Goal: Task Accomplishment & Management: Manage account settings

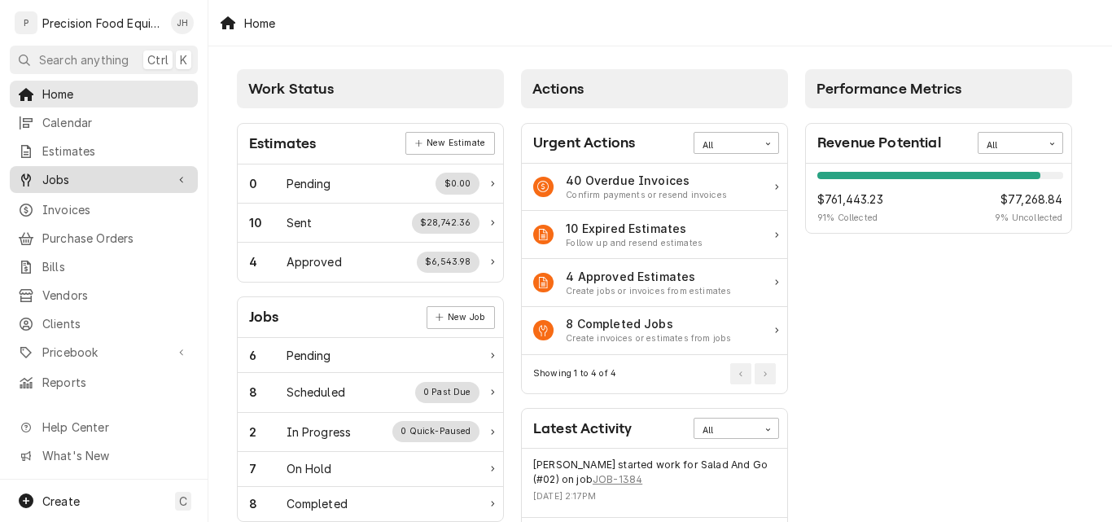
click at [70, 171] on span "Jobs" at bounding box center [103, 179] width 123 height 17
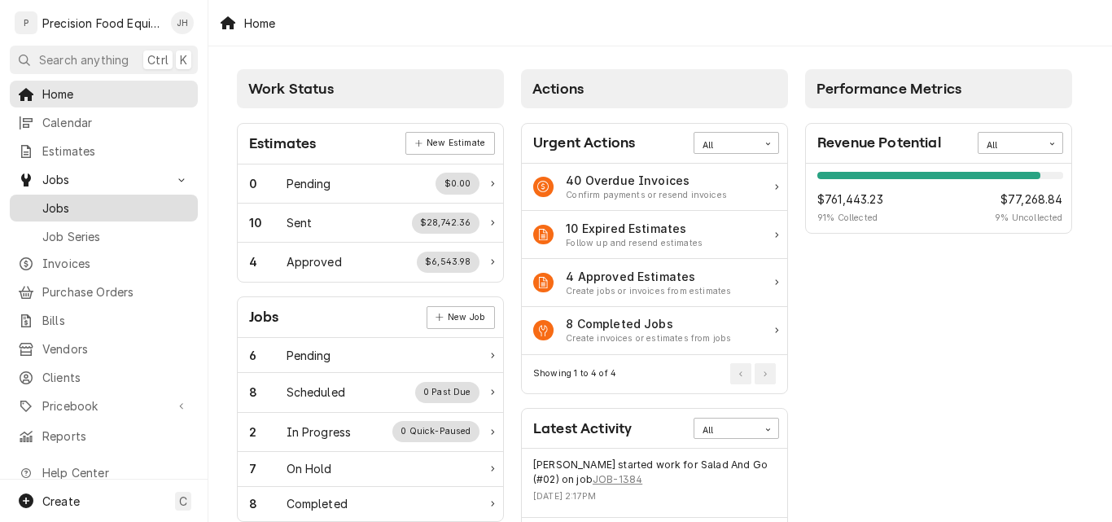
click at [70, 200] on span "Jobs" at bounding box center [115, 208] width 147 height 17
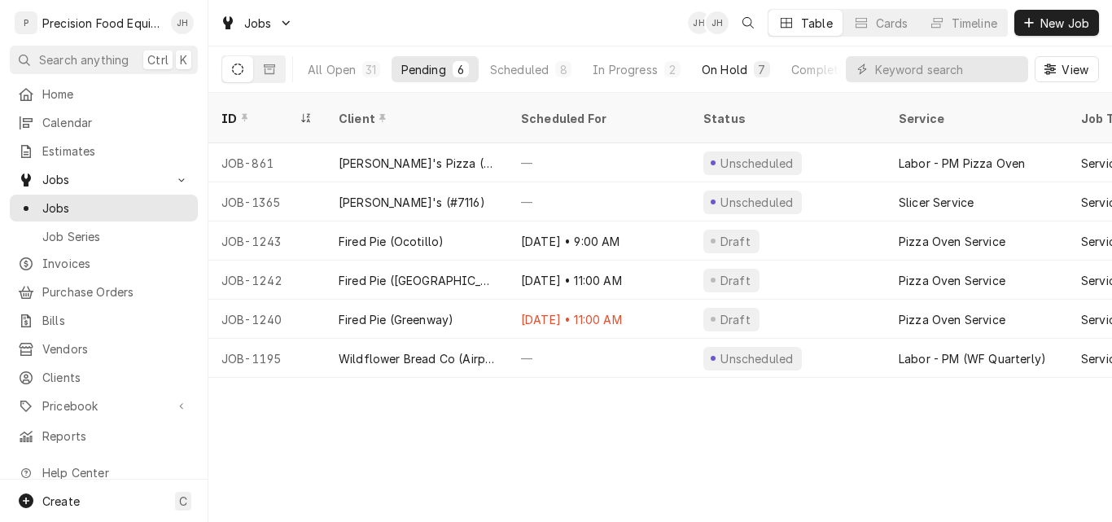
click at [740, 71] on div "On Hold" at bounding box center [725, 69] width 46 height 17
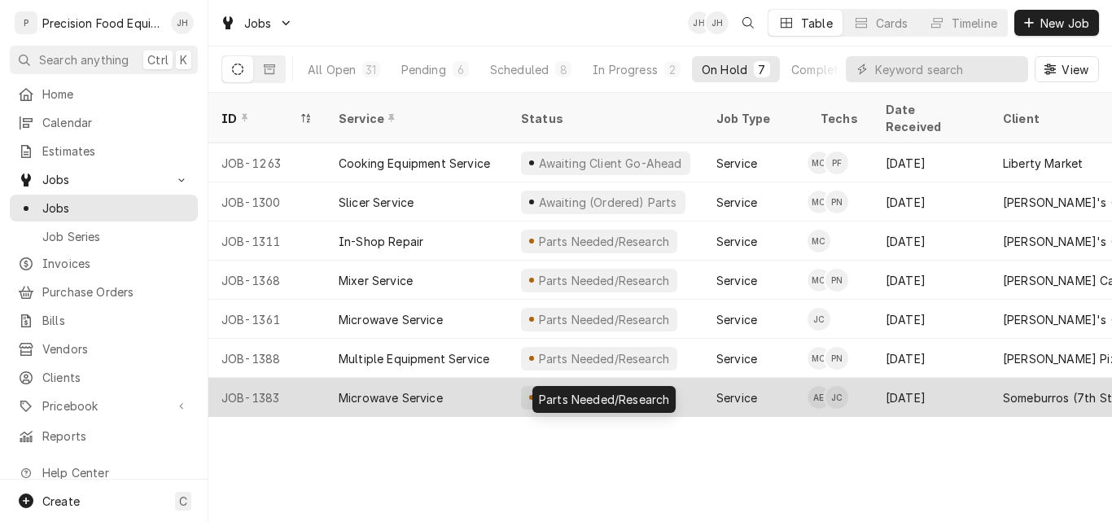
click at [583, 389] on div "Parts Needed/Research" at bounding box center [604, 397] width 134 height 17
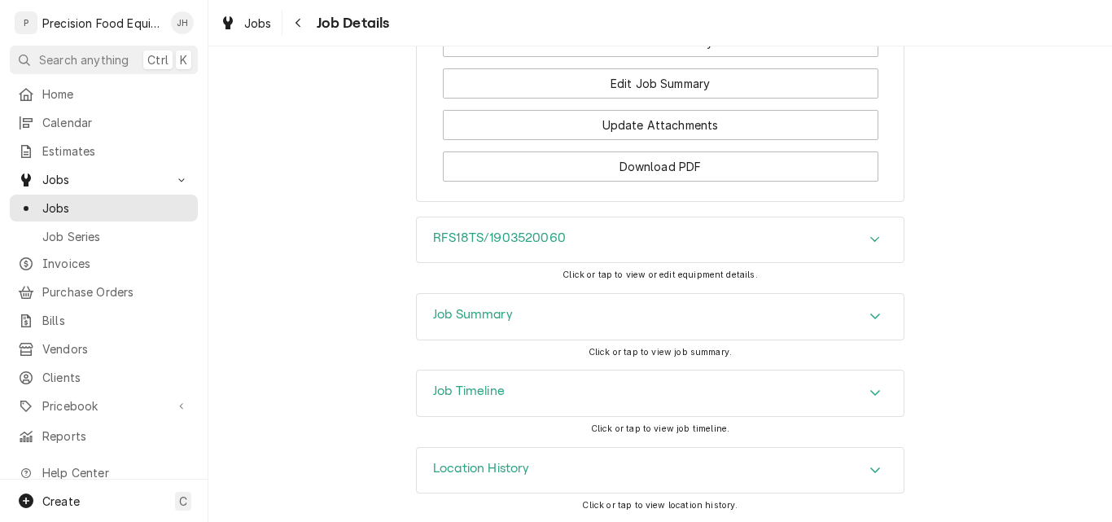
scroll to position [1830, 0]
click at [696, 308] on div "Job Summary" at bounding box center [660, 315] width 487 height 46
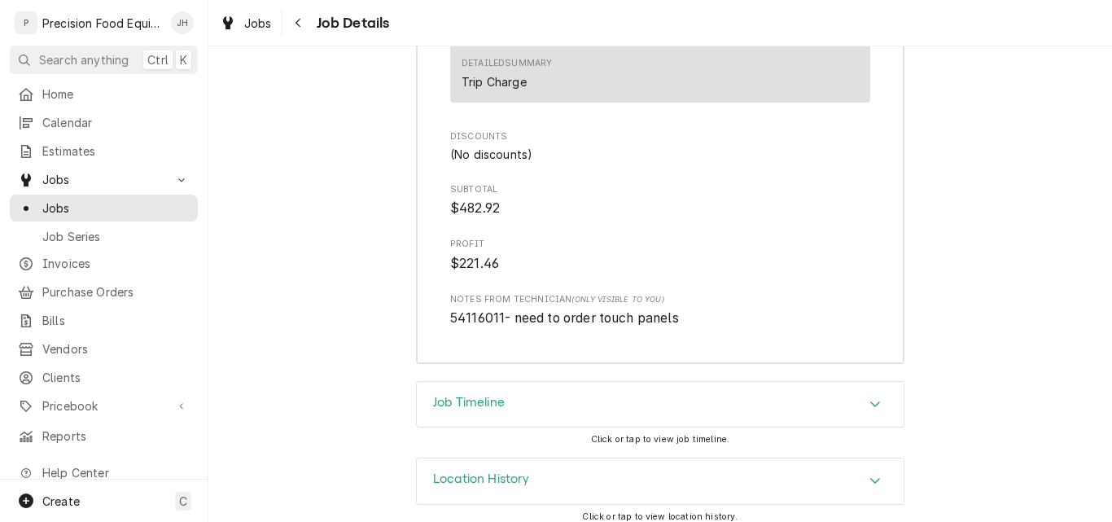
scroll to position [3235, 0]
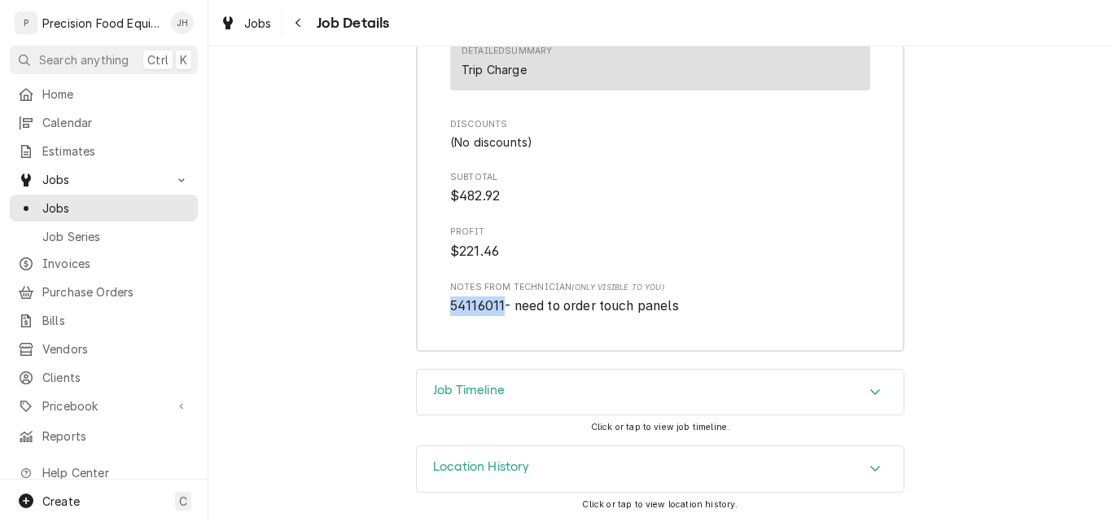
drag, startPoint x: 442, startPoint y: 307, endPoint x: 499, endPoint y: 309, distance: 57.1
copy span "54116011"
click at [52, 201] on span "Jobs" at bounding box center [115, 208] width 147 height 17
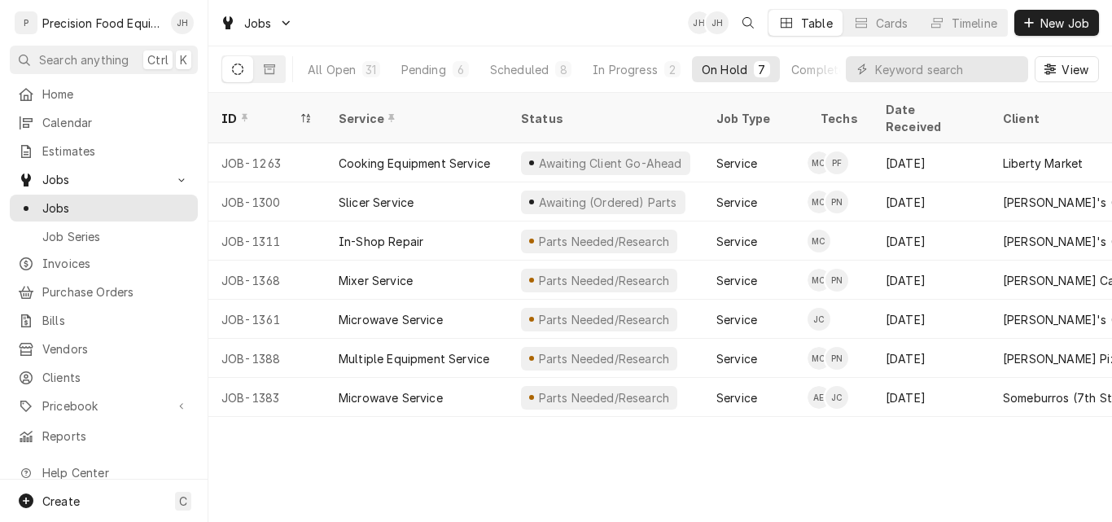
drag, startPoint x: 461, startPoint y: 378, endPoint x: 414, endPoint y: 21, distance: 359.8
click at [414, 21] on div "Jobs JH JH Table Cards Timeline New Job" at bounding box center [660, 23] width 904 height 46
click at [533, 69] on div "Scheduled" at bounding box center [519, 69] width 59 height 17
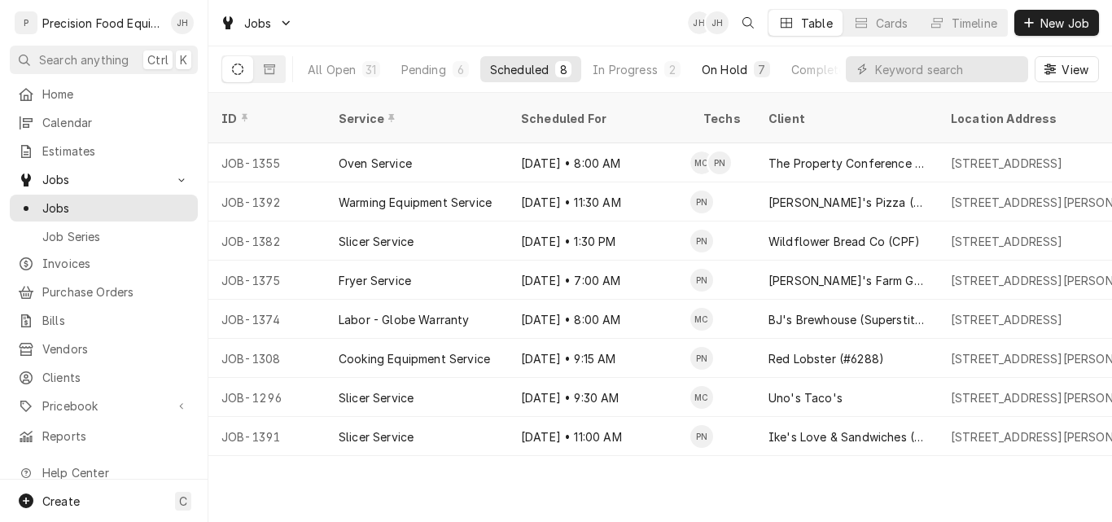
click at [737, 68] on div "On Hold" at bounding box center [725, 69] width 46 height 17
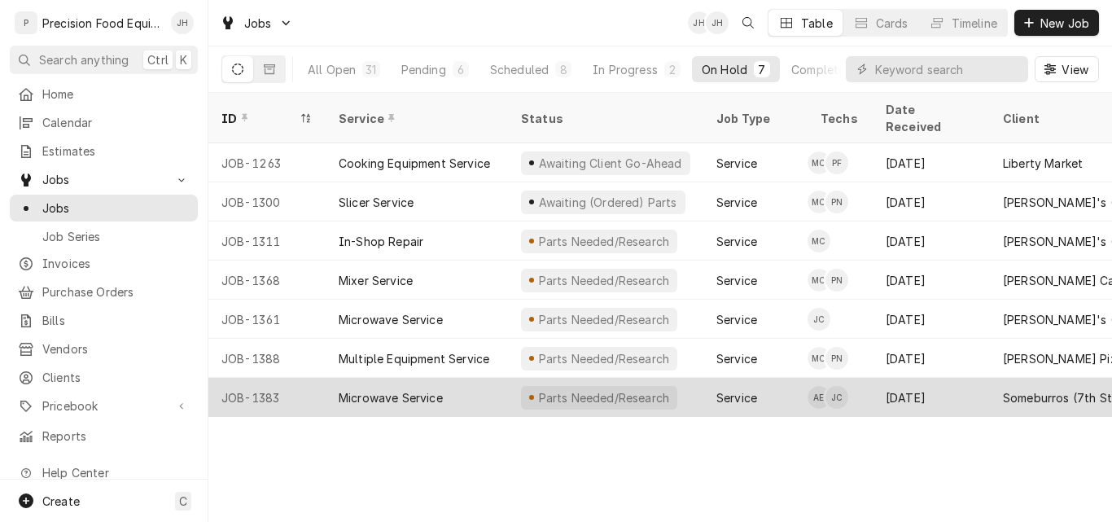
click at [454, 378] on div "Microwave Service" at bounding box center [417, 397] width 182 height 39
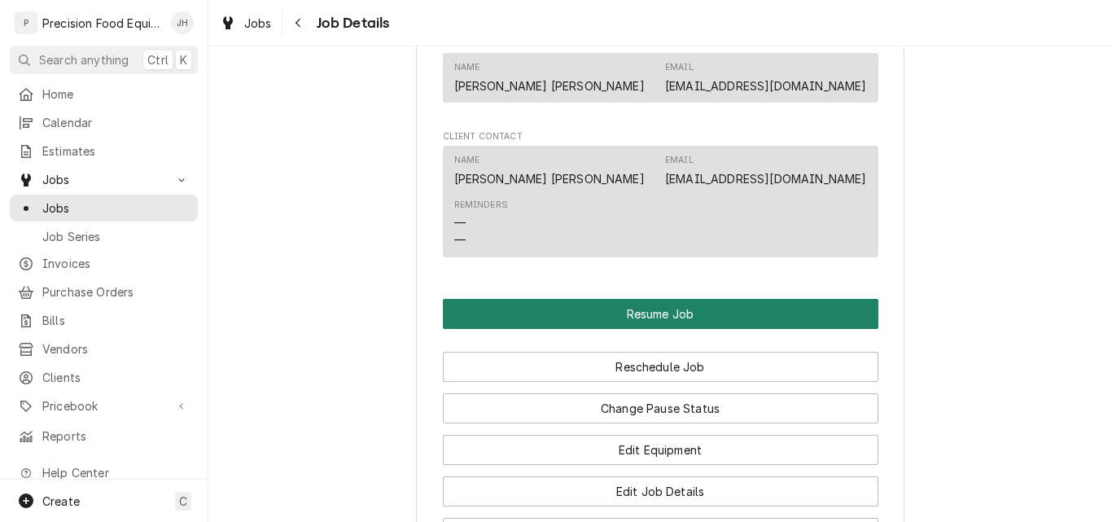
scroll to position [1547, 0]
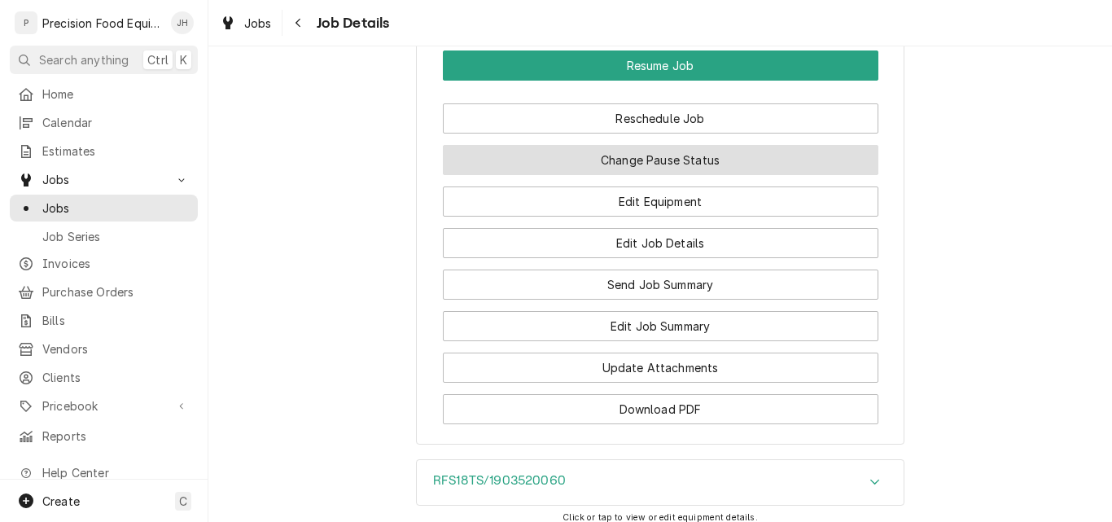
click at [653, 175] on button "Change Pause Status" at bounding box center [661, 160] width 436 height 30
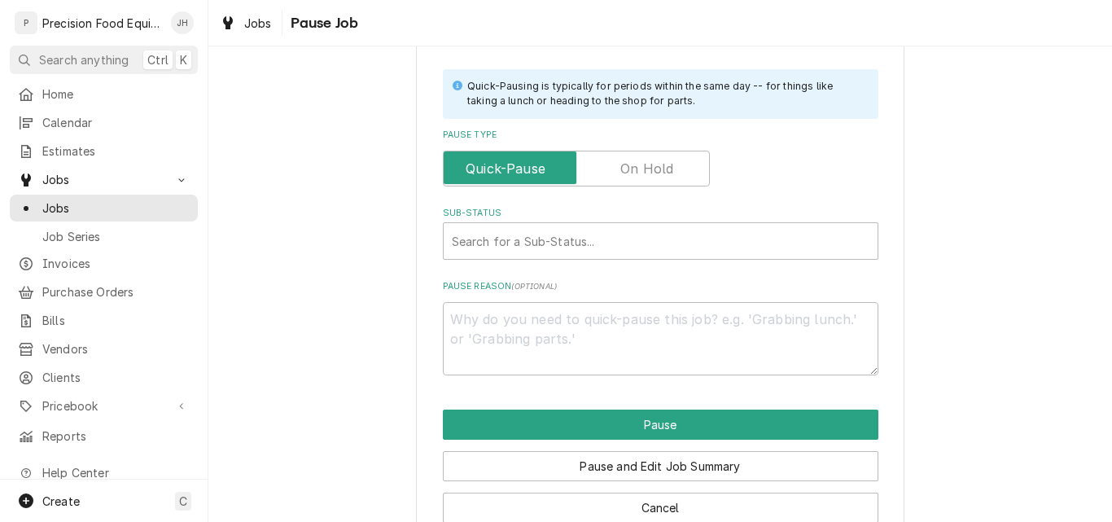
scroll to position [390, 0]
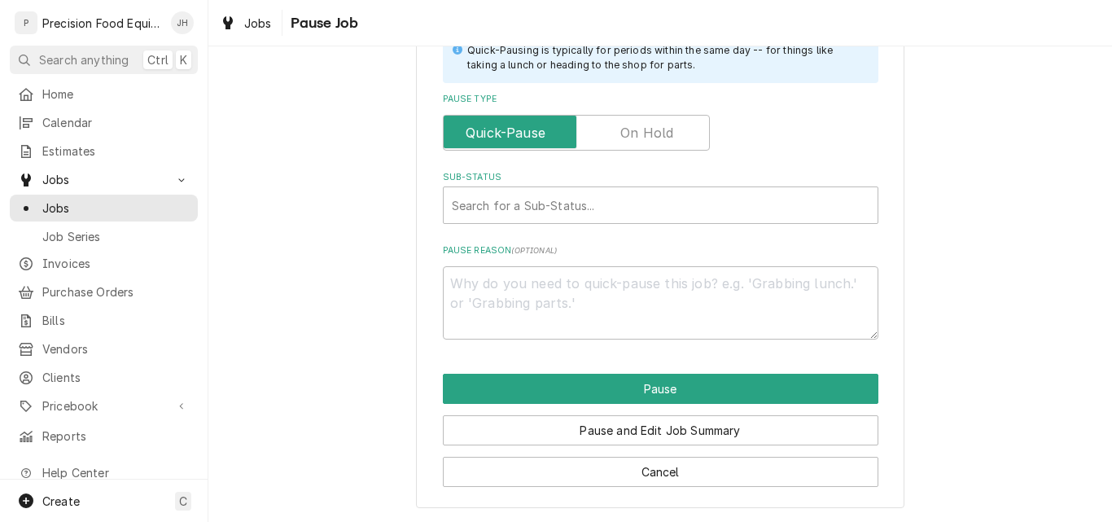
click at [650, 142] on label "Pause Type" at bounding box center [576, 133] width 267 height 36
click at [650, 142] on input "Pause Type" at bounding box center [576, 133] width 252 height 36
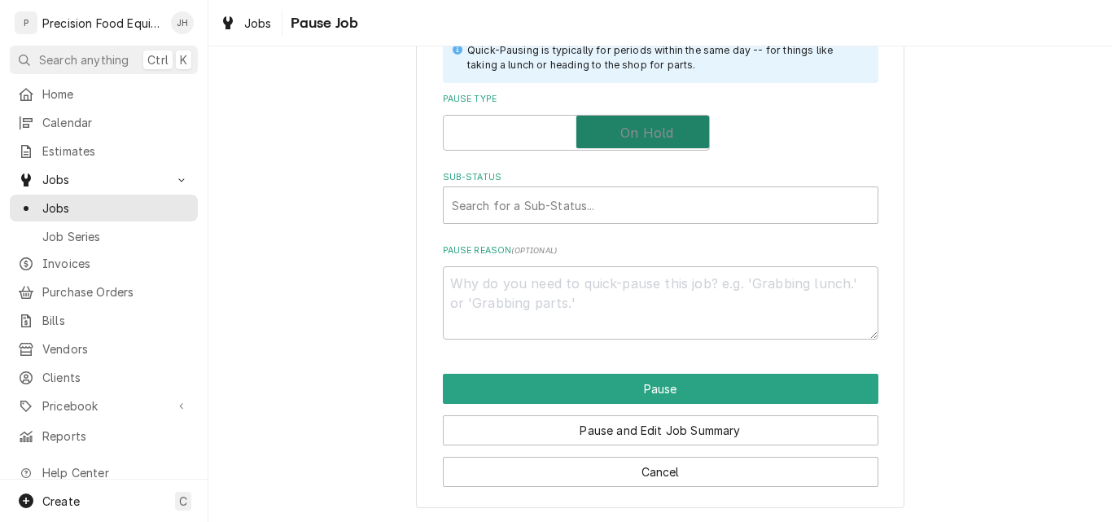
checkbox input "true"
click at [576, 195] on div "Sub-Status" at bounding box center [661, 205] width 418 height 29
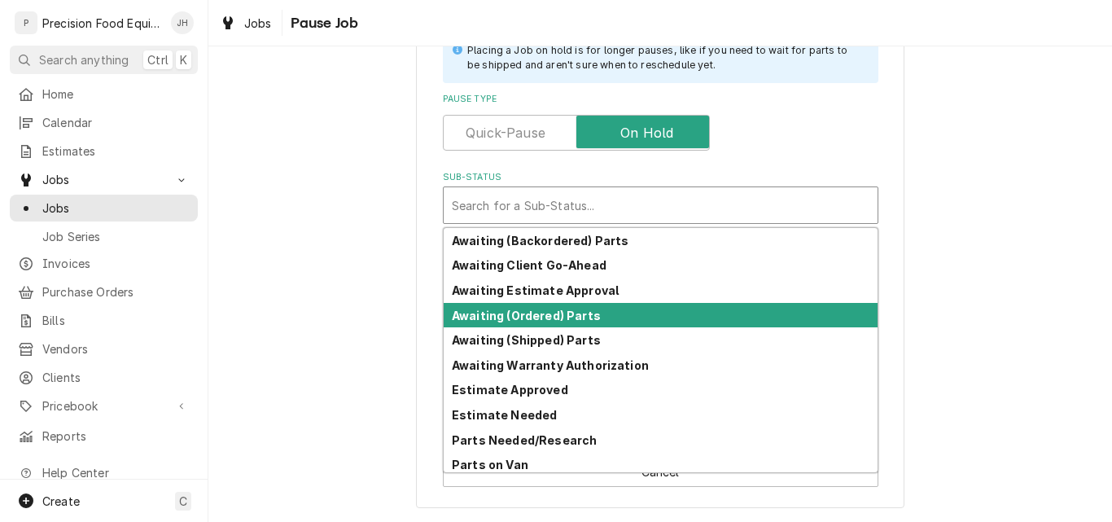
click at [568, 310] on strong "Awaiting (Ordered) Parts" at bounding box center [526, 316] width 149 height 14
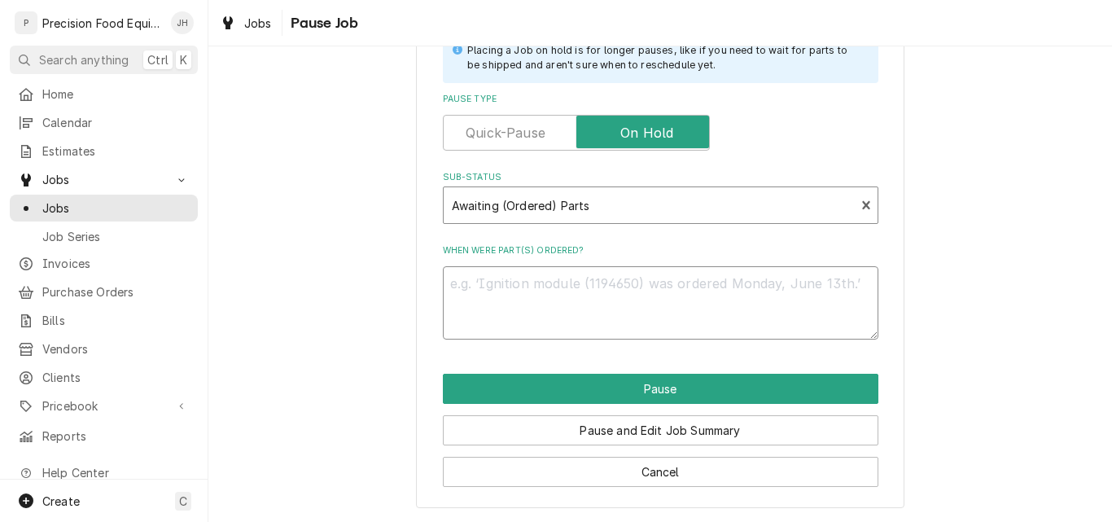
click at [552, 303] on textarea "When were part(s) ordered?" at bounding box center [661, 302] width 436 height 73
type textarea "x"
type textarea "A"
type textarea "x"
type textarea "AC"
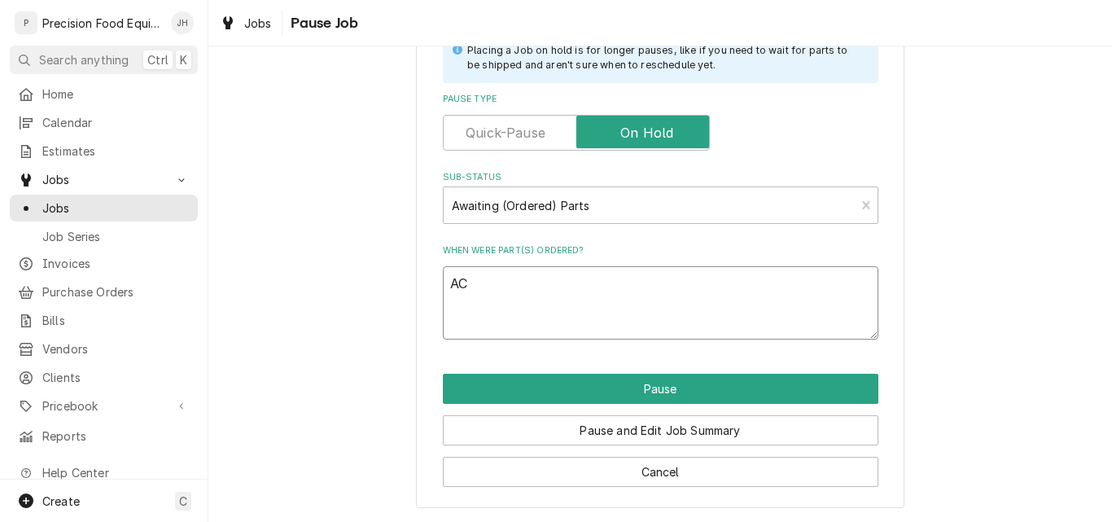
type textarea "x"
type textarea "ACP"
type textarea "x"
type textarea "0ACP"
type textarea "x"
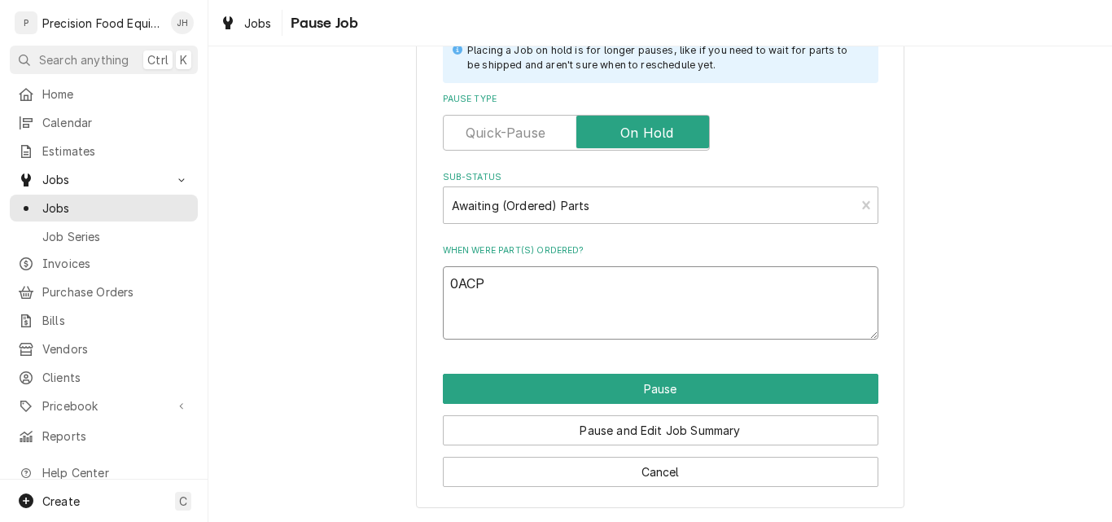
type textarea "08ACP"
type textarea "x"
type textarea "08/ACP"
type textarea "x"
type textarea "08/2ACP"
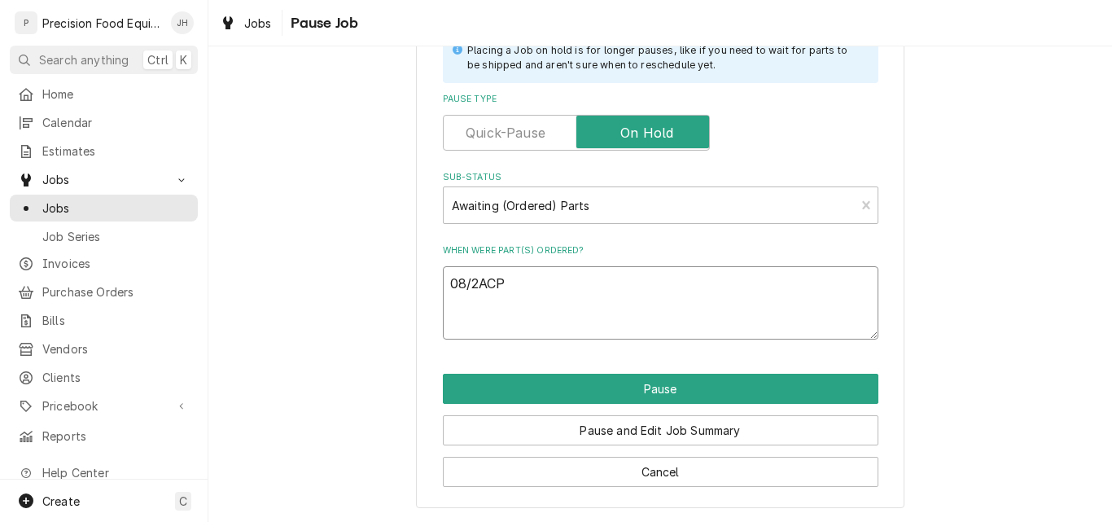
type textarea "x"
type textarea "08/22ACP"
type textarea "x"
type textarea "08/22/ACP"
type textarea "x"
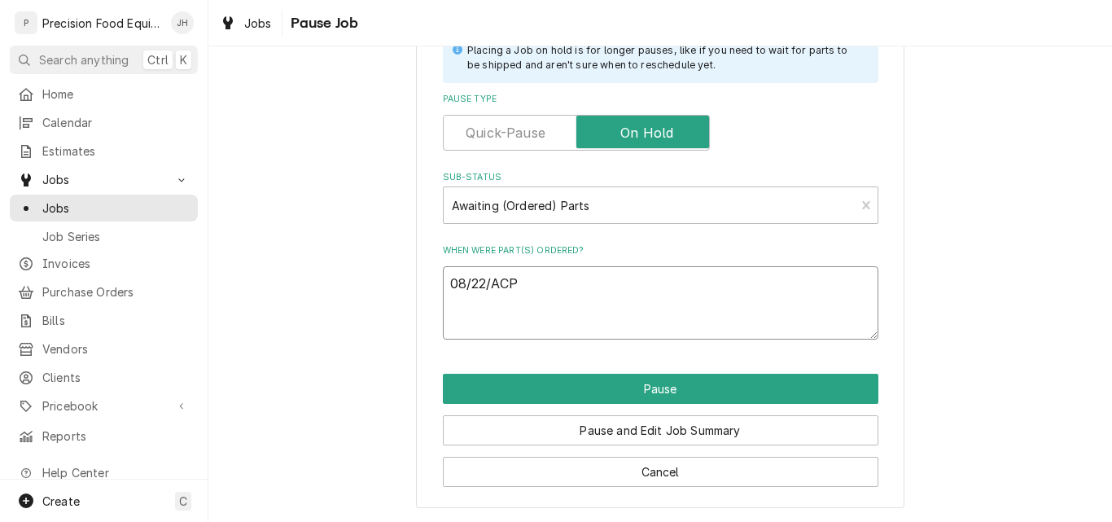
type textarea "08/22/2ACP"
type textarea "x"
type textarea "08/22/25ACP"
type textarea "x"
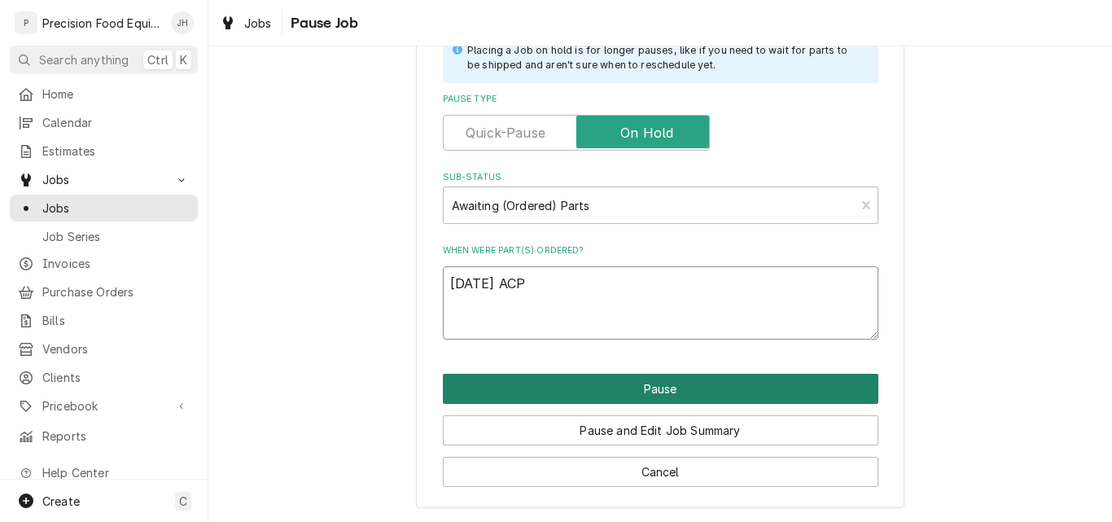
type textarea "08/22/25 ACP"
click at [647, 393] on button "Pause" at bounding box center [661, 389] width 436 height 30
type textarea "x"
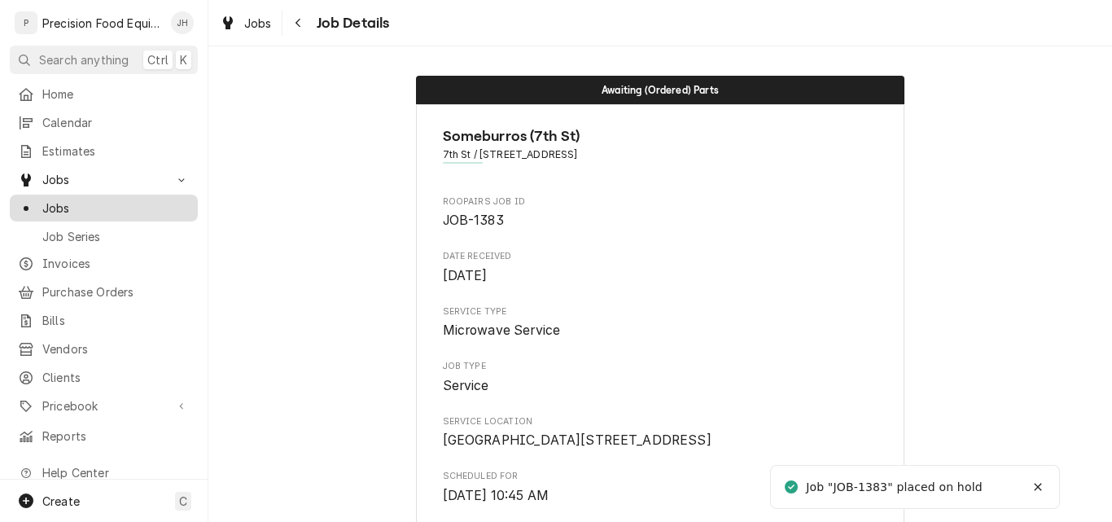
click at [44, 200] on span "Jobs" at bounding box center [115, 208] width 147 height 17
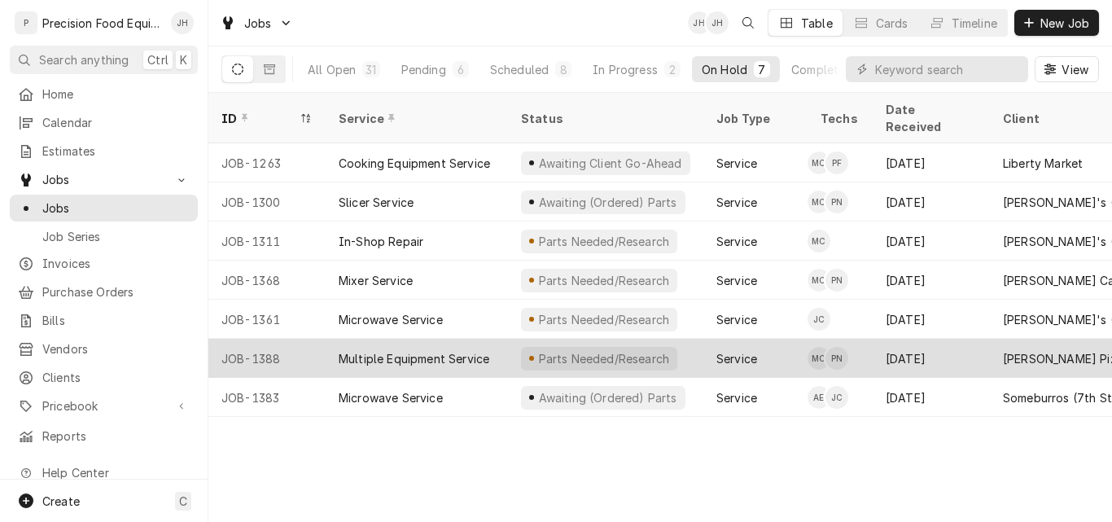
click at [472, 350] on div "Multiple Equipment Service" at bounding box center [414, 358] width 151 height 17
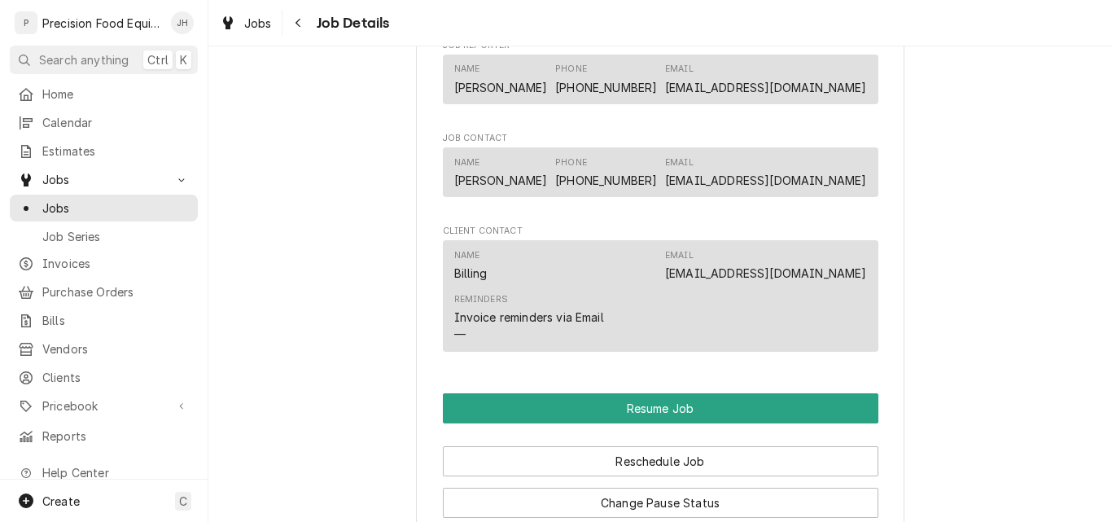
scroll to position [1466, 0]
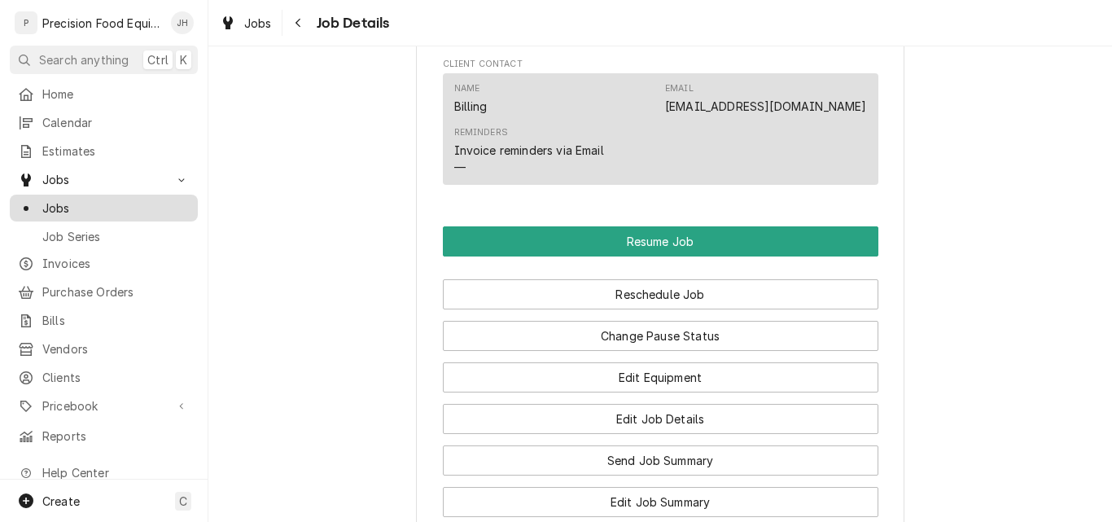
click at [89, 202] on span "Jobs" at bounding box center [115, 208] width 147 height 17
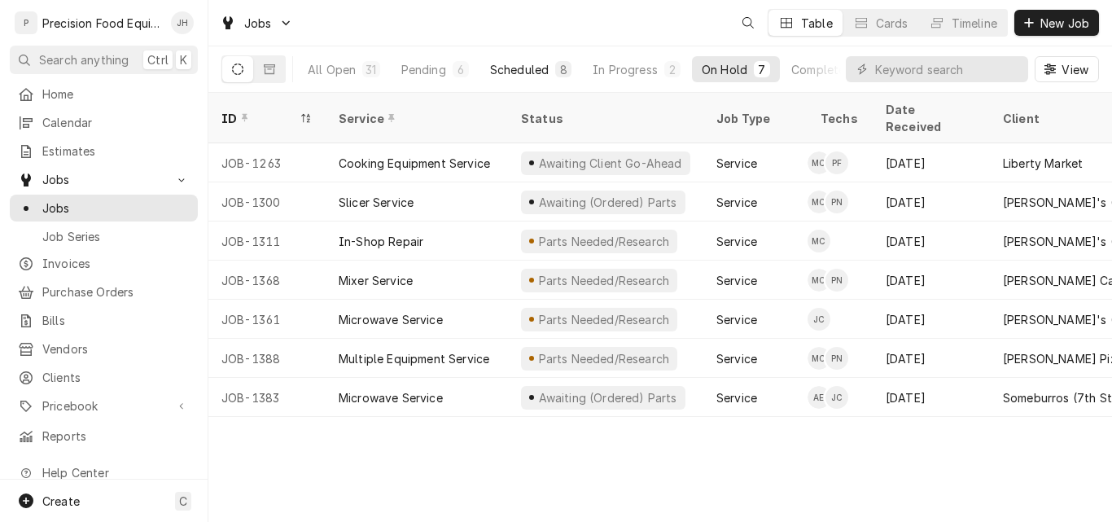
click at [484, 69] on button "Scheduled 8" at bounding box center [530, 69] width 101 height 26
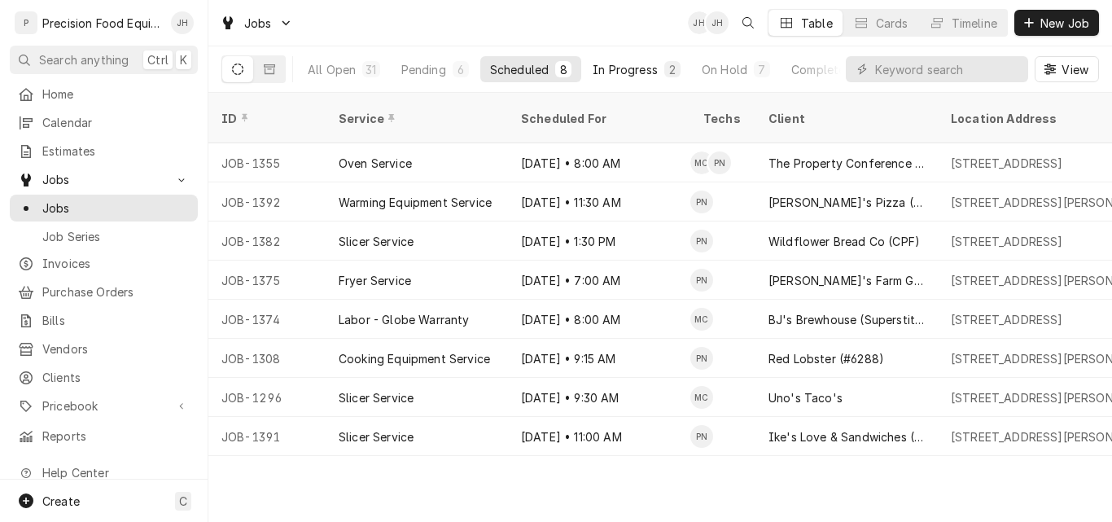
click at [625, 69] on div "In Progress" at bounding box center [625, 69] width 65 height 17
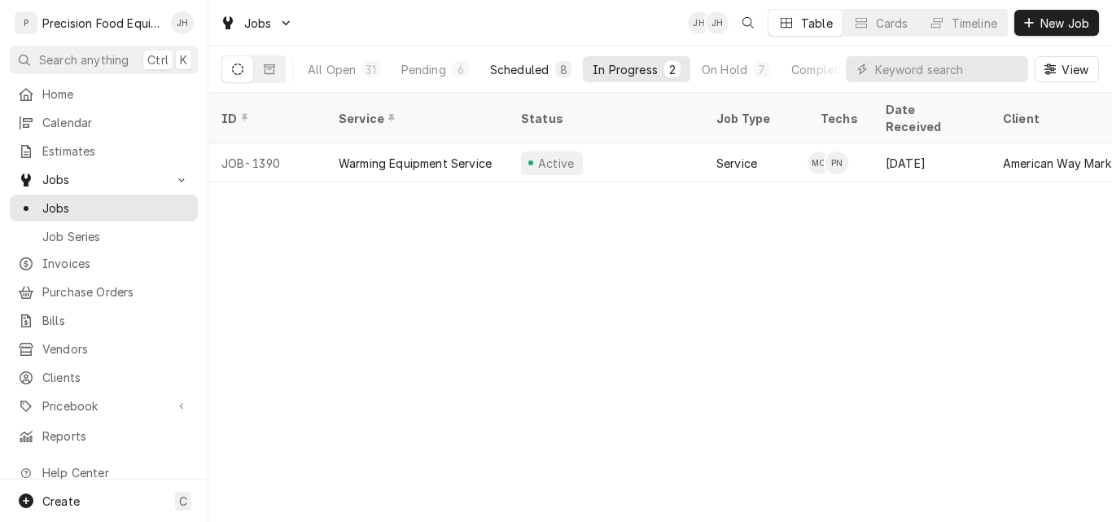
click at [522, 71] on div "Scheduled" at bounding box center [519, 69] width 59 height 17
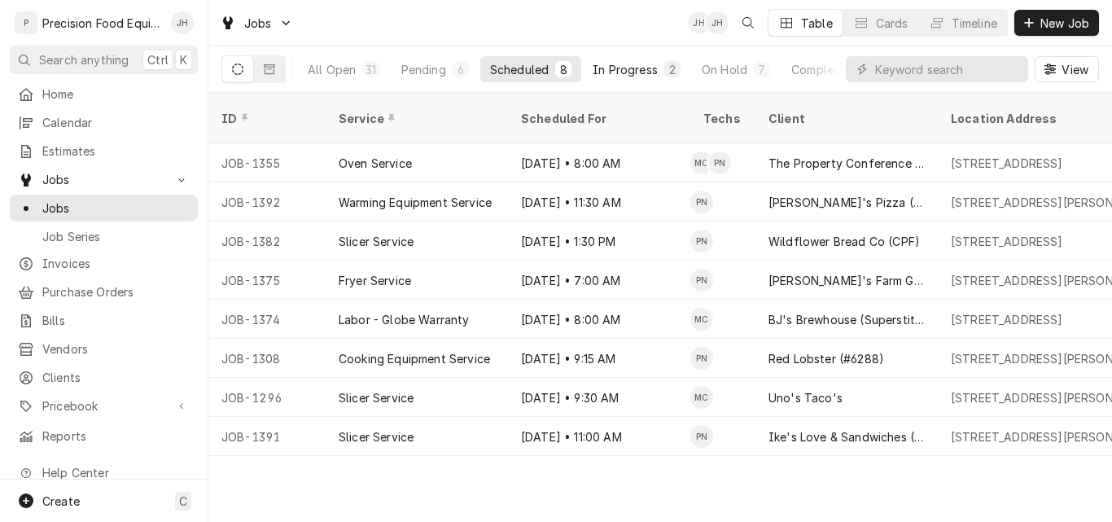
click at [634, 67] on div "In Progress" at bounding box center [625, 69] width 65 height 17
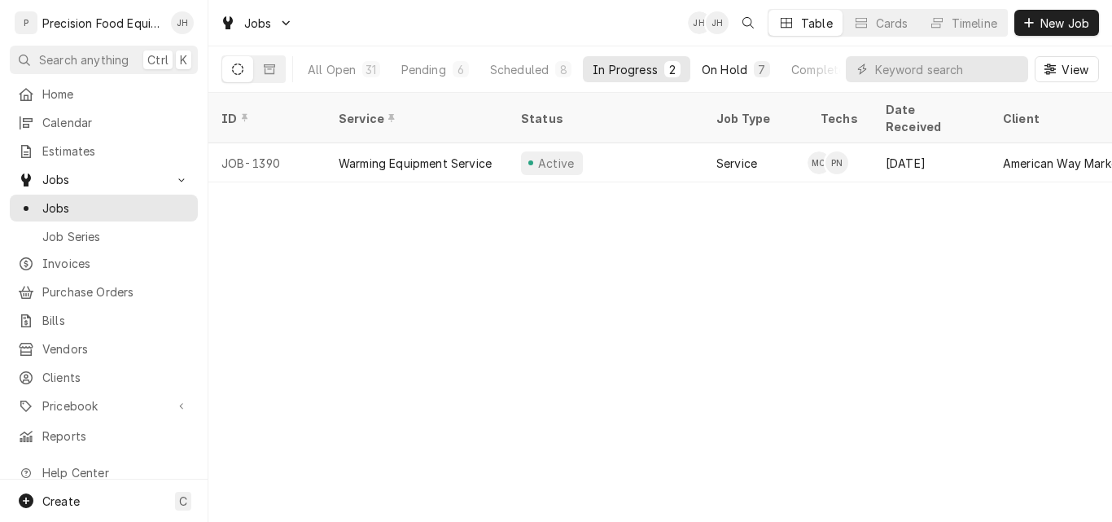
click at [735, 72] on div "On Hold" at bounding box center [725, 69] width 46 height 17
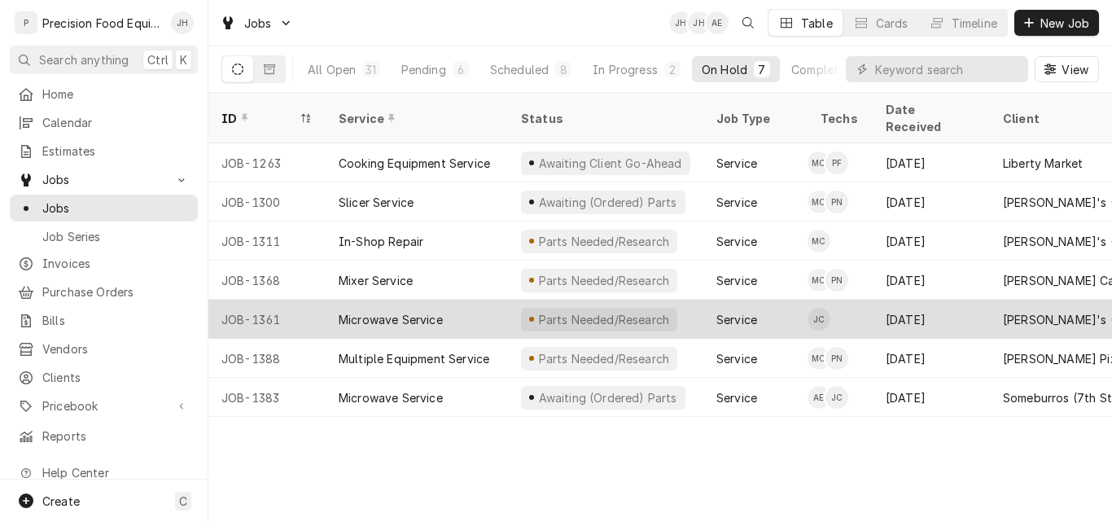
click at [677, 301] on div "Parts Needed/Research" at bounding box center [605, 319] width 195 height 39
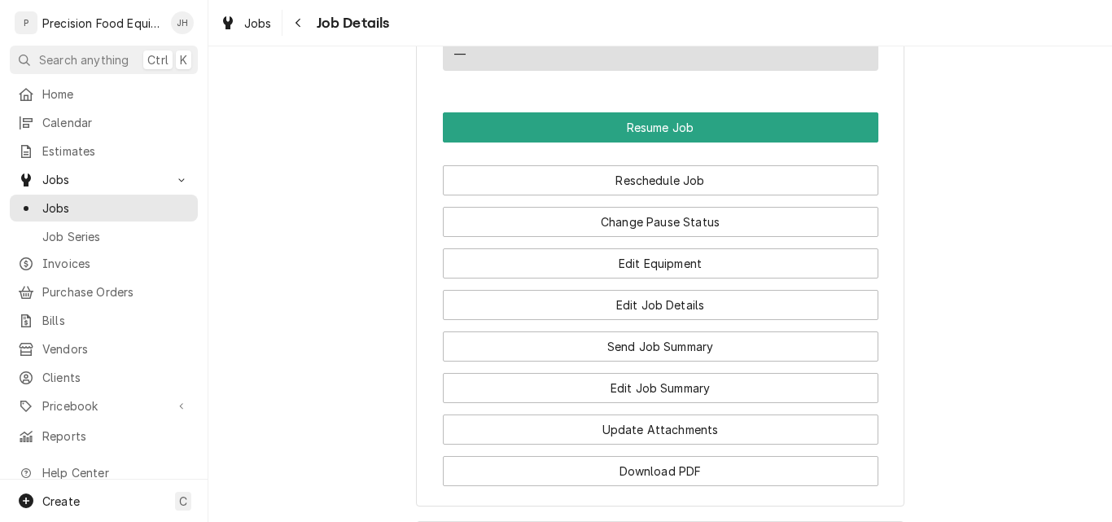
scroll to position [1325, 0]
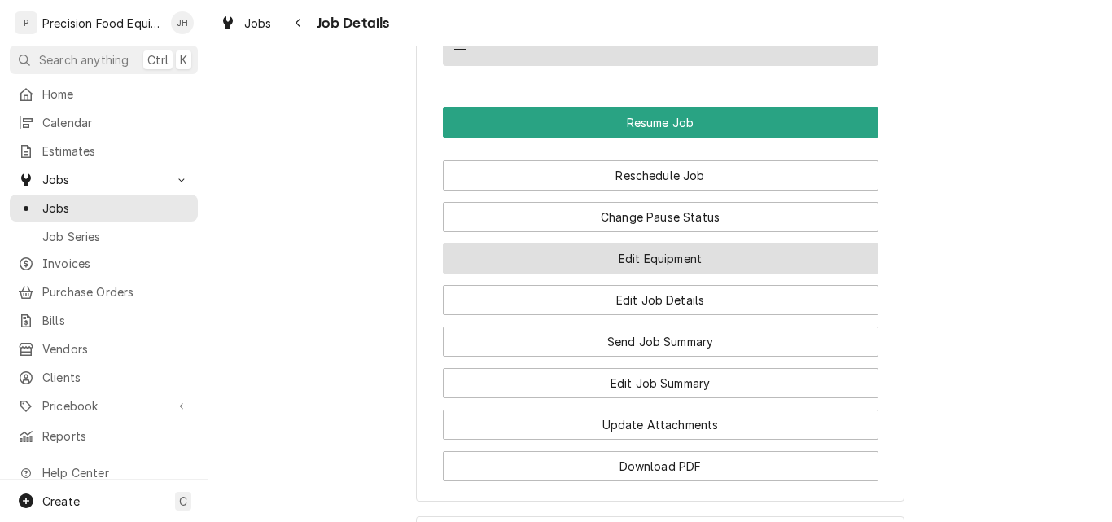
click at [661, 274] on button "Edit Equipment" at bounding box center [661, 258] width 436 height 30
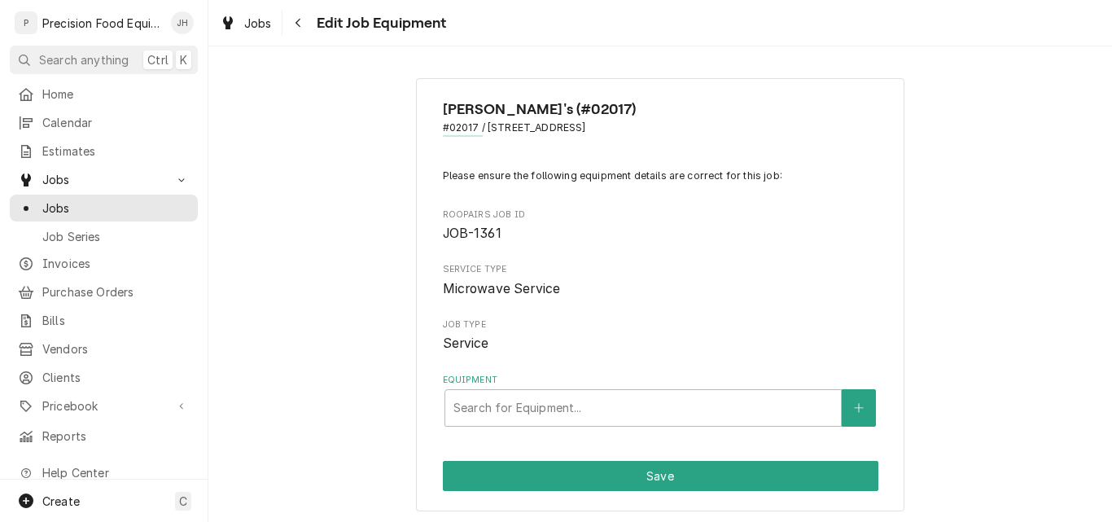
scroll to position [4, 0]
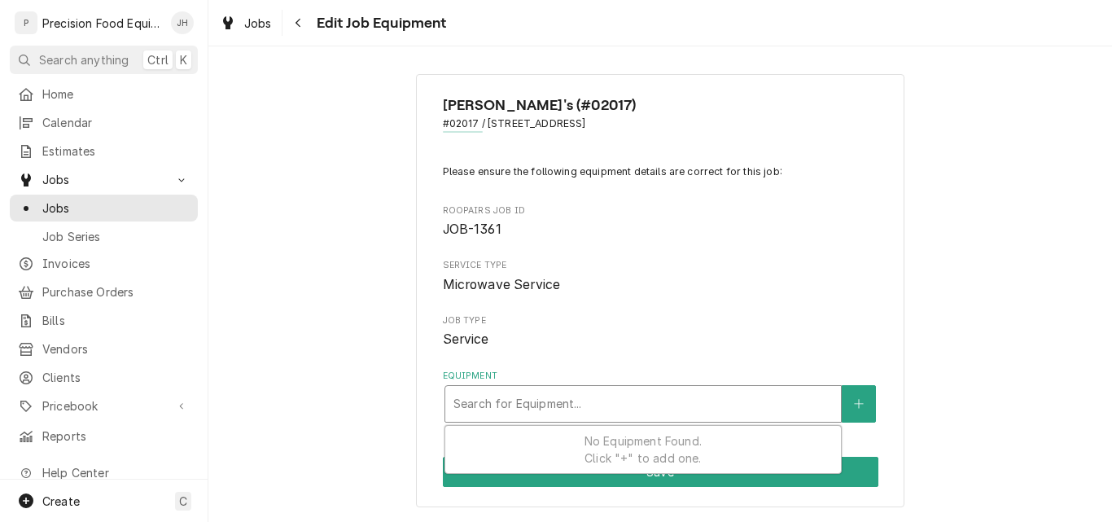
click at [627, 403] on div "Equipment" at bounding box center [643, 403] width 379 height 29
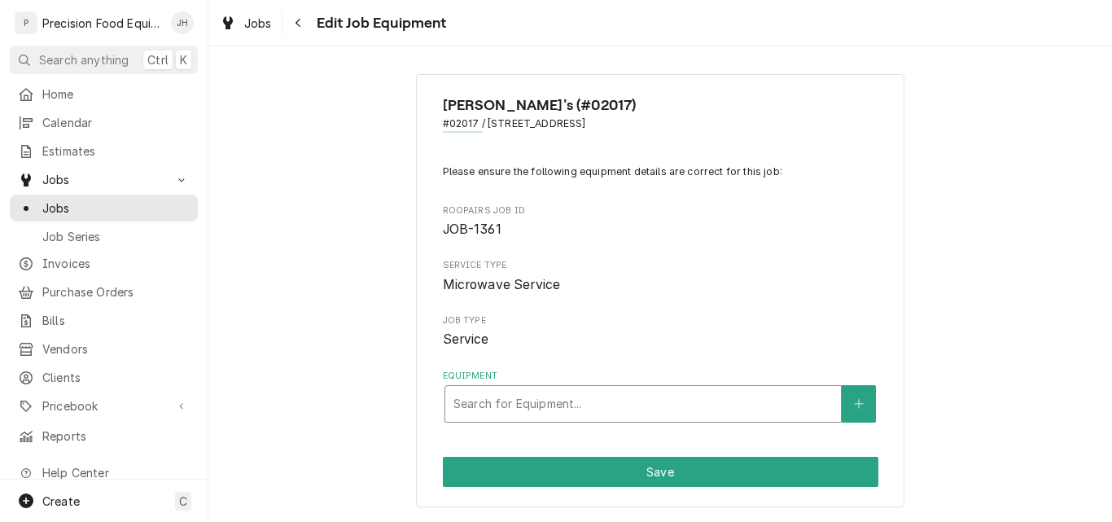
click at [634, 400] on div "Equipment" at bounding box center [643, 403] width 379 height 29
click at [95, 200] on span "Jobs" at bounding box center [115, 208] width 147 height 17
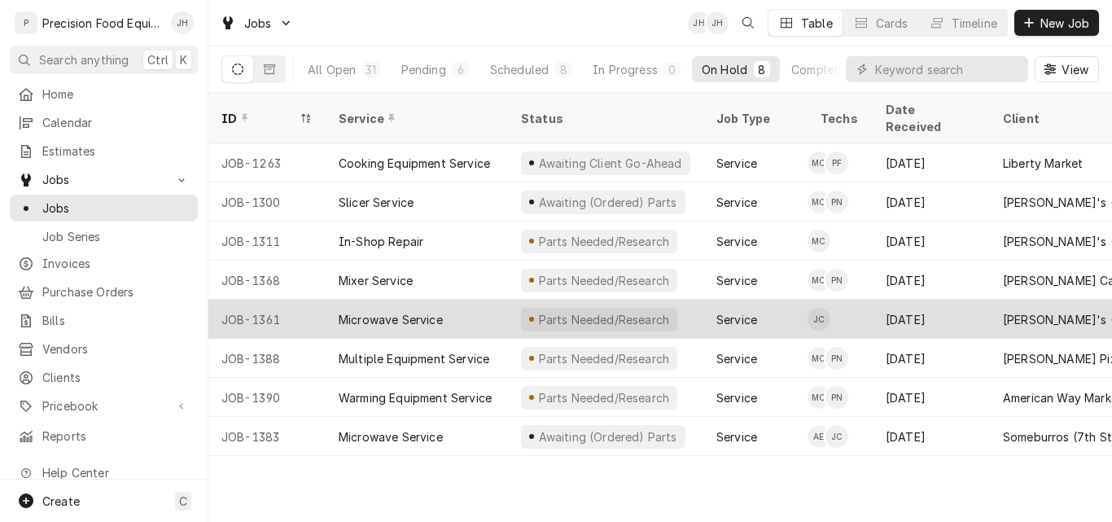
click at [458, 300] on div "Microwave Service" at bounding box center [417, 319] width 182 height 39
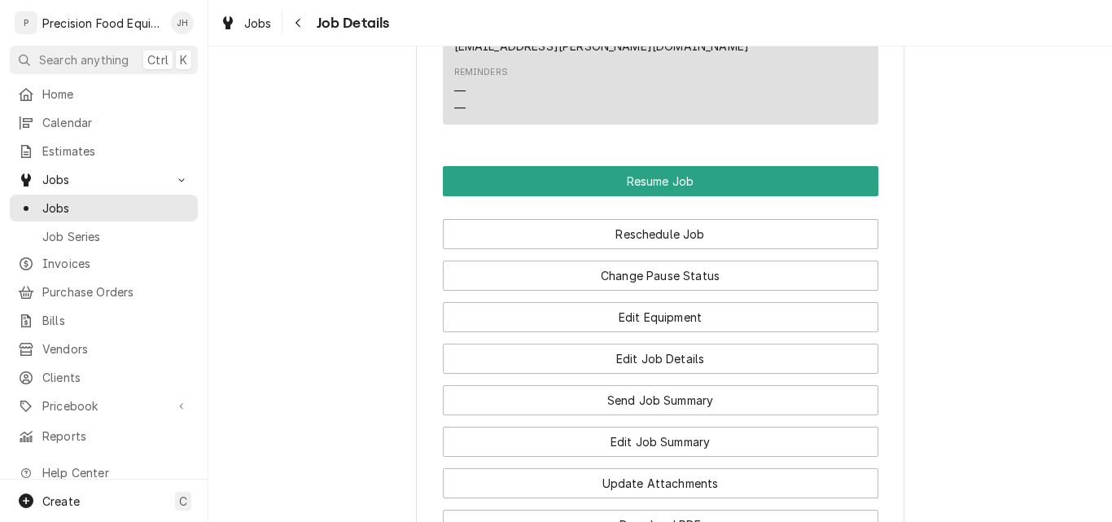
scroll to position [1303, 0]
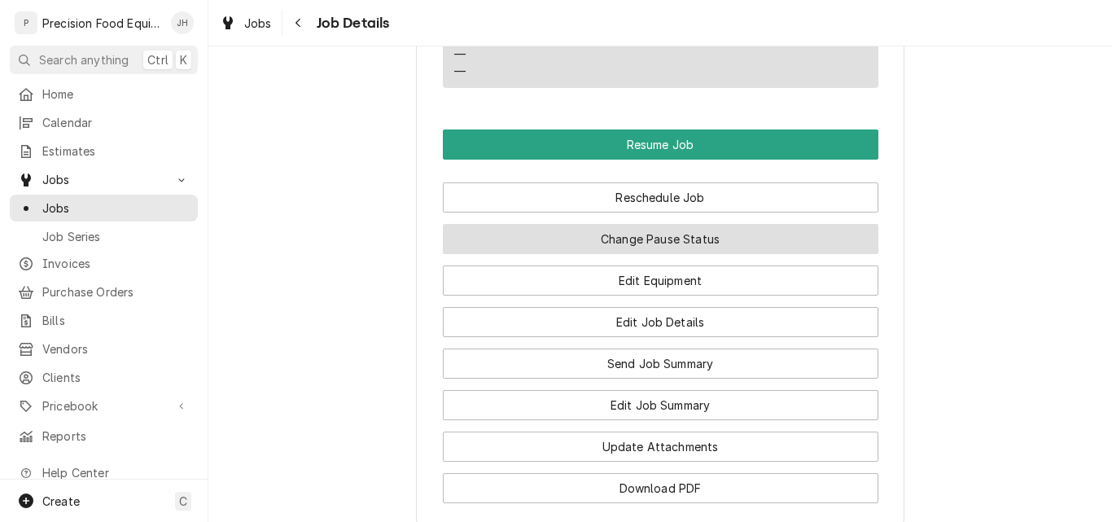
click at [658, 254] on button "Change Pause Status" at bounding box center [661, 239] width 436 height 30
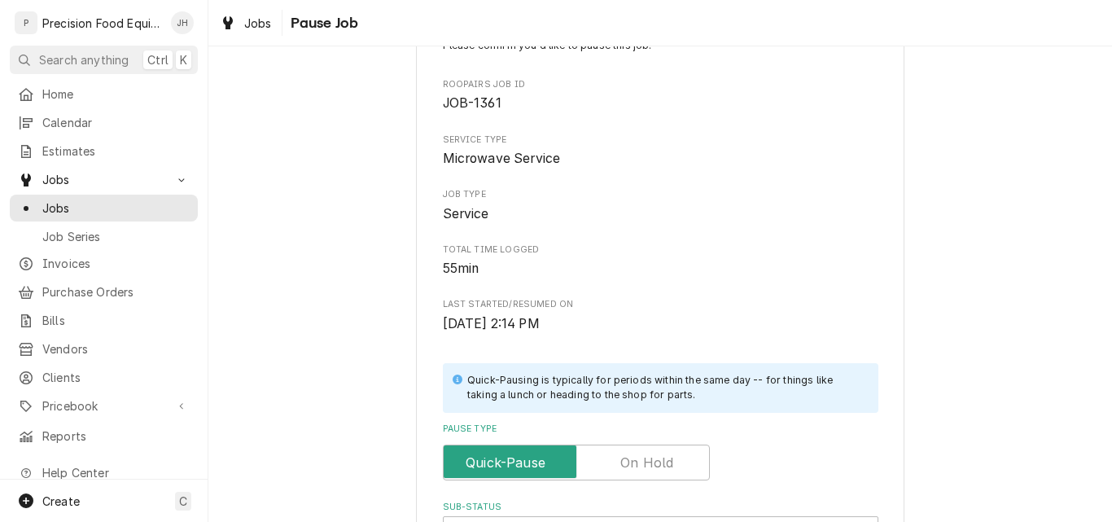
scroll to position [244, 0]
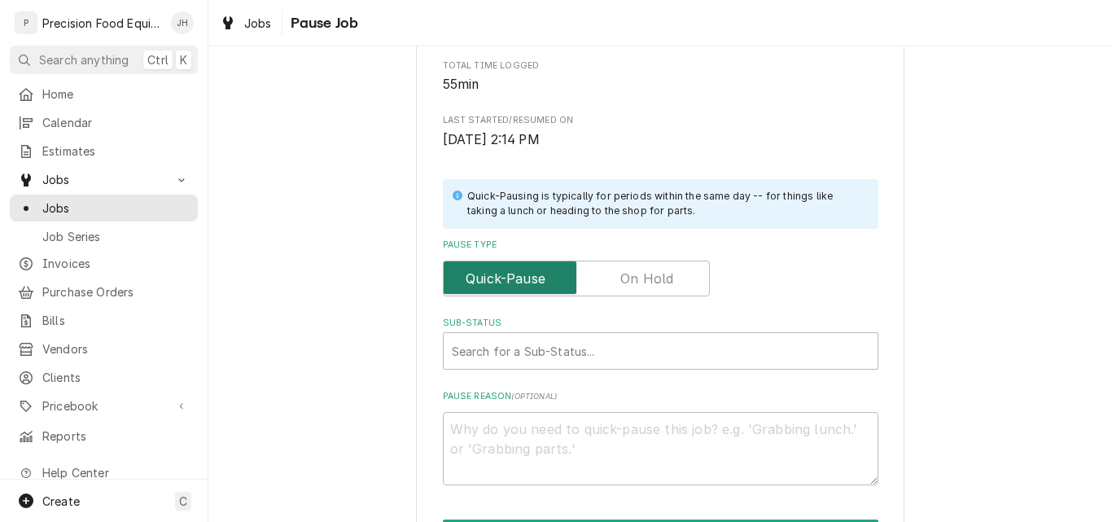
click at [671, 283] on input "Pause Type" at bounding box center [576, 279] width 252 height 36
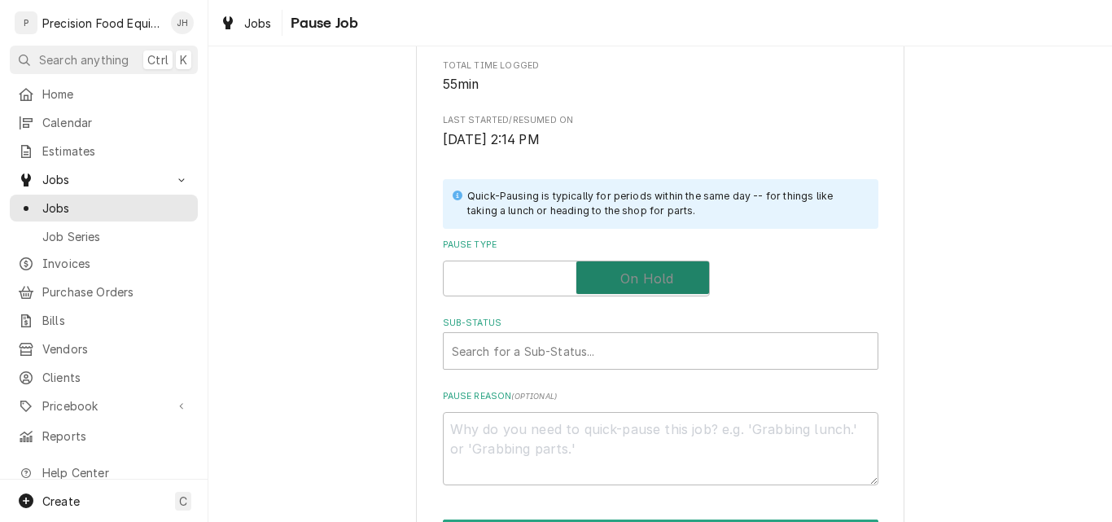
checkbox input "true"
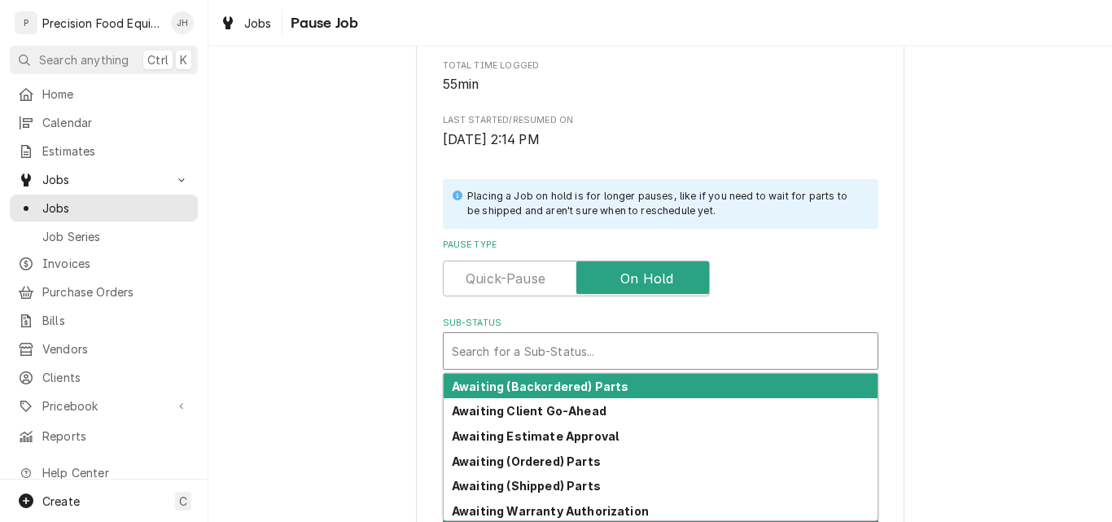
click at [573, 347] on div "Sub-Status" at bounding box center [661, 350] width 418 height 29
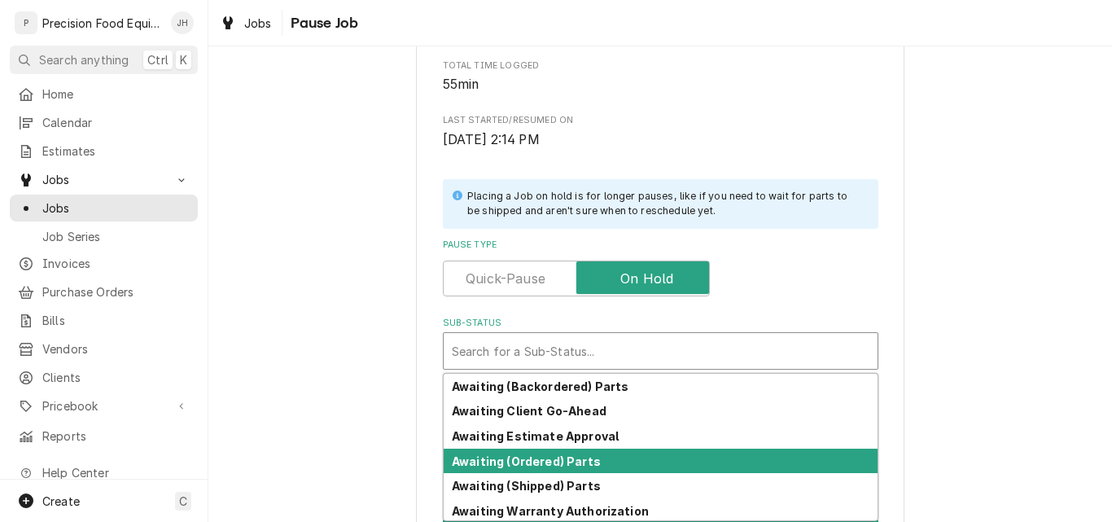
click at [549, 459] on strong "Awaiting (Ordered) Parts" at bounding box center [526, 461] width 149 height 14
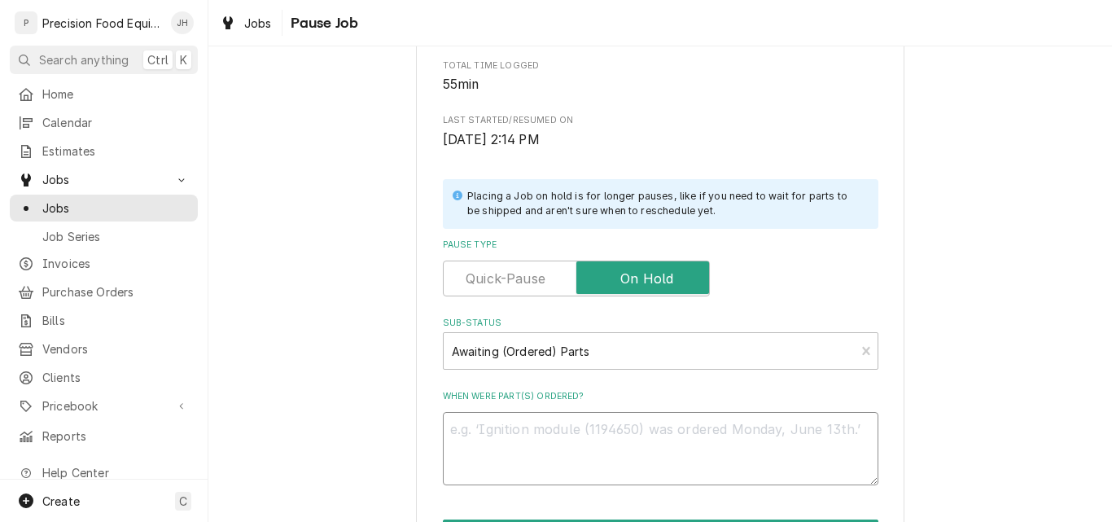
click at [511, 440] on textarea "When were part(s) ordered?" at bounding box center [661, 448] width 436 height 73
type textarea "x"
type textarea "0"
type textarea "x"
type textarea "08"
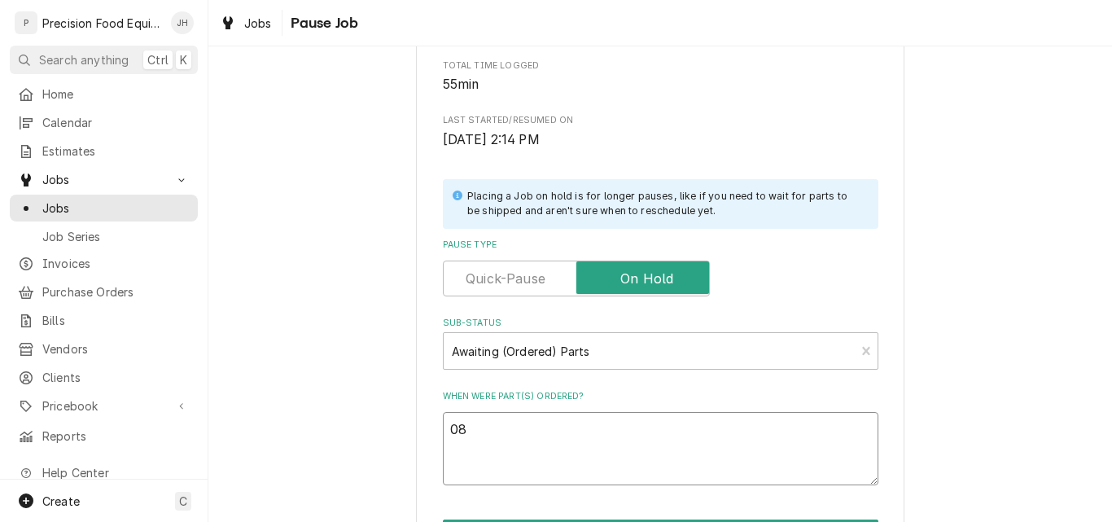
type textarea "x"
type textarea "08/"
type textarea "x"
type textarea "08/2"
type textarea "x"
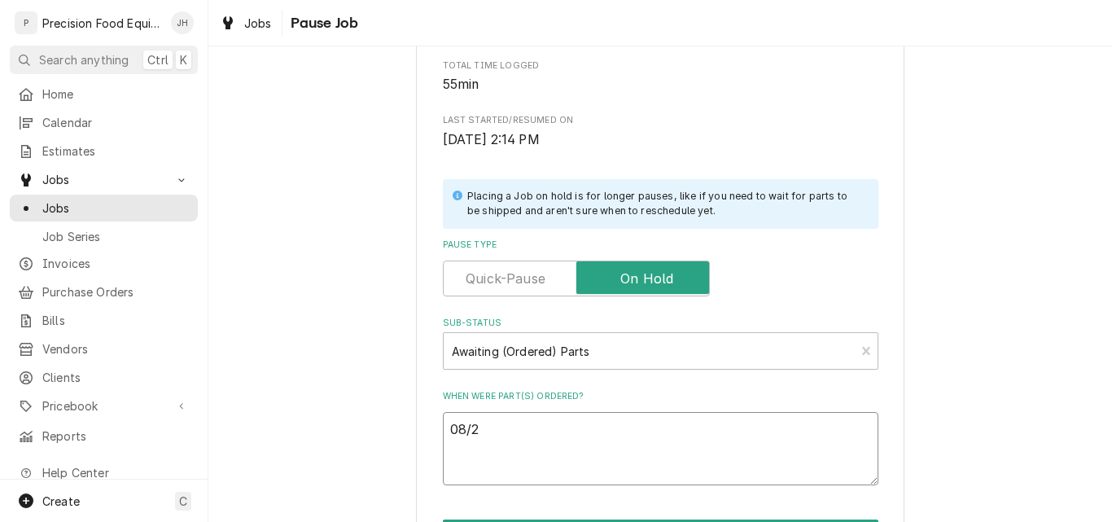
type textarea "08/22"
type textarea "x"
type textarea "08/22/"
type textarea "x"
type textarea "08/22/2"
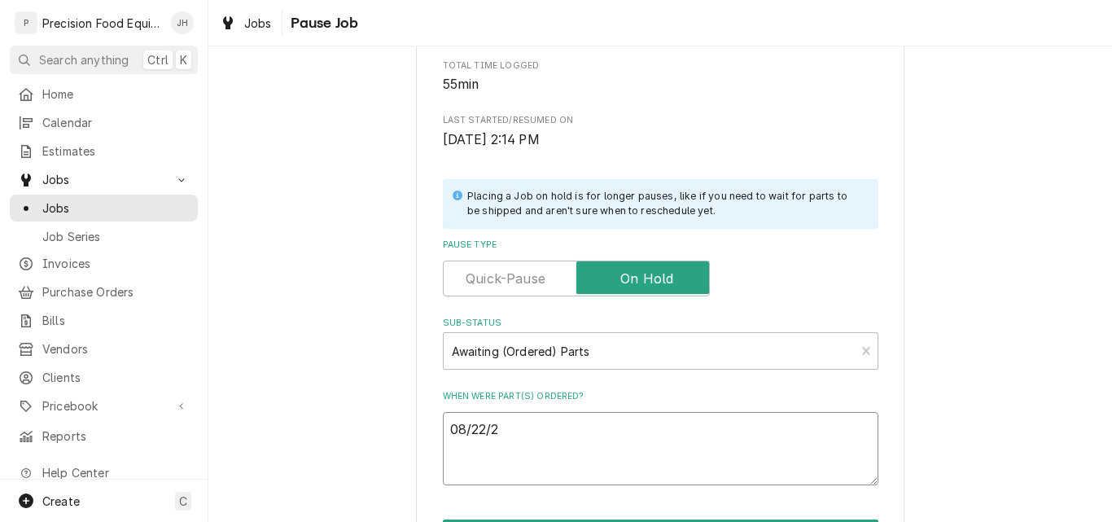
type textarea "x"
type textarea "08/22/25"
type textarea "x"
type textarea "08/22/25"
type textarea "x"
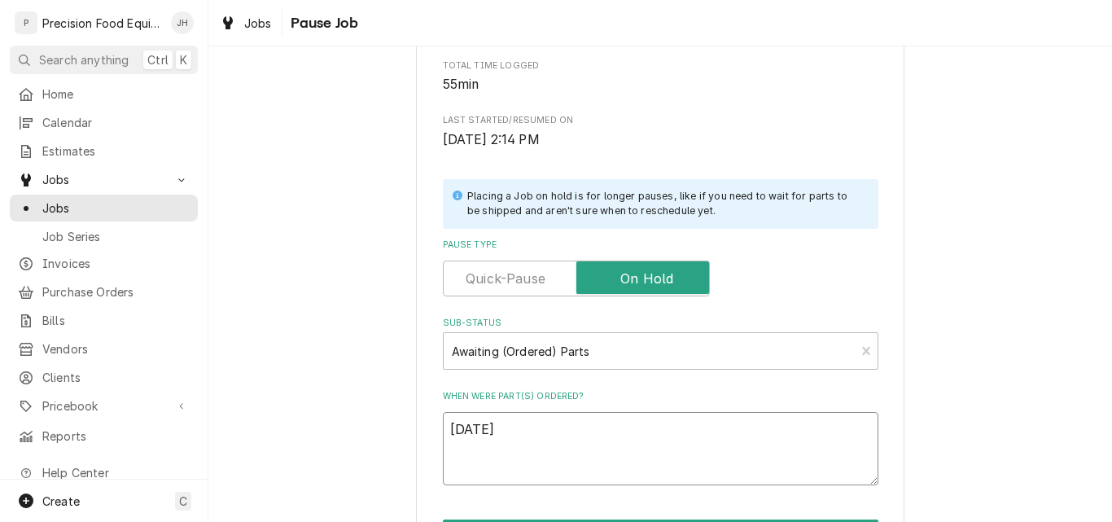
type textarea "08/22/25 A"
type textarea "x"
type textarea "08/22/25 AC"
type textarea "x"
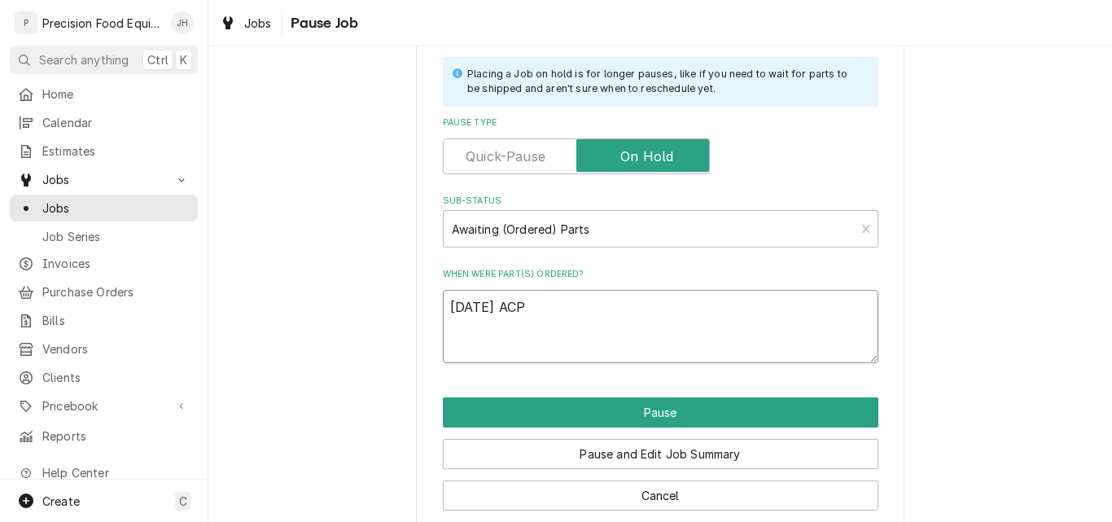
scroll to position [390, 0]
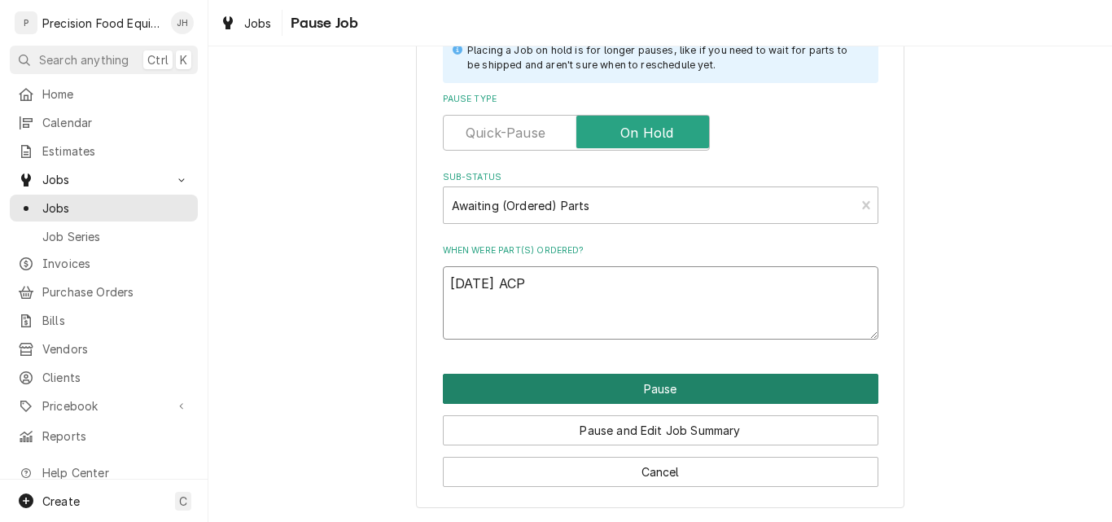
type textarea "[DATE] ACP"
click at [648, 393] on button "Pause" at bounding box center [661, 389] width 436 height 30
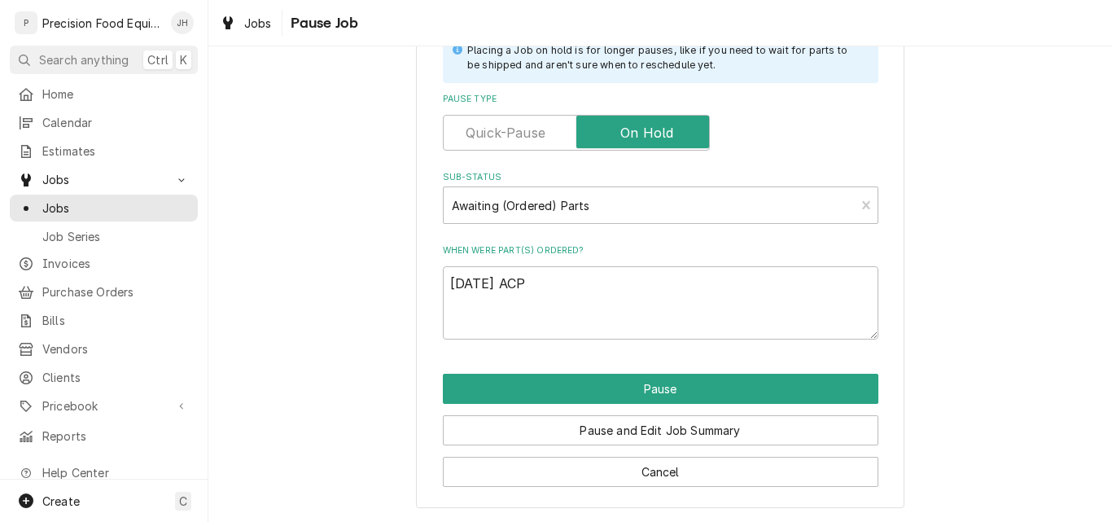
type textarea "x"
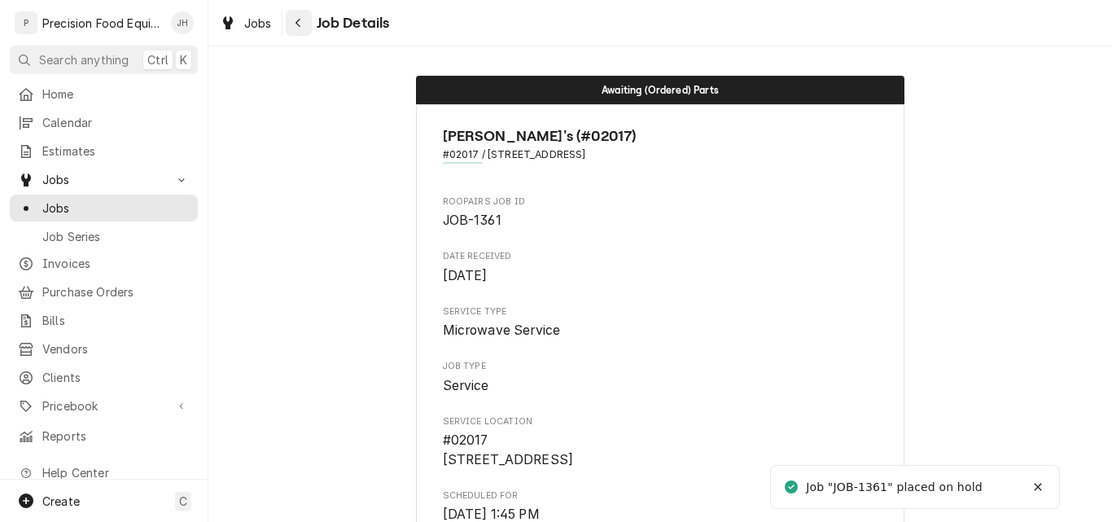
click at [303, 23] on div "Navigate back" at bounding box center [299, 23] width 16 height 16
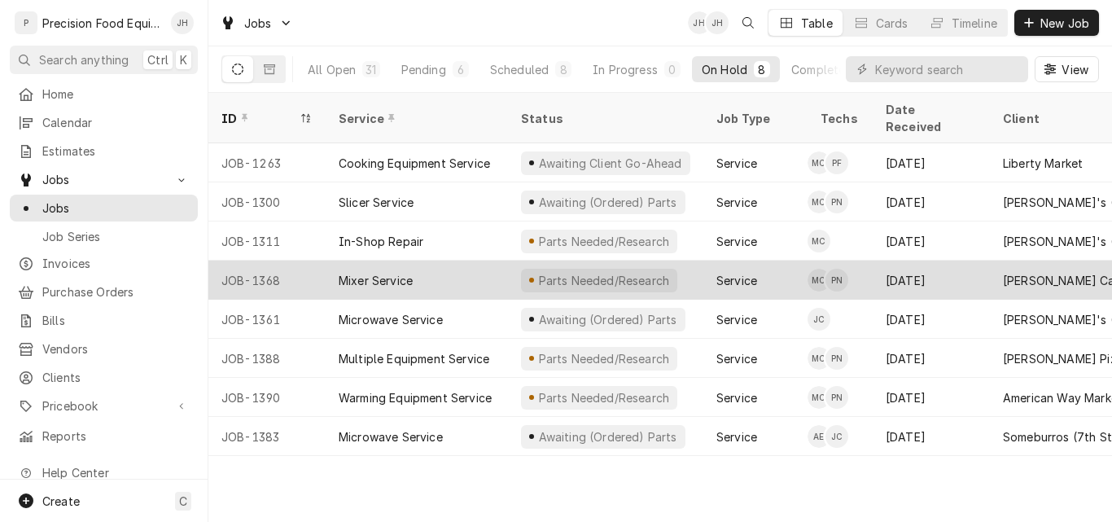
click at [471, 261] on div "Mixer Service" at bounding box center [417, 280] width 182 height 39
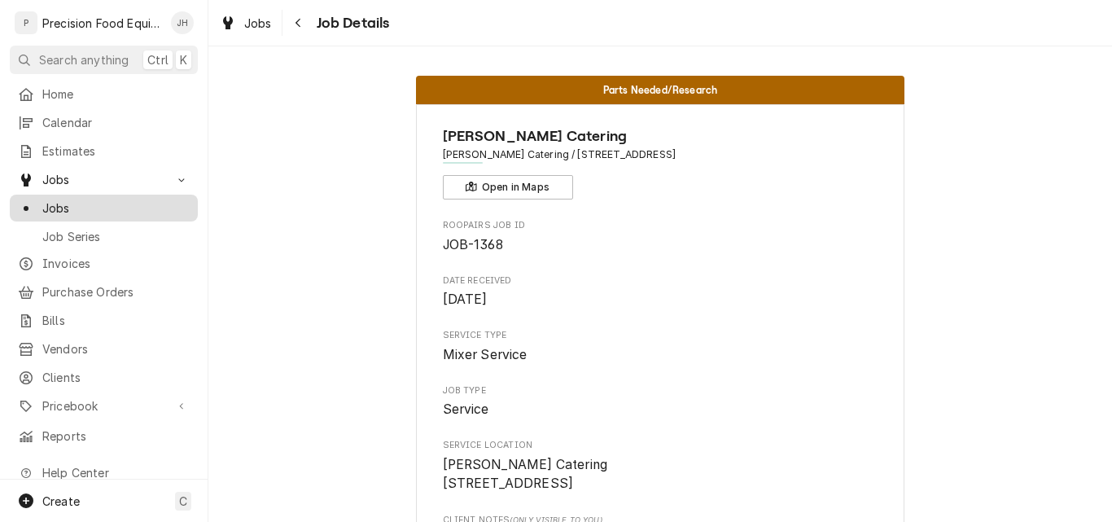
click at [55, 204] on span "Jobs" at bounding box center [115, 208] width 147 height 17
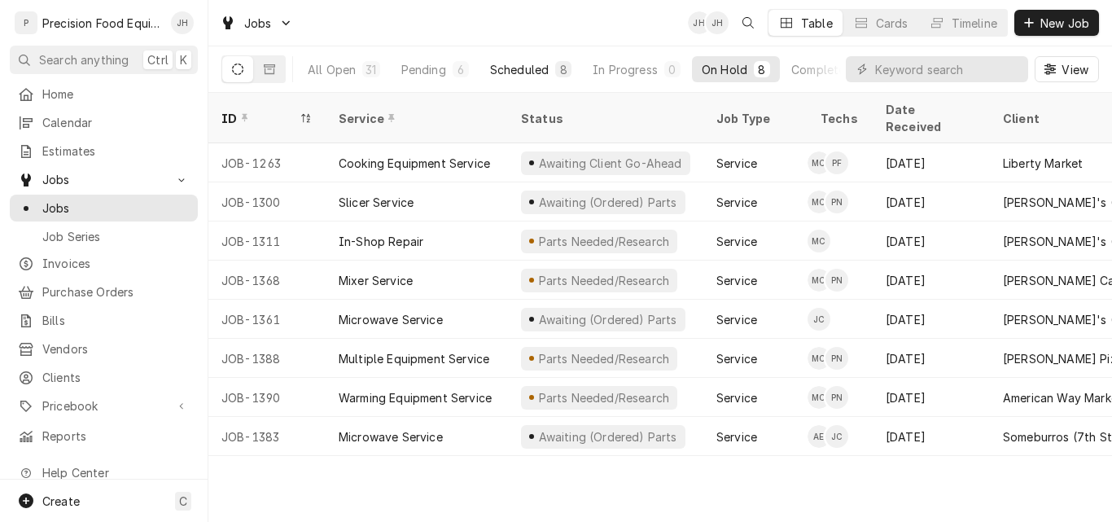
click at [542, 73] on div "Scheduled" at bounding box center [519, 69] width 59 height 17
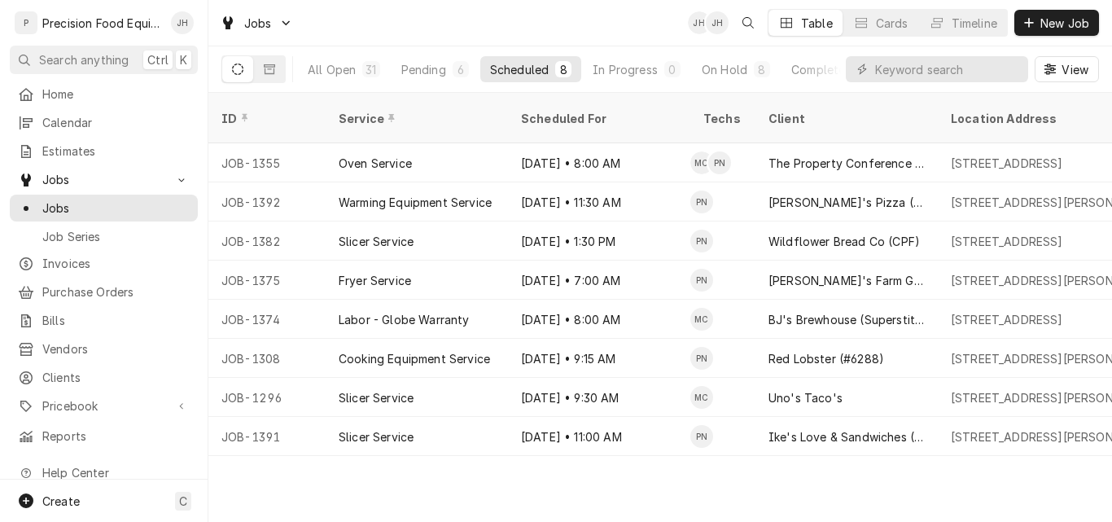
click at [656, 467] on div "ID Service Scheduled For Techs Client Location Address Status Date Received Job…" at bounding box center [660, 307] width 904 height 429
click at [717, 69] on div "On Hold" at bounding box center [725, 69] width 46 height 17
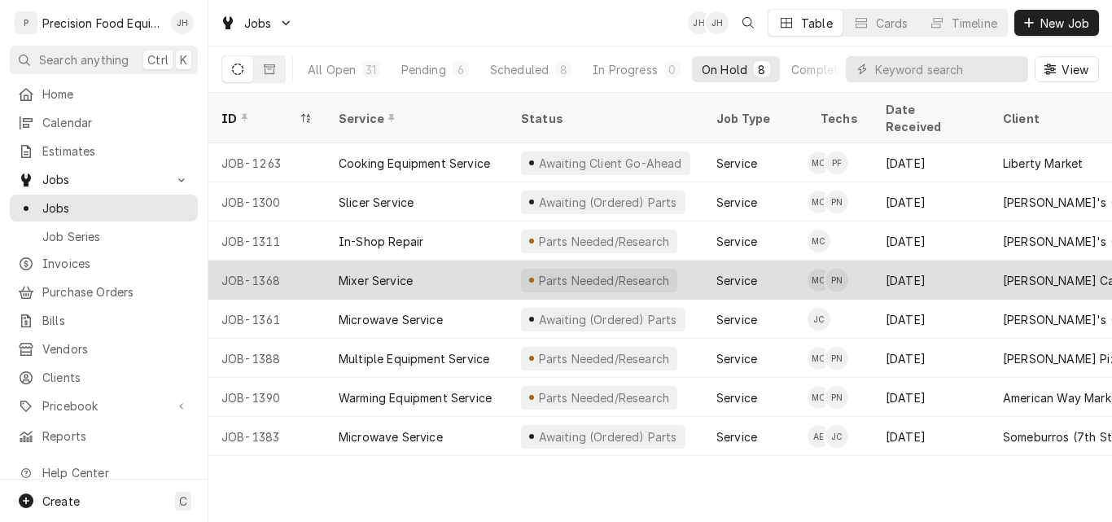
click at [459, 261] on div "Mixer Service" at bounding box center [417, 280] width 182 height 39
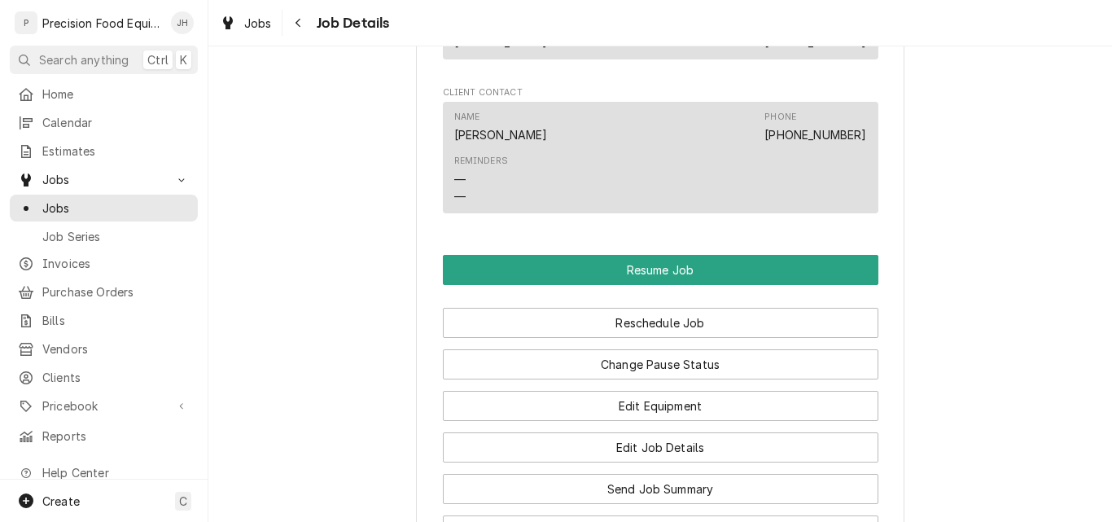
scroll to position [1710, 0]
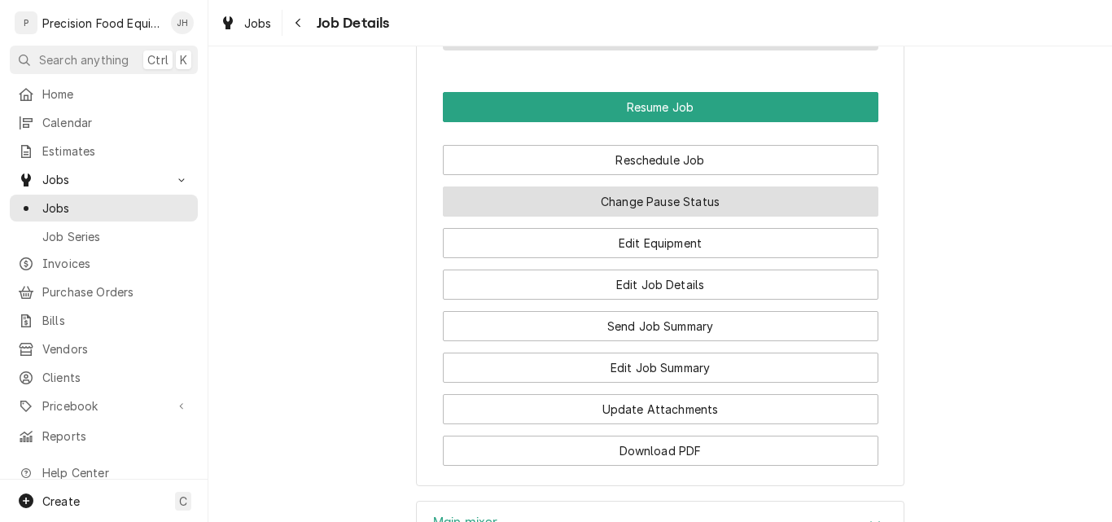
click at [676, 217] on button "Change Pause Status" at bounding box center [661, 201] width 436 height 30
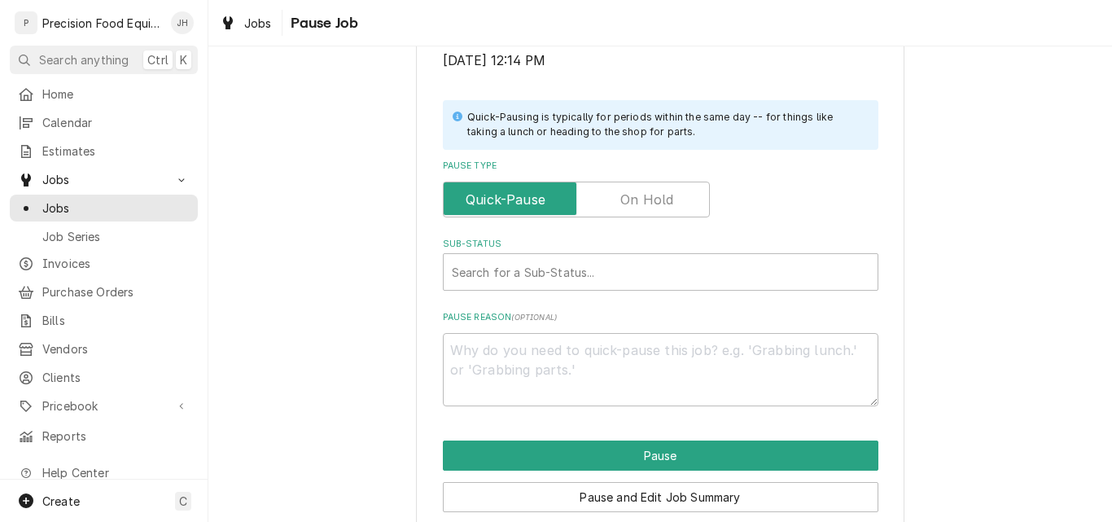
scroll to position [390, 0]
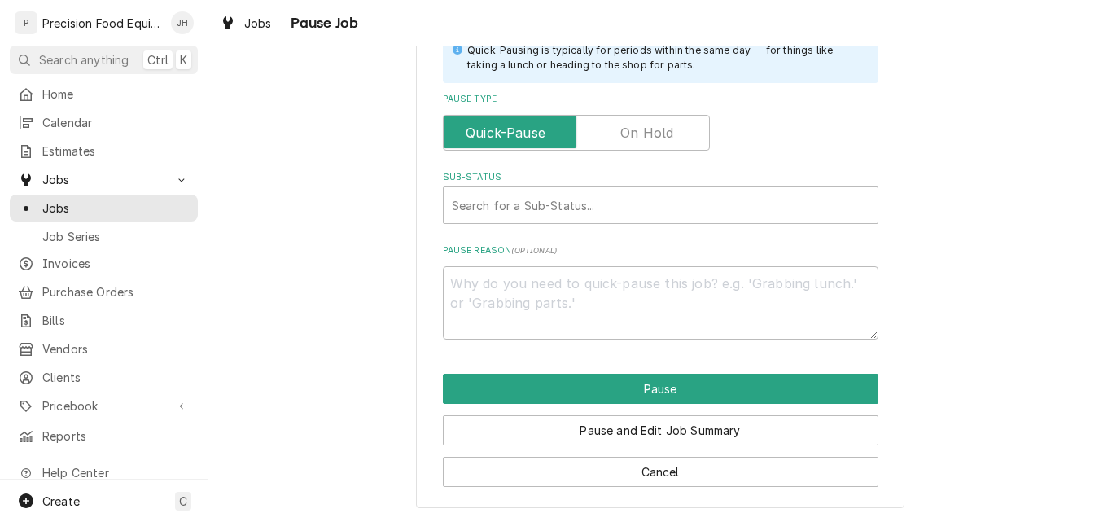
click at [659, 134] on label "Pause Type" at bounding box center [576, 133] width 267 height 36
click at [659, 134] on input "Pause Type" at bounding box center [576, 133] width 252 height 36
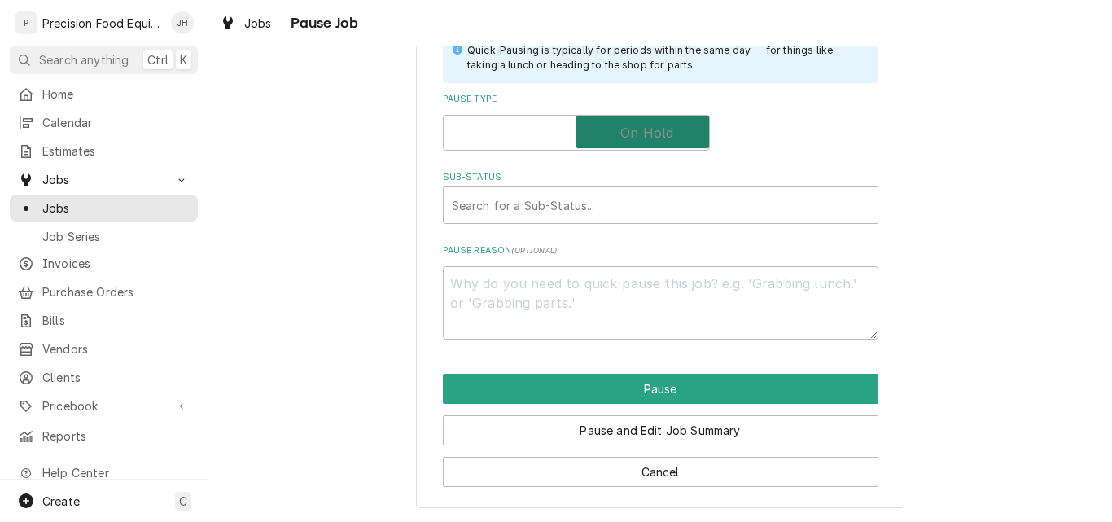
checkbox input "true"
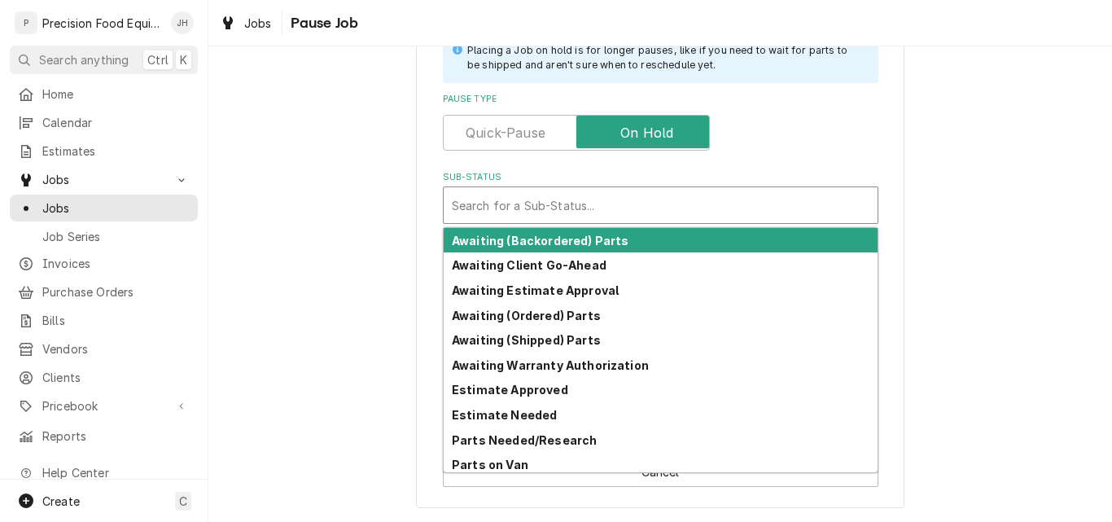
click at [594, 206] on div "Sub-Status" at bounding box center [661, 205] width 418 height 29
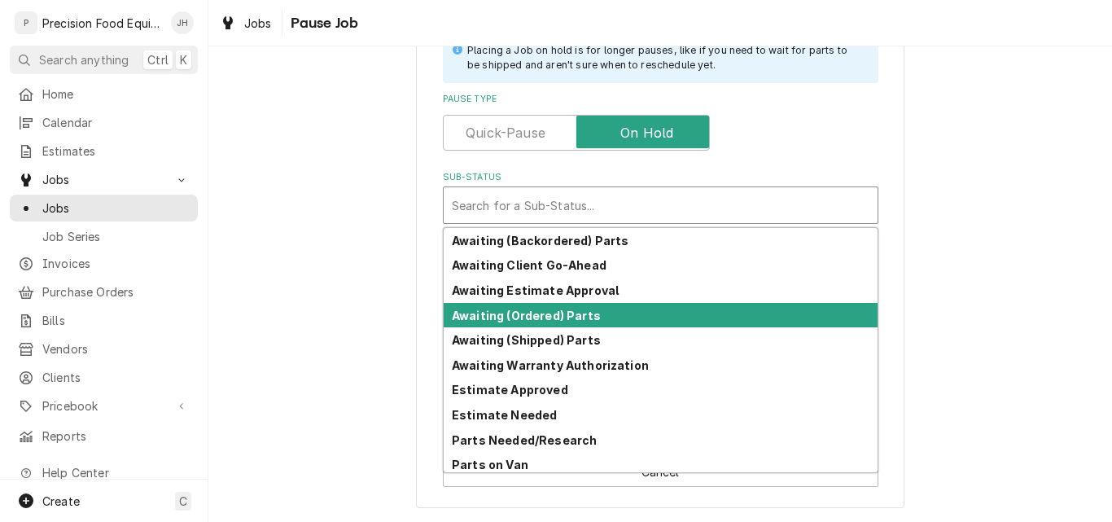
click at [551, 309] on strong "Awaiting (Ordered) Parts" at bounding box center [526, 316] width 149 height 14
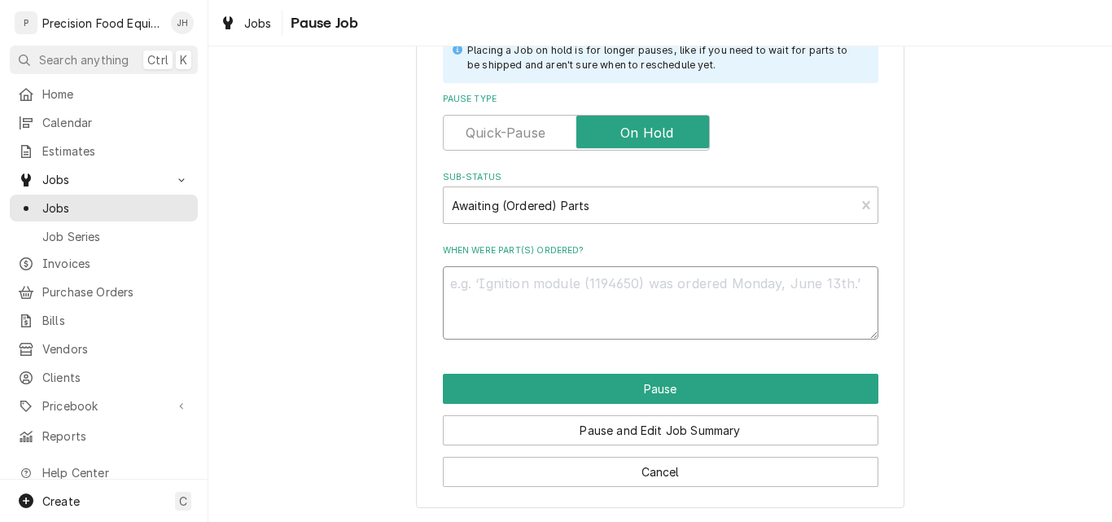
click at [559, 296] on textarea "When were part(s) ordered?" at bounding box center [661, 302] width 436 height 73
type textarea "x"
type textarea "3"
type textarea "x"
type textarea "38"
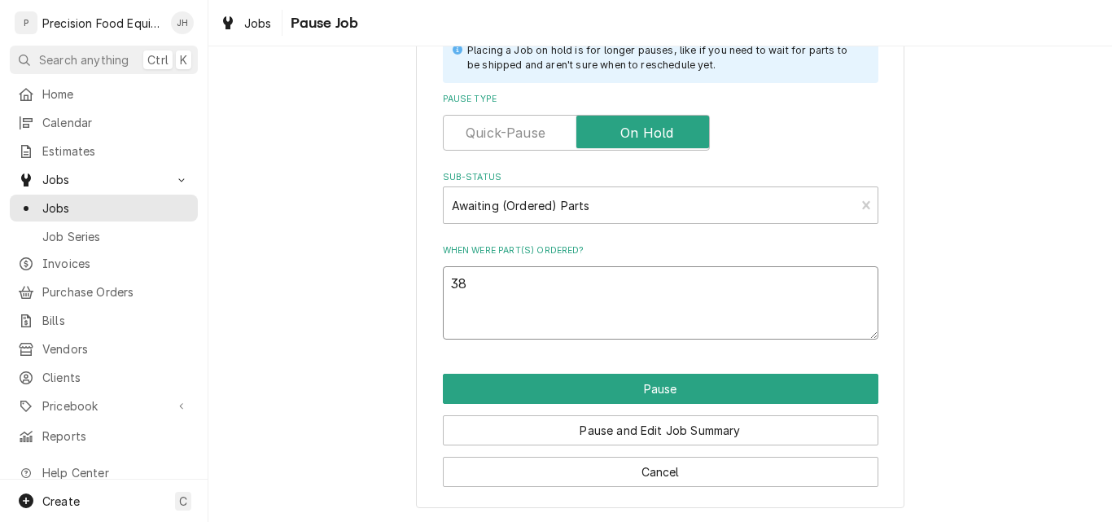
type textarea "x"
type textarea "381"
type textarea "x"
type textarea "3818"
type textarea "x"
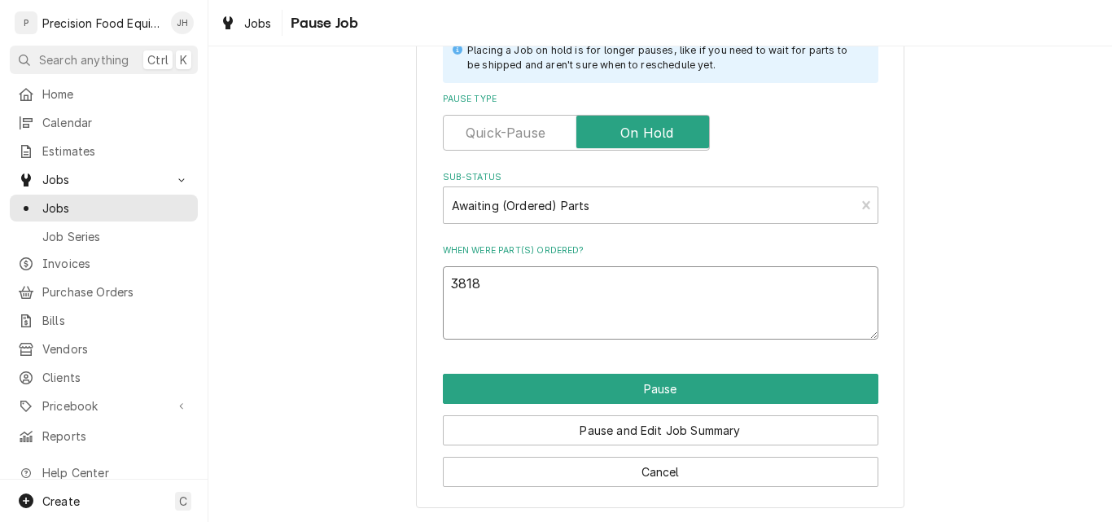
type textarea "38181"
type textarea "x"
type textarea "38181"
type textarea "x"
type textarea "38181 /"
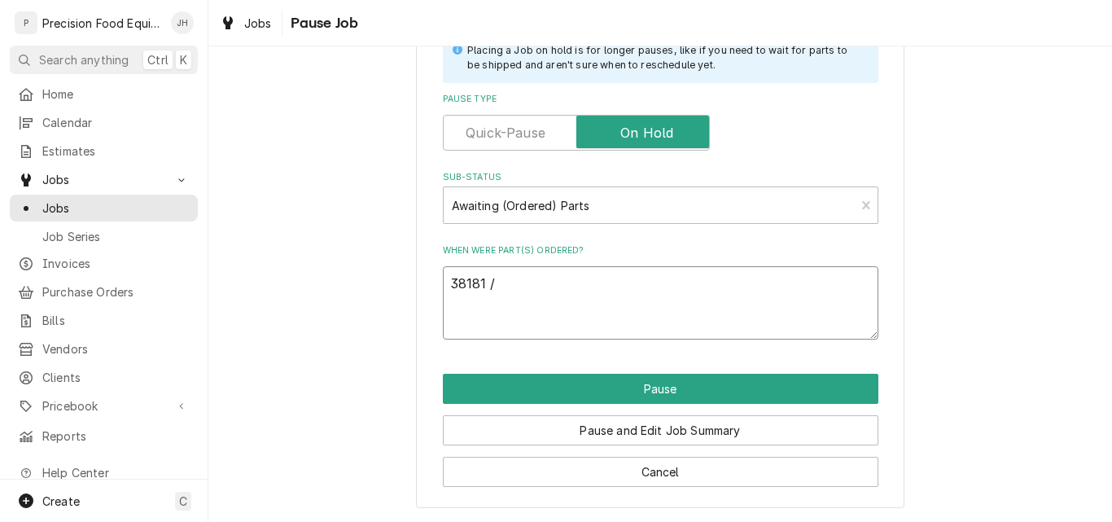
type textarea "x"
type textarea "38181 /"
type textarea "x"
type textarea "38181 / 1"
type textarea "x"
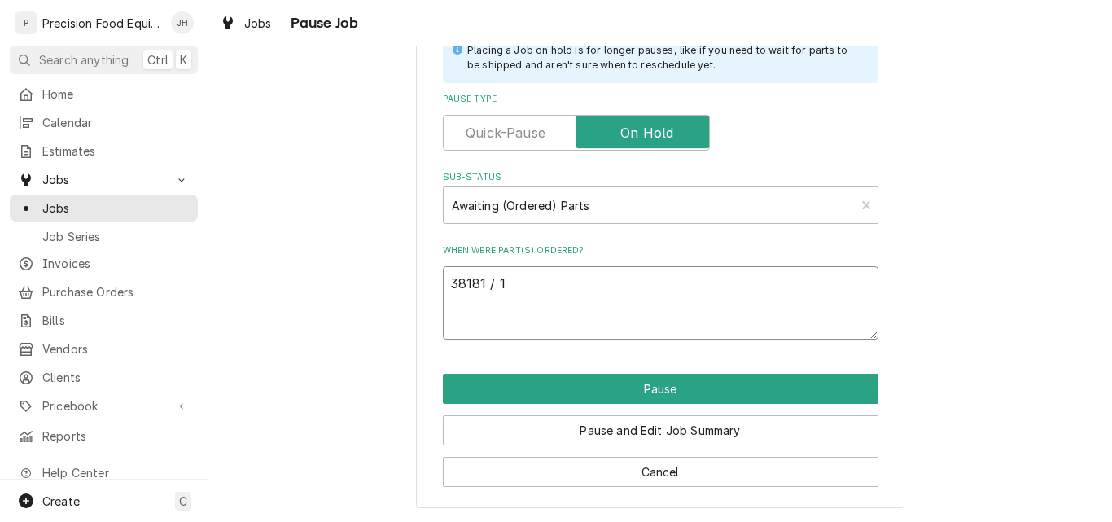
type textarea "38181 / 10"
type textarea "x"
type textarea "38181 / 109"
type textarea "x"
type textarea "38181 / 1097"
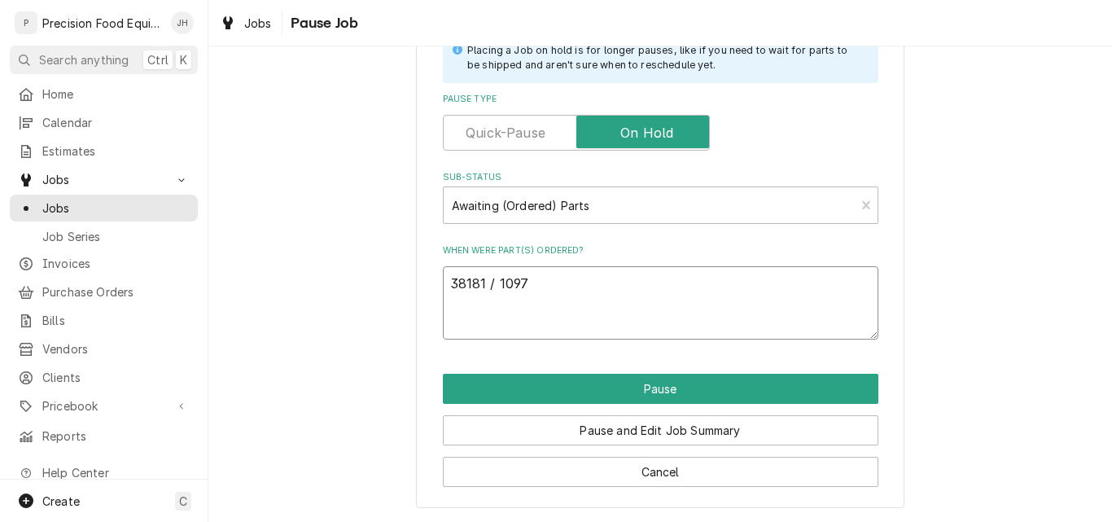
type textarea "x"
type textarea "38181 / 1097-"
type textarea "x"
type textarea "38181 / 1097-5"
type textarea "x"
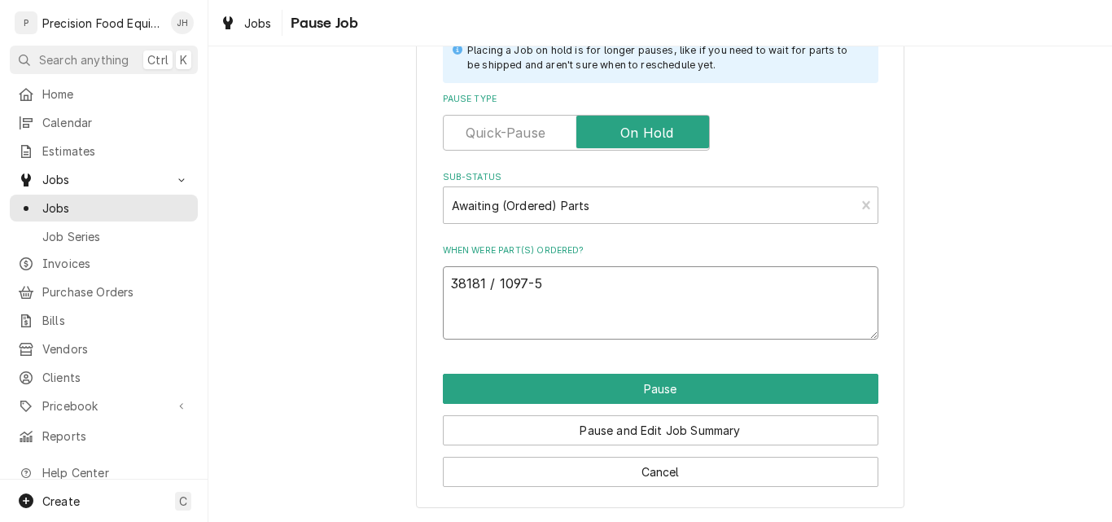
type textarea "38181 / 1097-52"
type textarea "x"
type textarea "038181 / 1097-52"
type textarea "x"
type textarea "0838181 / 1097-52"
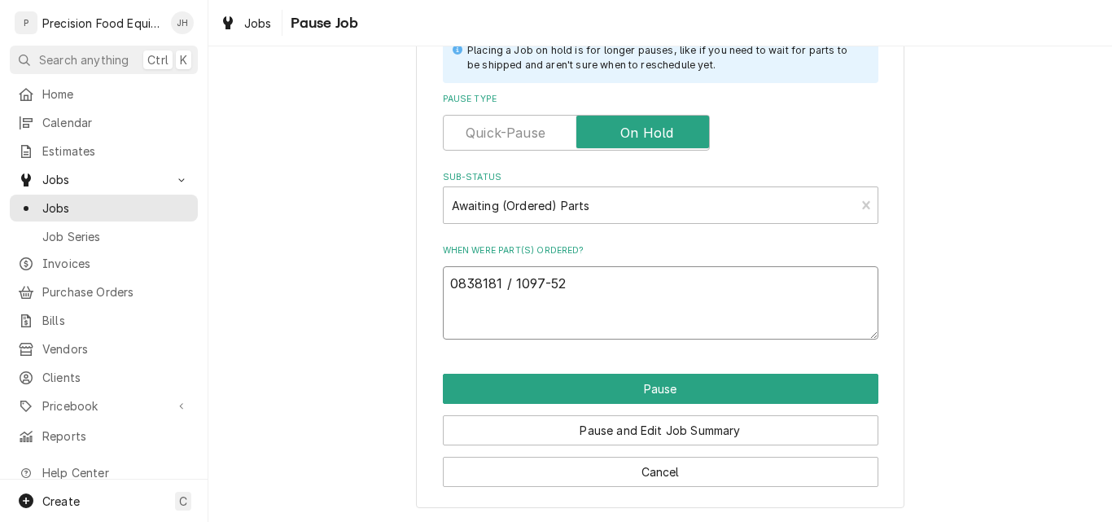
type textarea "x"
type textarea "08/38181 / 1097-52"
type textarea "x"
type textarea "08/238181 / 1097-52"
type textarea "x"
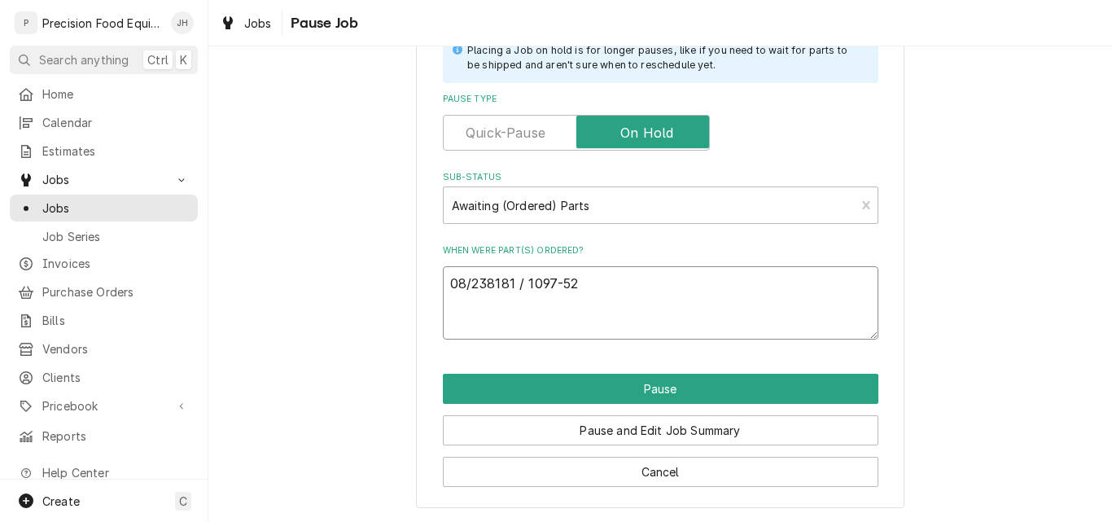
type textarea "08/2238181 / 1097-52"
type textarea "x"
type textarea "08/22/38181 / 1097-52"
type textarea "x"
type textarea "08/22/238181 / 1097-52"
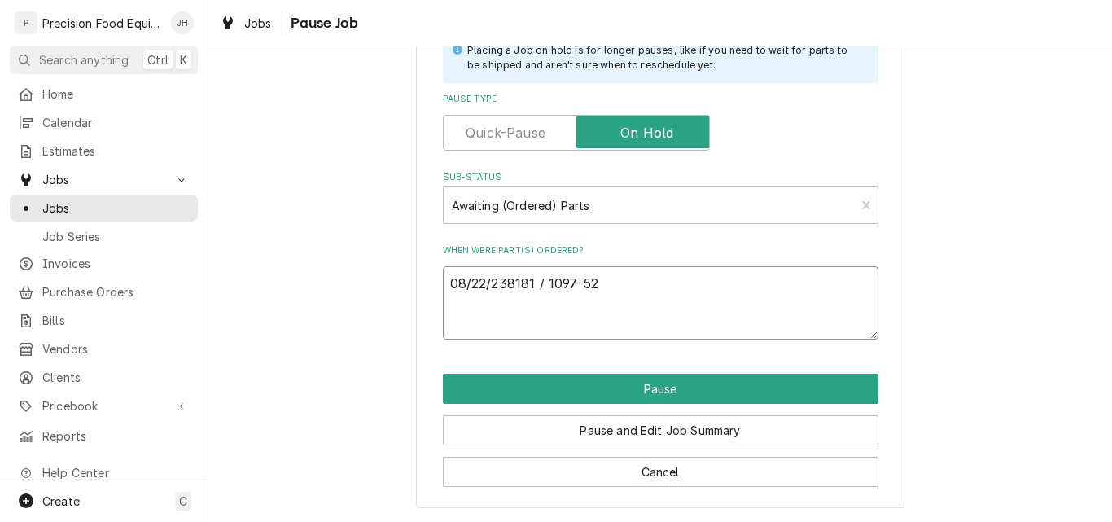
type textarea "x"
type textarea "08/22/2538181 / 1097-52"
type textarea "x"
type textarea "08/22/25 38181 / 1097-52"
type textarea "x"
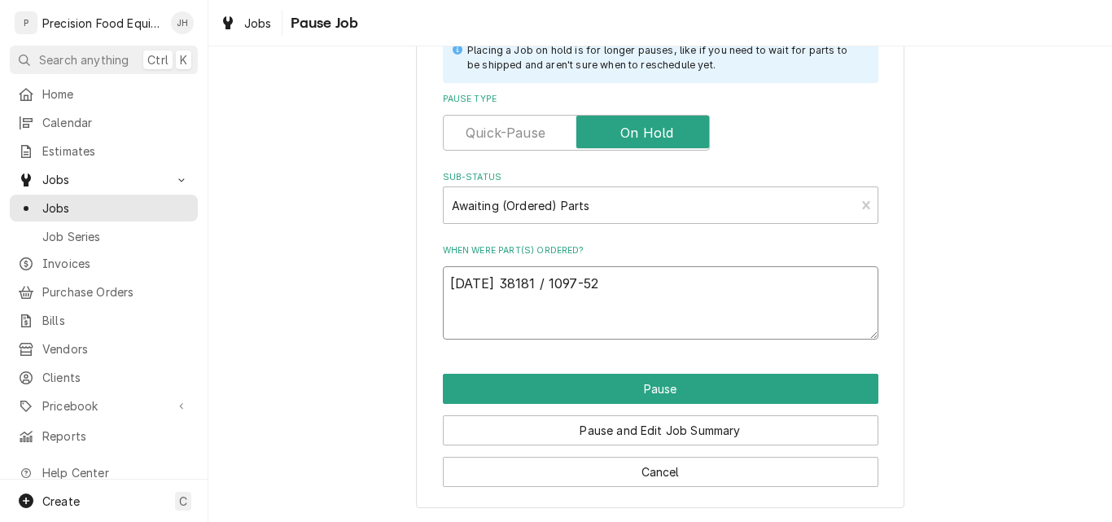
type textarea "08/22/25 P38181 / 1097-52"
type textarea "x"
type textarea "08/22/25 PP38181 / 1097-52"
type textarea "x"
type textarea "08/22/25 PP 38181 / 1097-52"
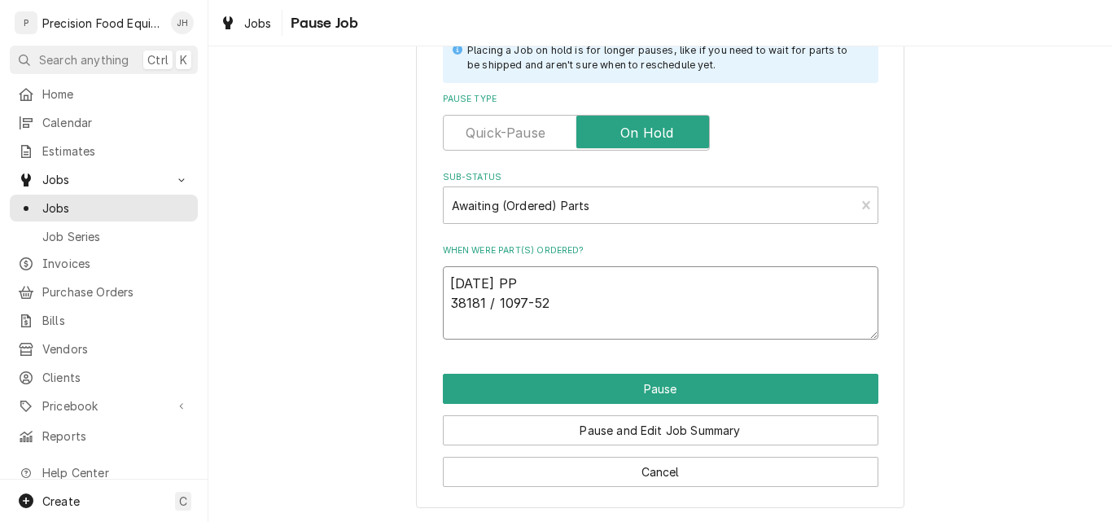
type textarea "x"
type textarea "08/22/25 PP -38181 / 1097-52"
type textarea "x"
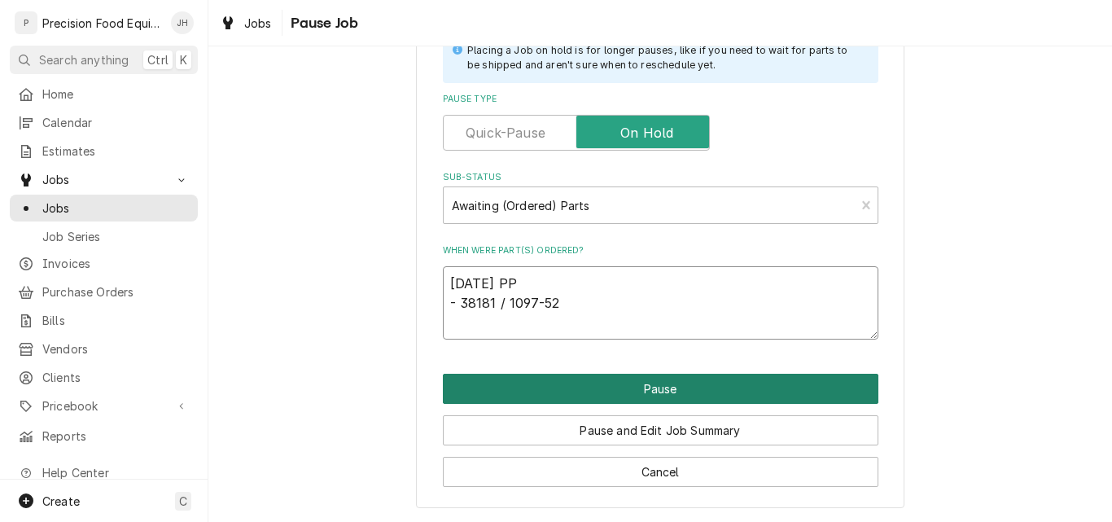
type textarea "08/22/25 PP - 38181 / 1097-52"
click at [664, 390] on button "Pause" at bounding box center [661, 389] width 436 height 30
type textarea "x"
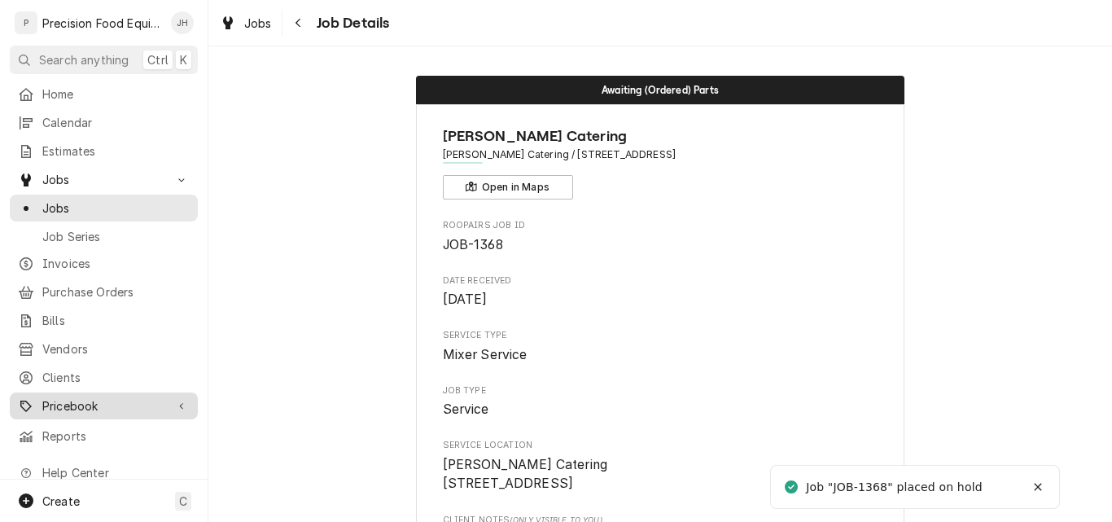
click at [74, 397] on span "Pricebook" at bounding box center [103, 405] width 123 height 17
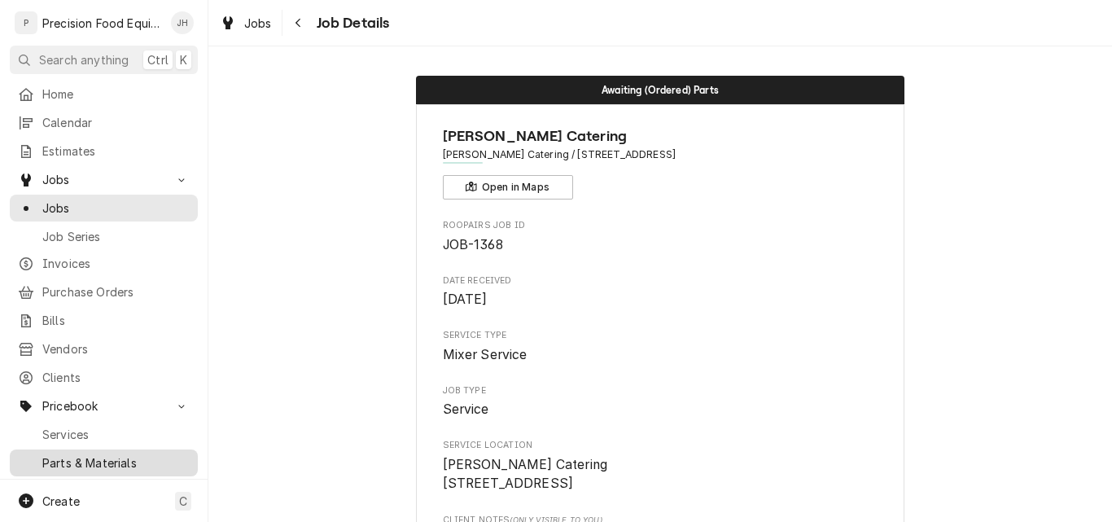
click at [76, 450] on link "Parts & Materials" at bounding box center [104, 463] width 188 height 27
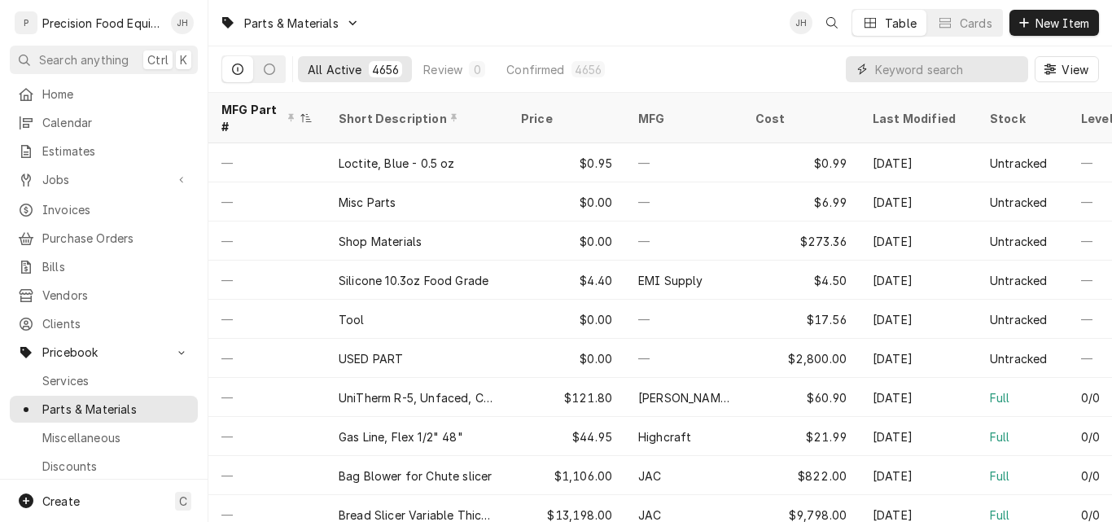
click at [932, 69] on input "Dynamic Content Wrapper" at bounding box center [947, 69] width 145 height 26
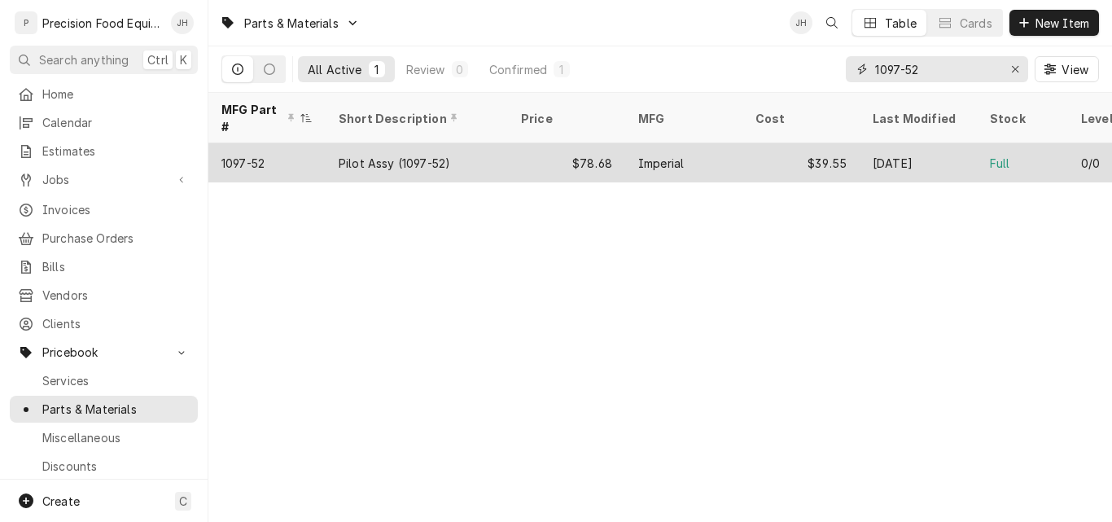
type input "1097-52"
click at [644, 155] on div "Imperial" at bounding box center [661, 163] width 46 height 17
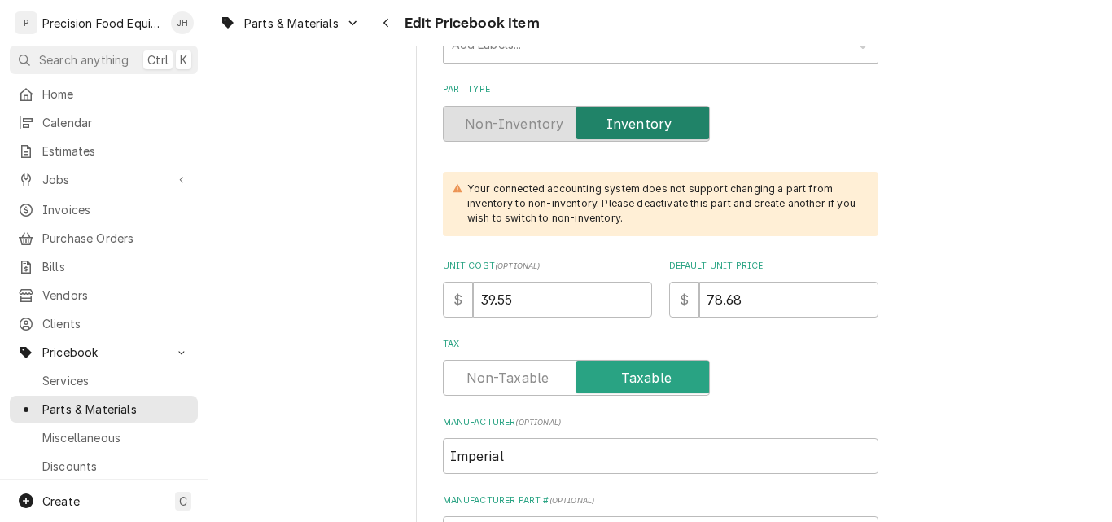
scroll to position [407, 0]
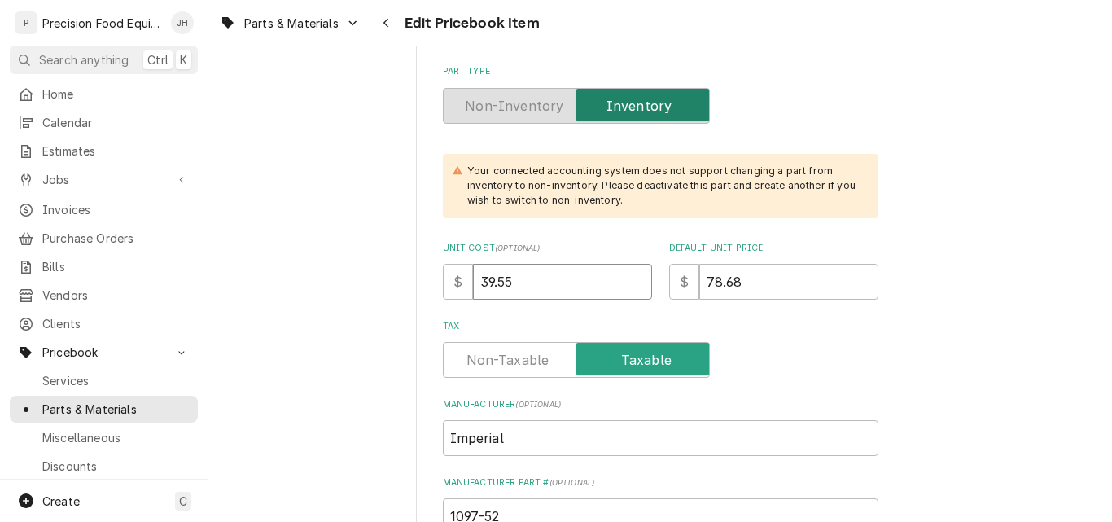
click at [482, 280] on input "39.55" at bounding box center [562, 282] width 179 height 36
type textarea "x"
type input "34.55"
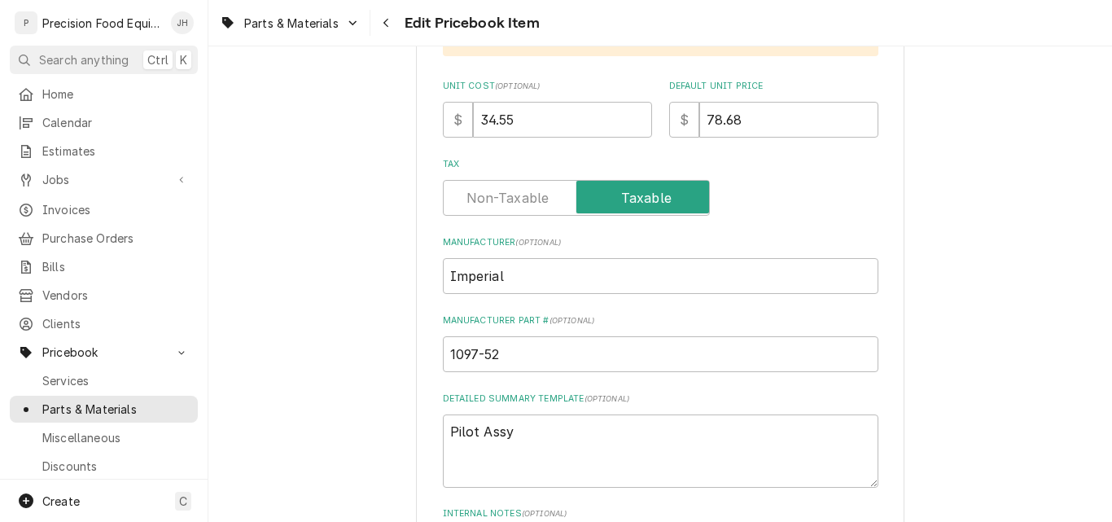
scroll to position [570, 0]
drag, startPoint x: 740, startPoint y: 112, endPoint x: 658, endPoint y: 110, distance: 82.3
click at [673, 123] on div "$ 78.68" at bounding box center [773, 119] width 209 height 36
type input "8"
type textarea "x"
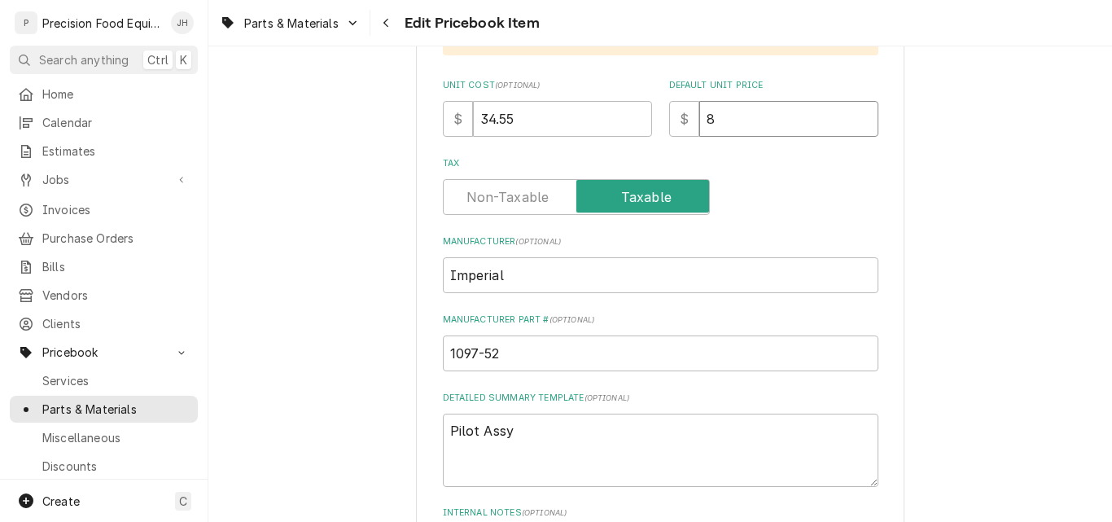
type input "88"
type textarea "x"
type input "88.3"
type textarea "x"
type input "88.37"
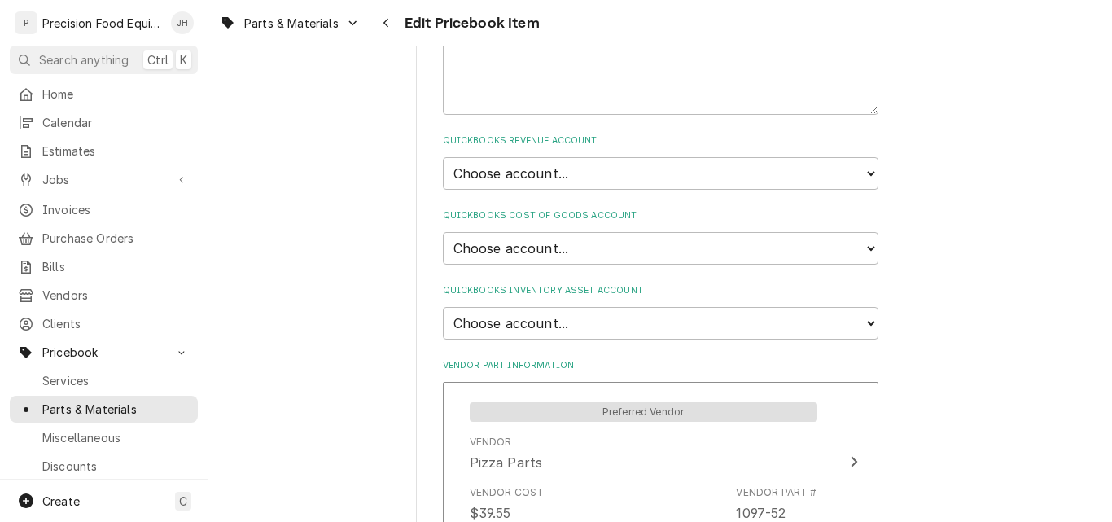
scroll to position [1059, 0]
click at [577, 176] on select "Choose account... Discount Income Misc Income Non taxable issues 46600: Parts a…" at bounding box center [661, 172] width 436 height 33
select select "8000000A-1210141275"
click at [443, 156] on select "Choose account... Discount Income Misc Income Non taxable issues 46600: Parts a…" at bounding box center [661, 172] width 436 height 33
type textarea "x"
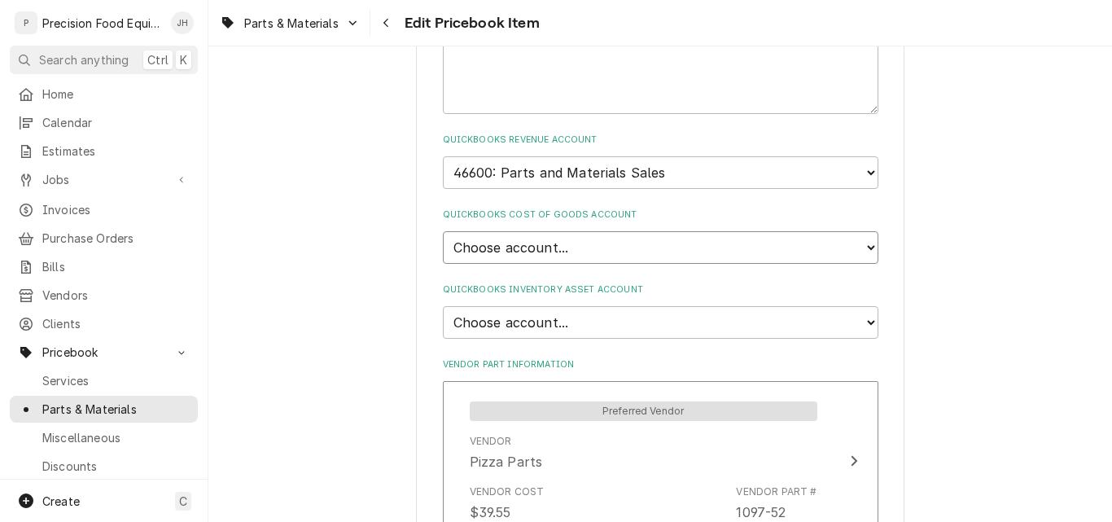
click at [573, 246] on select "Choose account... Loss Expense Loss Expense 11/3/2014 Loss Expense 11/4/2014 Co…" at bounding box center [661, 247] width 436 height 33
select select "80000023-1210145225"
click at [443, 231] on select "Choose account... Loss Expense Loss Expense 11/3/2014 Loss Expense 11/4/2014 Co…" at bounding box center [661, 247] width 436 height 33
type textarea "x"
click at [614, 314] on select "Choose account... Undeposited Funds Inventory Asset Payroll Asset" at bounding box center [661, 322] width 436 height 33
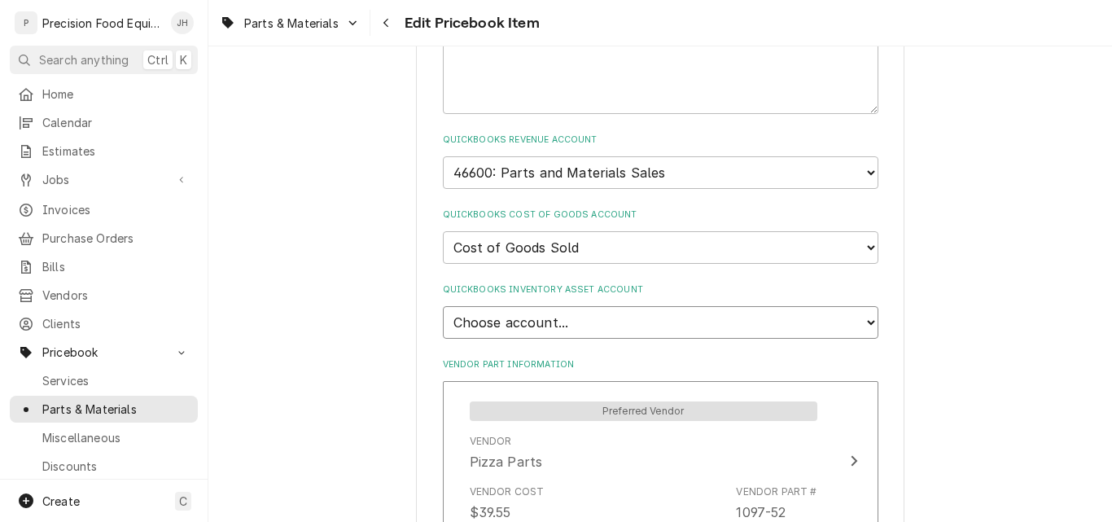
select select "80000022-1210145225"
click at [443, 306] on select "Choose account... Undeposited Funds Inventory Asset Payroll Asset" at bounding box center [661, 322] width 436 height 33
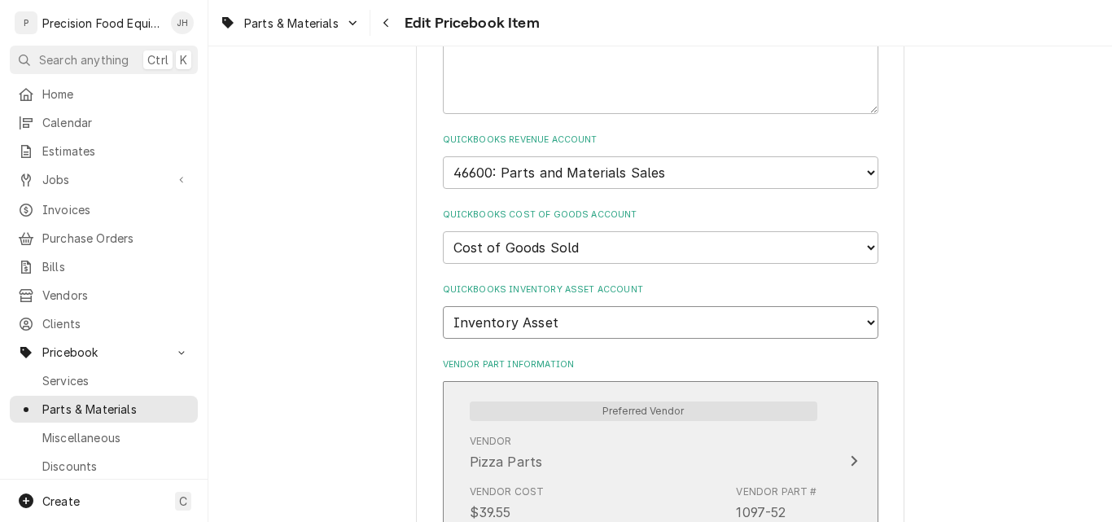
type textarea "x"
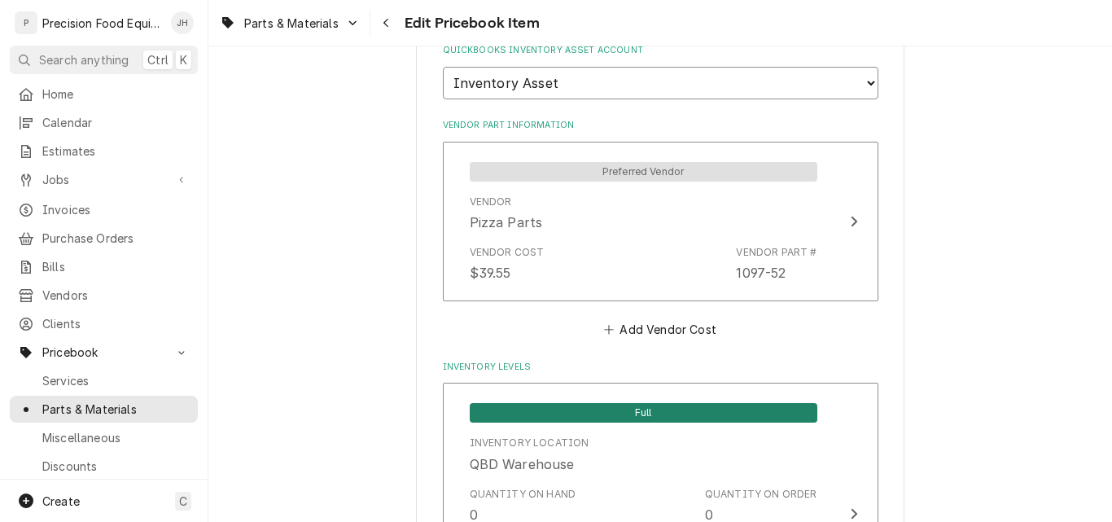
scroll to position [1303, 0]
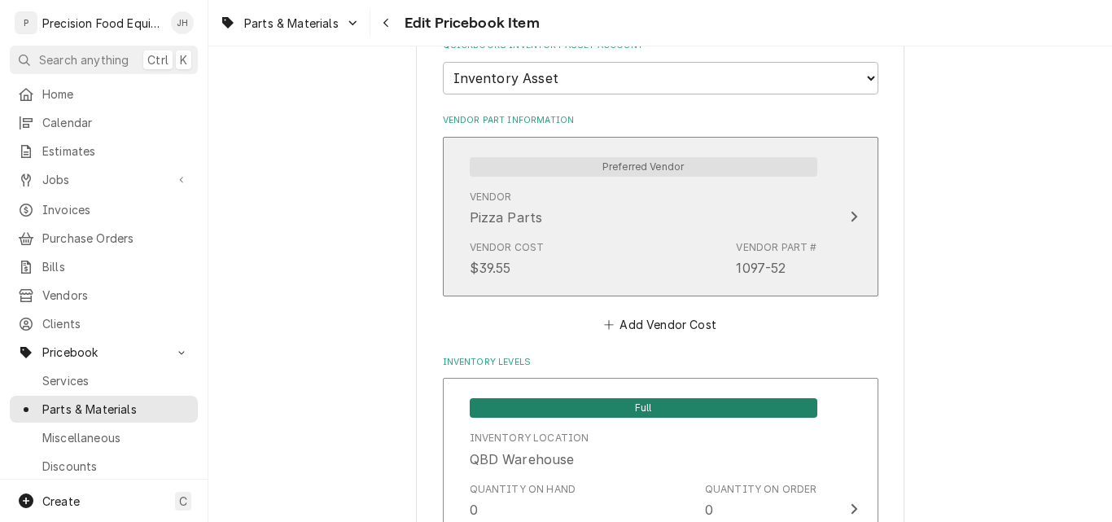
click at [590, 252] on div "Vendor Cost $39.55 Vendor Part # 1097-52" at bounding box center [644, 259] width 348 height 50
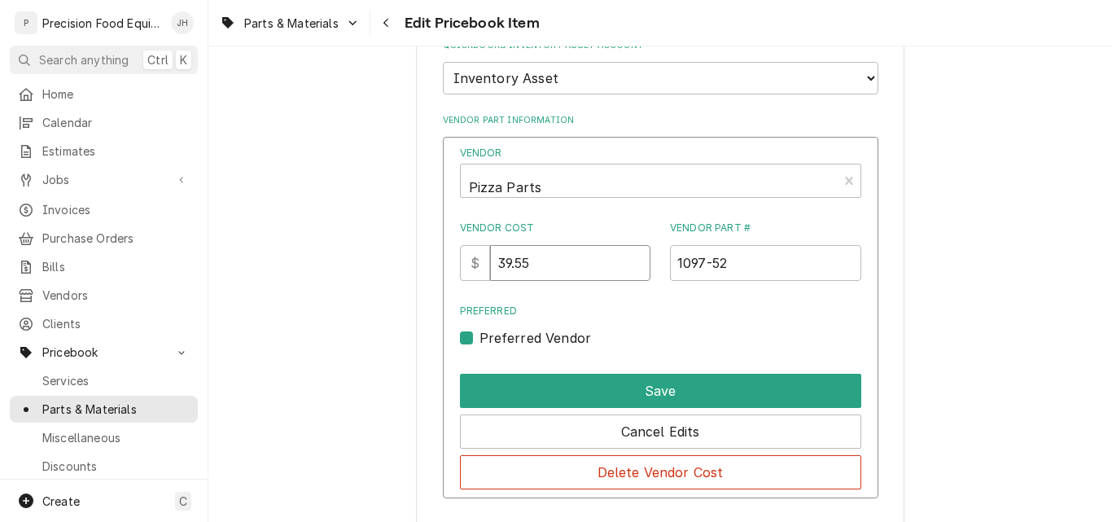
click at [515, 263] on input "39.55" at bounding box center [570, 263] width 160 height 36
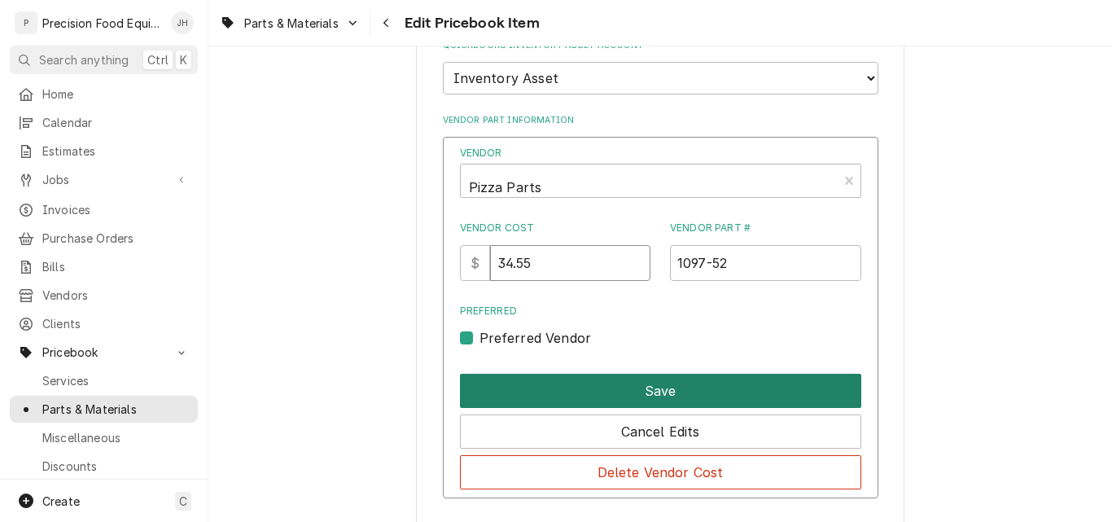
type input "34.55"
click at [678, 392] on button "Save" at bounding box center [660, 391] width 401 height 34
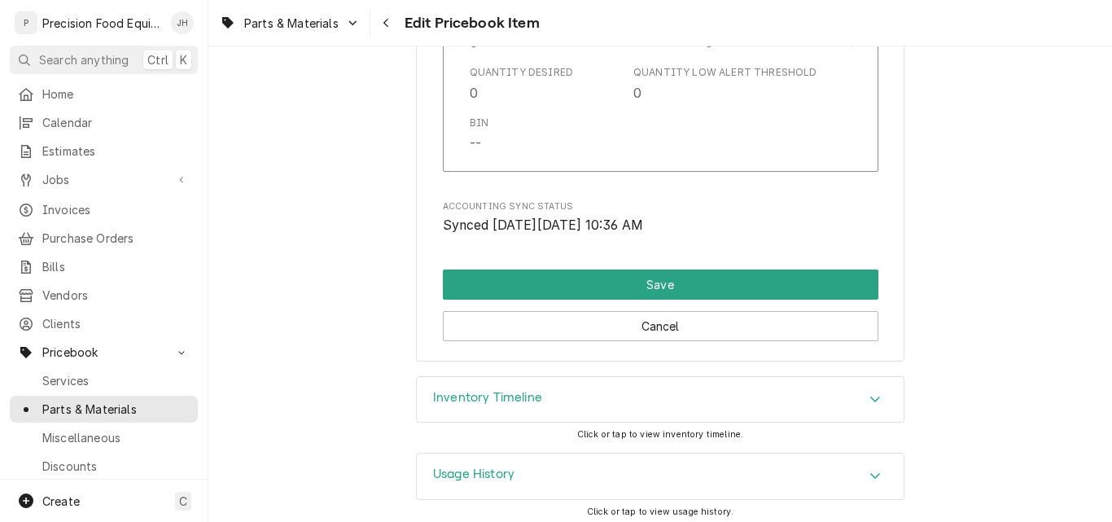
scroll to position [1778, 0]
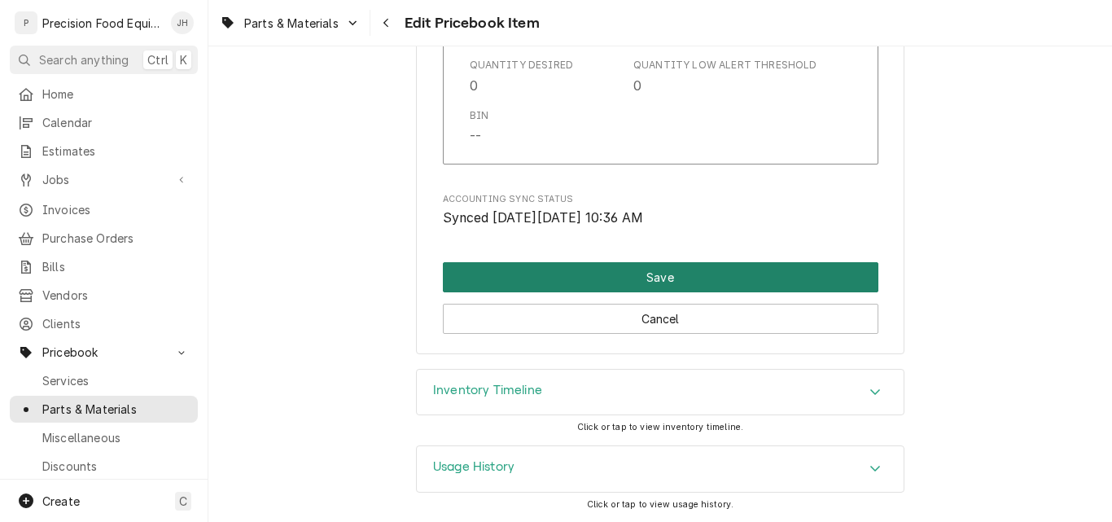
click at [686, 275] on button "Save" at bounding box center [661, 277] width 436 height 30
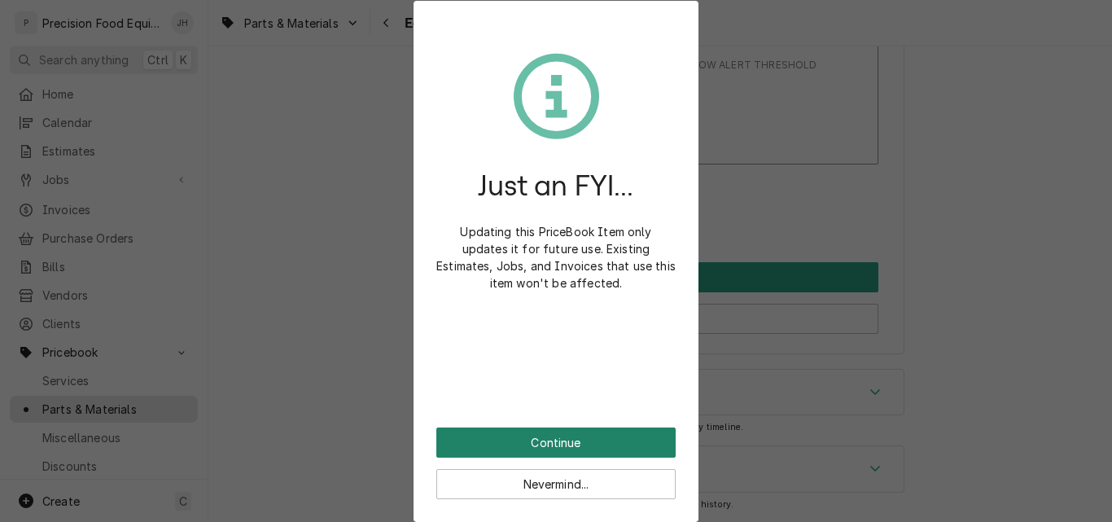
click at [577, 432] on button "Continue" at bounding box center [556, 443] width 239 height 30
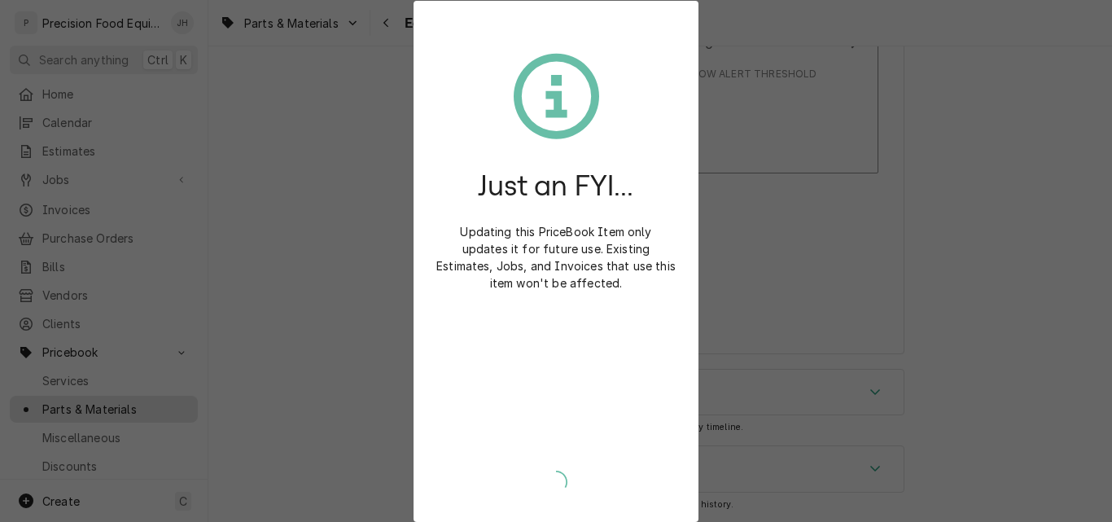
scroll to position [1769, 0]
type textarea "x"
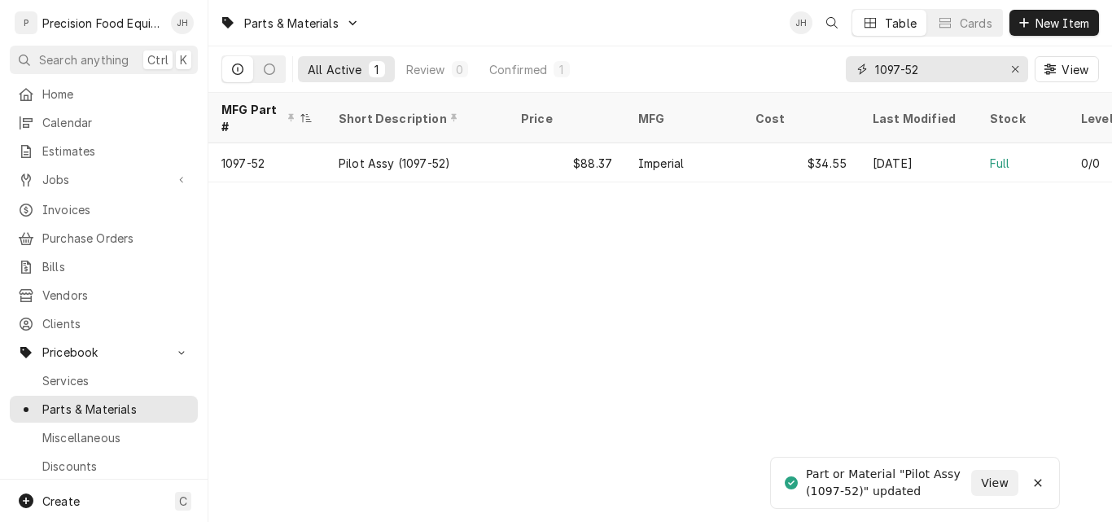
drag, startPoint x: 960, startPoint y: 69, endPoint x: 694, endPoint y: 68, distance: 266.3
click at [695, 69] on div "All Active 1 Review 0 Confirmed 1 1097-52 View" at bounding box center [661, 69] width 878 height 46
type input "38181"
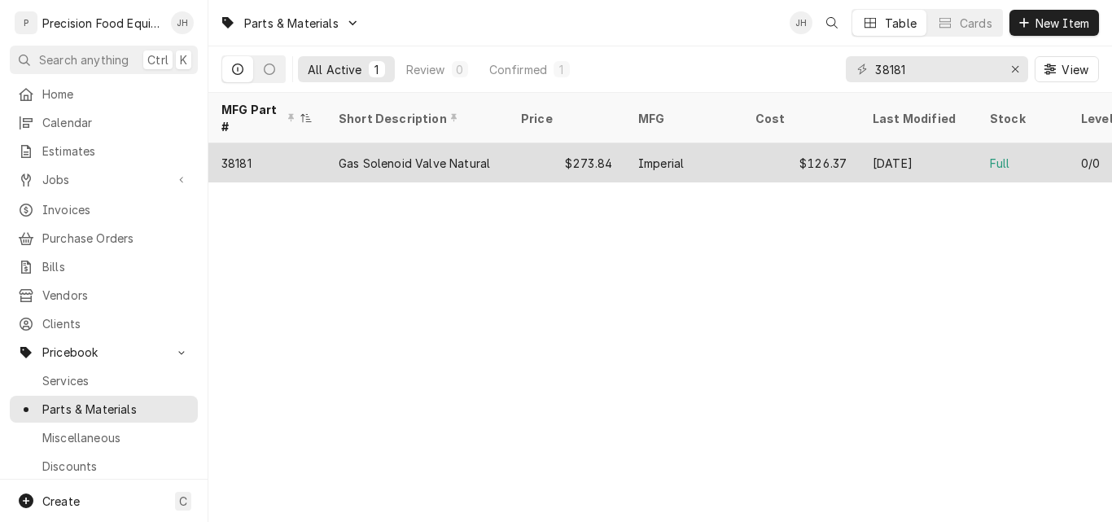
click at [743, 147] on div "$126.37" at bounding box center [801, 162] width 117 height 39
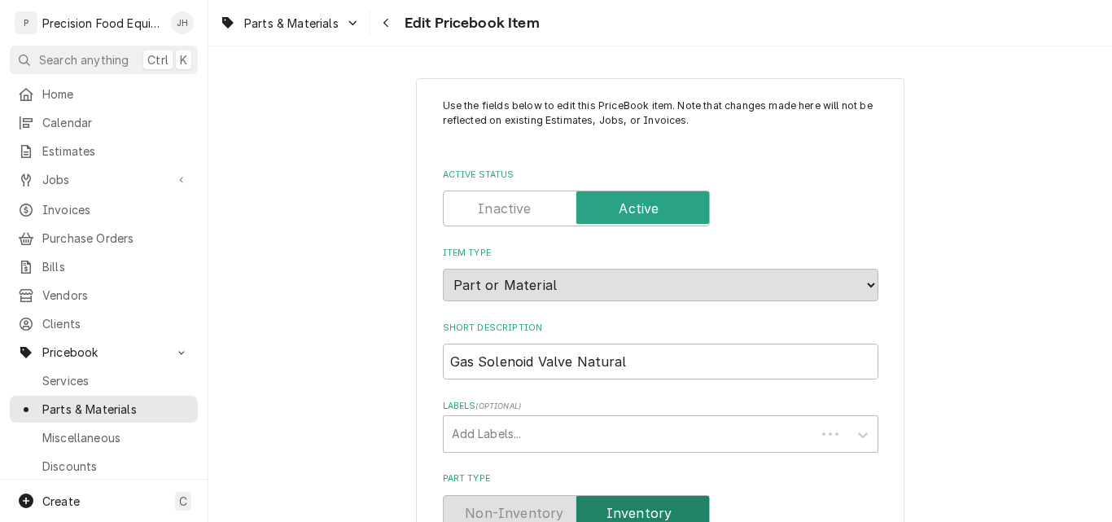
type textarea "x"
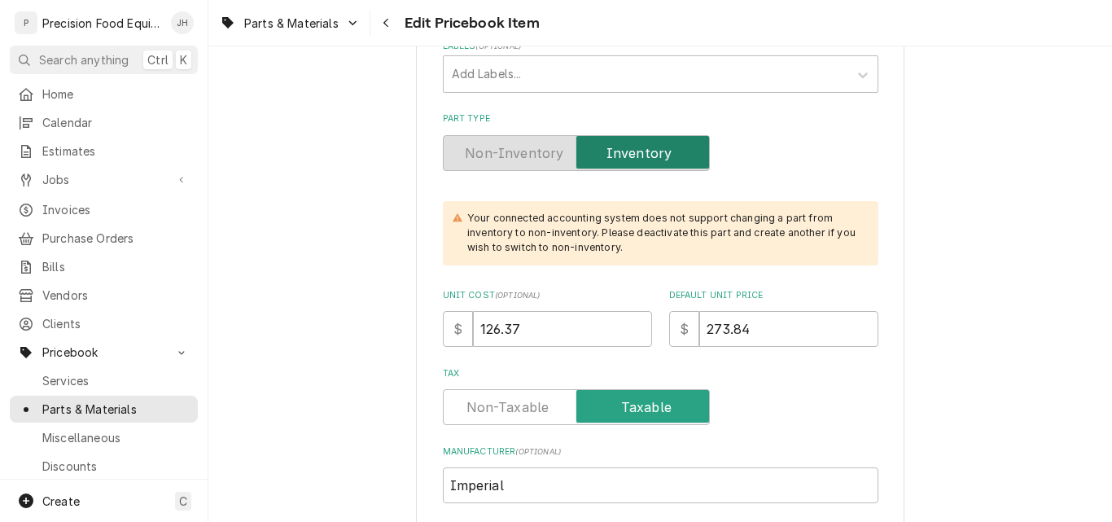
scroll to position [407, 0]
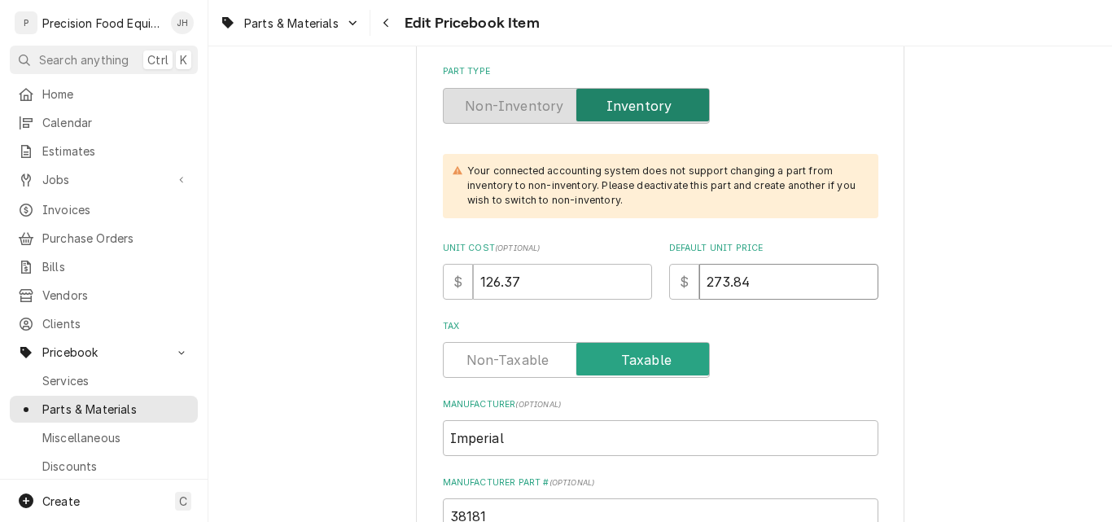
drag, startPoint x: 770, startPoint y: 292, endPoint x: 630, endPoint y: 296, distance: 140.1
click at [630, 296] on div "Unit Cost ( optional ) $ 126.37 Default Unit Price $ 273.84" at bounding box center [661, 271] width 436 height 58
type input "3"
type textarea "x"
type input "30"
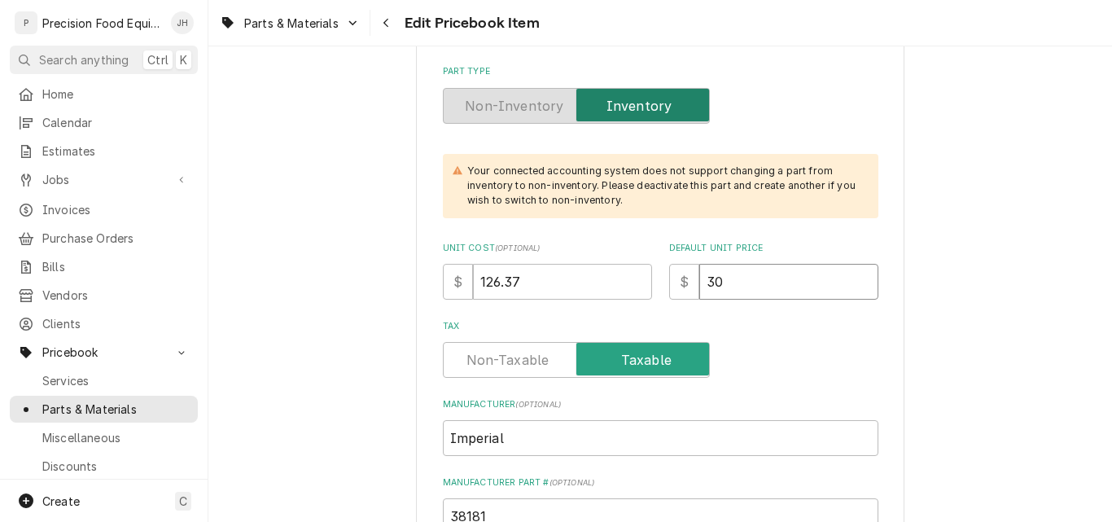
type textarea "x"
type input "307"
type textarea "x"
type input "307.5"
type textarea "x"
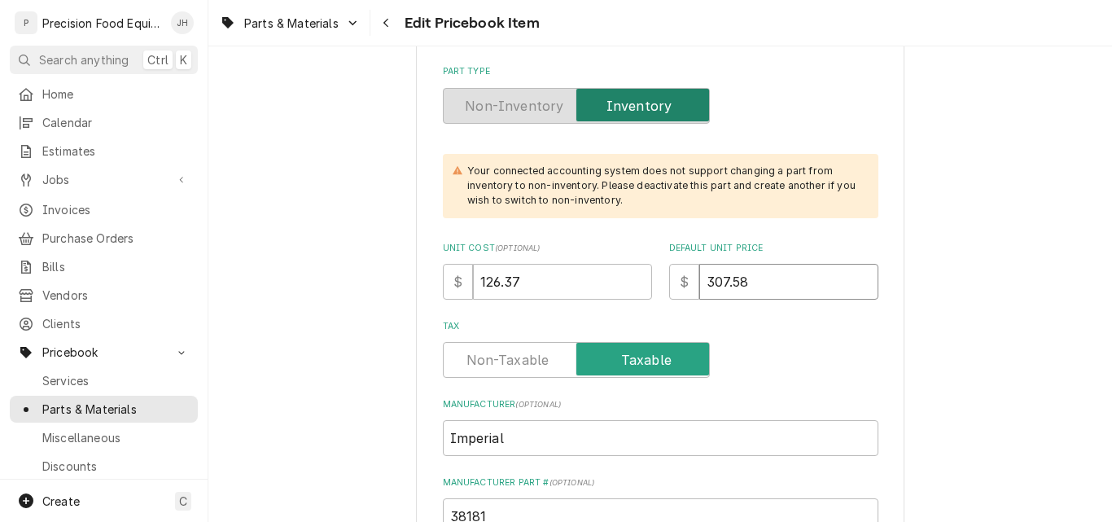
type input "307.58"
drag, startPoint x: 579, startPoint y: 279, endPoint x: 348, endPoint y: 297, distance: 232.0
type textarea "x"
type input "1"
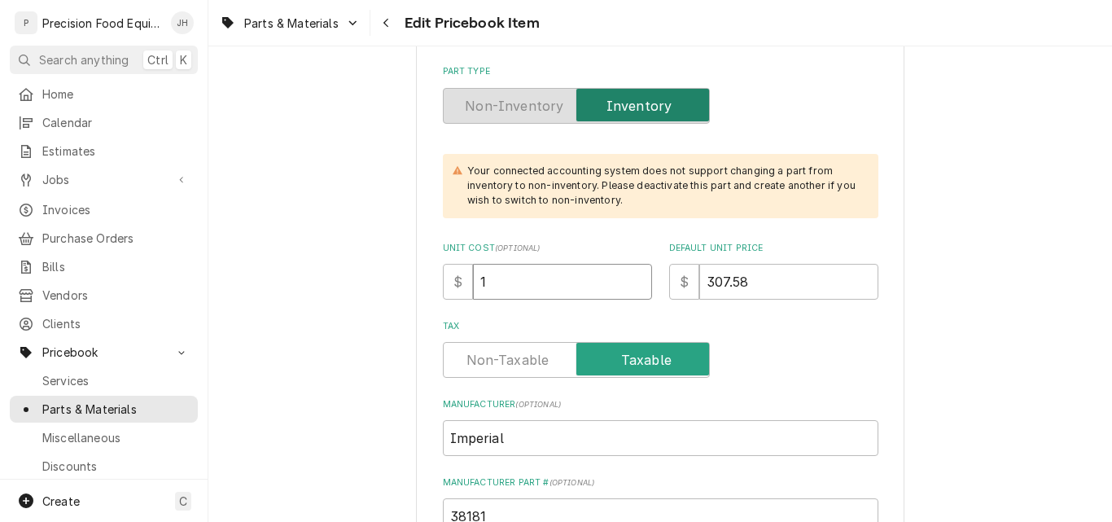
type textarea "x"
type input "10"
type textarea "x"
type input "105"
type textarea "x"
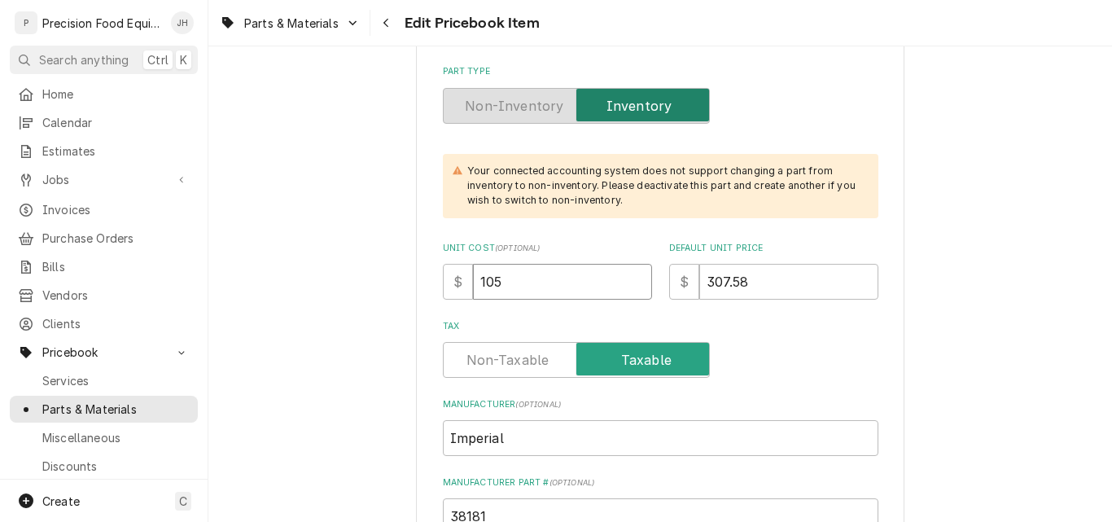
type input "105.5"
type textarea "x"
type input "105.55"
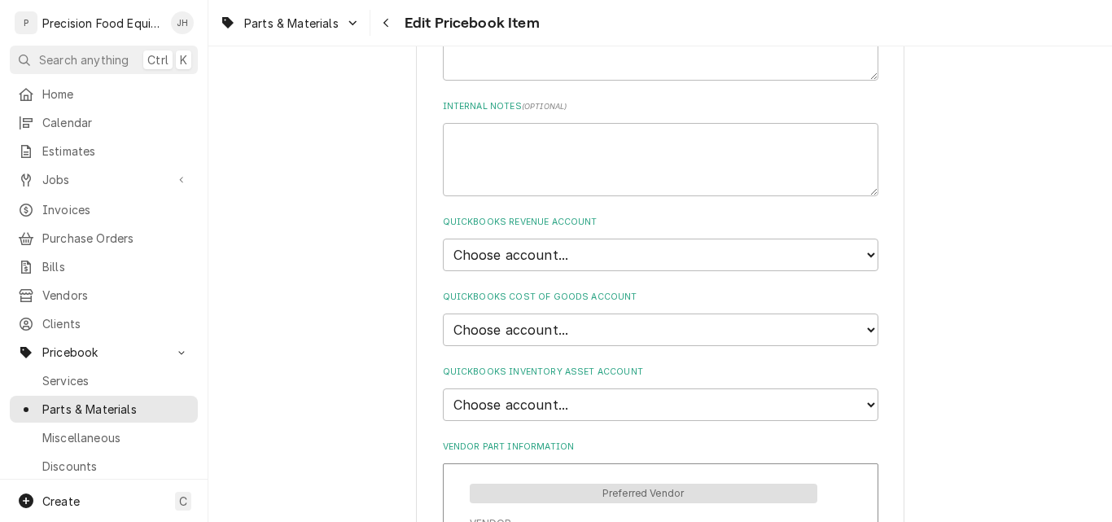
scroll to position [977, 0]
click at [599, 253] on select "Choose account... Discount Income Misc Income Non taxable issues 46600: Parts a…" at bounding box center [661, 254] width 436 height 33
select select "8000000A-1210141275"
click at [443, 238] on select "Choose account... Discount Income Misc Income Non taxable issues 46600: Parts a…" at bounding box center [661, 254] width 436 height 33
type textarea "x"
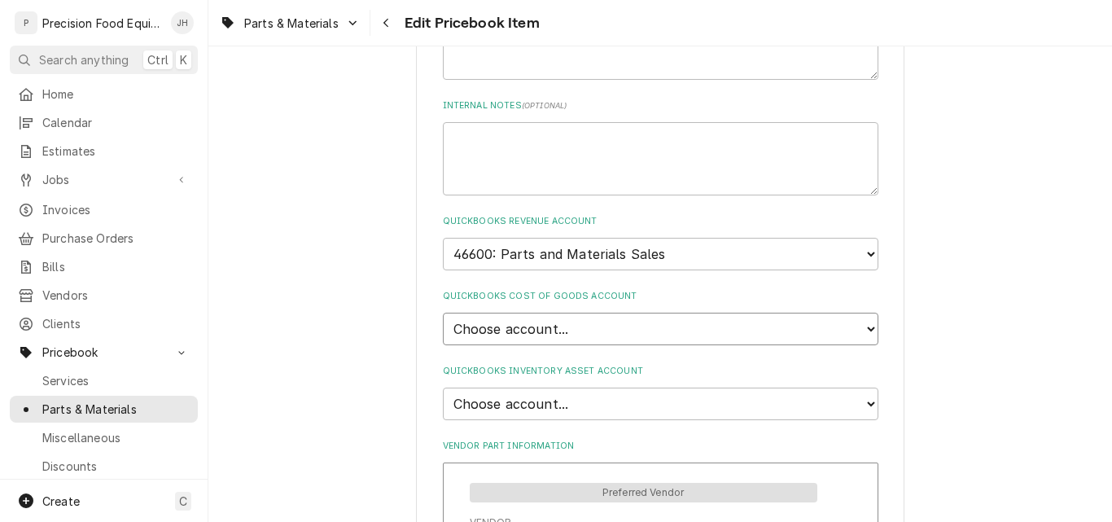
click at [571, 327] on select "Choose account... Loss Expense Loss Expense 11/3/2014 Loss Expense 11/4/2014 Co…" at bounding box center [661, 329] width 436 height 33
select select "80000023-1210145225"
click at [443, 313] on select "Choose account... Loss Expense Loss Expense 11/3/2014 Loss Expense 11/4/2014 Co…" at bounding box center [661, 329] width 436 height 33
type textarea "x"
click at [571, 403] on select "Choose account... Undeposited Funds Inventory Asset Payroll Asset" at bounding box center [661, 404] width 436 height 33
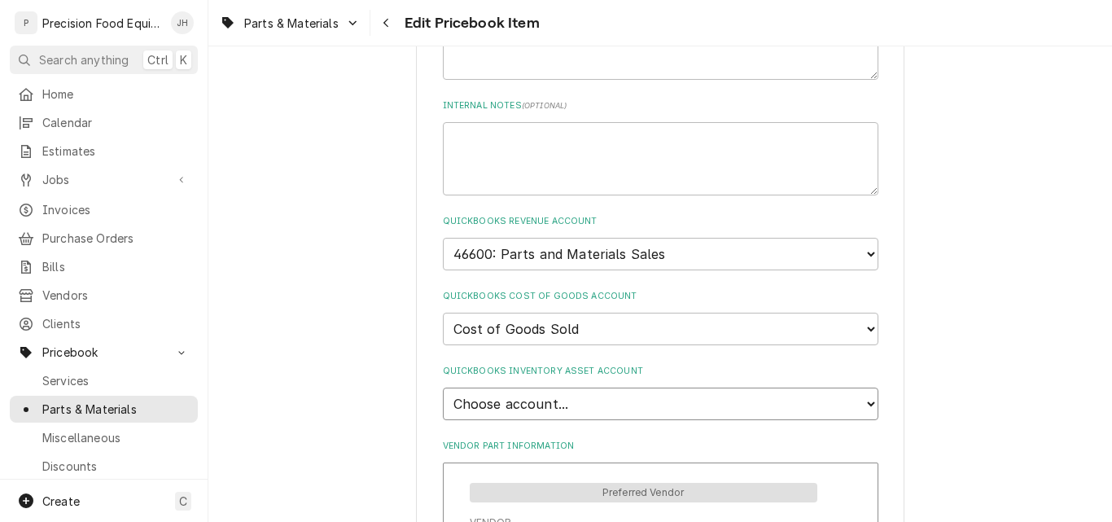
select select "80000022-1210145225"
click at [443, 388] on select "Choose account... Undeposited Funds Inventory Asset Payroll Asset" at bounding box center [661, 404] width 436 height 33
type textarea "x"
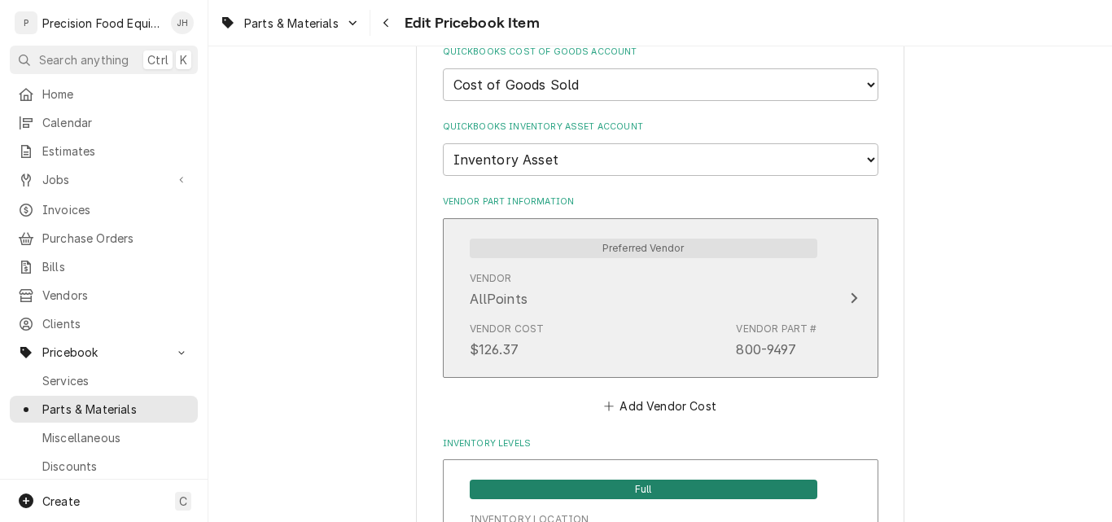
click at [658, 292] on div "Vendor AllPoints" at bounding box center [644, 290] width 348 height 50
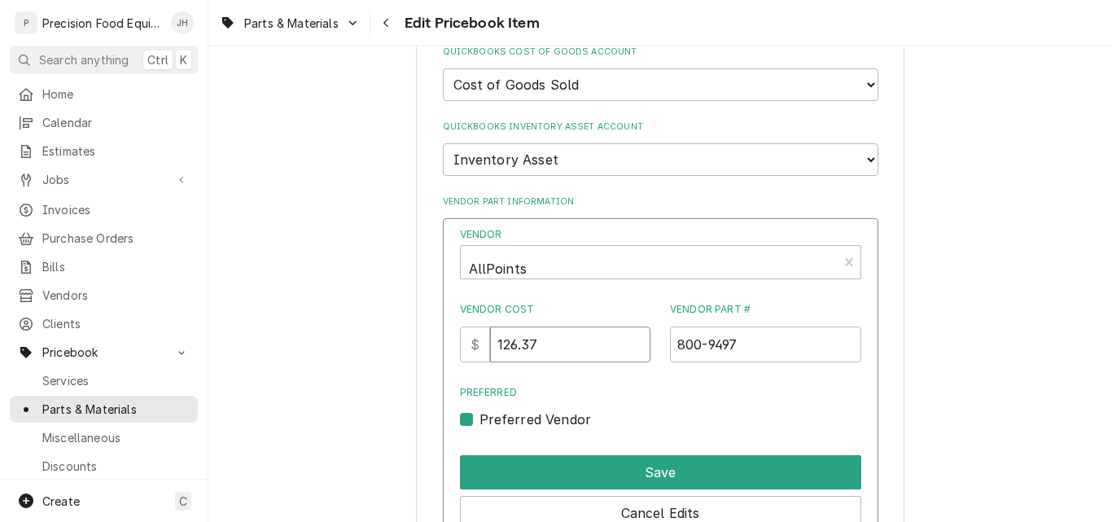
drag, startPoint x: 560, startPoint y: 348, endPoint x: 483, endPoint y: 349, distance: 77.4
click at [483, 349] on div "$ 126.37" at bounding box center [555, 345] width 191 height 36
type input "105.55"
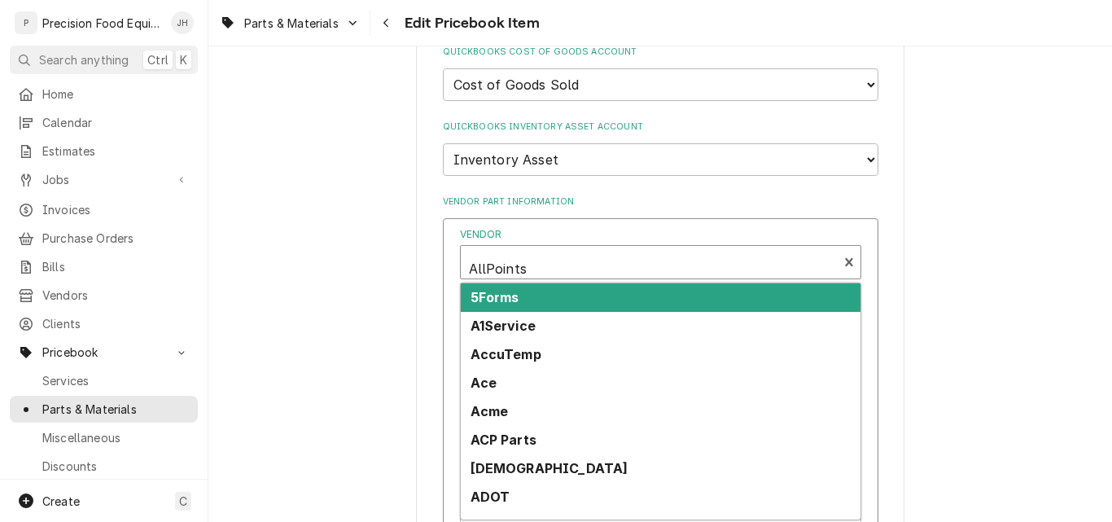
type textarea "x"
click at [550, 261] on div "Vendor" at bounding box center [649, 268] width 361 height 39
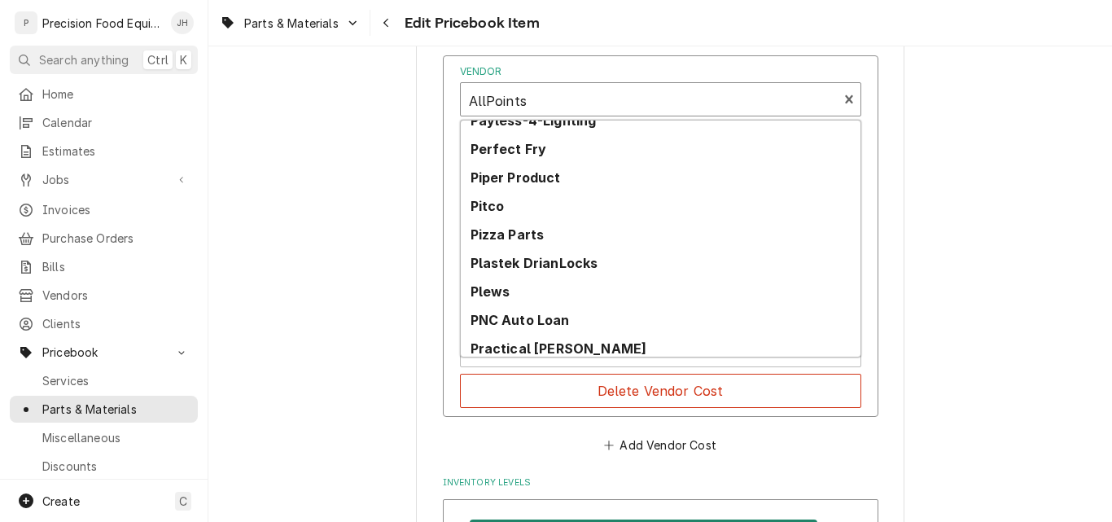
scroll to position [6605, 0]
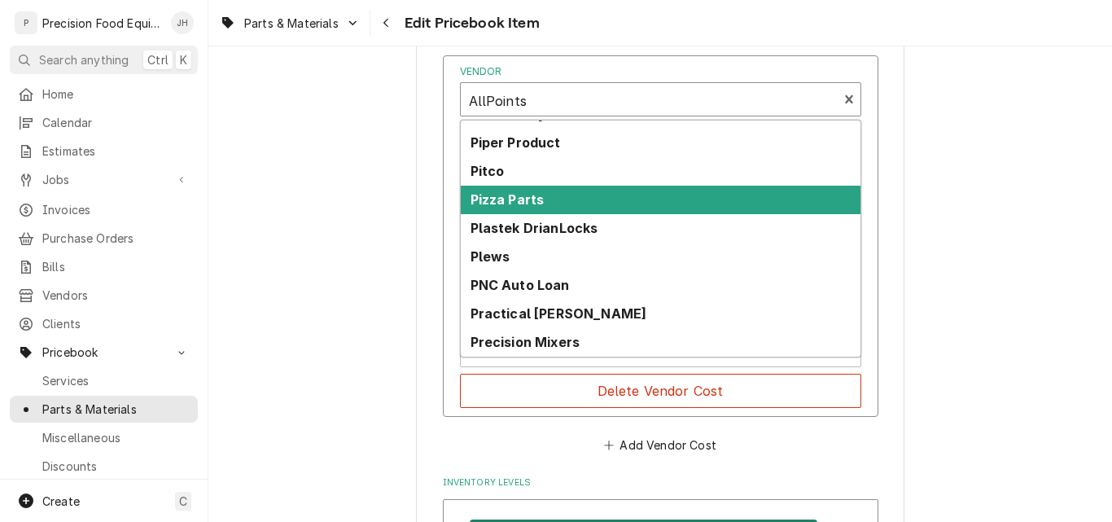
click at [646, 193] on div "Pizza Parts" at bounding box center [661, 200] width 400 height 29
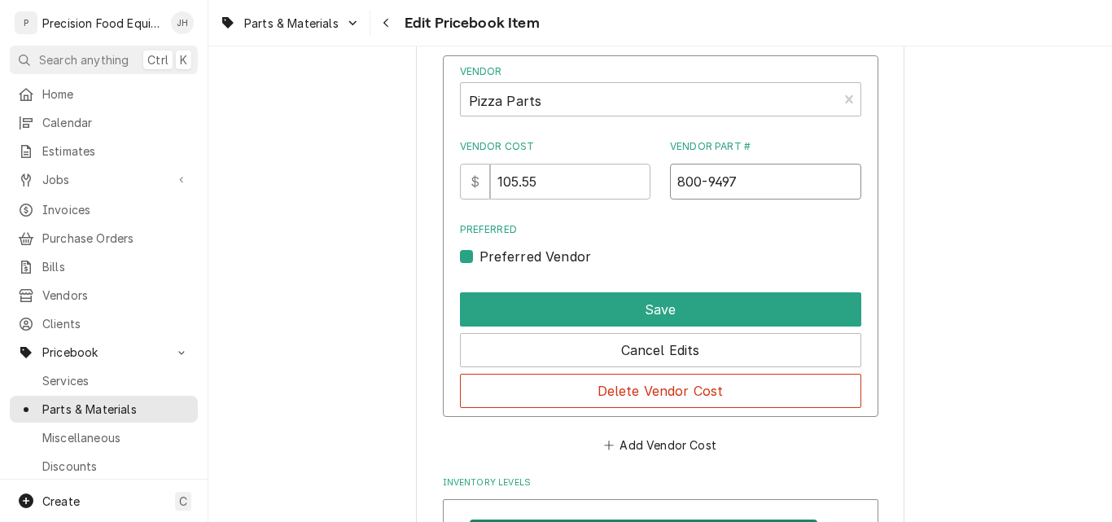
drag, startPoint x: 757, startPoint y: 175, endPoint x: 577, endPoint y: 184, distance: 179.4
click at [577, 184] on div "Vendor Cost $ 105.55 Vendor Part # 800-9497" at bounding box center [660, 169] width 401 height 60
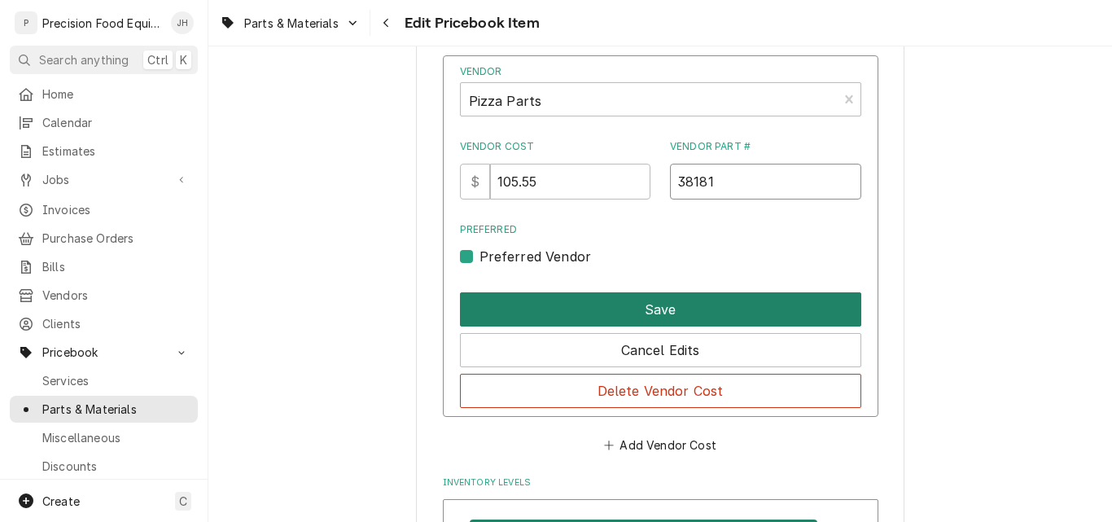
type input "38181"
click at [648, 304] on button "Save" at bounding box center [660, 309] width 401 height 34
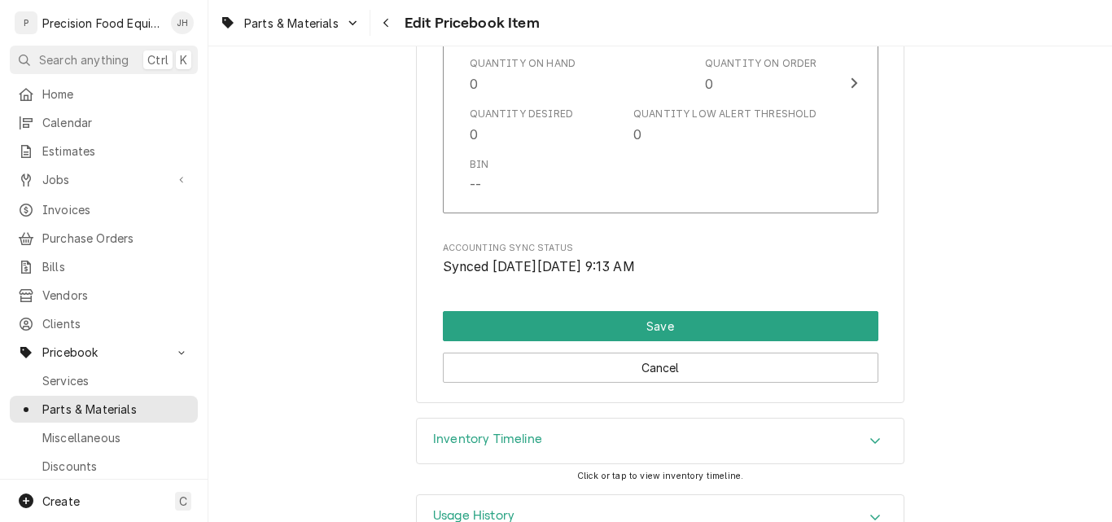
scroll to position [1778, 0]
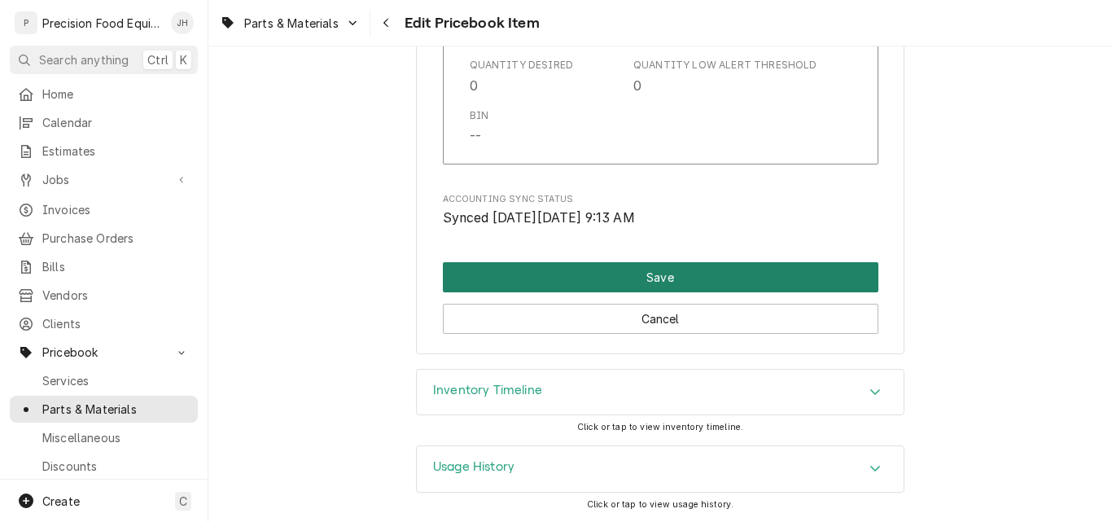
click at [672, 281] on button "Save" at bounding box center [661, 277] width 436 height 30
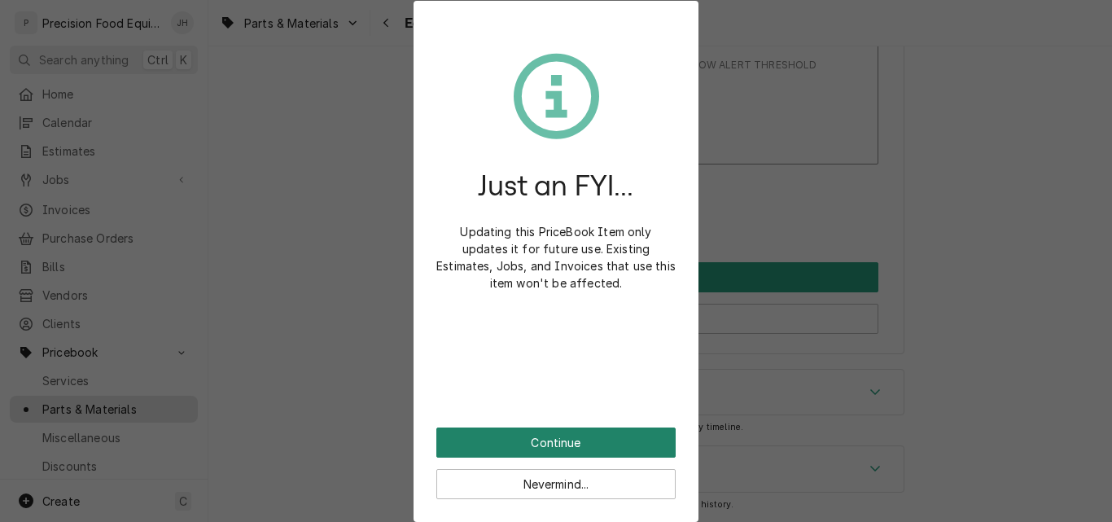
click at [579, 446] on button "Continue" at bounding box center [556, 443] width 239 height 30
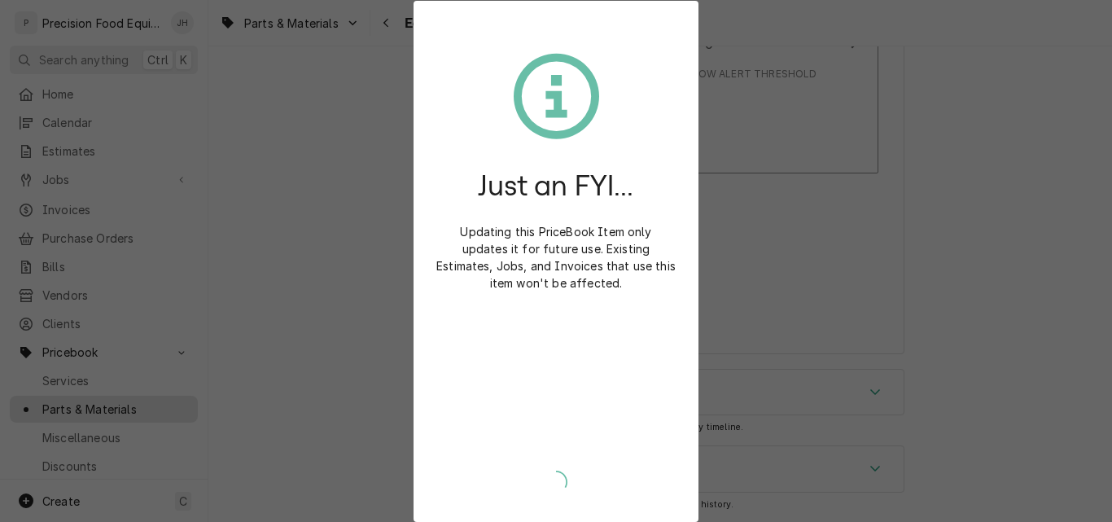
type textarea "x"
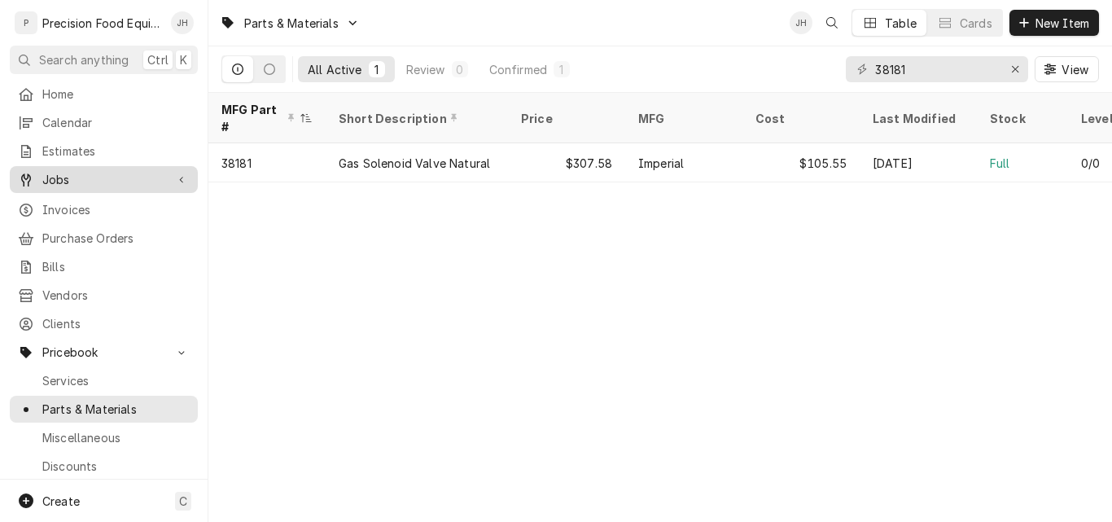
click at [50, 180] on span "Jobs" at bounding box center [103, 179] width 123 height 17
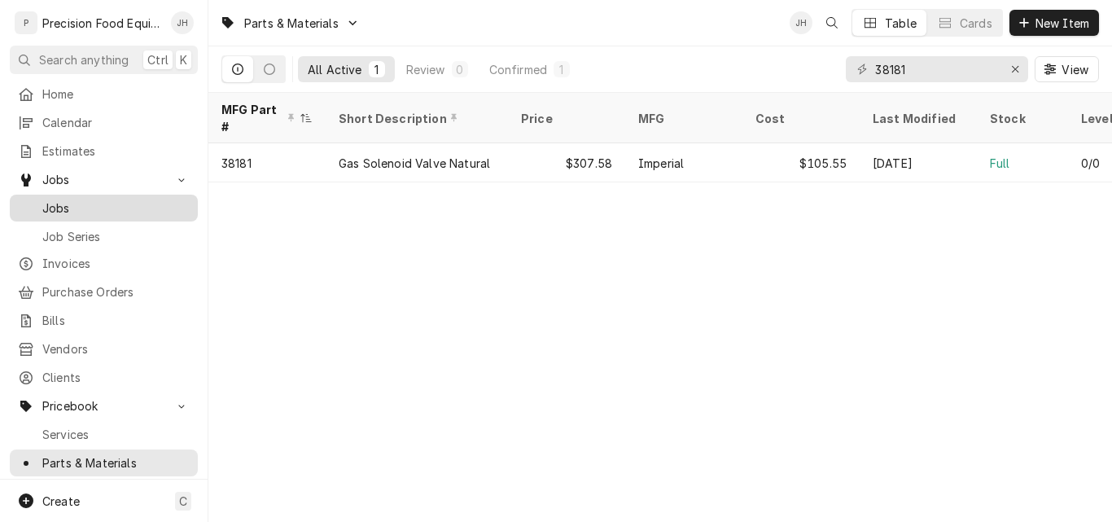
click at [64, 204] on span "Jobs" at bounding box center [115, 208] width 147 height 17
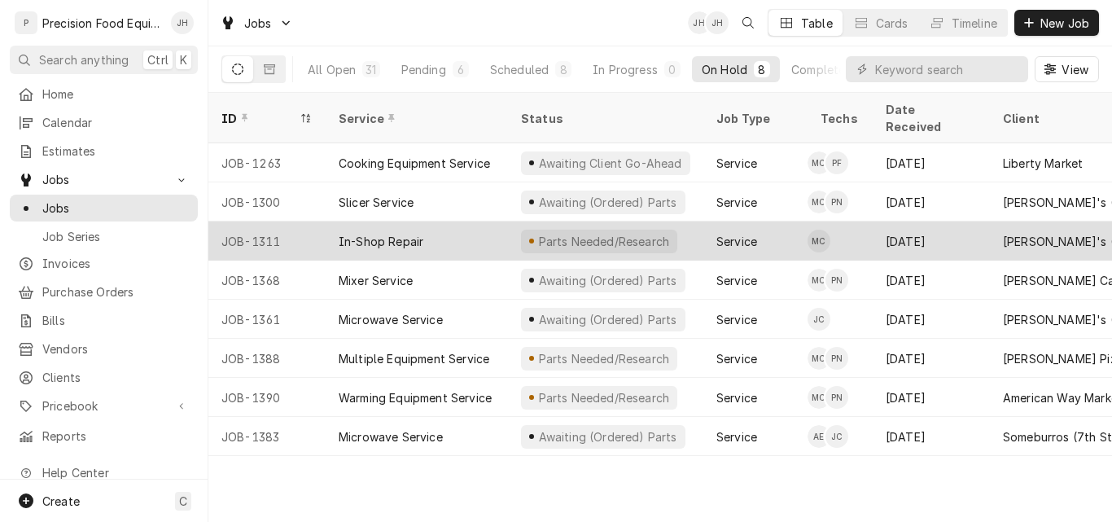
click at [386, 233] on div "In-Shop Repair" at bounding box center [381, 241] width 85 height 17
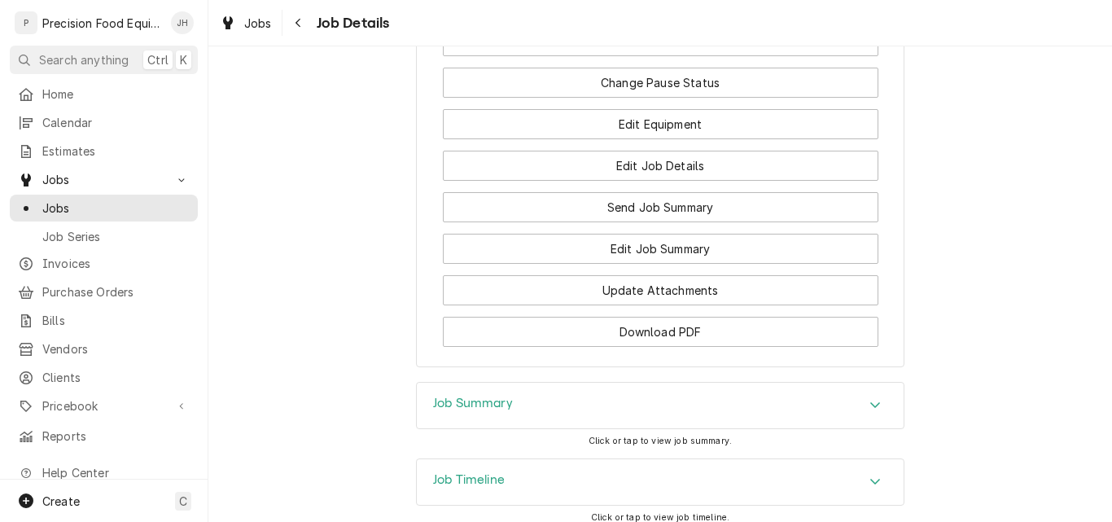
scroll to position [1710, 0]
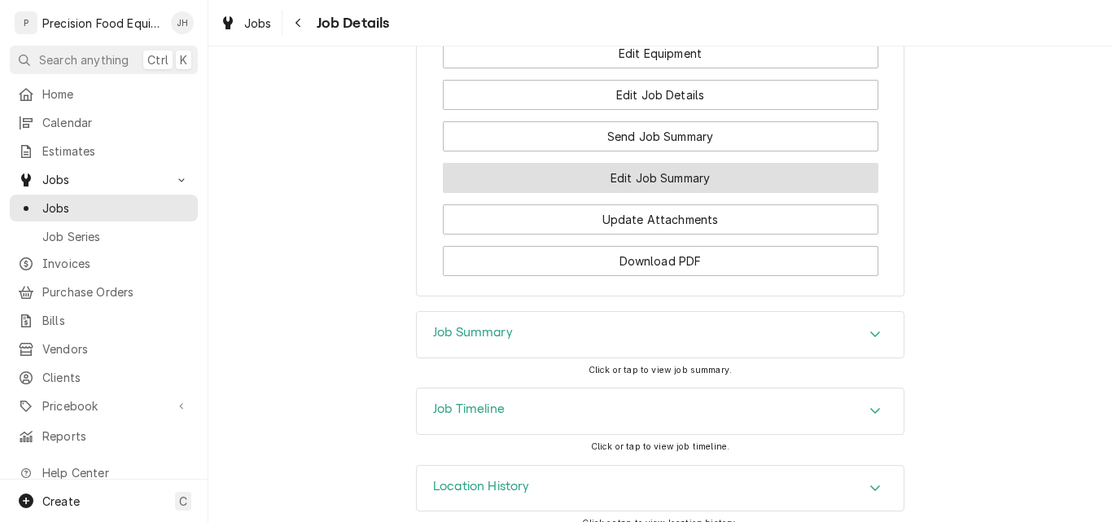
click at [702, 193] on button "Edit Job Summary" at bounding box center [661, 178] width 436 height 30
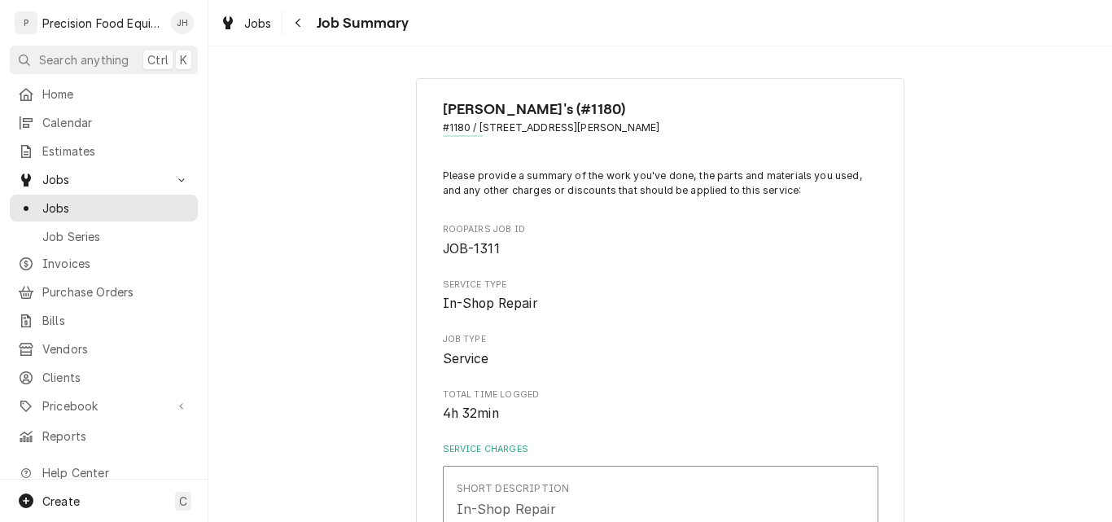
type textarea "x"
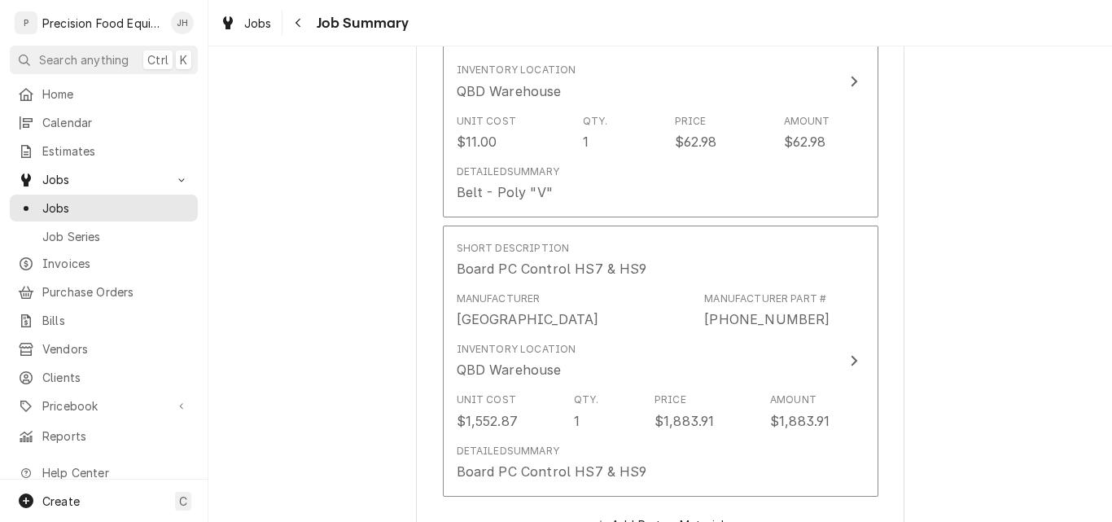
scroll to position [1303, 0]
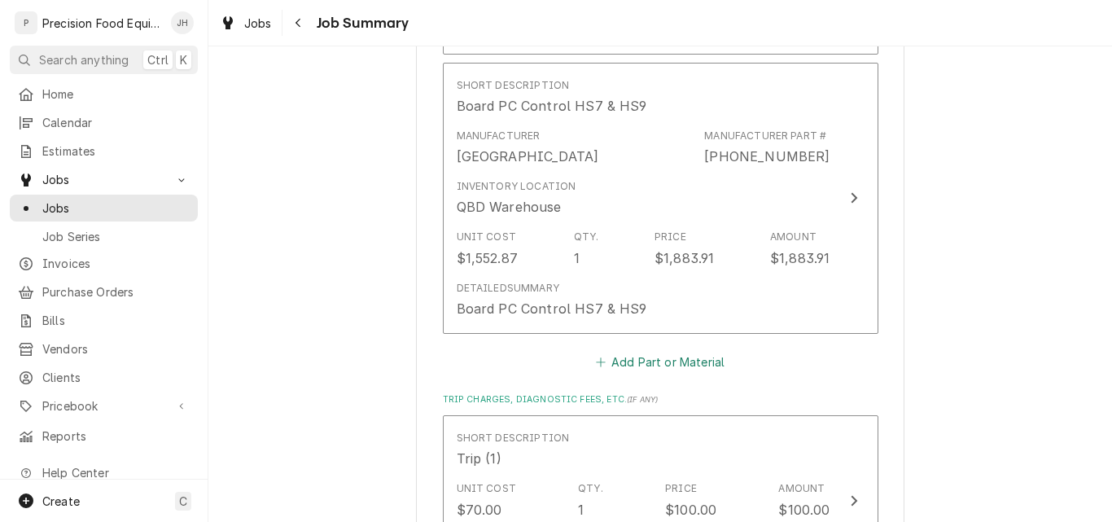
click at [691, 368] on button "Add Part or Material" at bounding box center [660, 361] width 134 height 23
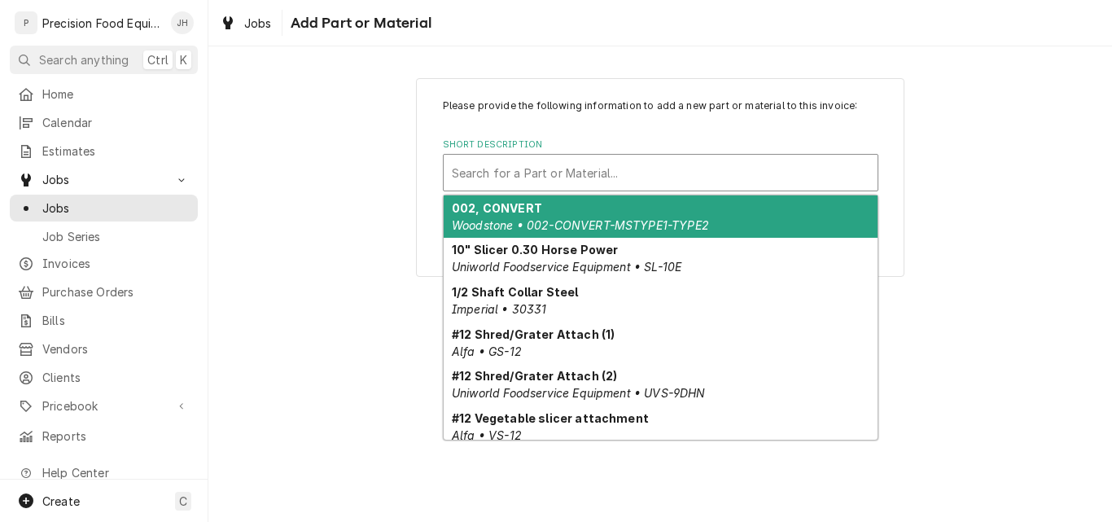
click at [548, 168] on div "Short Description" at bounding box center [661, 172] width 418 height 29
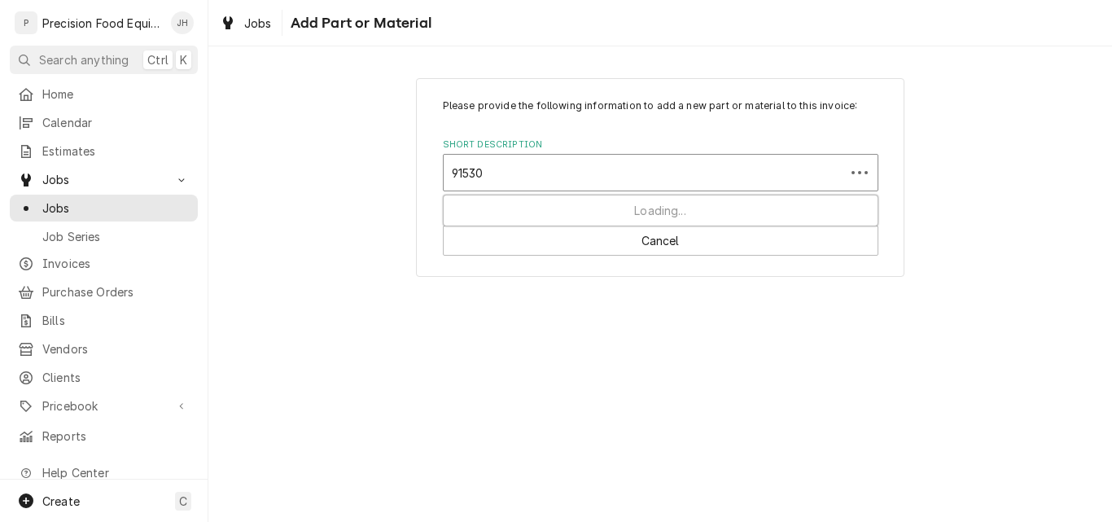
type input "915308"
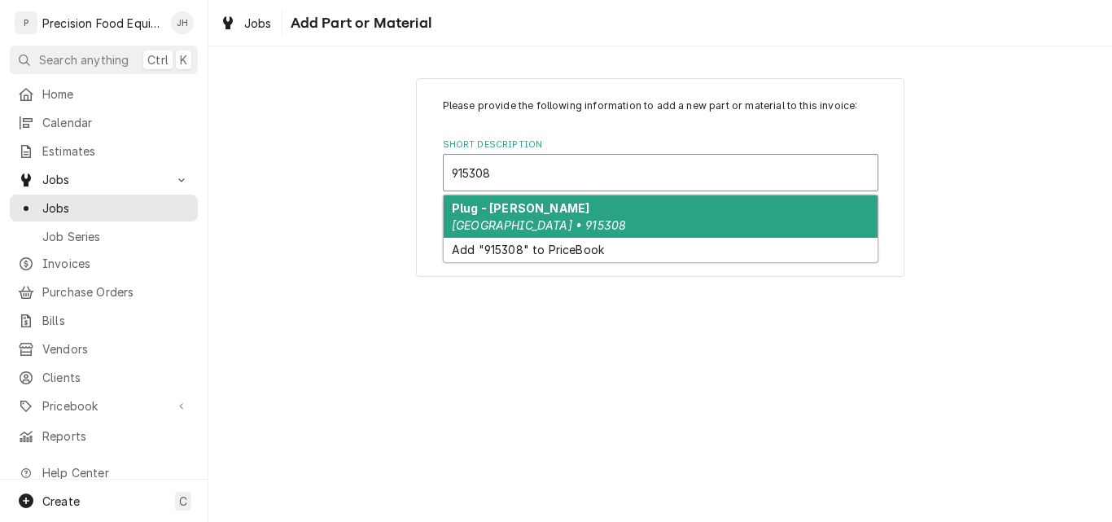
click at [584, 207] on div "Plug - [PERSON_NAME][GEOGRAPHIC_DATA] • 915308" at bounding box center [661, 216] width 434 height 42
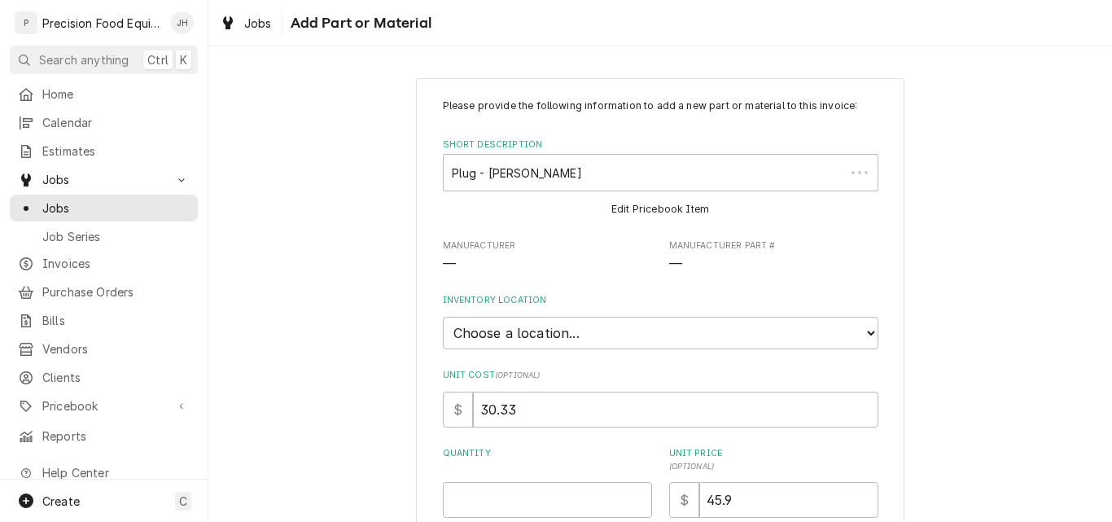
type textarea "x"
click at [641, 341] on select "Choose a location... [GEOGRAPHIC_DATA]" at bounding box center [661, 333] width 436 height 33
select select "417"
click at [443, 317] on select "Choose a location... [GEOGRAPHIC_DATA]" at bounding box center [661, 333] width 436 height 33
click at [510, 492] on input "Quantity" at bounding box center [547, 500] width 209 height 36
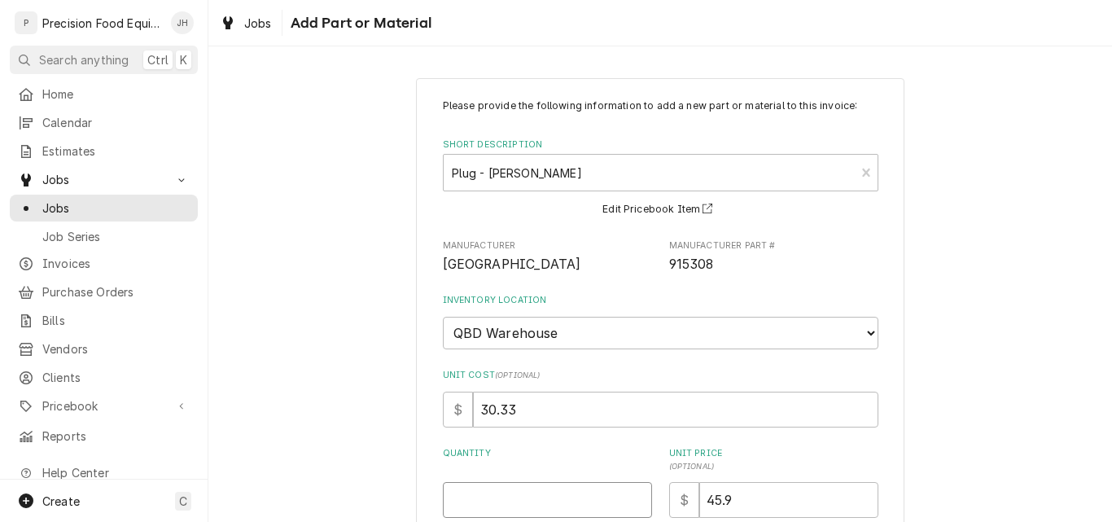
type textarea "x"
type input "1"
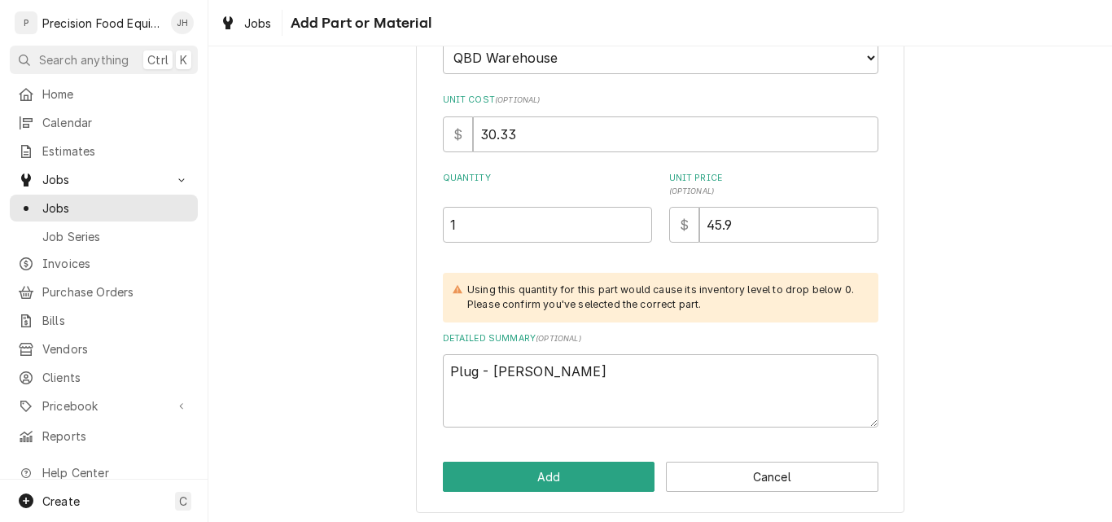
scroll to position [280, 0]
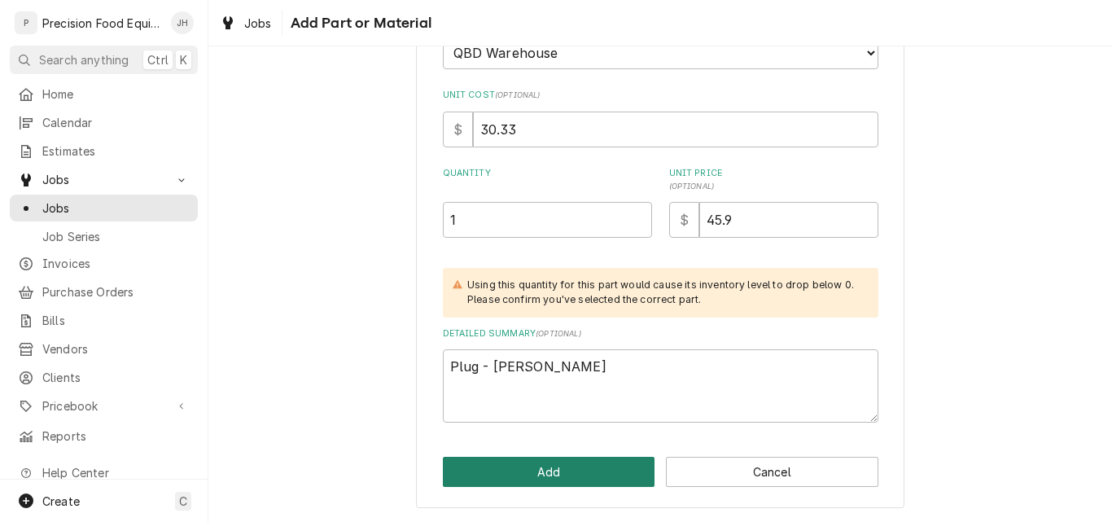
click at [563, 476] on button "Add" at bounding box center [549, 472] width 213 height 30
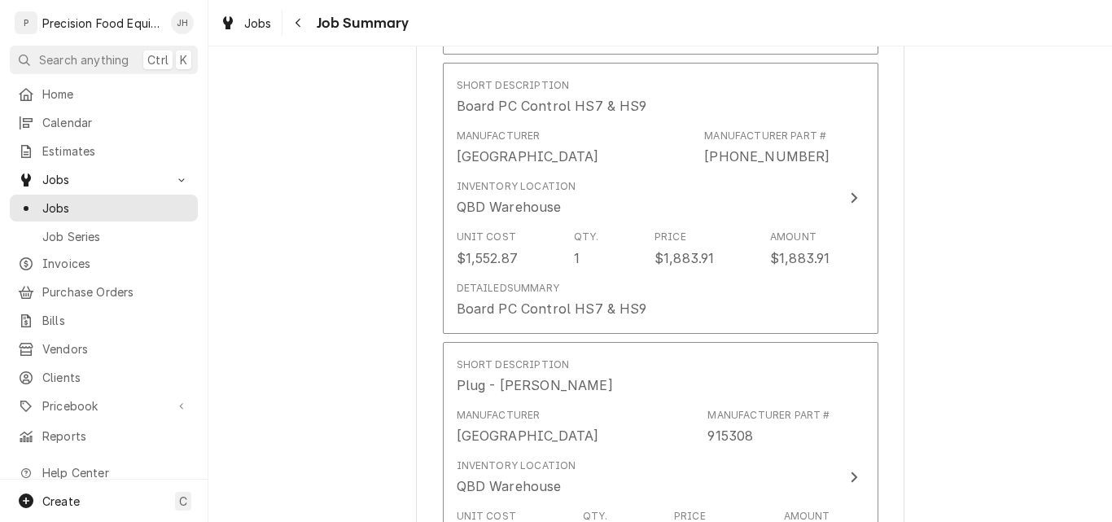
scroll to position [1710, 0]
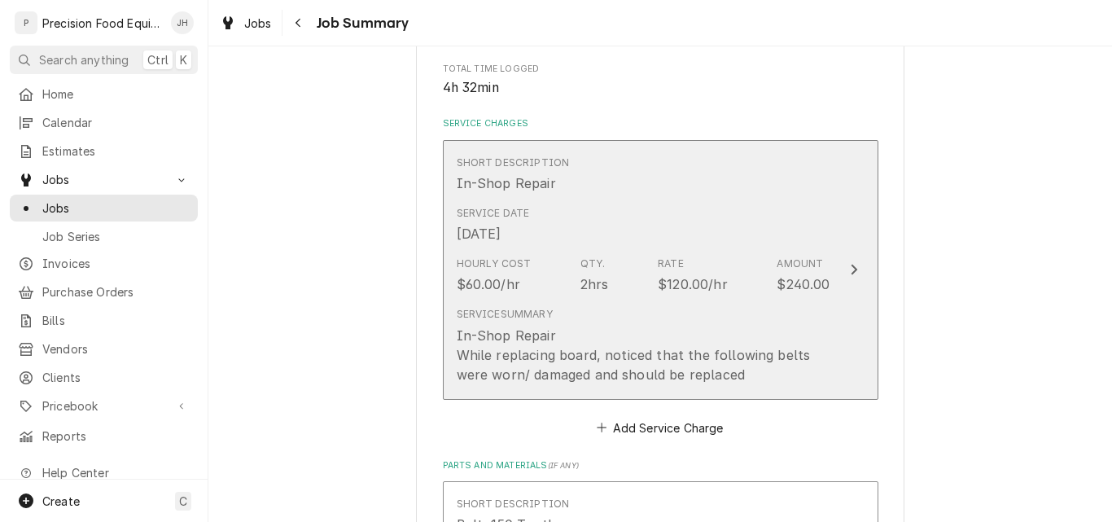
click at [697, 228] on div "Service Date [DATE]" at bounding box center [644, 225] width 374 height 50
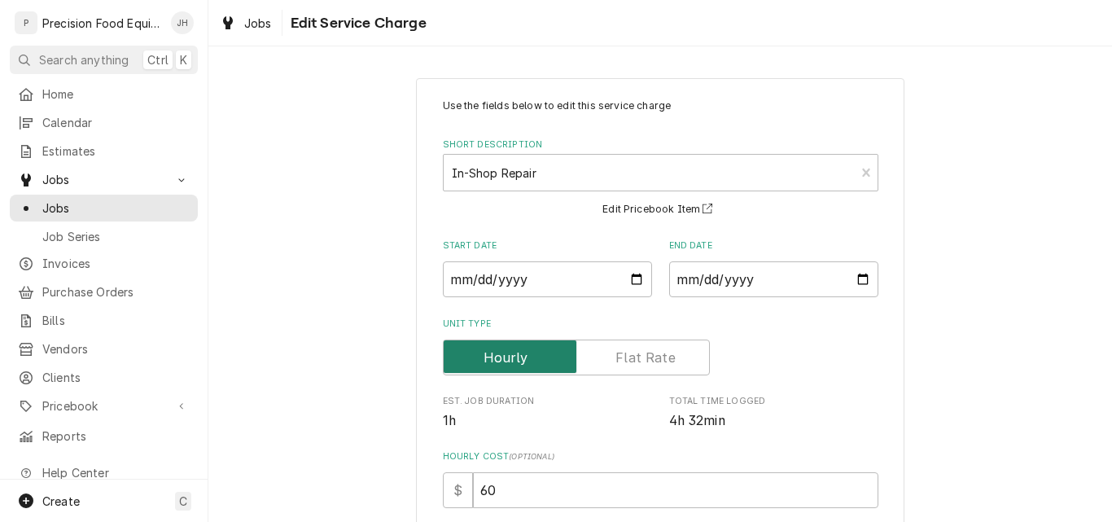
scroll to position [163, 0]
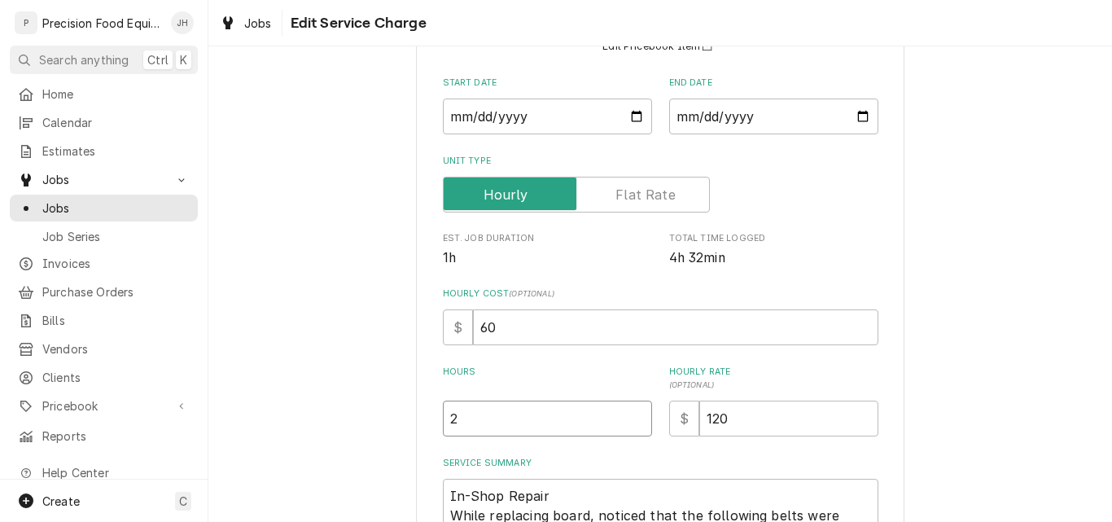
drag, startPoint x: 472, startPoint y: 416, endPoint x: 328, endPoint y: 418, distance: 143.3
click at [352, 416] on div "Use the fields below to edit this service charge Short Description In-Shop Repa…" at bounding box center [660, 297] width 904 height 792
type textarea "x"
type input "3"
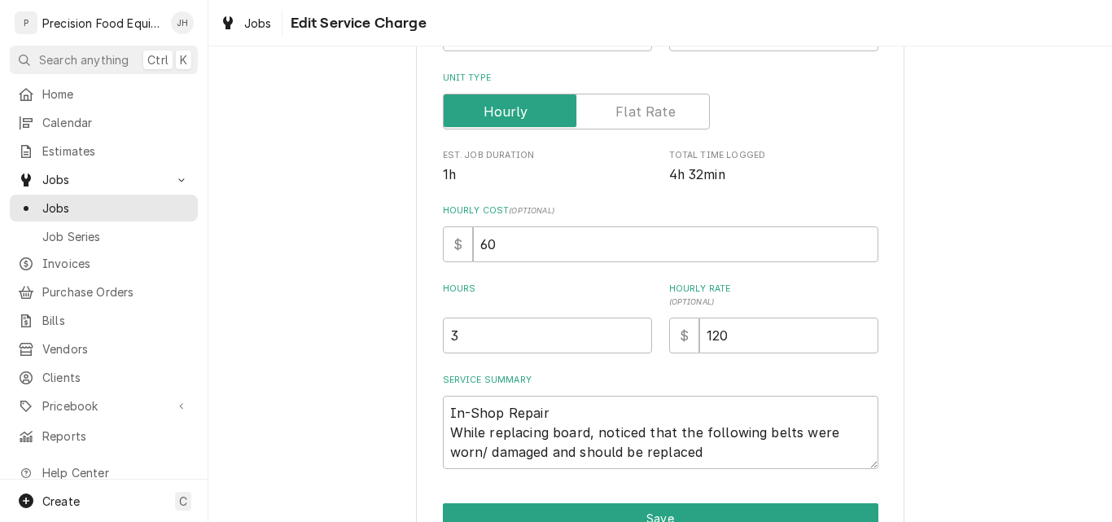
scroll to position [334, 0]
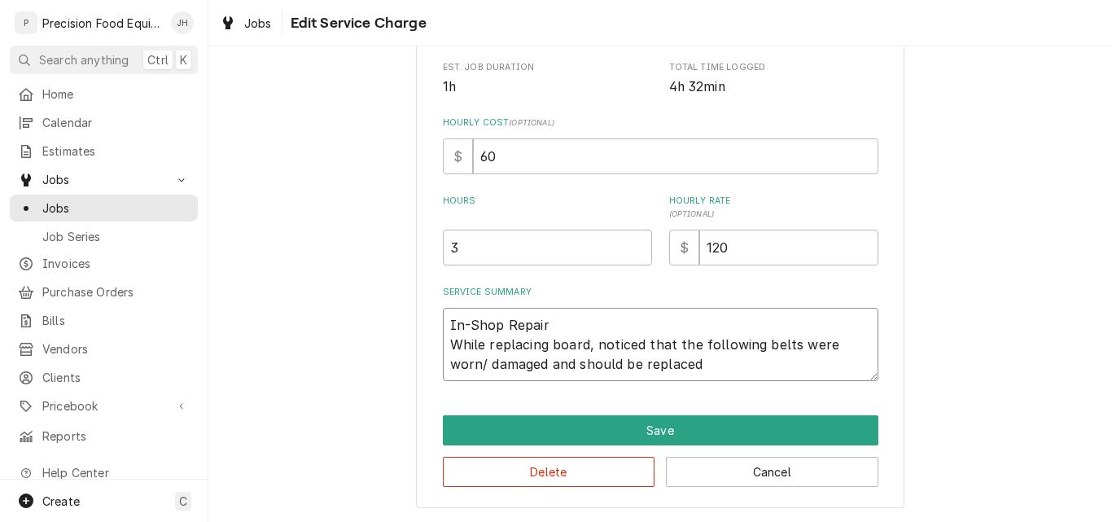
click at [667, 370] on textarea "In-Shop Repair While replacing board, noticed that the following belts were wor…" at bounding box center [661, 344] width 436 height 73
type textarea "x"
type textarea "In-Shop Repair While replacing board, noticed that the following belts were wor…"
type textarea "x"
type textarea "In-Shop Repair While replacing board, noticed that the following belts were wor…"
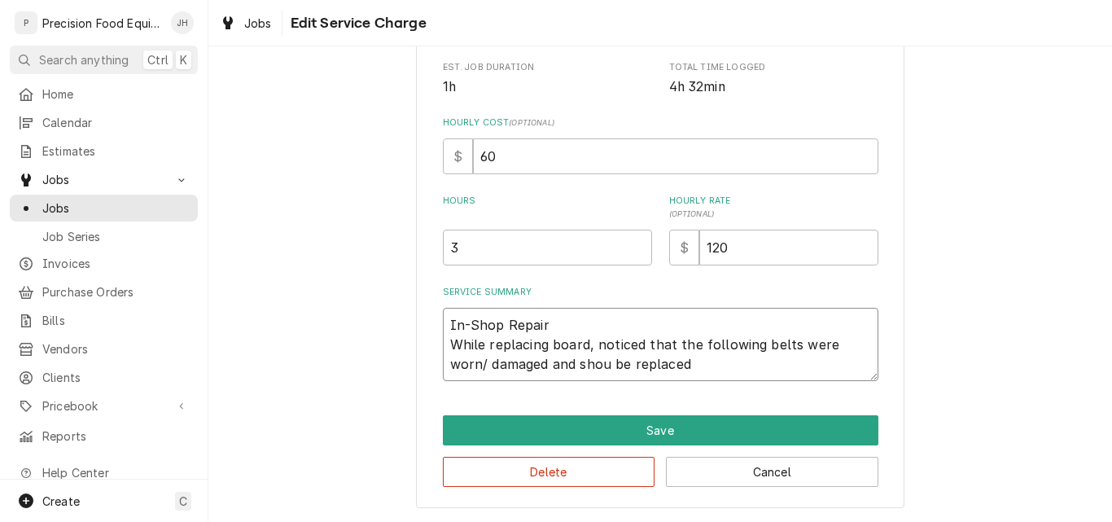
type textarea "x"
type textarea "In-Shop Repair While replacing board, noticed that the following belts were wor…"
type textarea "x"
type textarea "In-Shop Repair While replacing board, noticed that the following belts were wor…"
type textarea "x"
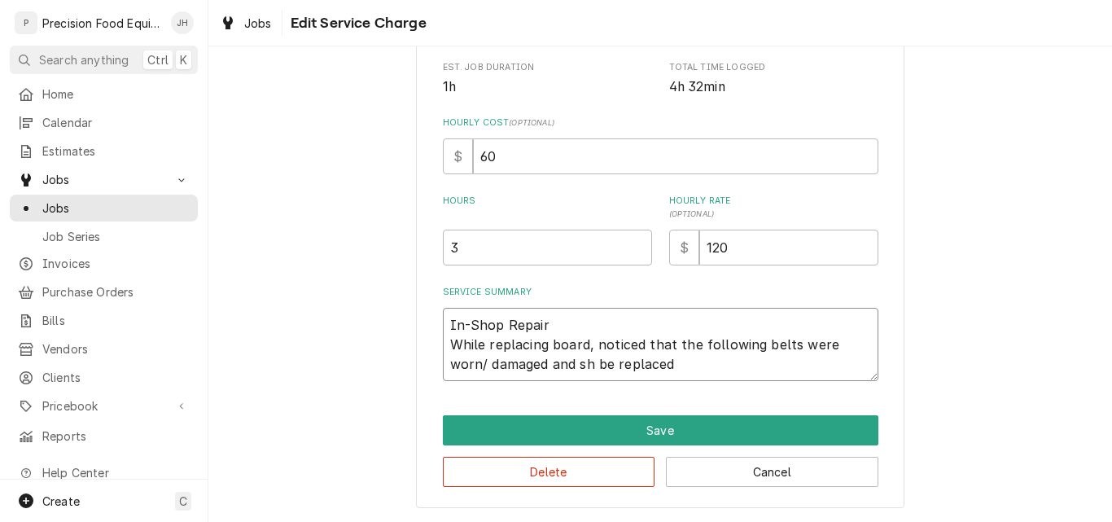
type textarea "In-Shop Repair While replacing board, noticed that the following belts were wor…"
type textarea "x"
type textarea "In-Shop Repair While replacing board, noticed that the following belts were wor…"
type textarea "x"
type textarea "In-Shop Repair While replacing board, noticed that the following belts were wor…"
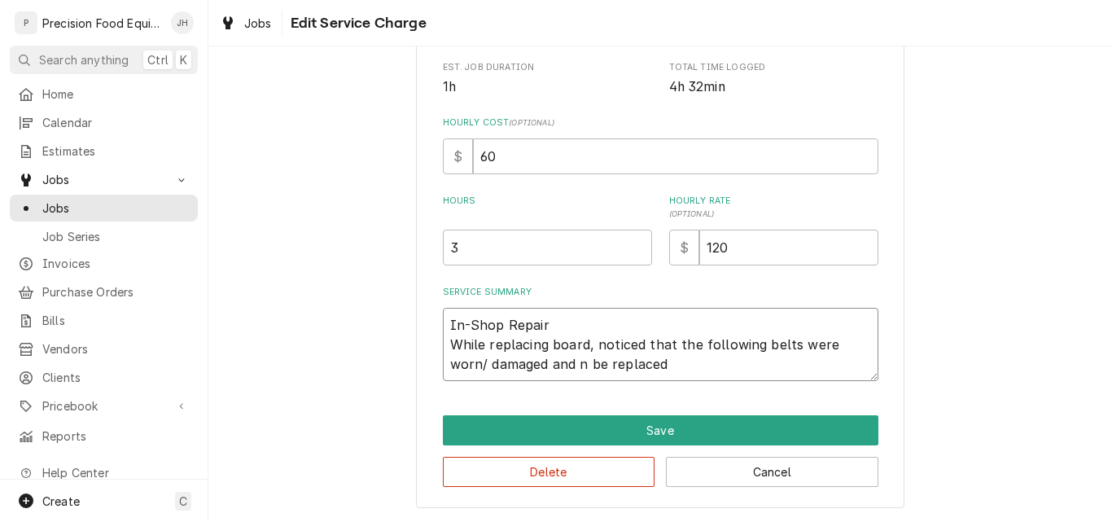
type textarea "x"
type textarea "In-Shop Repair While replacing board, noticed that the following belts were wor…"
type textarea "x"
type textarea "In-Shop Repair While replacing board, noticed that the following belts were wor…"
type textarea "x"
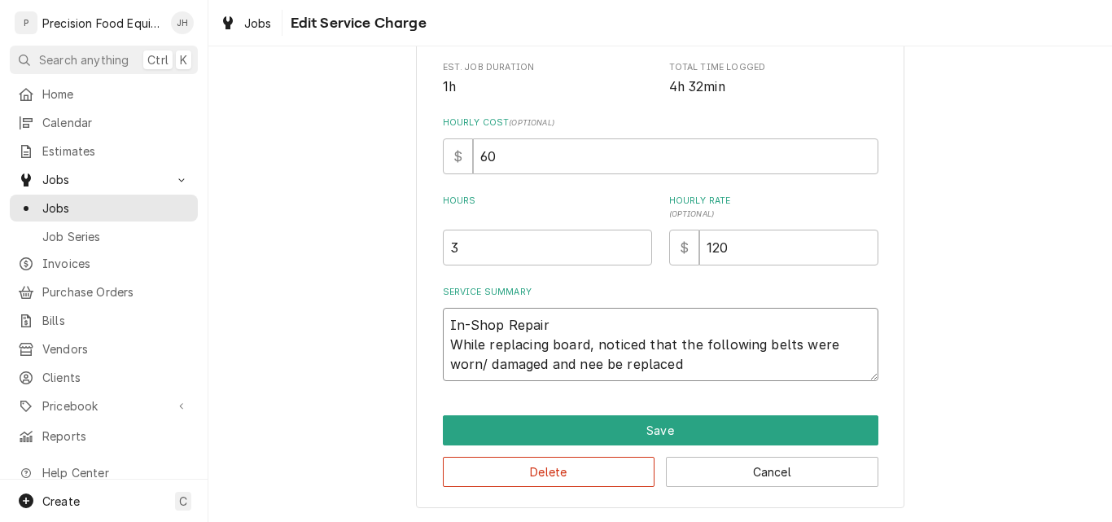
type textarea "In-Shop Repair While replacing board, noticed that the following belts were wor…"
type textarea "x"
type textarea "In-Shop Repair While replacing board, noticed that the following belts were wor…"
type textarea "x"
type textarea "In-Shop Repair While replacing board, noticed that the following belts were wor…"
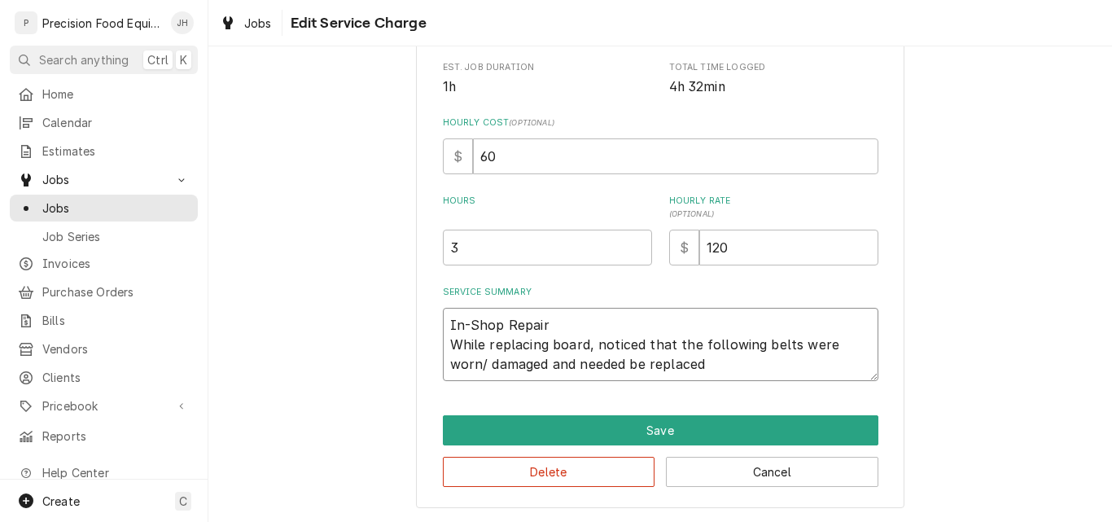
type textarea "x"
type textarea "In-Shop Repair While replacing board, noticed that the following belts were wor…"
type textarea "x"
type textarea "In-Shop Repair While replacing board, noticed that the following belts were wor…"
type textarea "x"
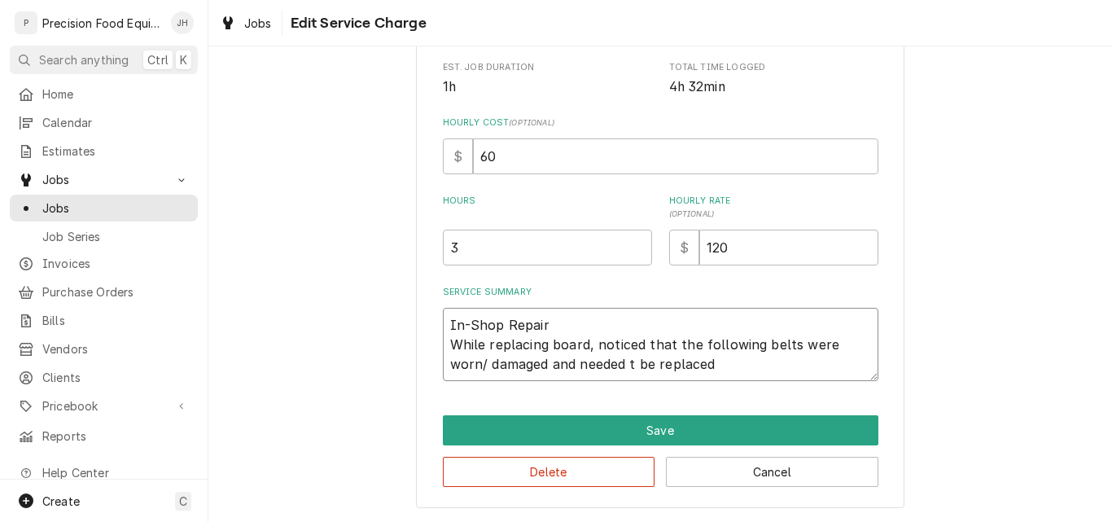
type textarea "In-Shop Repair While replacing board, noticed that the following belts were wor…"
type textarea "x"
type textarea "In-Shop Repair While replacing board, noticed that the following belts were wor…"
type textarea "x"
type textarea "In-Shop Repair While replacing board, noticed that the following belts were wor…"
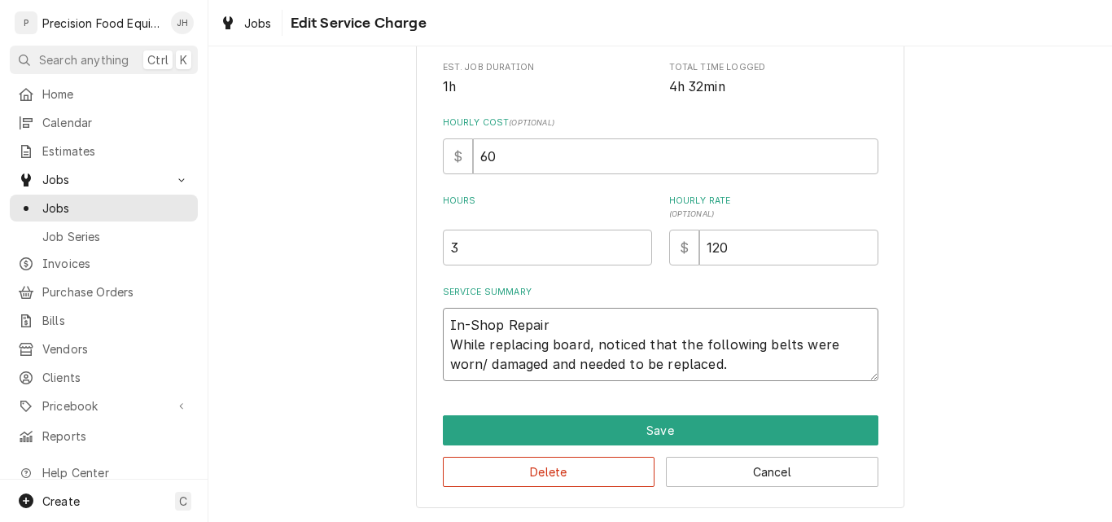
type textarea "x"
type textarea "In-Shop Repair While replacing board, noticed that the following belts were wor…"
type textarea "x"
type textarea "In-Shop Repair While replacing board, noticed that the following belts were wor…"
type textarea "x"
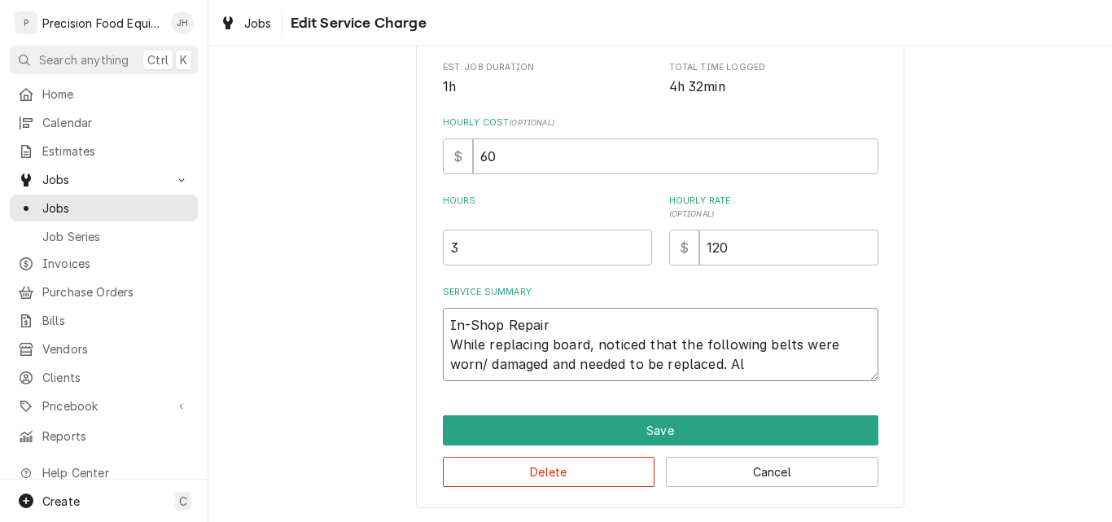
type textarea "In-Shop Repair While replacing board, noticed that the following belts were wor…"
type textarea "x"
type textarea "In-Shop Repair While replacing board, noticed that the following belts were wor…"
type textarea "x"
type textarea "In-Shop Repair While replacing board, noticed that the following belts were wor…"
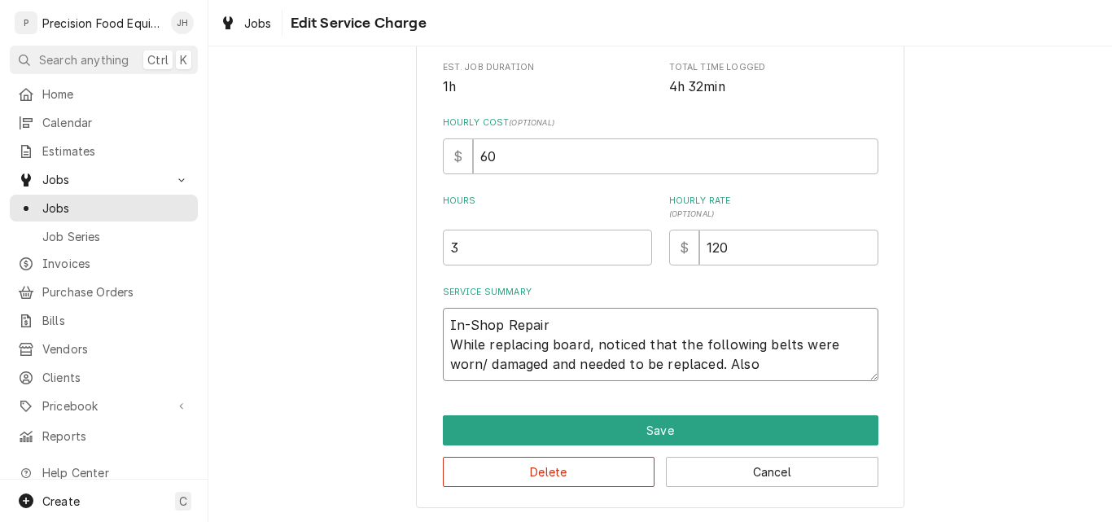
type textarea "x"
type textarea "In-Shop Repair While replacing board, noticed that the following belts were wor…"
type textarea "x"
type textarea "In-Shop Repair While replacing board, noticed that the following belts were wor…"
type textarea "x"
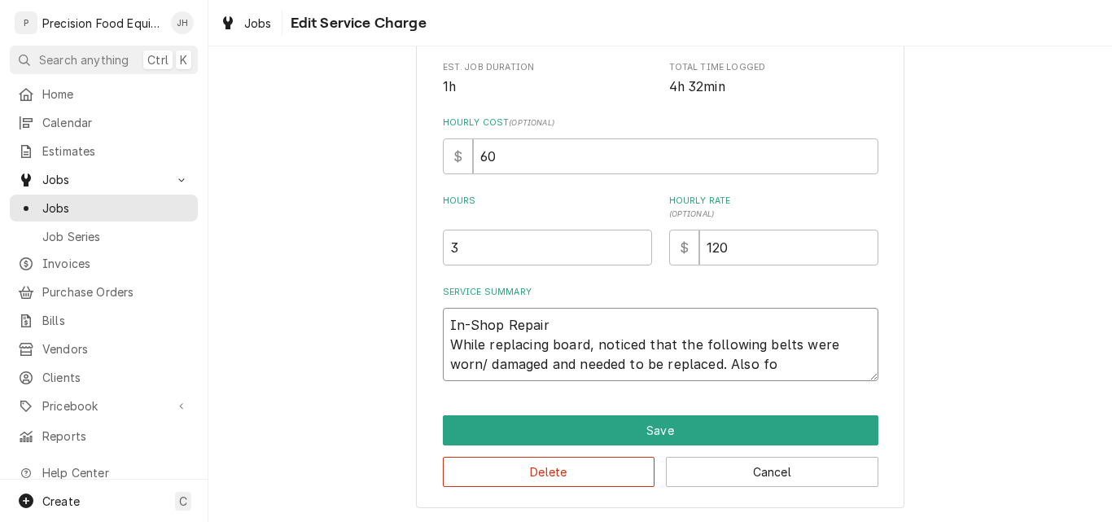
type textarea "In-Shop Repair While replacing board, noticed that the following belts were wor…"
type textarea "x"
type textarea "In-Shop Repair While replacing board, noticed that the following belts were wor…"
type textarea "x"
type textarea "In-Shop Repair While replacing board, noticed that the following belts were wor…"
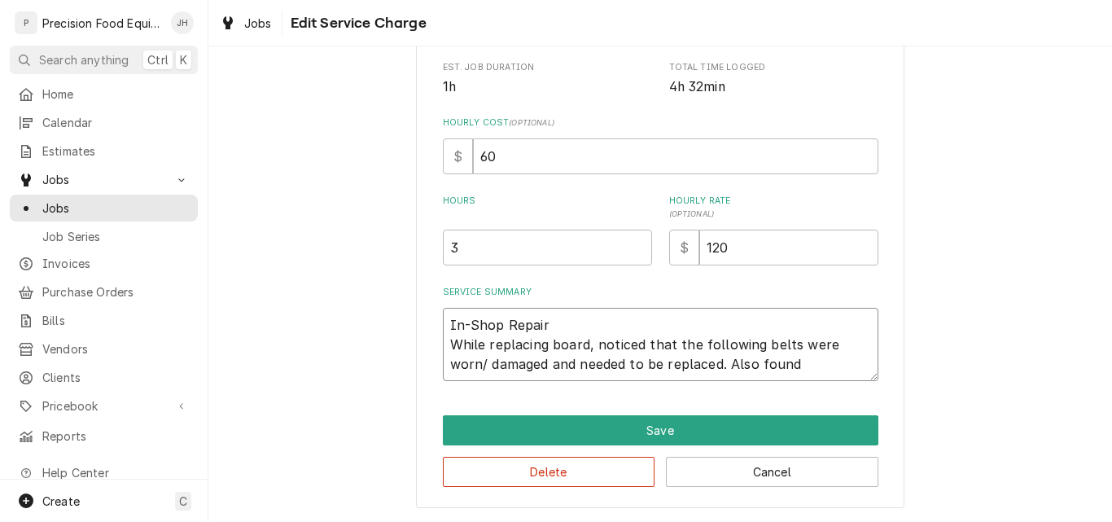
type textarea "x"
type textarea "In-Shop Repair While replacing board, noticed that the following belts were wor…"
type textarea "x"
type textarea "In-Shop Repair While replacing board, noticed that the following belts were wor…"
type textarea "x"
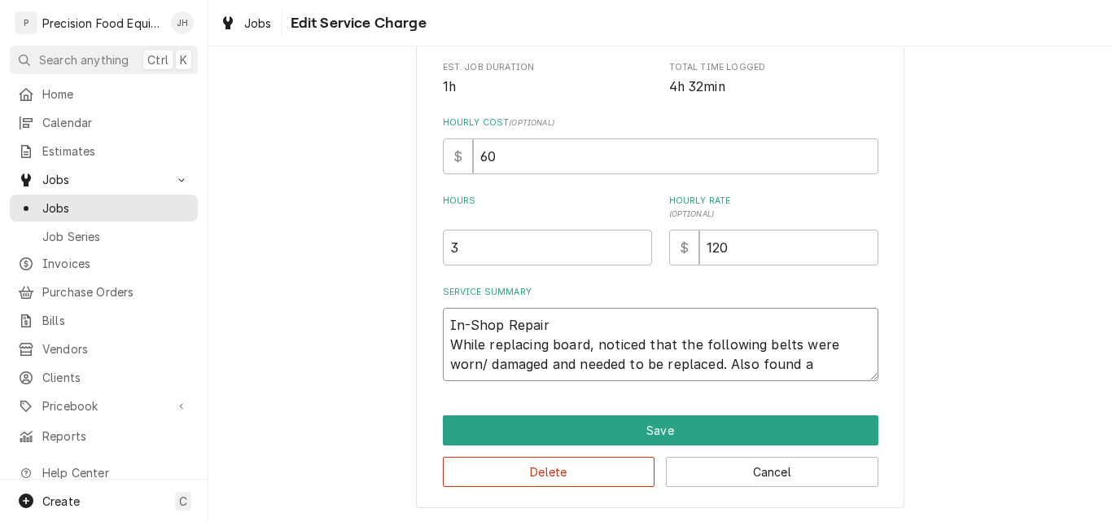
type textarea "In-Shop Repair While replacing board, noticed that the following belts were wor…"
type textarea "x"
type textarea "In-Shop Repair While replacing board, noticed that the following belts were wor…"
type textarea "x"
type textarea "In-Shop Repair While replacing board, noticed that the following belts were wor…"
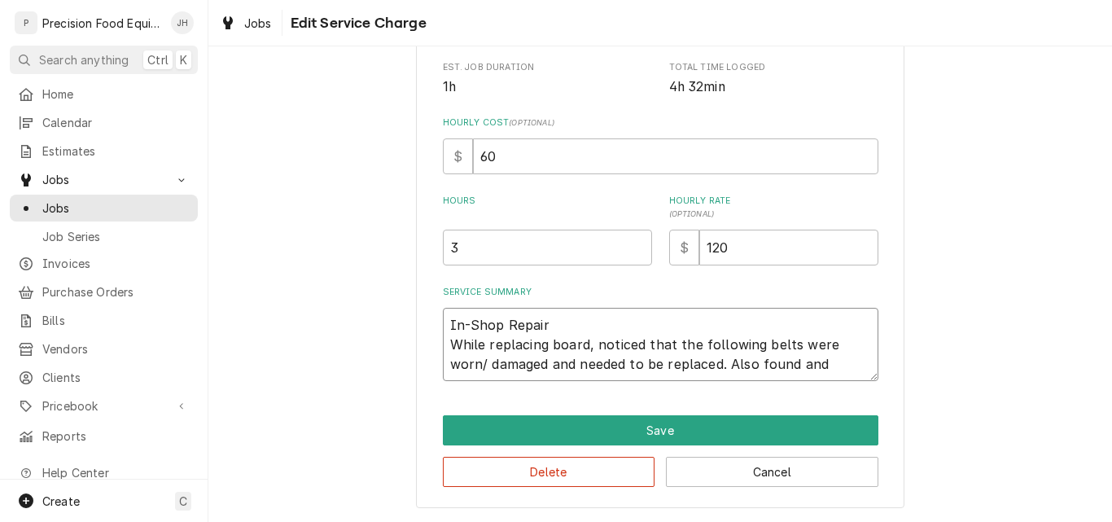
type textarea "x"
type textarea "In-Shop Repair While replacing board, noticed that the following belts were wor…"
type textarea "x"
type textarea "In-Shop Repair While replacing board, noticed that the following belts were wor…"
type textarea "x"
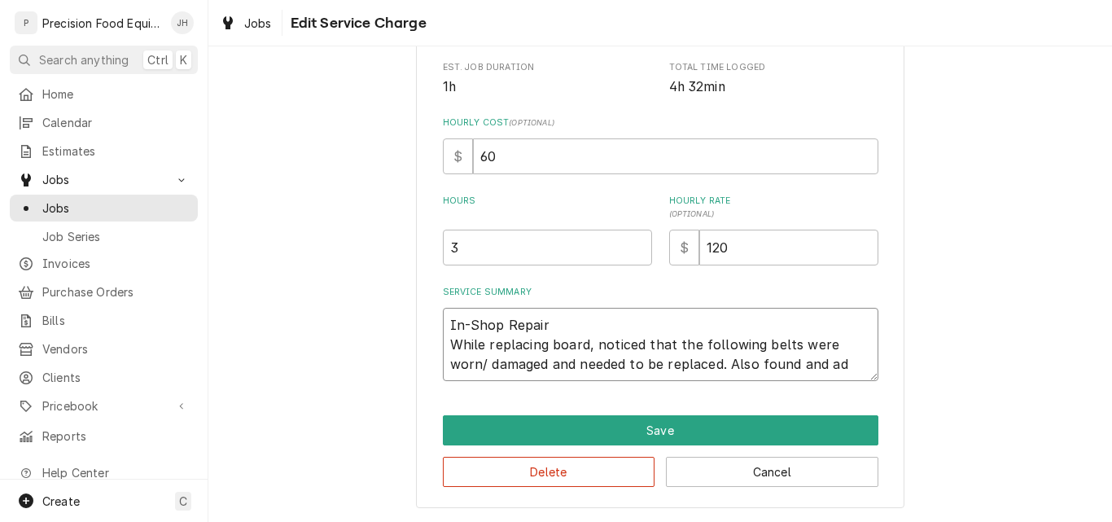
type textarea "In-Shop Repair While replacing board, noticed that the following belts were wor…"
type textarea "x"
type textarea "In-Shop Repair While replacing board, noticed that the following belts were wor…"
type textarea "x"
type textarea "In-Shop Repair While replacing board, noticed that the following belts were wor…"
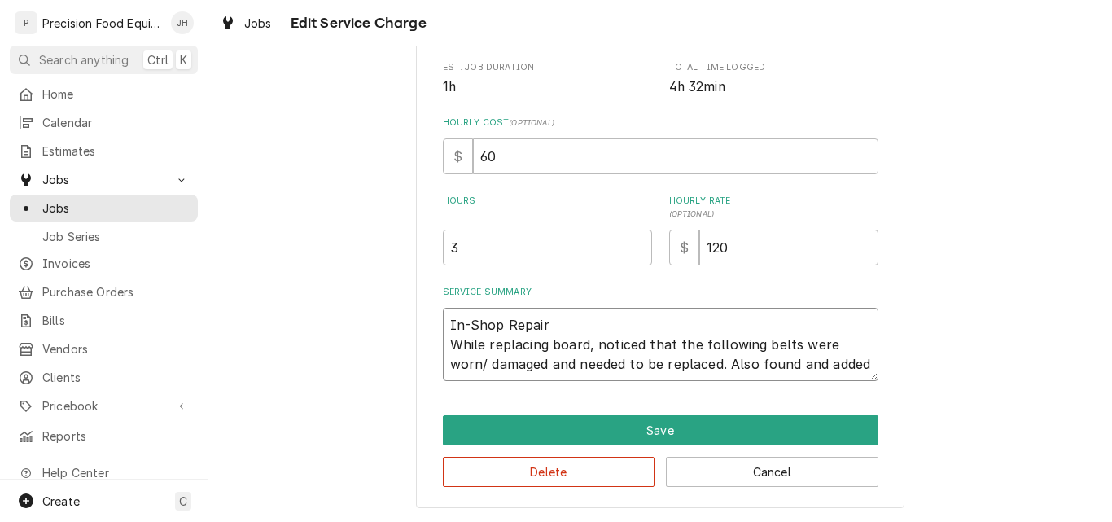
type textarea "x"
type textarea "In-Shop Repair While replacing board, noticed that the following belts were wor…"
type textarea "x"
type textarea "In-Shop Repair While replacing board, noticed that the following belts were wor…"
type textarea "x"
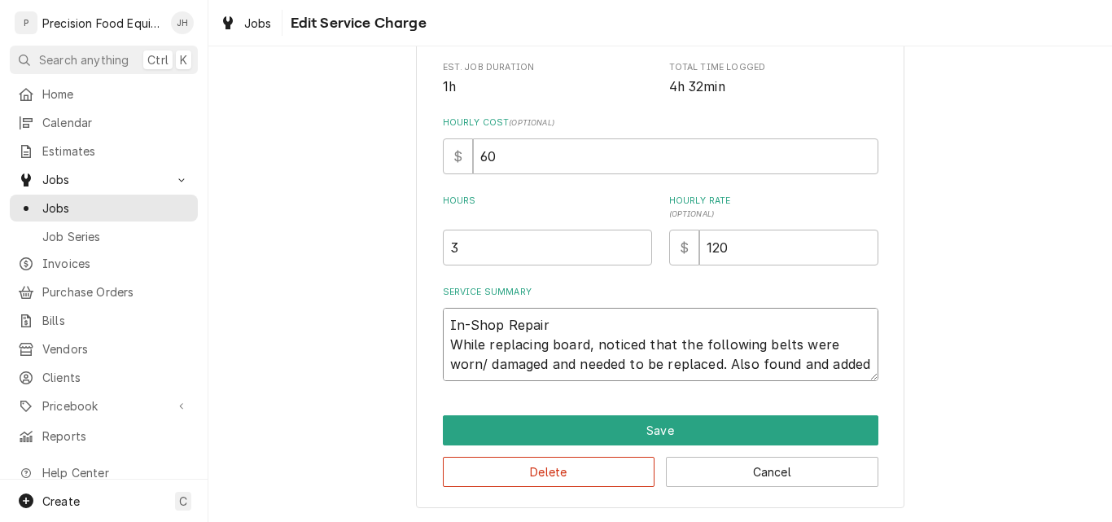
type textarea "In-Shop Repair While replacing board, noticed that the following belts were wor…"
type textarea "x"
type textarea "In-Shop Repair While replacing board, noticed that the following belts were wor…"
type textarea "x"
type textarea "In-Shop Repair While replacing board, noticed that the following belts were wor…"
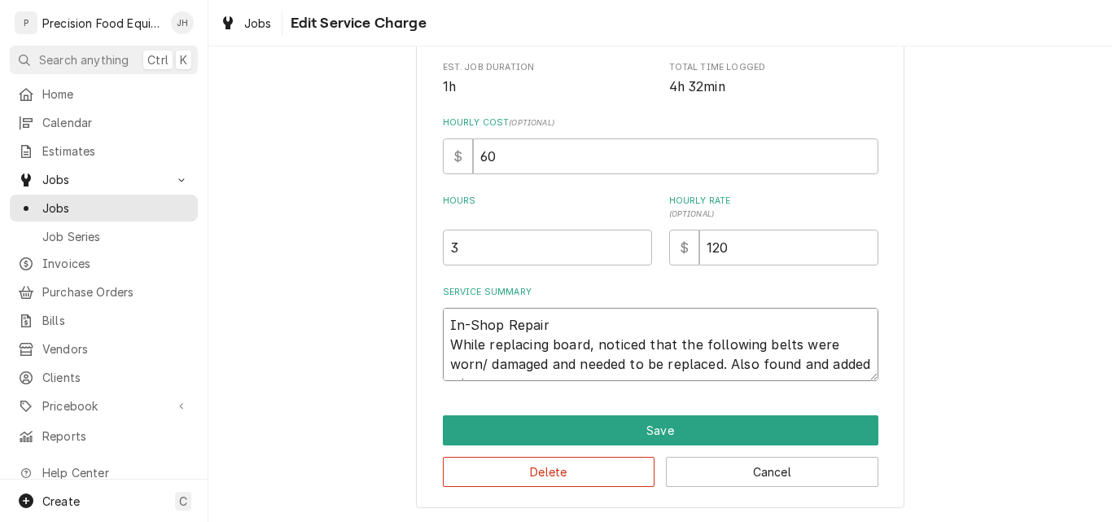
type textarea "x"
type textarea "In-Shop Repair While replacing board, noticed that the following belts were wor…"
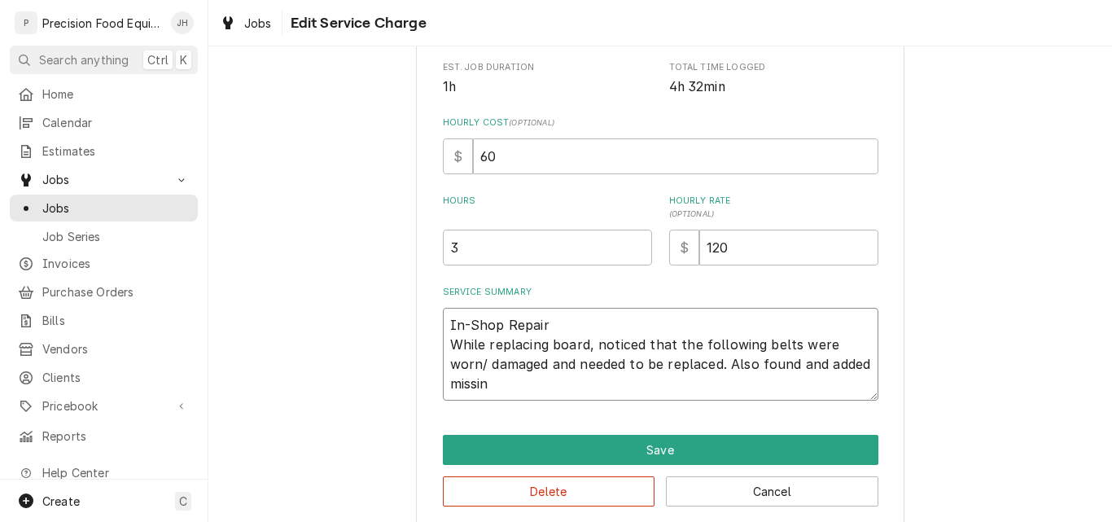
type textarea "x"
type textarea "In-Shop Repair While replacing board, noticed that the following belts were wor…"
type textarea "x"
type textarea "In-Shop Repair While replacing board, noticed that the following belts were wor…"
type textarea "x"
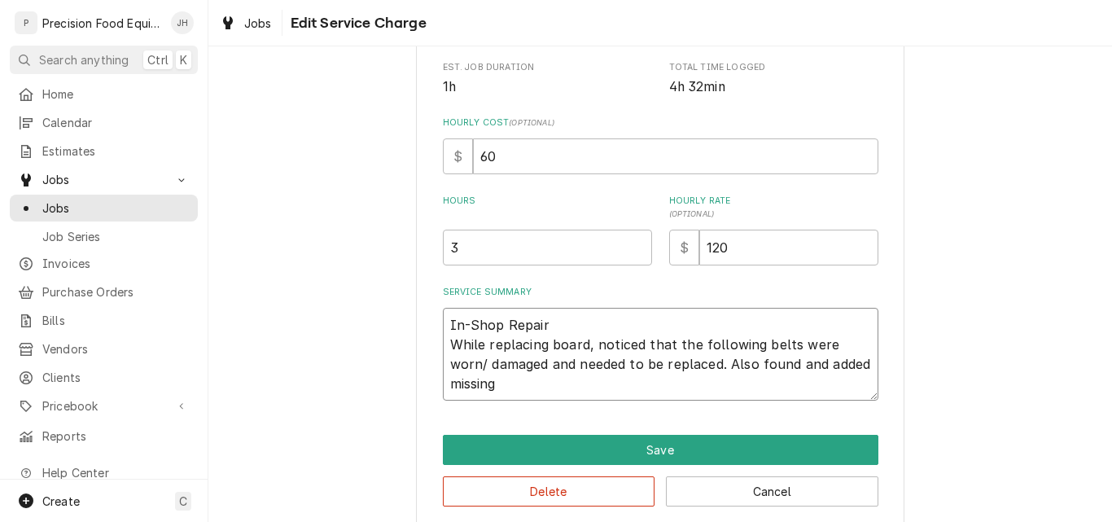
type textarea "In-Shop Repair While replacing board, noticed that the following belts were wor…"
type textarea "x"
type textarea "In-Shop Repair While replacing board, noticed that the following belts were wor…"
type textarea "x"
type textarea "In-Shop Repair While replacing board, noticed that the following belts were wor…"
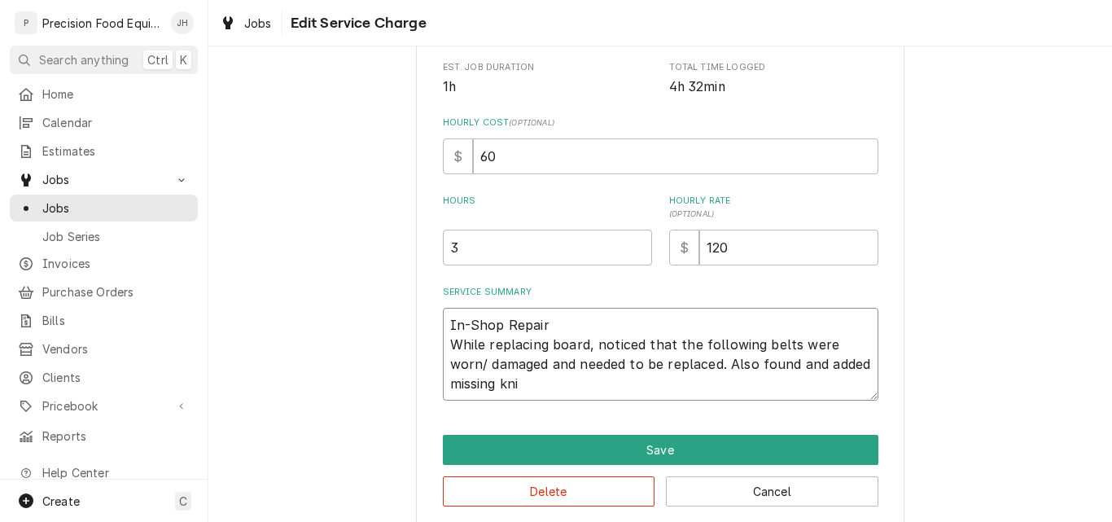
type textarea "x"
type textarea "In-Shop Repair While replacing board, noticed that the following belts were wor…"
type textarea "x"
type textarea "In-Shop Repair While replacing board, noticed that the following belts were wor…"
type textarea "x"
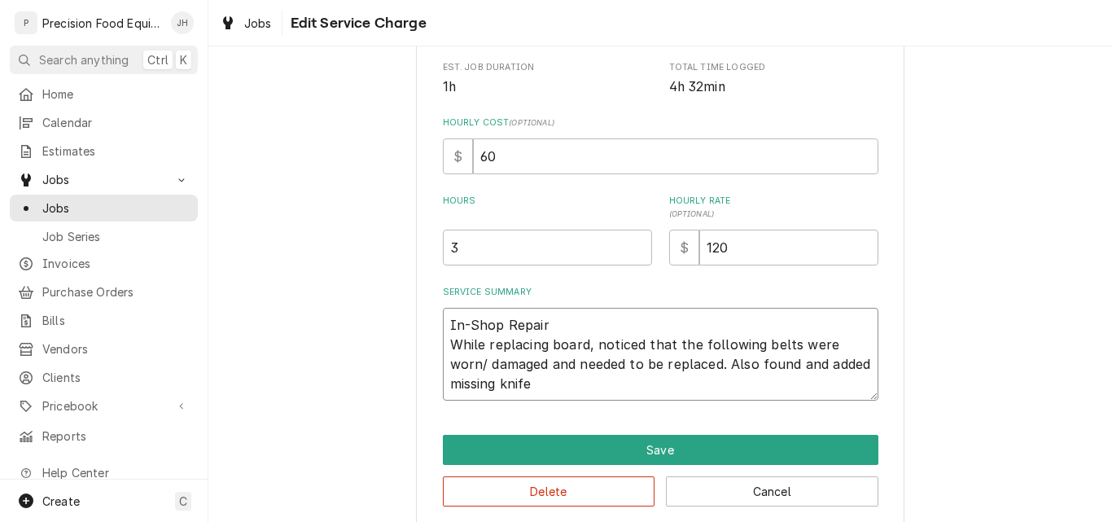
type textarea "In-Shop Repair While replacing board, noticed that the following belts were wor…"
type textarea "x"
type textarea "In-Shop Repair While replacing board, noticed that the following belts were wor…"
type textarea "x"
type textarea "In-Shop Repair While replacing board, noticed that the following belts were wor…"
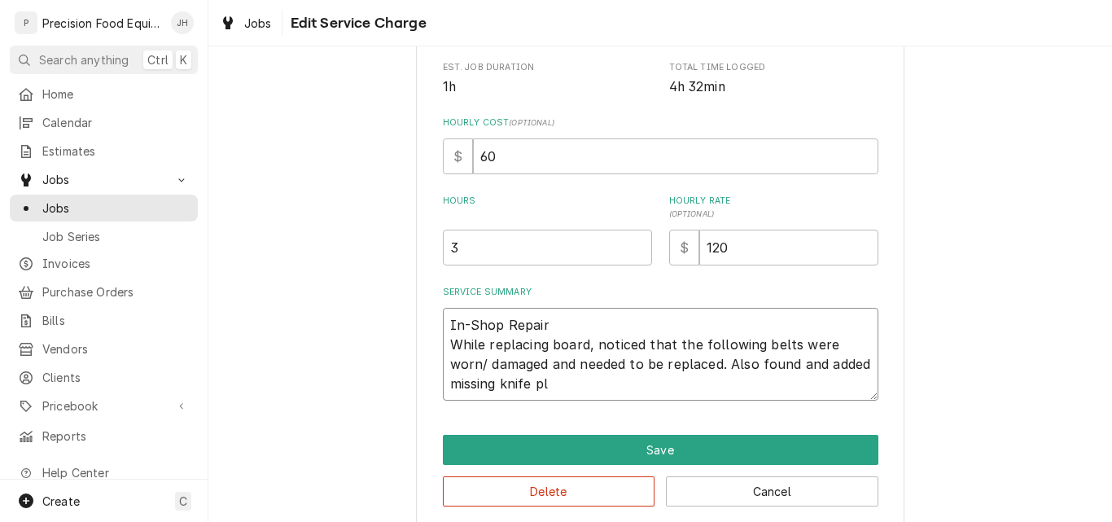
type textarea "x"
type textarea "In-Shop Repair While replacing board, noticed that the following belts were wor…"
type textarea "x"
type textarea "In-Shop Repair While replacing board, noticed that the following belts were wor…"
type textarea "x"
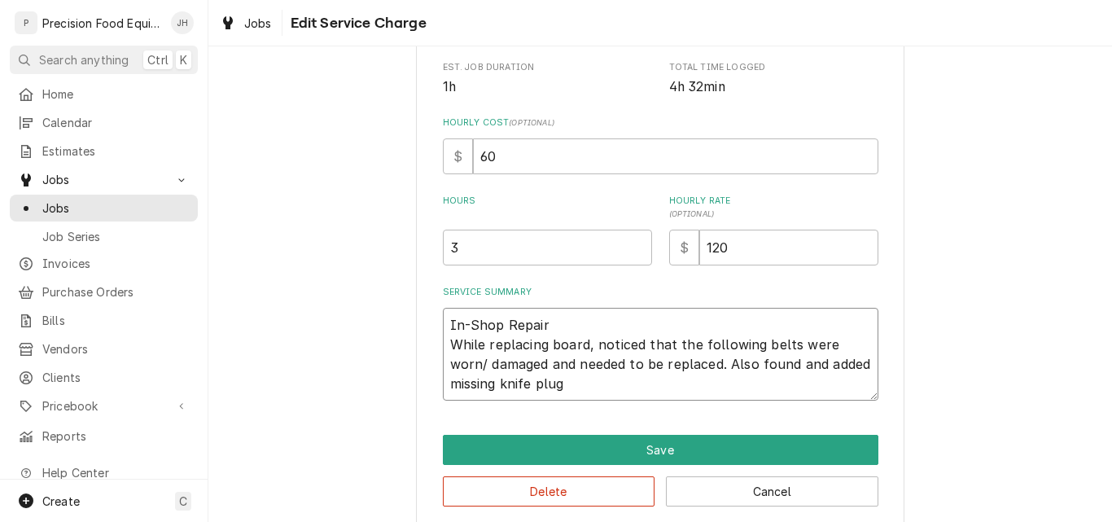
type textarea "In-Shop Repair While replacing board, noticed that the following belts were wor…"
type textarea "x"
type textarea "In-Shop Repair While replacing board, noticed that the following belts were wor…"
type textarea "x"
type textarea "In-Shop Repair While replacing board, noticed that the following belts were wor…"
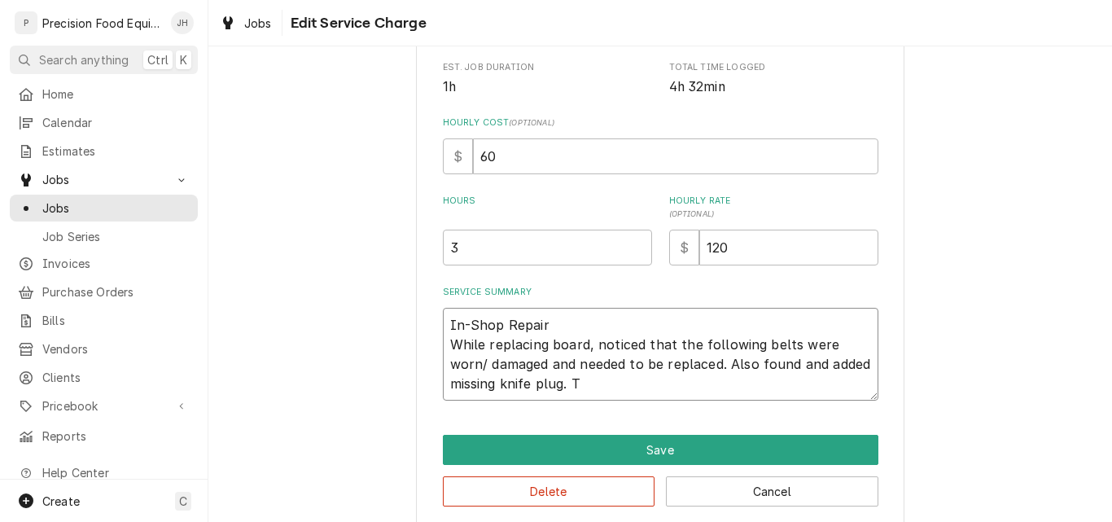
type textarea "x"
type textarea "In-Shop Repair While replacing board, noticed that the following belts were wor…"
type textarea "x"
type textarea "In-Shop Repair While replacing board, noticed that the following belts were wor…"
type textarea "x"
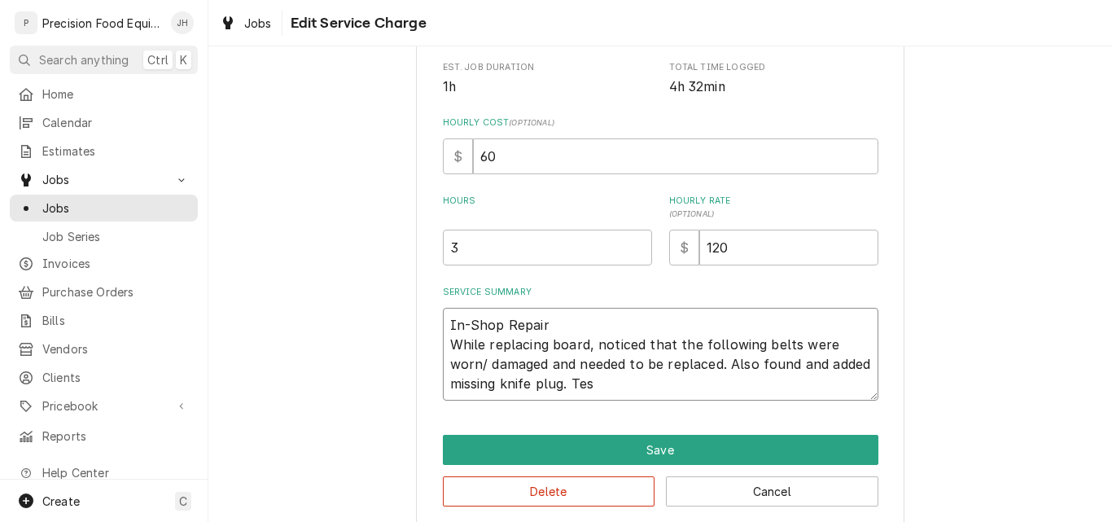
type textarea "In-Shop Repair While replacing board, noticed that the following belts were wor…"
type textarea "x"
type textarea "In-Shop Repair While replacing board, noticed that the following belts were wor…"
type textarea "x"
type textarea "In-Shop Repair While replacing board, noticed that the following belts were wor…"
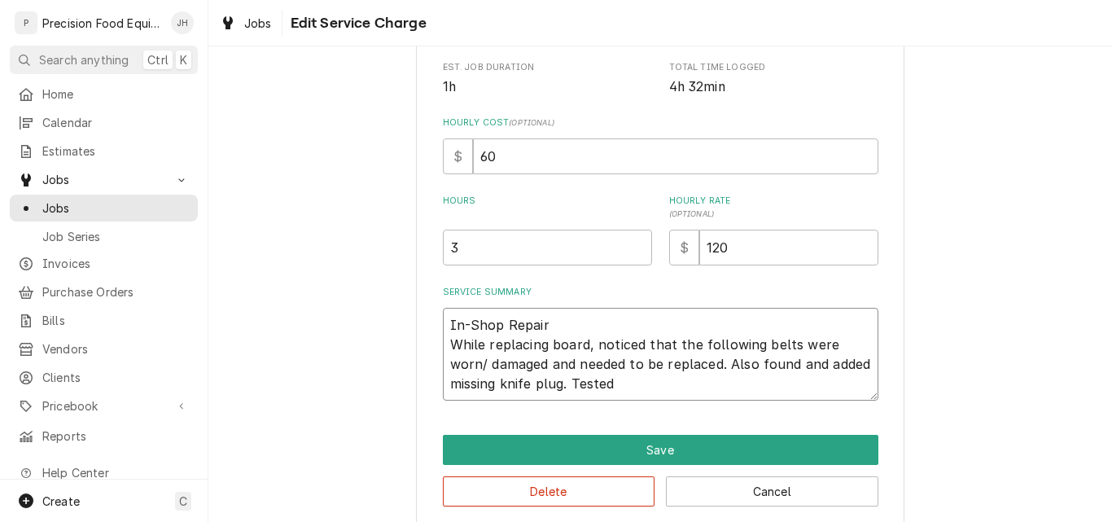
type textarea "x"
type textarea "In-Shop Repair While replacing board, noticed that the following belts were wor…"
type textarea "x"
type textarea "In-Shop Repair While replacing board, noticed that the following belts were wor…"
type textarea "x"
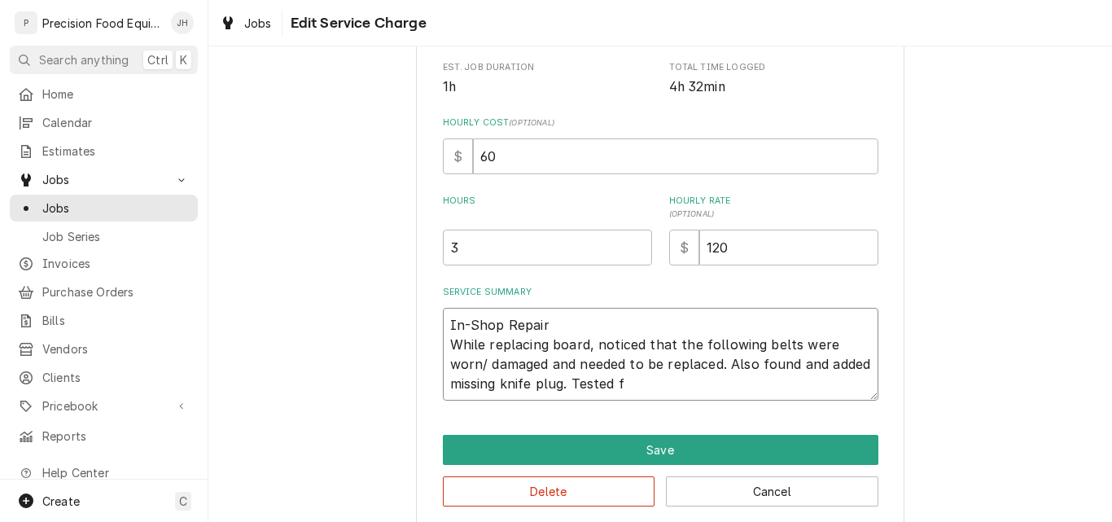
type textarea "In-Shop Repair While replacing board, noticed that the following belts were wor…"
type textarea "x"
type textarea "In-Shop Repair While replacing board, noticed that the following belts were wor…"
type textarea "x"
type textarea "In-Shop Repair While replacing board, noticed that the following belts were wor…"
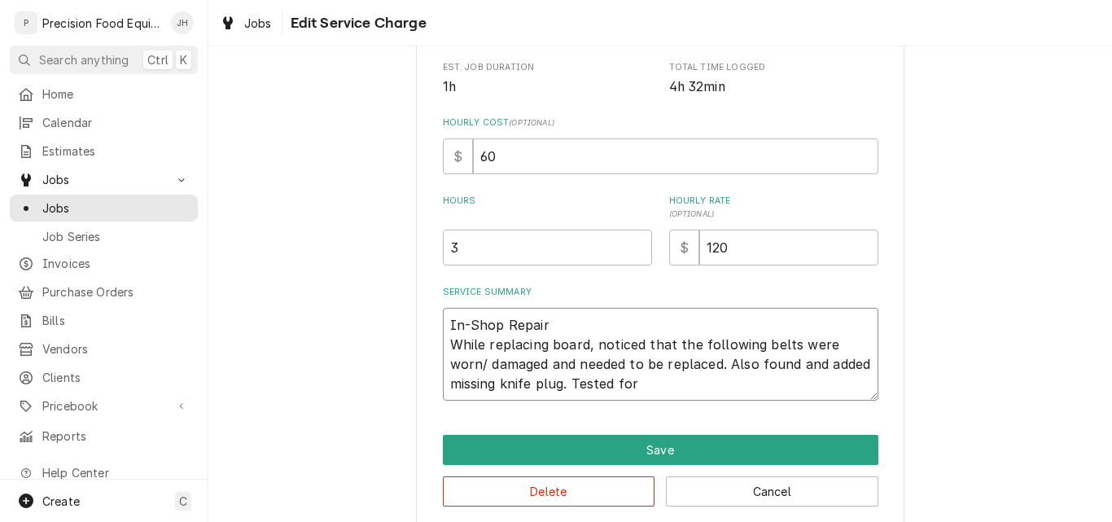
type textarea "x"
type textarea "In-Shop Repair While replacing board, noticed that the following belts were wor…"
type textarea "x"
type textarea "In-Shop Repair While replacing board, noticed that the following belts were wor…"
type textarea "x"
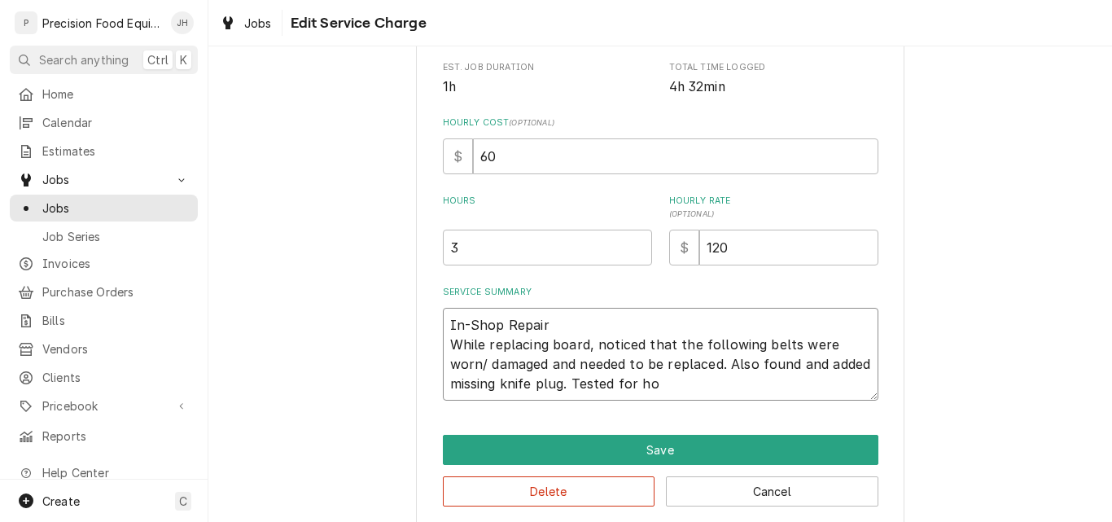
type textarea "In-Shop Repair While replacing board, noticed that the following belts were wor…"
type textarea "x"
type textarea "In-Shop Repair While replacing board, noticed that the following belts were wor…"
type textarea "x"
type textarea "In-Shop Repair While replacing board, noticed that the following belts were wor…"
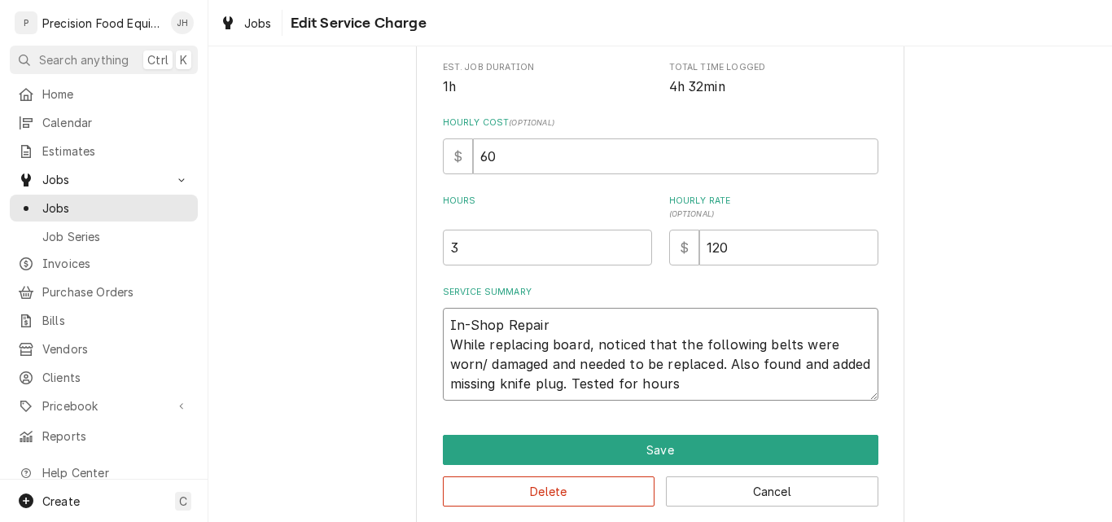
type textarea "x"
type textarea "In-Shop Repair While replacing board, noticed that the following belts were wor…"
type textarea "x"
type textarea "In-Shop Repair While replacing board, noticed that the following belts were wor…"
type textarea "x"
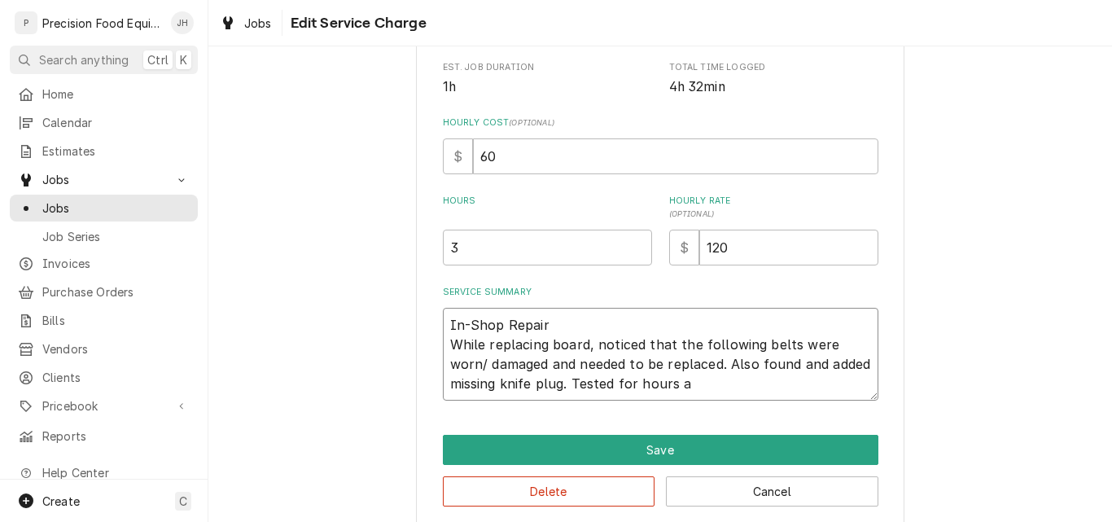
type textarea "In-Shop Repair While replacing board, noticed that the following belts were wor…"
type textarea "x"
type textarea "In-Shop Repair While replacing board, noticed that the following belts were wor…"
type textarea "x"
type textarea "In-Shop Repair While replacing board, noticed that the following belts were wor…"
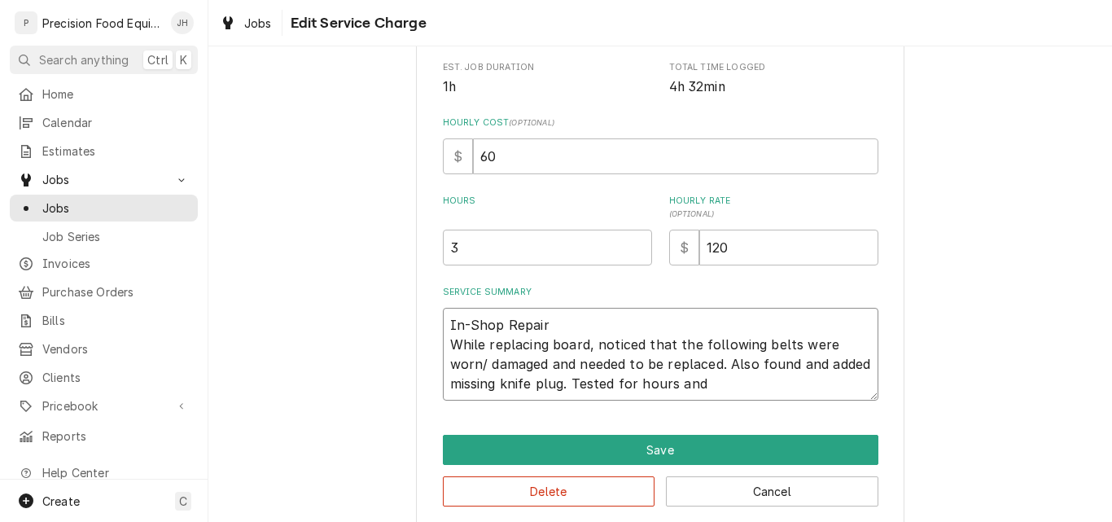
type textarea "x"
type textarea "In-Shop Repair While replacing board, noticed that the following belts were wor…"
type textarea "x"
type textarea "In-Shop Repair While replacing board, noticed that the following belts were wor…"
type textarea "x"
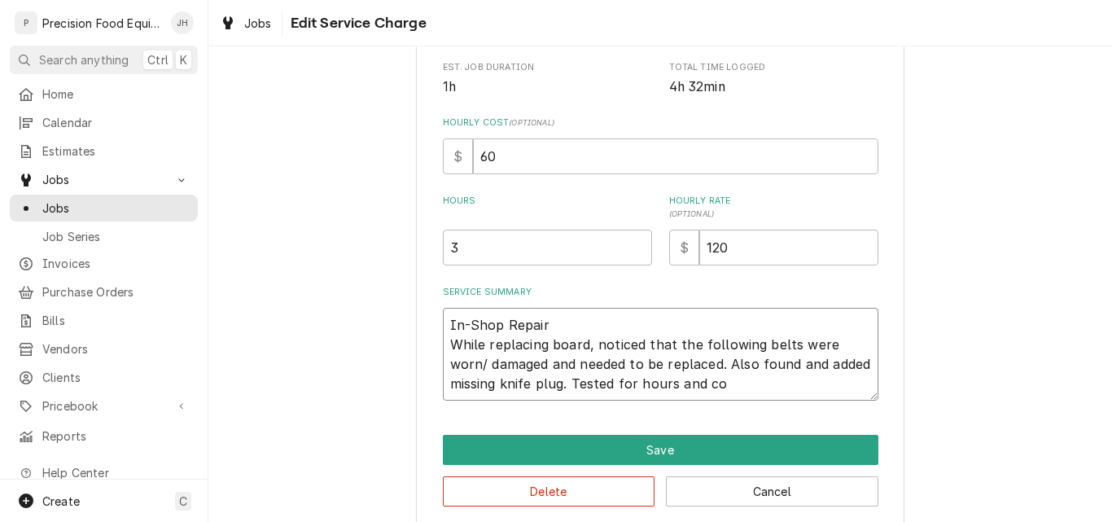
type textarea "In-Shop Repair While replacing board, noticed that the following belts were wor…"
type textarea "x"
type textarea "In-Shop Repair While replacing board, noticed that the following belts were wor…"
type textarea "x"
type textarea "In-Shop Repair While replacing board, noticed that the following belts were wor…"
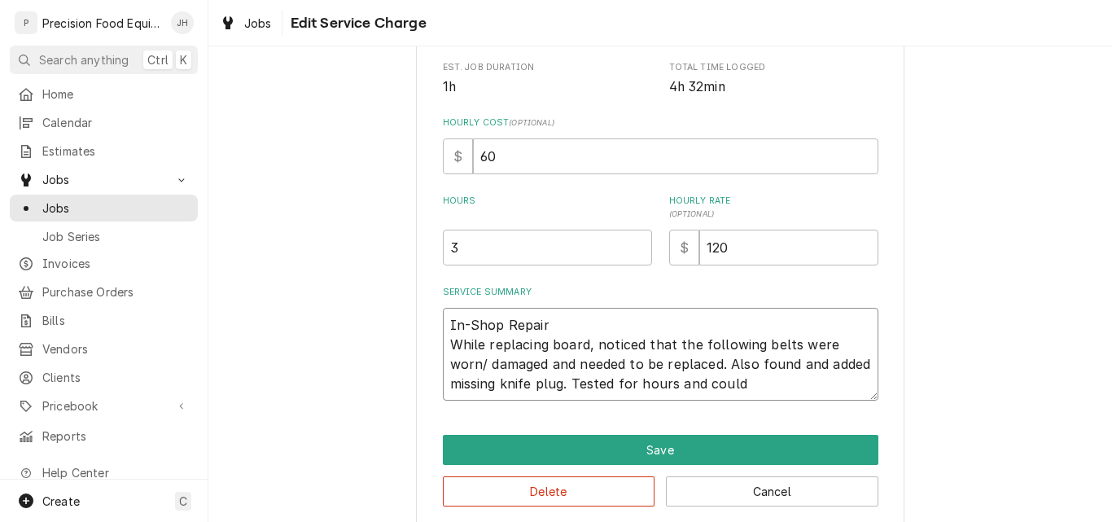
type textarea "x"
type textarea "In-Shop Repair While replacing board, noticed that the following belts were wor…"
type textarea "x"
type textarea "In-Shop Repair While replacing board, noticed that the following belts were wor…"
type textarea "x"
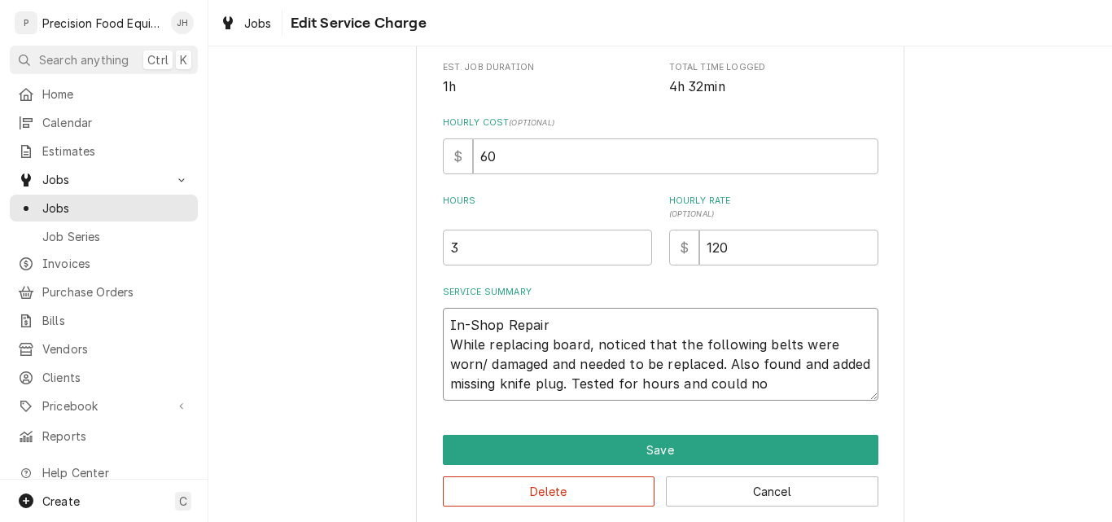
type textarea "In-Shop Repair While replacing board, noticed that the following belts were wor…"
type textarea "x"
type textarea "In-Shop Repair While replacing board, noticed that the following belts were wor…"
type textarea "x"
type textarea "In-Shop Repair While replacing board, noticed that the following belts were wor…"
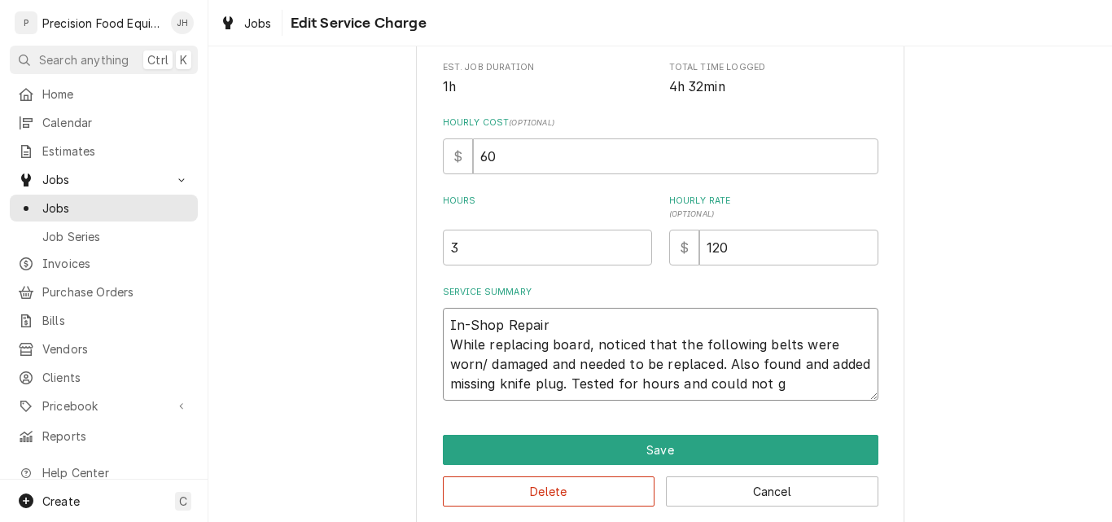
type textarea "x"
type textarea "In-Shop Repair While replacing board, noticed that the following belts were wor…"
type textarea "x"
type textarea "In-Shop Repair While replacing board, noticed that the following belts were wor…"
type textarea "x"
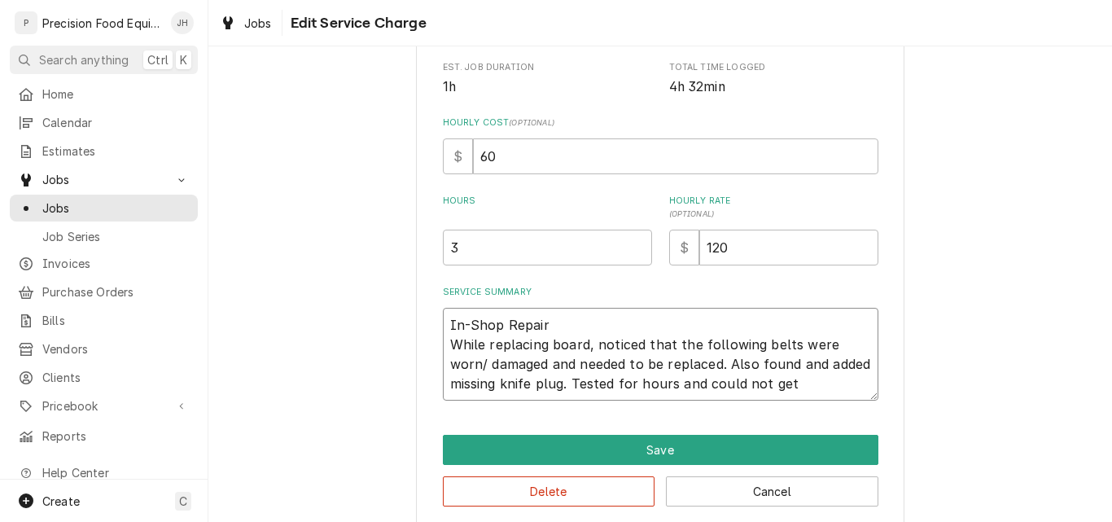
type textarea "In-Shop Repair While replacing board, noticed that the following belts were wor…"
type textarea "x"
type textarea "In-Shop Repair While replacing board, noticed that the following belts were wor…"
type textarea "x"
type textarea "In-Shop Repair While replacing board, noticed that the following belts were wor…"
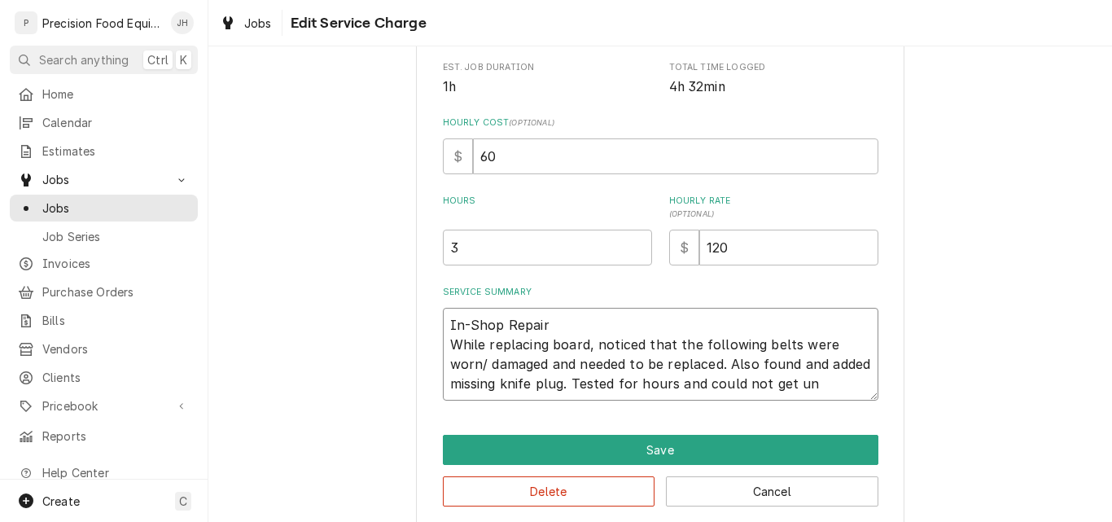
type textarea "x"
type textarea "In-Shop Repair While replacing board, noticed that the following belts were wor…"
type textarea "x"
type textarea "In-Shop Repair While replacing board, noticed that the following belts were wor…"
type textarea "x"
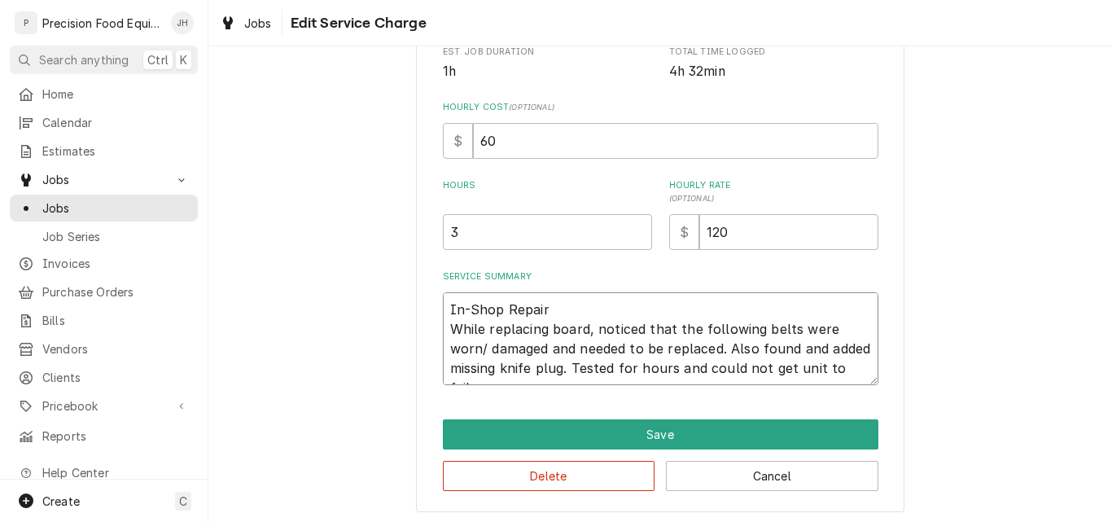
scroll to position [353, 0]
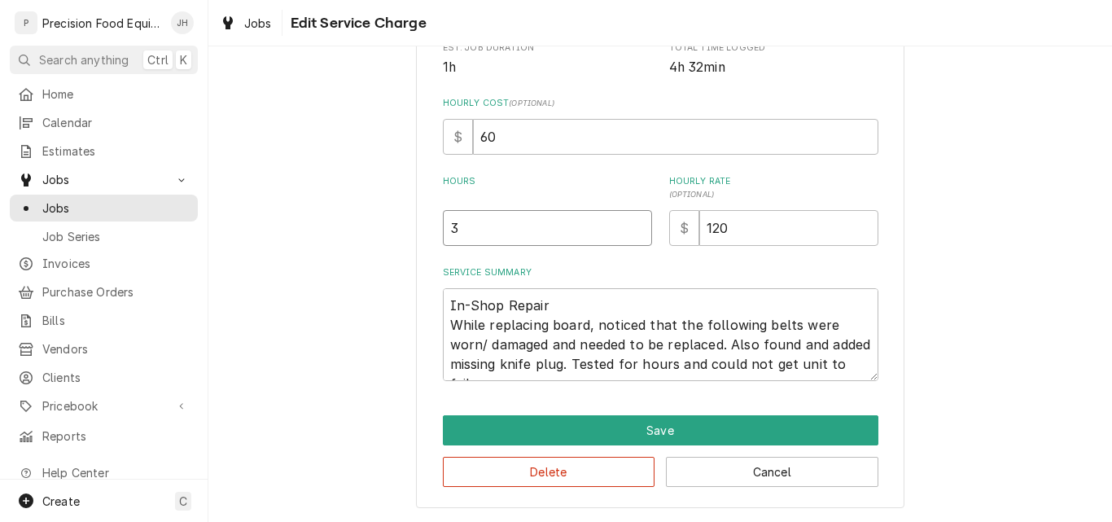
drag, startPoint x: 422, startPoint y: 234, endPoint x: 327, endPoint y: 240, distance: 94.7
click at [388, 239] on div "Use the fields below to edit this service charge Short Description In-Shop Repa…" at bounding box center [660, 116] width 904 height 812
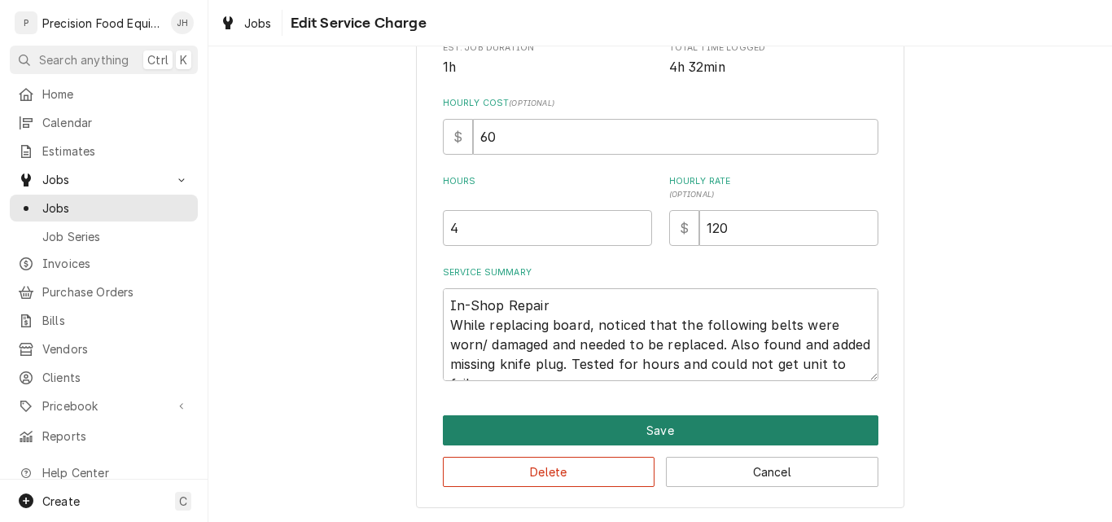
click at [717, 429] on button "Save" at bounding box center [661, 430] width 436 height 30
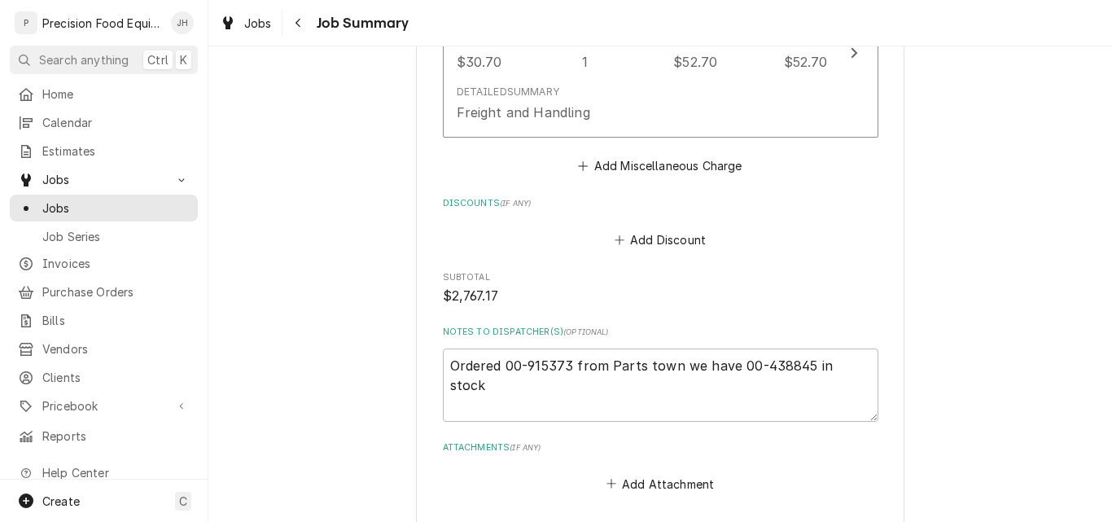
scroll to position [2315, 0]
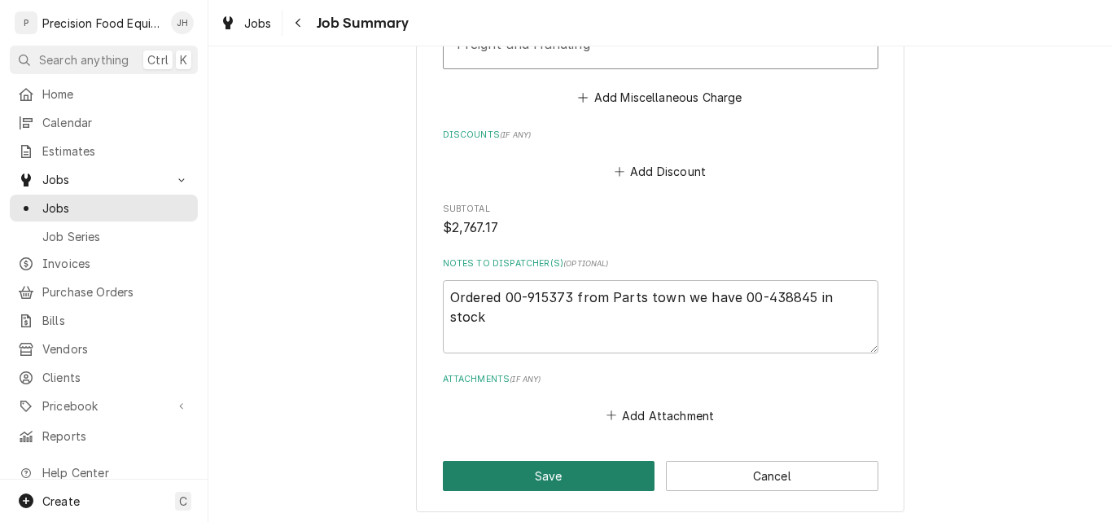
click at [530, 475] on button "Save" at bounding box center [549, 476] width 213 height 30
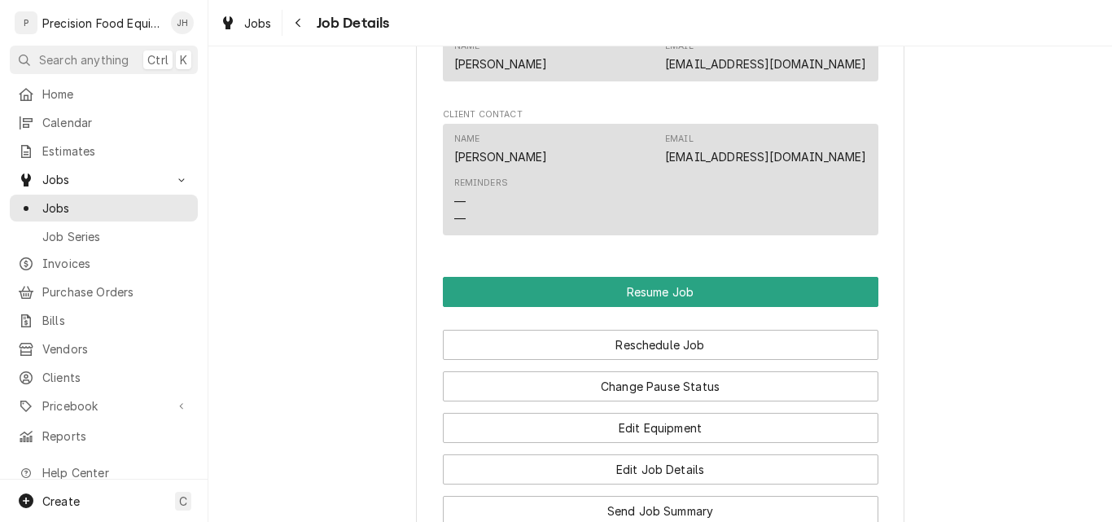
scroll to position [1384, 0]
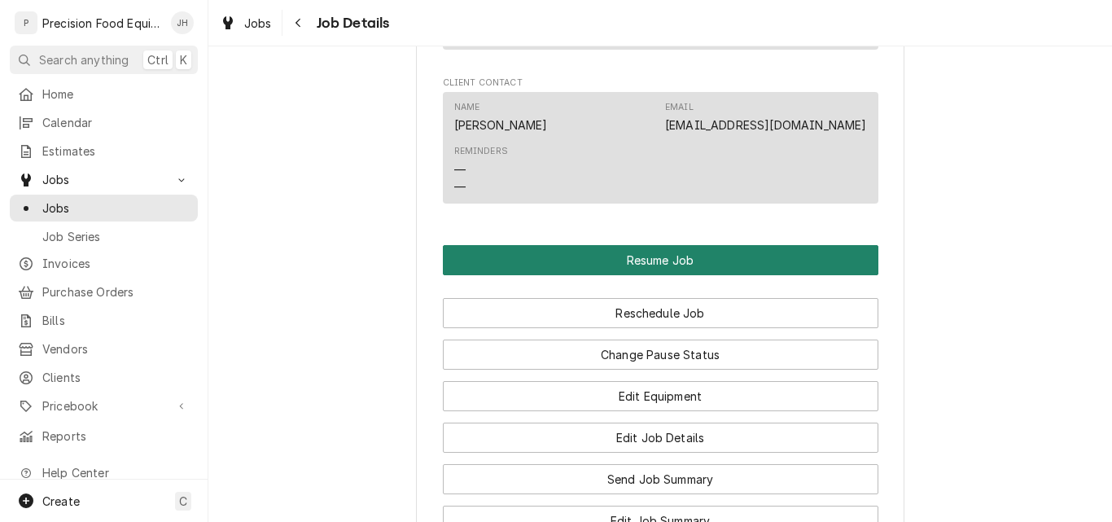
click at [655, 275] on button "Resume Job" at bounding box center [661, 260] width 436 height 30
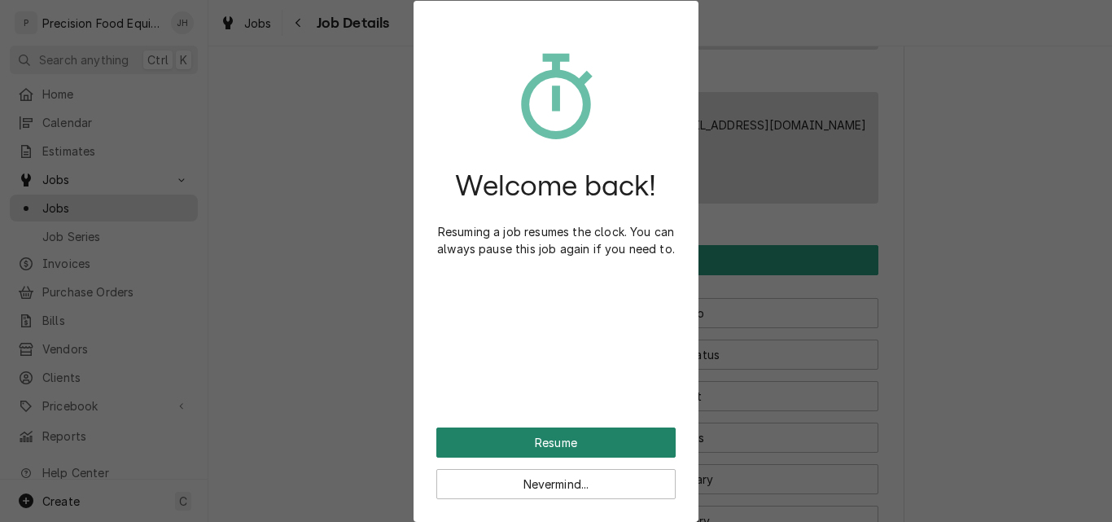
click at [554, 440] on button "Resume" at bounding box center [556, 443] width 239 height 30
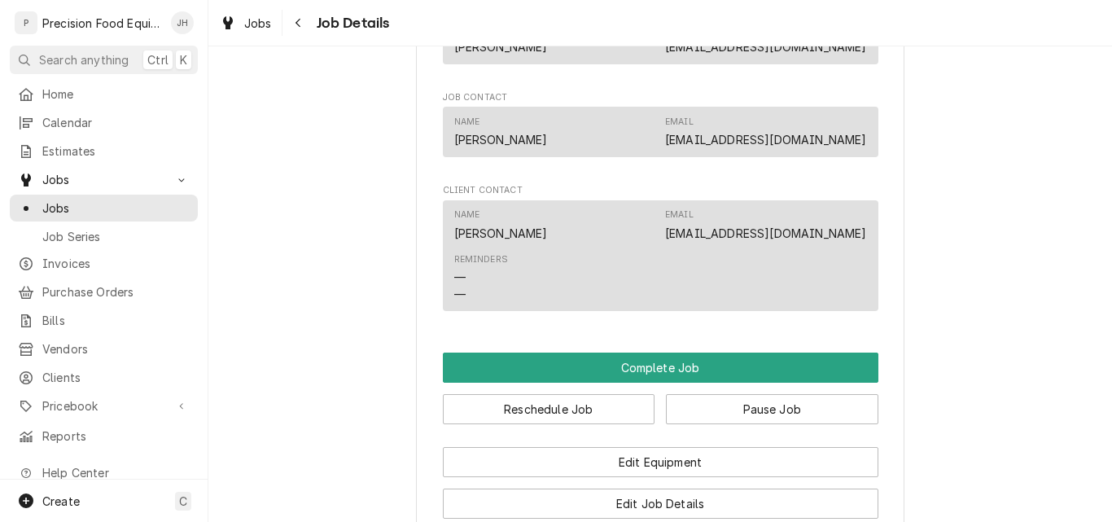
scroll to position [1384, 0]
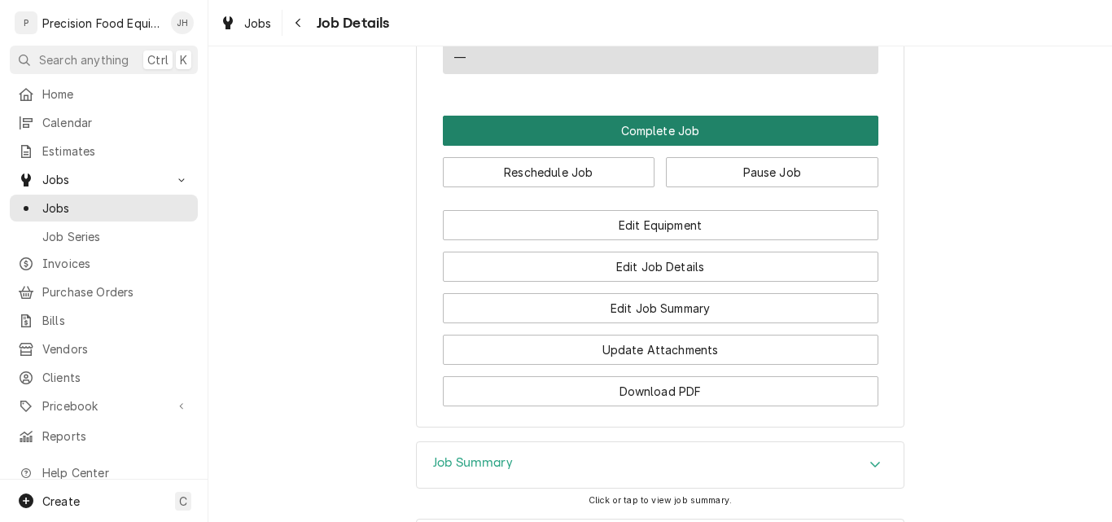
click at [646, 146] on button "Complete Job" at bounding box center [661, 131] width 436 height 30
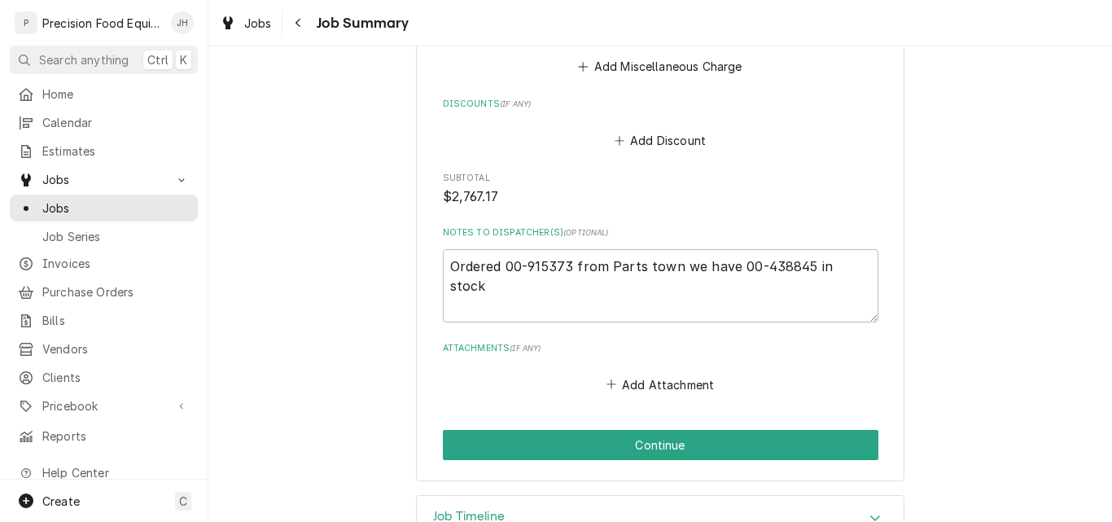
scroll to position [2397, 0]
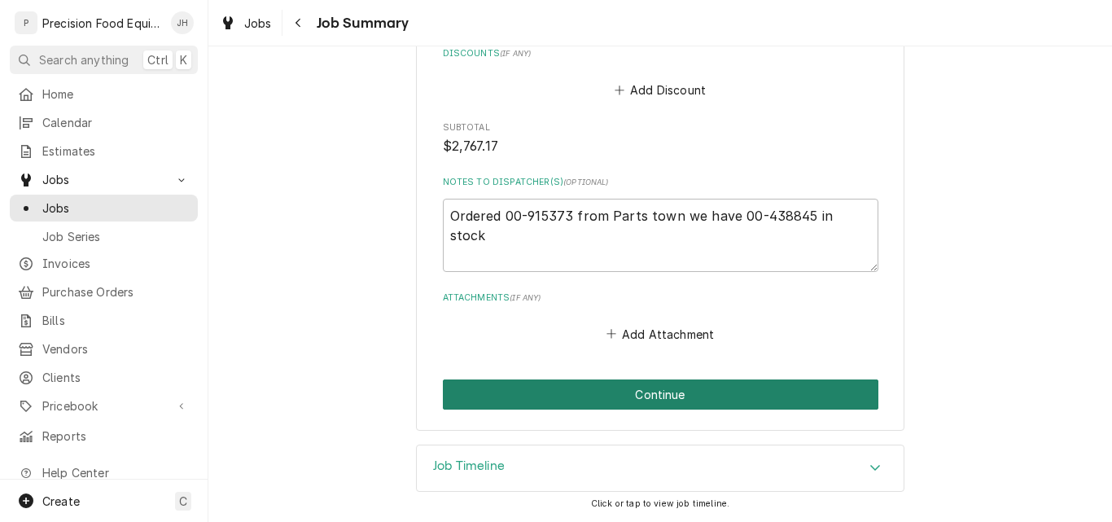
click at [676, 394] on button "Continue" at bounding box center [661, 394] width 436 height 30
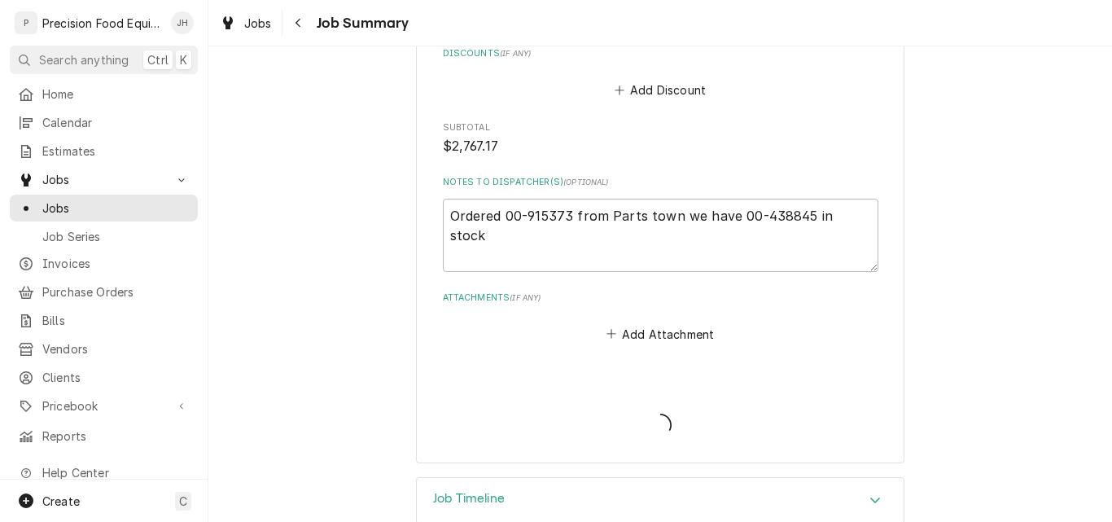
type textarea "x"
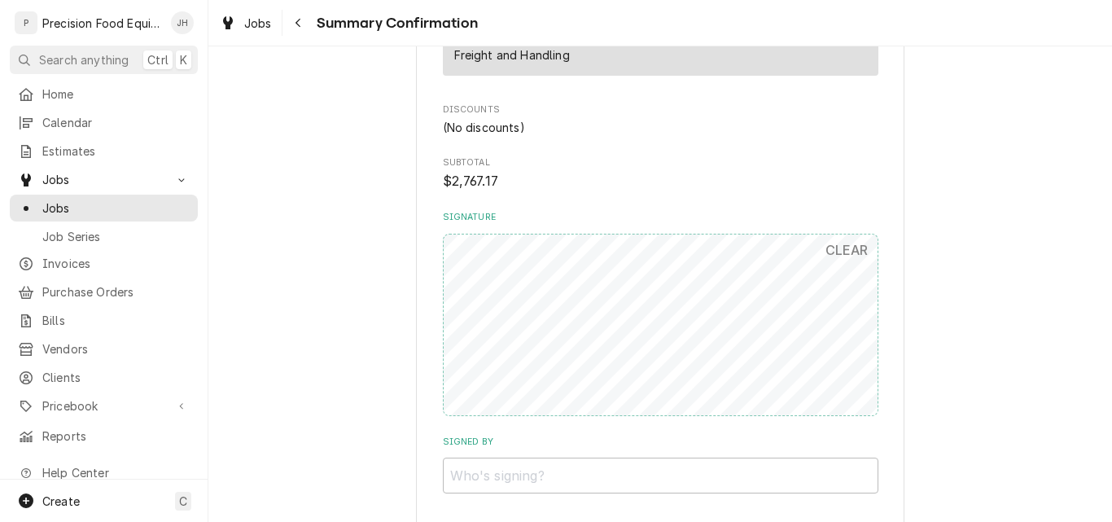
scroll to position [2209, 0]
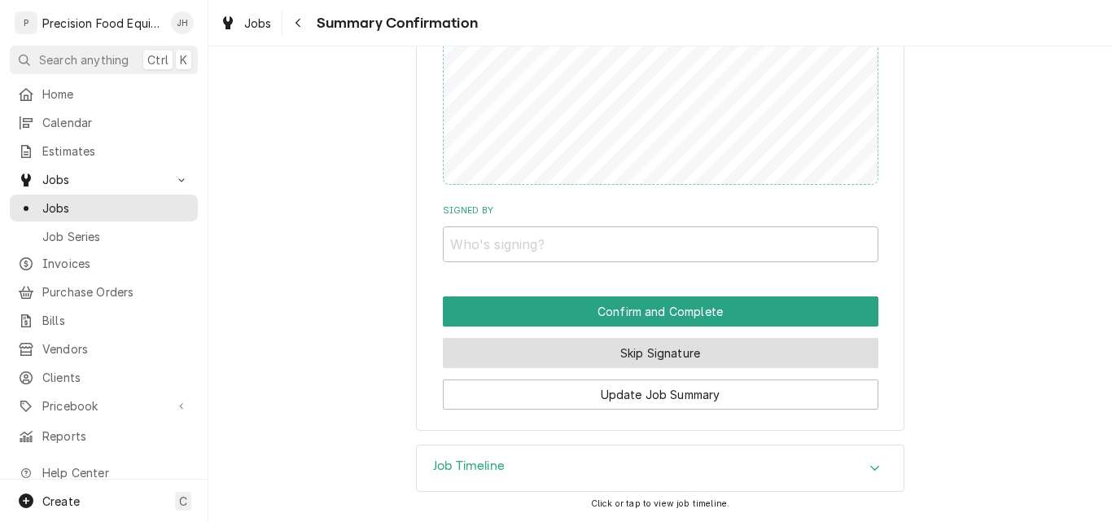
click at [647, 355] on button "Skip Signature" at bounding box center [661, 353] width 436 height 30
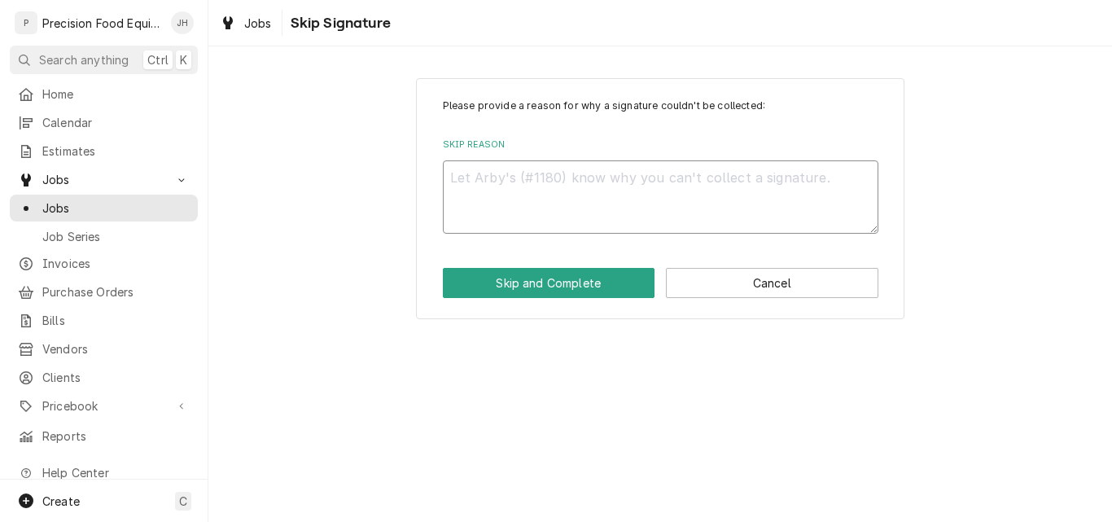
click at [537, 182] on textarea "Skip Reason" at bounding box center [661, 196] width 436 height 73
type textarea "x"
type textarea "i"
type textarea "x"
type textarea "in"
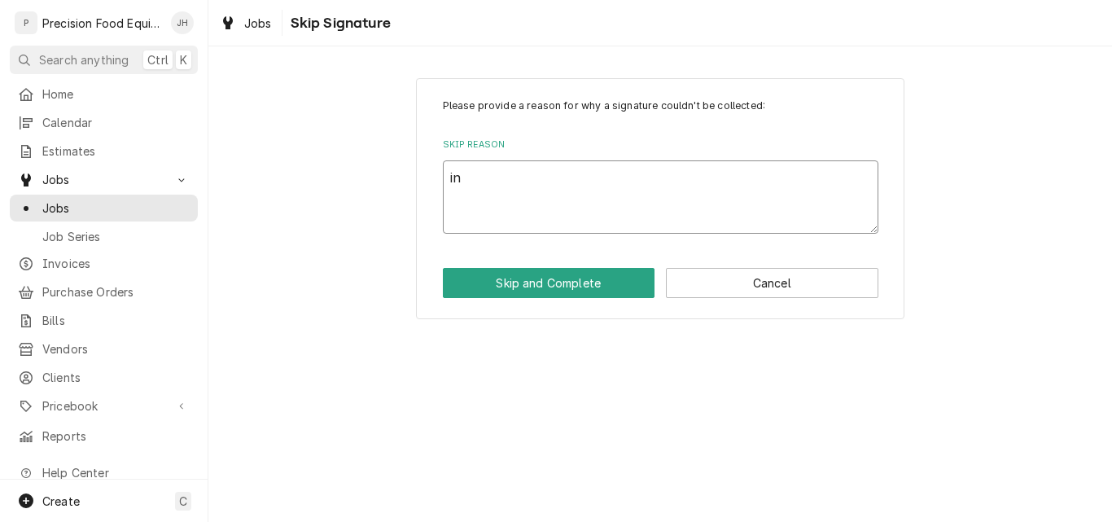
type textarea "x"
type textarea "in"
type textarea "x"
type textarea "in s"
type textarea "x"
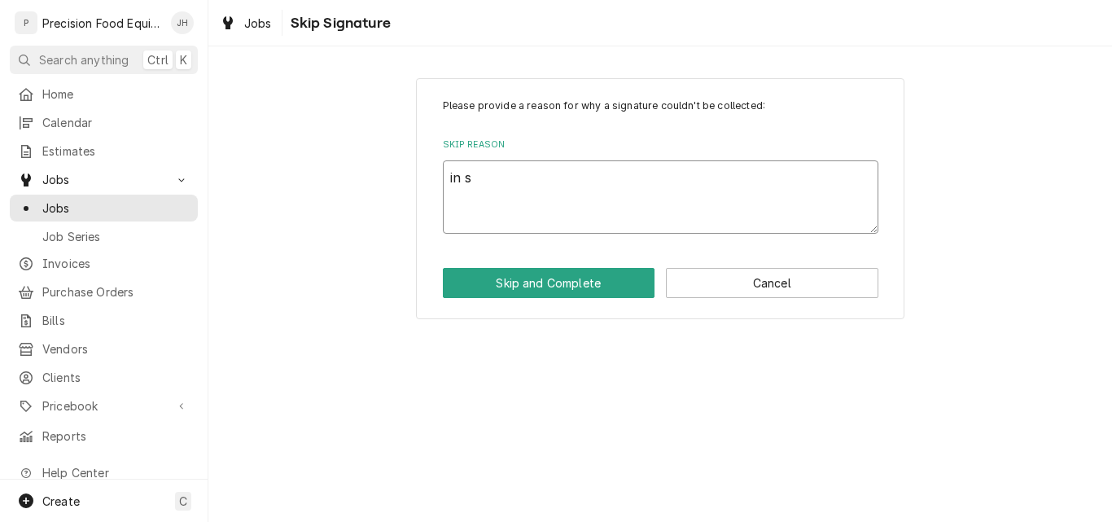
type textarea "in sh"
type textarea "x"
type textarea "in sho"
type textarea "x"
type textarea "in shop"
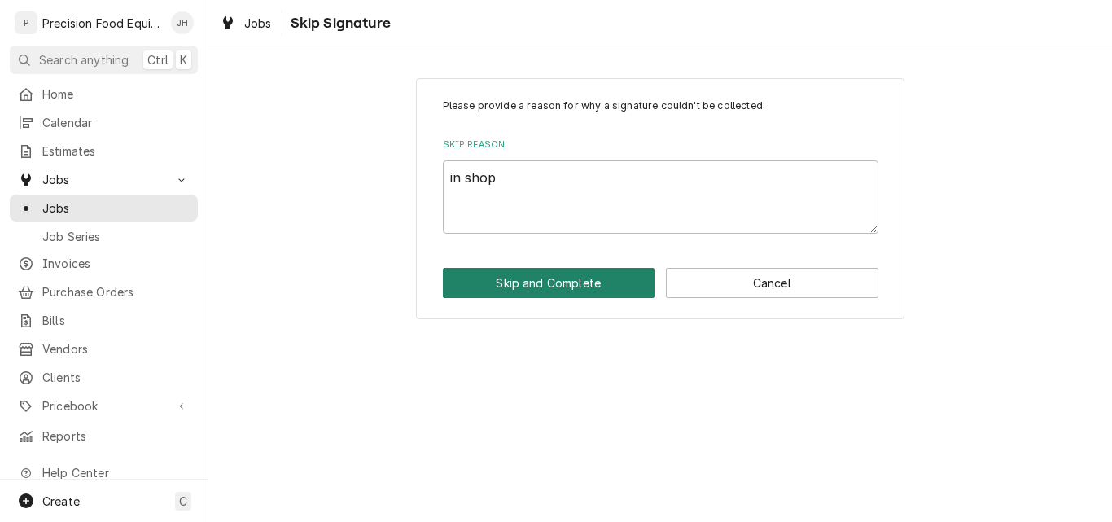
click at [540, 279] on button "Skip and Complete" at bounding box center [549, 283] width 213 height 30
type textarea "x"
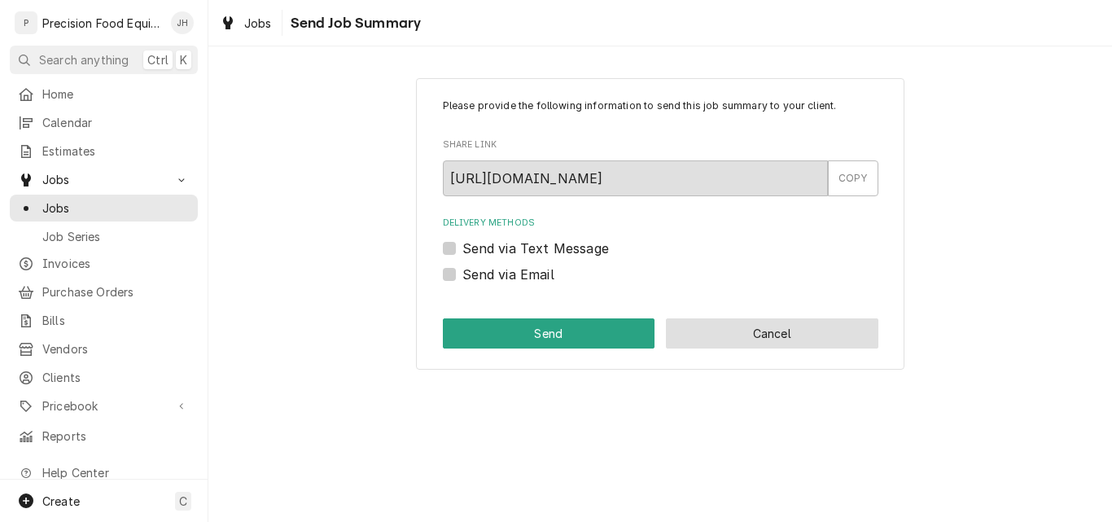
click at [704, 331] on button "Cancel" at bounding box center [772, 333] width 213 height 30
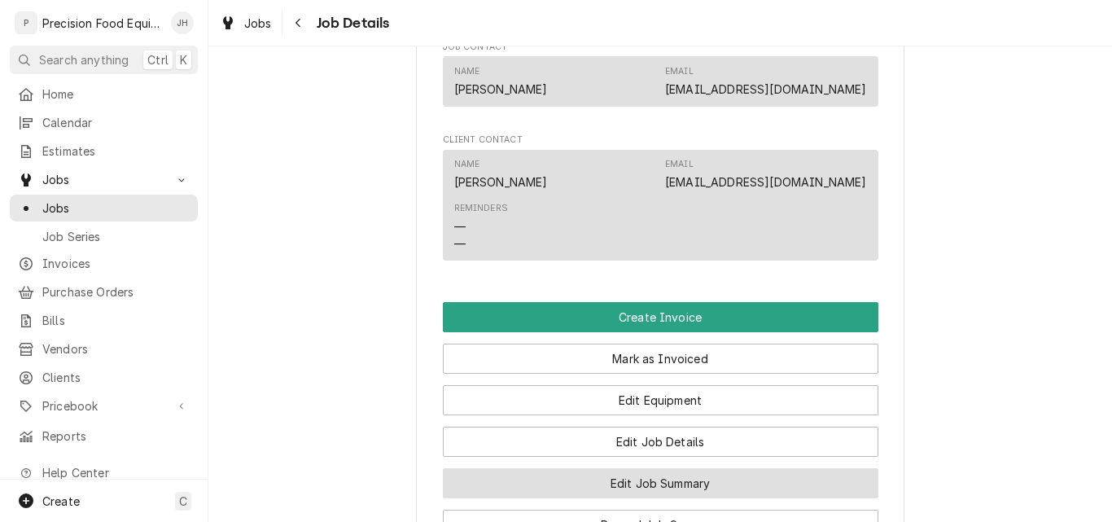
scroll to position [977, 0]
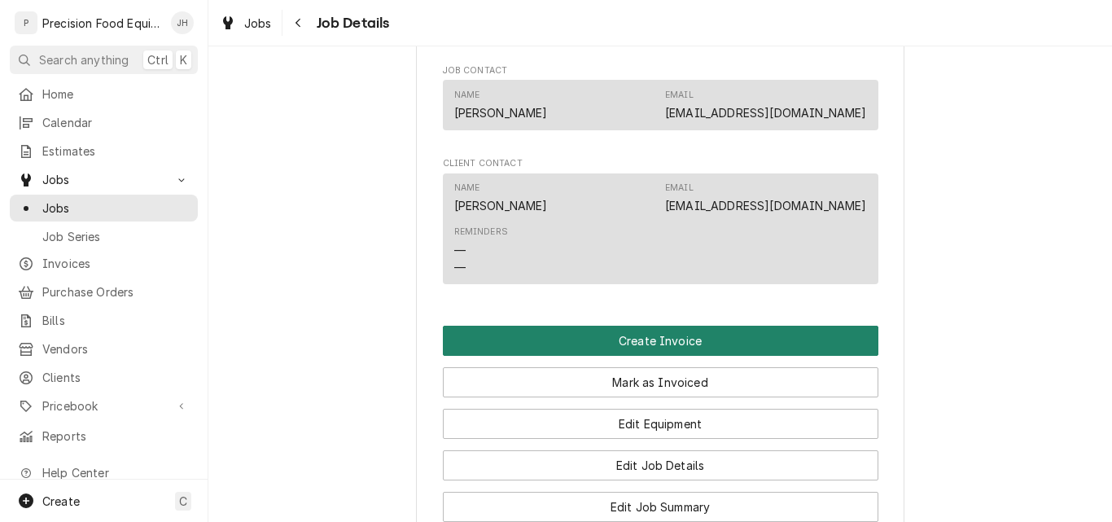
click at [663, 356] on button "Create Invoice" at bounding box center [661, 341] width 436 height 30
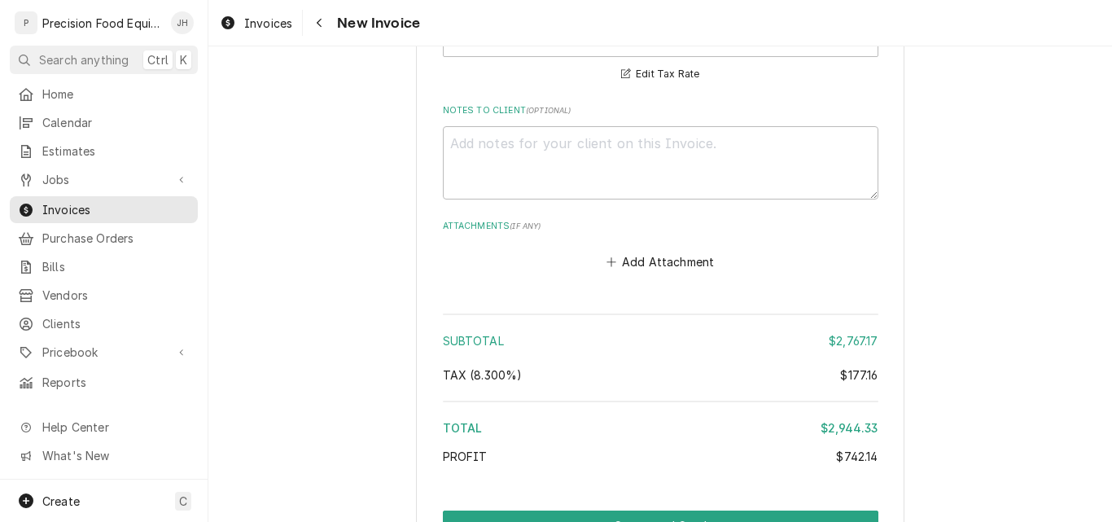
scroll to position [4310, 0]
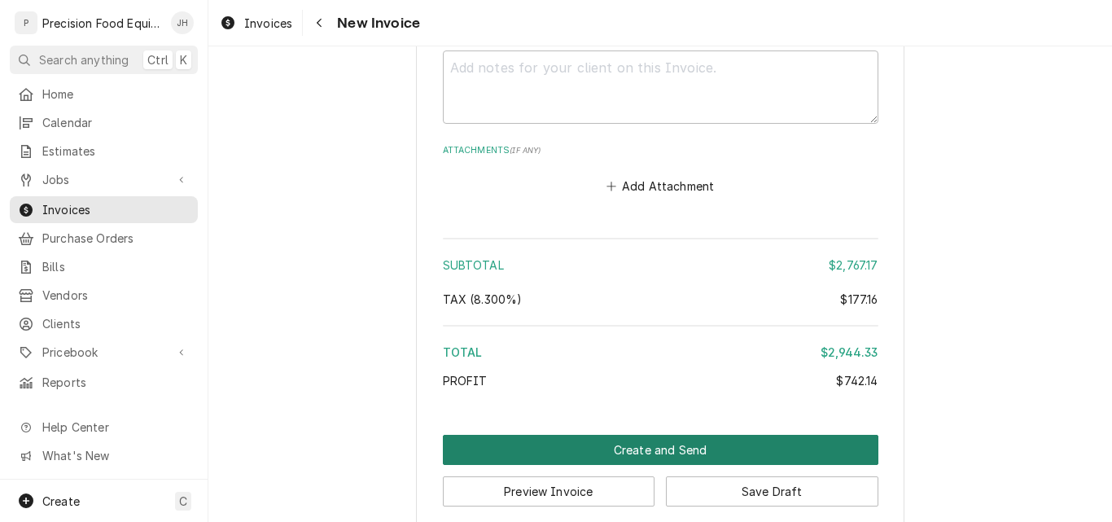
click at [652, 436] on button "Create and Send" at bounding box center [661, 450] width 436 height 30
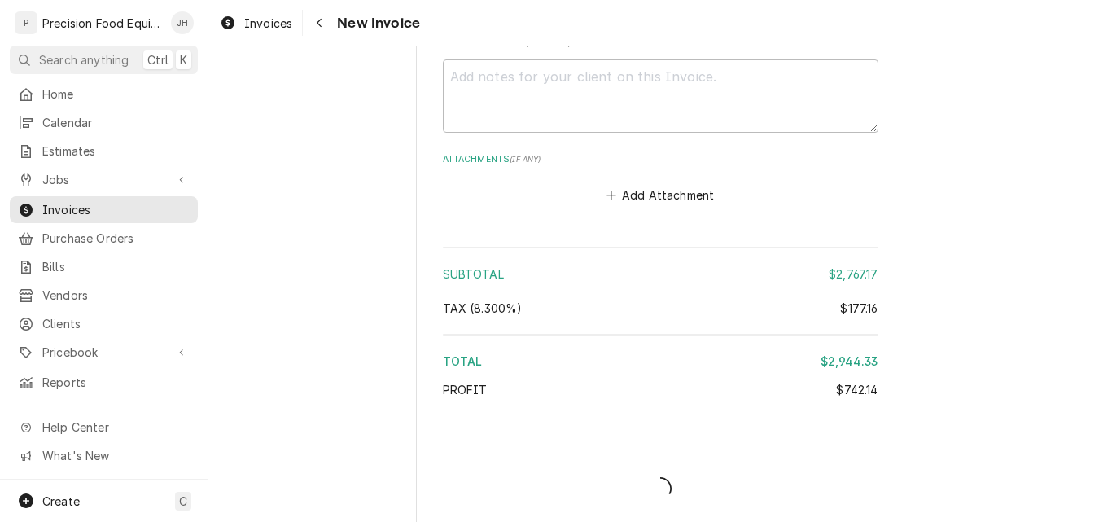
type textarea "x"
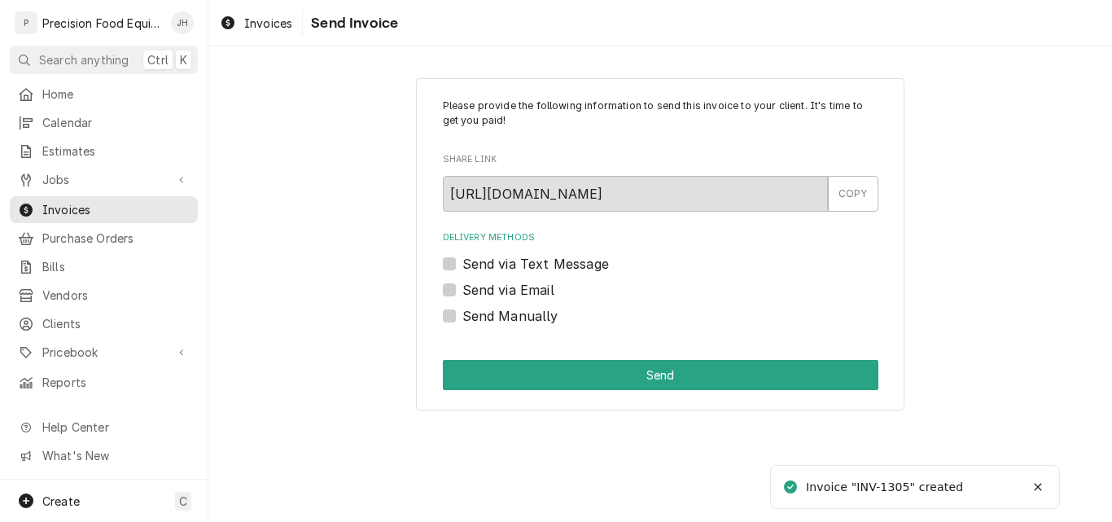
click at [511, 316] on label "Send Manually" at bounding box center [511, 316] width 96 height 20
click at [511, 316] on input "Send Manually" at bounding box center [681, 324] width 436 height 36
checkbox input "true"
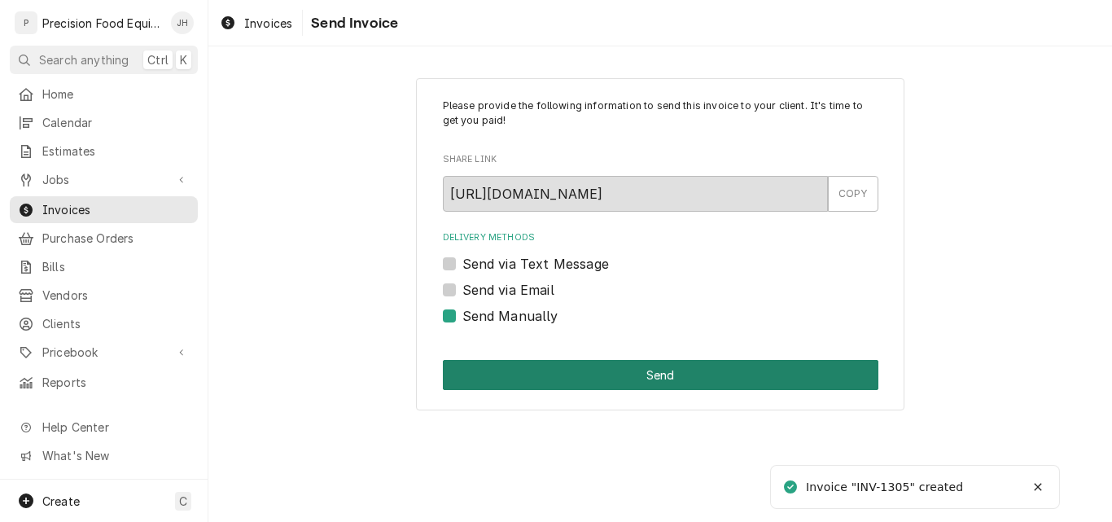
click at [533, 371] on button "Send" at bounding box center [661, 375] width 436 height 30
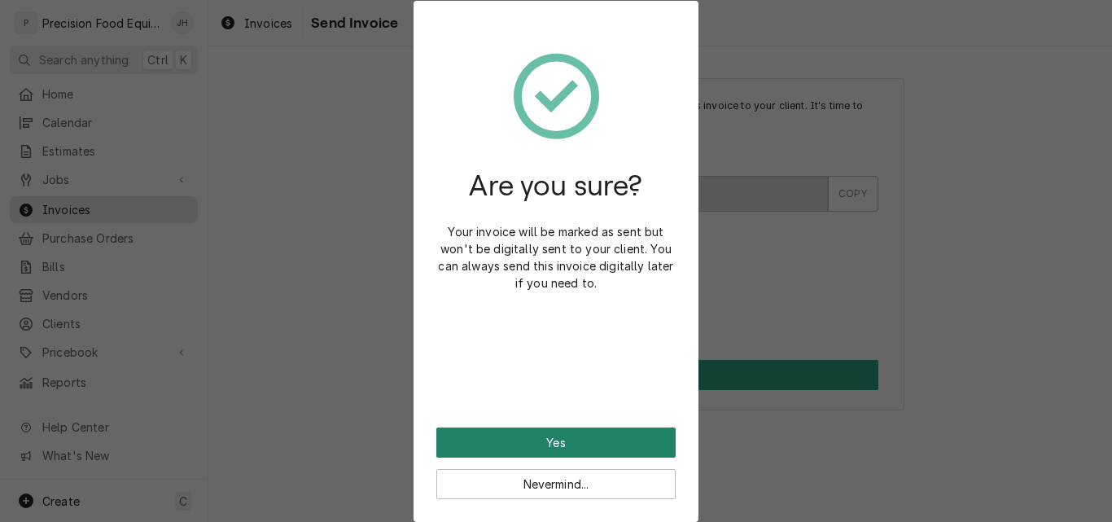
click at [608, 442] on button "Yes" at bounding box center [556, 443] width 239 height 30
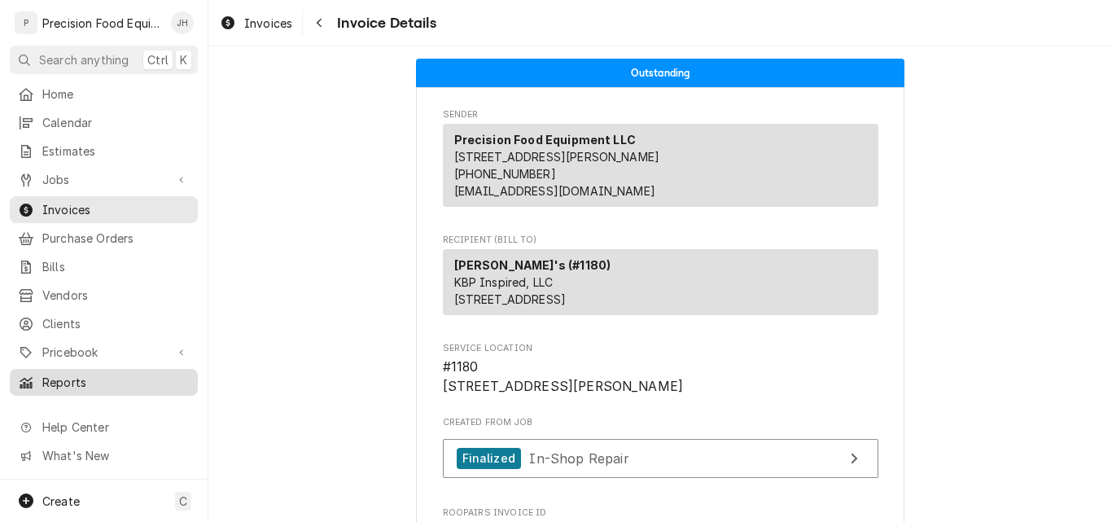
drag, startPoint x: 85, startPoint y: 340, endPoint x: 85, endPoint y: 364, distance: 24.4
click at [85, 358] on div "Home Calendar Estimates Jobs Jobs Job Series Invoices Purchase Orders Bills Ven…" at bounding box center [104, 238] width 208 height 315
click at [72, 344] on span "Pricebook" at bounding box center [103, 352] width 123 height 17
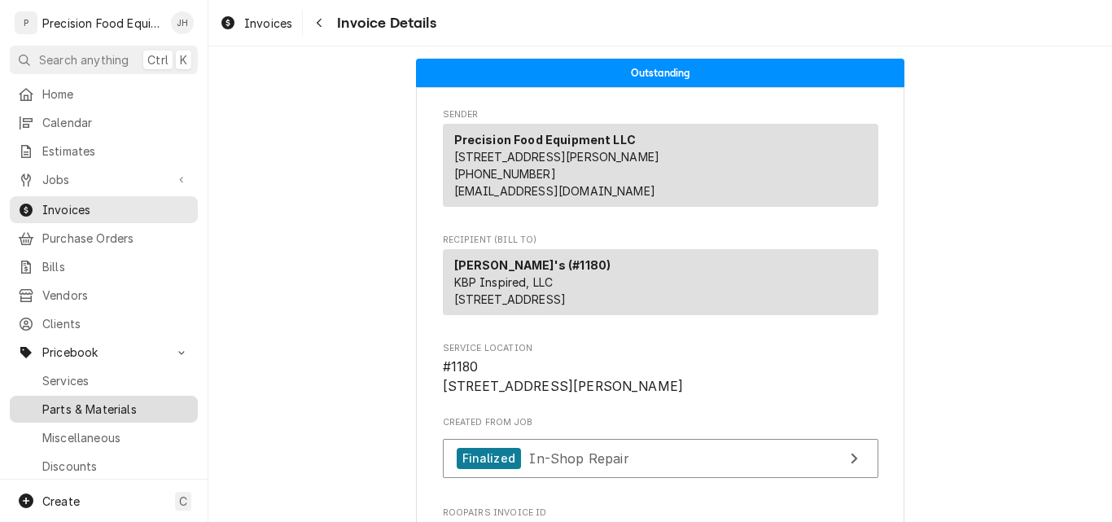
click at [72, 401] on span "Parts & Materials" at bounding box center [115, 409] width 147 height 17
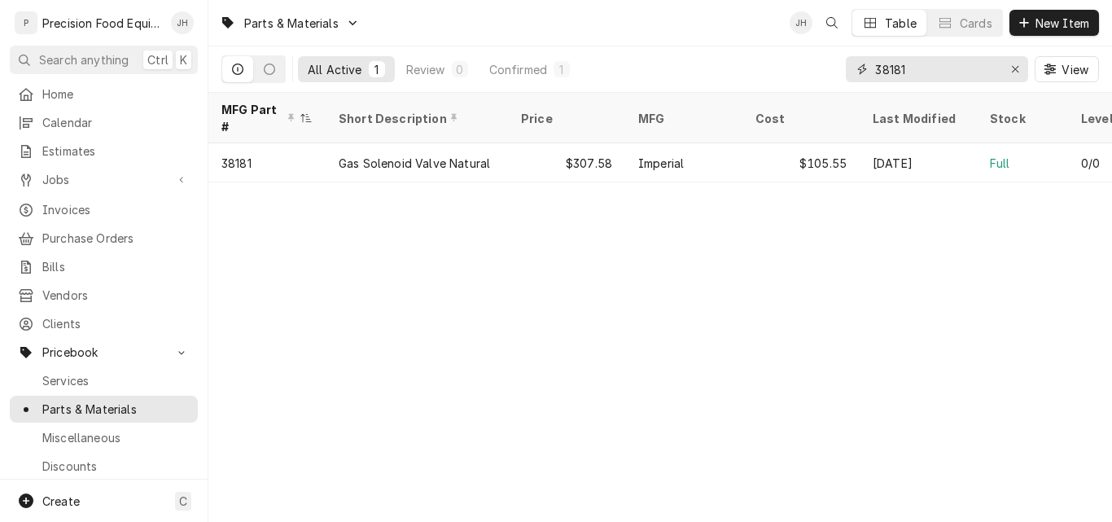
drag, startPoint x: 917, startPoint y: 68, endPoint x: 797, endPoint y: 78, distance: 120.1
click at [797, 78] on div "All Active 1 Review 0 Confirmed 1 38181 View" at bounding box center [661, 69] width 878 height 46
type input "36451"
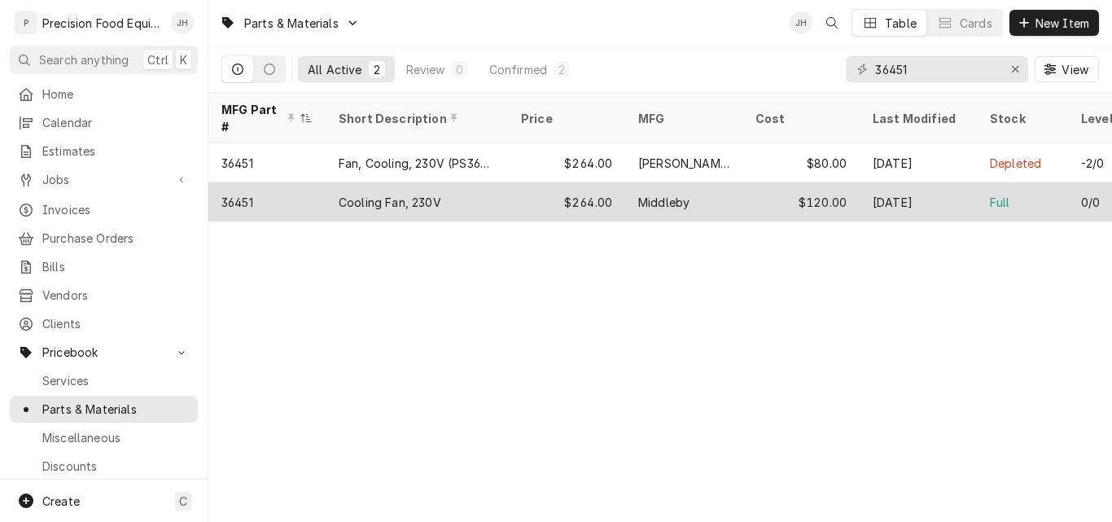
drag, startPoint x: 309, startPoint y: 173, endPoint x: 283, endPoint y: 185, distance: 29.2
click at [283, 185] on div "36451" at bounding box center [266, 201] width 117 height 39
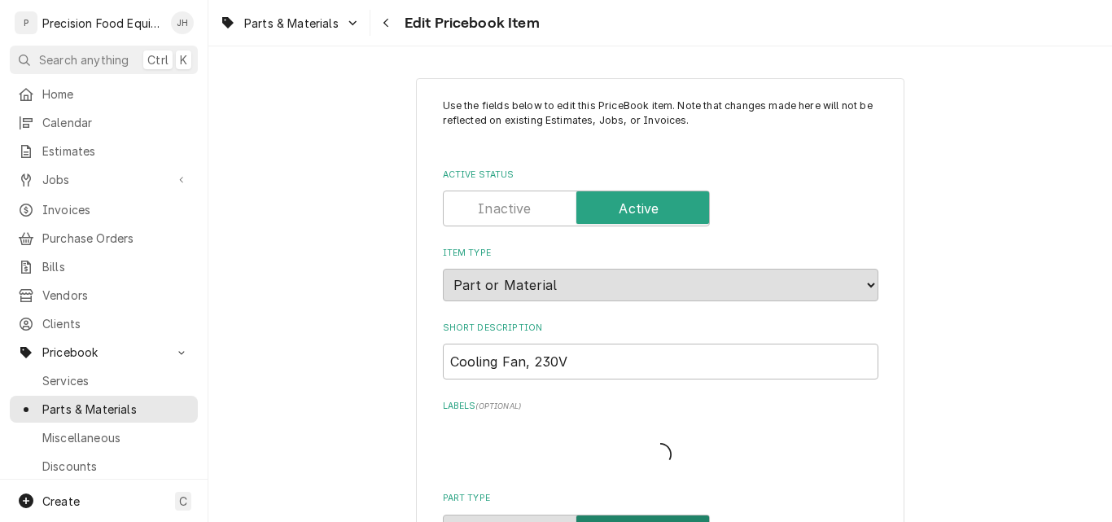
type textarea "x"
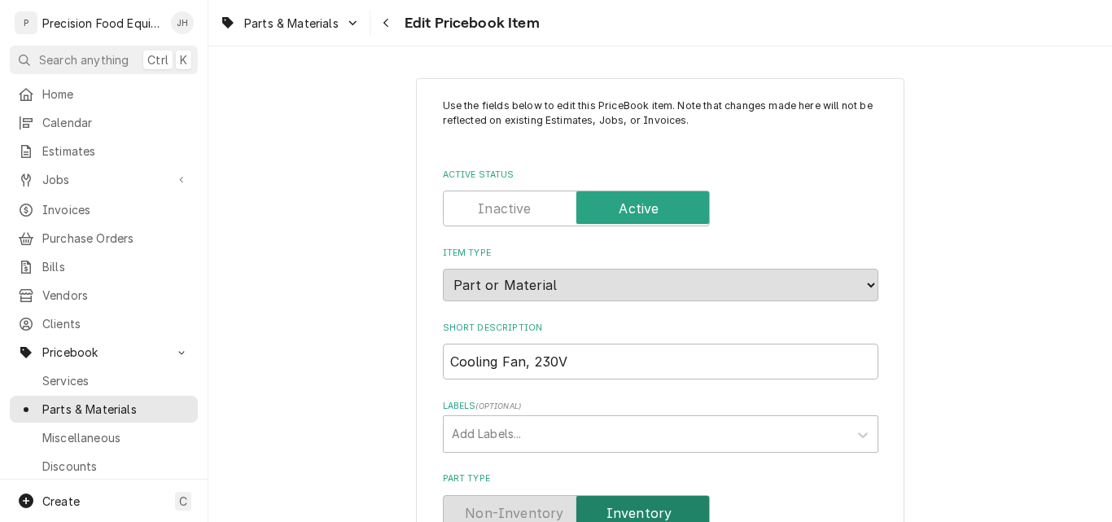
click at [501, 211] on label "Active Status" at bounding box center [576, 209] width 267 height 36
click at [501, 211] on input "Active Status" at bounding box center [576, 209] width 252 height 36
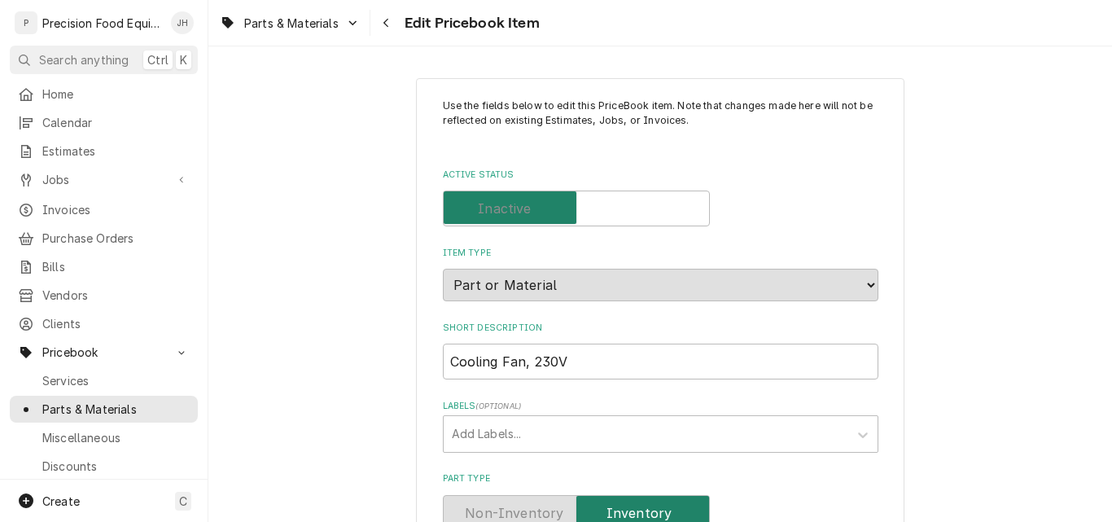
checkbox input "false"
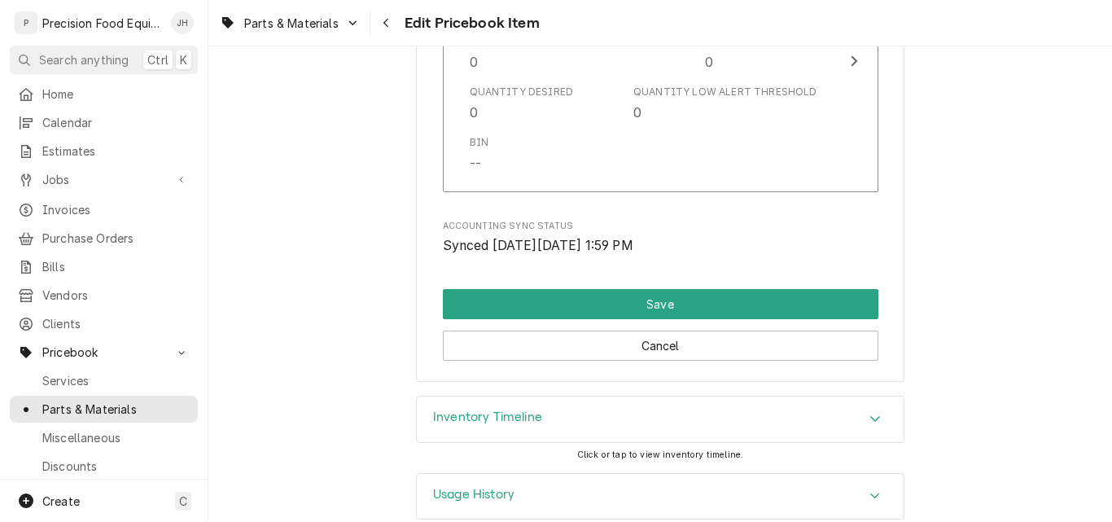
scroll to position [1747, 0]
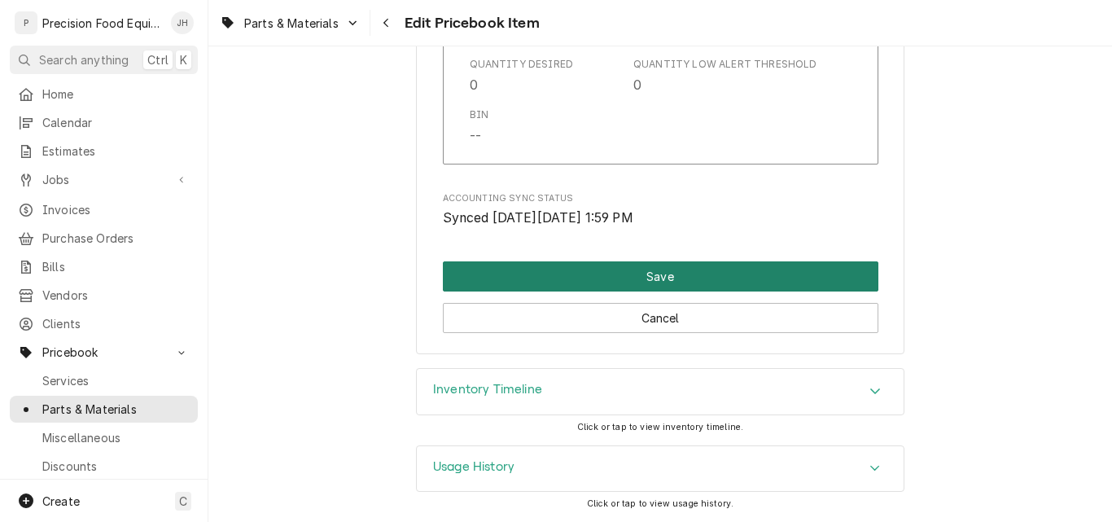
click at [647, 274] on button "Save" at bounding box center [661, 276] width 436 height 30
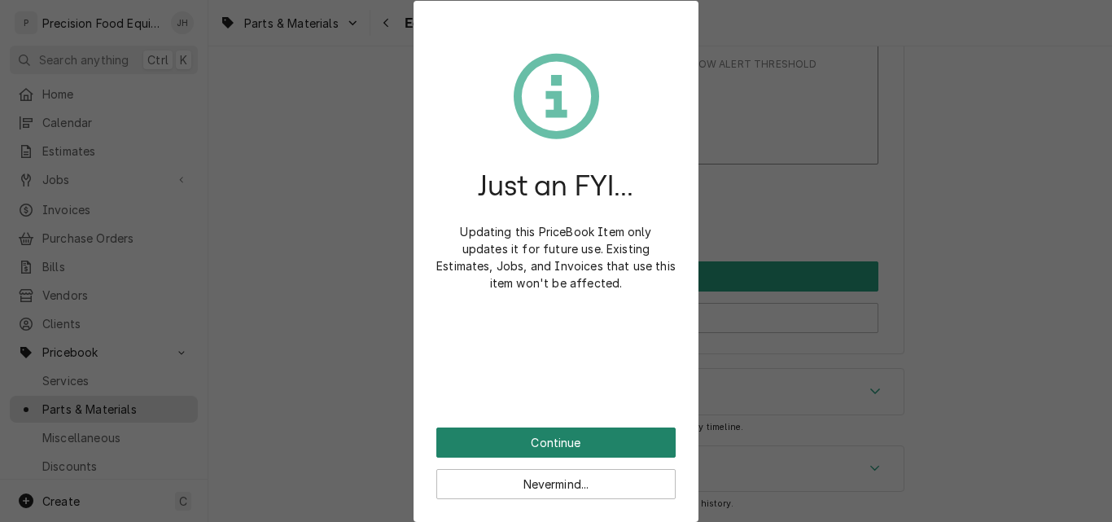
click at [561, 441] on button "Continue" at bounding box center [556, 443] width 239 height 30
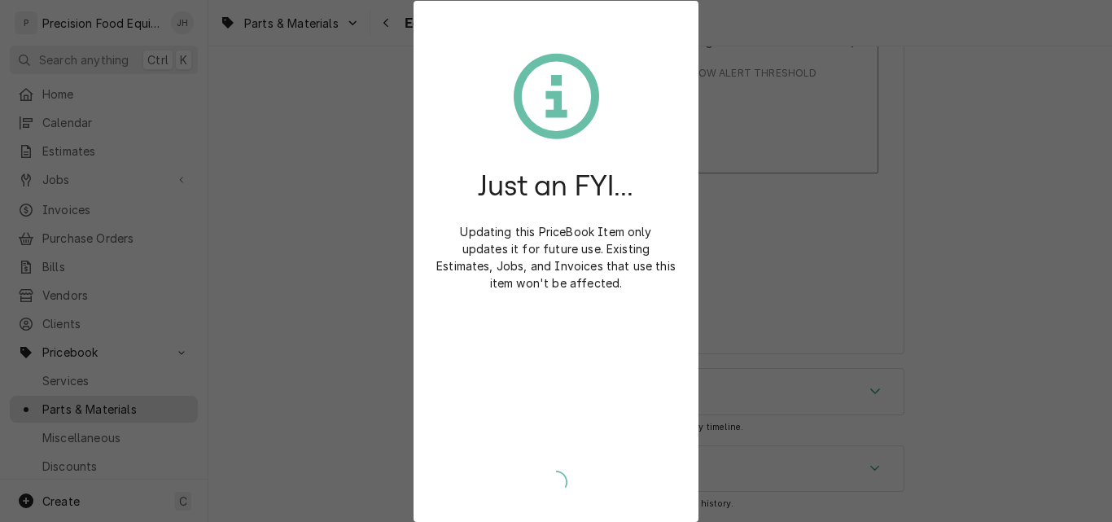
scroll to position [1738, 0]
type textarea "x"
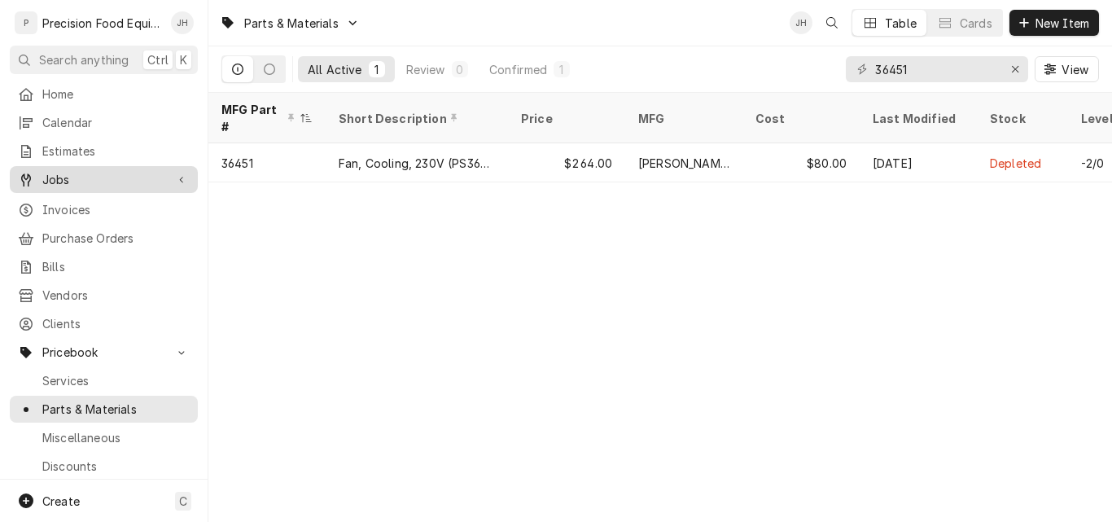
click at [60, 173] on span "Jobs" at bounding box center [103, 179] width 123 height 17
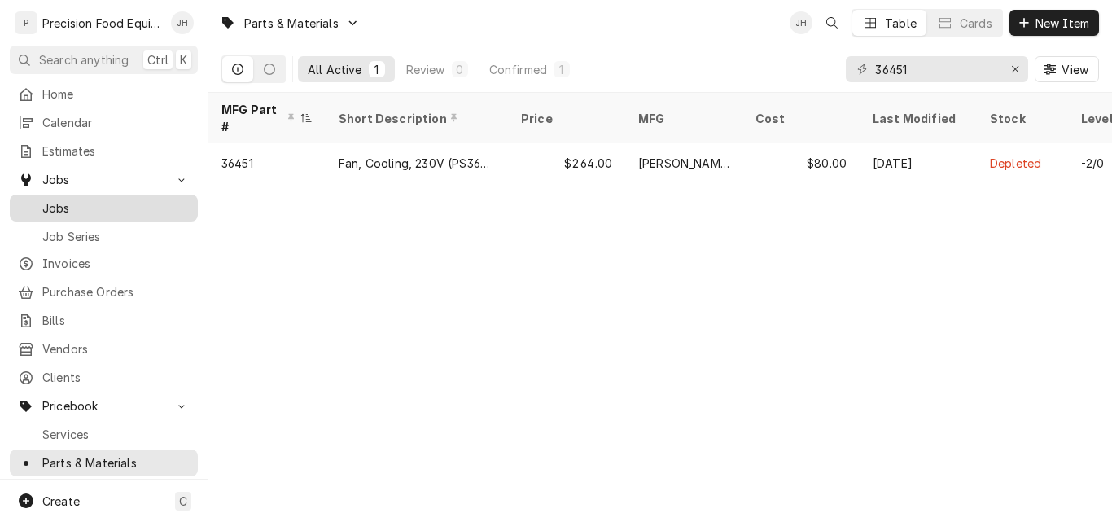
click at [111, 200] on span "Jobs" at bounding box center [115, 208] width 147 height 17
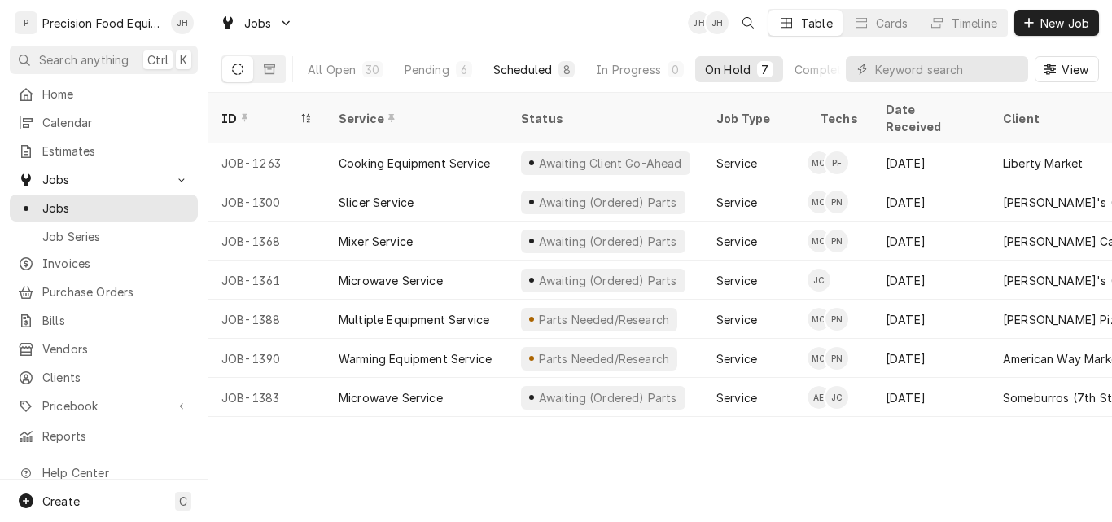
click at [522, 64] on div "Scheduled" at bounding box center [523, 69] width 59 height 17
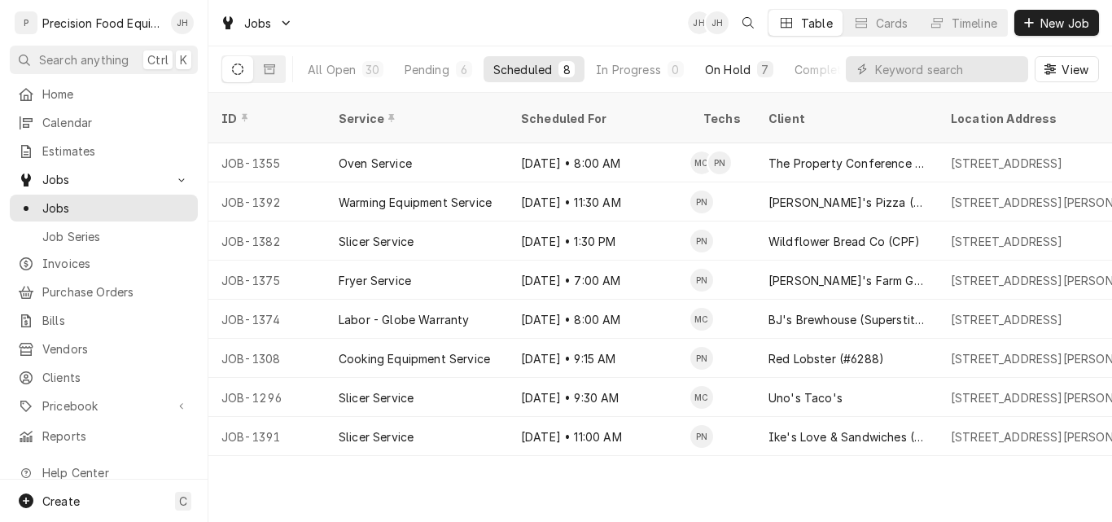
click at [710, 72] on div "On Hold" at bounding box center [728, 69] width 46 height 17
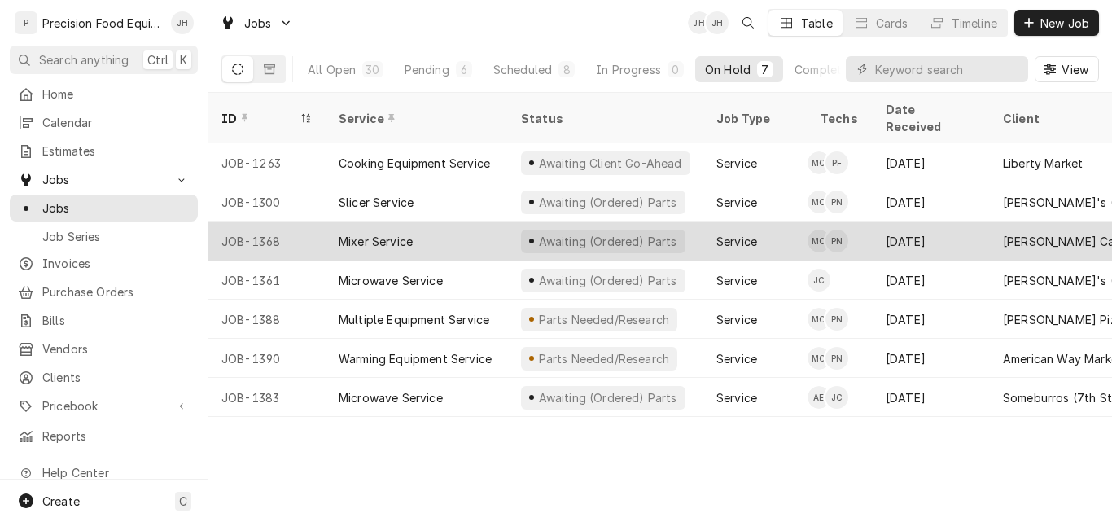
click at [455, 222] on div "Mixer Service" at bounding box center [417, 241] width 182 height 39
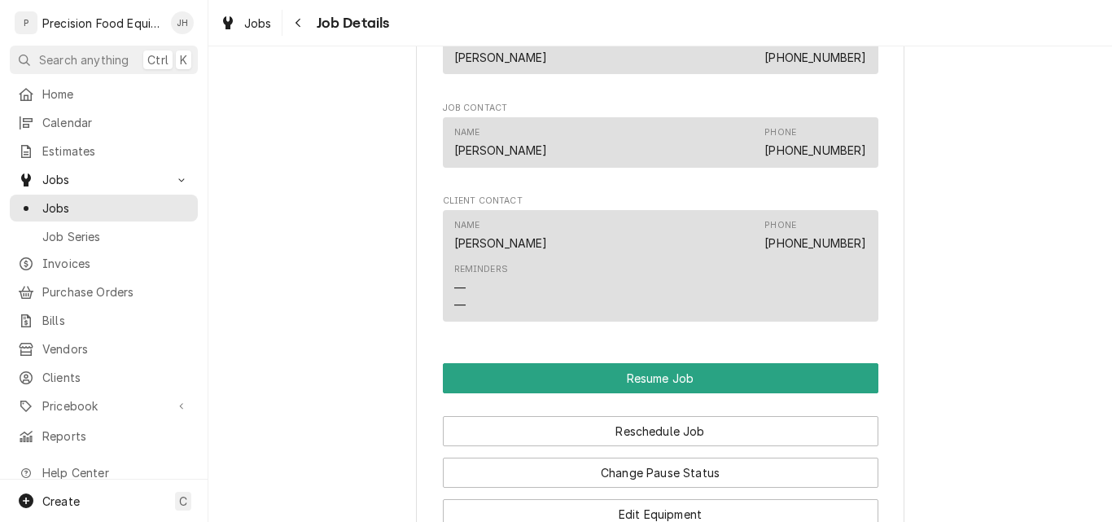
scroll to position [1466, 0]
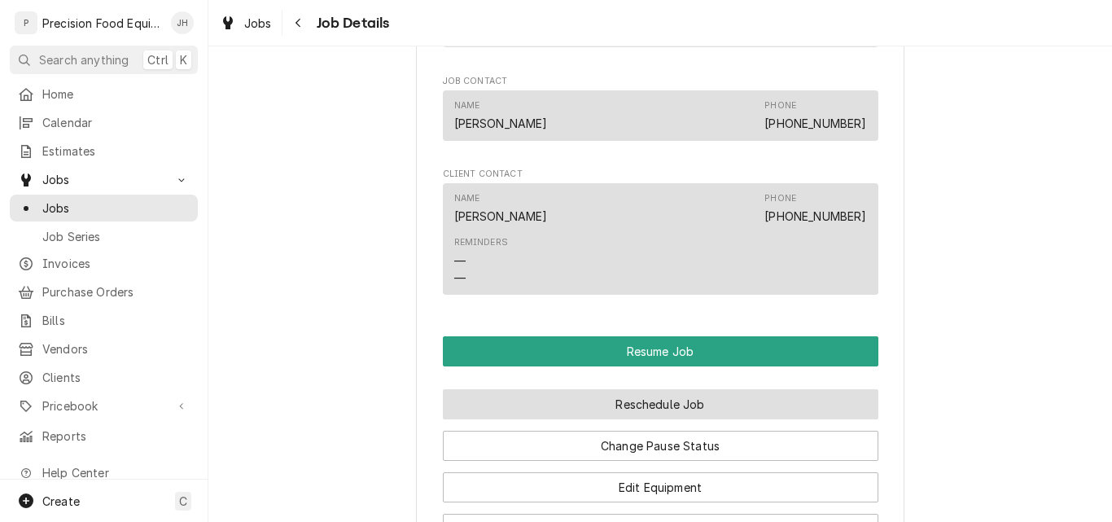
click at [646, 419] on button "Reschedule Job" at bounding box center [661, 404] width 436 height 30
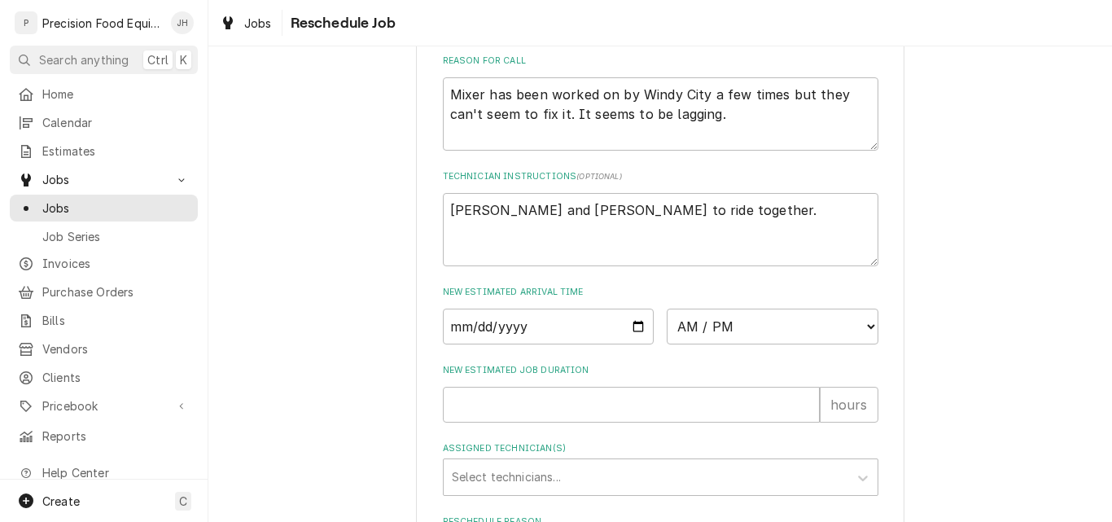
scroll to position [489, 0]
click at [629, 344] on input "Date" at bounding box center [549, 326] width 212 height 36
type input "[DATE]"
type textarea "x"
click at [752, 344] on select "AM / PM 6:00 AM 6:15 AM 6:30 AM 6:45 AM 7:00 AM 7:15 AM 7:30 AM 7:45 AM 8:00 AM…" at bounding box center [773, 326] width 212 height 36
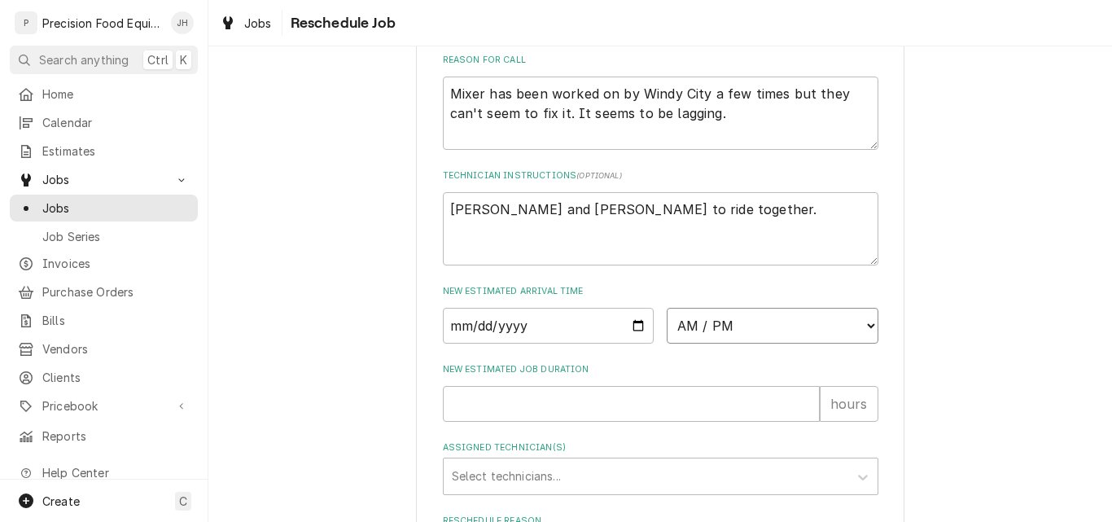
select select "08:00:00"
click at [667, 327] on select "AM / PM 6:00 AM 6:15 AM 6:30 AM 6:45 AM 7:00 AM 7:15 AM 7:30 AM 7:45 AM 8:00 AM…" at bounding box center [773, 326] width 212 height 36
click at [577, 422] on input "New Estimated Job Duration" at bounding box center [631, 404] width 377 height 36
type textarea "x"
type input "1"
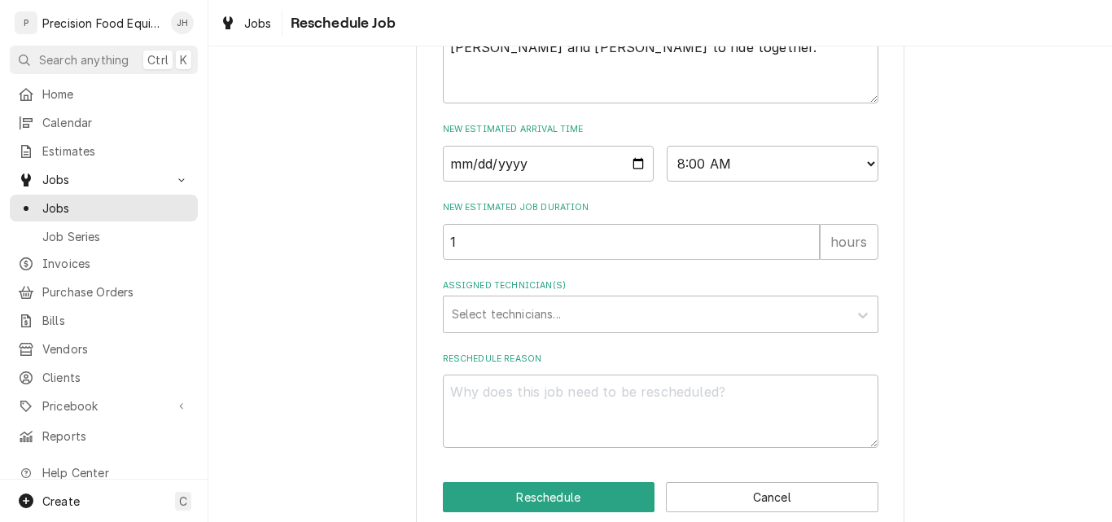
scroll to position [651, 0]
click at [543, 322] on div "Assigned Technician(s)" at bounding box center [646, 313] width 388 height 29
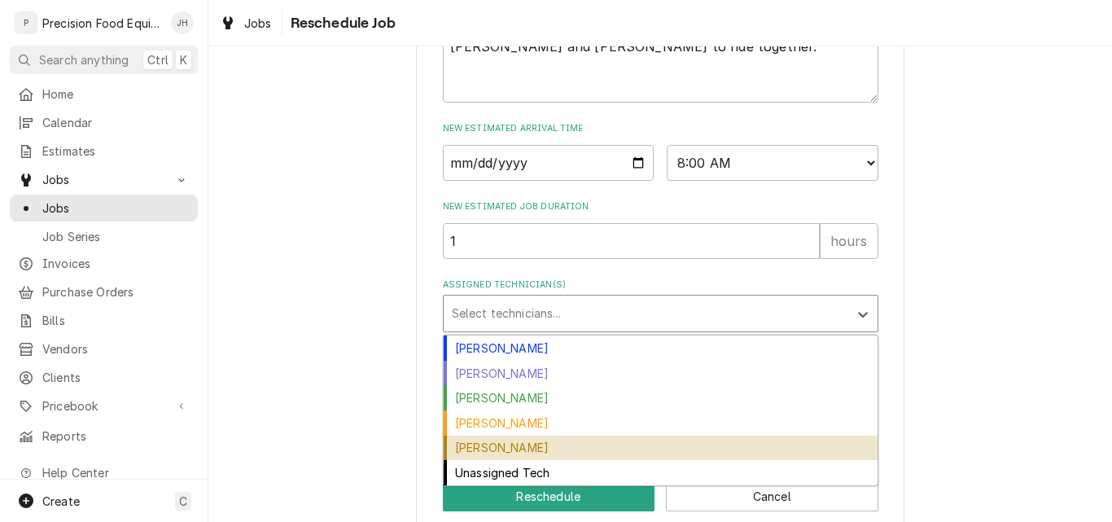
click at [503, 461] on div "Pete Nielson" at bounding box center [661, 448] width 434 height 25
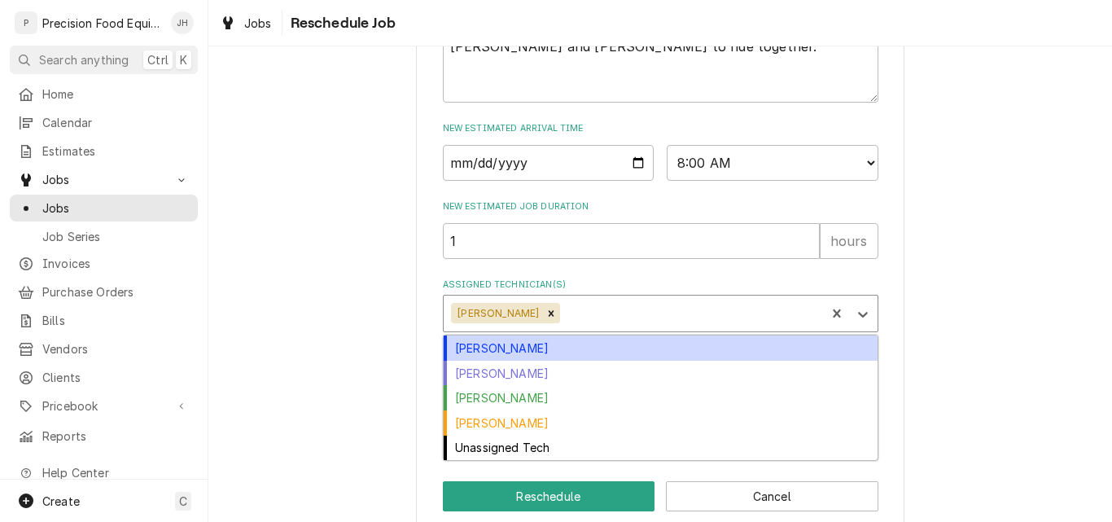
click at [598, 328] on div "Assigned Technician(s)" at bounding box center [691, 313] width 254 height 29
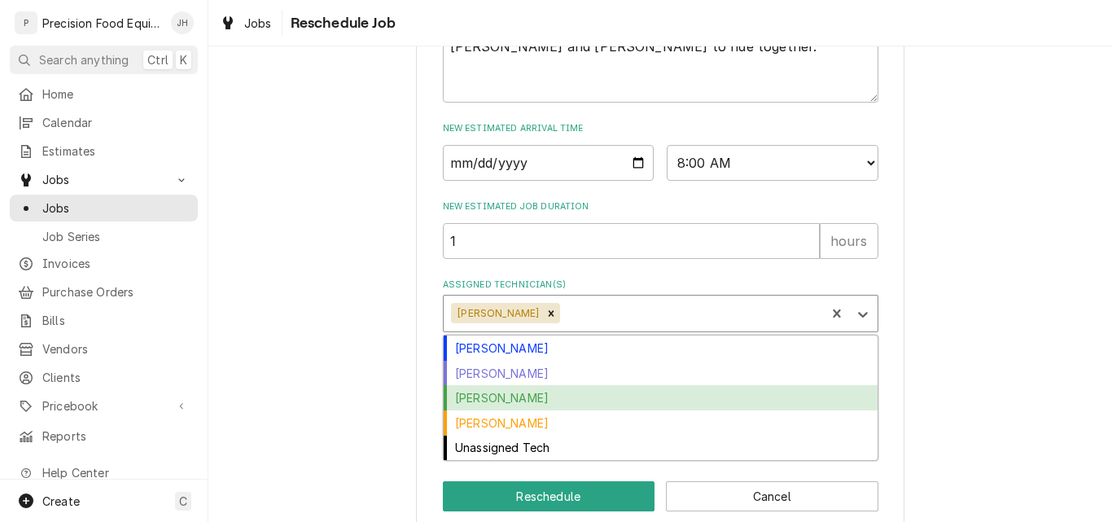
click at [539, 410] on div "Jason Hertel" at bounding box center [661, 397] width 434 height 25
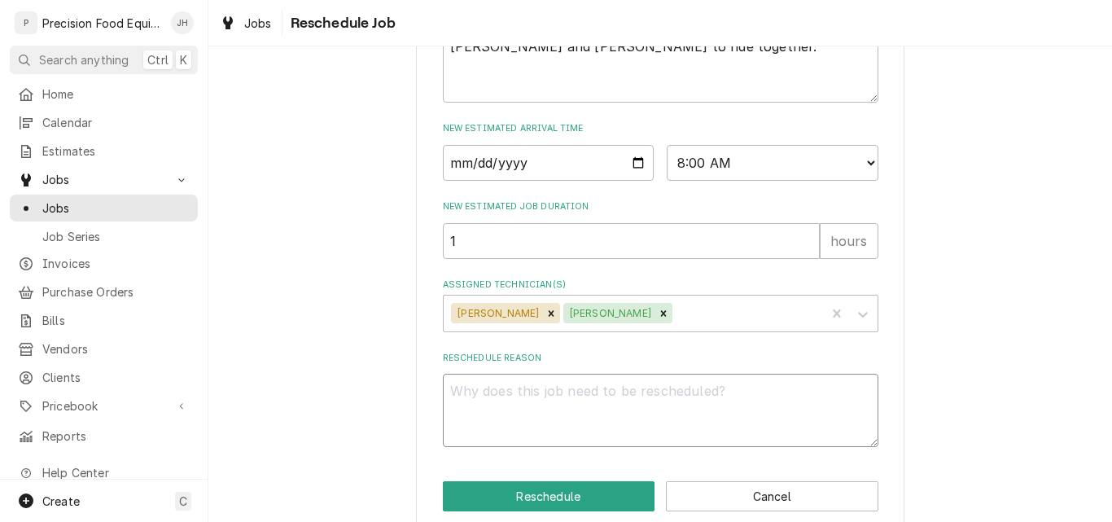
click at [537, 416] on textarea "Reschedule Reason" at bounding box center [661, 410] width 436 height 73
type textarea "x"
type textarea "h"
type textarea "x"
type textarea "he"
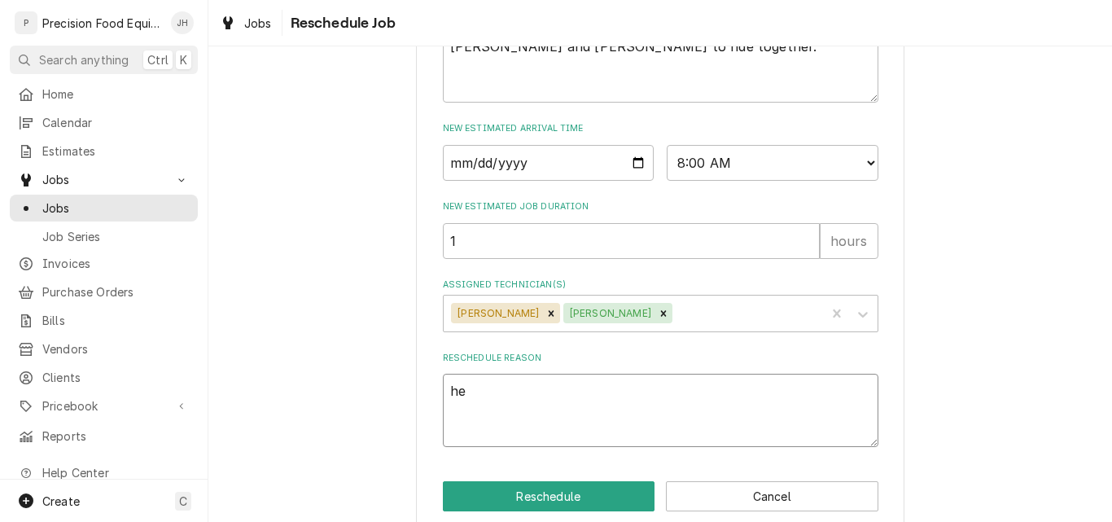
type textarea "x"
type textarea "hel"
type textarea "x"
type textarea "help"
type textarea "x"
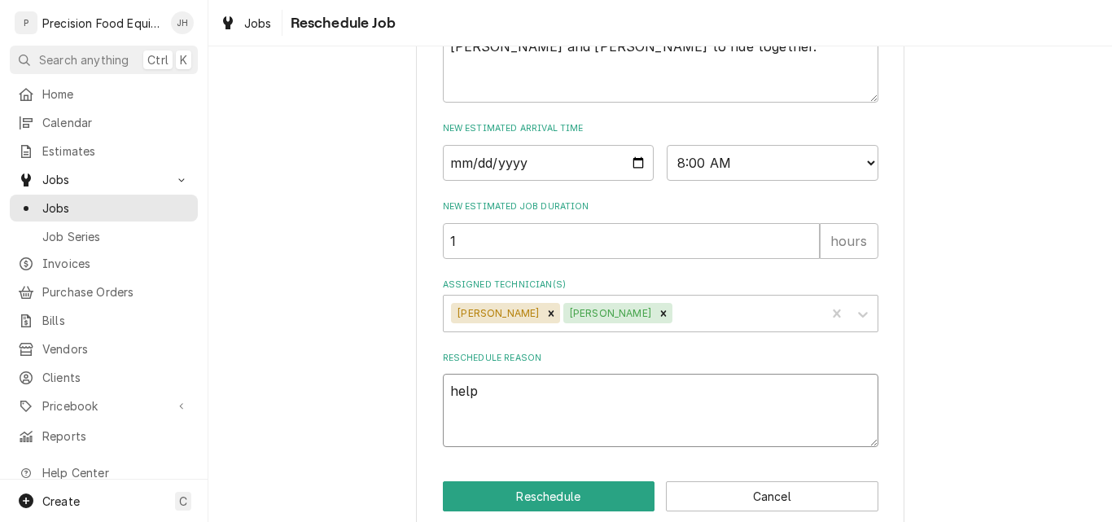
type textarea "help"
type textarea "x"
type textarea "help /"
type textarea "x"
type textarea "help /"
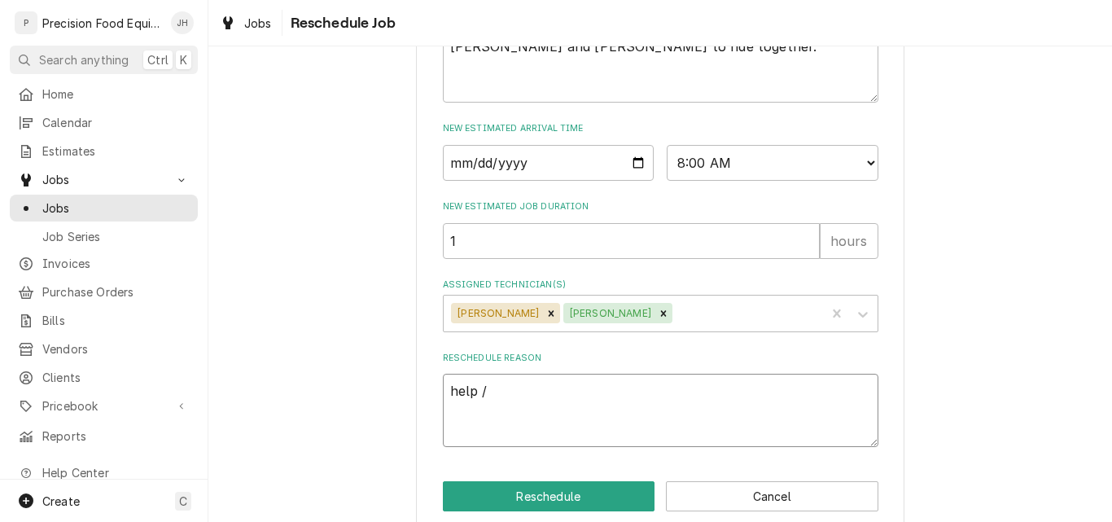
type textarea "x"
type textarea "help / p"
type textarea "x"
type textarea "help / pa"
type textarea "x"
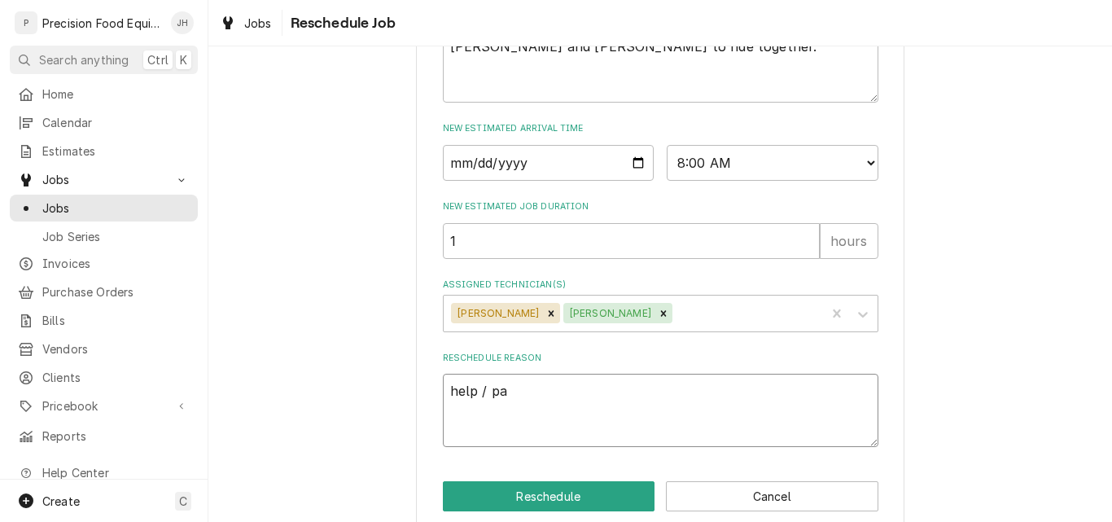
type textarea "help / par"
type textarea "x"
type textarea "help / part"
type textarea "x"
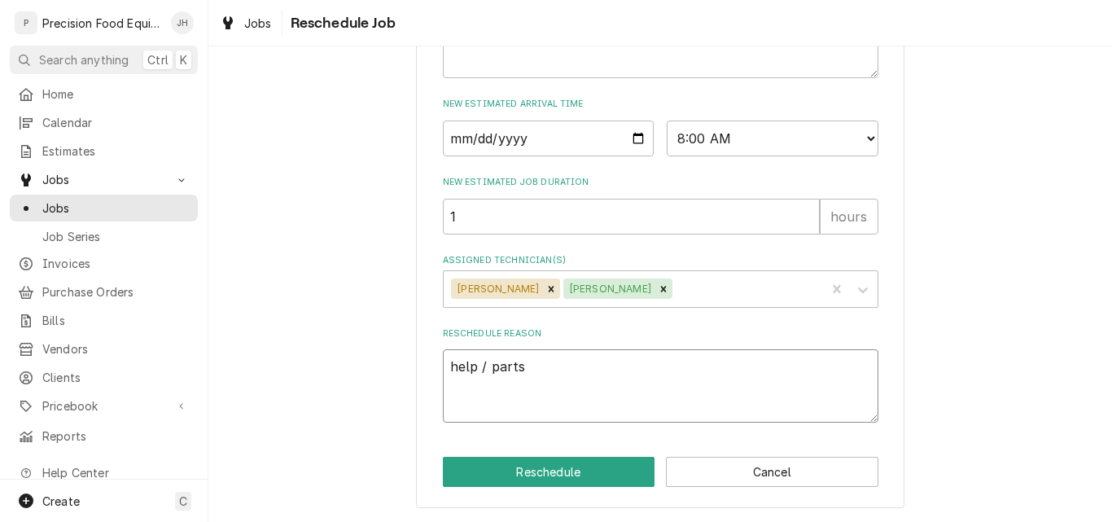
scroll to position [695, 0]
type textarea "help / parts"
click at [539, 472] on button "Reschedule" at bounding box center [549, 472] width 213 height 30
type textarea "x"
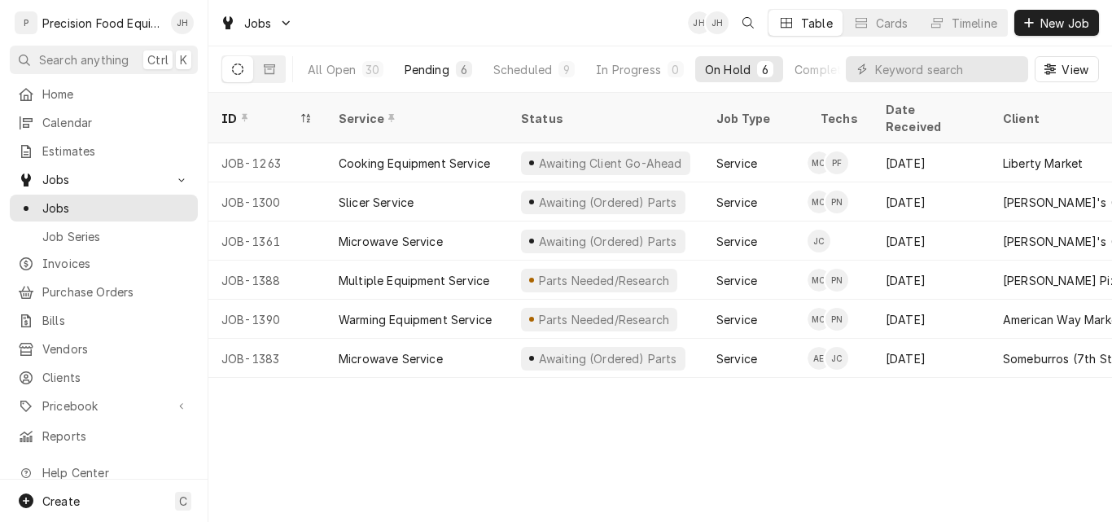
click at [413, 68] on div "Pending" at bounding box center [427, 69] width 45 height 17
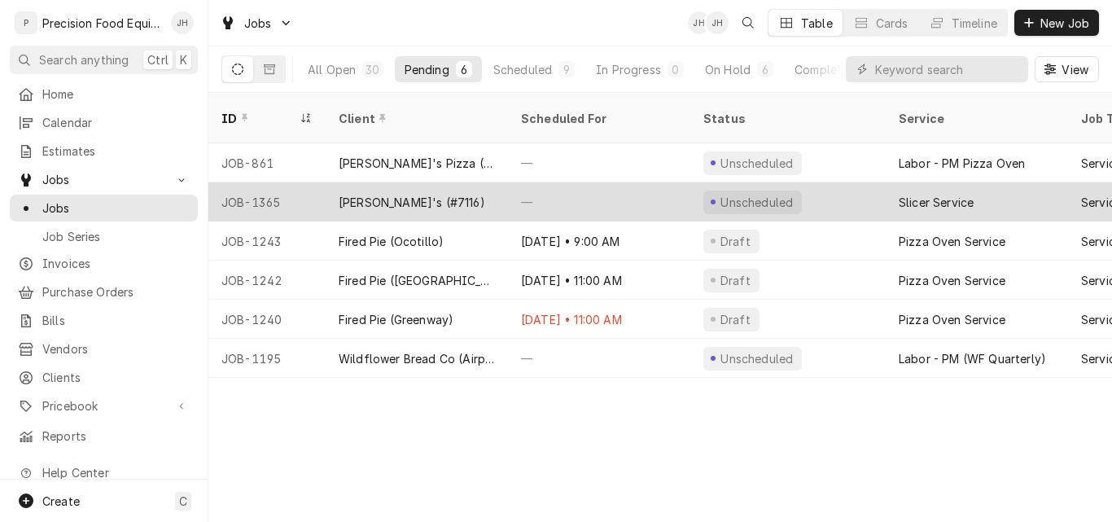
click at [455, 182] on div "[PERSON_NAME]'s (#7116)" at bounding box center [417, 201] width 182 height 39
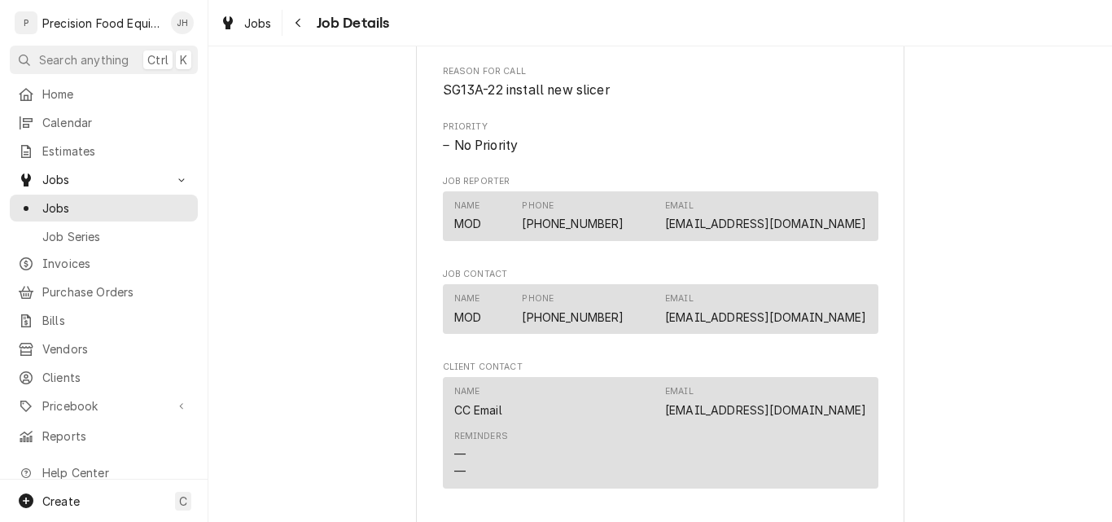
scroll to position [814, 0]
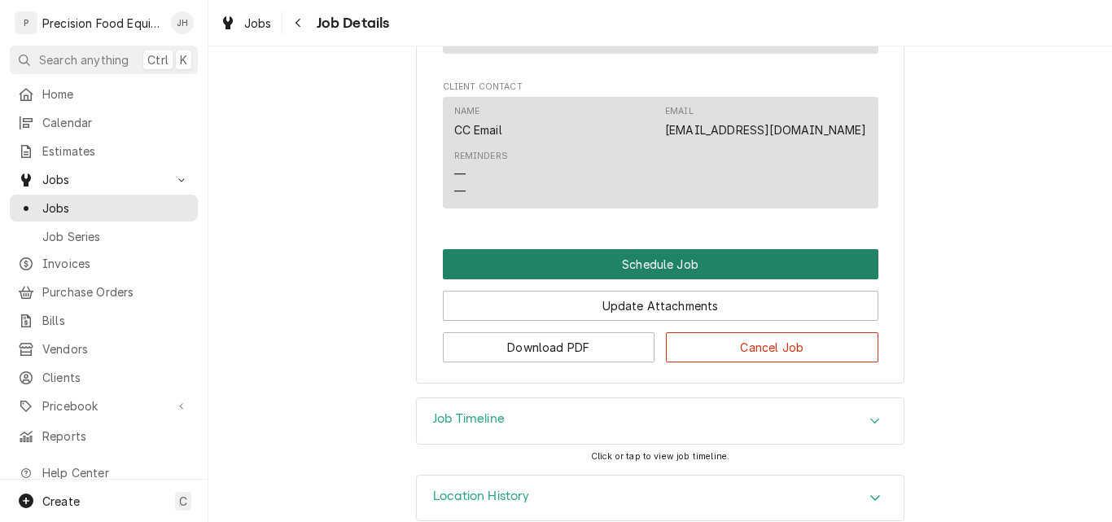
click at [700, 279] on button "Schedule Job" at bounding box center [661, 264] width 436 height 30
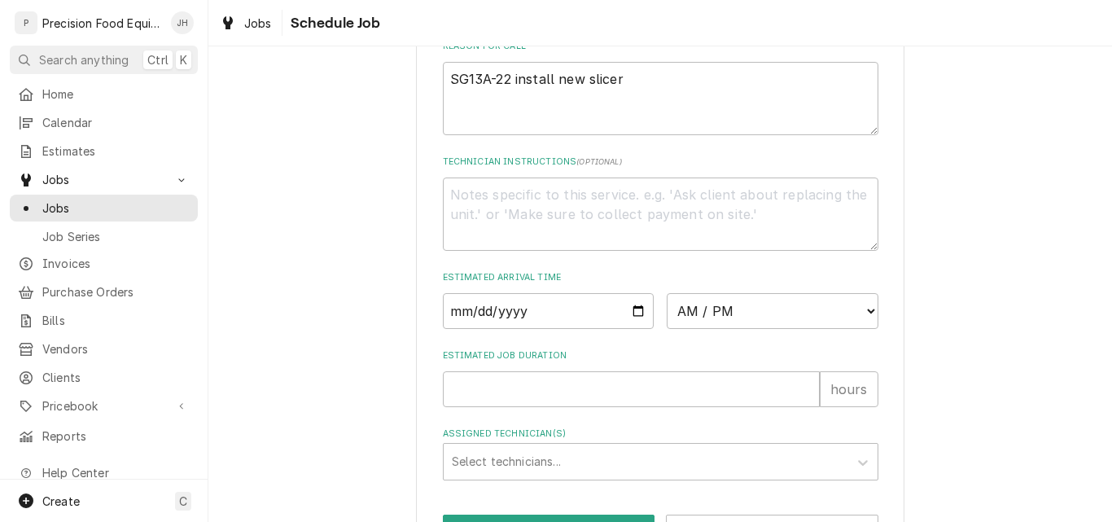
scroll to position [407, 0]
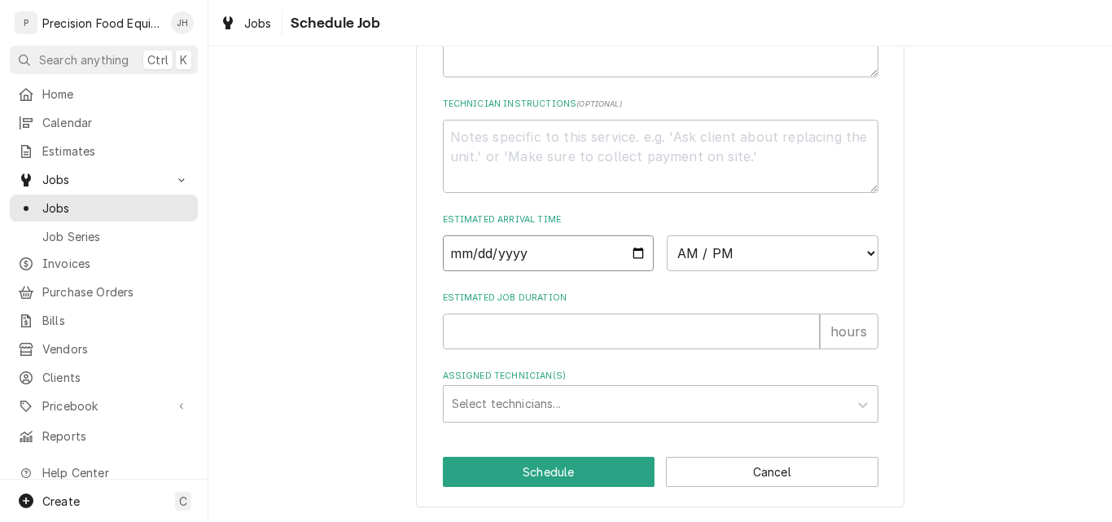
click at [631, 260] on input "Date" at bounding box center [549, 253] width 212 height 36
type input "2025-08-27"
type textarea "x"
click at [745, 267] on select "AM / PM 6:00 AM 6:15 AM 6:30 AM 6:45 AM 7:00 AM 7:15 AM 7:30 AM 7:45 AM 8:00 AM…" at bounding box center [773, 253] width 212 height 36
select select "08:30:00"
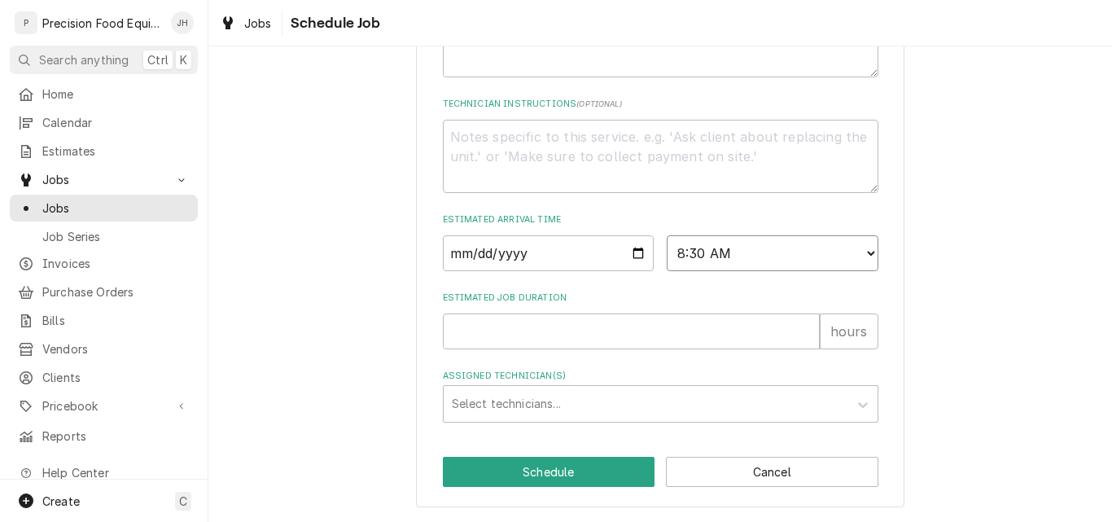
click at [667, 243] on select "AM / PM 6:00 AM 6:15 AM 6:30 AM 6:45 AM 7:00 AM 7:15 AM 7:30 AM 7:45 AM 8:00 AM…" at bounding box center [773, 253] width 212 height 36
click at [543, 334] on input "Estimated Job Duration" at bounding box center [631, 332] width 377 height 36
type textarea "x"
type input "1"
type textarea "x"
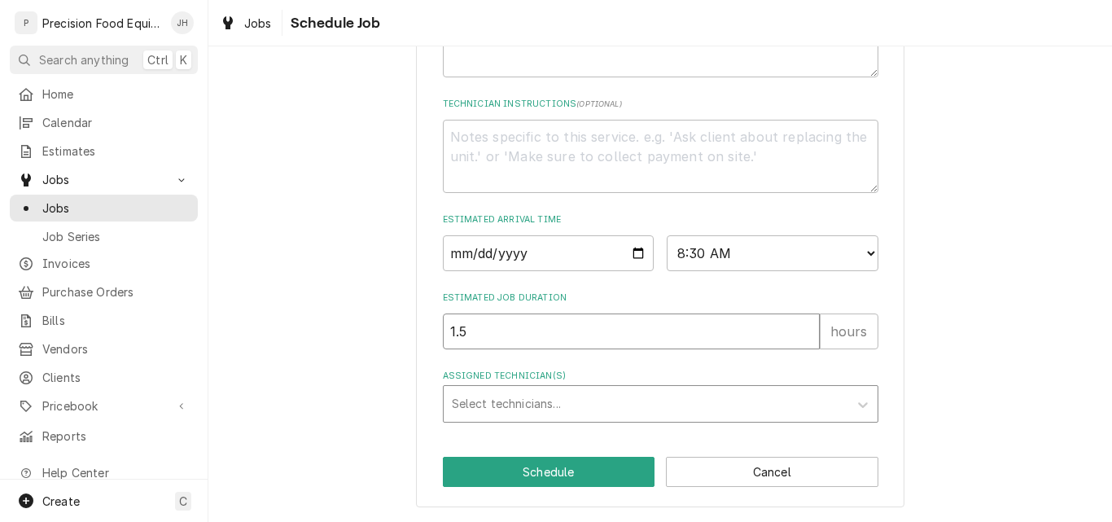
type input "1.5"
click at [538, 404] on div "Assigned Technician(s)" at bounding box center [646, 403] width 388 height 29
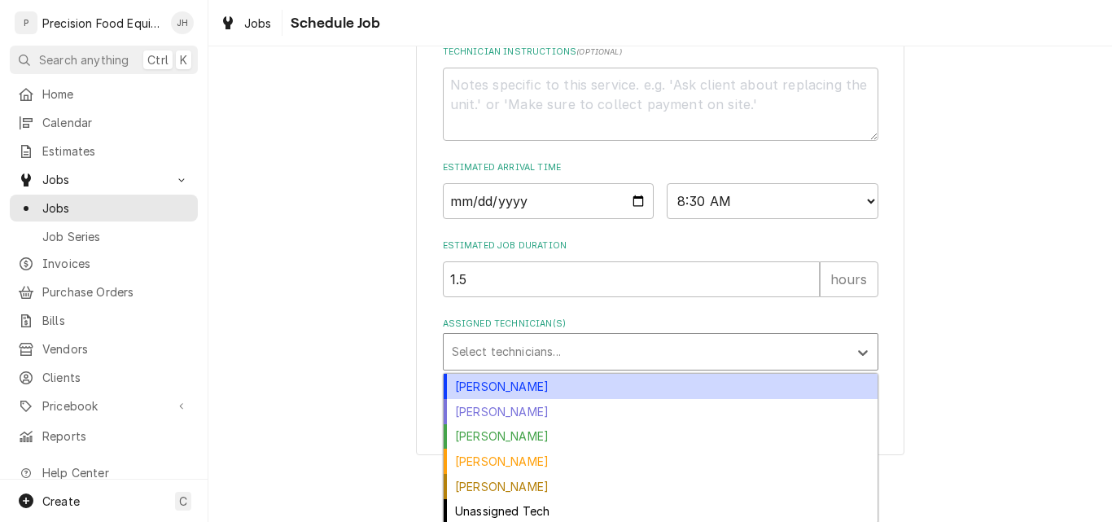
scroll to position [470, 0]
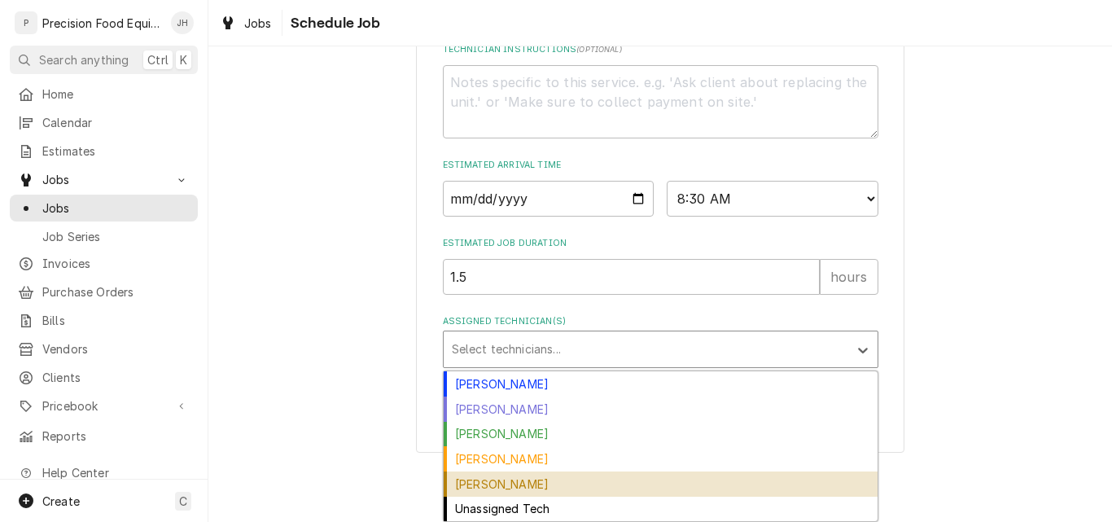
click at [537, 476] on div "Pete Nielson" at bounding box center [661, 484] width 434 height 25
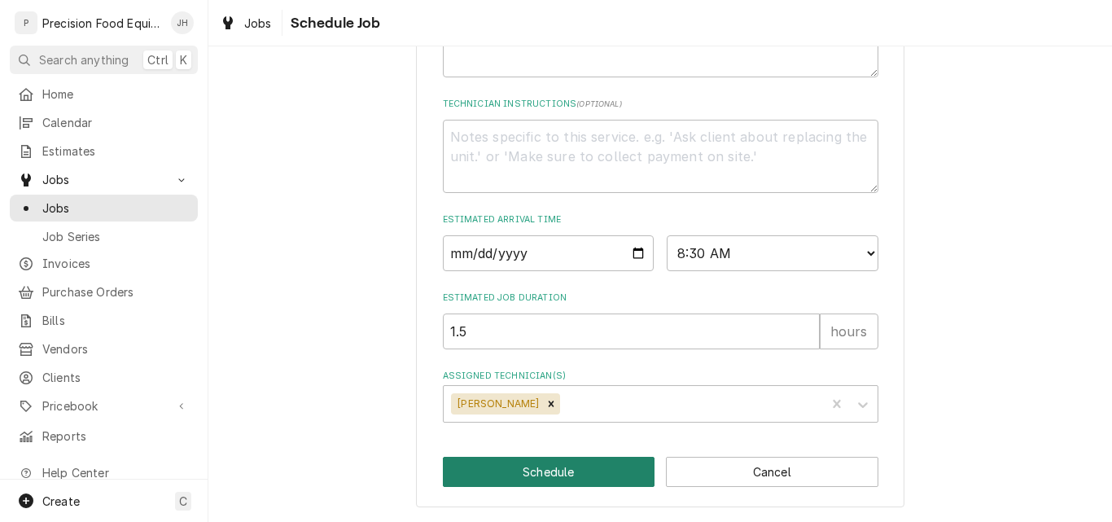
click at [569, 477] on button "Schedule" at bounding box center [549, 472] width 213 height 30
type textarea "x"
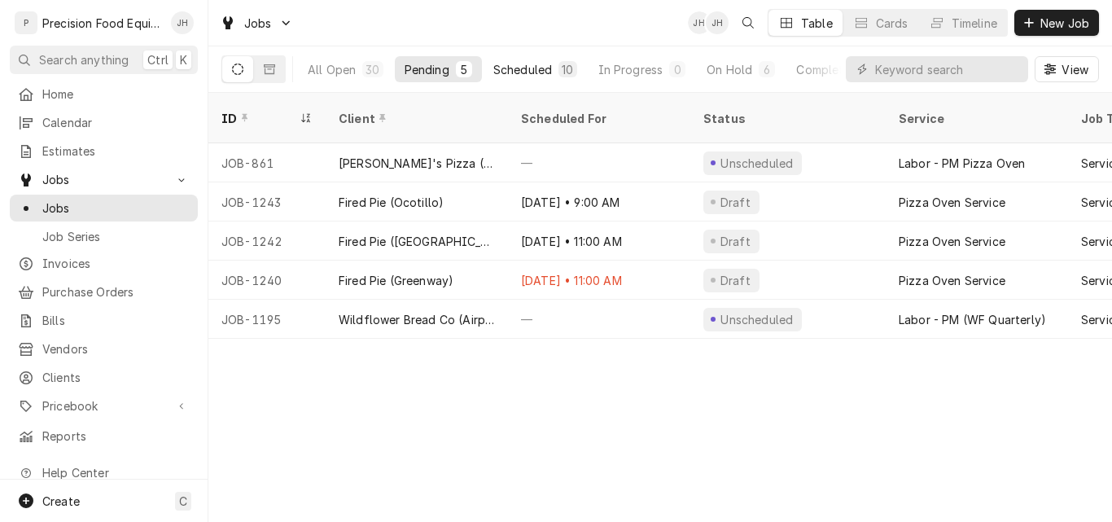
click at [535, 69] on div "Scheduled" at bounding box center [523, 69] width 59 height 17
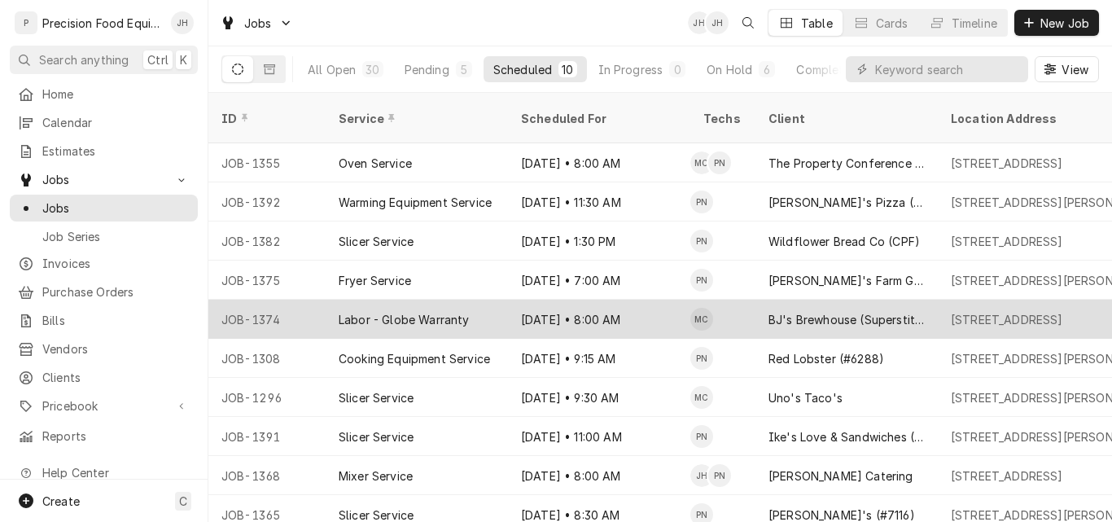
scroll to position [3, 0]
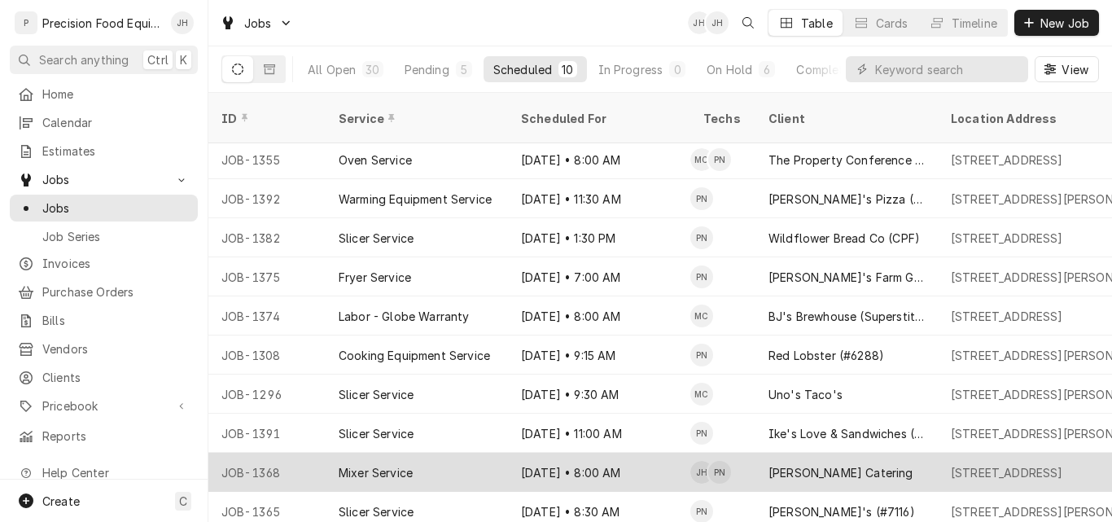
click at [443, 463] on div "Mixer Service" at bounding box center [417, 472] width 182 height 39
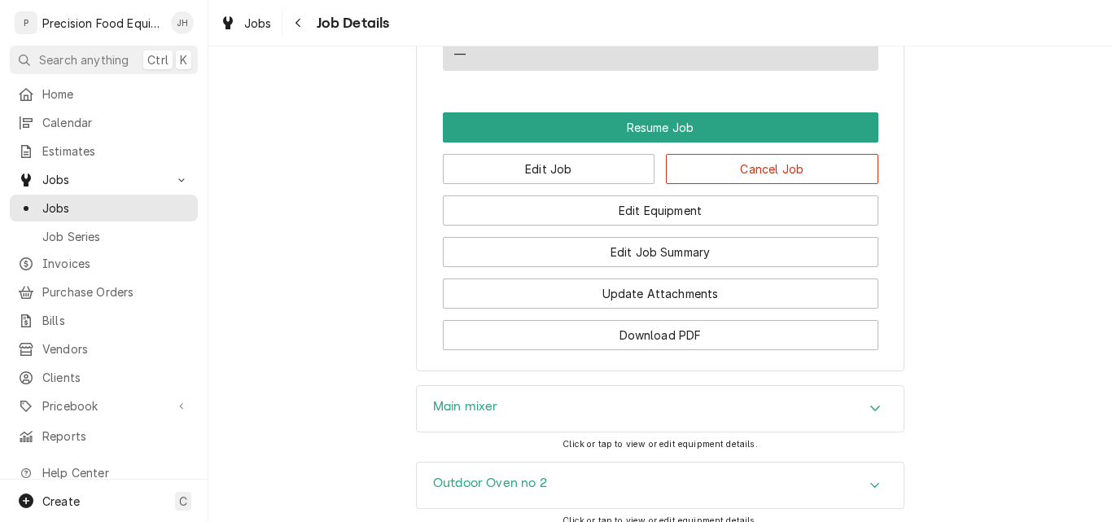
scroll to position [1629, 0]
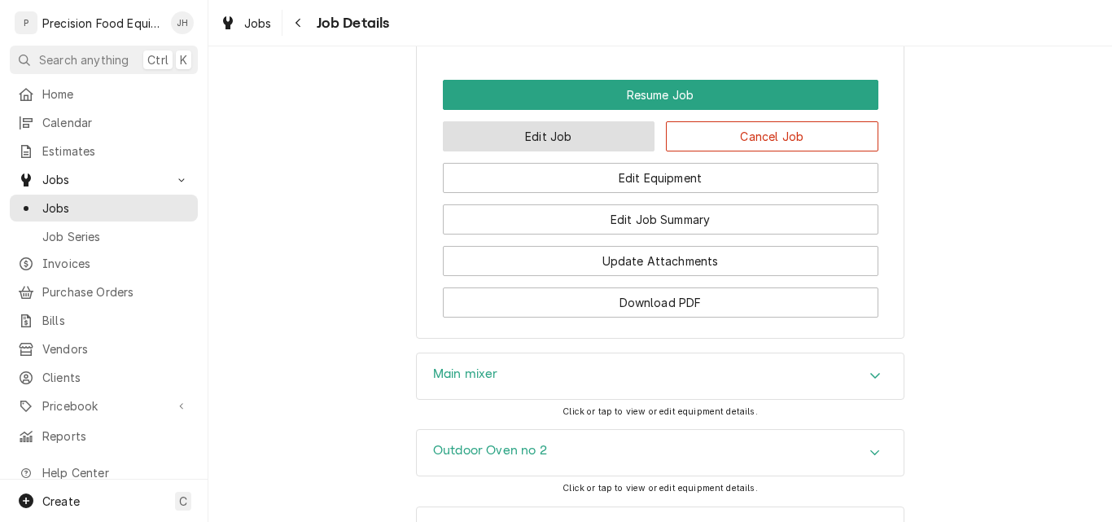
click at [562, 148] on button "Edit Job" at bounding box center [549, 136] width 213 height 30
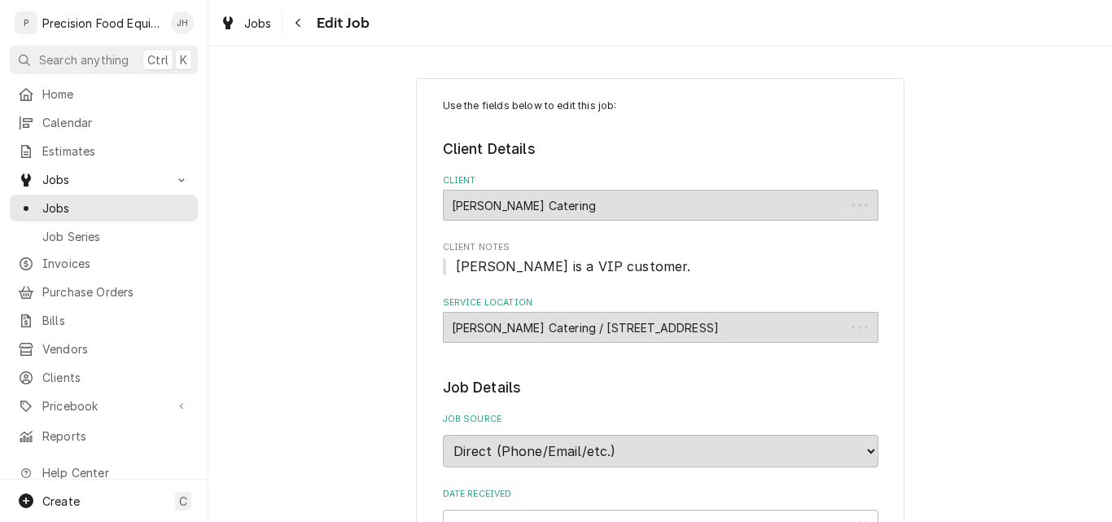
type textarea "x"
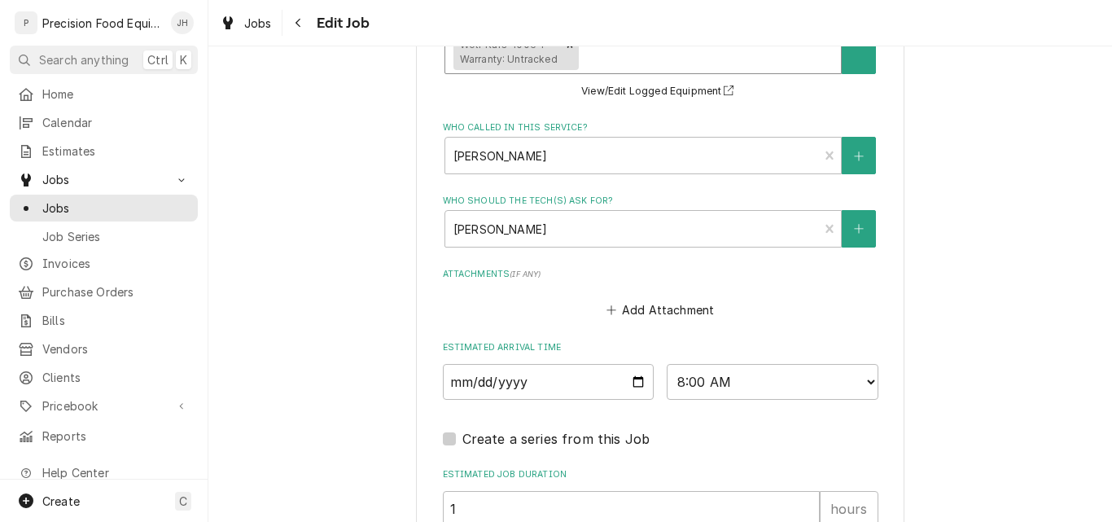
scroll to position [1222, 0]
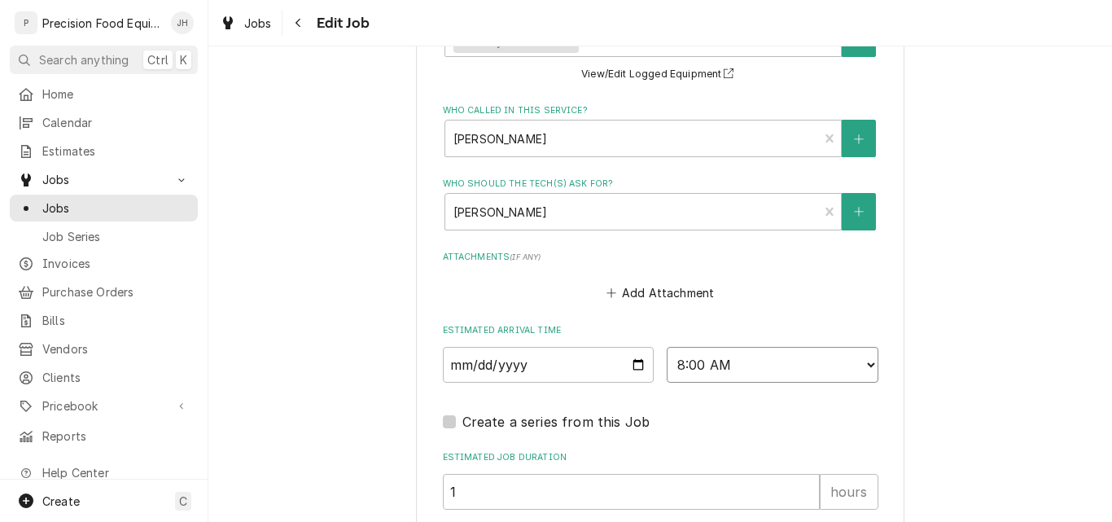
click at [765, 360] on select "AM / PM 6:00 AM 6:15 AM 6:30 AM 6:45 AM 7:00 AM 7:15 AM 7:30 AM 7:45 AM 8:00 AM…" at bounding box center [773, 365] width 212 height 36
select select "10:30:00"
click at [667, 347] on select "AM / PM 6:00 AM 6:15 AM 6:30 AM 6:45 AM 7:00 AM 7:15 AM 7:30 AM 7:45 AM 8:00 AM…" at bounding box center [773, 365] width 212 height 36
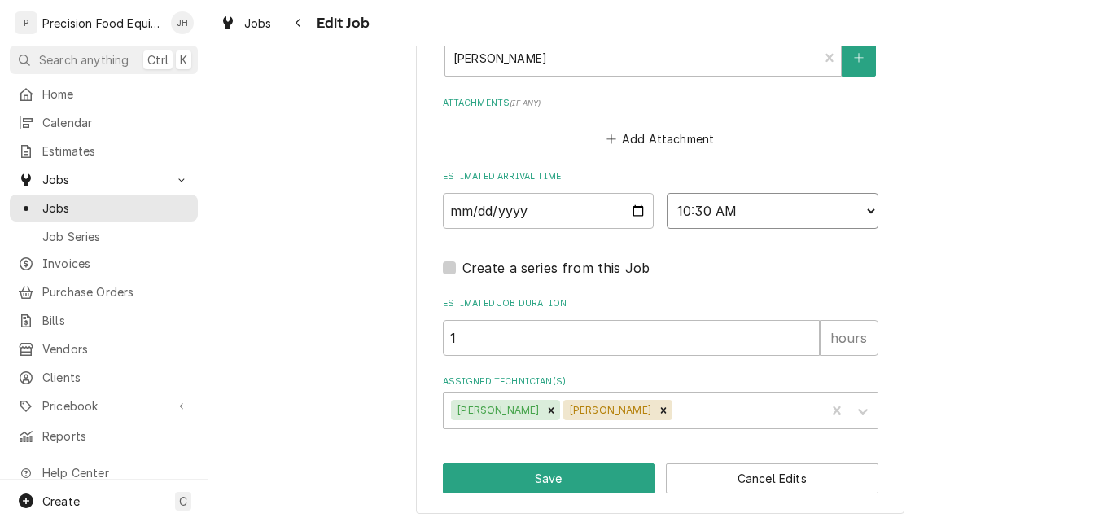
scroll to position [1382, 0]
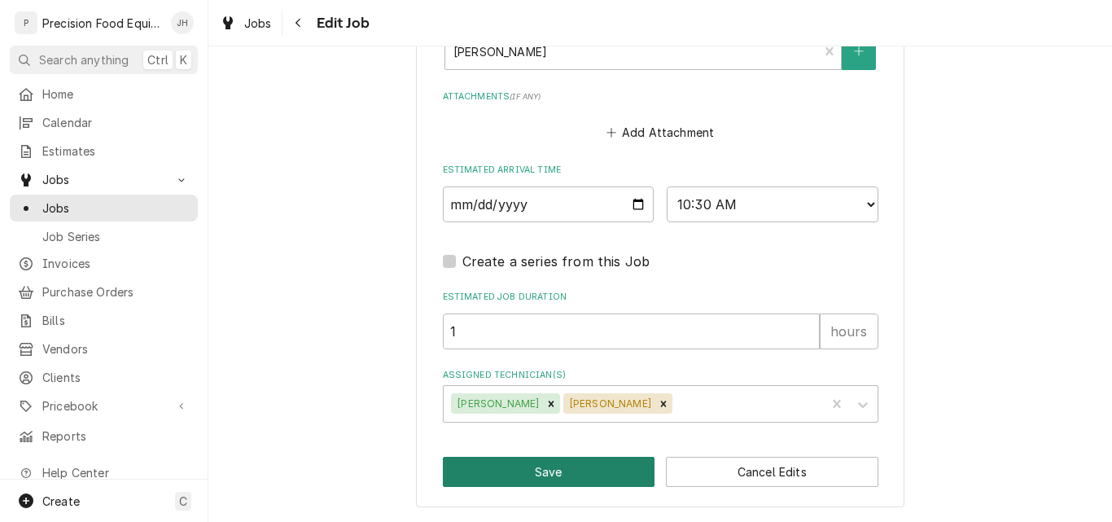
click at [525, 467] on button "Save" at bounding box center [549, 472] width 213 height 30
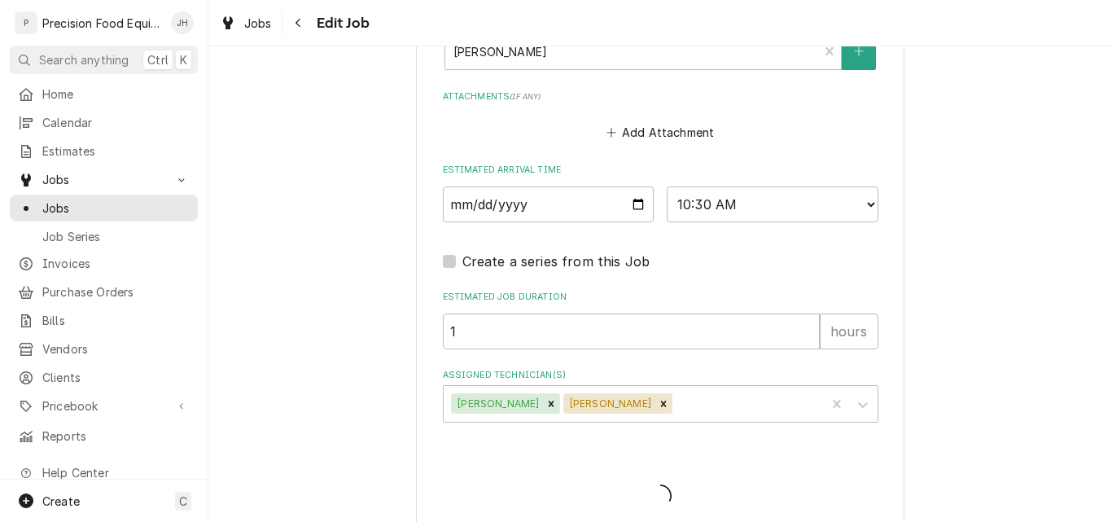
type textarea "x"
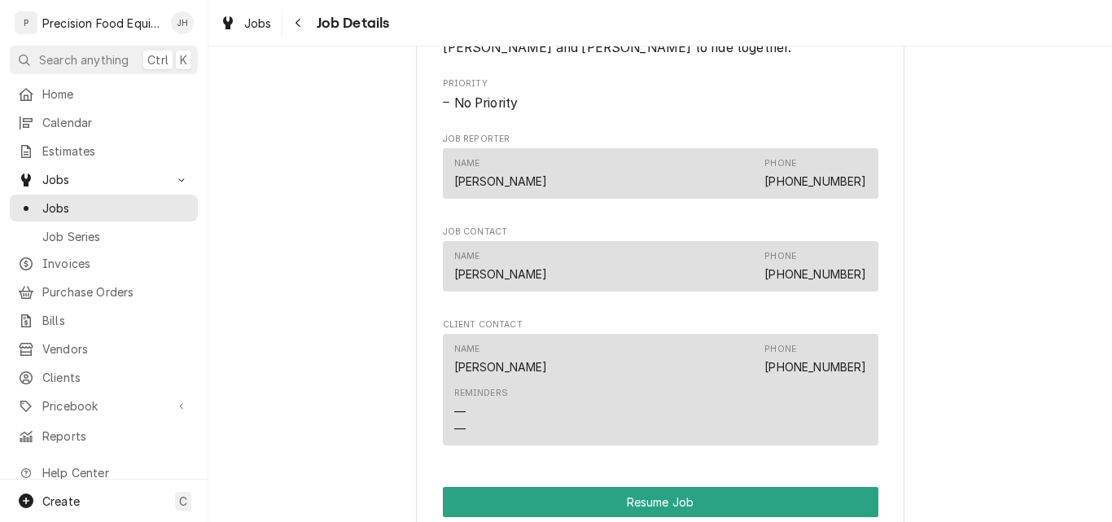
scroll to position [1466, 0]
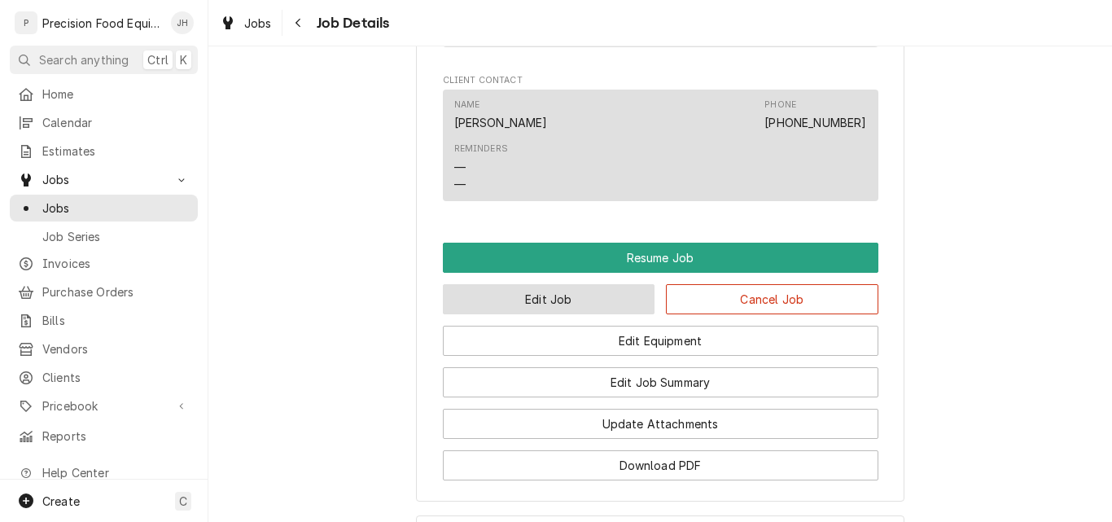
click at [539, 314] on button "Edit Job" at bounding box center [549, 299] width 213 height 30
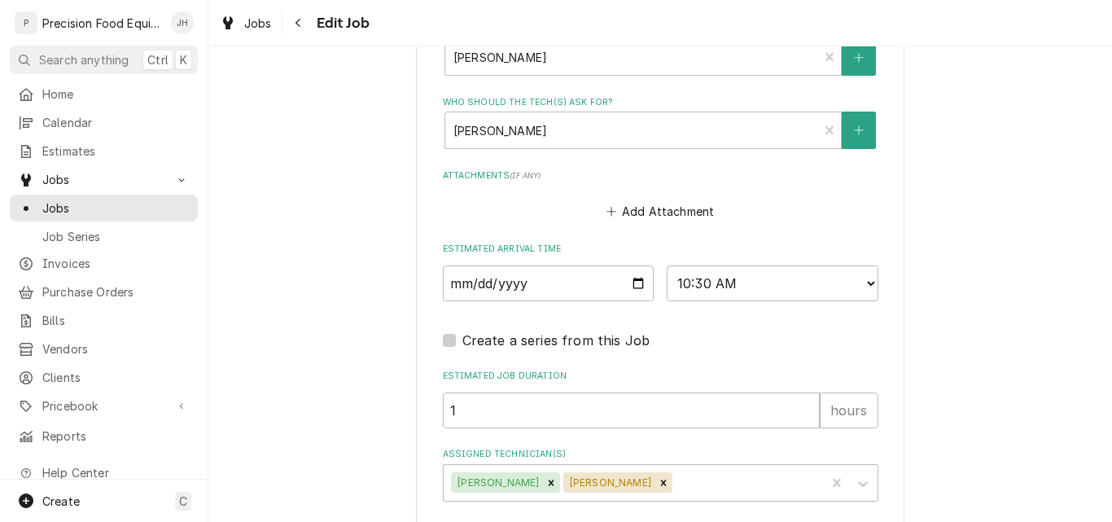
scroll to position [1382, 0]
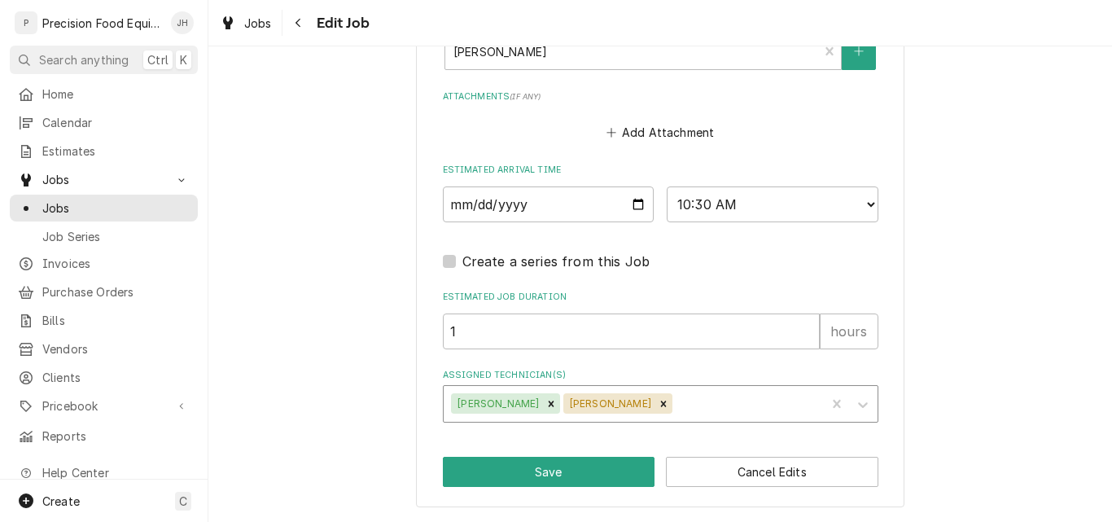
click at [676, 402] on div "Assigned Technician(s)" at bounding box center [747, 403] width 143 height 29
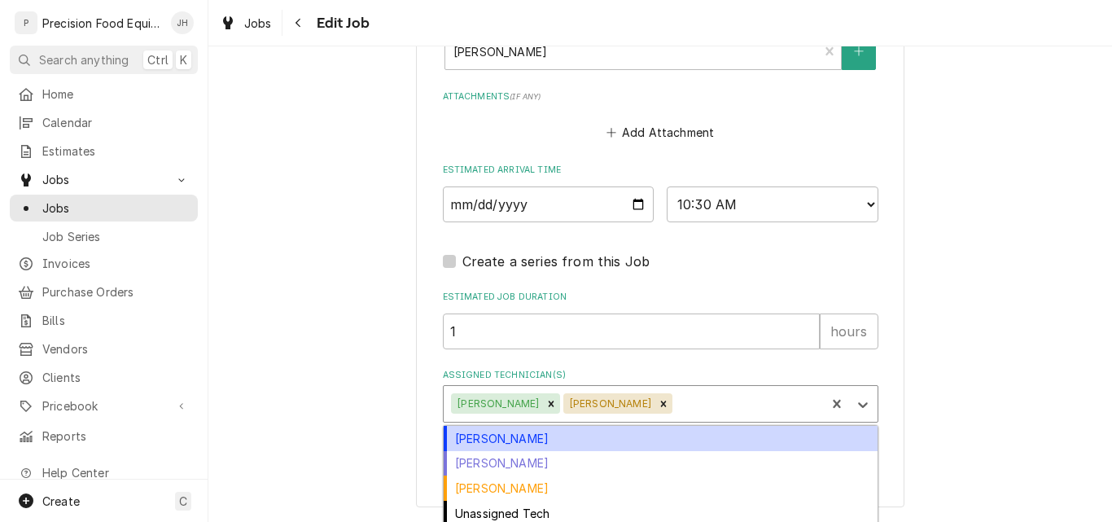
scroll to position [1387, 0]
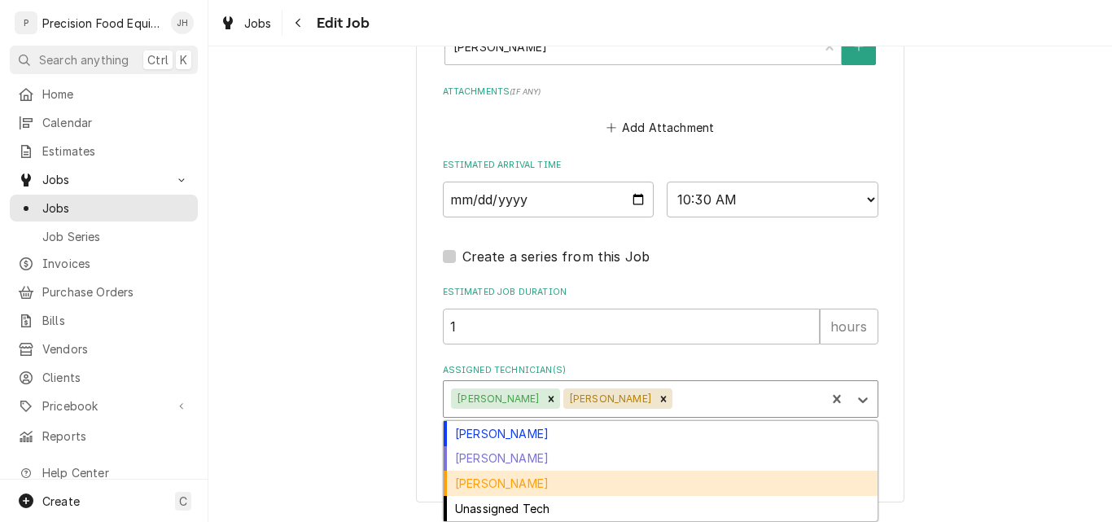
click at [476, 483] on div "[PERSON_NAME]" at bounding box center [661, 483] width 434 height 25
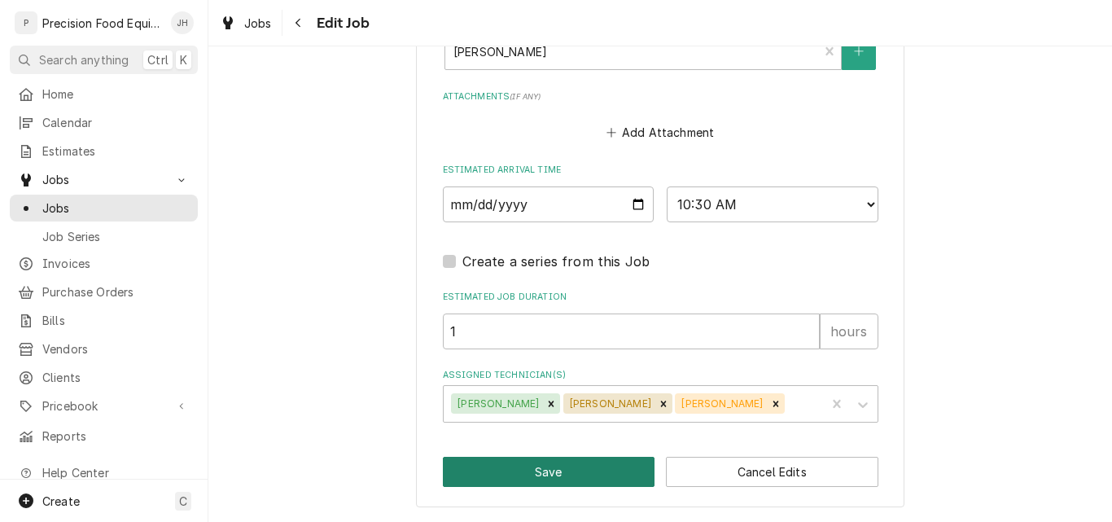
click at [512, 468] on button "Save" at bounding box center [549, 472] width 213 height 30
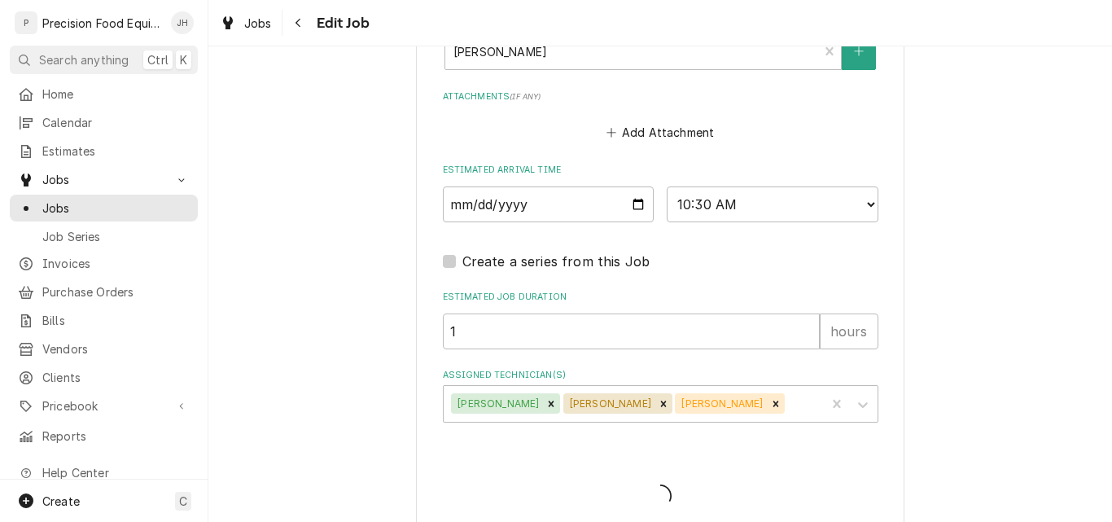
type textarea "x"
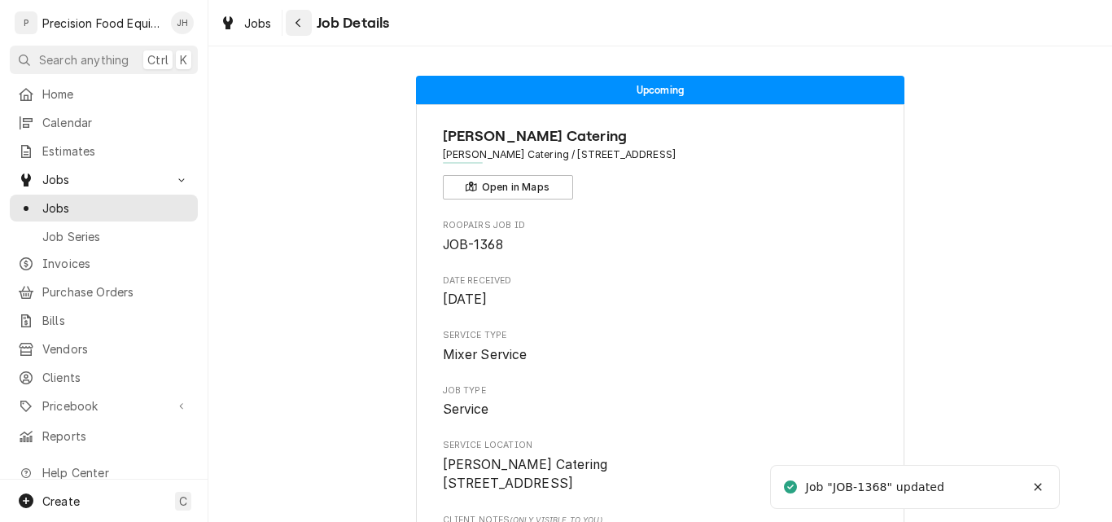
click at [301, 21] on icon "Navigate back" at bounding box center [298, 22] width 7 height 11
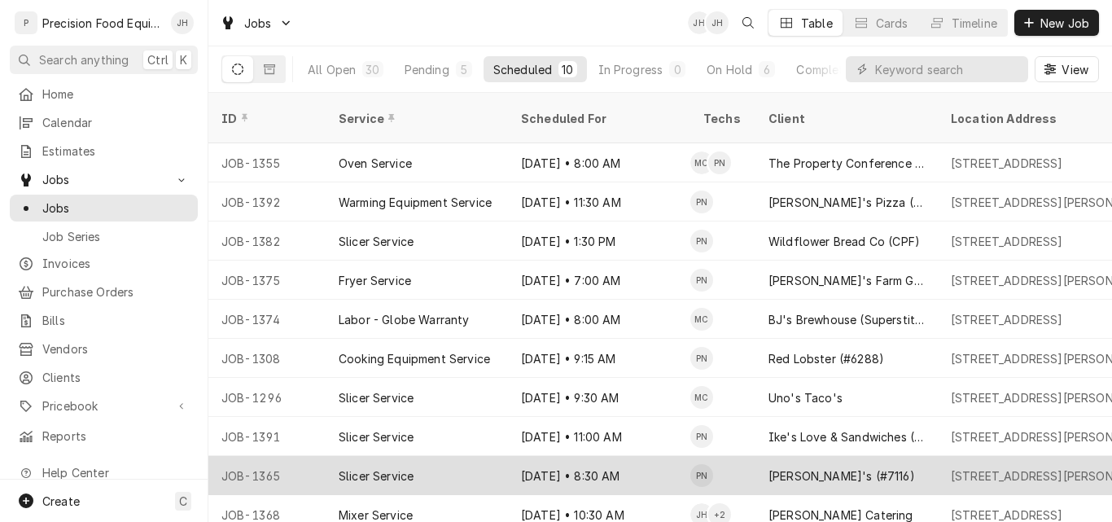
click at [497, 456] on div "Slicer Service" at bounding box center [417, 475] width 182 height 39
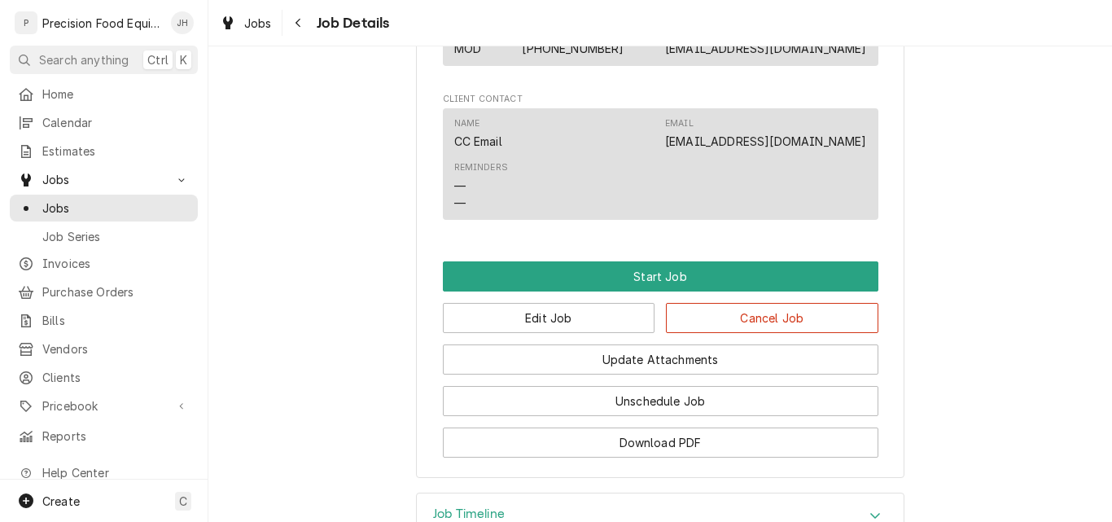
scroll to position [1111, 0]
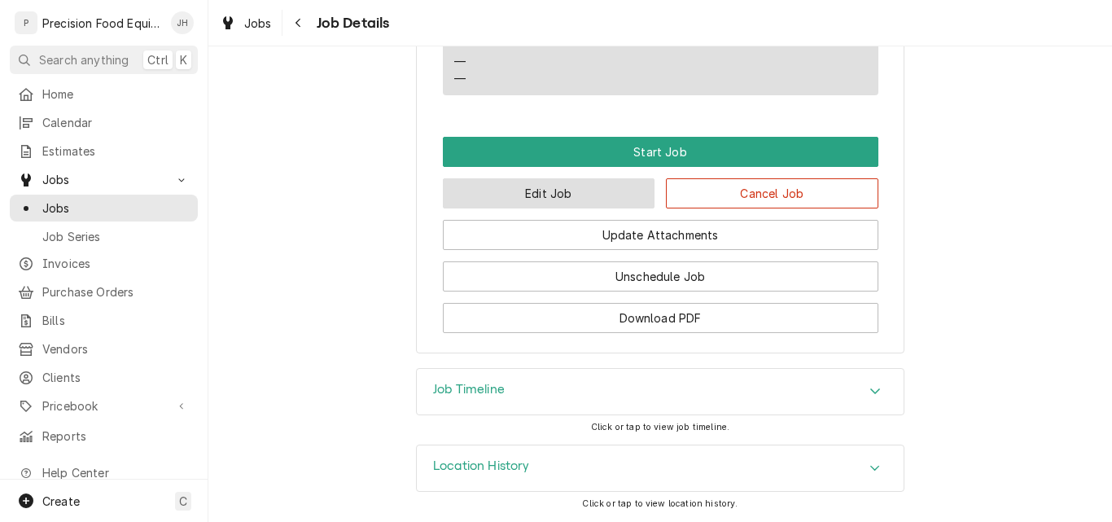
click at [556, 195] on button "Edit Job" at bounding box center [549, 193] width 213 height 30
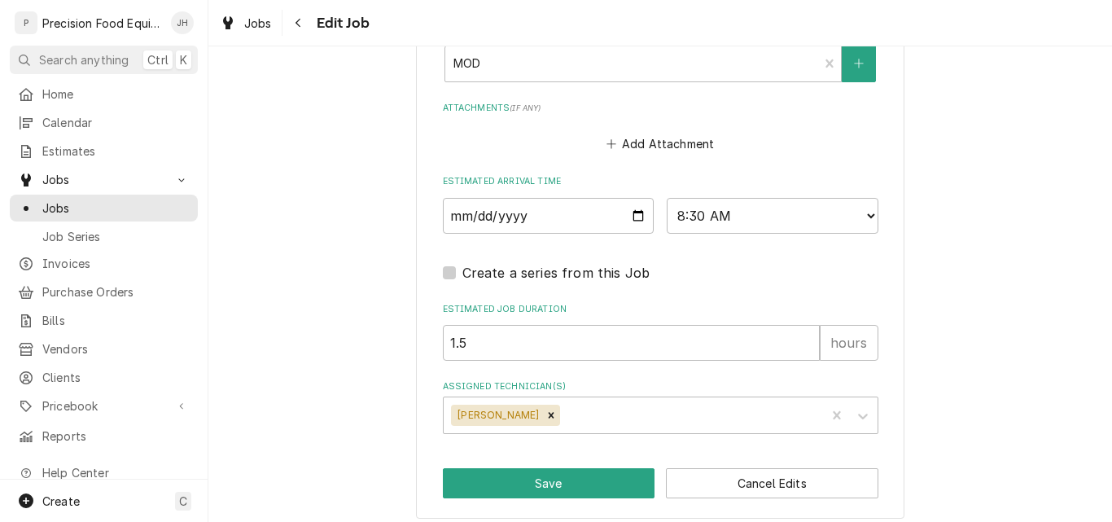
scroll to position [1254, 0]
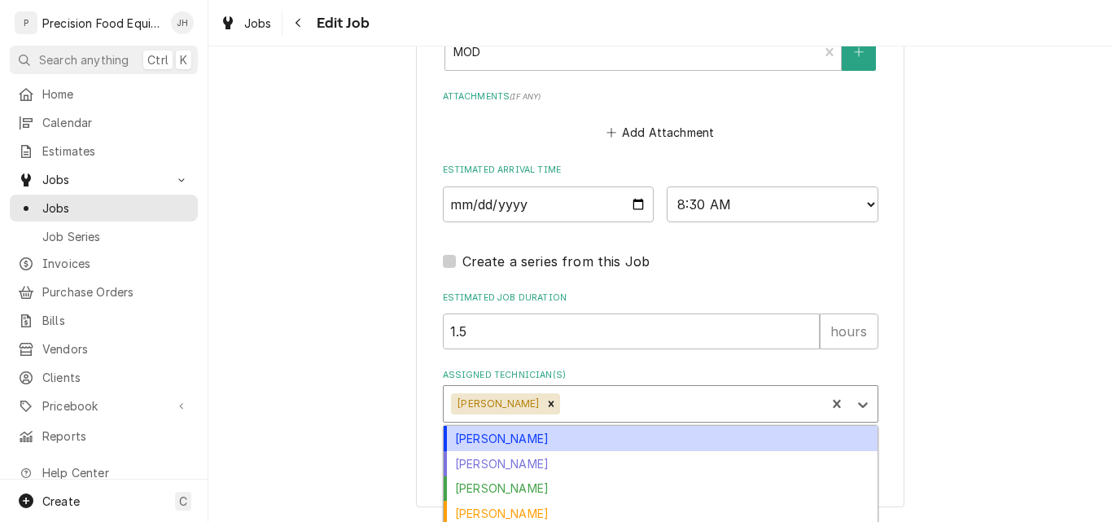
click at [564, 401] on div "Assigned Technician(s)" at bounding box center [691, 403] width 254 height 29
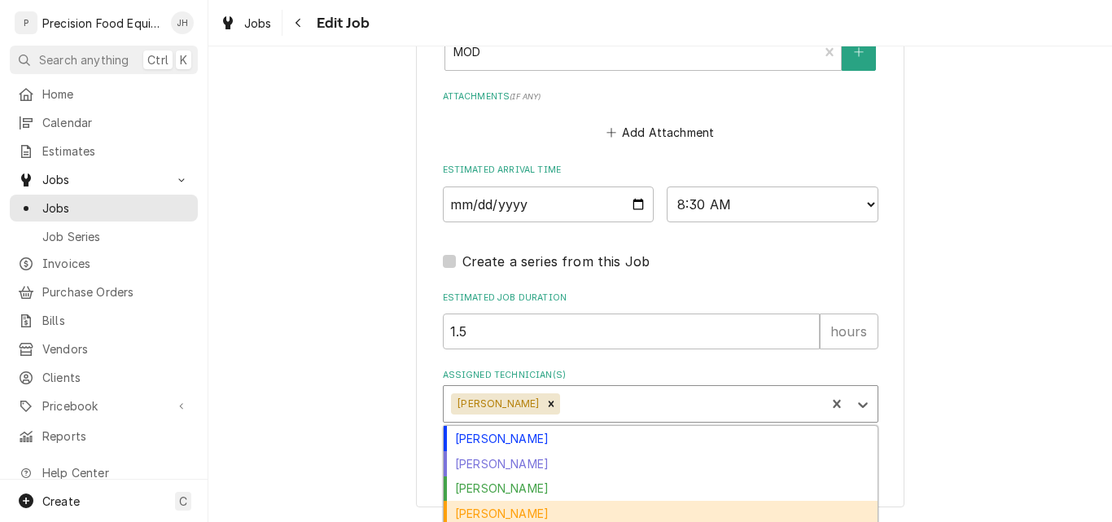
click at [516, 506] on div "[PERSON_NAME]" at bounding box center [661, 513] width 434 height 25
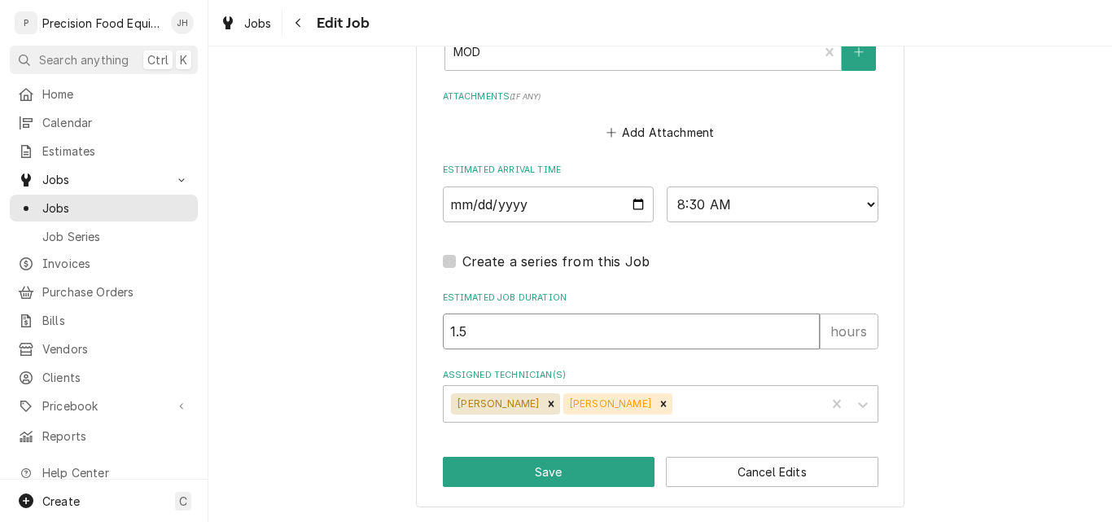
drag, startPoint x: 471, startPoint y: 335, endPoint x: 456, endPoint y: 336, distance: 14.7
click at [456, 336] on input "1.5" at bounding box center [631, 332] width 377 height 36
type textarea "x"
type input "1"
type textarea "x"
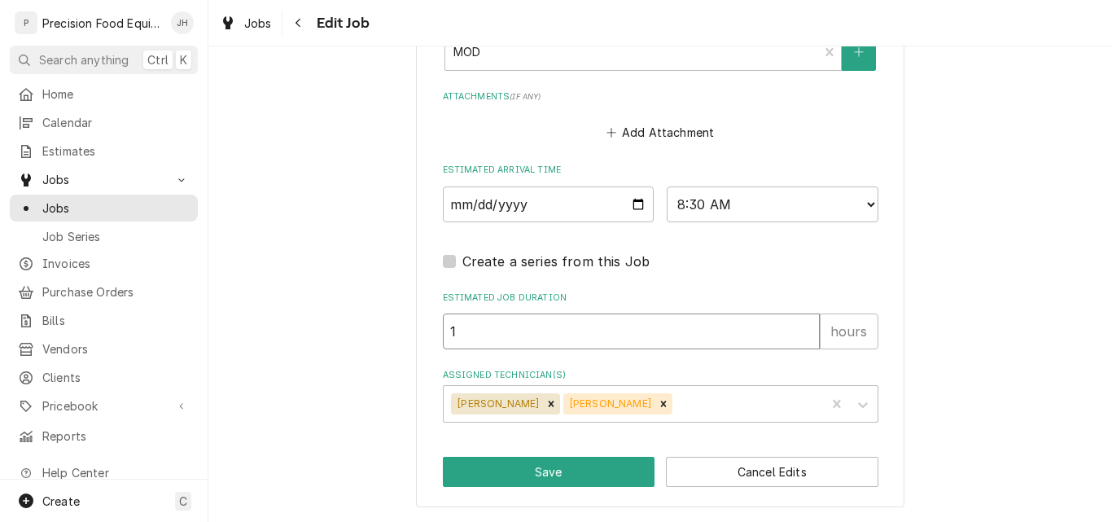
click at [479, 339] on input "1" at bounding box center [631, 332] width 377 height 36
type input "1.2"
type textarea "x"
type input "1.25"
type textarea "x"
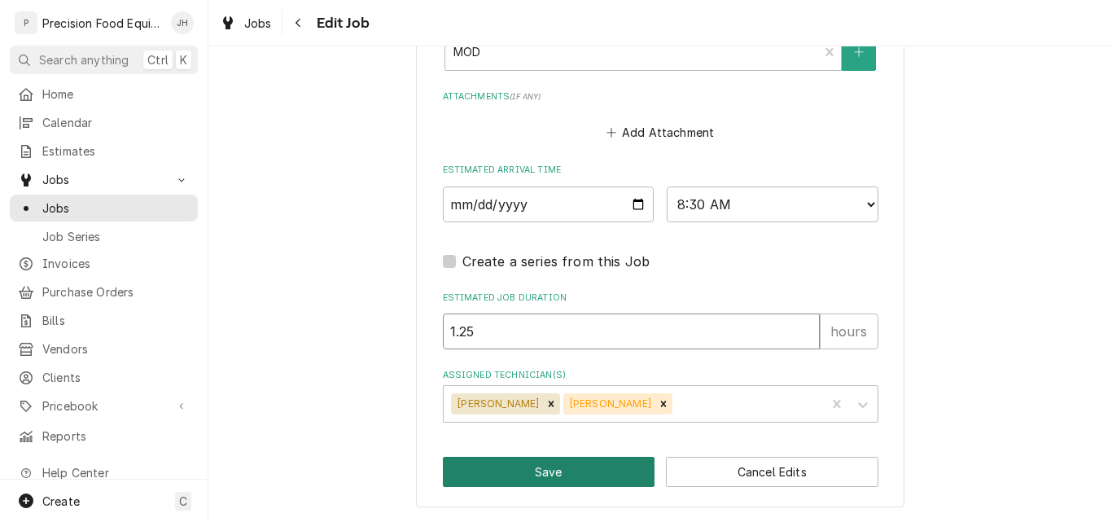
type input "1.25"
click at [524, 479] on button "Save" at bounding box center [549, 472] width 213 height 30
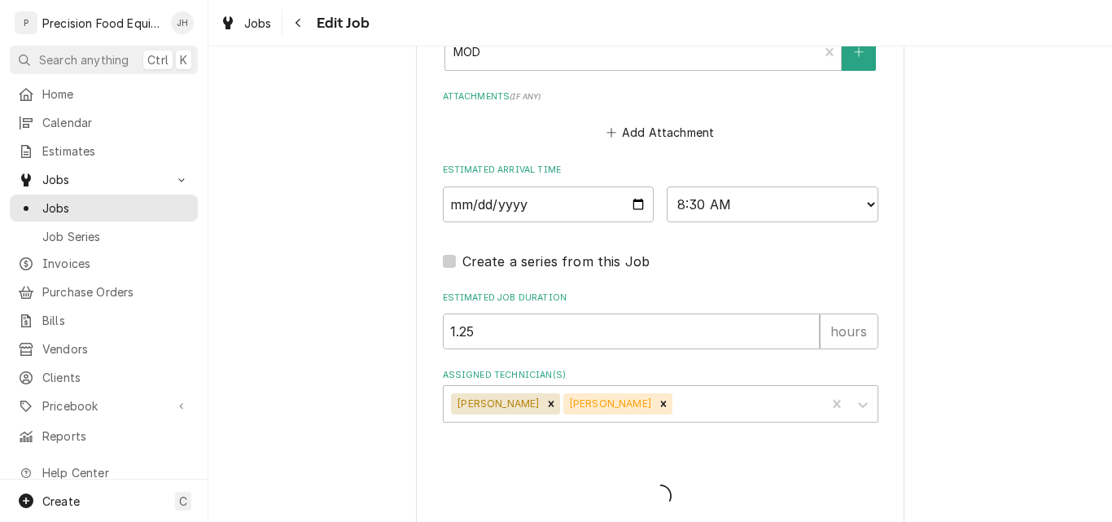
type textarea "x"
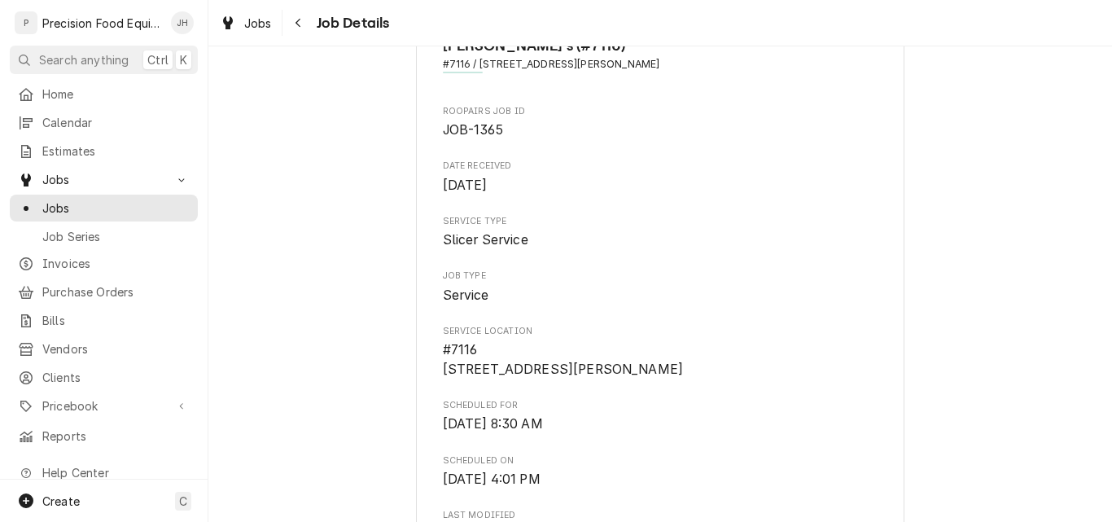
scroll to position [244, 0]
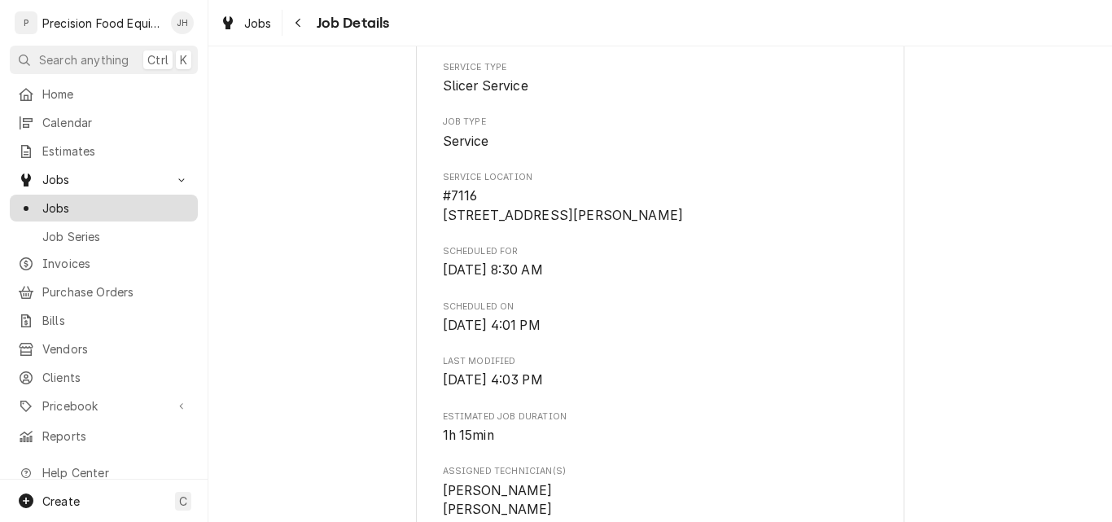
click at [107, 200] on span "Jobs" at bounding box center [115, 208] width 147 height 17
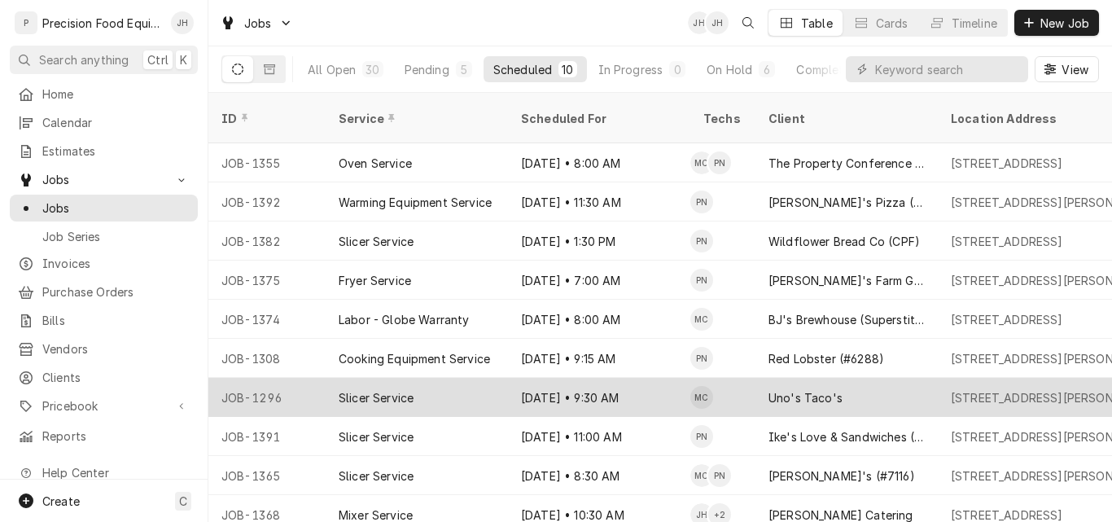
scroll to position [3, 0]
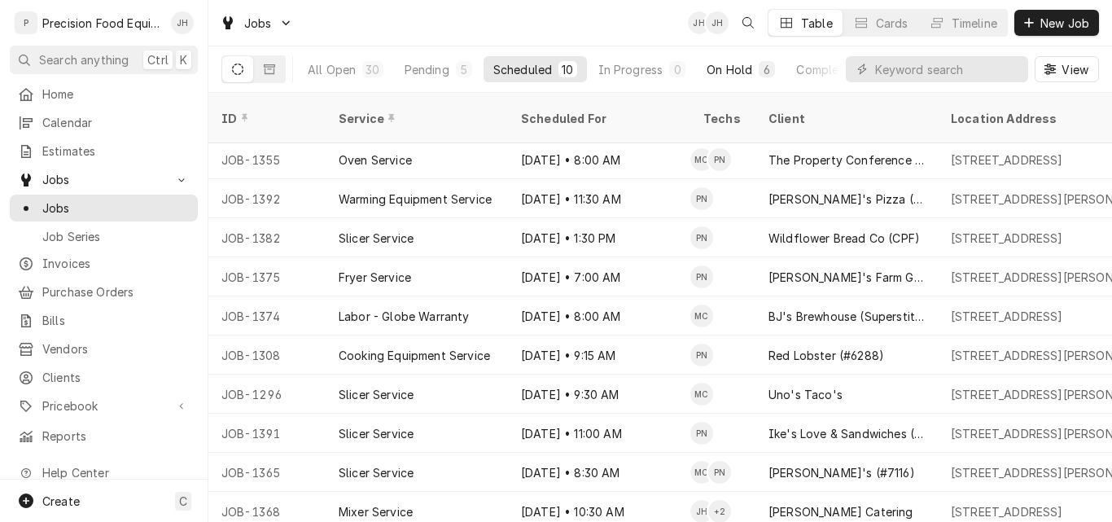
click at [722, 68] on div "On Hold" at bounding box center [730, 69] width 46 height 17
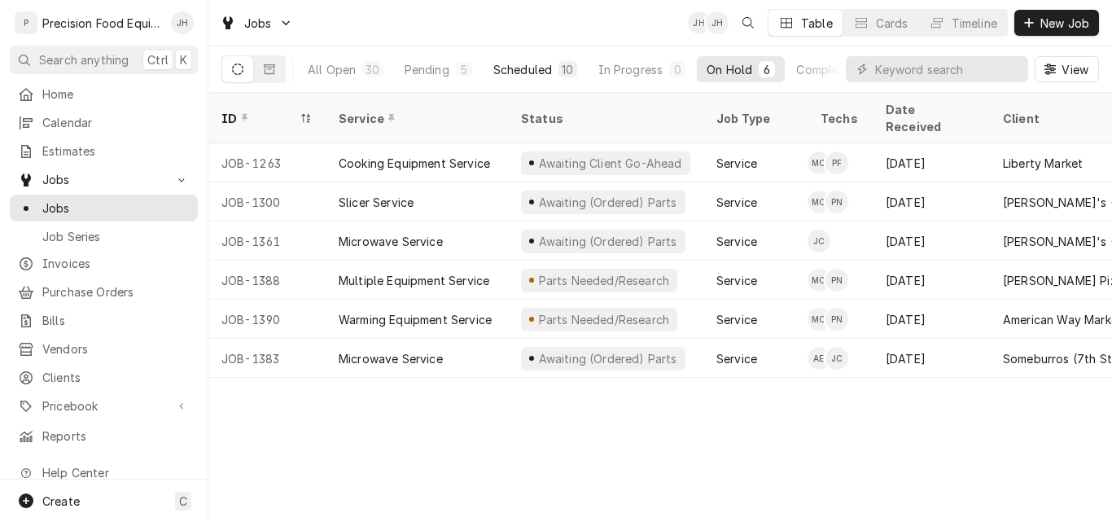
click at [521, 79] on button "Scheduled 10" at bounding box center [535, 69] width 103 height 26
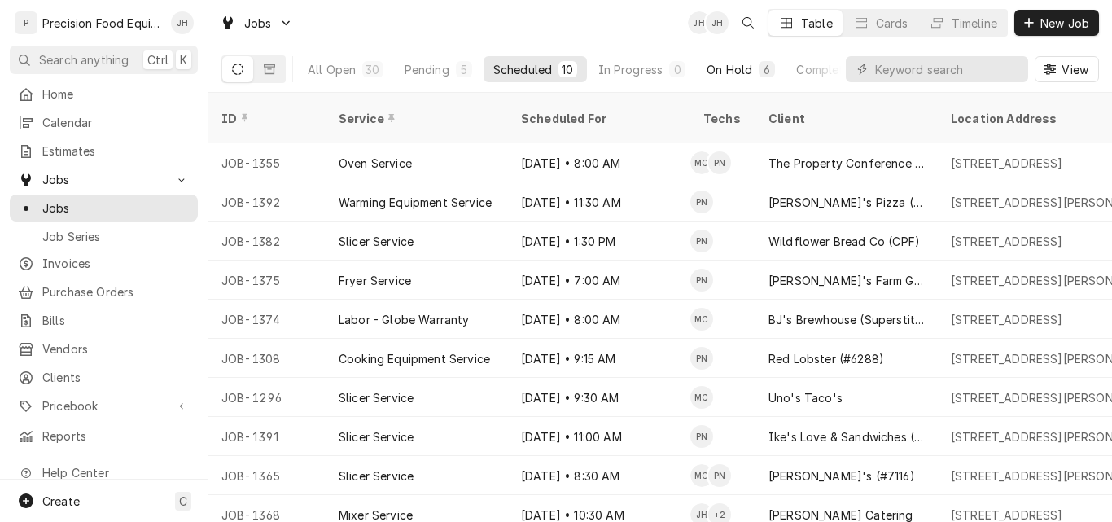
click at [728, 70] on div "On Hold" at bounding box center [730, 69] width 46 height 17
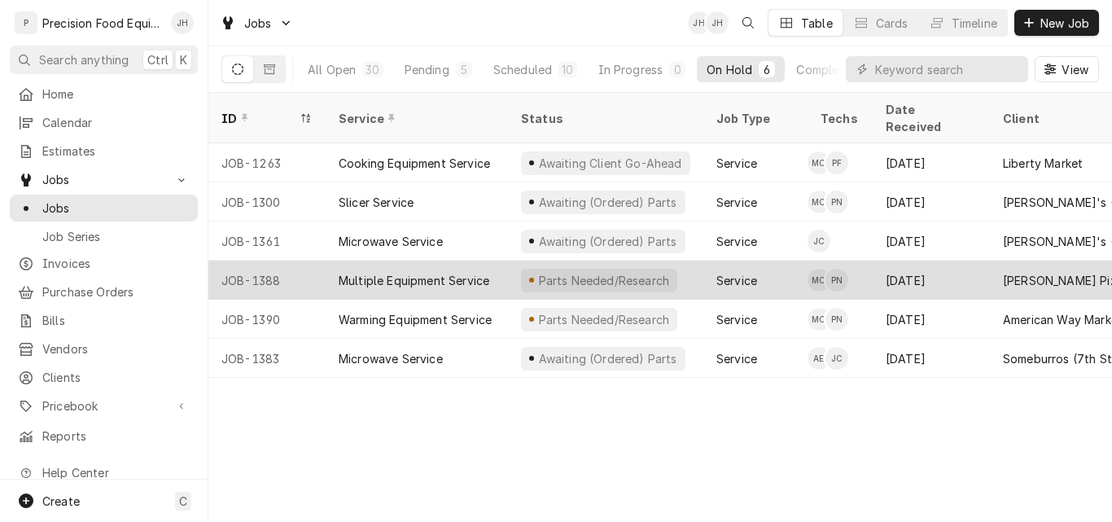
click at [455, 272] on div "Multiple Equipment Service" at bounding box center [414, 280] width 151 height 17
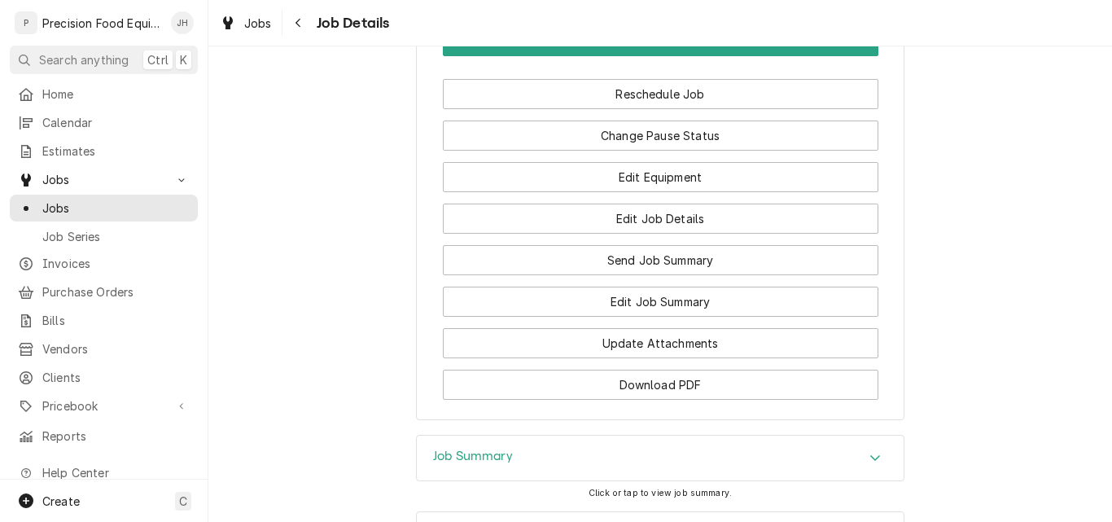
scroll to position [1466, 0]
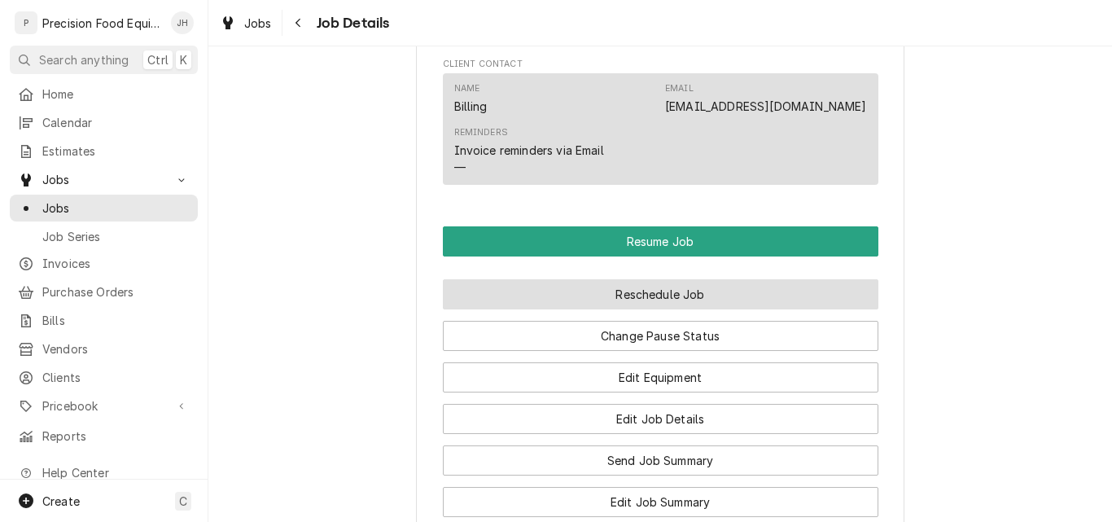
click at [616, 309] on button "Reschedule Job" at bounding box center [661, 294] width 436 height 30
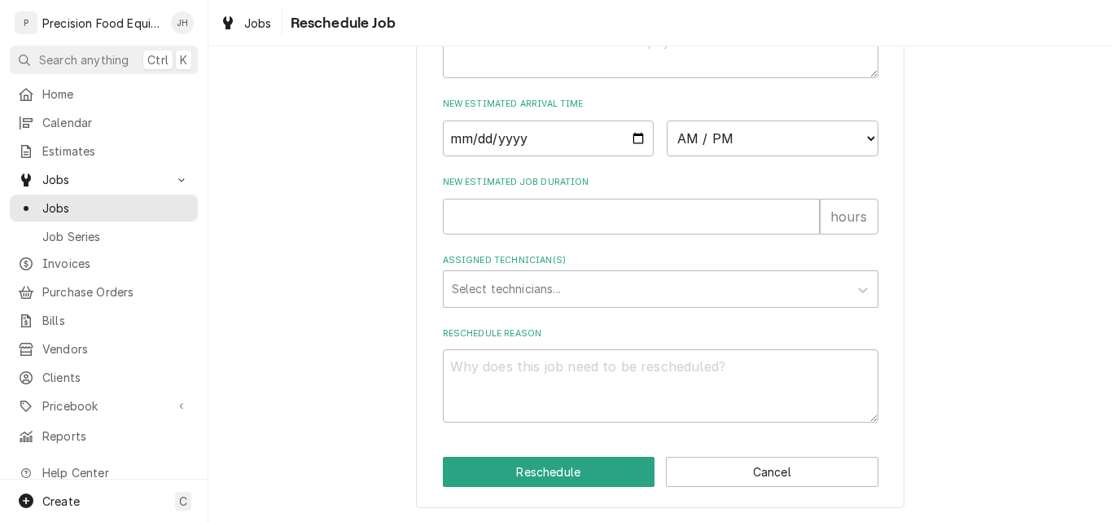
scroll to position [733, 0]
click at [628, 136] on input "Date" at bounding box center [549, 139] width 212 height 36
type input "[DATE]"
type textarea "x"
click at [760, 143] on select "AM / PM 6:00 AM 6:15 AM 6:30 AM 6:45 AM 7:00 AM 7:15 AM 7:30 AM 7:45 AM 8:00 AM…" at bounding box center [773, 139] width 212 height 36
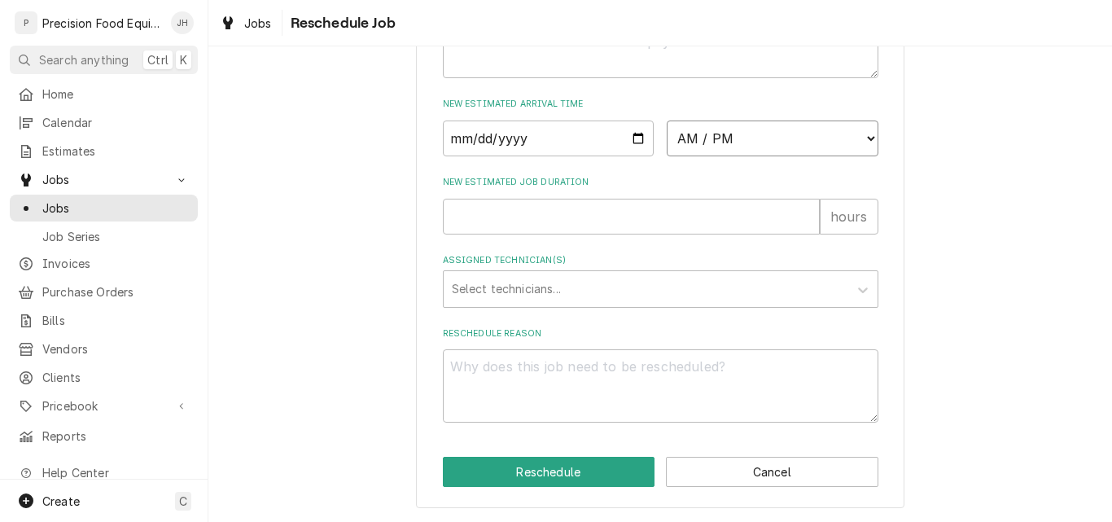
select select "09:30:00"
click at [667, 121] on select "AM / PM 6:00 AM 6:15 AM 6:30 AM 6:45 AM 7:00 AM 7:15 AM 7:30 AM 7:45 AM 8:00 AM…" at bounding box center [773, 139] width 212 height 36
type textarea "x"
click at [778, 139] on select "AM / PM 6:00 AM 6:15 AM 6:30 AM 6:45 AM 7:00 AM 7:15 AM 7:30 AM 7:45 AM 8:00 AM…" at bounding box center [773, 139] width 212 height 36
select select "09:15:00"
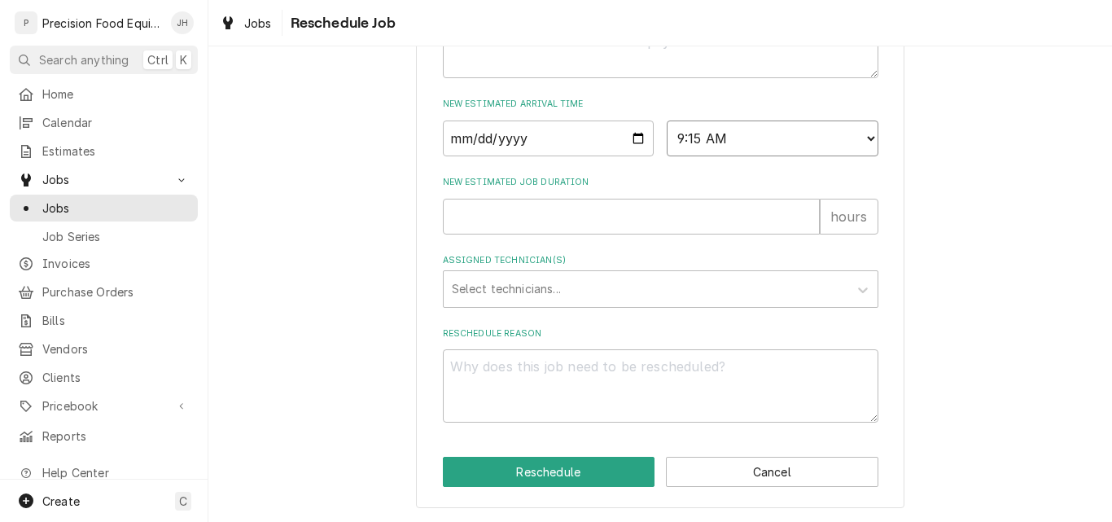
click at [667, 121] on select "AM / PM 6:00 AM 6:15 AM 6:30 AM 6:45 AM 7:00 AM 7:15 AM 7:30 AM 7:45 AM 8:00 AM…" at bounding box center [773, 139] width 212 height 36
click at [515, 223] on input "New Estimated Job Duration" at bounding box center [631, 217] width 377 height 36
type textarea "x"
type input "1"
click at [515, 278] on div "Assigned Technician(s)" at bounding box center [646, 288] width 388 height 29
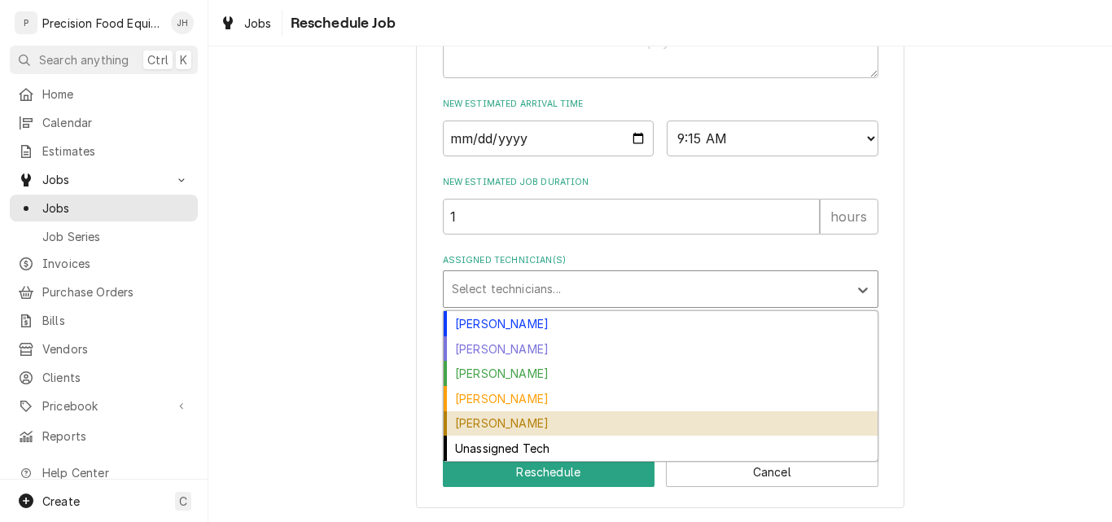
click at [495, 426] on div "[PERSON_NAME]" at bounding box center [661, 423] width 434 height 25
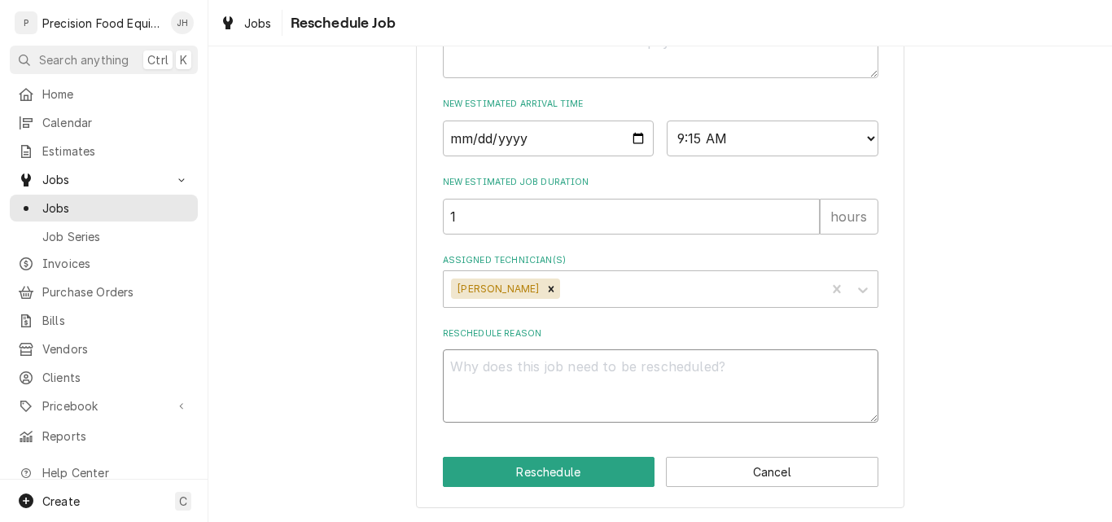
click at [514, 379] on textarea "Reschedule Reason" at bounding box center [661, 385] width 436 height 73
type textarea "x"
type textarea "p"
type textarea "x"
type textarea "pa"
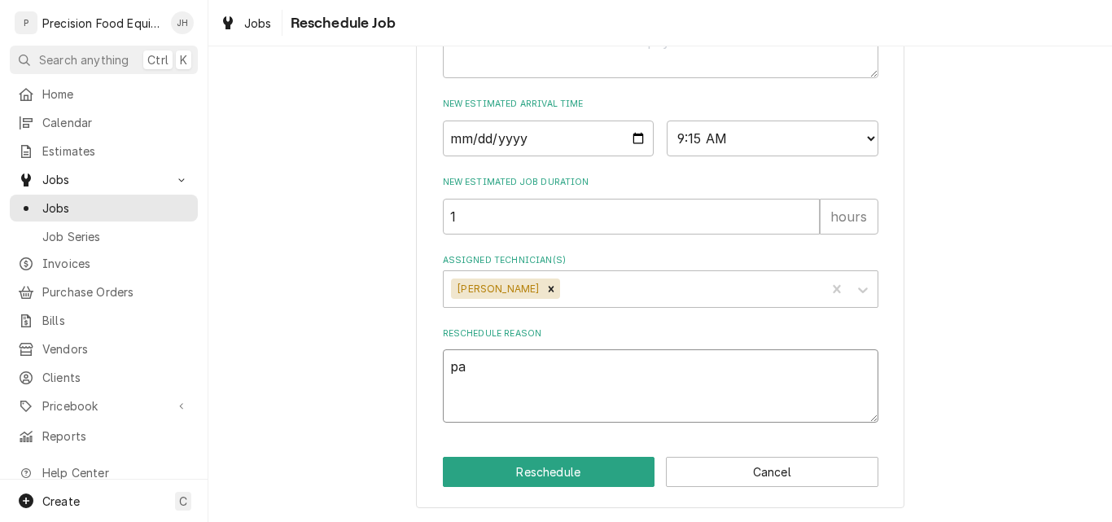
type textarea "x"
type textarea "par"
type textarea "x"
type textarea "part"
type textarea "x"
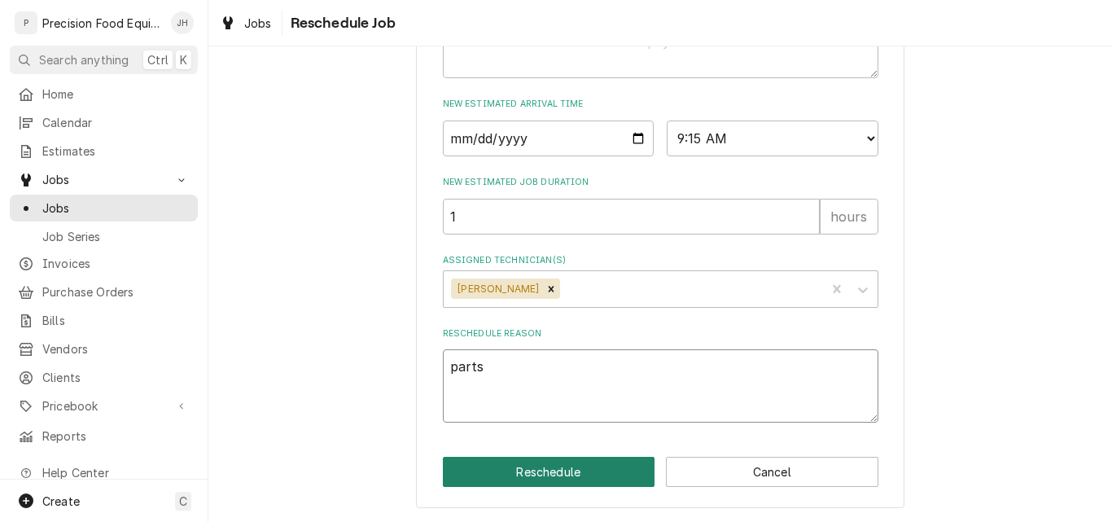
type textarea "parts"
click at [556, 479] on button "Reschedule" at bounding box center [549, 472] width 213 height 30
type textarea "x"
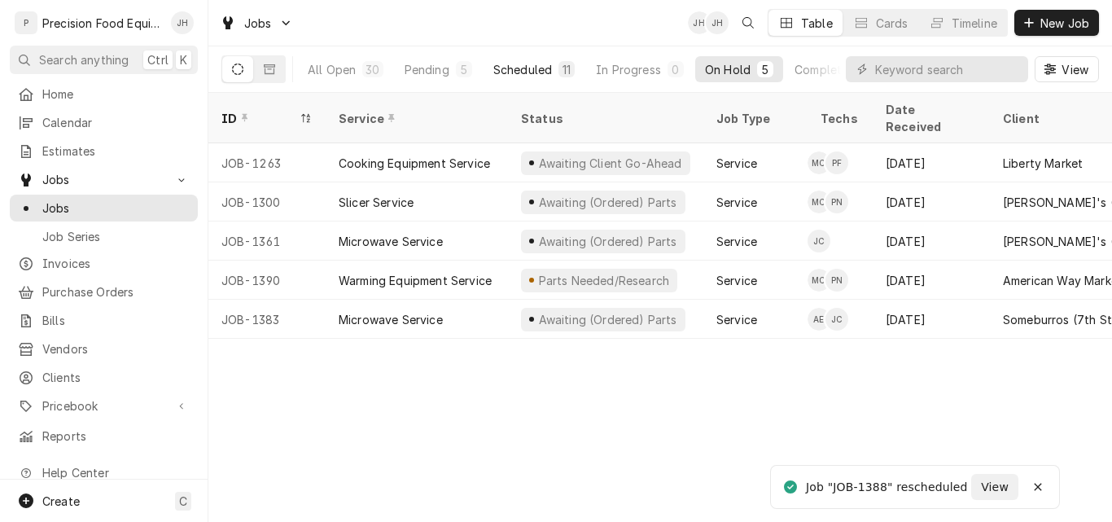
click at [517, 67] on div "Scheduled" at bounding box center [523, 69] width 59 height 17
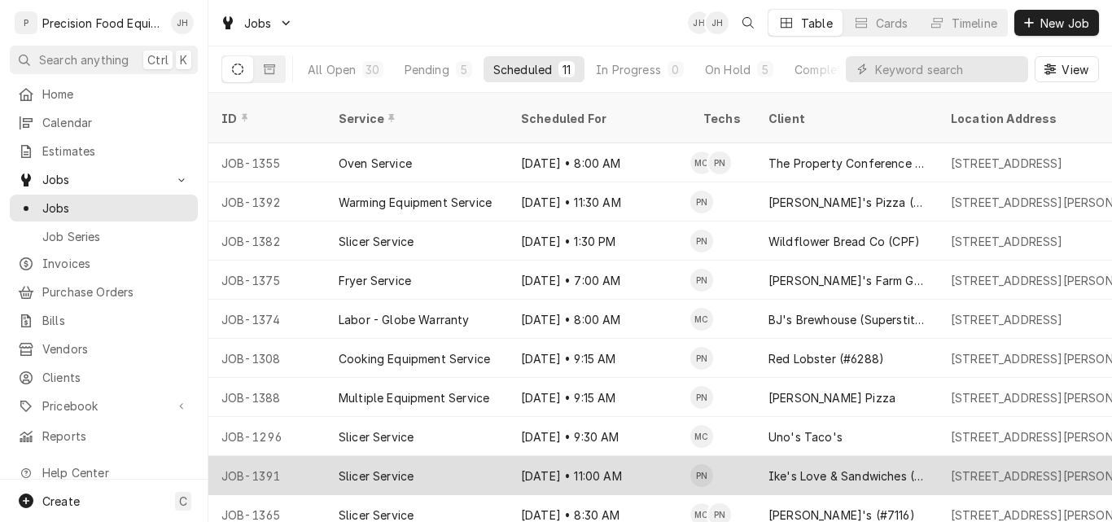
click at [629, 458] on div "Aug 26 • 11:00 AM" at bounding box center [599, 475] width 182 height 39
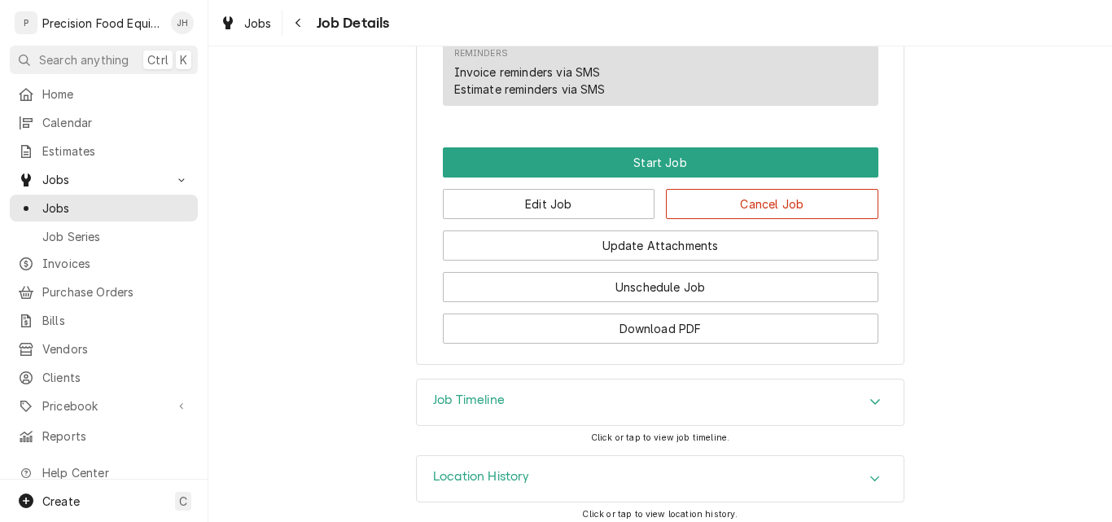
scroll to position [1212, 0]
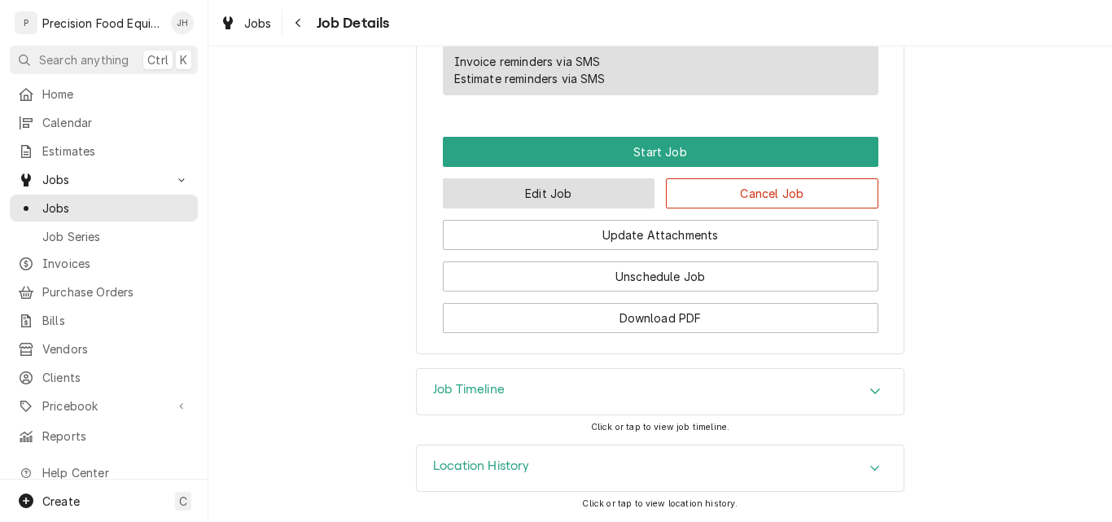
click at [608, 193] on button "Edit Job" at bounding box center [549, 193] width 213 height 30
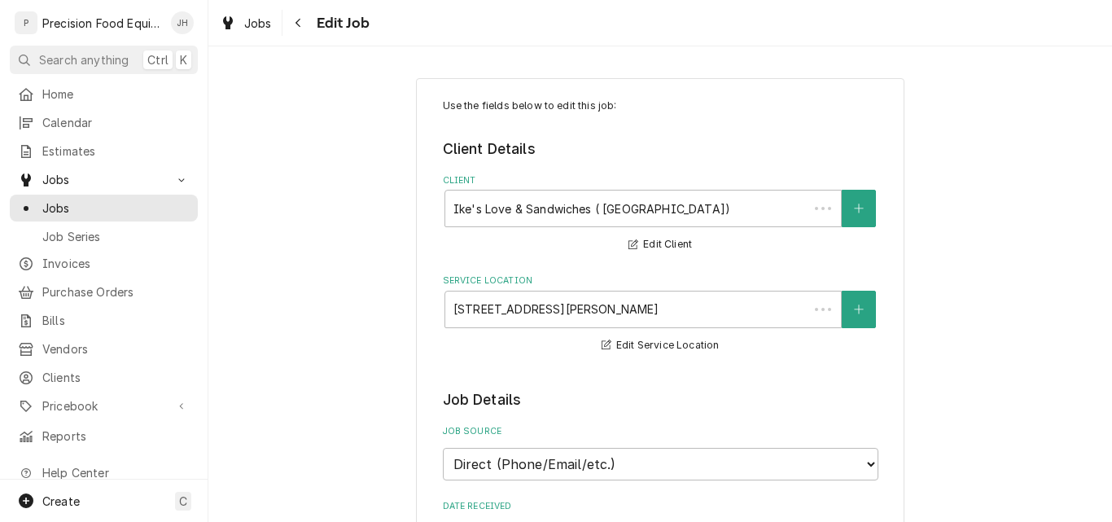
type textarea "x"
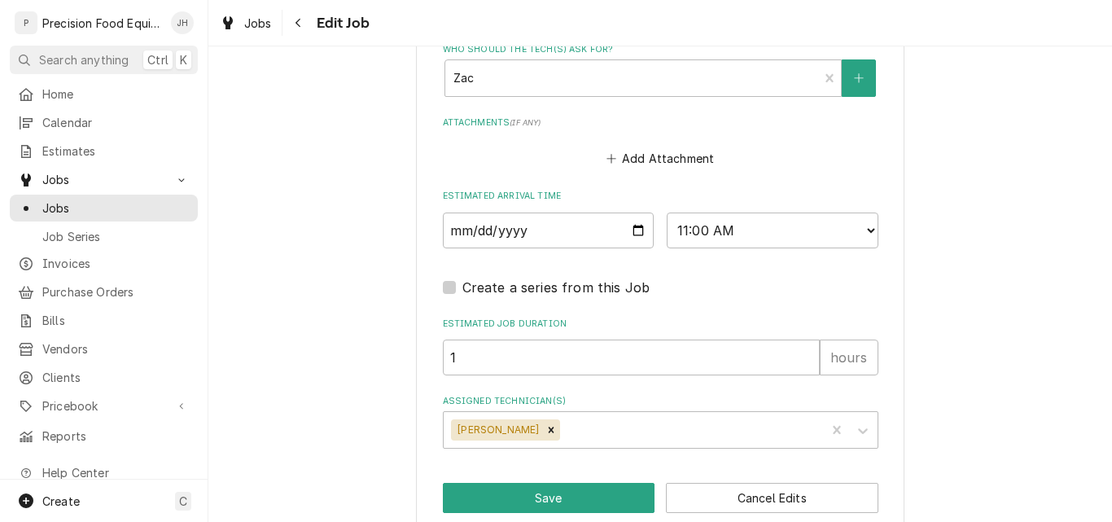
scroll to position [1303, 0]
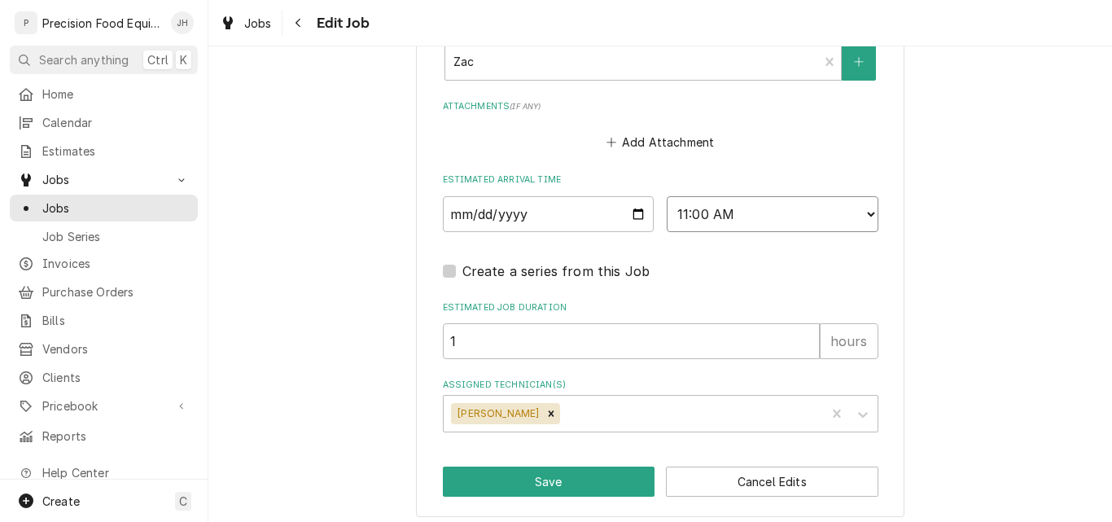
click at [743, 208] on select "AM / PM 6:00 AM 6:15 AM 6:30 AM 6:45 AM 7:00 AM 7:15 AM 7:30 AM 7:45 AM 8:00 AM…" at bounding box center [773, 214] width 212 height 36
select select "10:45:00"
click at [667, 196] on select "AM / PM 6:00 AM 6:15 AM 6:30 AM 6:45 AM 7:00 AM 7:15 AM 7:30 AM 7:45 AM 8:00 AM…" at bounding box center [773, 214] width 212 height 36
click at [536, 482] on button "Save" at bounding box center [549, 482] width 213 height 30
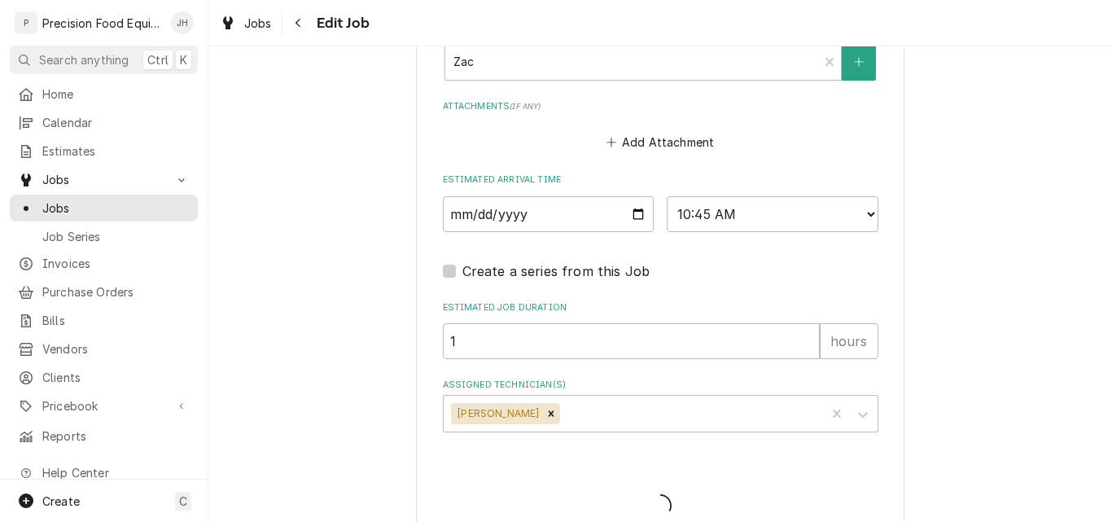
type textarea "x"
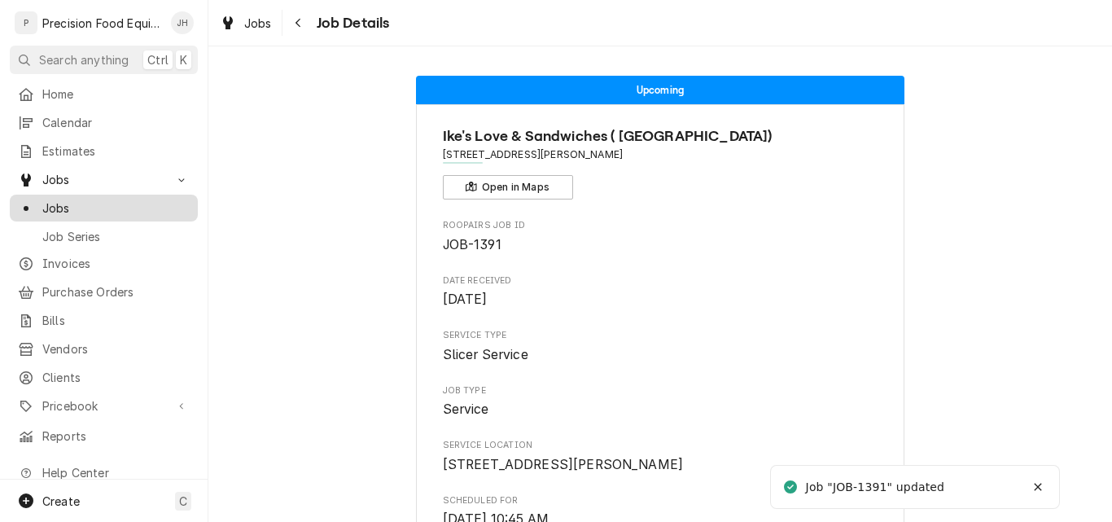
click at [79, 202] on span "Jobs" at bounding box center [115, 208] width 147 height 17
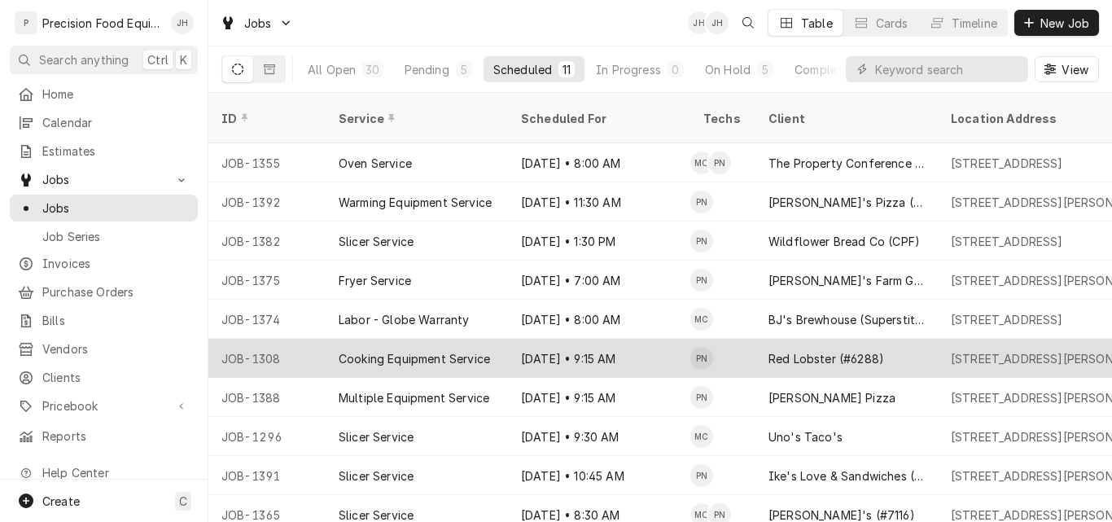
click at [641, 339] on div "[DATE] • 9:15 AM" at bounding box center [599, 358] width 182 height 39
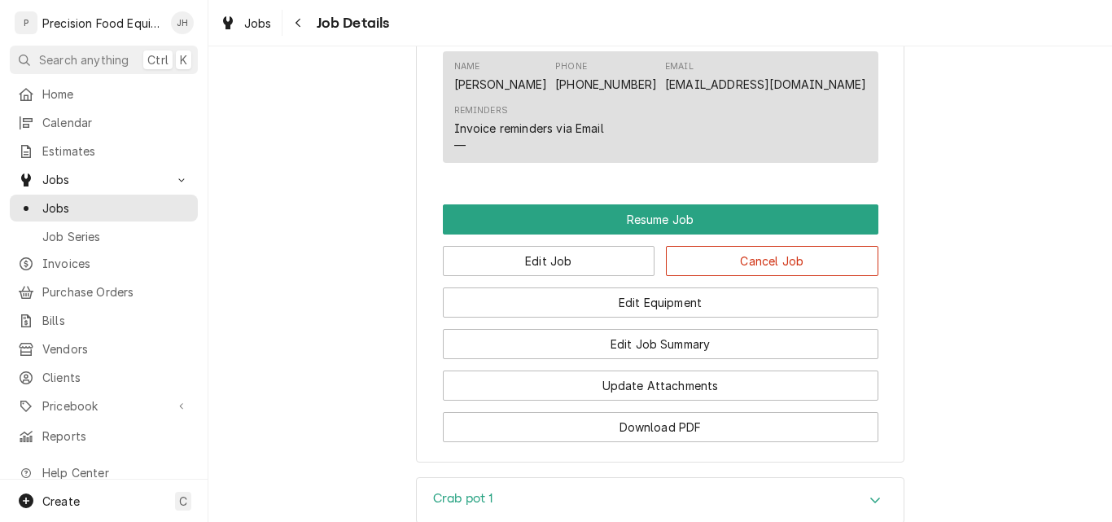
scroll to position [1384, 0]
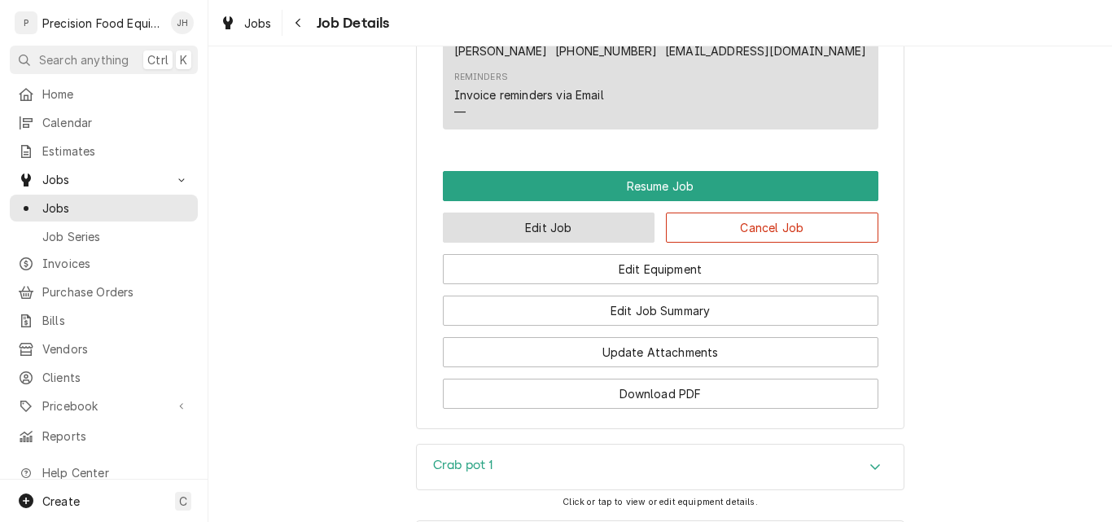
click at [525, 230] on button "Edit Job" at bounding box center [549, 228] width 213 height 30
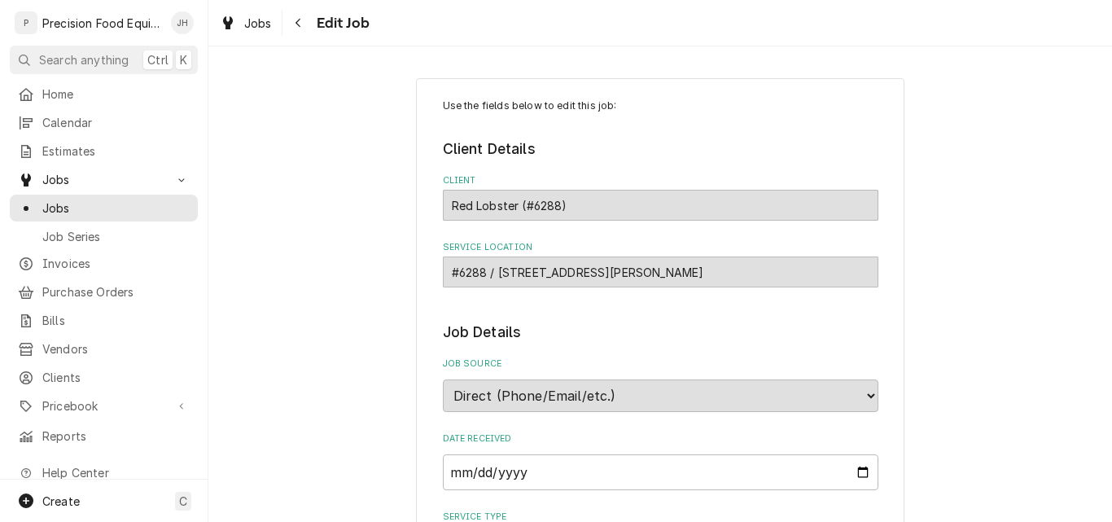
type textarea "x"
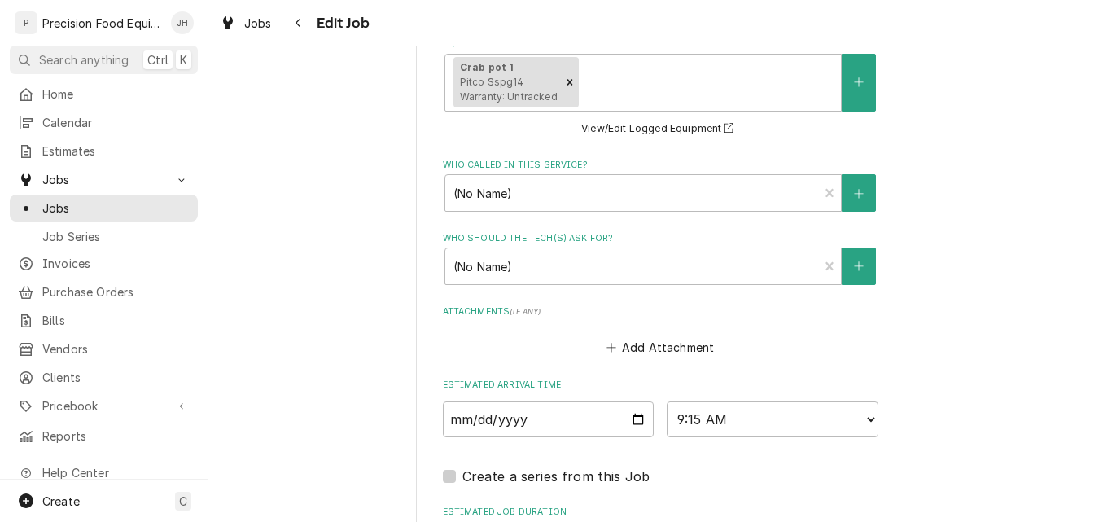
scroll to position [1274, 0]
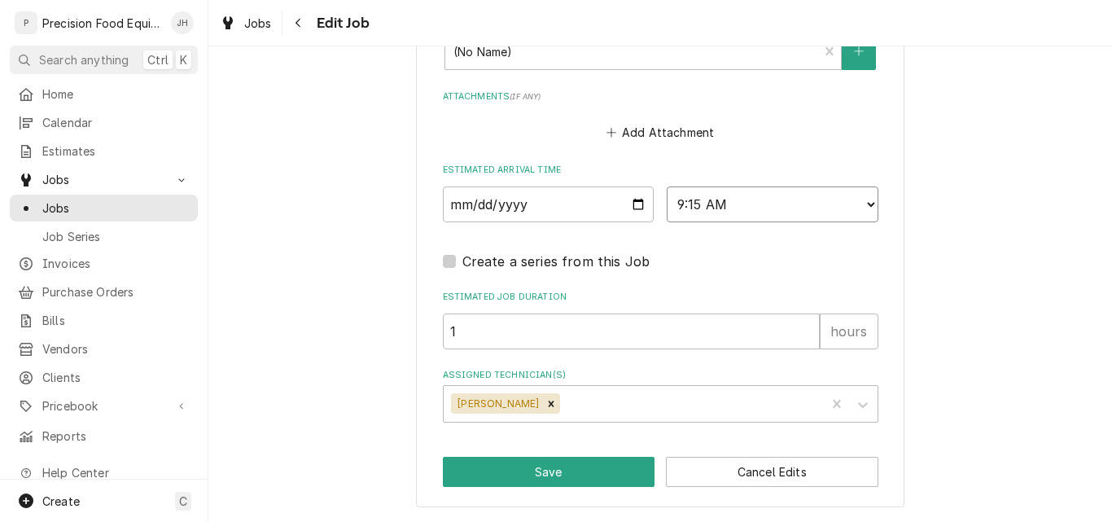
click at [749, 197] on select "AM / PM 6:00 AM 6:15 AM 6:30 AM 6:45 AM 7:00 AM 7:15 AM 7:30 AM 7:45 AM 8:00 AM…" at bounding box center [773, 204] width 212 height 36
select select "12:30:00"
click at [667, 186] on select "AM / PM 6:00 AM 6:15 AM 6:30 AM 6:45 AM 7:00 AM 7:15 AM 7:30 AM 7:45 AM 8:00 AM…" at bounding box center [773, 204] width 212 height 36
click at [545, 466] on button "Save" at bounding box center [549, 472] width 213 height 30
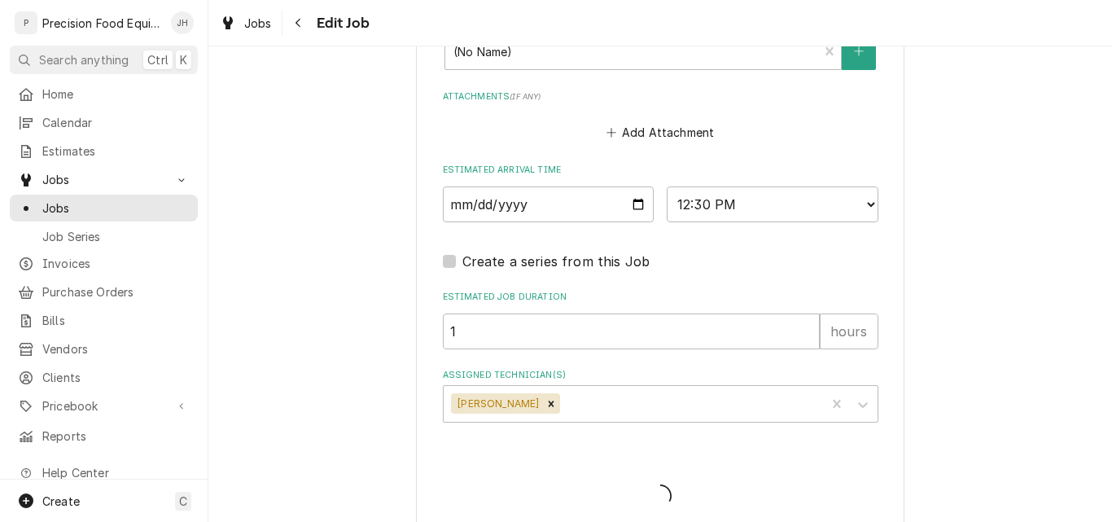
type textarea "x"
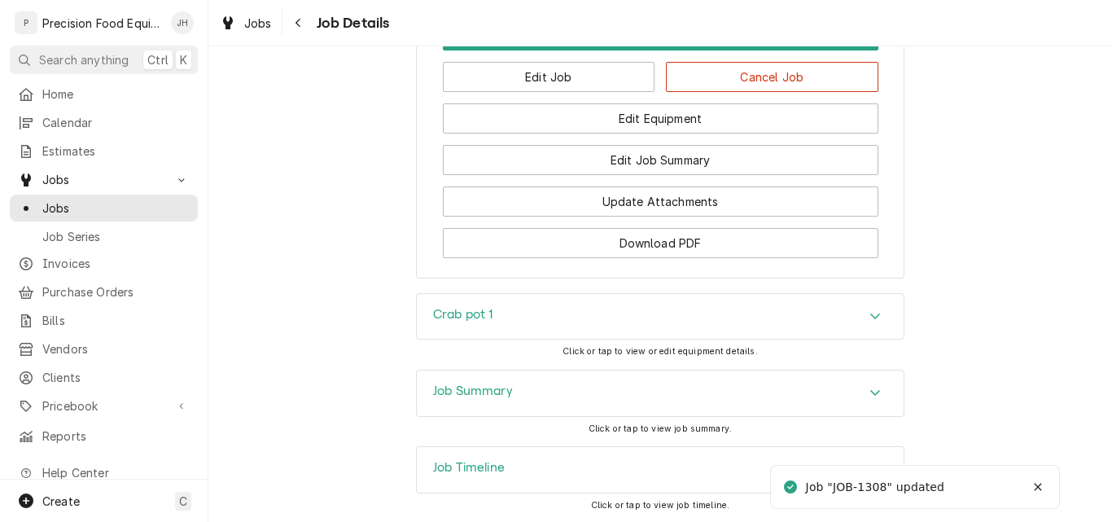
scroll to position [1547, 0]
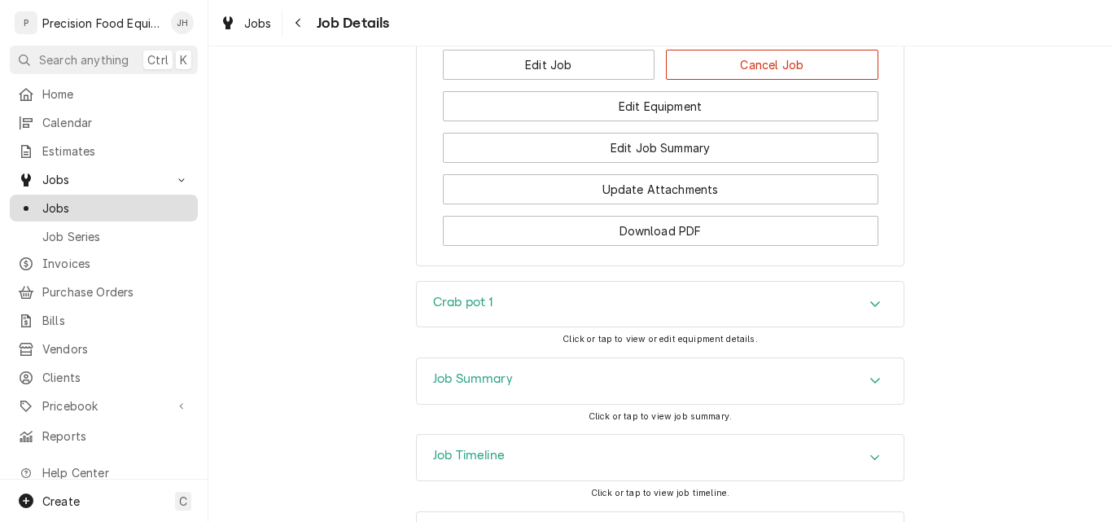
click at [69, 200] on span "Jobs" at bounding box center [115, 208] width 147 height 17
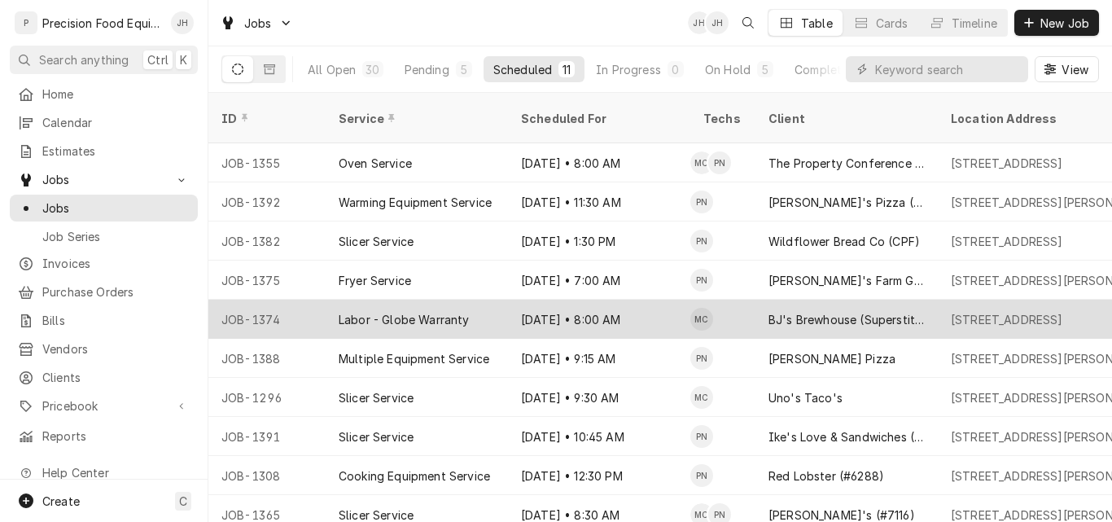
scroll to position [42, 0]
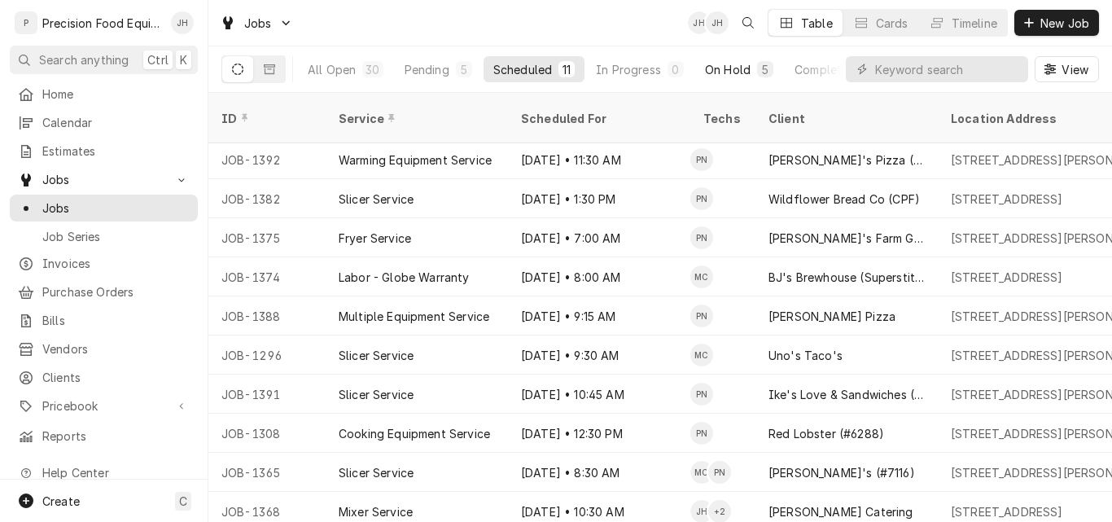
click at [736, 70] on div "On Hold" at bounding box center [728, 69] width 46 height 17
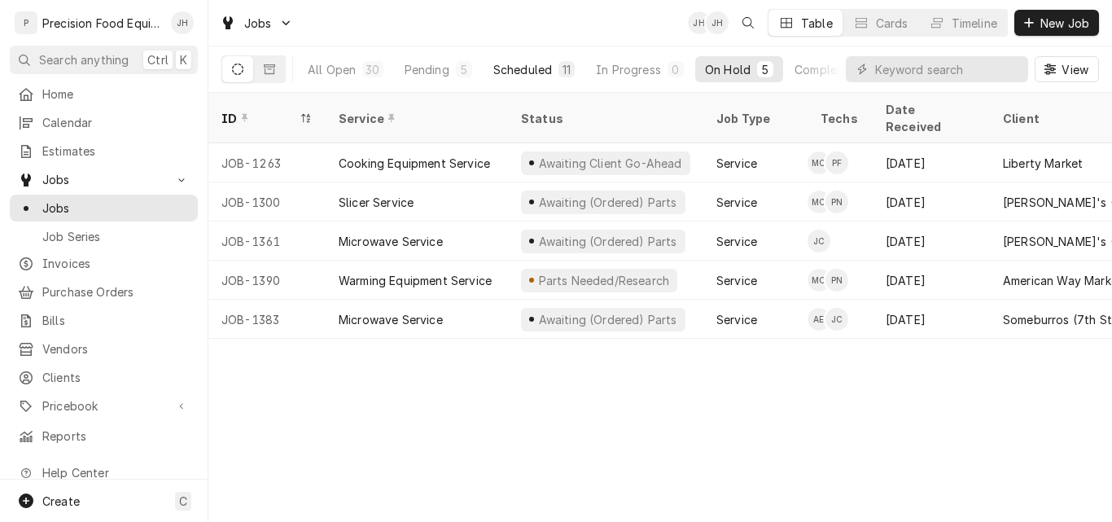
click at [543, 70] on div "Scheduled" at bounding box center [523, 69] width 59 height 17
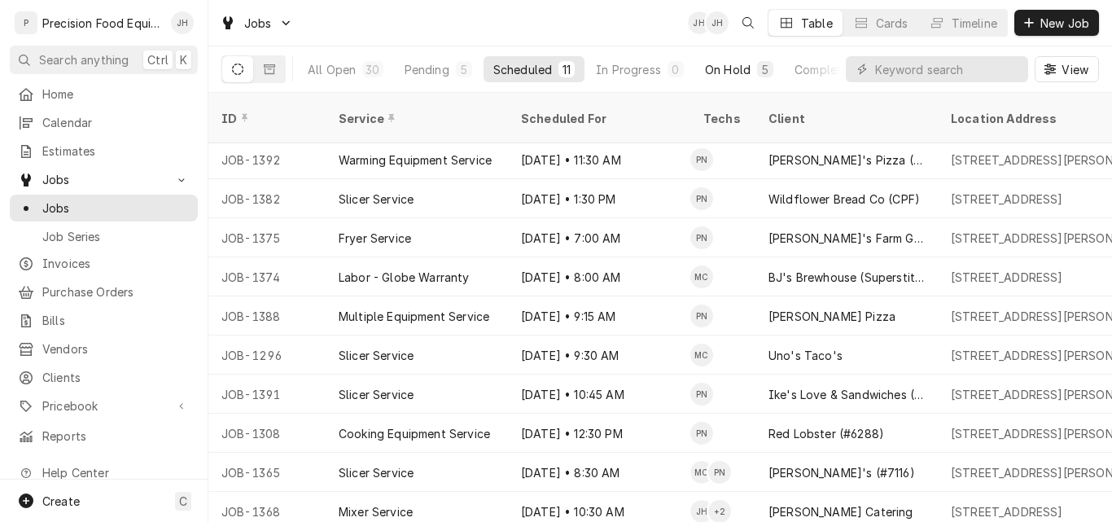
click at [725, 72] on div "On Hold" at bounding box center [728, 69] width 46 height 17
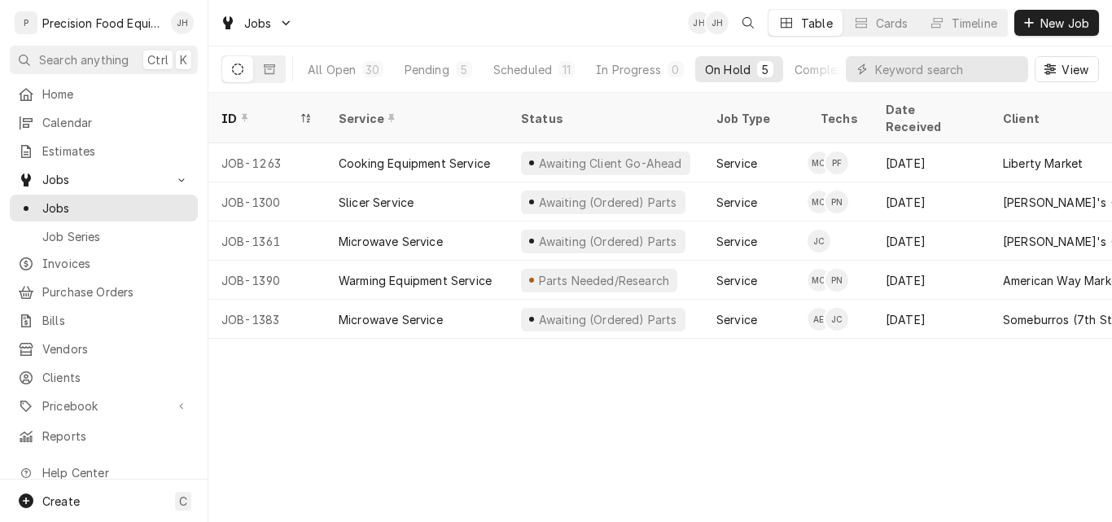
scroll to position [0, 0]
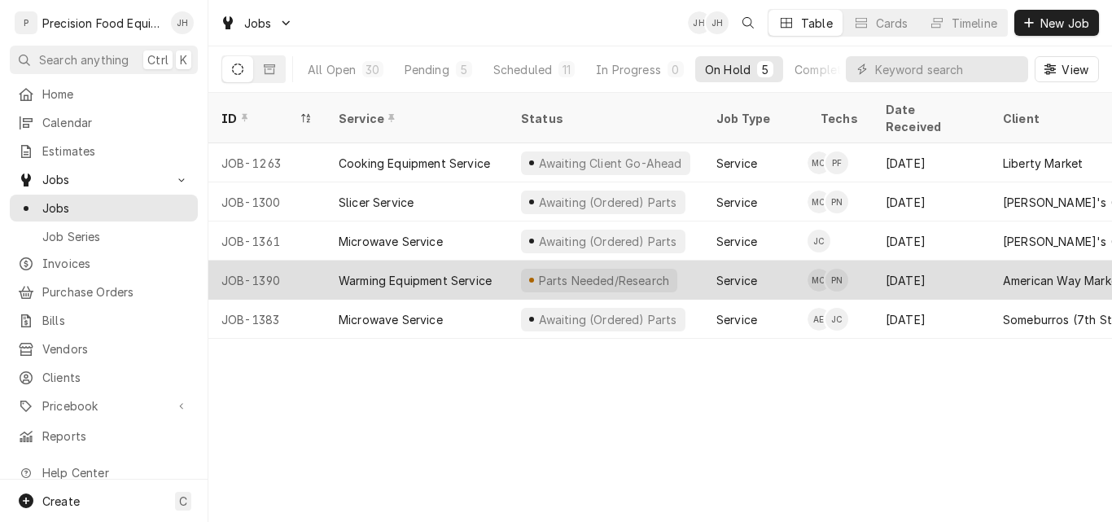
click at [400, 272] on div "Warming Equipment Service" at bounding box center [415, 280] width 153 height 17
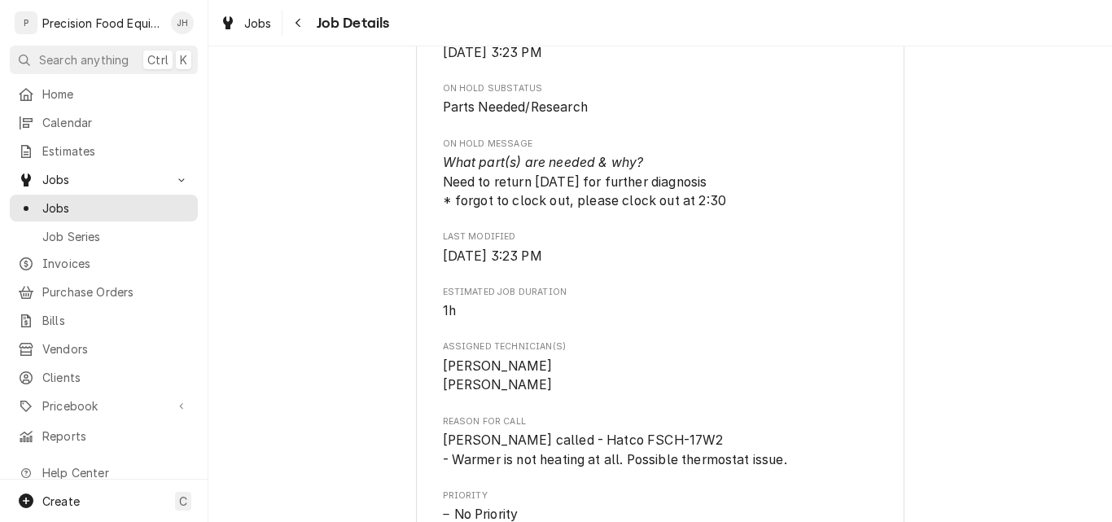
scroll to position [1222, 0]
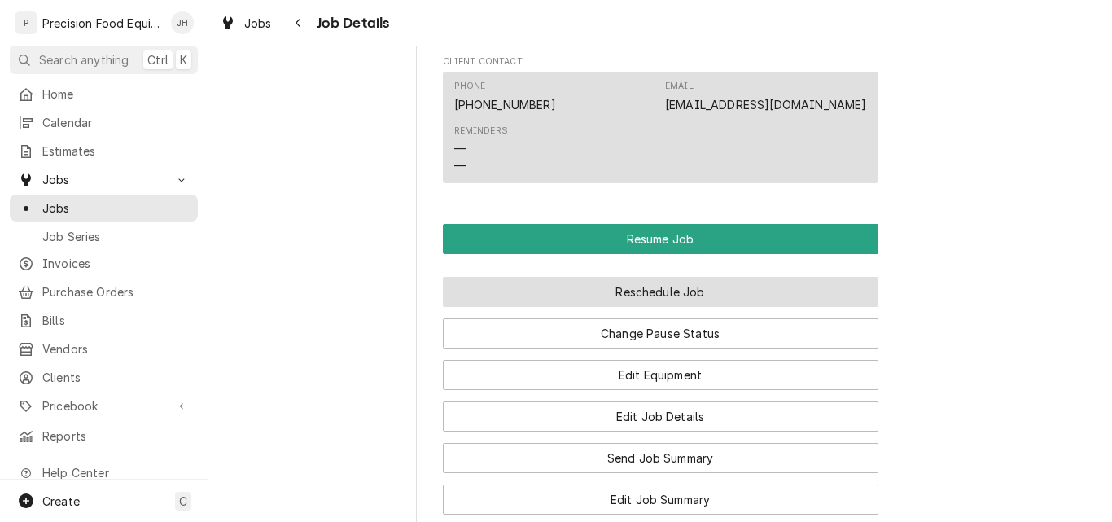
click at [617, 307] on button "Reschedule Job" at bounding box center [661, 292] width 436 height 30
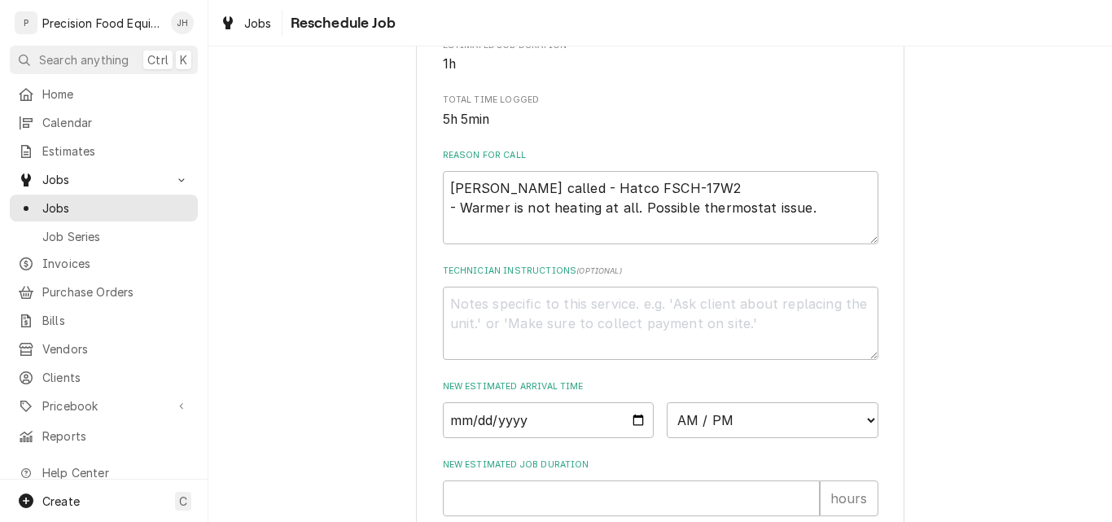
scroll to position [407, 0]
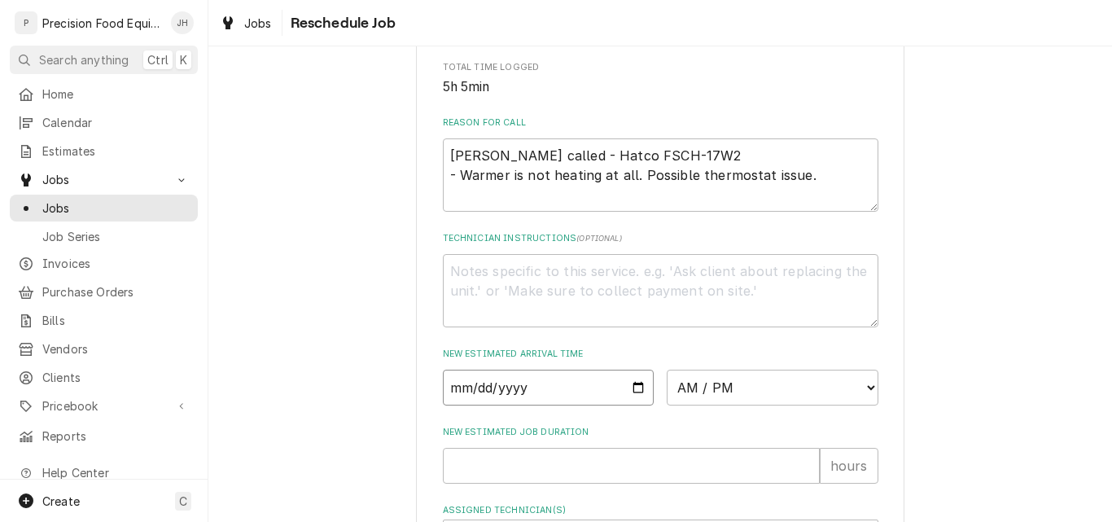
click at [634, 406] on input "Date" at bounding box center [549, 388] width 212 height 36
type input "2025-08-27"
type textarea "x"
click at [729, 406] on select "AM / PM 6:00 AM 6:15 AM 6:30 AM 6:45 AM 7:00 AM 7:15 AM 7:30 AM 7:45 AM 8:00 AM…" at bounding box center [773, 388] width 212 height 36
select select "13:00:00"
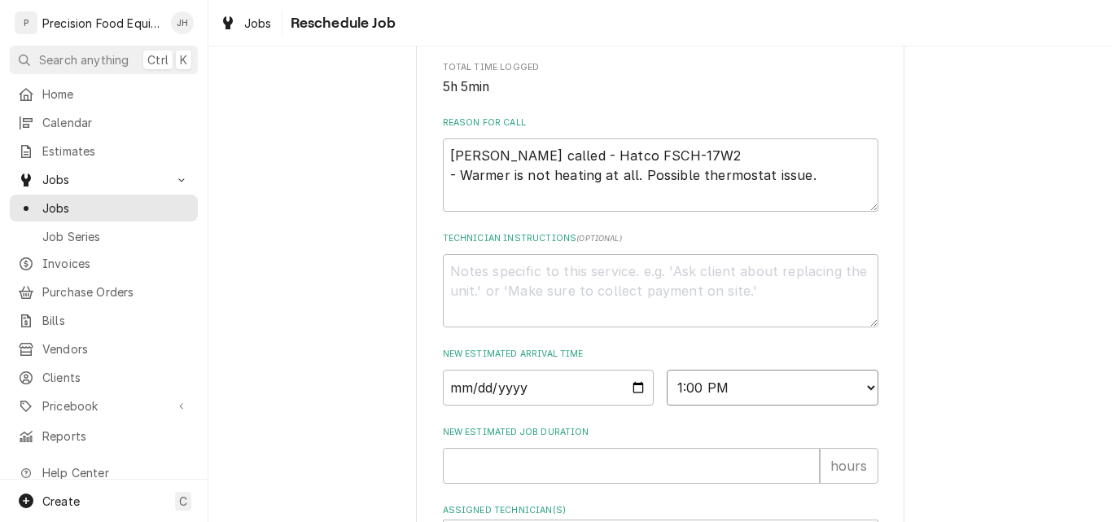
click at [667, 388] on select "AM / PM 6:00 AM 6:15 AM 6:30 AM 6:45 AM 7:00 AM 7:15 AM 7:30 AM 7:45 AM 8:00 AM…" at bounding box center [773, 388] width 212 height 36
click at [522, 484] on input "New Estimated Job Duration" at bounding box center [631, 466] width 377 height 36
type textarea "x"
type input "2"
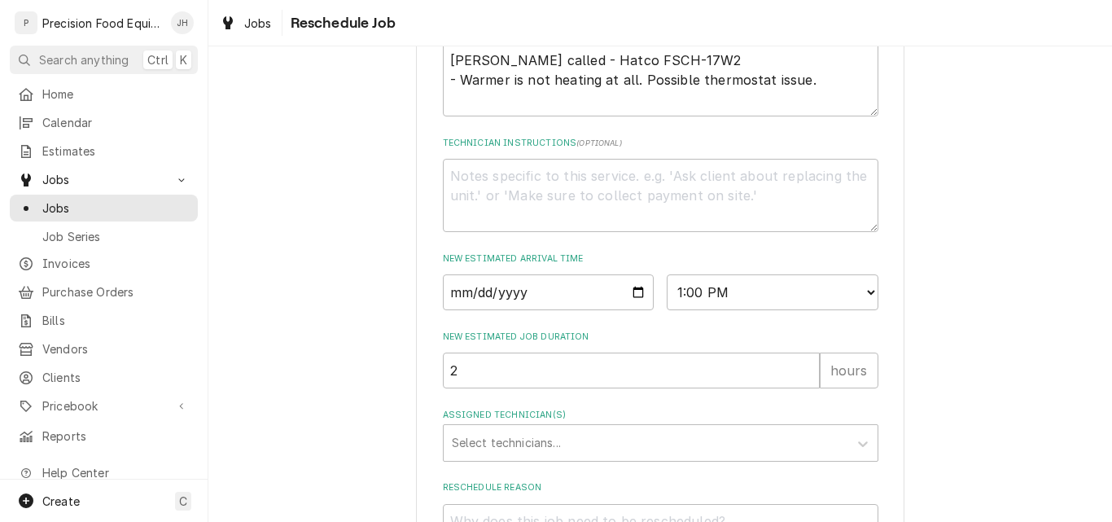
scroll to position [651, 0]
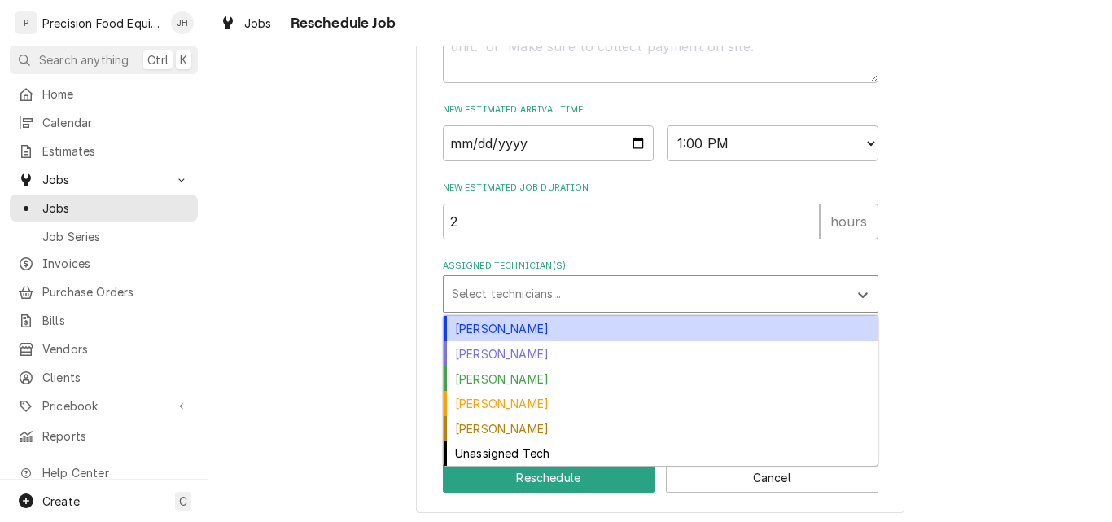
click at [550, 309] on div "Assigned Technician(s)" at bounding box center [646, 293] width 388 height 29
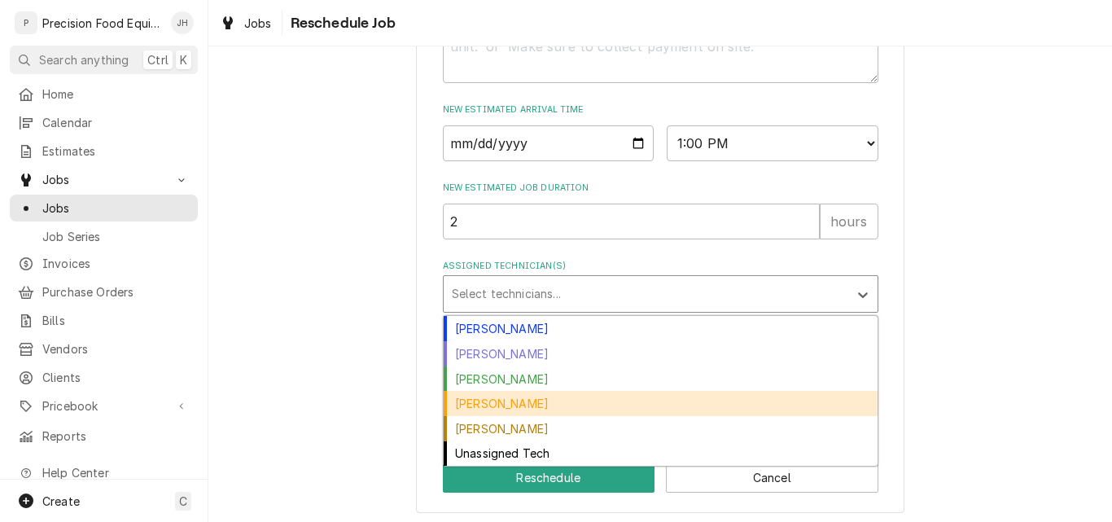
click at [526, 416] on div "Mike Caster" at bounding box center [661, 403] width 434 height 25
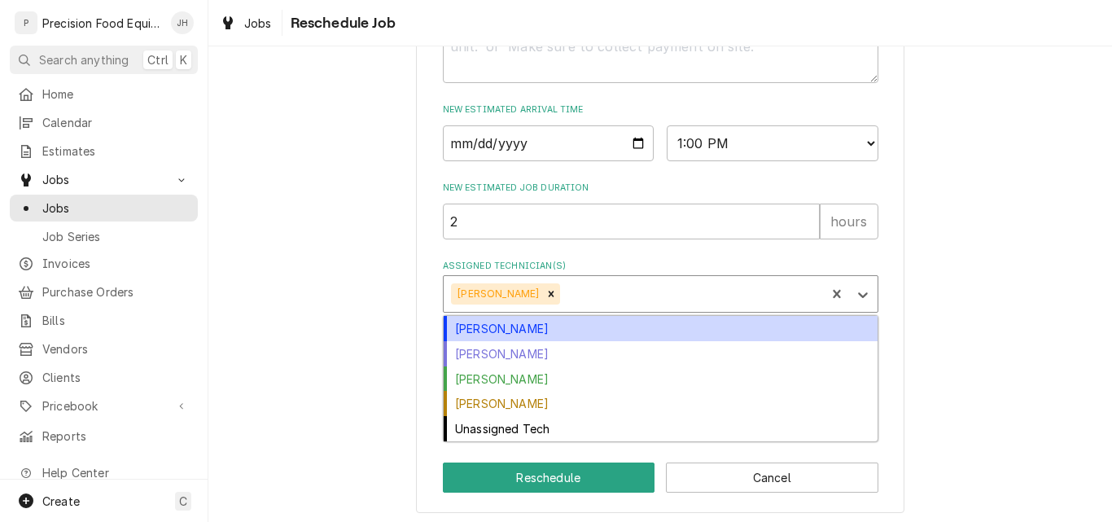
click at [575, 309] on div "Assigned Technician(s)" at bounding box center [691, 293] width 254 height 29
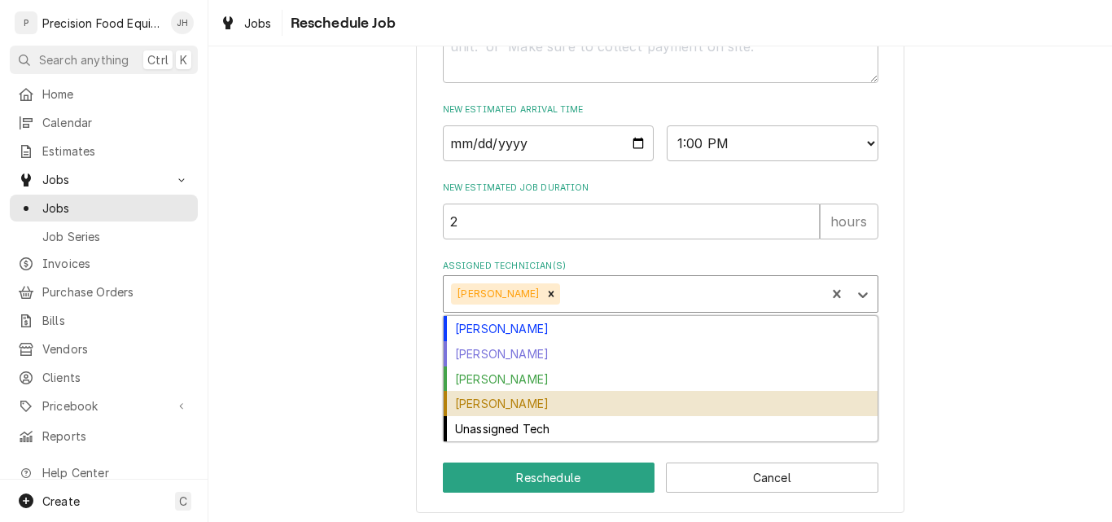
click at [532, 416] on div "Pete Nielson" at bounding box center [661, 403] width 434 height 25
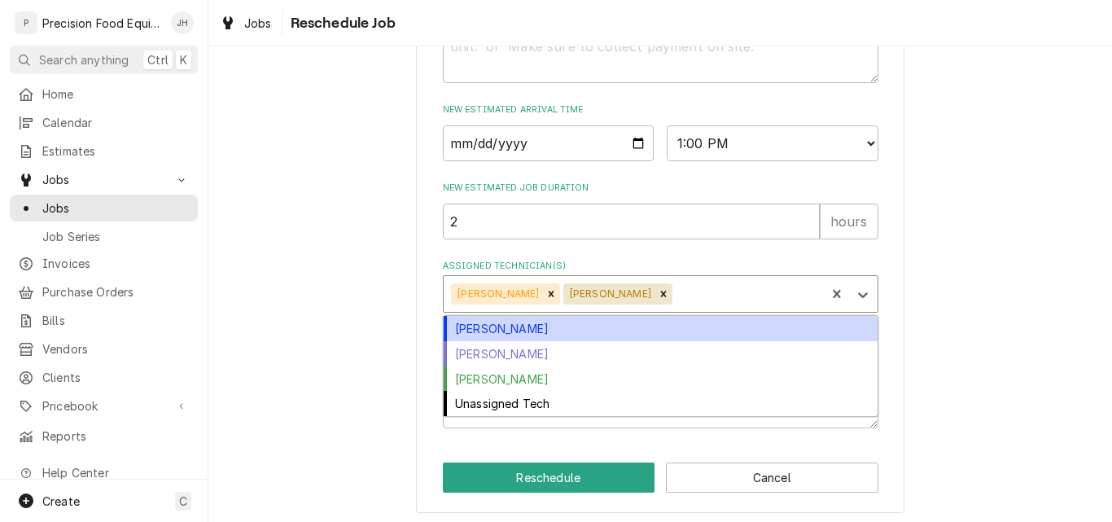
click at [676, 309] on div "Assigned Technician(s)" at bounding box center [747, 293] width 143 height 29
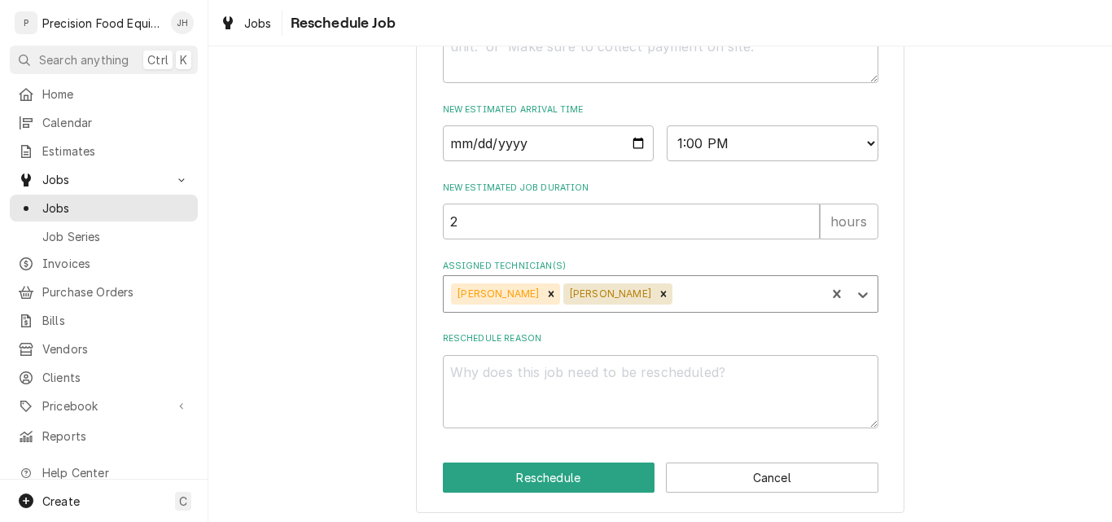
click at [676, 309] on div "Assigned Technician(s)" at bounding box center [747, 293] width 143 height 29
click at [475, 397] on textarea "Reschedule Reason" at bounding box center [661, 391] width 436 height 73
type textarea "x"
type textarea "C"
type textarea "x"
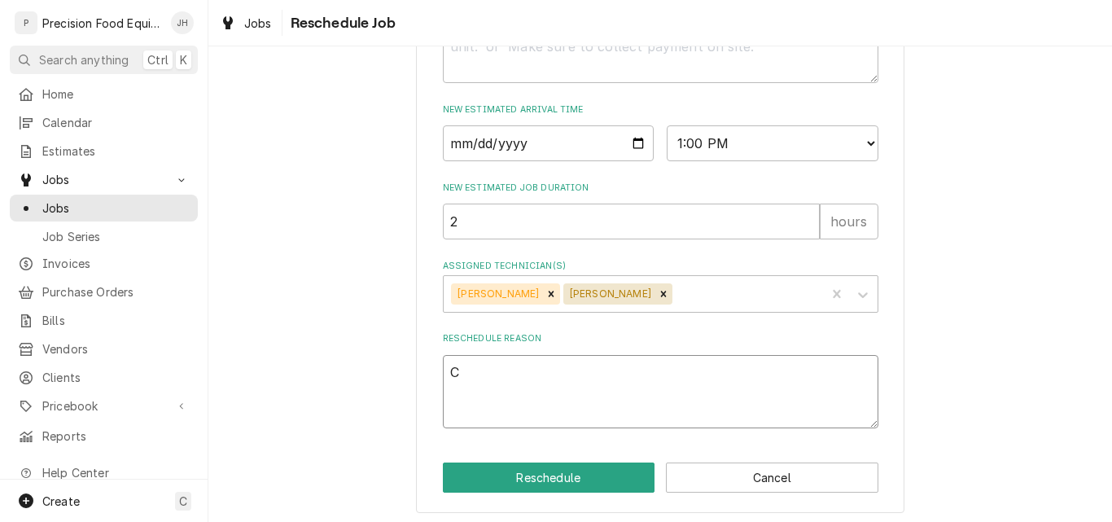
type textarea "Co"
type textarea "x"
type textarea "Con"
type textarea "x"
type textarea "Cont"
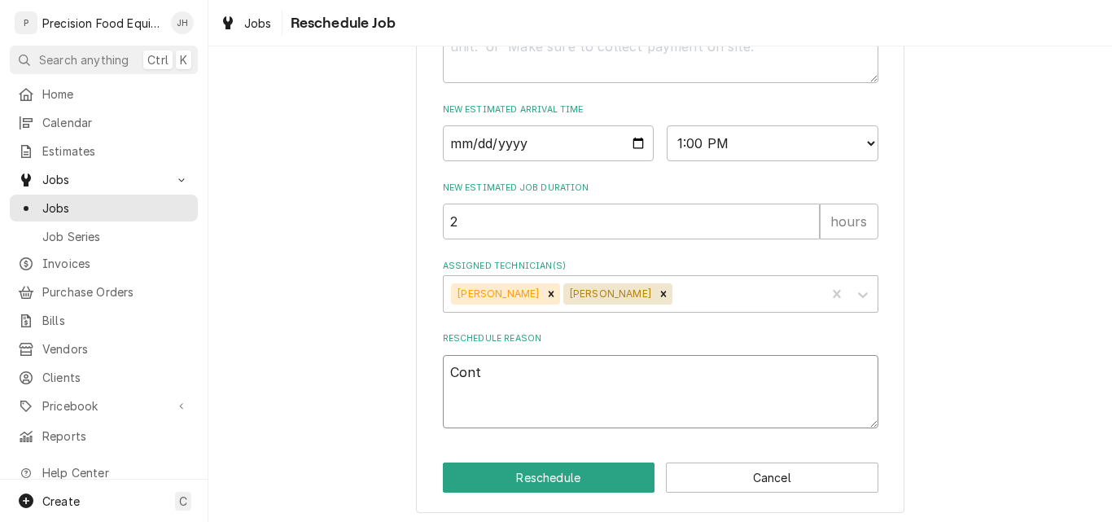
type textarea "x"
type textarea "Conti"
type textarea "x"
type textarea "Contin"
type textarea "x"
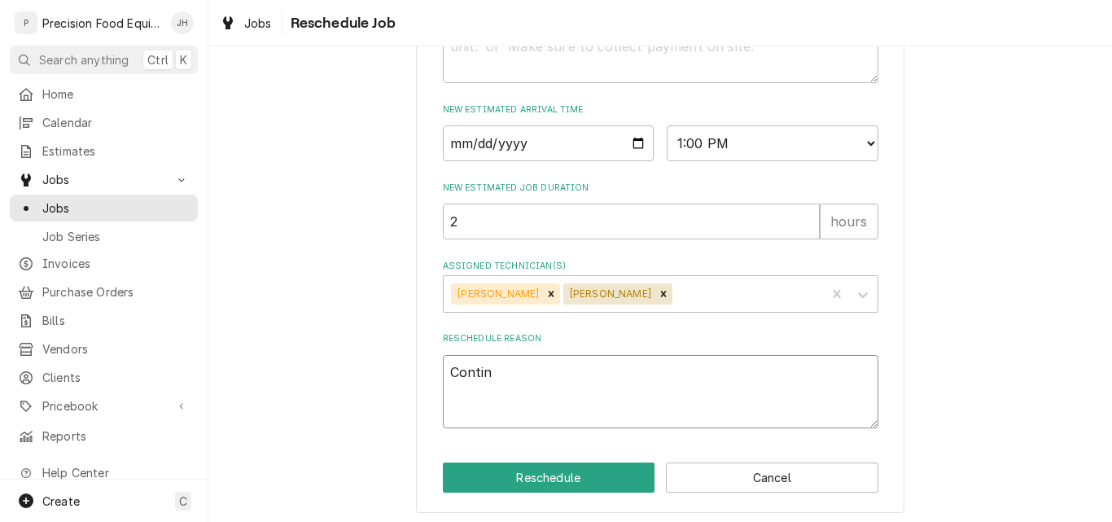
type textarea "Continu"
type textarea "x"
type textarea "Continue"
type textarea "x"
type textarea "Continue"
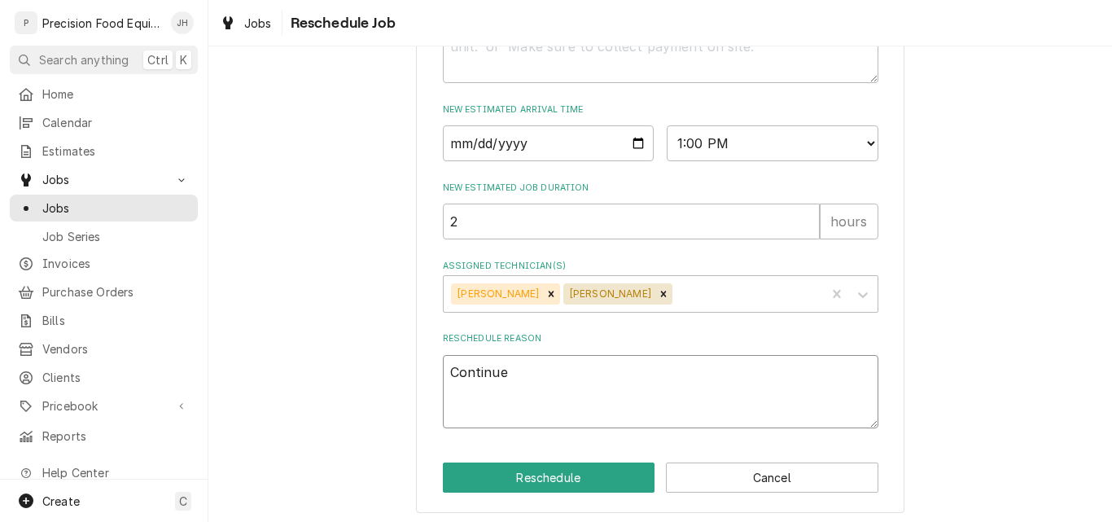
type textarea "x"
type textarea "Continue o"
type textarea "x"
type textarea "Continue of"
type textarea "x"
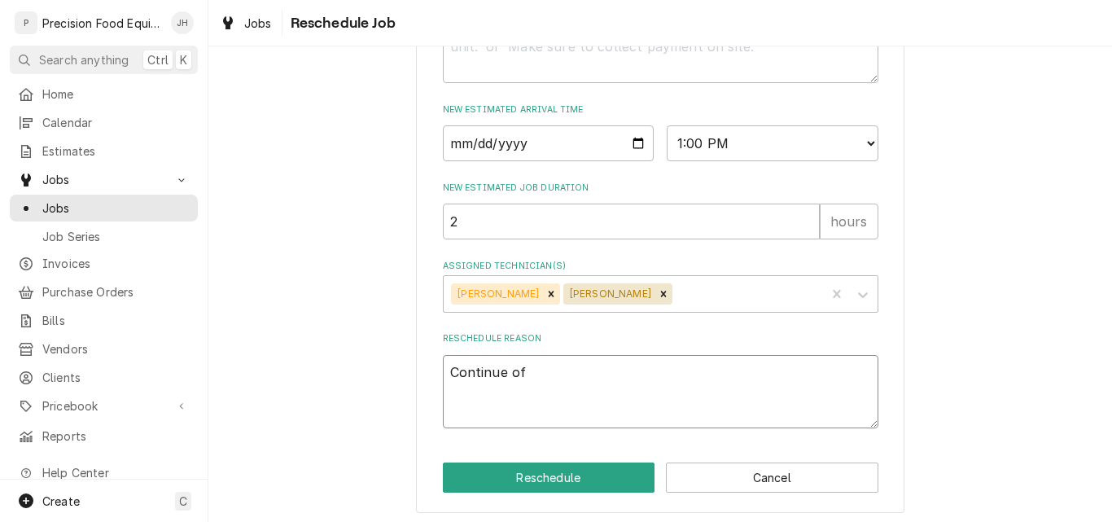
type textarea "Continue of"
type textarea "x"
type textarea "Continue of j"
type textarea "x"
type textarea "Continue of jo"
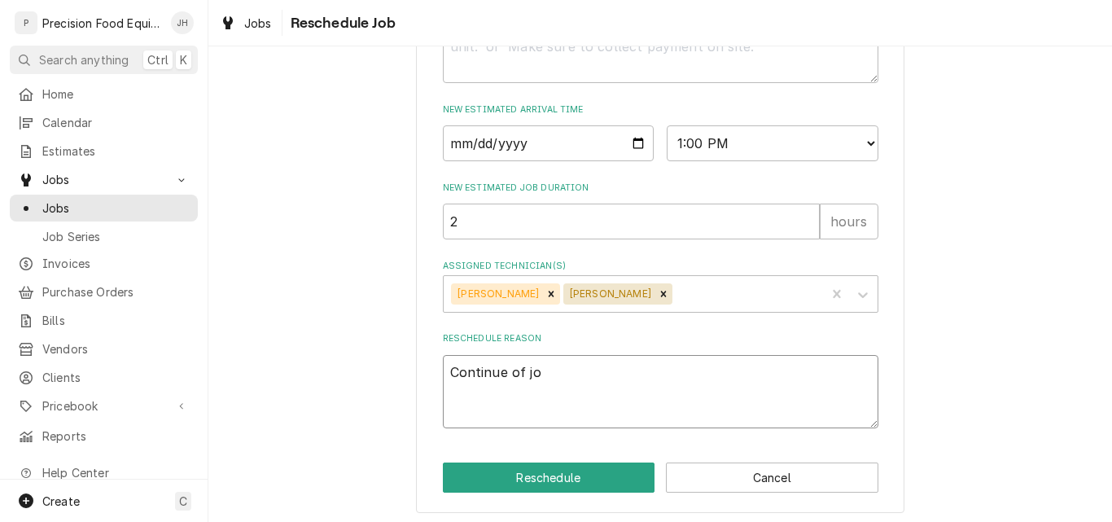
type textarea "x"
type textarea "Continue of job"
click at [554, 493] on button "Reschedule" at bounding box center [549, 478] width 213 height 30
type textarea "x"
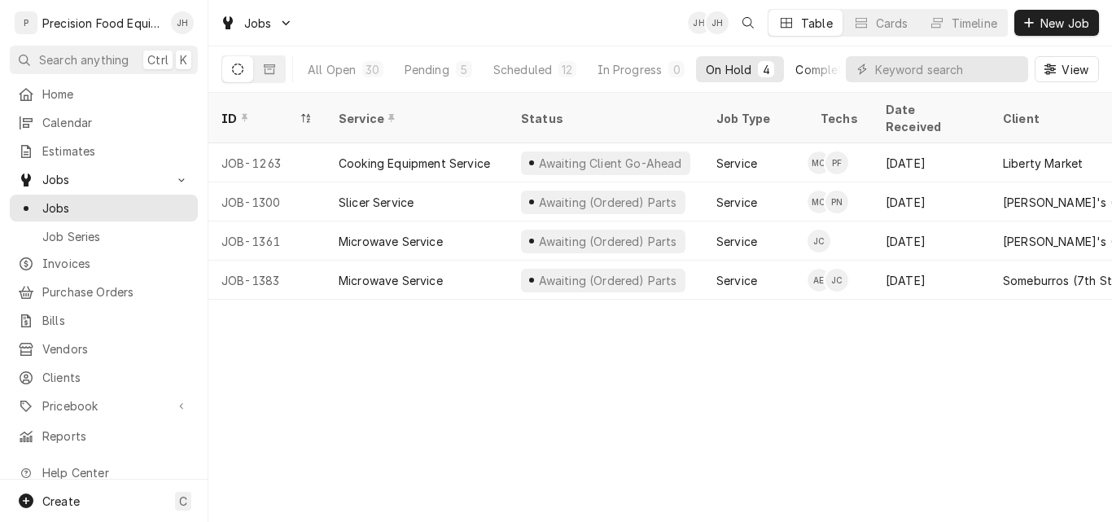
click at [823, 72] on div "Completed" at bounding box center [826, 69] width 61 height 17
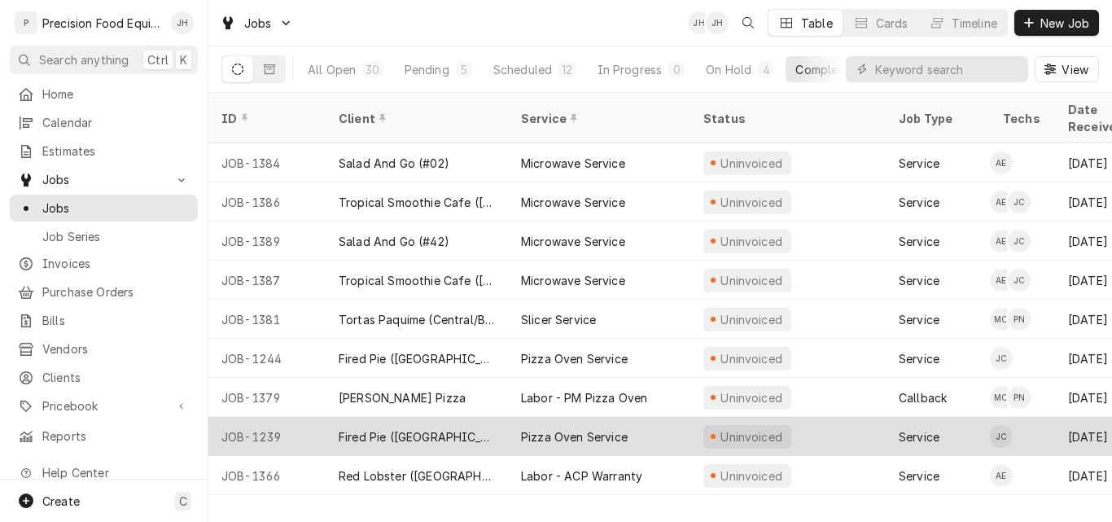
click at [308, 417] on div "JOB-1239" at bounding box center [266, 436] width 117 height 39
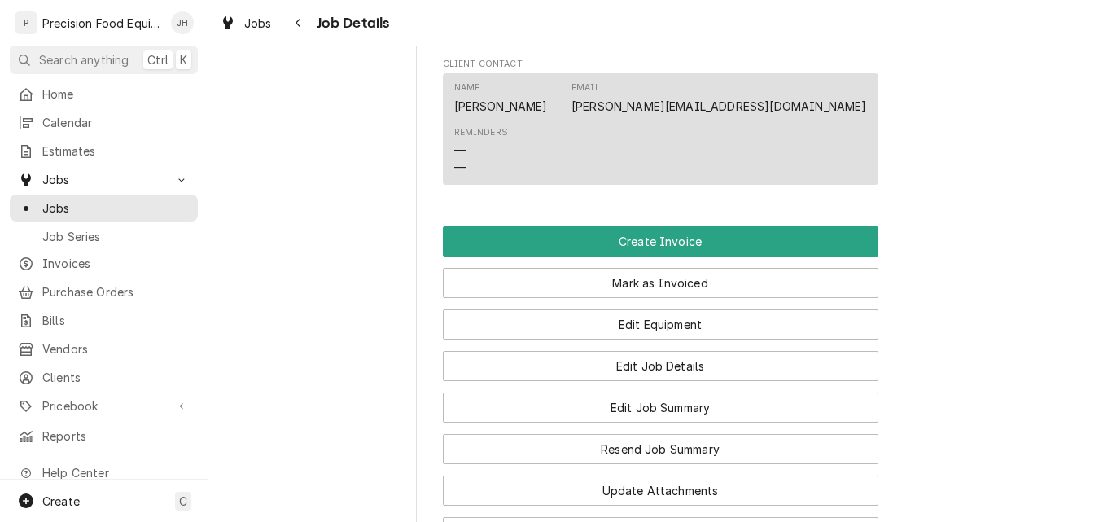
scroll to position [1059, 0]
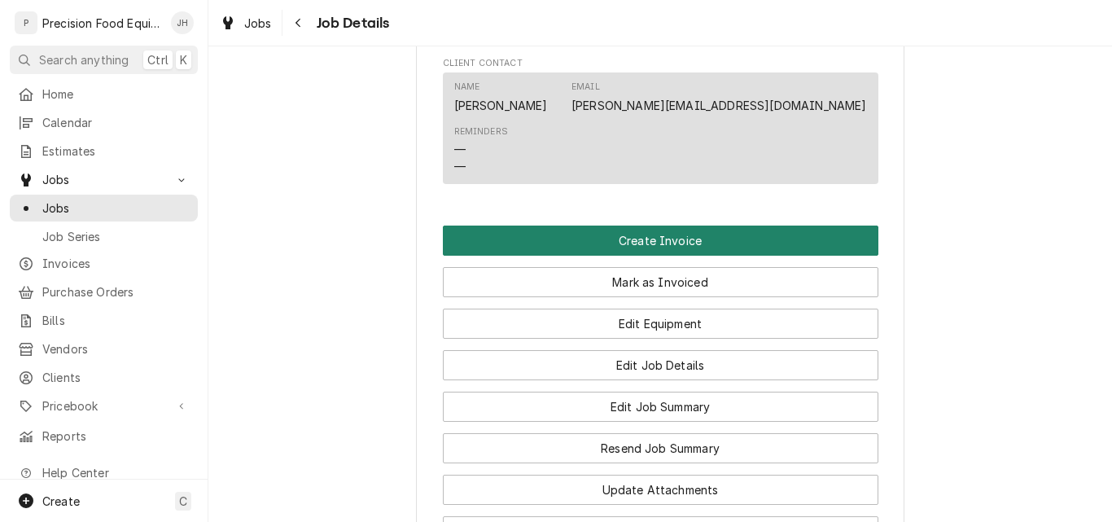
click at [654, 256] on button "Create Invoice" at bounding box center [661, 241] width 436 height 30
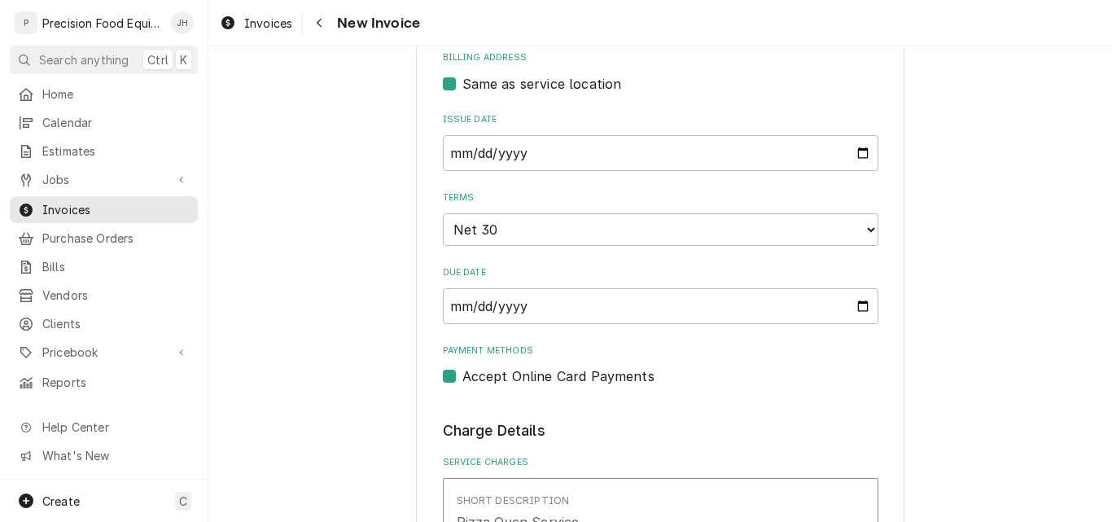
scroll to position [814, 0]
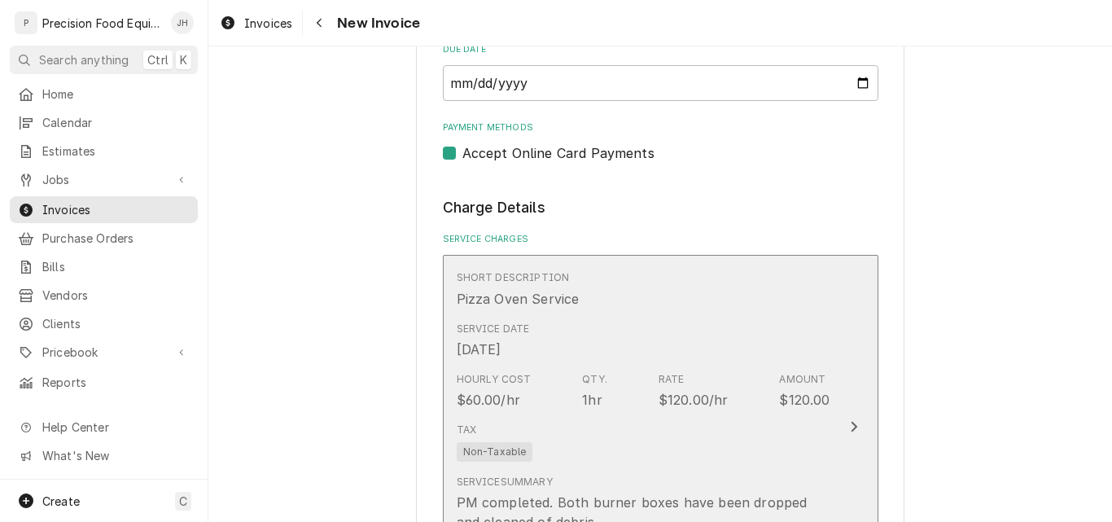
click at [735, 327] on div "Service Date Aug 21, 2025" at bounding box center [644, 340] width 374 height 50
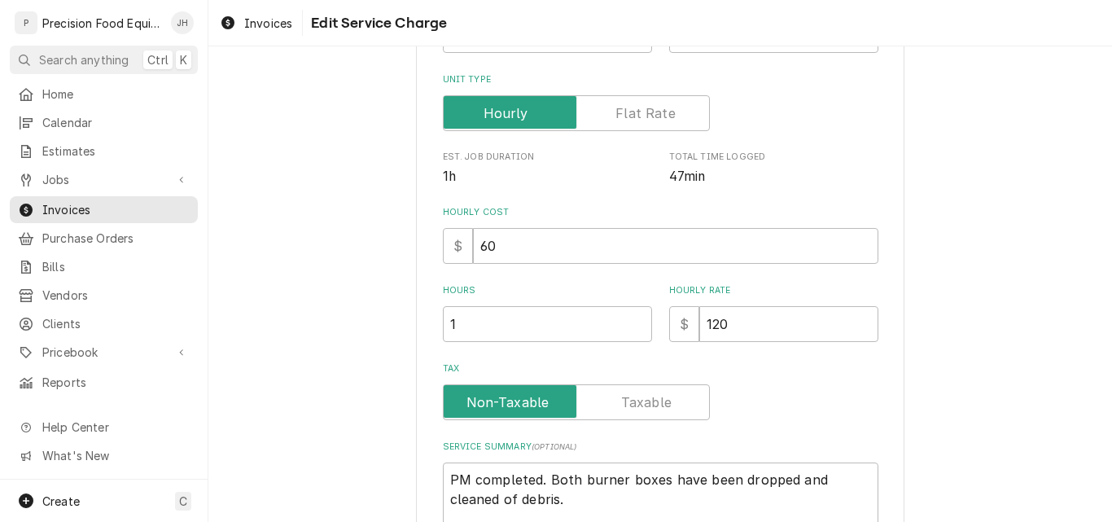
scroll to position [474, 0]
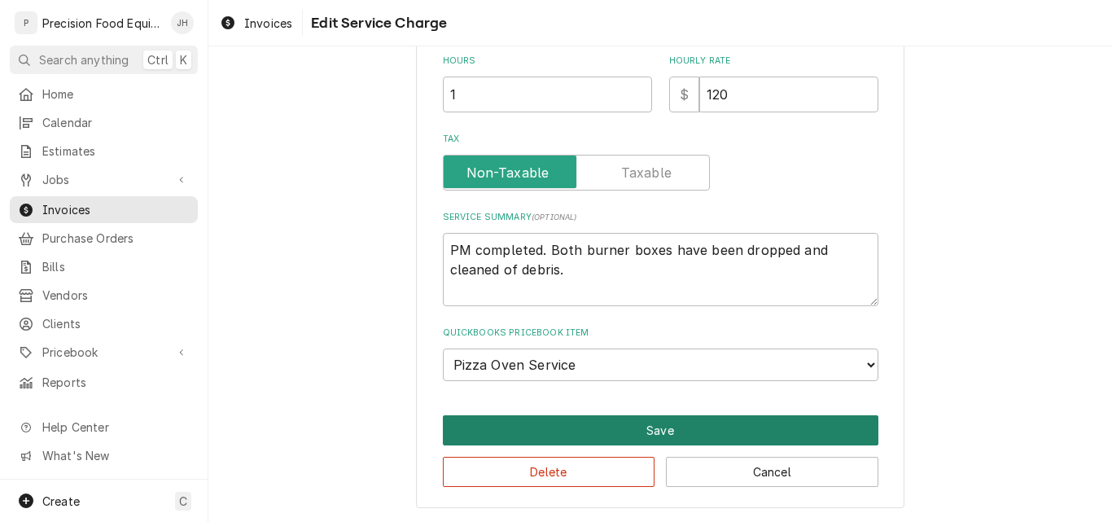
click at [665, 420] on button "Save" at bounding box center [661, 430] width 436 height 30
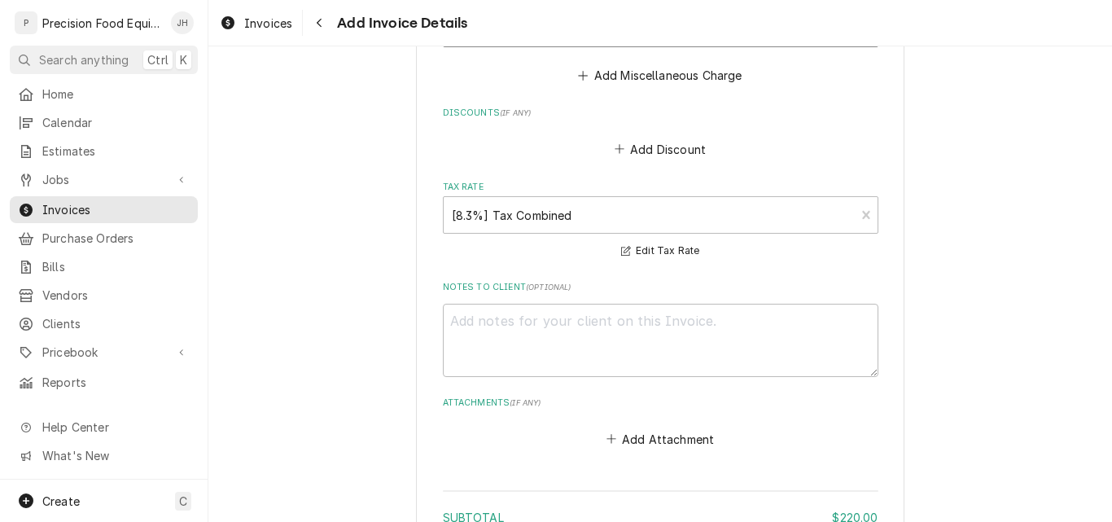
scroll to position [2016, 0]
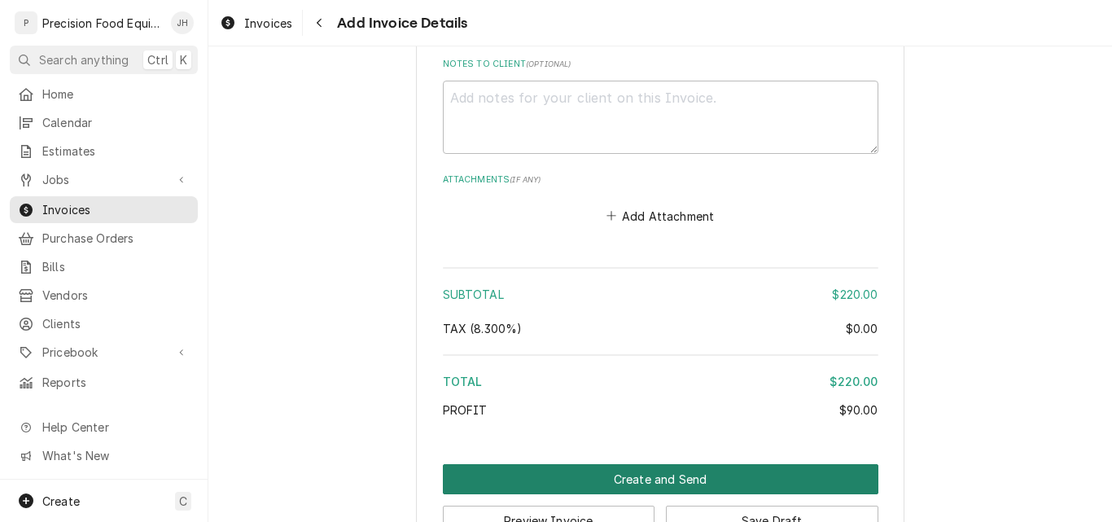
click at [640, 476] on button "Create and Send" at bounding box center [661, 479] width 436 height 30
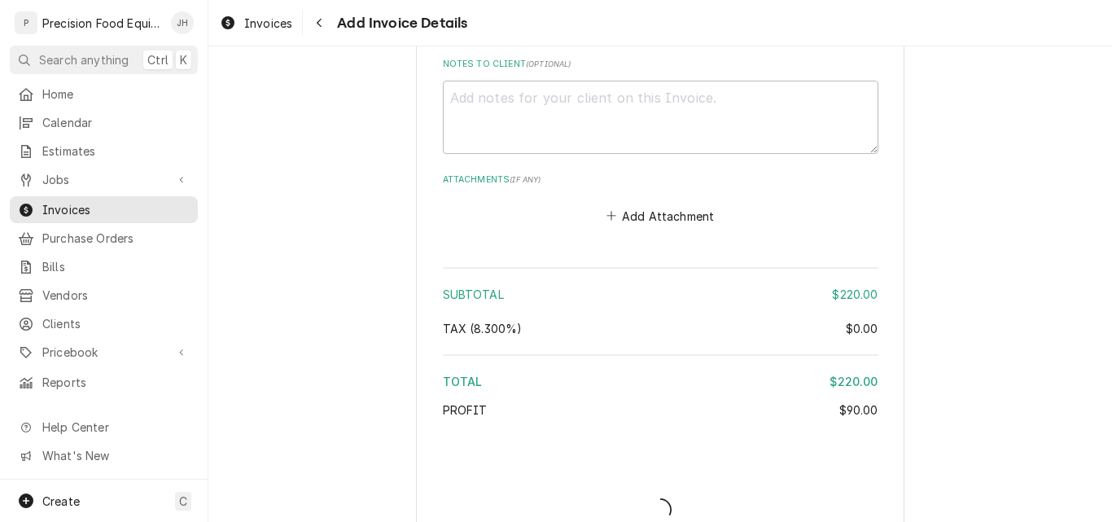
type textarea "x"
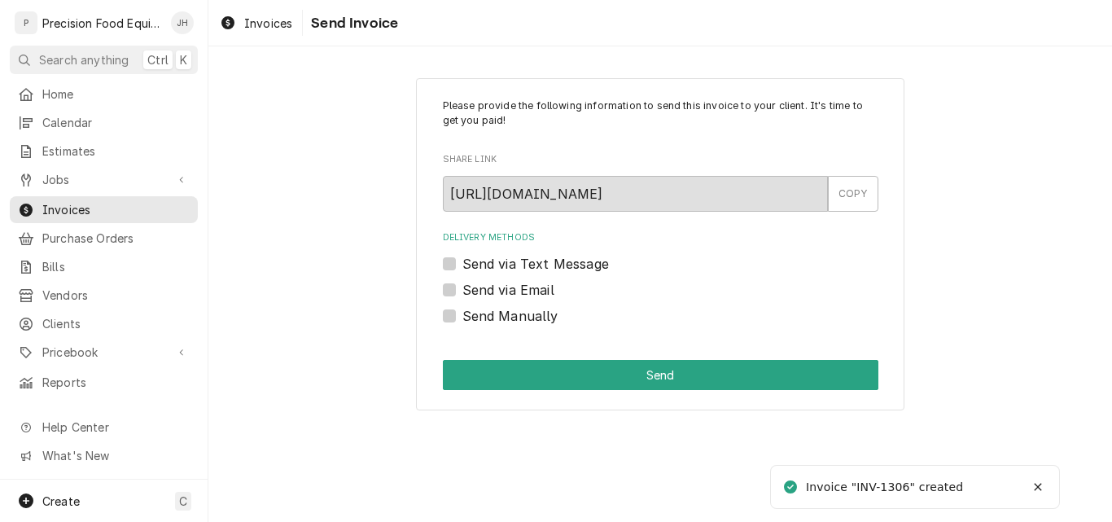
click at [541, 288] on label "Send via Email" at bounding box center [509, 290] width 92 height 20
click at [541, 288] on input "Send via Email" at bounding box center [681, 298] width 436 height 36
checkbox input "true"
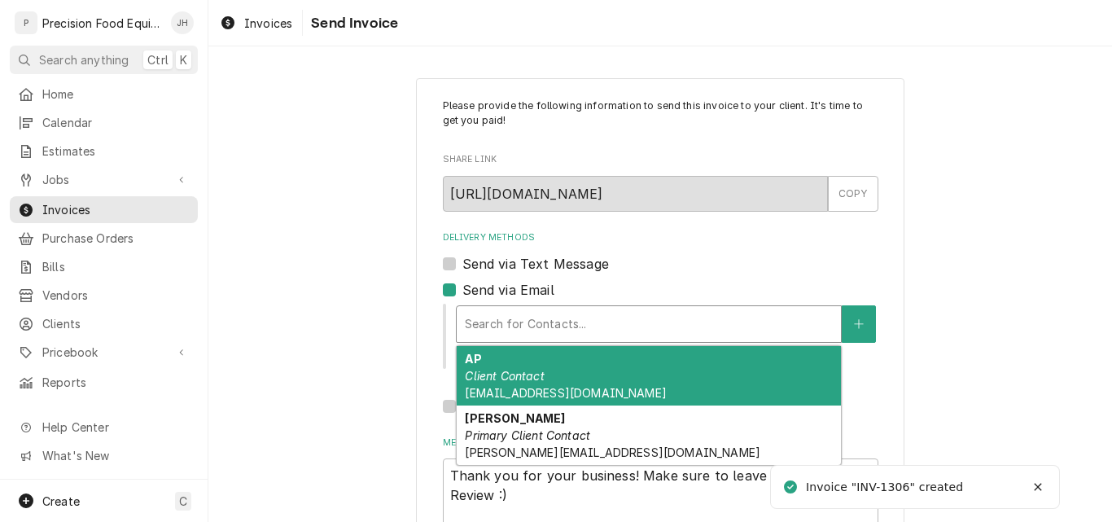
click at [541, 314] on div "Delivery Methods" at bounding box center [649, 323] width 368 height 29
click at [533, 379] on em "Client Contact" at bounding box center [504, 376] width 79 height 14
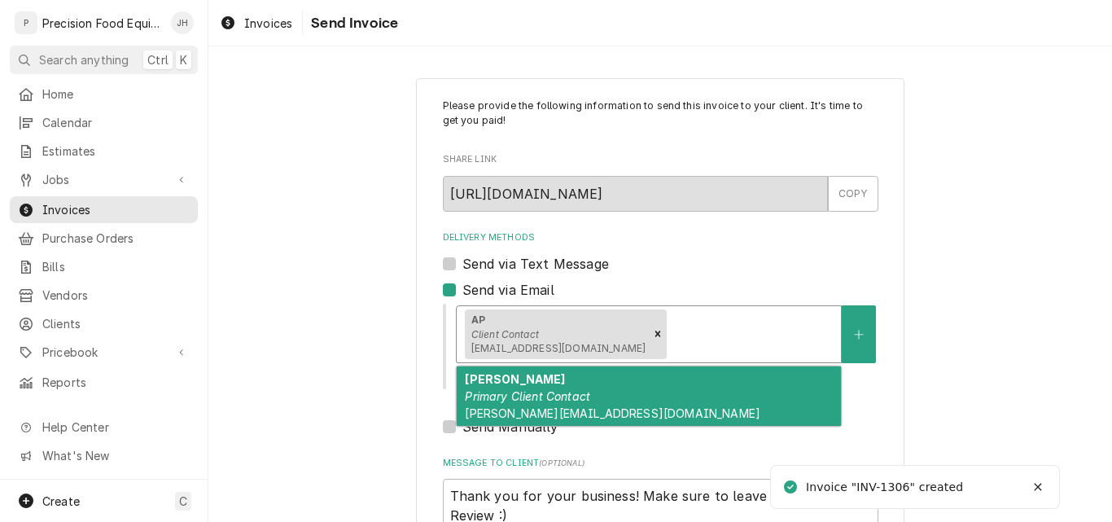
click at [670, 331] on div "Delivery Methods" at bounding box center [751, 333] width 163 height 29
click at [618, 393] on div "Doug Primary Client Contact Doug@firedpie.com" at bounding box center [649, 395] width 384 height 59
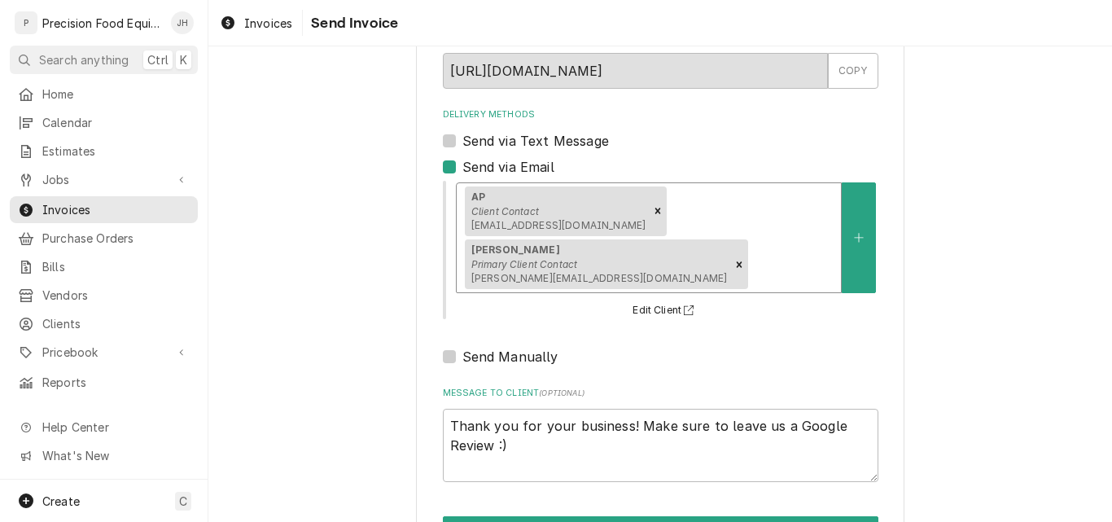
scroll to position [129, 0]
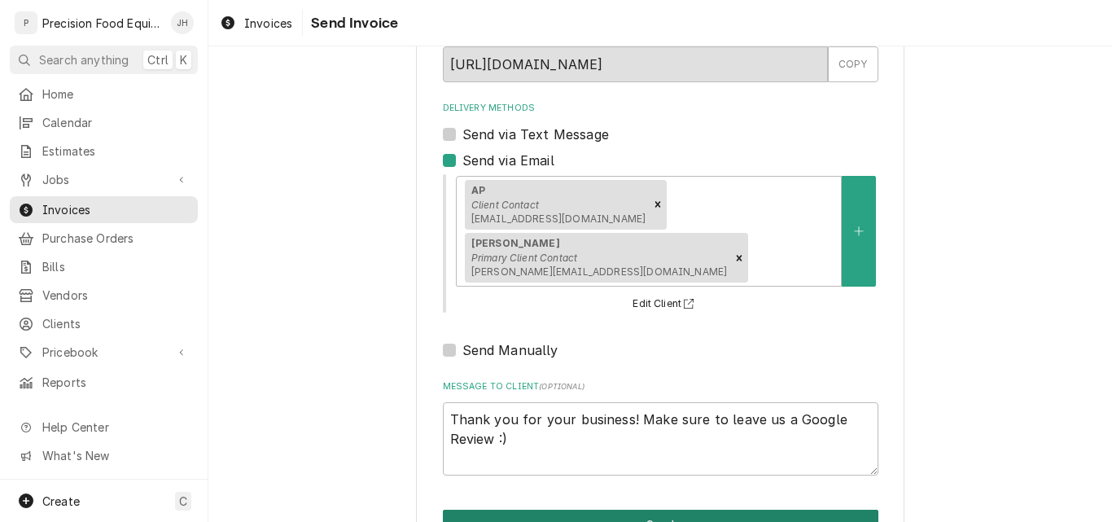
click at [683, 510] on button "Send" at bounding box center [661, 525] width 436 height 30
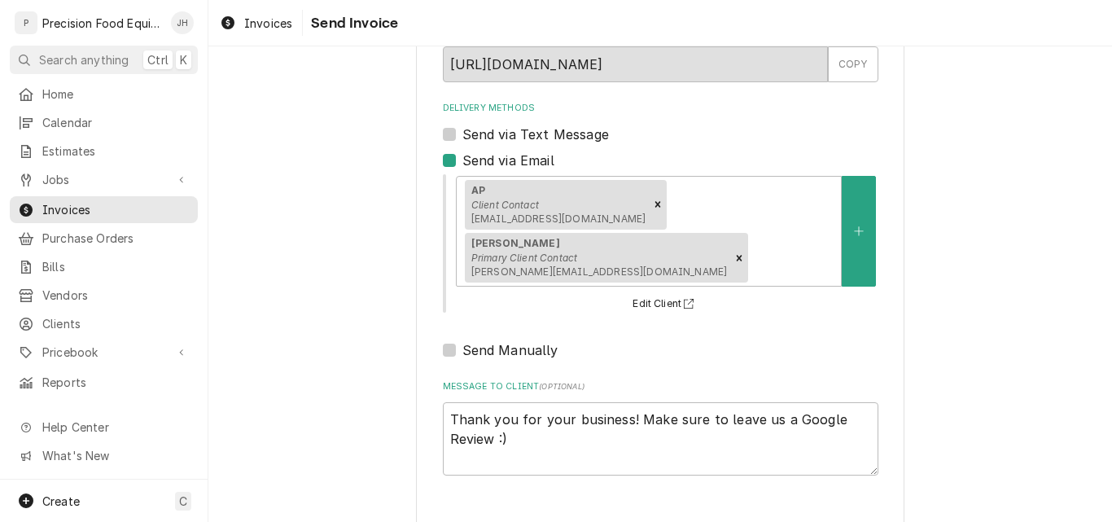
type textarea "x"
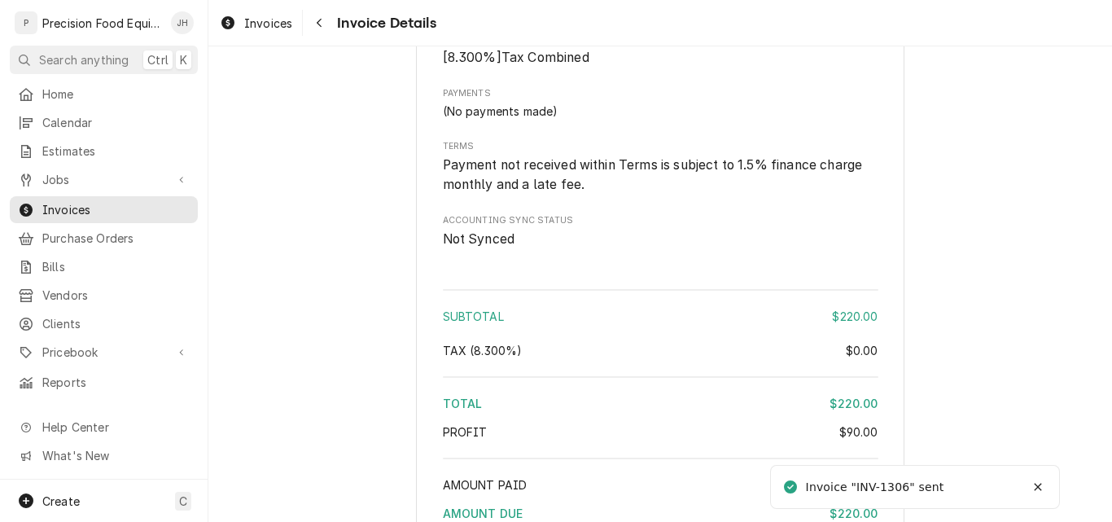
scroll to position [1849, 0]
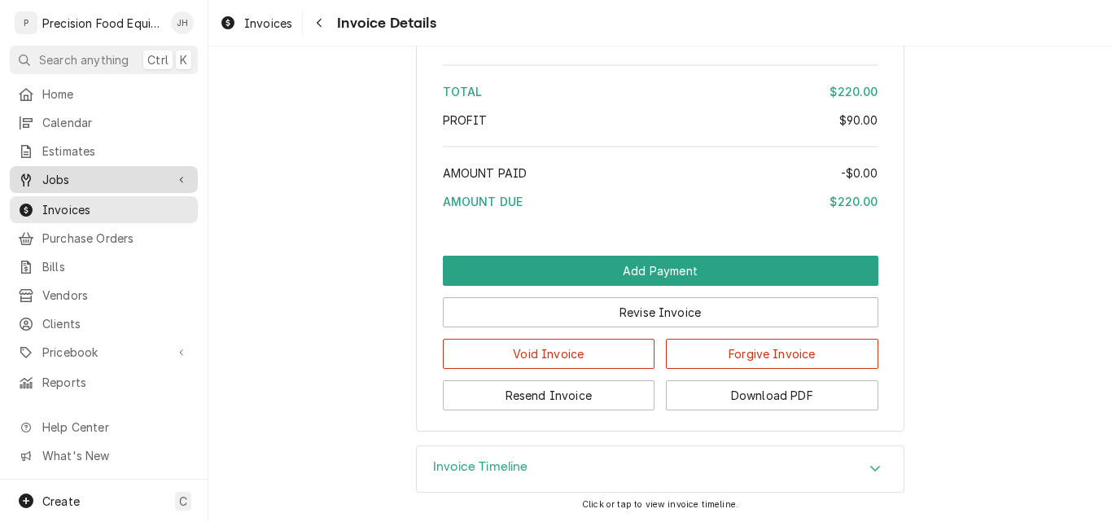
click at [63, 174] on span "Jobs" at bounding box center [103, 179] width 123 height 17
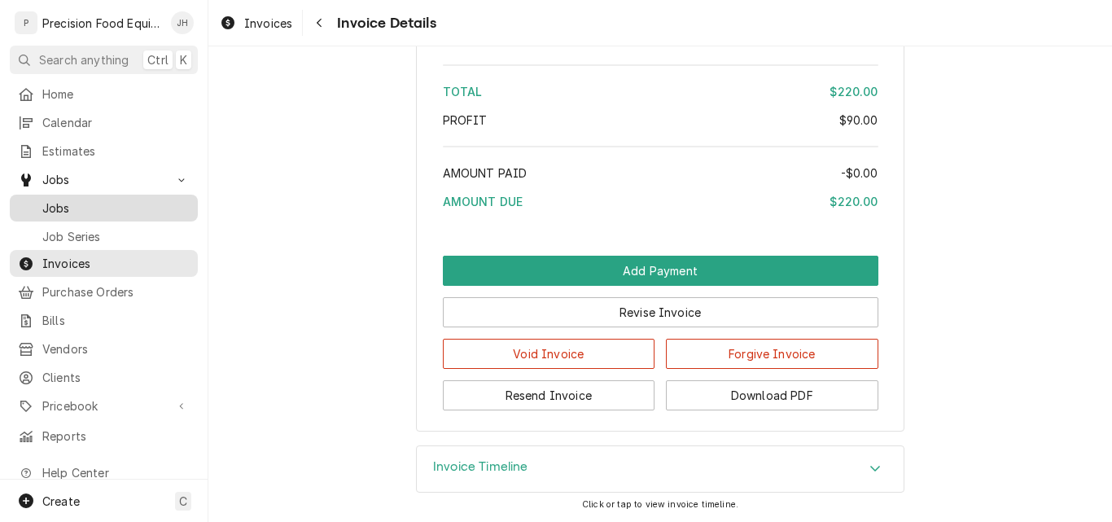
click at [59, 202] on span "Jobs" at bounding box center [115, 208] width 147 height 17
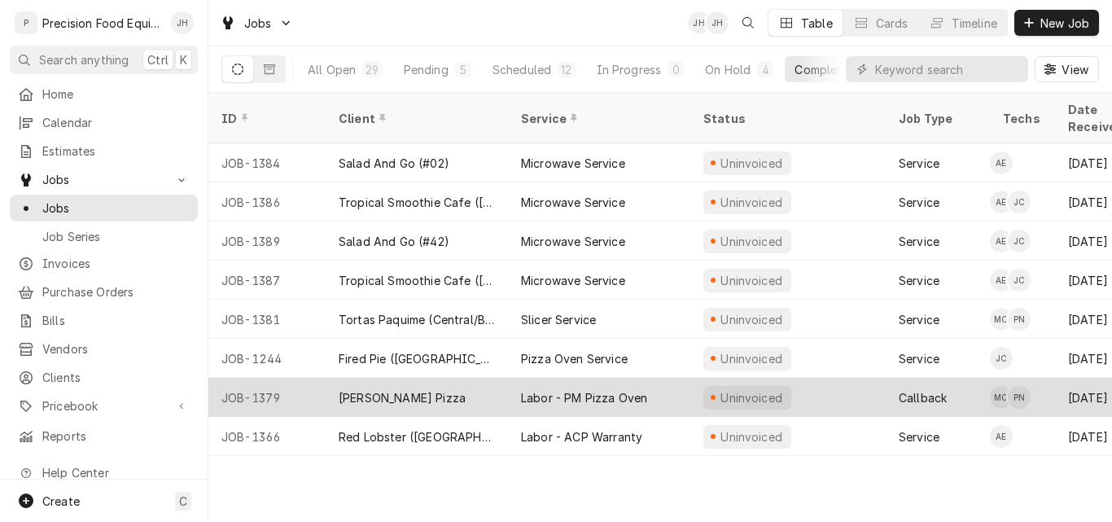
click at [458, 384] on div "Spinato's Pizza" at bounding box center [417, 397] width 182 height 39
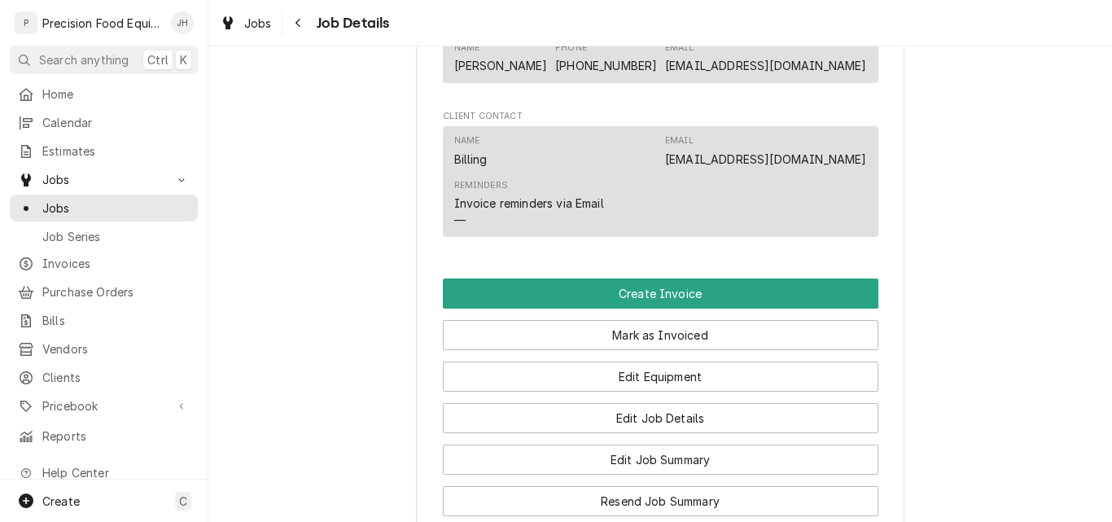
scroll to position [1140, 0]
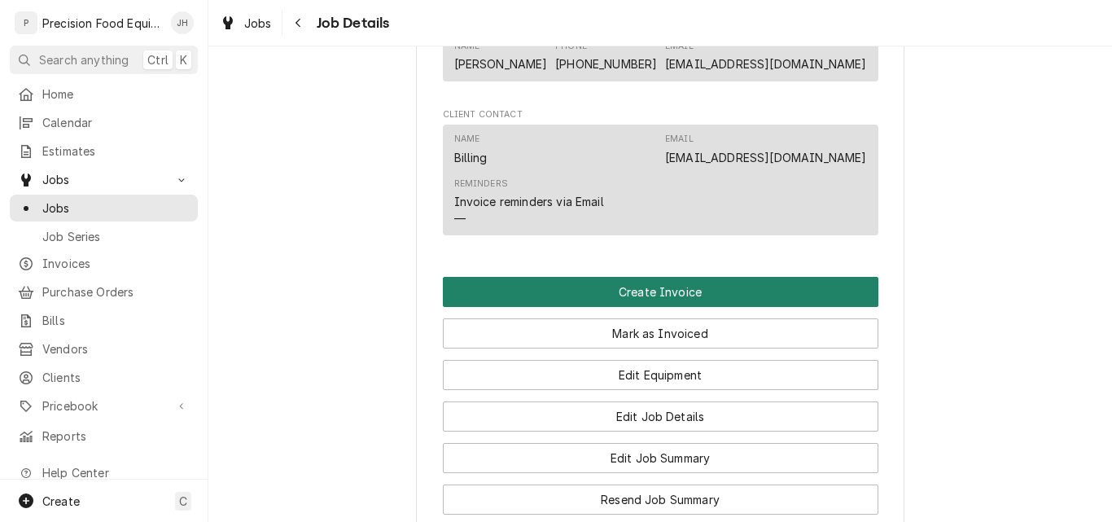
click at [690, 307] on button "Create Invoice" at bounding box center [661, 292] width 436 height 30
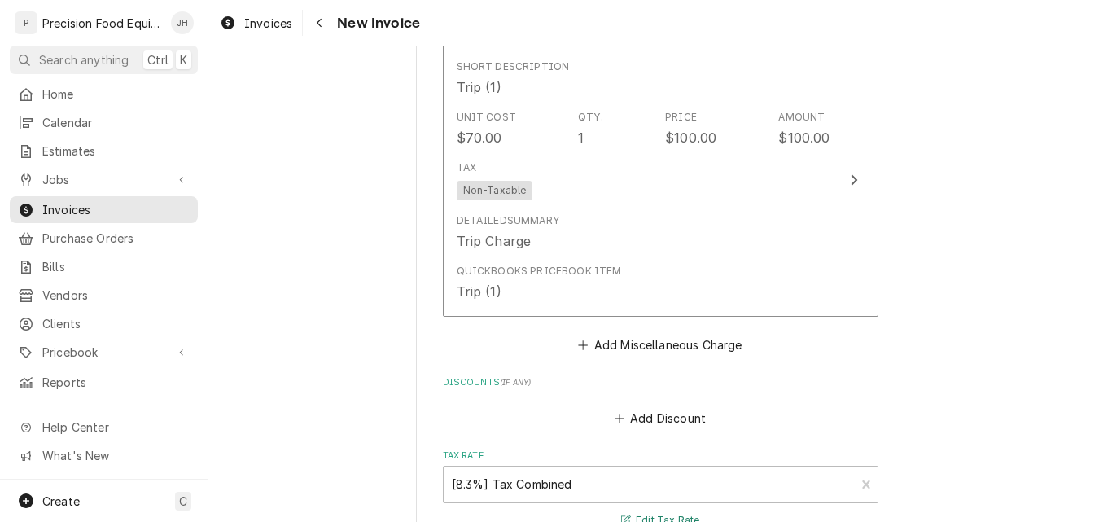
scroll to position [2274, 0]
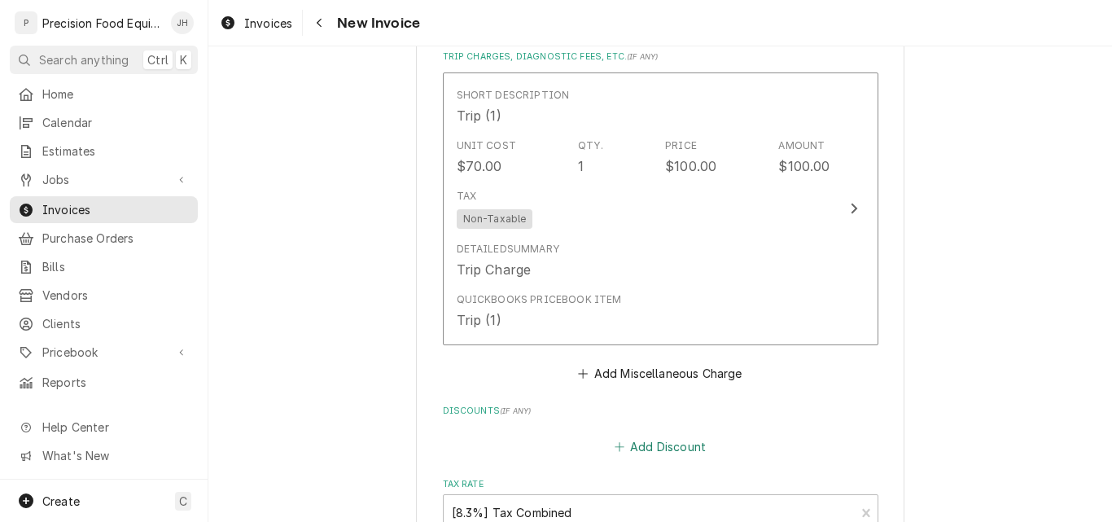
click at [645, 443] on button "Add Discount" at bounding box center [660, 447] width 97 height 23
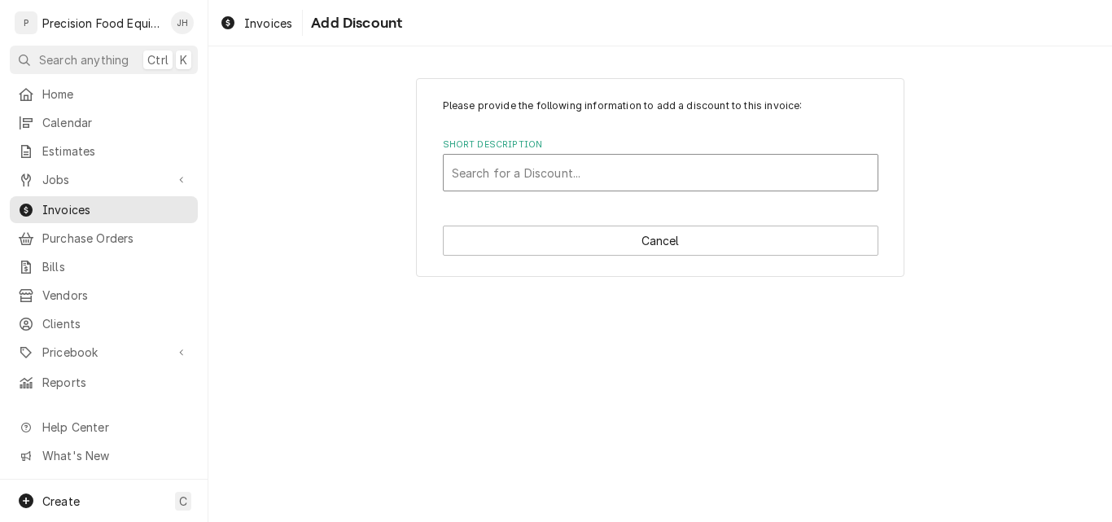
click at [519, 182] on div "Short Description" at bounding box center [661, 172] width 418 height 29
click at [1039, 249] on div "Please provide the following information to add a discount to this invoice: Sho…" at bounding box center [660, 177] width 904 height 227
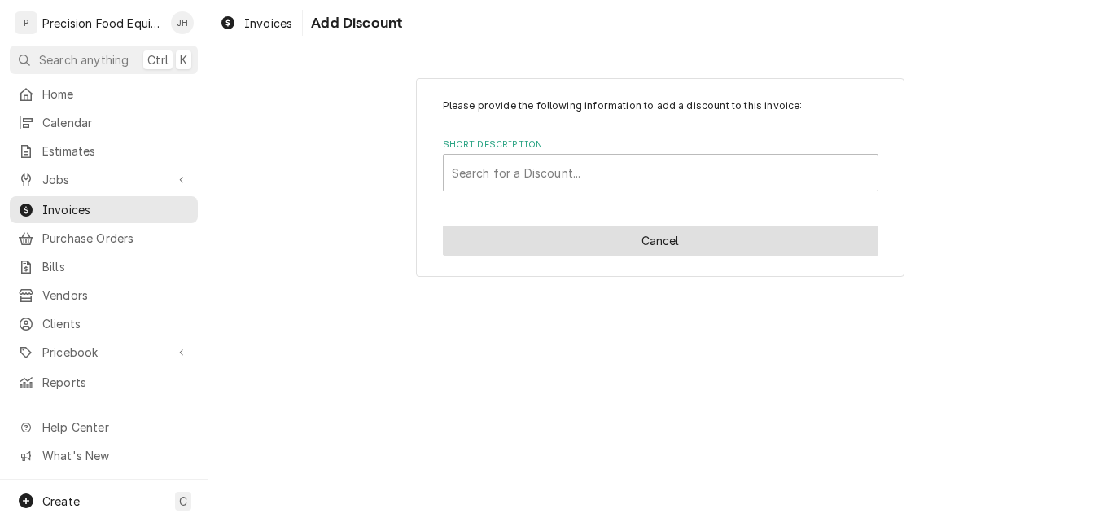
click at [734, 237] on button "Cancel" at bounding box center [661, 241] width 436 height 30
type textarea "x"
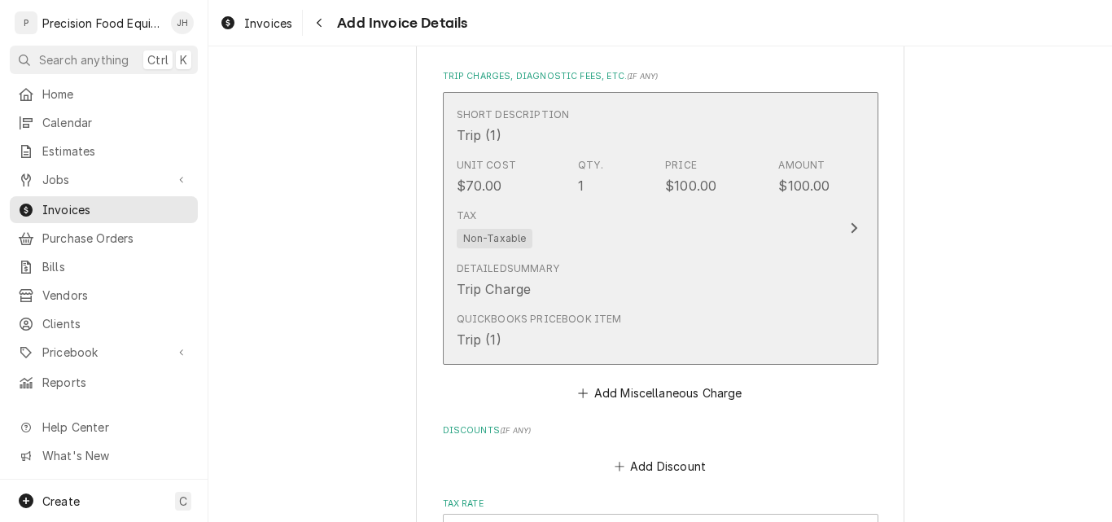
scroll to position [2254, 0]
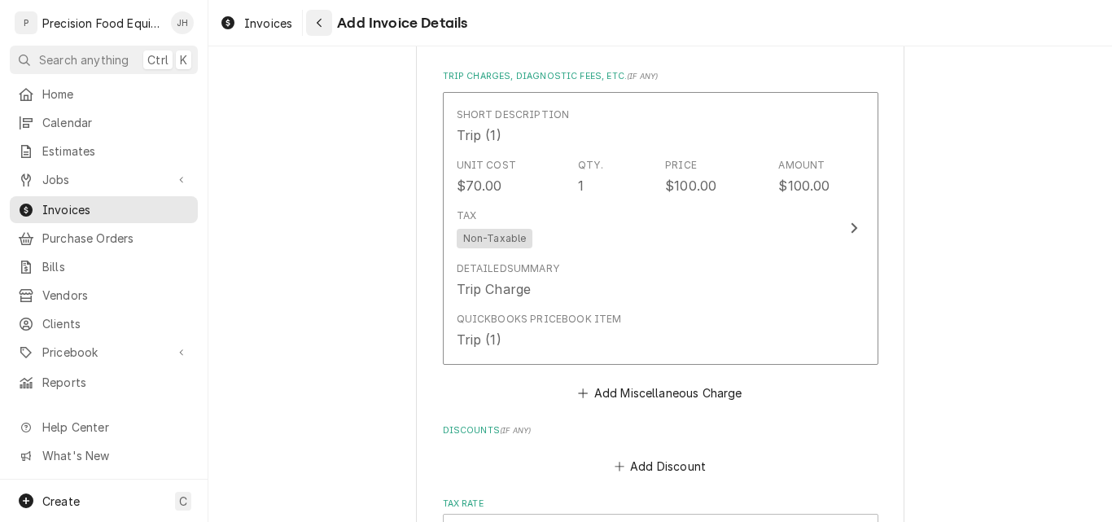
click at [321, 19] on icon "Navigate back" at bounding box center [319, 23] width 5 height 9
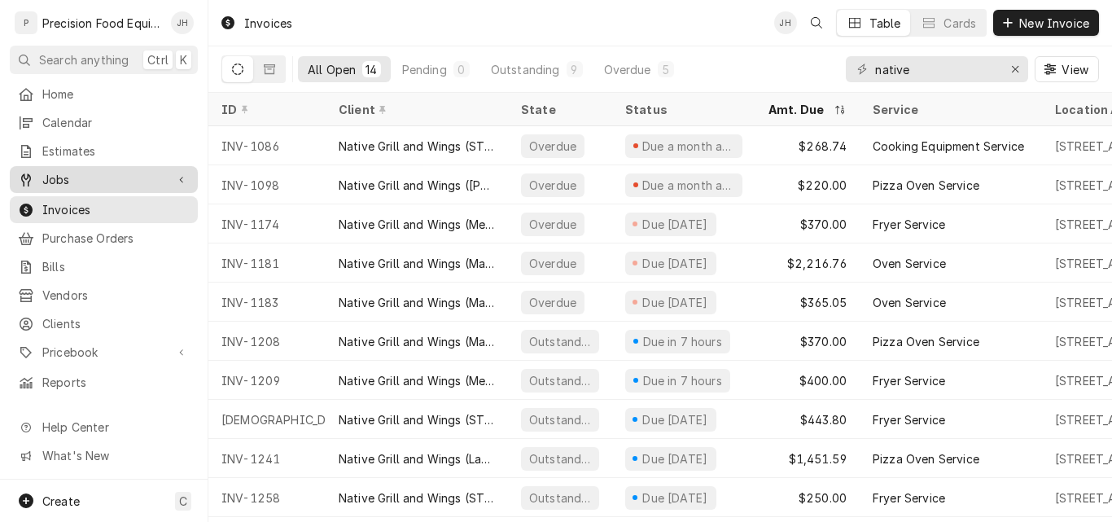
click at [83, 175] on span "Jobs" at bounding box center [103, 179] width 123 height 17
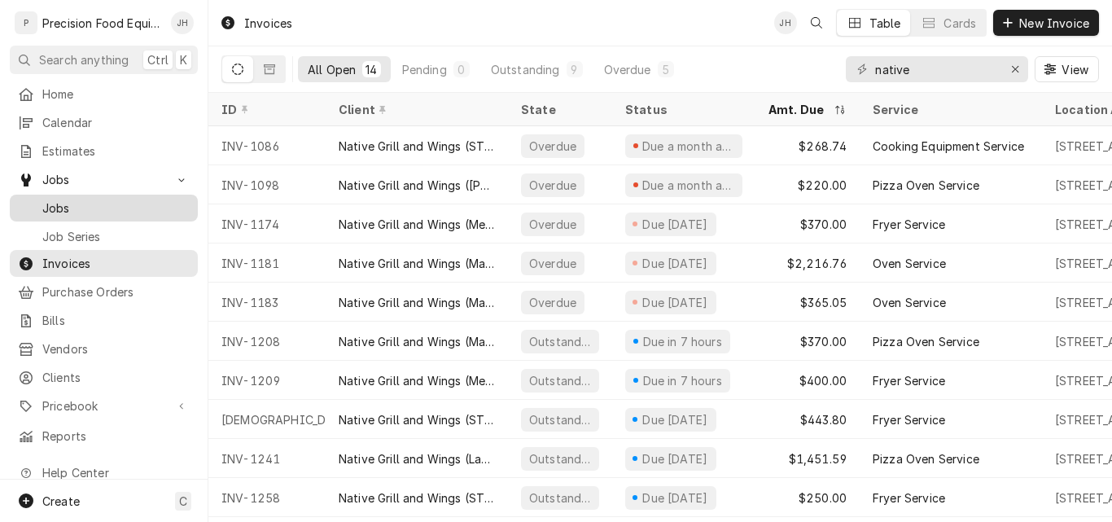
click at [94, 195] on link "Jobs" at bounding box center [104, 208] width 188 height 27
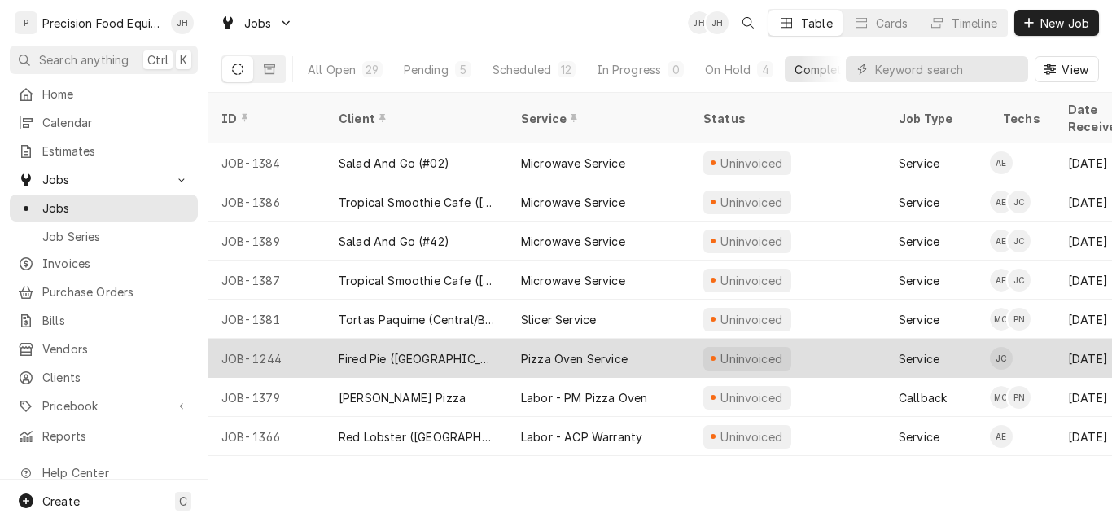
click at [483, 339] on div "Fired Pie ([GEOGRAPHIC_DATA])" at bounding box center [417, 358] width 182 height 39
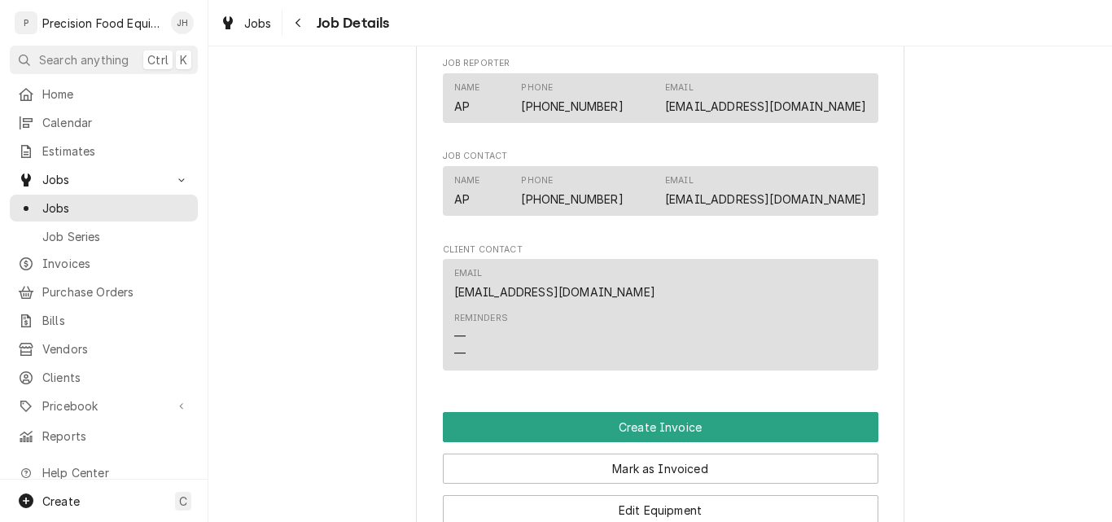
scroll to position [1059, 0]
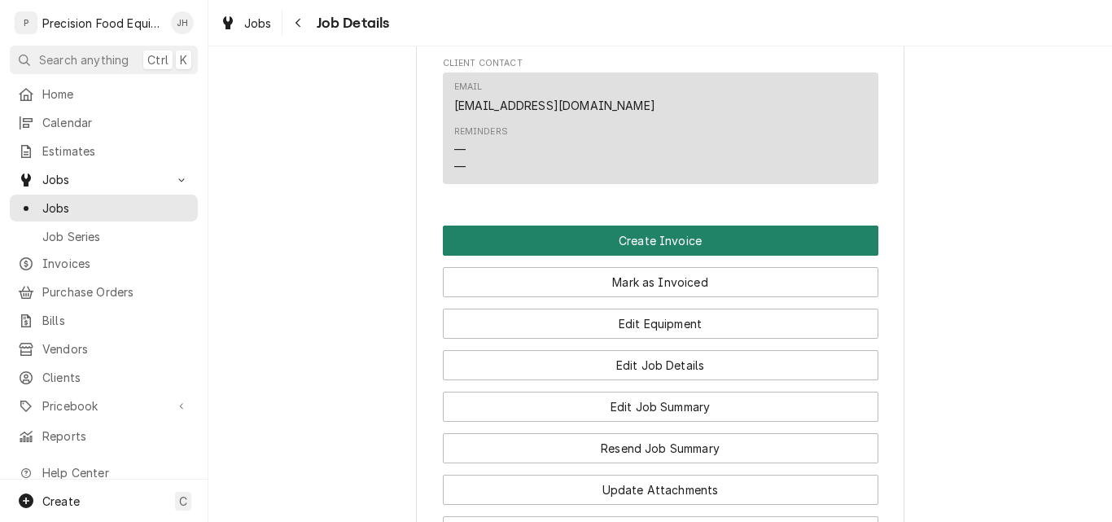
click at [617, 253] on button "Create Invoice" at bounding box center [661, 241] width 436 height 30
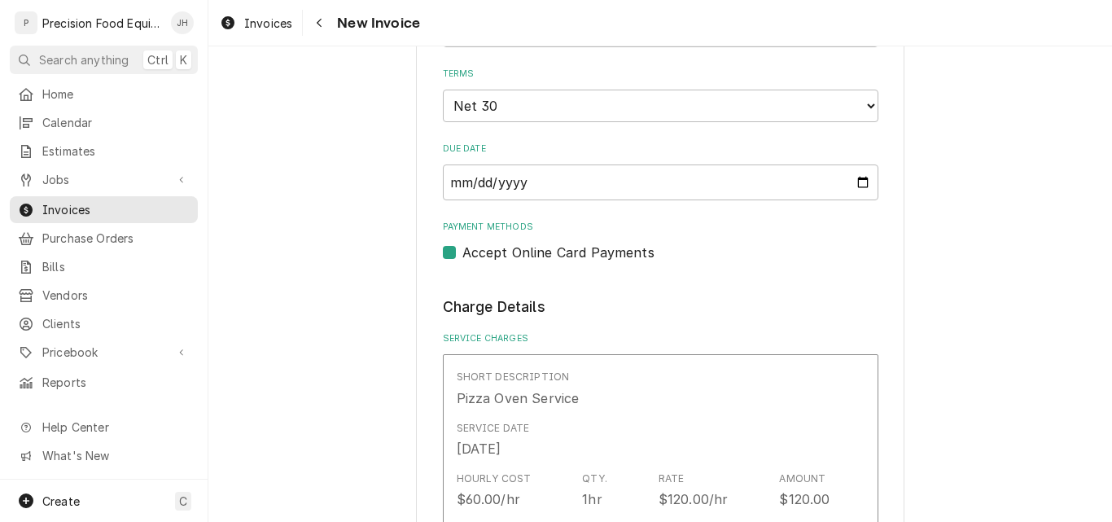
scroll to position [814, 0]
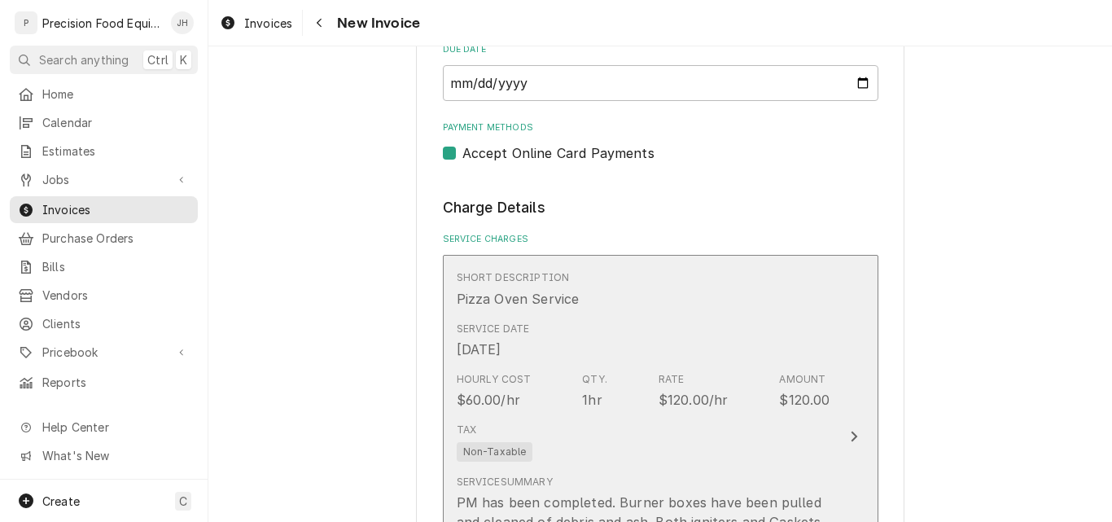
click at [688, 322] on div "Service Date [DATE]" at bounding box center [644, 340] width 374 height 50
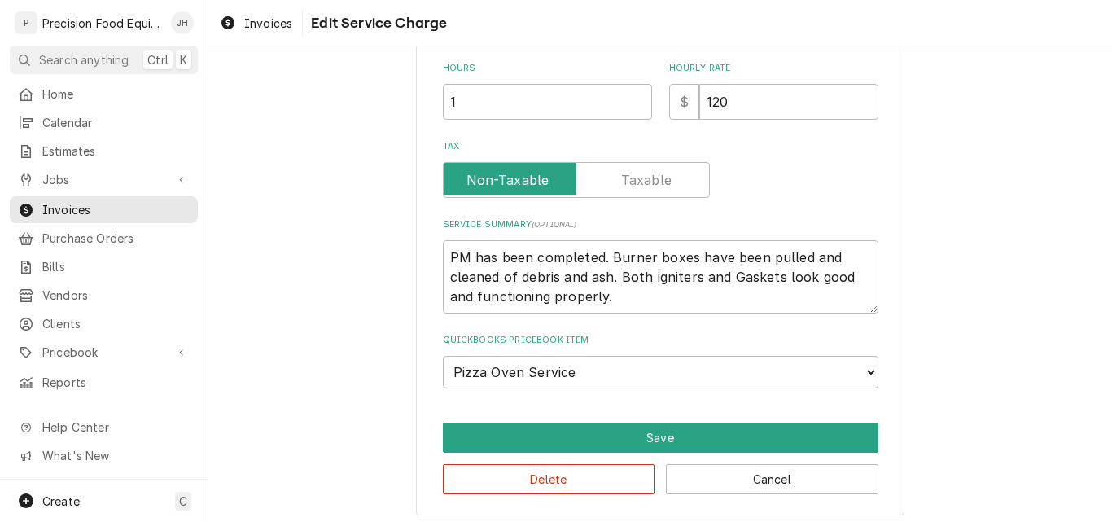
scroll to position [474, 0]
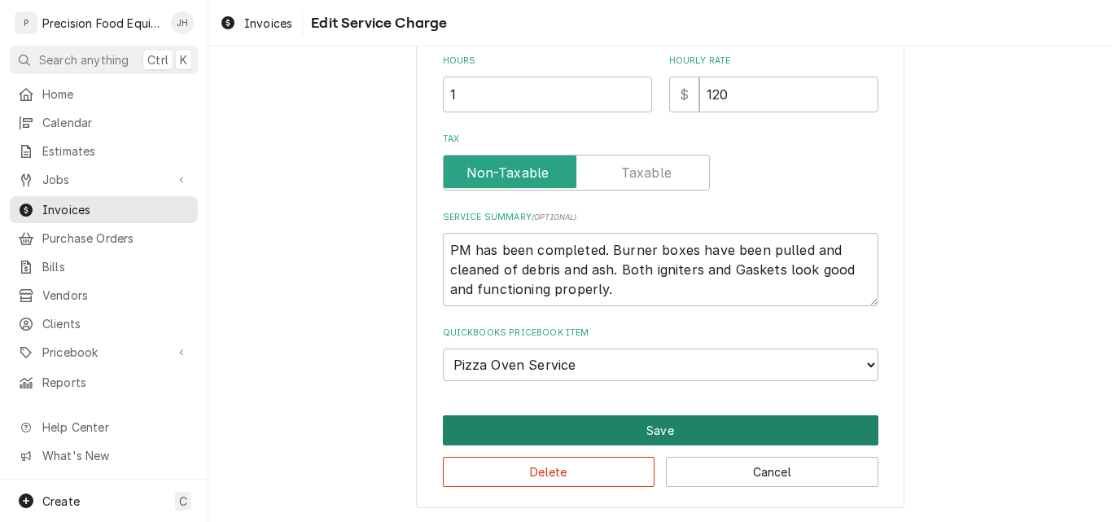
click at [651, 429] on button "Save" at bounding box center [661, 430] width 436 height 30
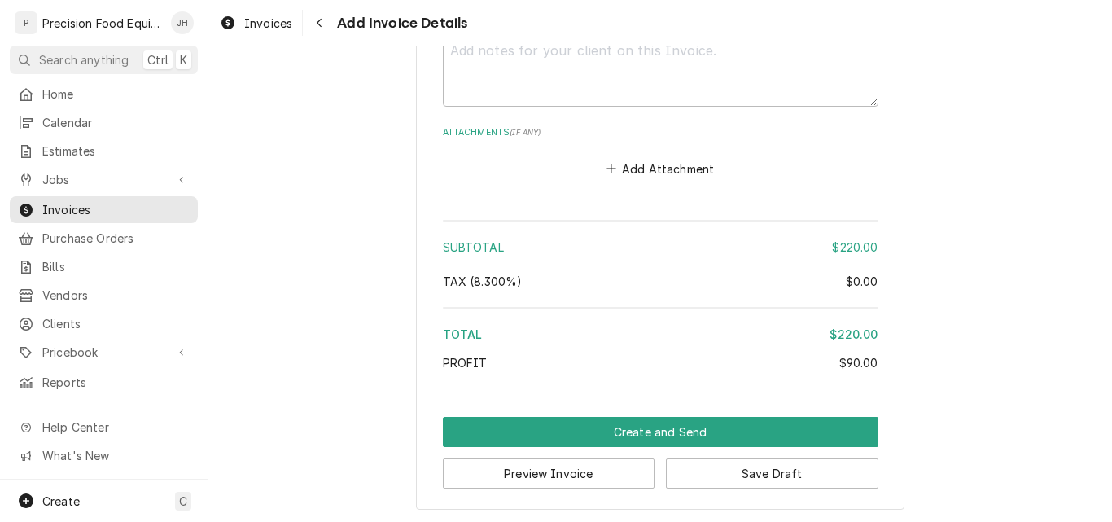
scroll to position [2085, 0]
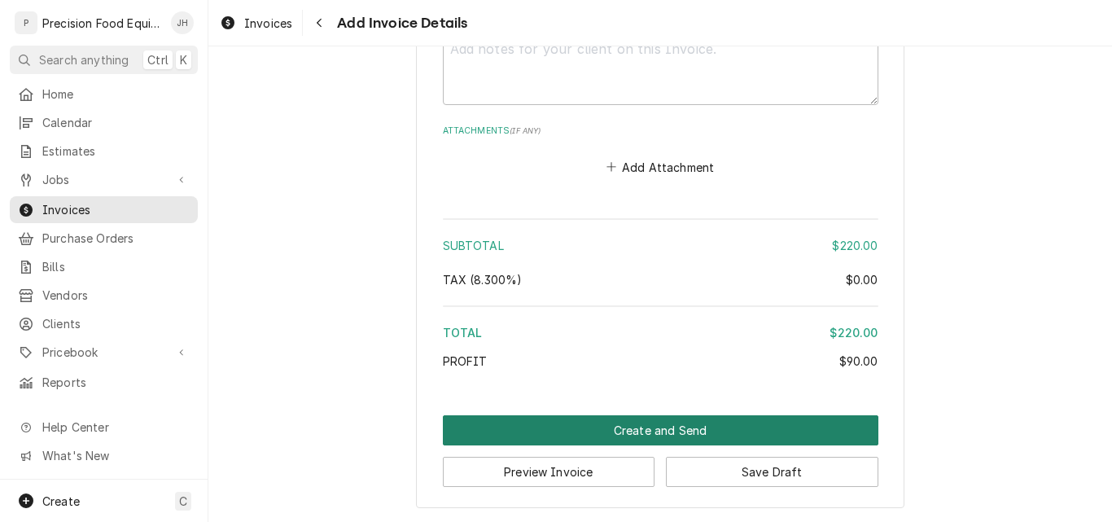
click at [667, 426] on button "Create and Send" at bounding box center [661, 430] width 436 height 30
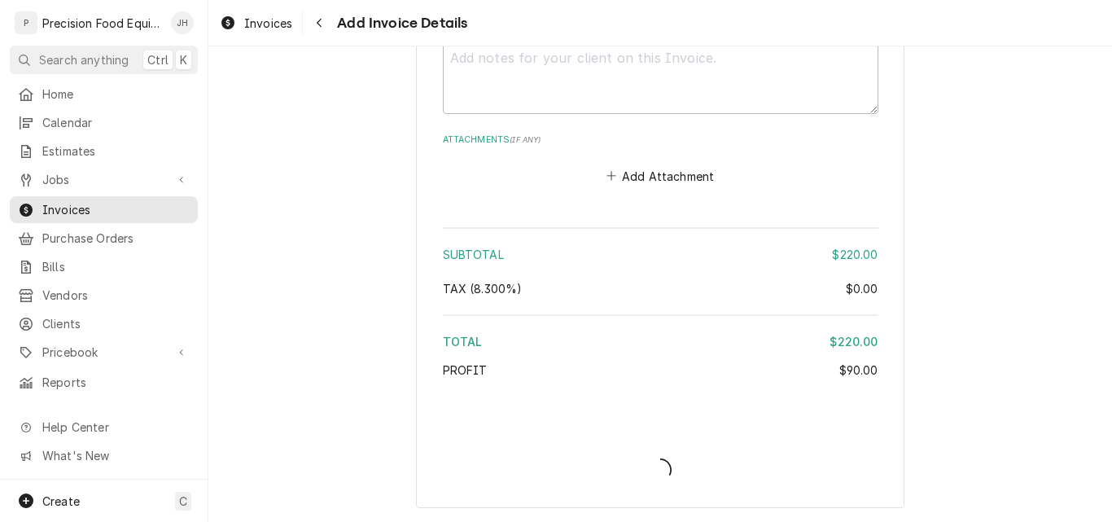
scroll to position [2076, 0]
type textarea "x"
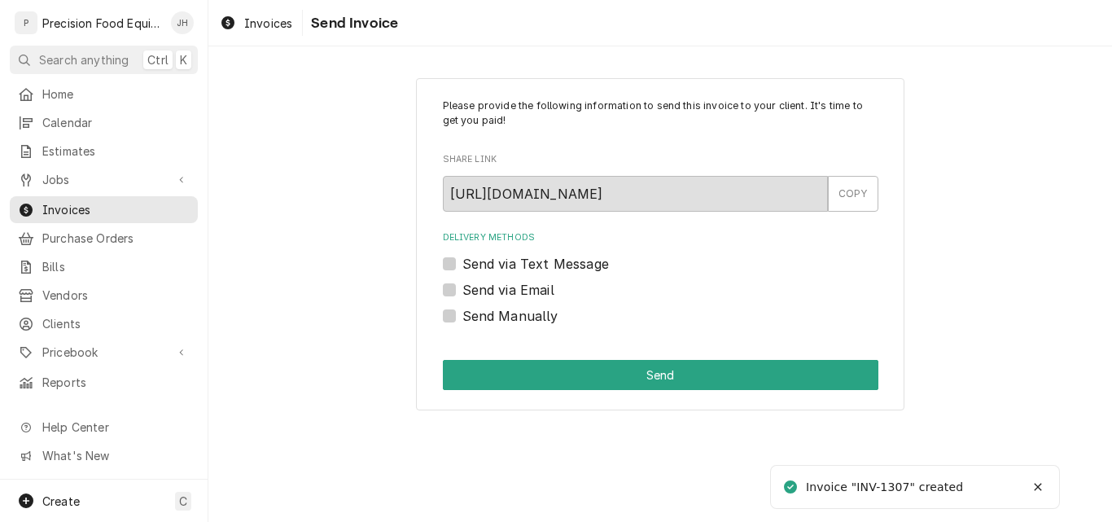
click at [496, 292] on label "Send via Email" at bounding box center [509, 290] width 92 height 20
click at [496, 292] on input "Send via Email" at bounding box center [681, 298] width 436 height 36
checkbox input "true"
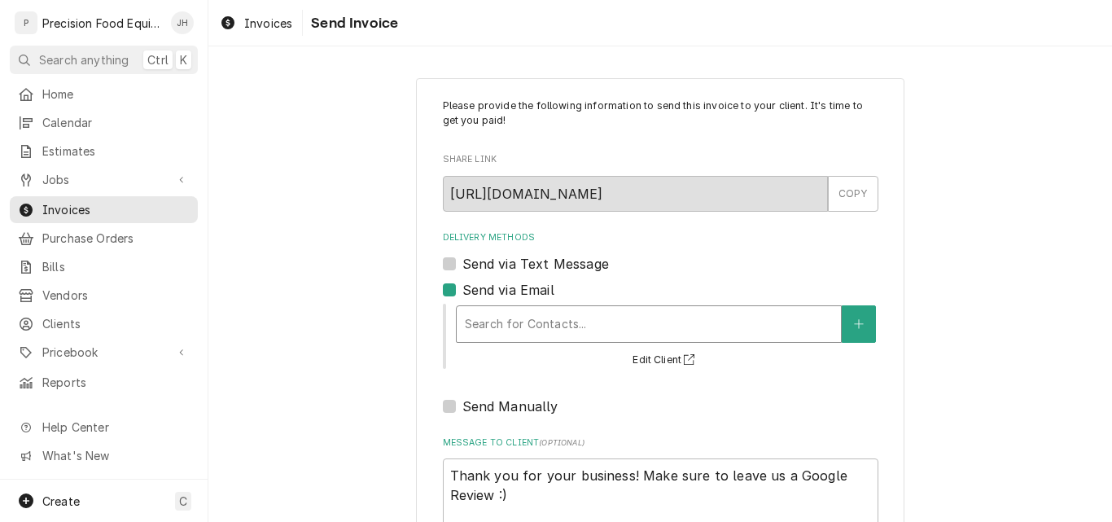
click at [497, 318] on div "Delivery Methods" at bounding box center [649, 323] width 368 height 29
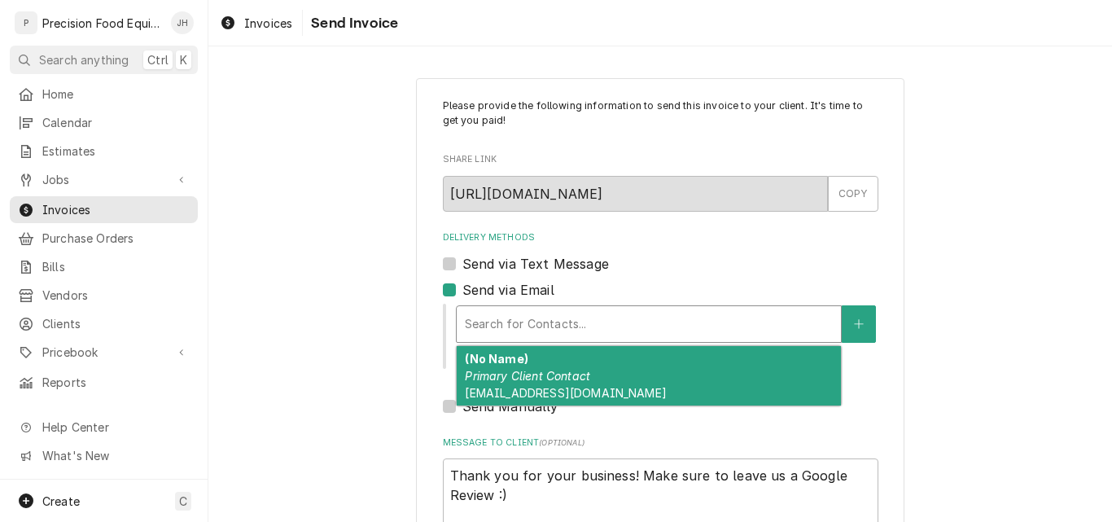
click at [493, 375] on em "Primary Client Contact" at bounding box center [527, 376] width 125 height 14
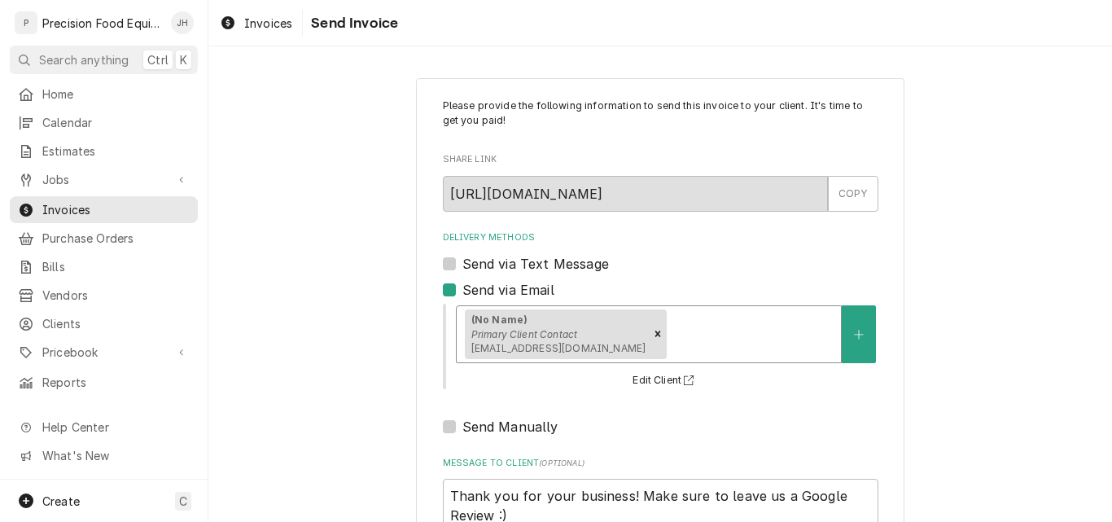
click at [670, 329] on div "Delivery Methods" at bounding box center [751, 333] width 163 height 29
click at [670, 337] on div "Delivery Methods" at bounding box center [751, 333] width 163 height 29
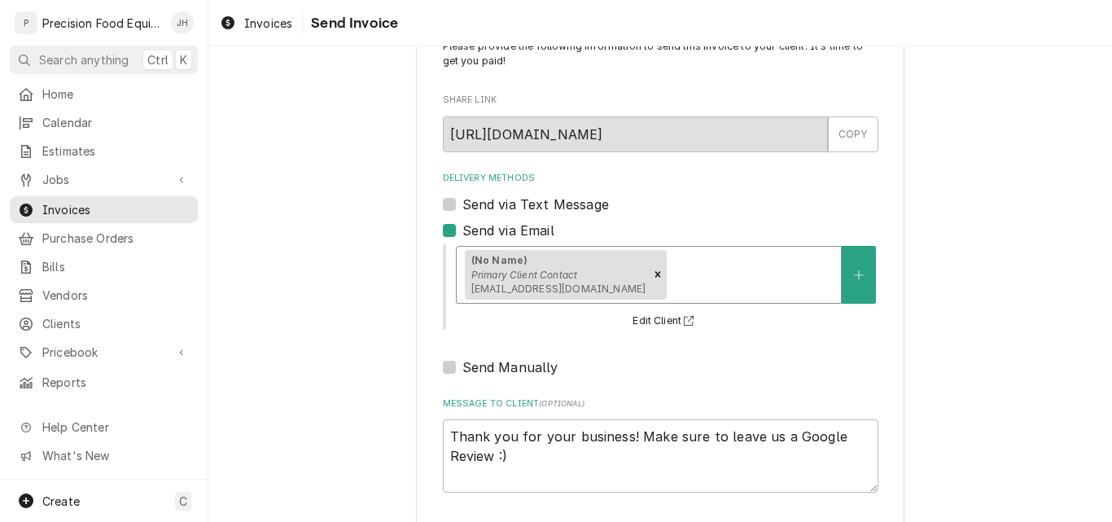
scroll to position [129, 0]
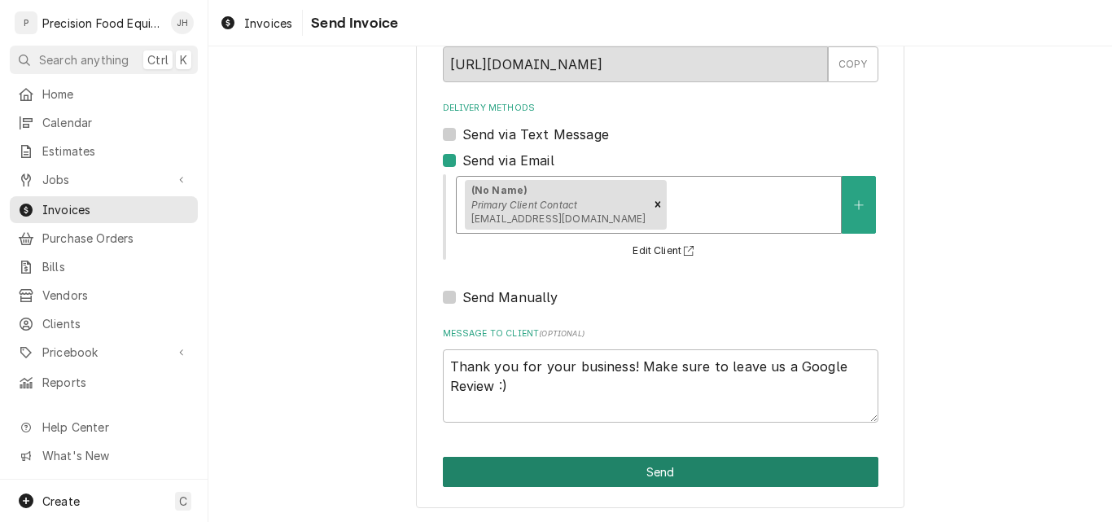
click at [643, 471] on button "Send" at bounding box center [661, 472] width 436 height 30
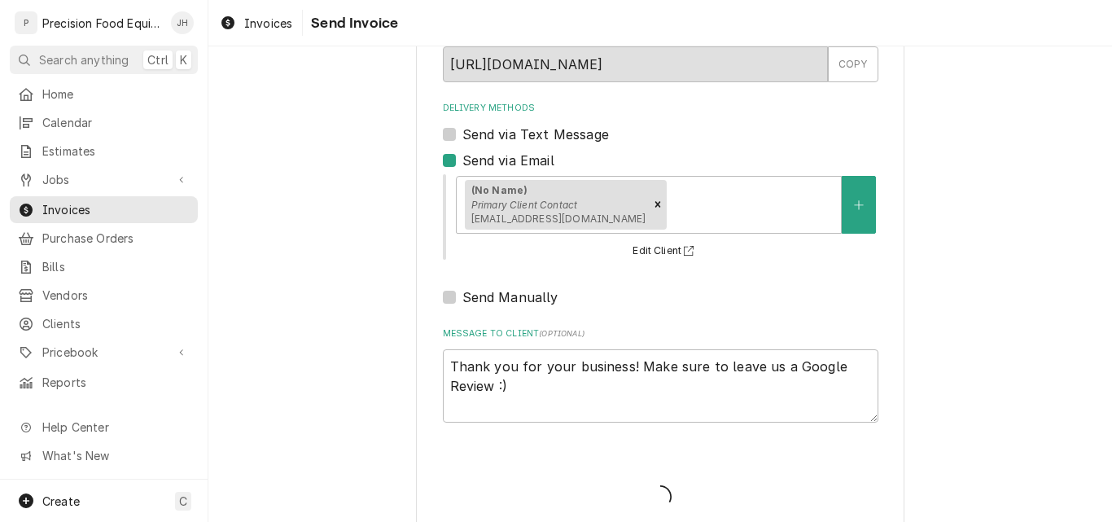
type textarea "x"
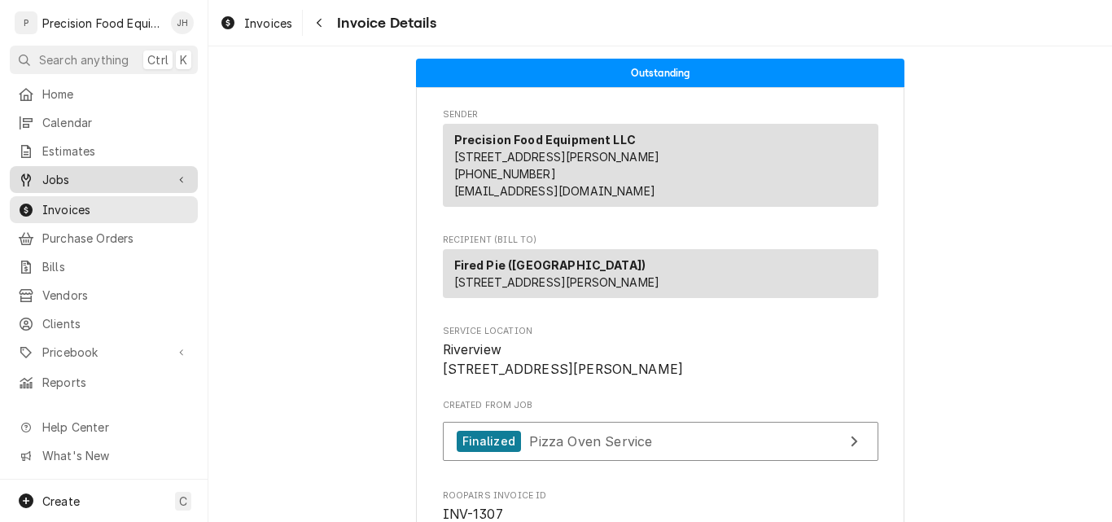
click at [88, 176] on span "Jobs" at bounding box center [103, 179] width 123 height 17
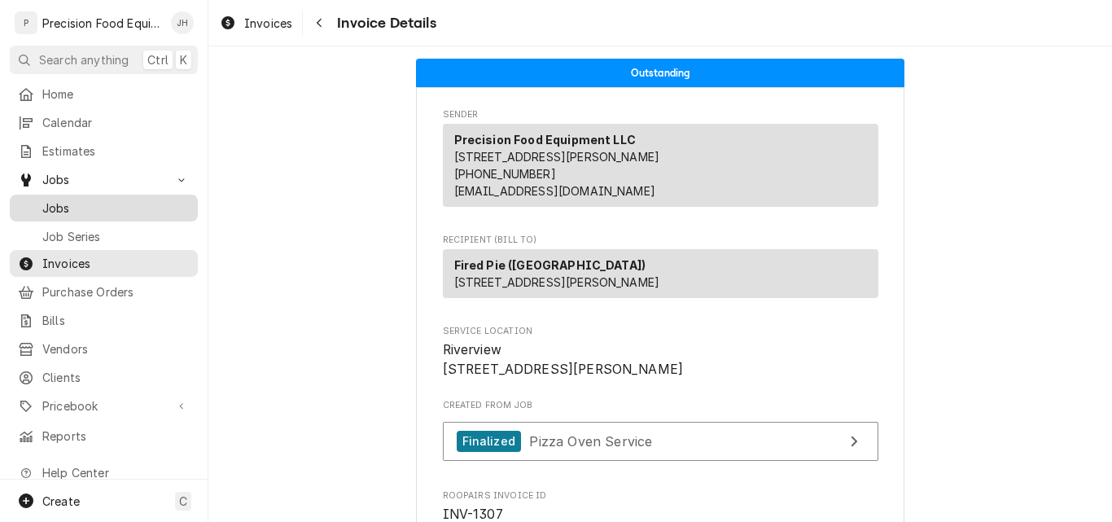
click at [81, 200] on span "Jobs" at bounding box center [115, 208] width 147 height 17
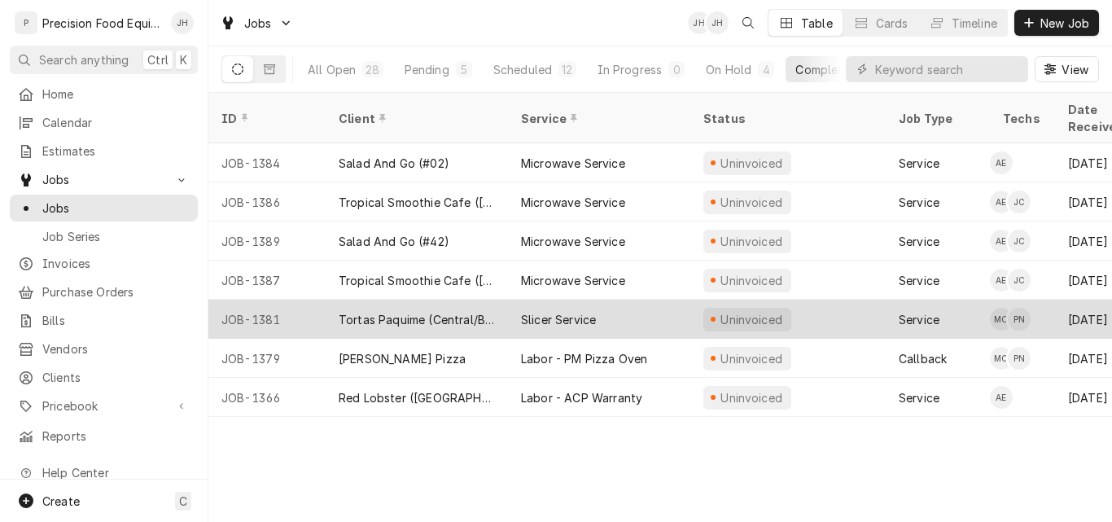
click at [415, 311] on div "Tortas Paquime (Central/Baseline)" at bounding box center [417, 319] width 156 height 17
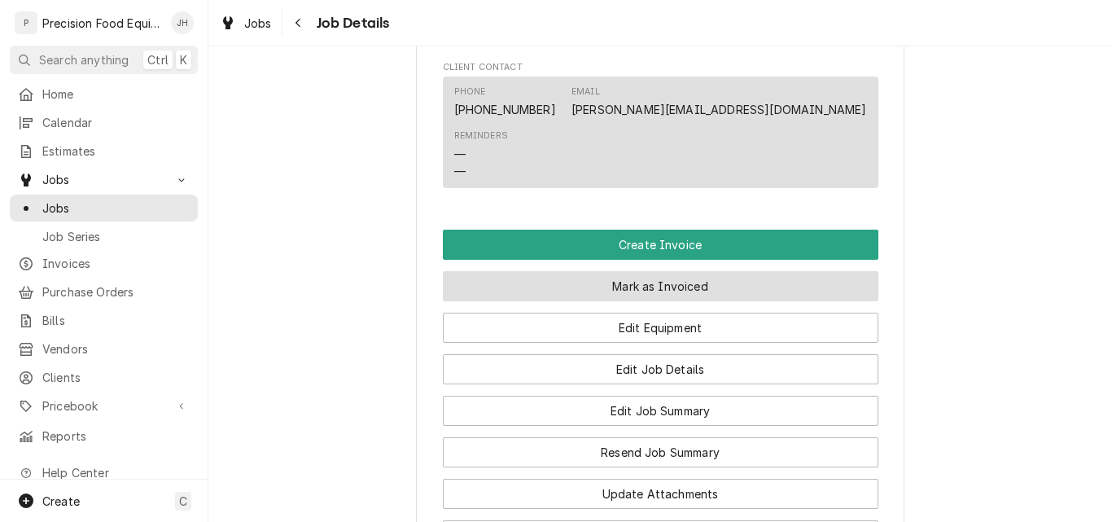
scroll to position [1140, 0]
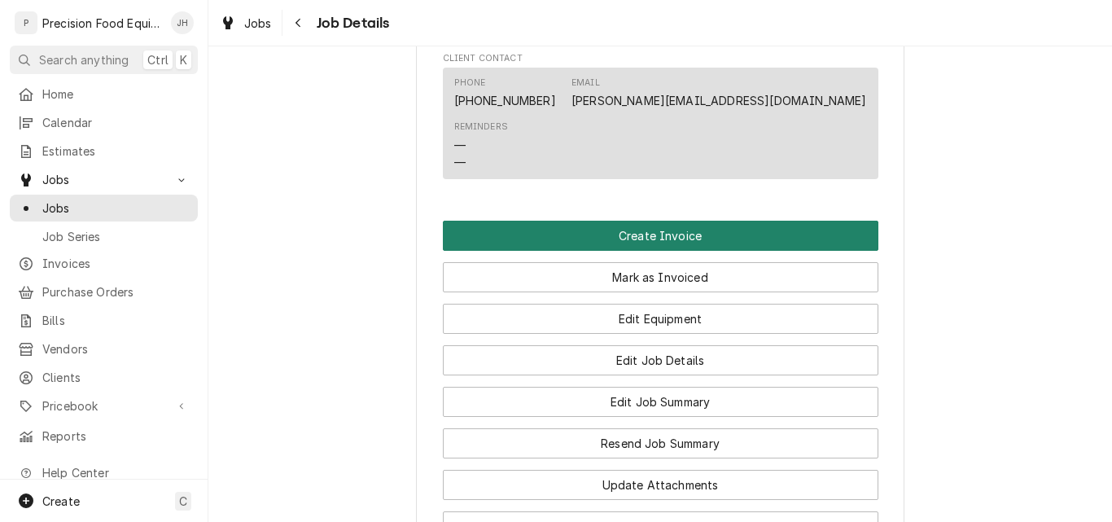
click at [628, 241] on button "Create Invoice" at bounding box center [661, 236] width 436 height 30
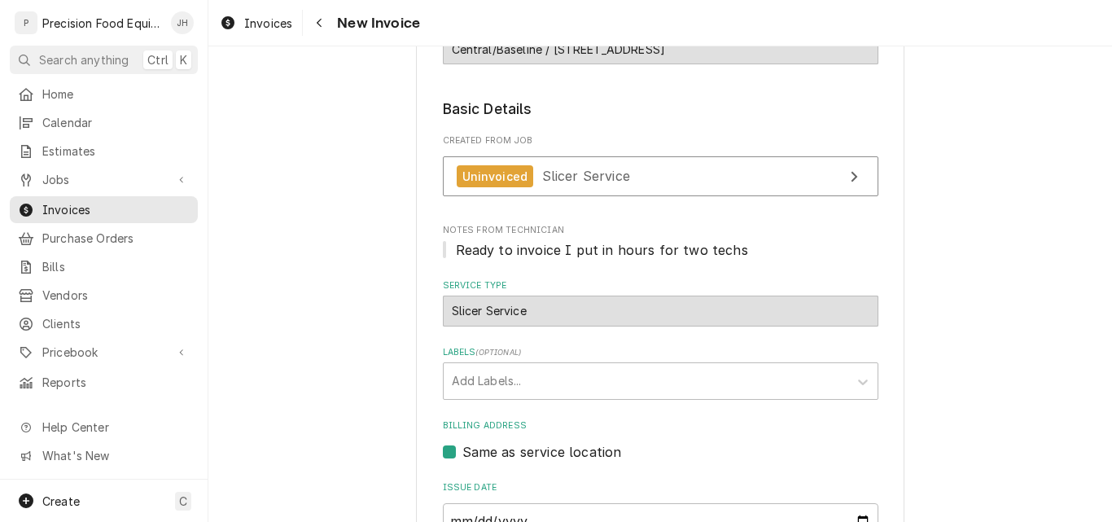
scroll to position [407, 0]
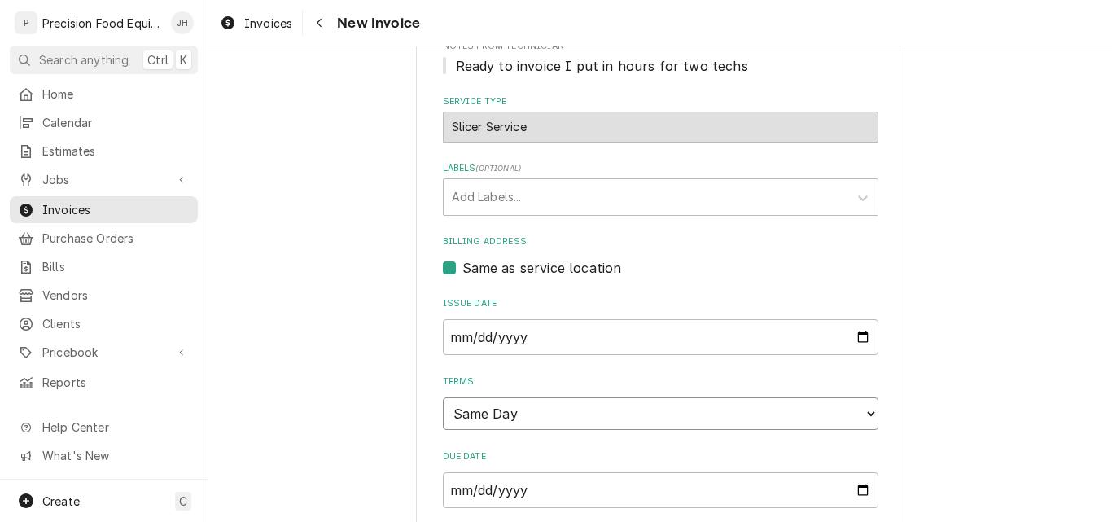
click at [598, 422] on select "Choose payment terms... Same Day Net 7 Net 14 Net 21 Net 30 Net 45 Net 60 Net 90" at bounding box center [661, 413] width 436 height 33
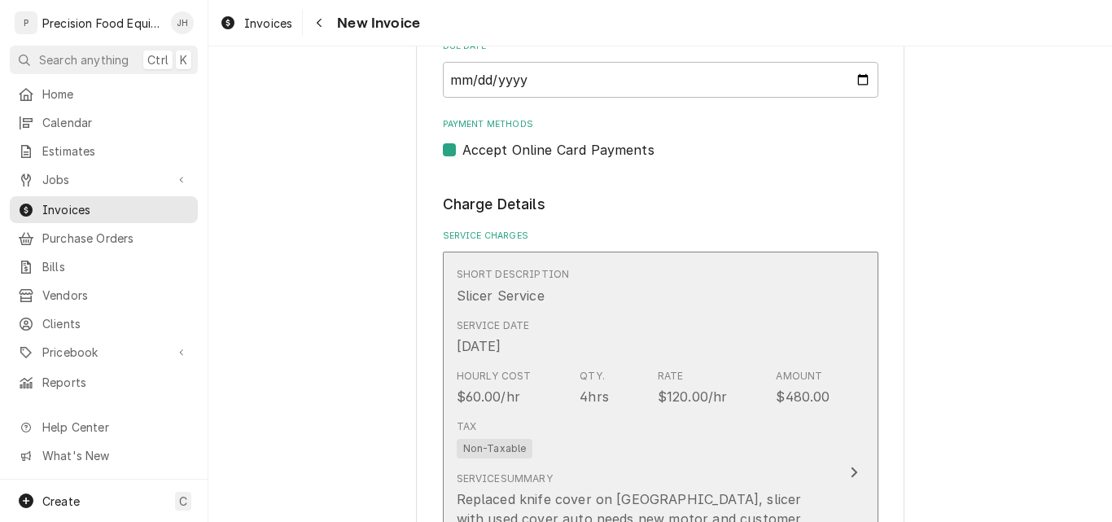
scroll to position [896, 0]
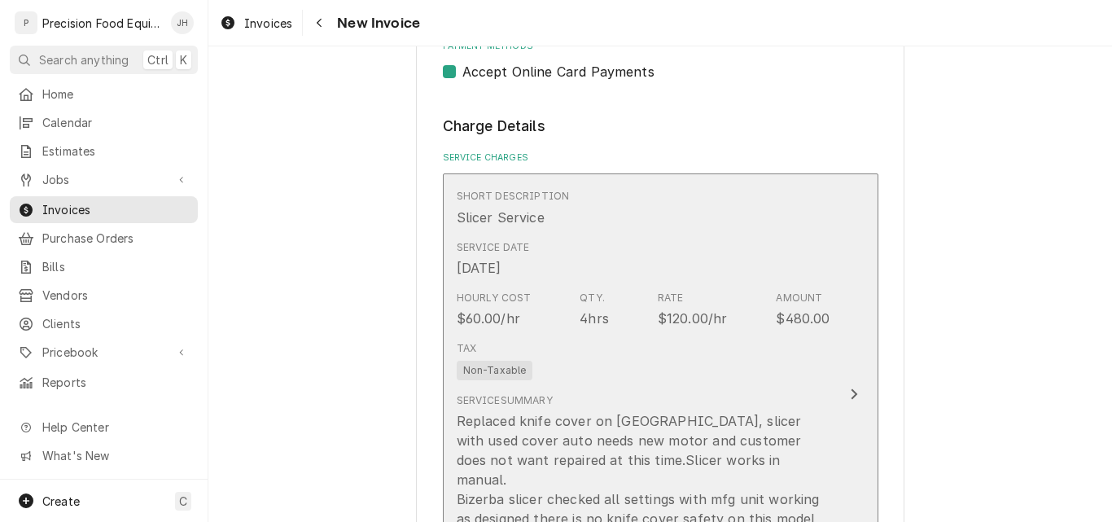
click at [609, 356] on div "Tax Non-Taxable" at bounding box center [644, 361] width 374 height 52
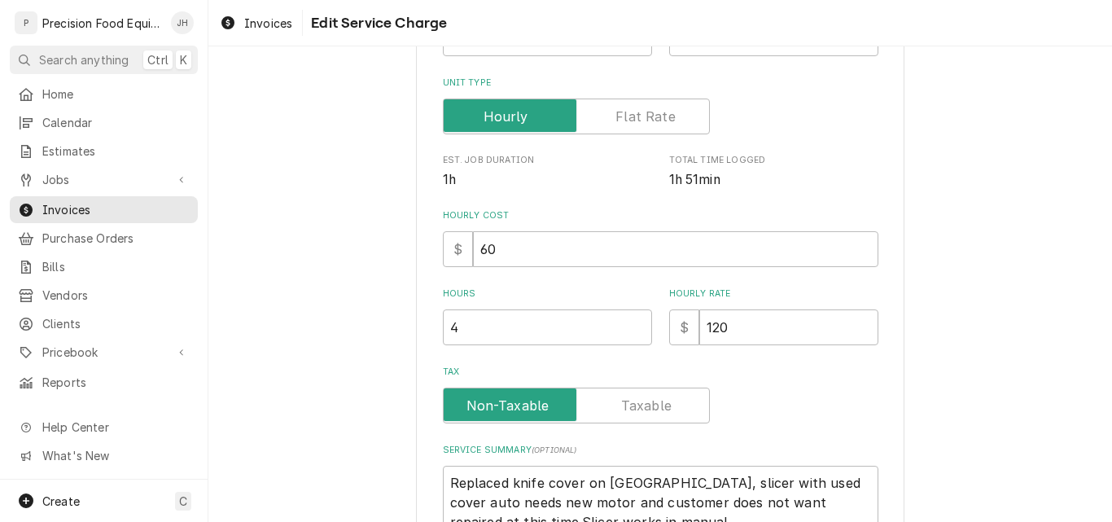
scroll to position [244, 0]
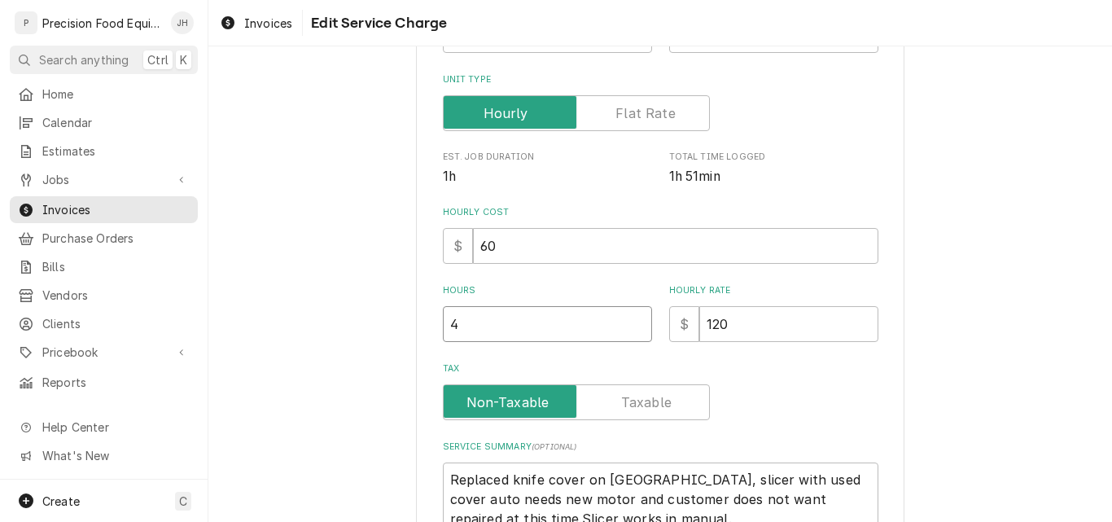
drag, startPoint x: 491, startPoint y: 329, endPoint x: 318, endPoint y: 329, distance: 173.5
click at [318, 329] on div "Use the fields below to edit this service charge Short Description Slicer Servi…" at bounding box center [660, 314] width 904 height 991
type textarea "x"
type input "2"
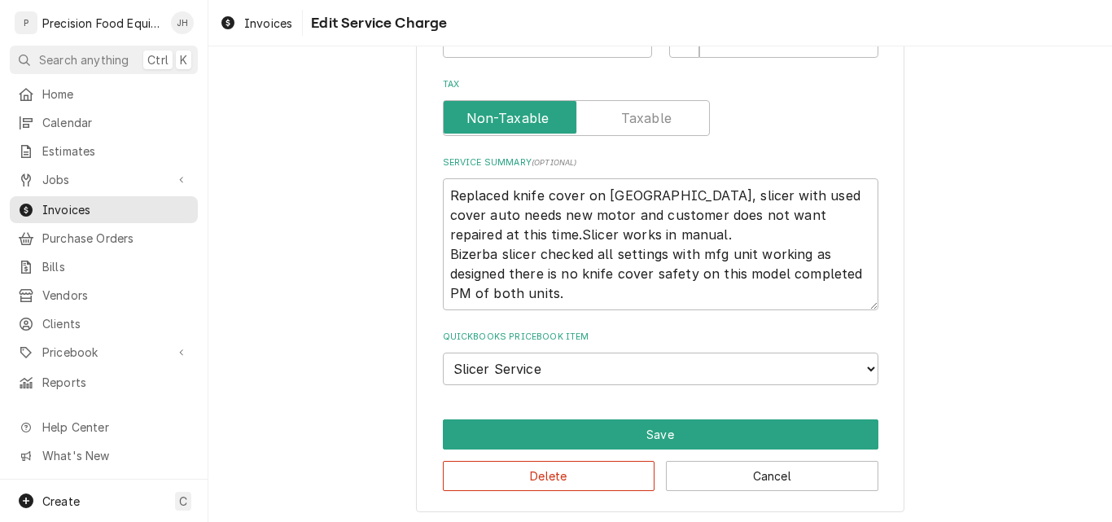
scroll to position [533, 0]
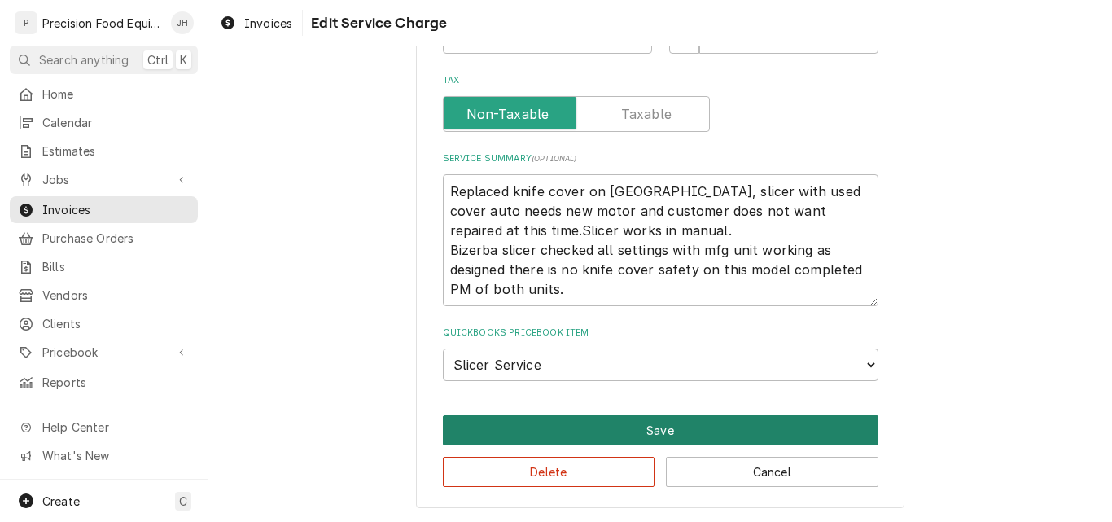
click at [649, 424] on button "Save" at bounding box center [661, 430] width 436 height 30
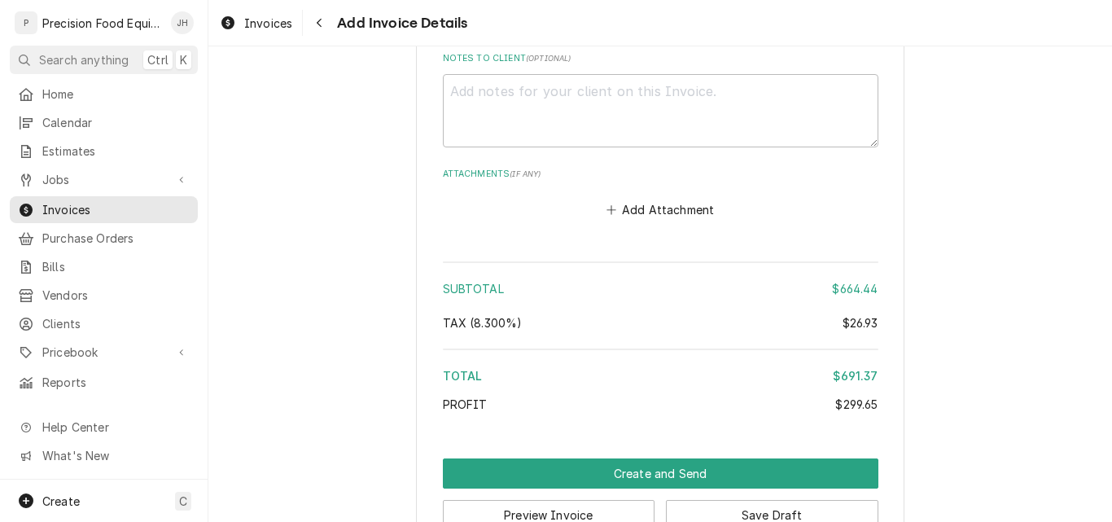
scroll to position [2526, 0]
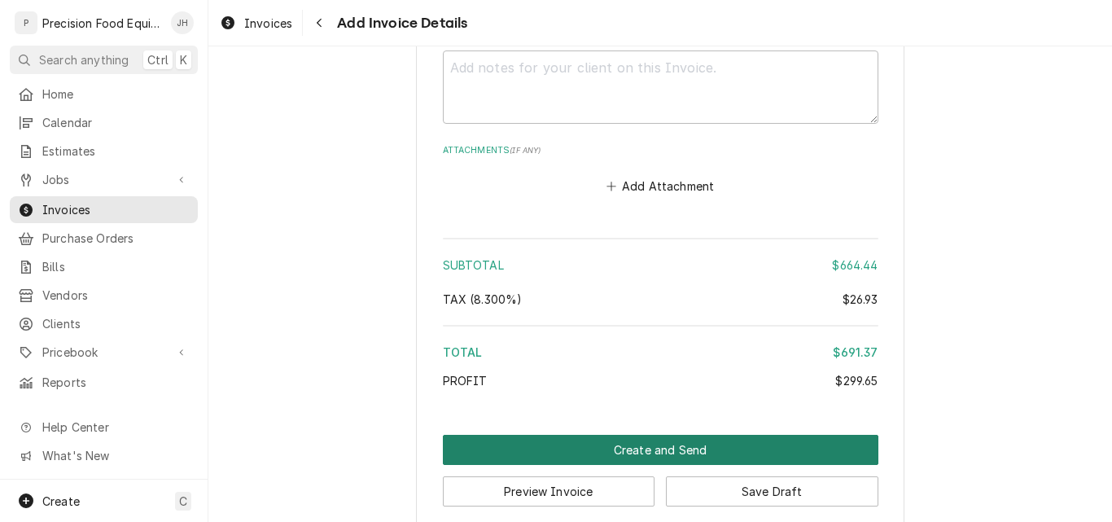
click at [706, 435] on button "Create and Send" at bounding box center [661, 450] width 436 height 30
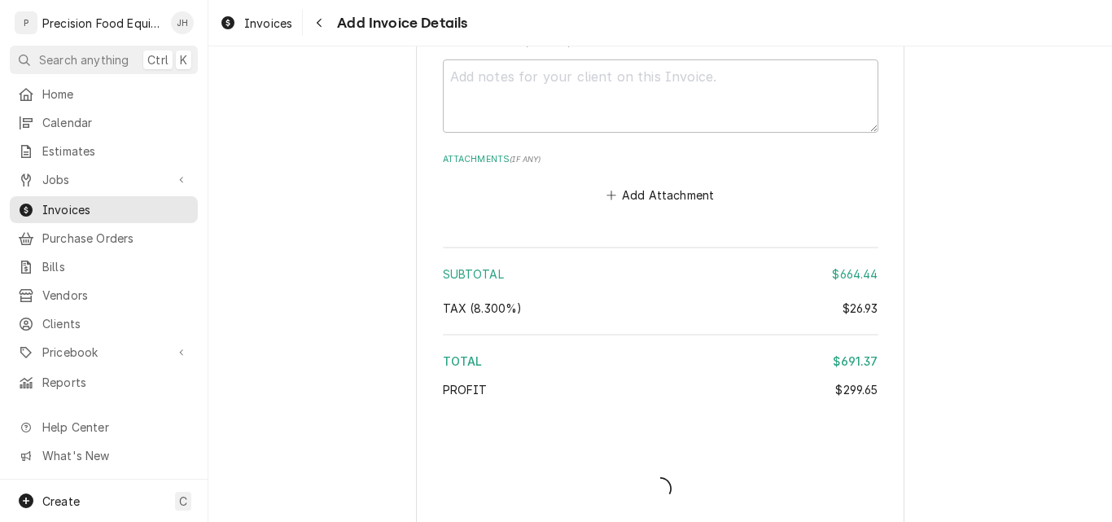
type textarea "x"
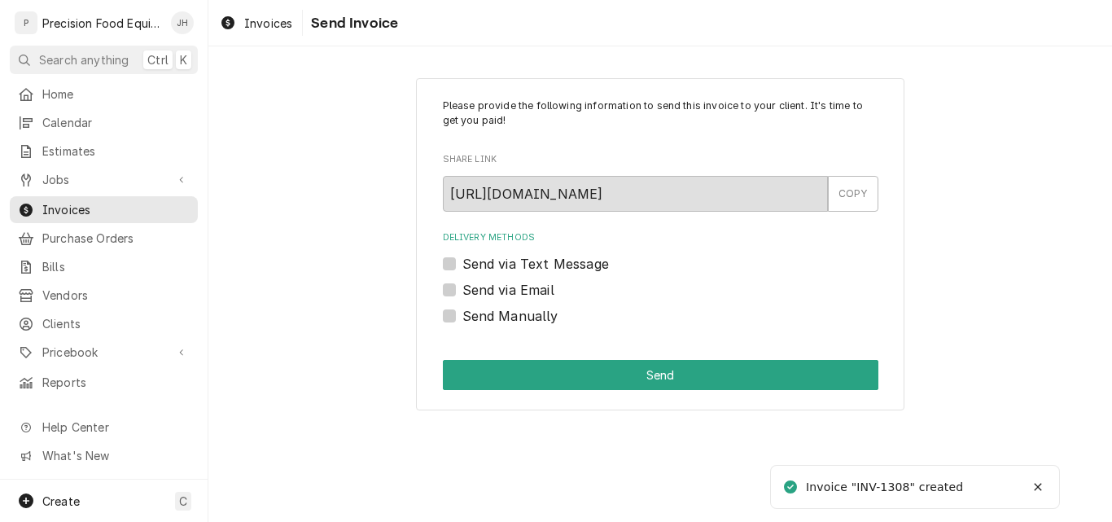
click at [535, 295] on label "Send via Email" at bounding box center [509, 290] width 92 height 20
click at [535, 295] on input "Send via Email" at bounding box center [681, 298] width 436 height 36
checkbox input "true"
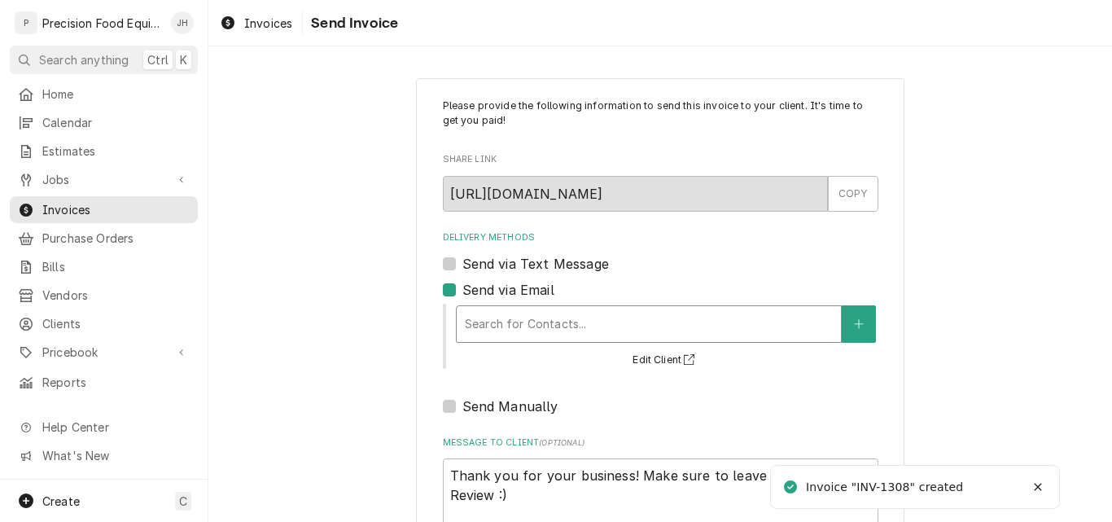
click at [533, 325] on div "Delivery Methods" at bounding box center [649, 323] width 368 height 29
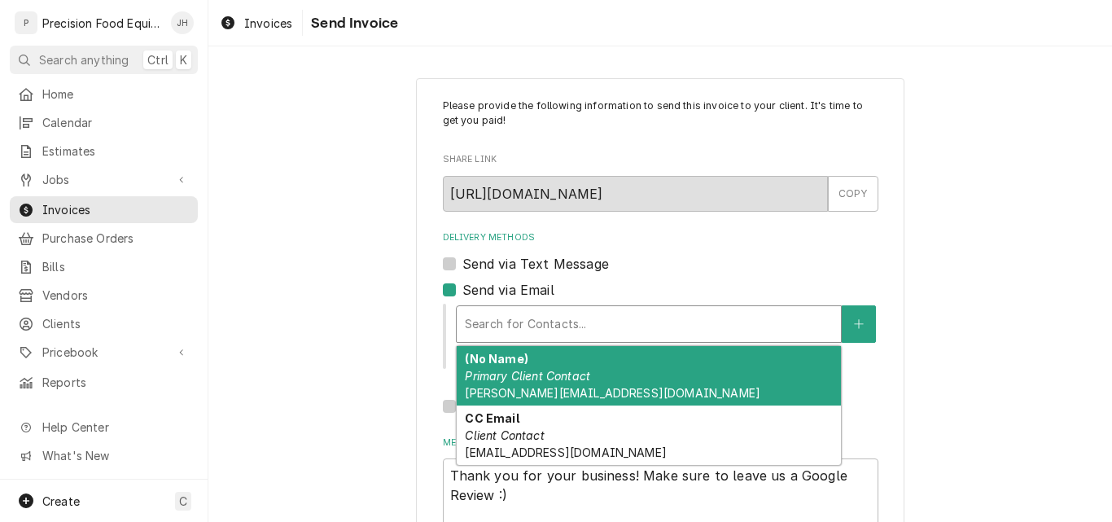
click at [638, 375] on div "(No Name) Primary Client Contact diana@tortaspaquime.com" at bounding box center [649, 375] width 384 height 59
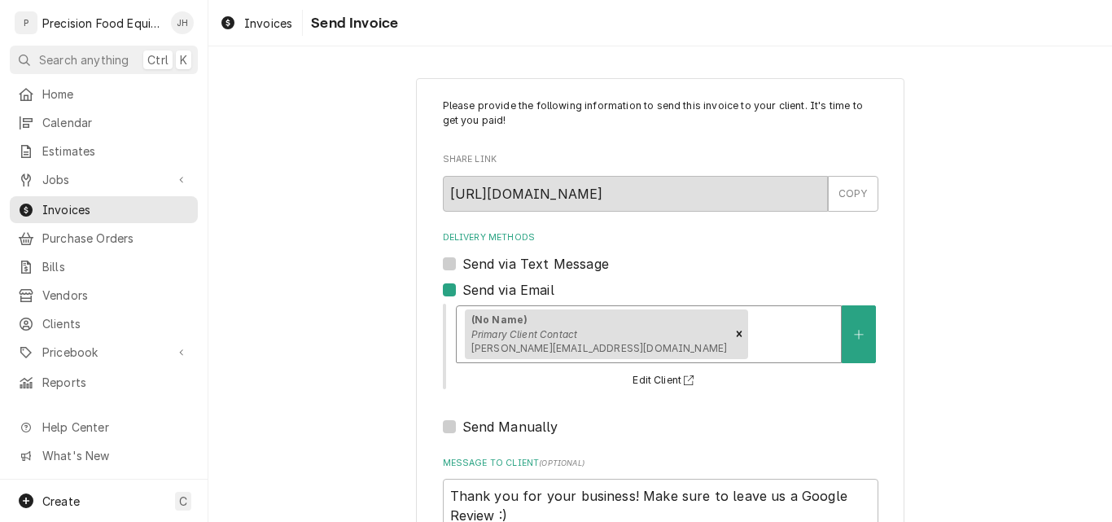
click at [674, 318] on div "(No Name) Primary Client Contact diana@tortaspaquime.com" at bounding box center [649, 334] width 384 height 56
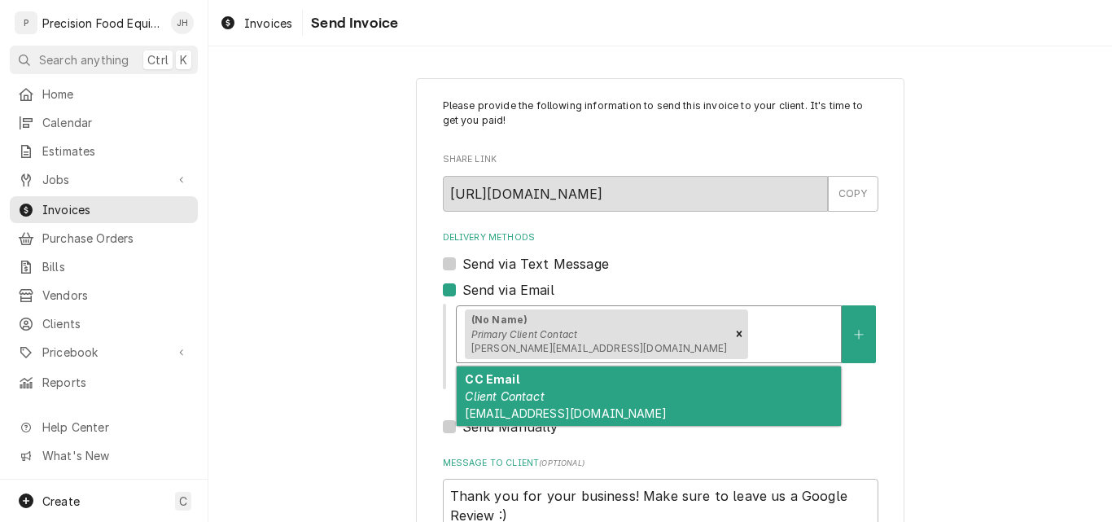
click at [637, 398] on div "CC Email Client Contact accounting@tpqfoods.com" at bounding box center [649, 395] width 384 height 59
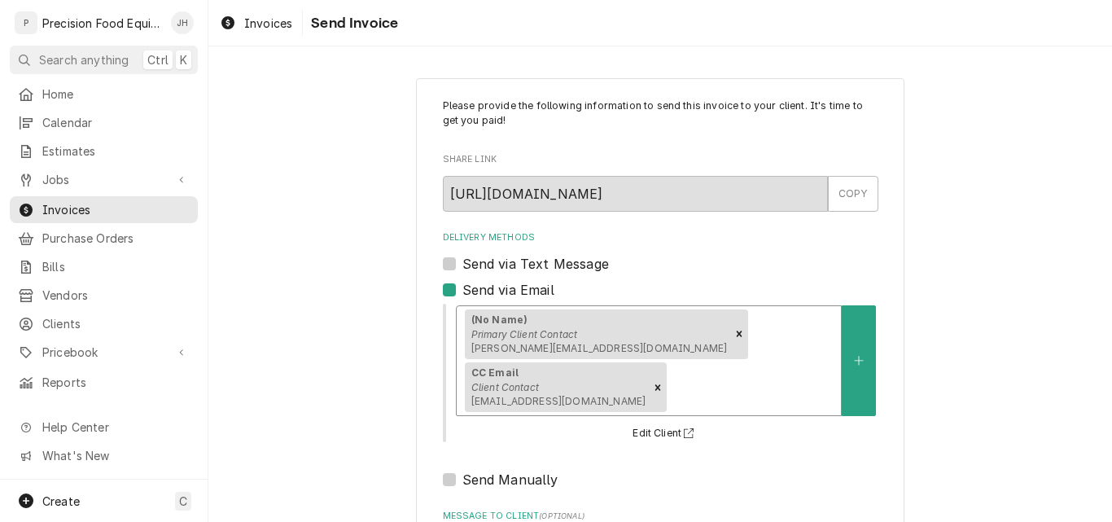
scroll to position [129, 0]
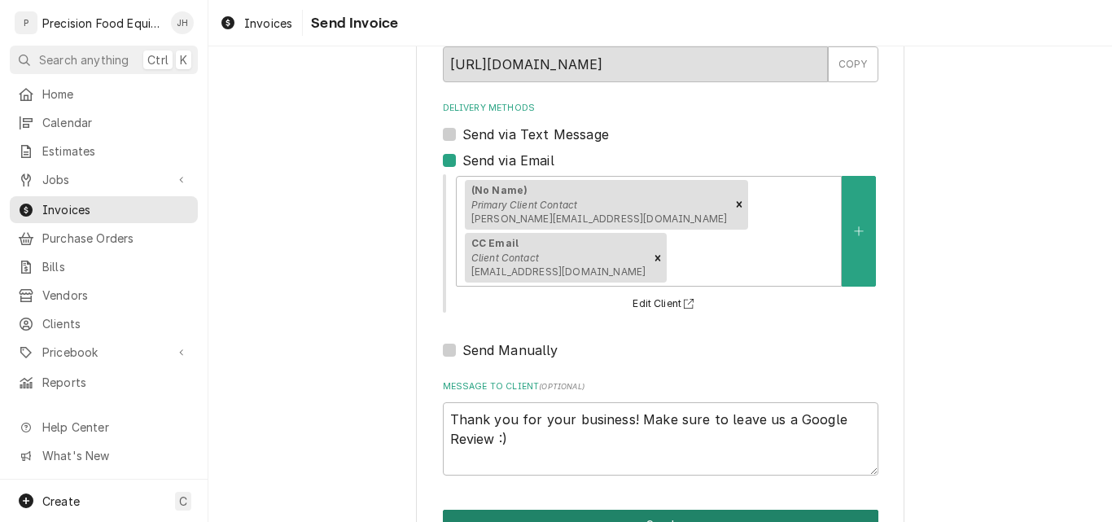
click at [731, 510] on button "Send" at bounding box center [661, 525] width 436 height 30
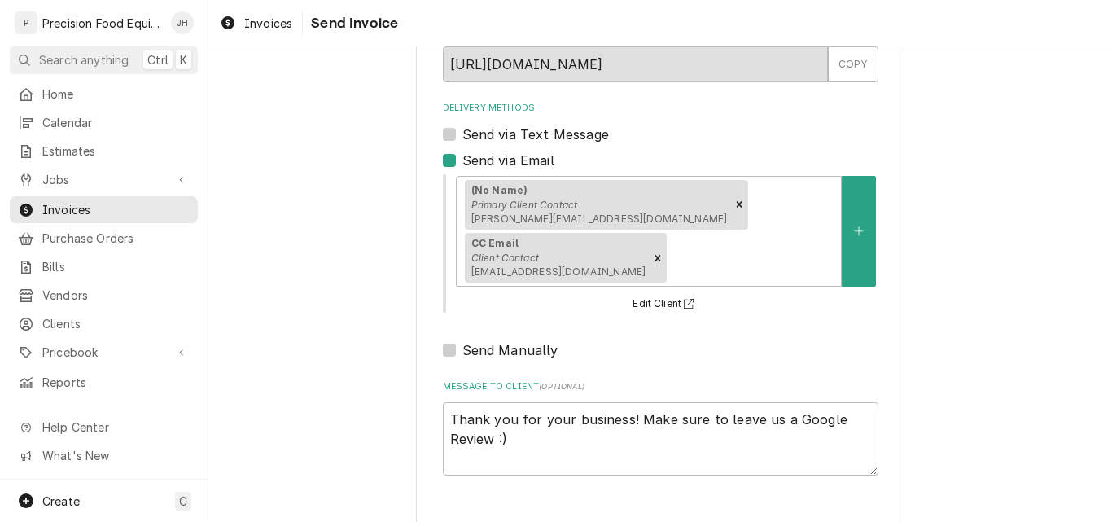
type textarea "x"
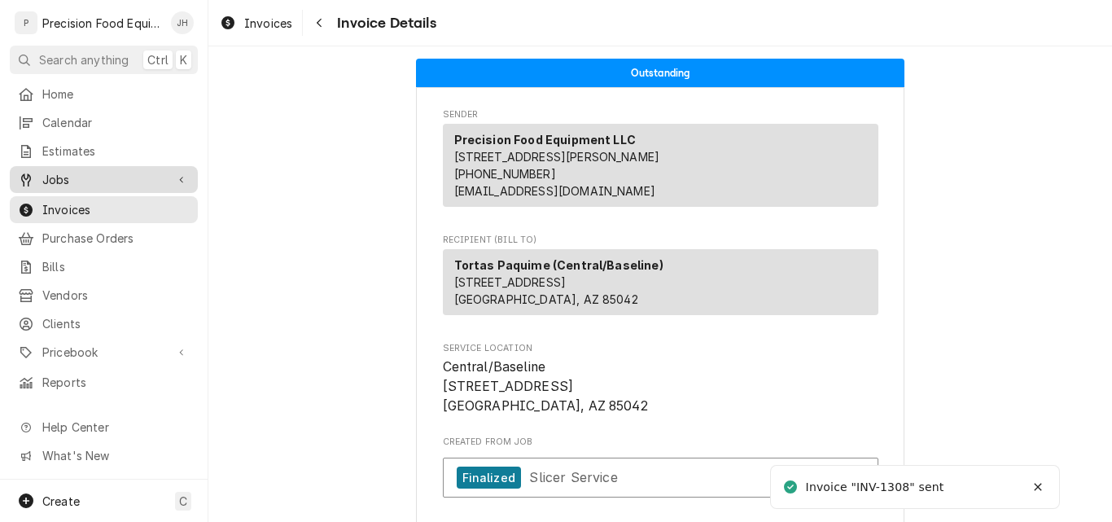
click at [56, 177] on span "Jobs" at bounding box center [103, 179] width 123 height 17
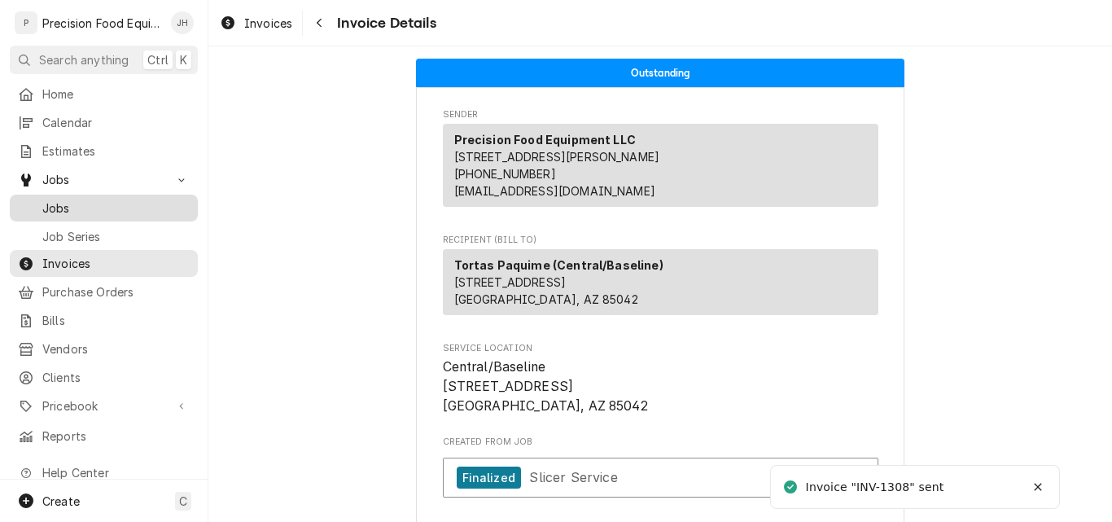
click at [59, 204] on span "Jobs" at bounding box center [115, 208] width 147 height 17
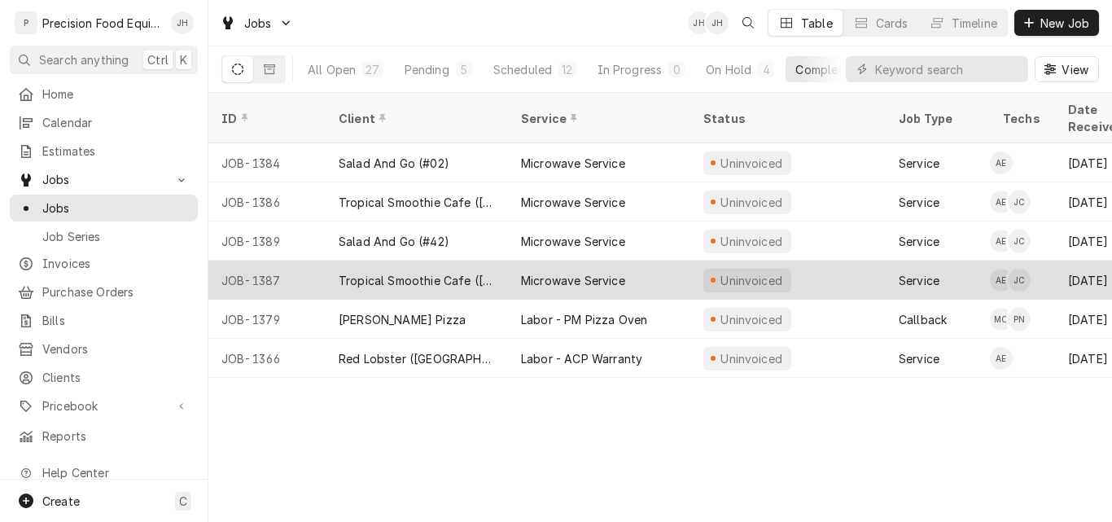
click at [471, 272] on div "Tropical Smoothie Cafe (Gilbert) New" at bounding box center [417, 280] width 156 height 17
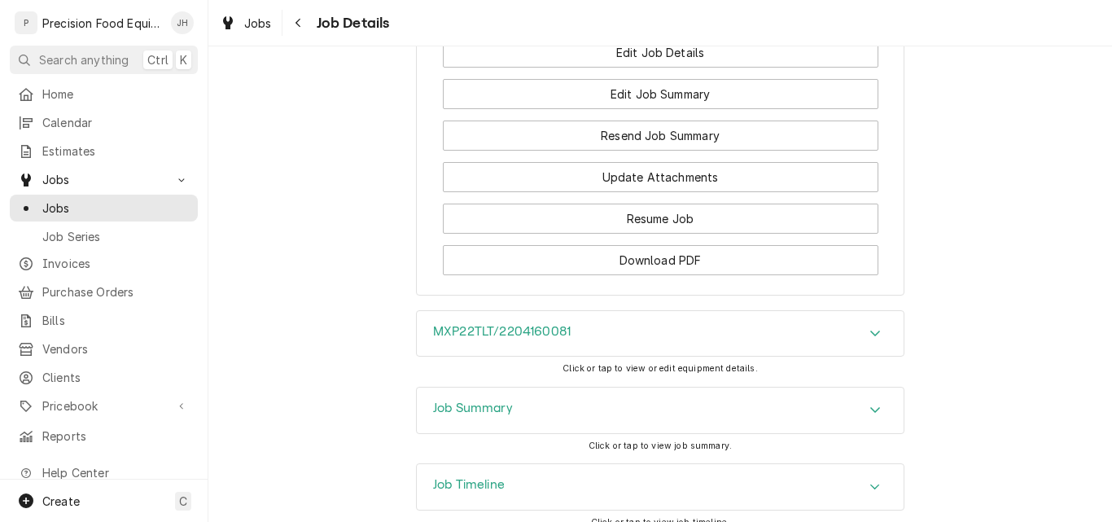
scroll to position [896, 0]
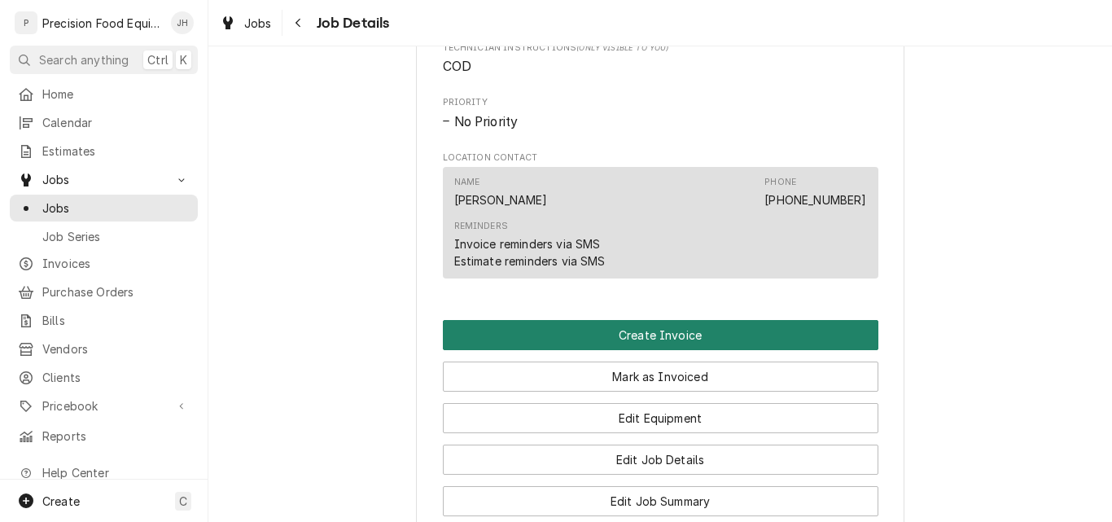
click at [699, 349] on button "Create Invoice" at bounding box center [661, 335] width 436 height 30
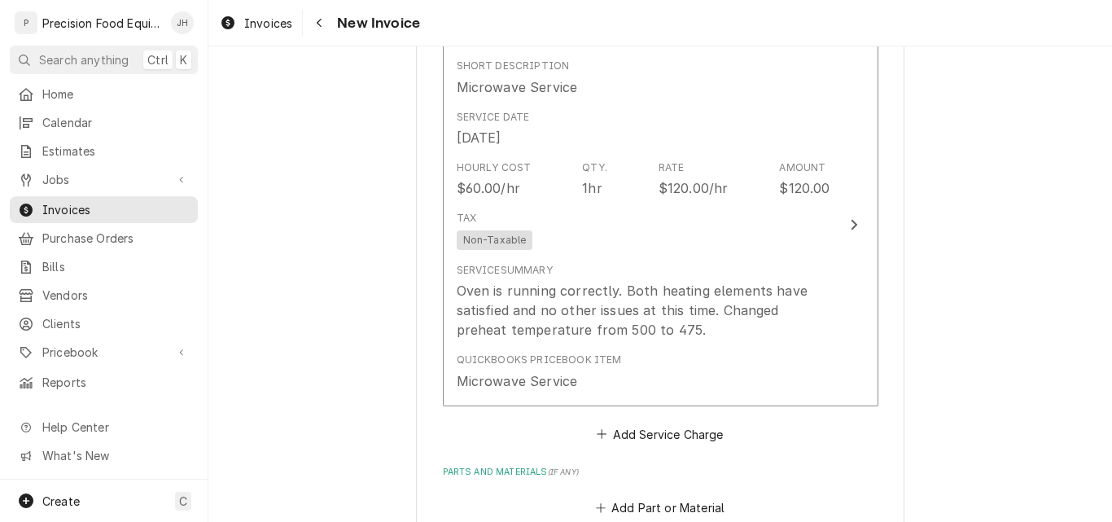
scroll to position [1059, 0]
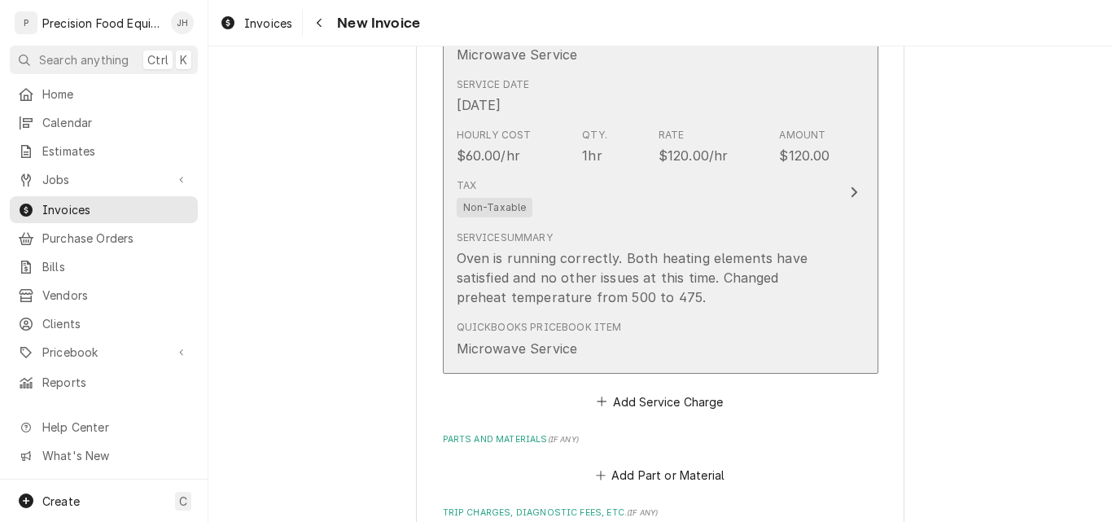
click at [745, 209] on div "Tax Non-Taxable" at bounding box center [644, 198] width 374 height 52
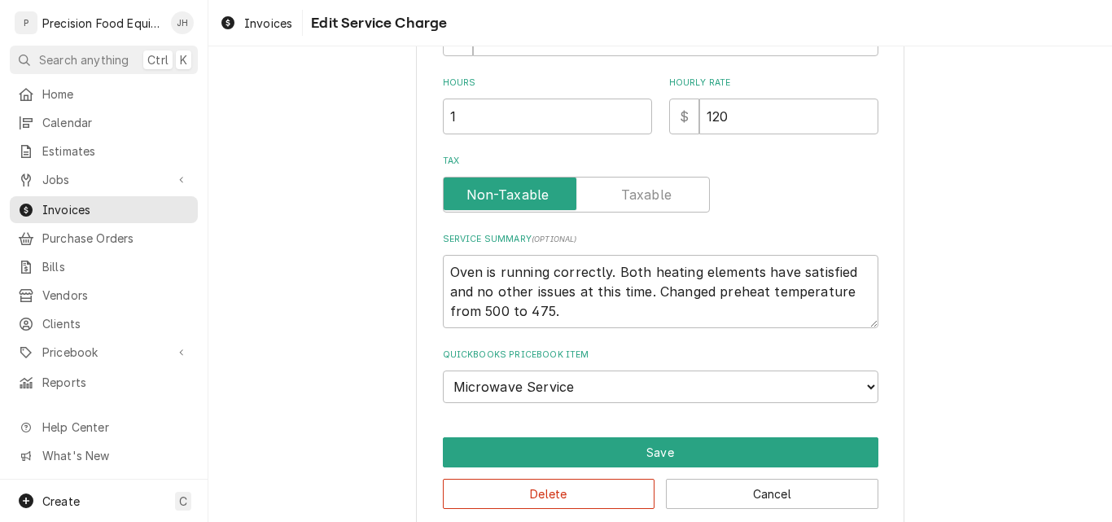
scroll to position [474, 0]
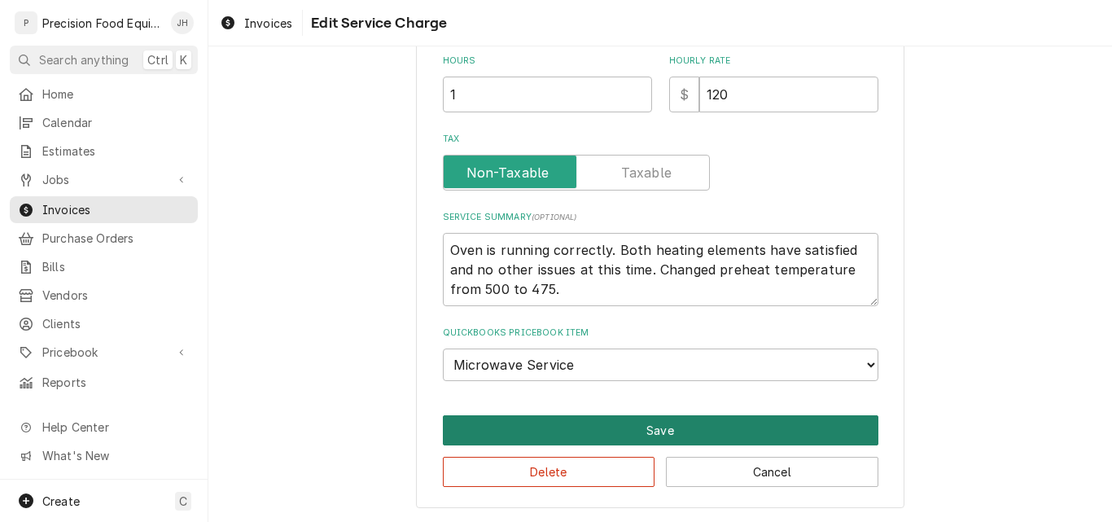
click at [635, 424] on button "Save" at bounding box center [661, 430] width 436 height 30
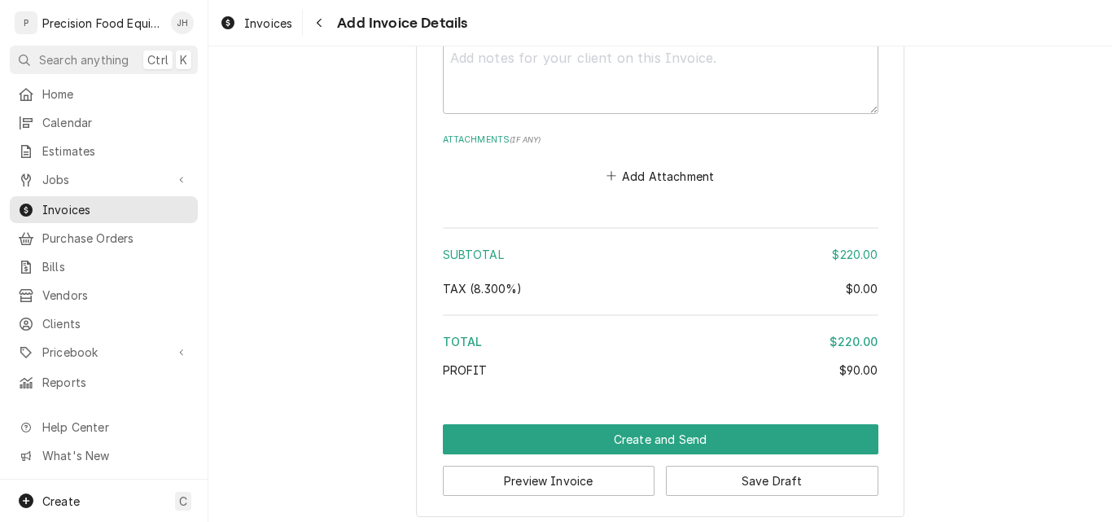
scroll to position [2085, 0]
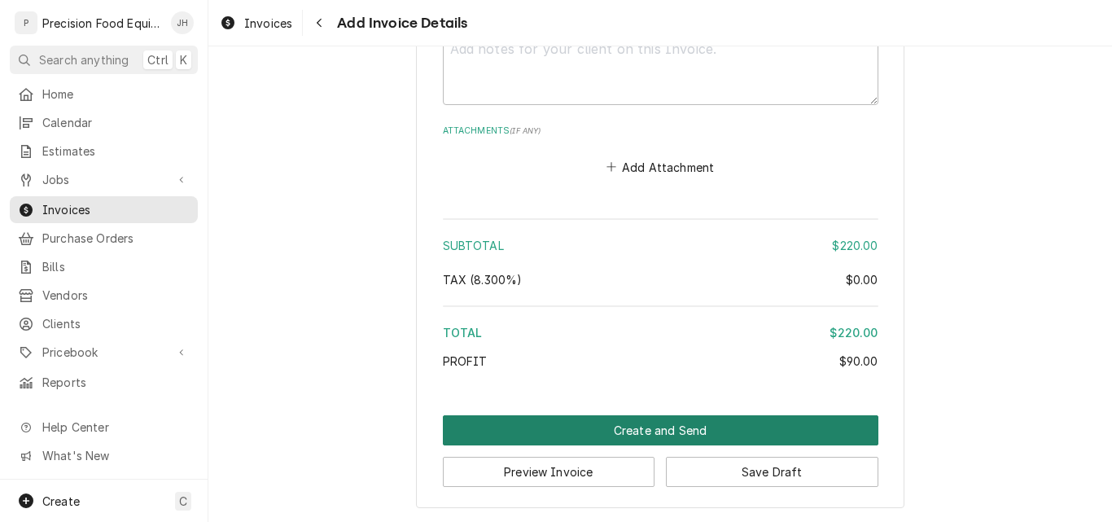
click at [671, 431] on button "Create and Send" at bounding box center [661, 430] width 436 height 30
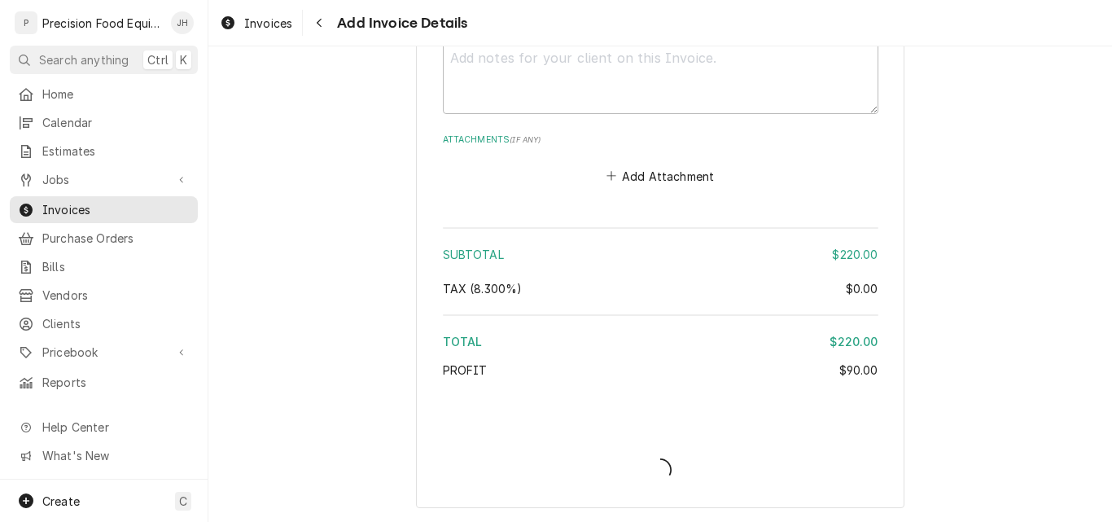
scroll to position [2076, 0]
type textarea "x"
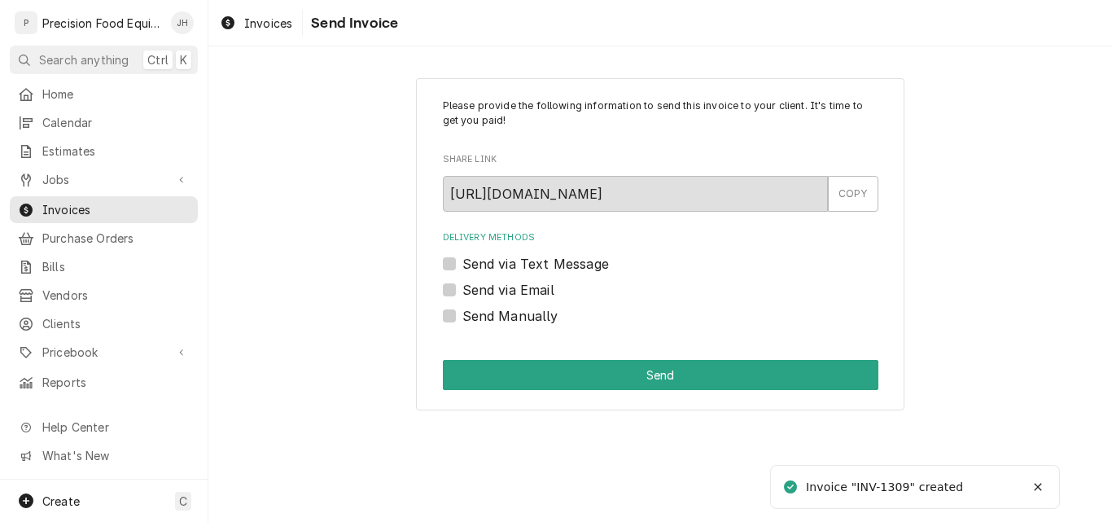
click at [511, 287] on label "Send via Email" at bounding box center [509, 290] width 92 height 20
click at [511, 287] on input "Send via Email" at bounding box center [681, 298] width 436 height 36
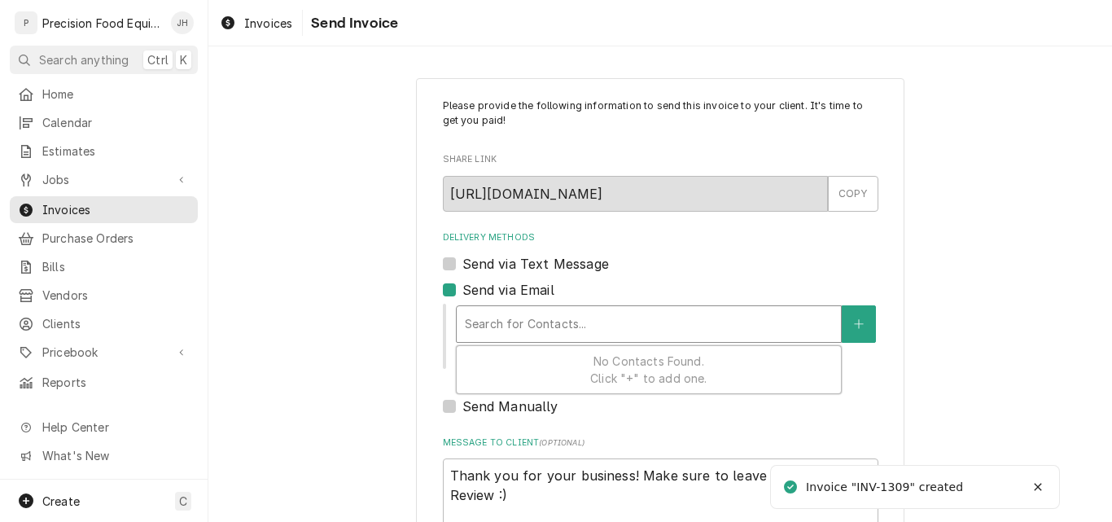
click at [524, 340] on div "Search for Contacts..." at bounding box center [649, 324] width 384 height 36
click at [538, 323] on div "Delivery Methods" at bounding box center [649, 323] width 368 height 29
click at [508, 292] on label "Send via Email" at bounding box center [509, 290] width 92 height 20
click at [508, 292] on input "Send via Email" at bounding box center [681, 298] width 436 height 36
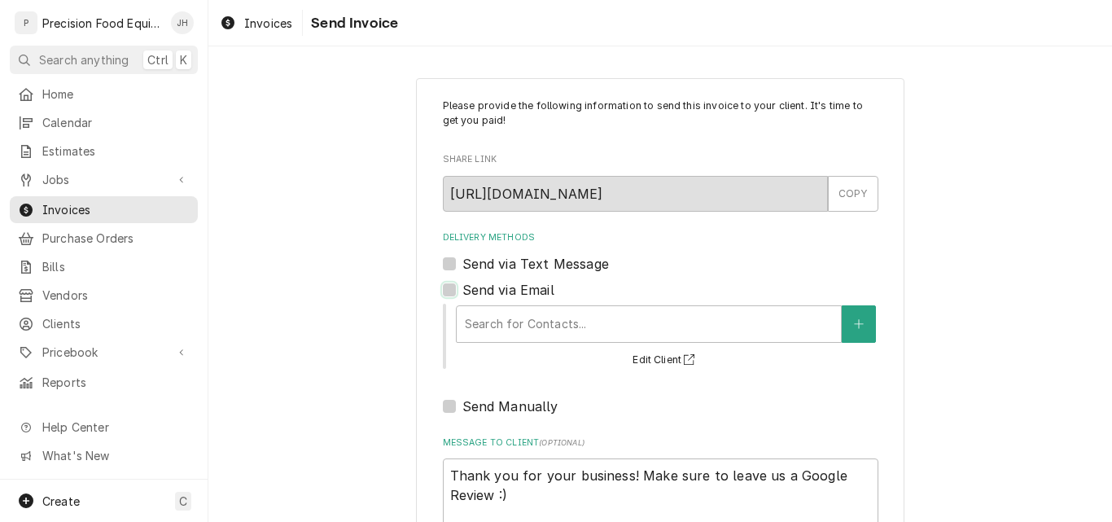
checkbox input "false"
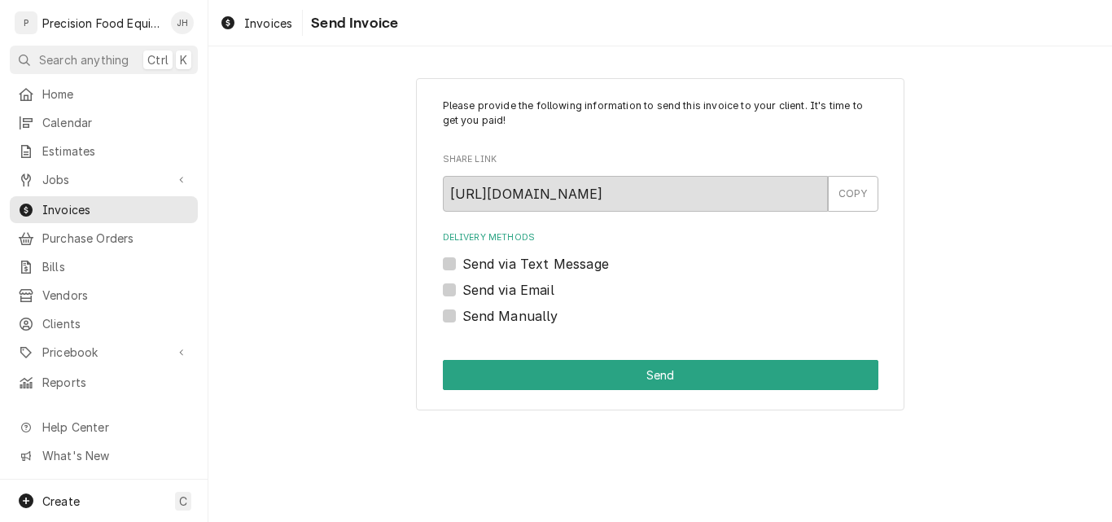
click at [519, 263] on label "Send via Text Message" at bounding box center [536, 264] width 147 height 20
click at [519, 263] on input "Send via Text Message" at bounding box center [681, 272] width 436 height 36
checkbox input "true"
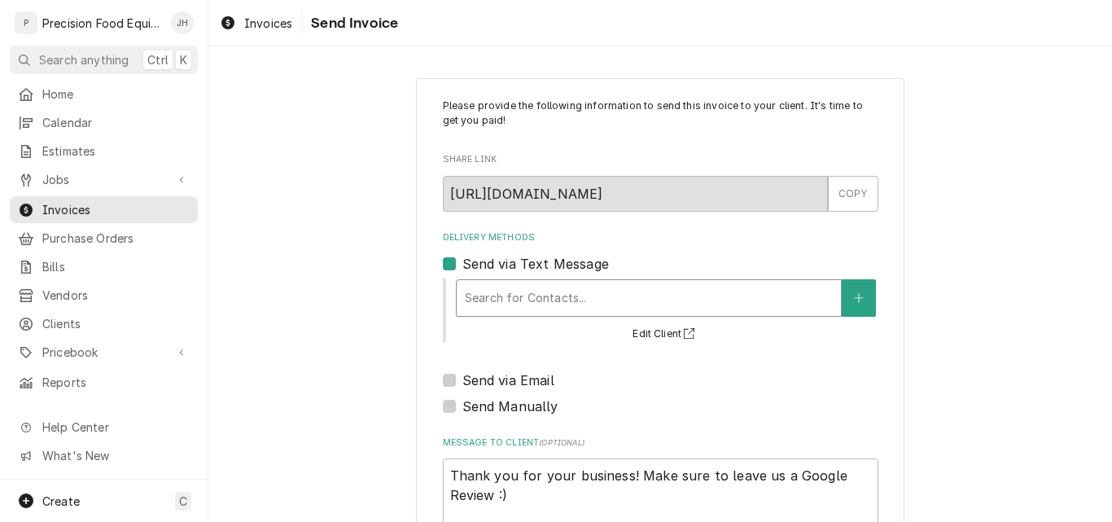
click at [521, 289] on div "Delivery Methods" at bounding box center [649, 297] width 368 height 29
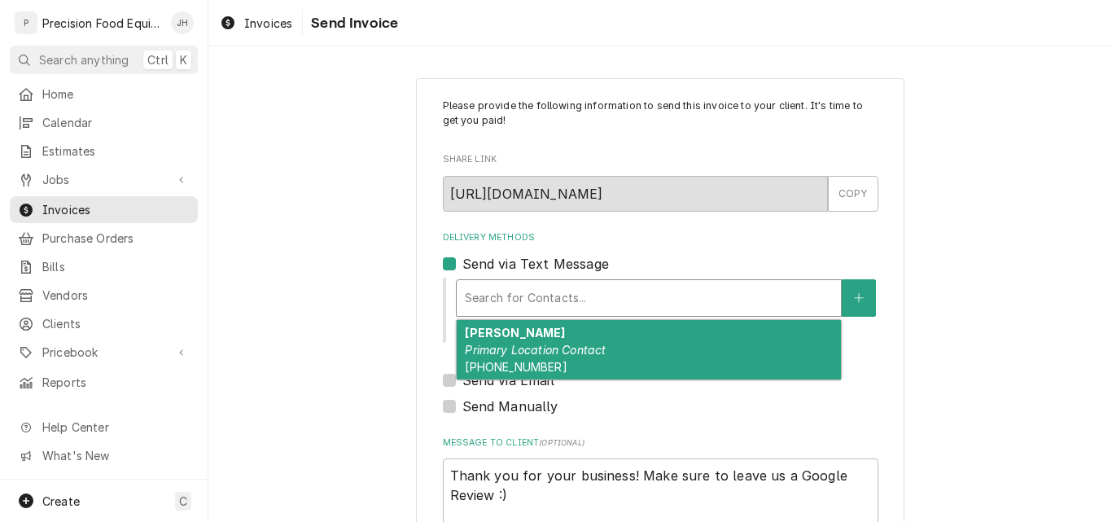
click at [532, 355] on em "Primary Location Contact" at bounding box center [535, 350] width 141 height 14
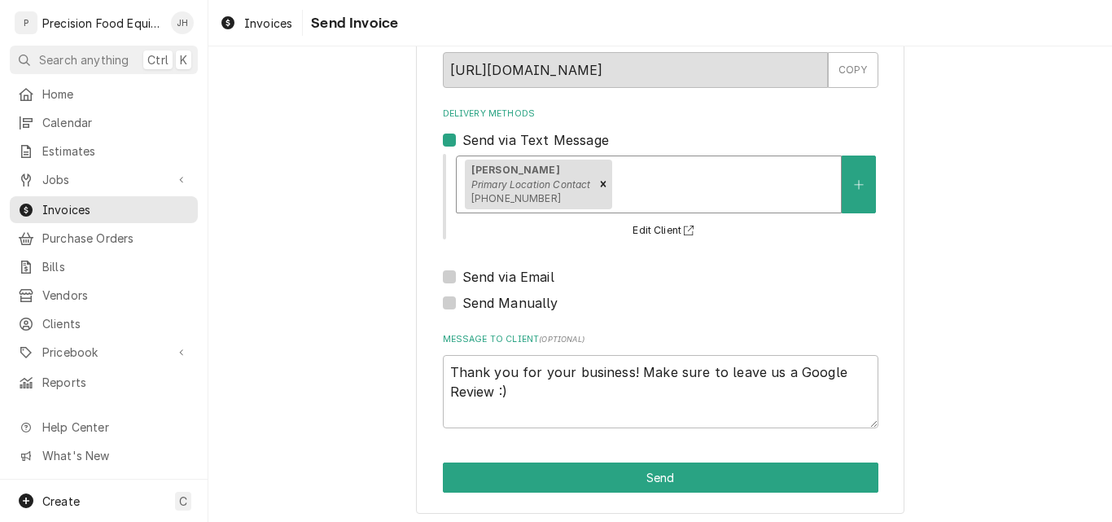
scroll to position [129, 0]
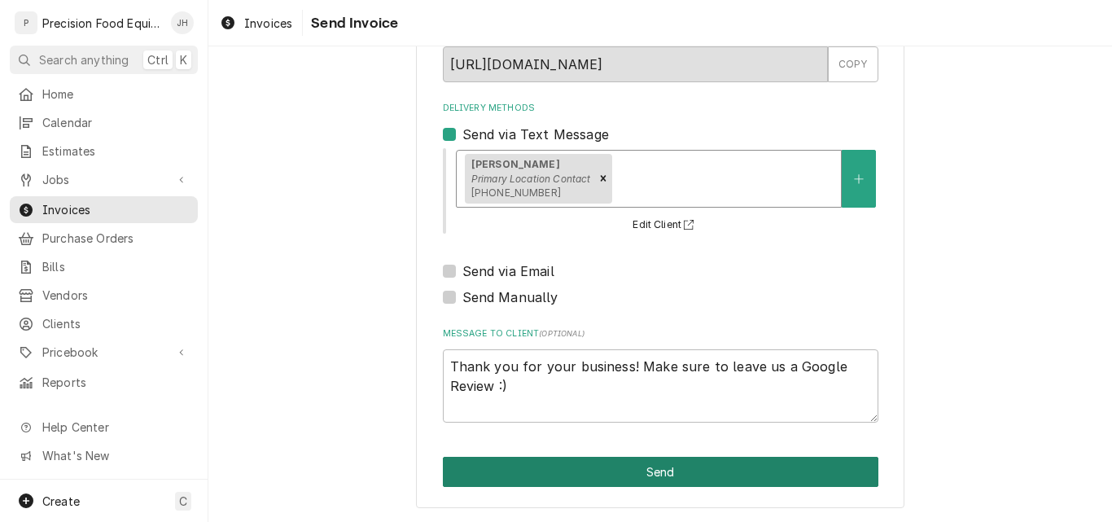
click at [661, 476] on button "Send" at bounding box center [661, 472] width 436 height 30
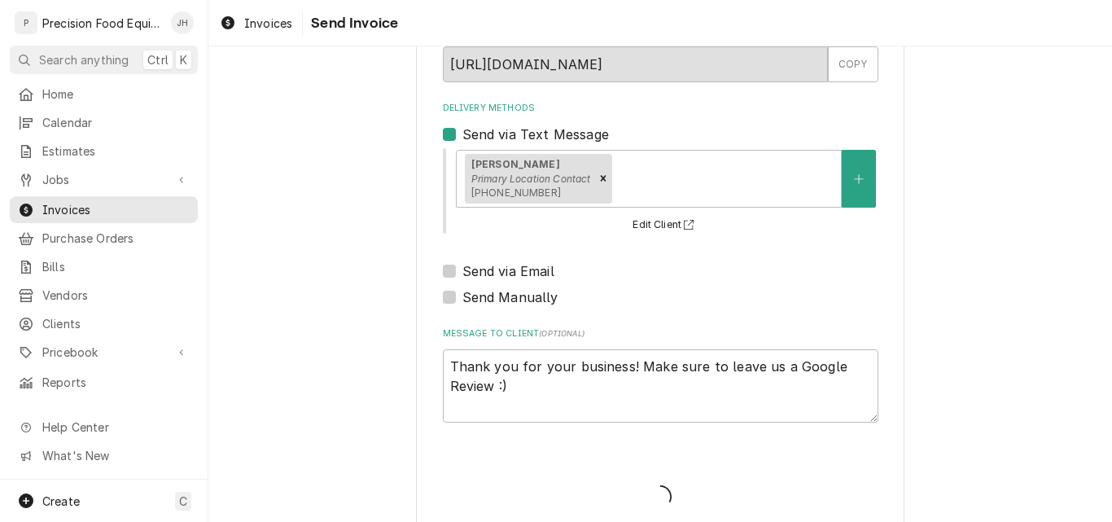
type textarea "x"
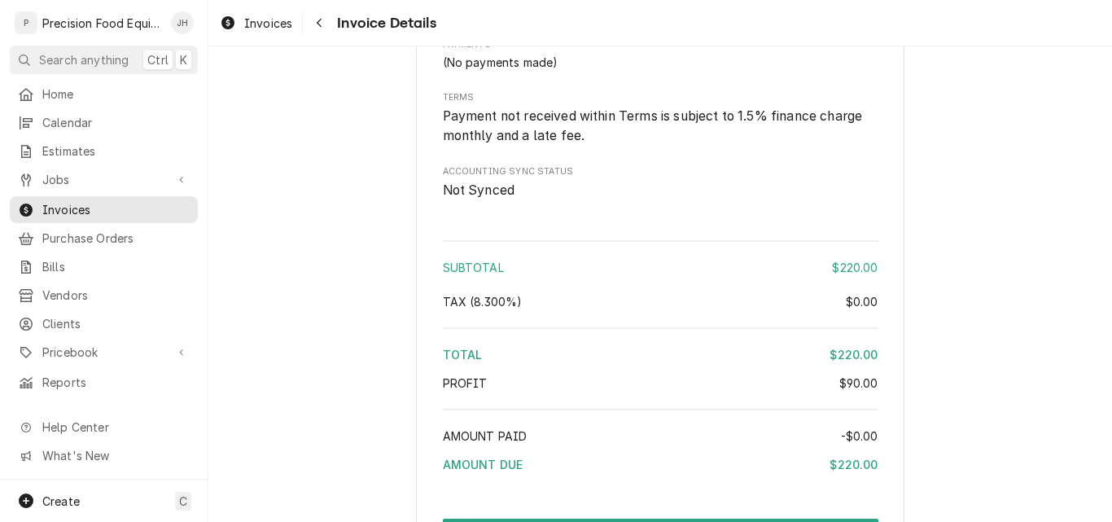
scroll to position [1629, 0]
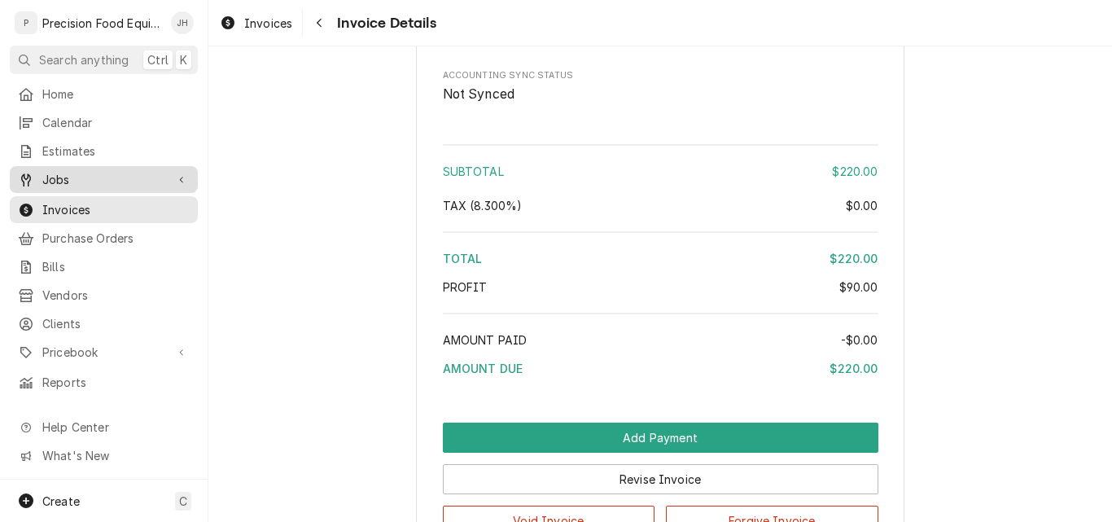
click at [38, 179] on div "Jobs" at bounding box center [91, 179] width 147 height 17
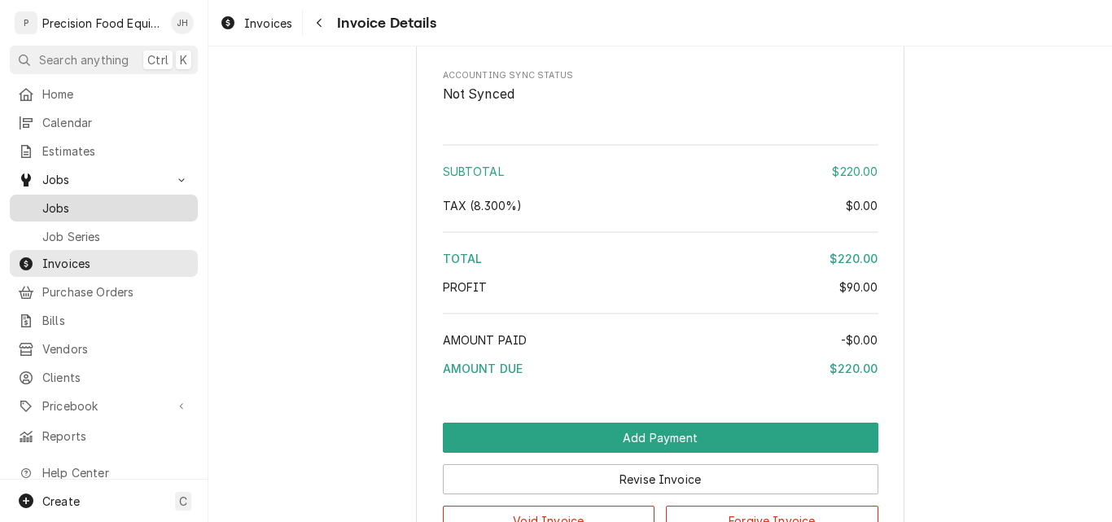
click at [57, 208] on span "Jobs" at bounding box center [115, 208] width 147 height 17
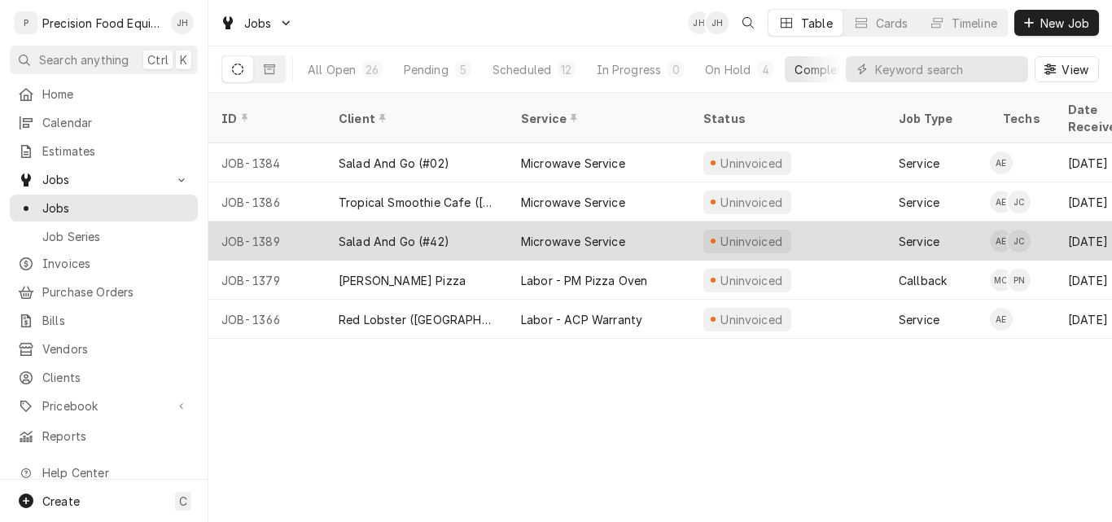
click at [485, 222] on div "Salad And Go (#42)" at bounding box center [417, 241] width 182 height 39
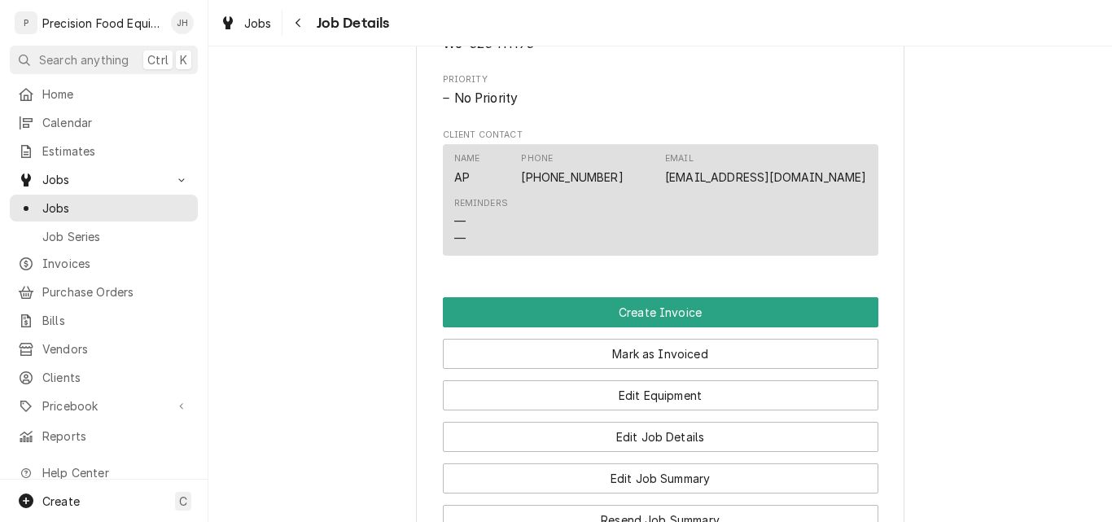
scroll to position [977, 0]
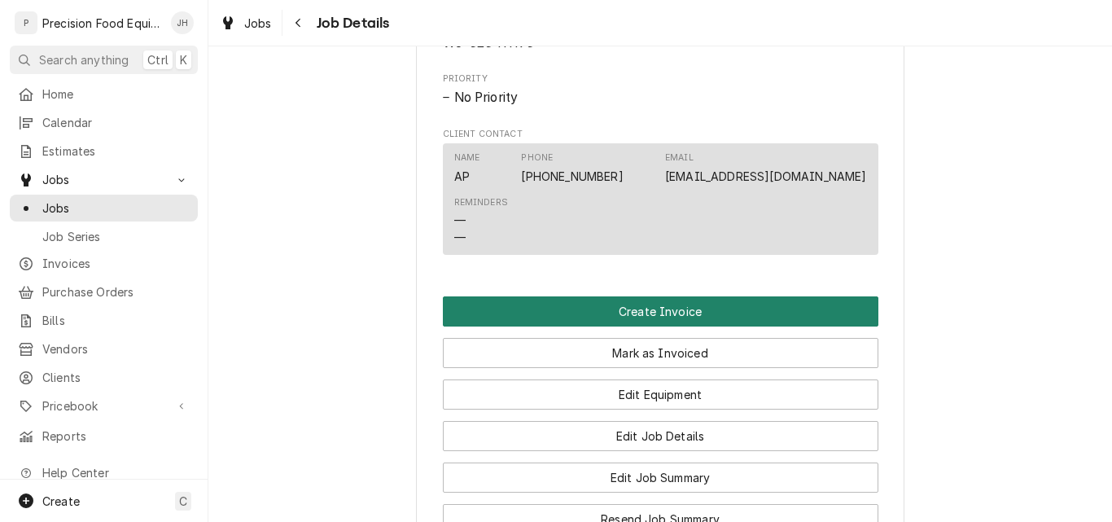
click at [640, 327] on button "Create Invoice" at bounding box center [661, 311] width 436 height 30
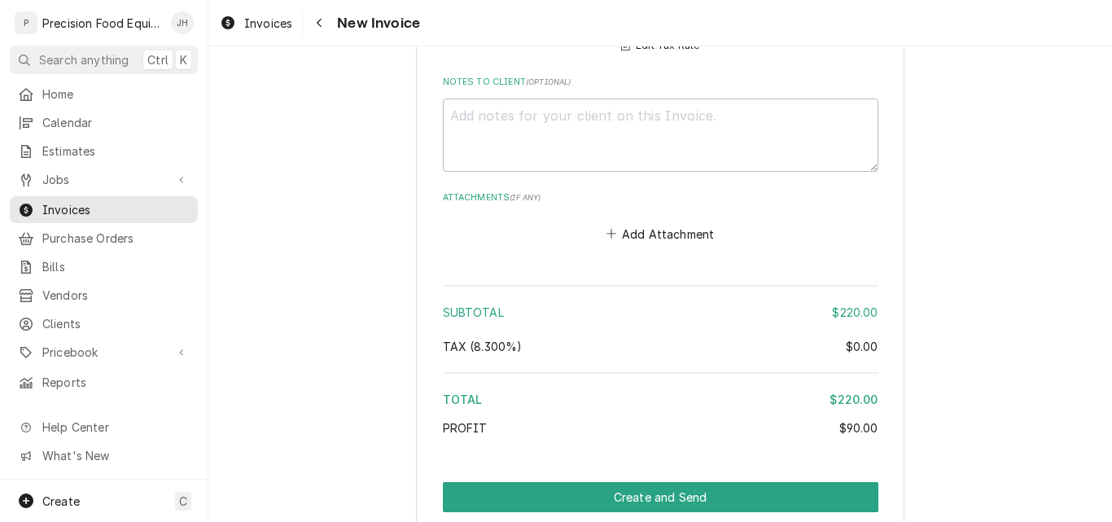
scroll to position [2124, 0]
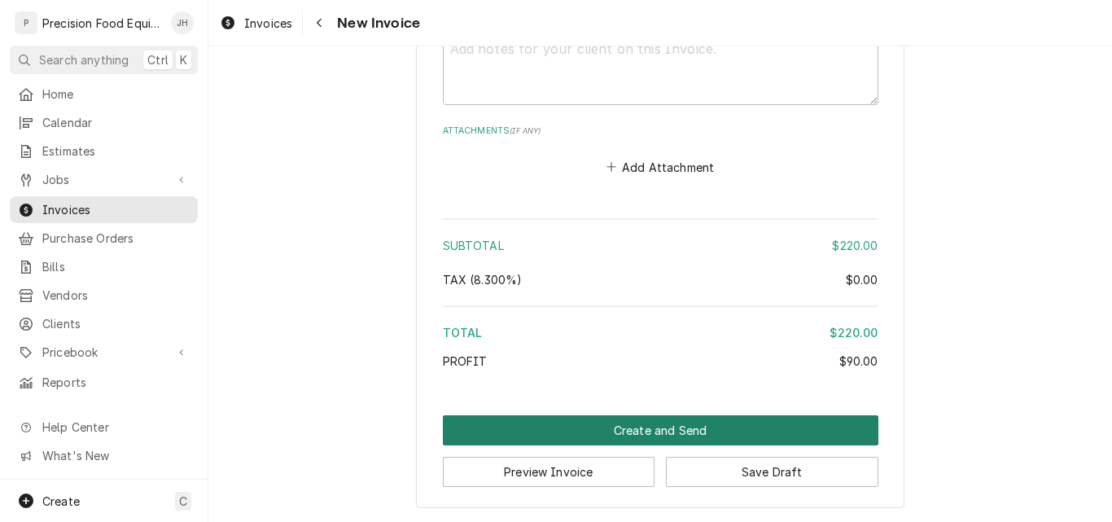
click at [623, 429] on button "Create and Send" at bounding box center [661, 430] width 436 height 30
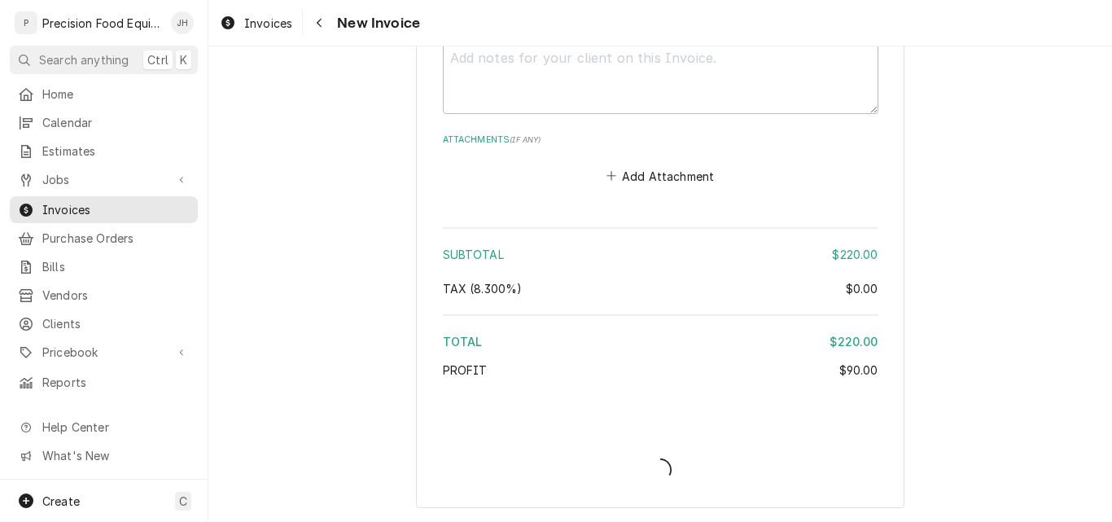
type textarea "x"
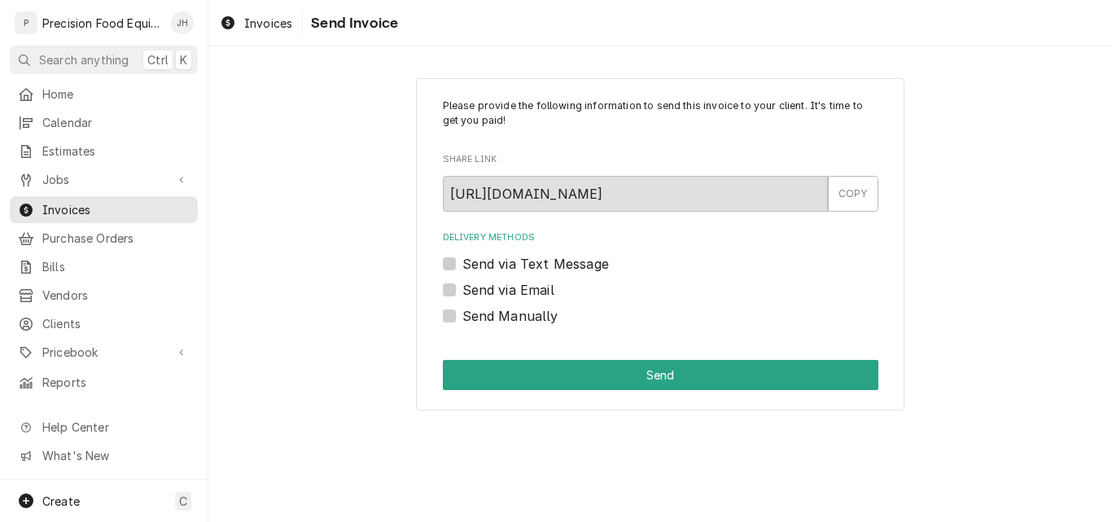
click at [533, 287] on label "Send via Email" at bounding box center [509, 290] width 92 height 20
click at [533, 287] on input "Send via Email" at bounding box center [681, 298] width 436 height 36
checkbox input "true"
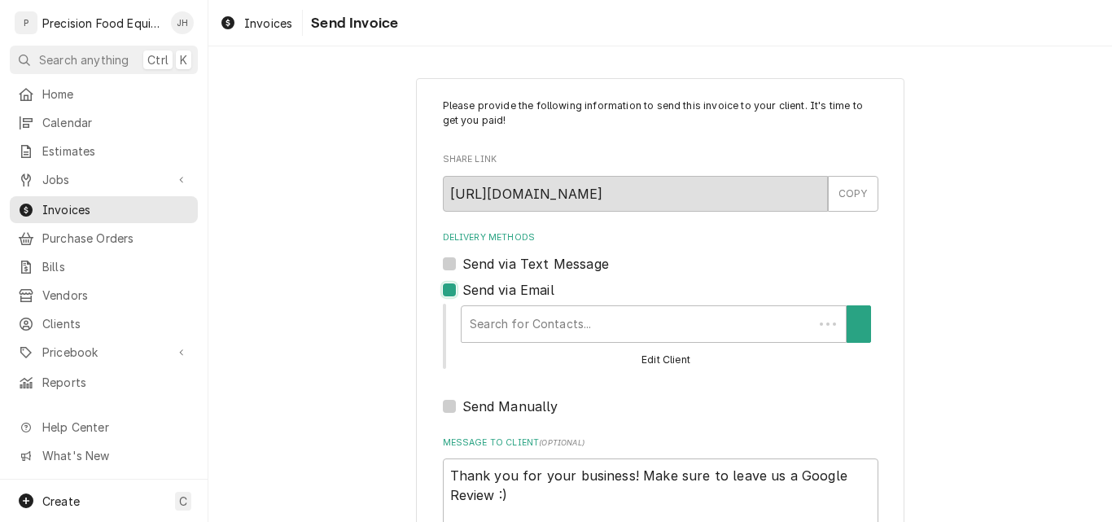
type textarea "x"
click at [533, 287] on label "Send via Email" at bounding box center [509, 290] width 92 height 20
click at [533, 287] on input "Send via Email" at bounding box center [681, 298] width 436 height 36
checkbox input "false"
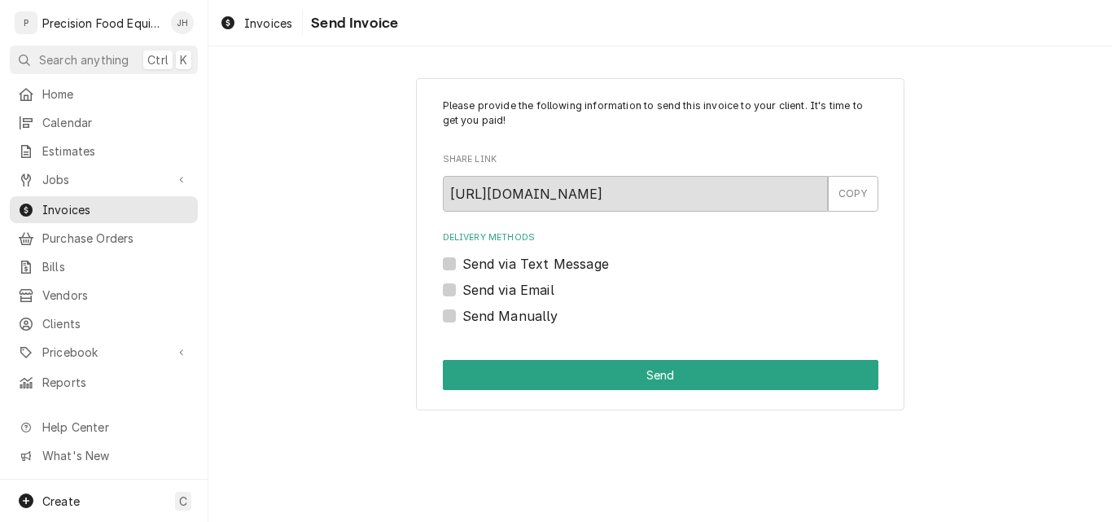
click at [526, 315] on label "Send Manually" at bounding box center [511, 316] width 96 height 20
click at [526, 315] on input "Send Manually" at bounding box center [681, 324] width 436 height 36
checkbox input "true"
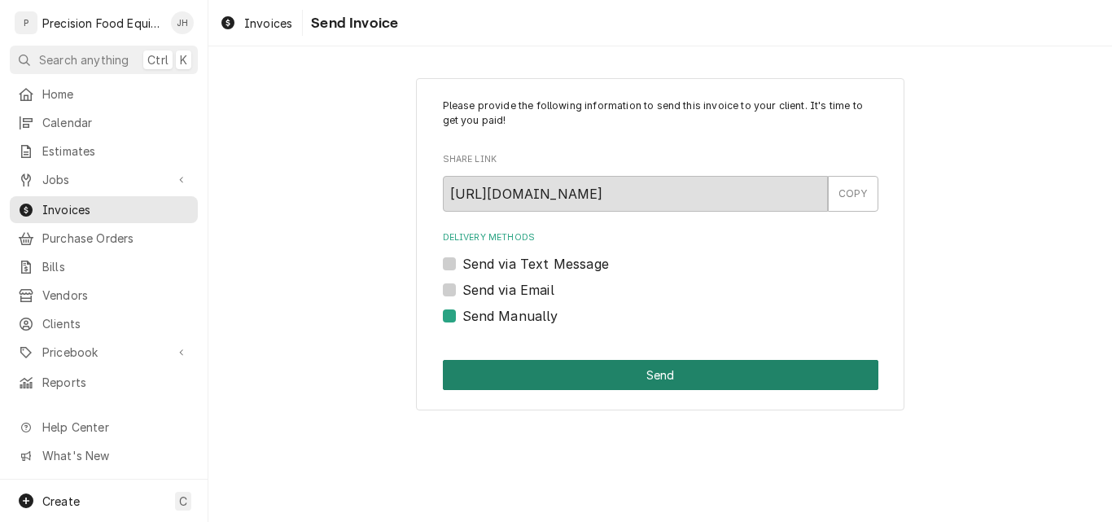
click at [527, 372] on button "Send" at bounding box center [661, 375] width 436 height 30
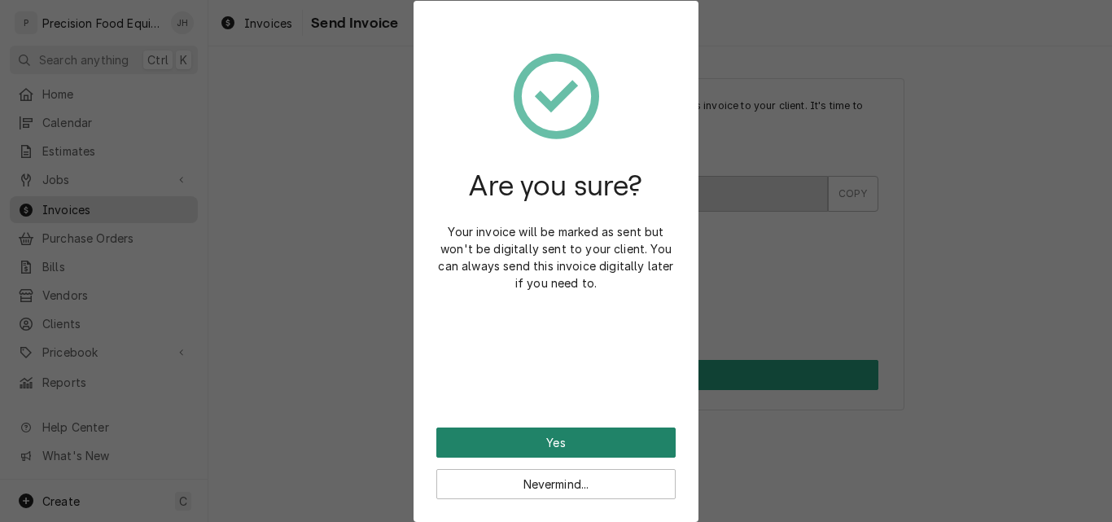
click at [574, 439] on button "Yes" at bounding box center [556, 443] width 239 height 30
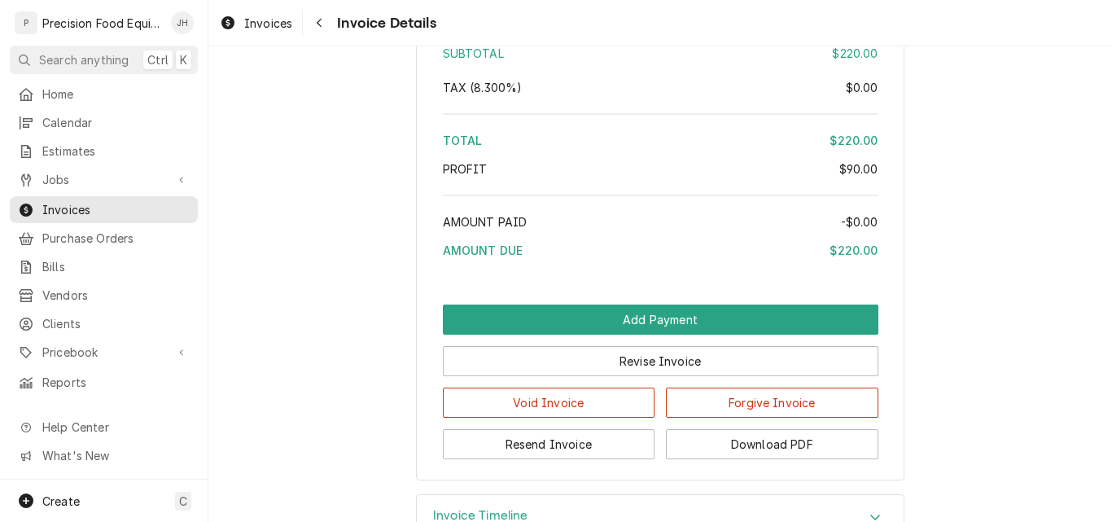
scroll to position [1792, 0]
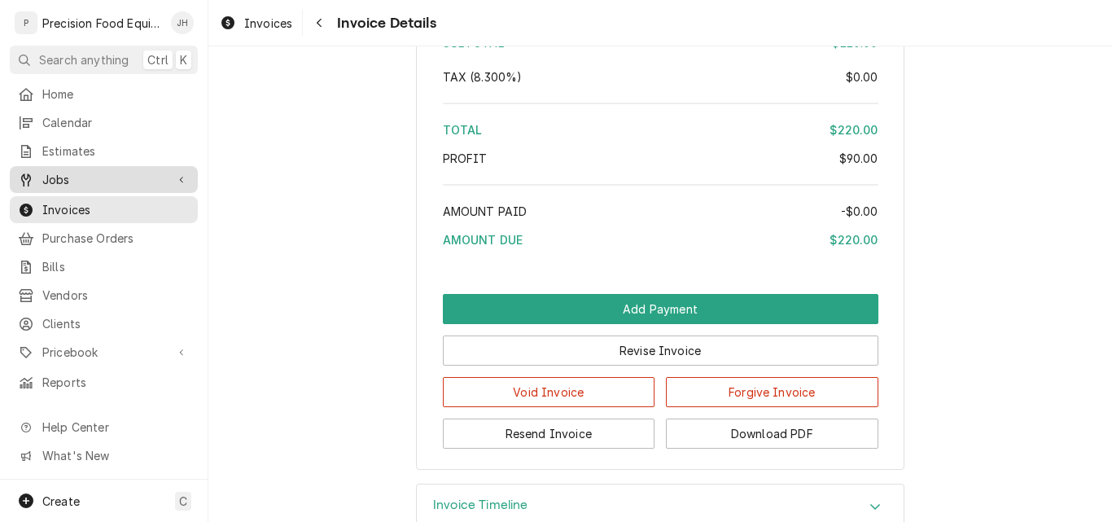
click at [51, 171] on span "Jobs" at bounding box center [103, 179] width 123 height 17
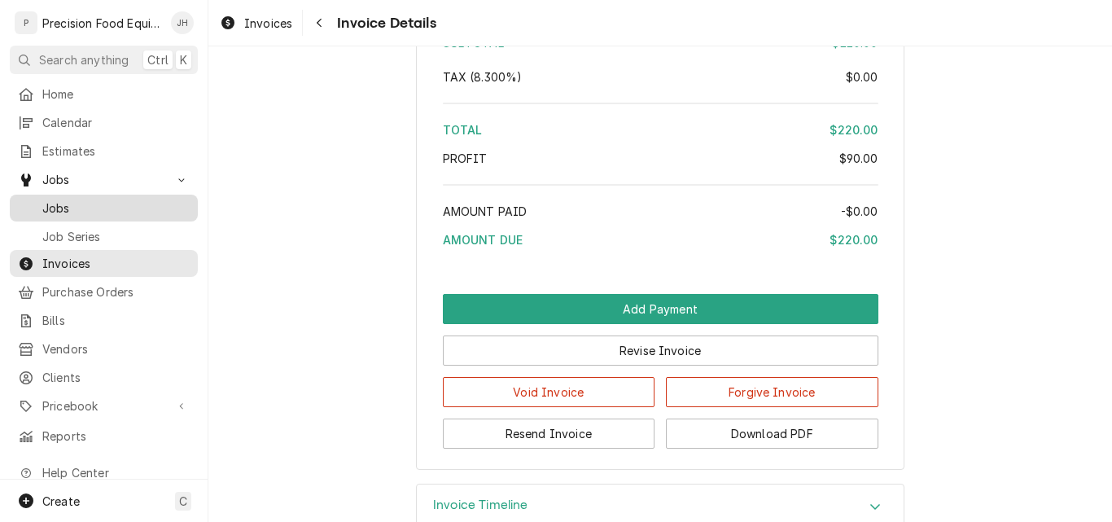
click at [120, 200] on span "Jobs" at bounding box center [115, 208] width 147 height 17
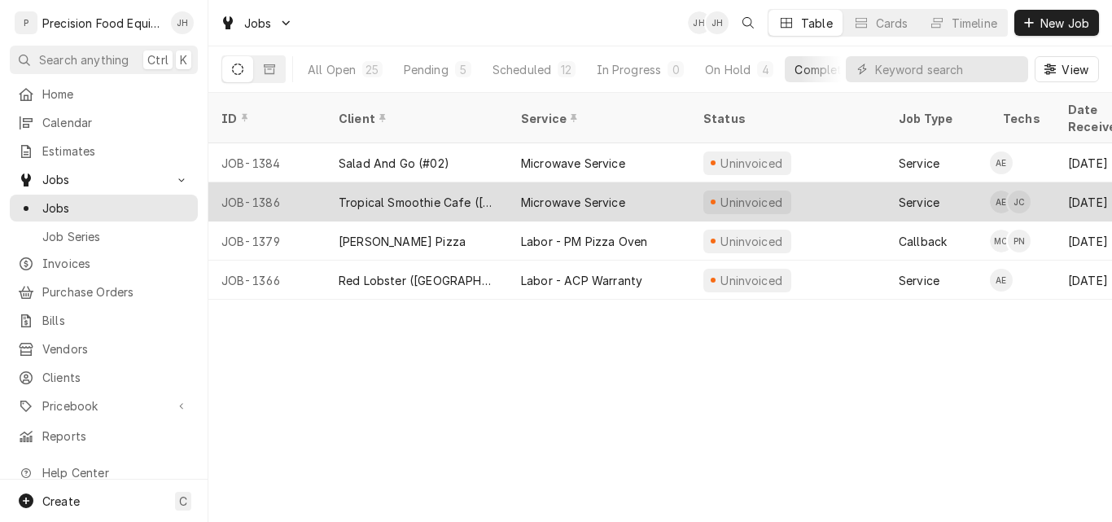
click at [542, 194] on div "Microwave Service" at bounding box center [573, 202] width 104 height 17
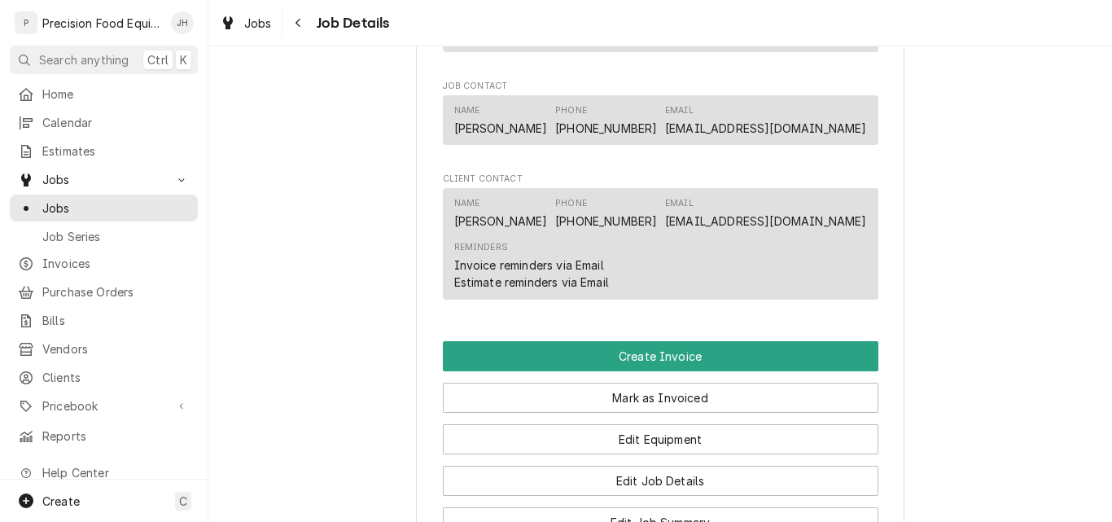
scroll to position [1140, 0]
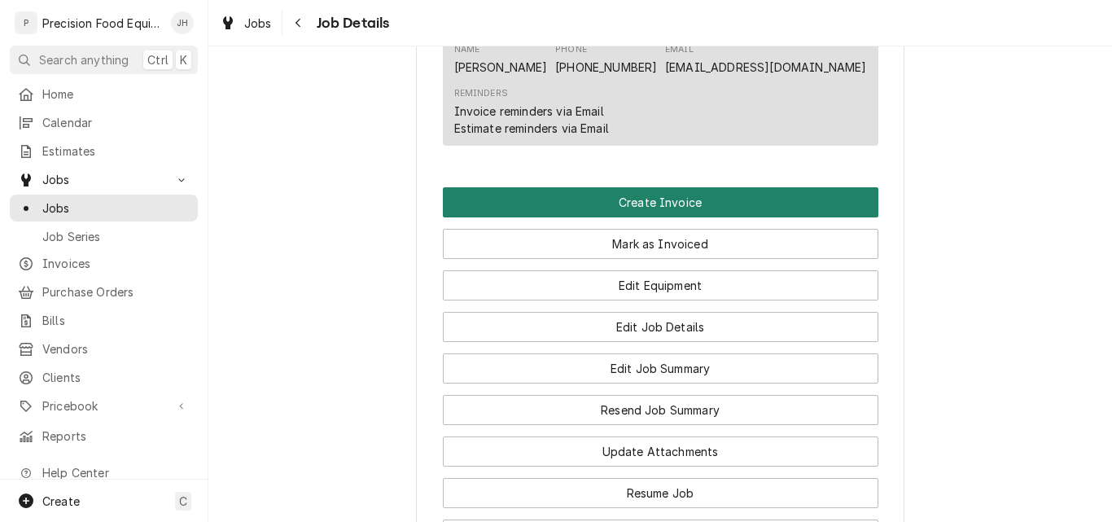
click at [647, 213] on button "Create Invoice" at bounding box center [661, 202] width 436 height 30
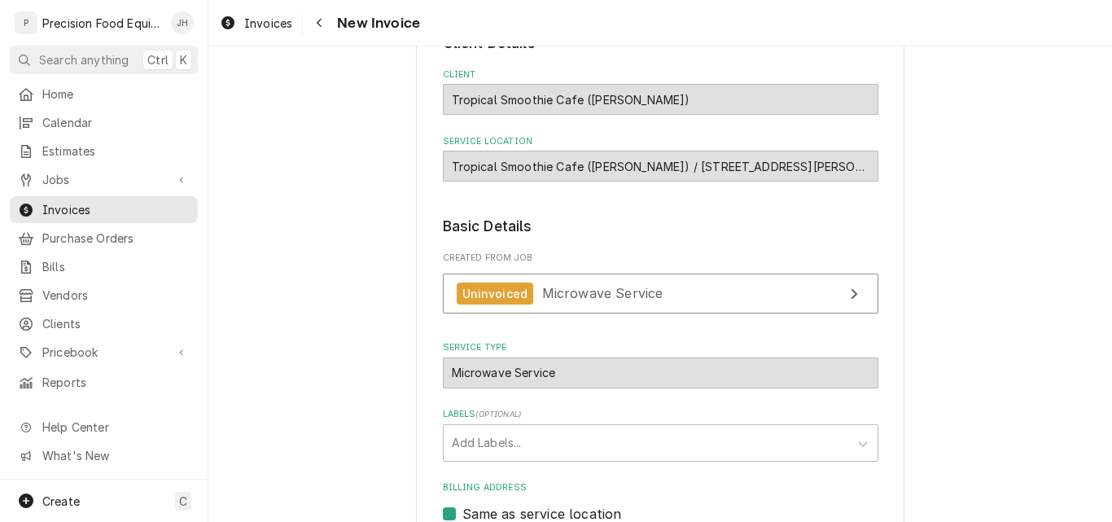
scroll to position [326, 0]
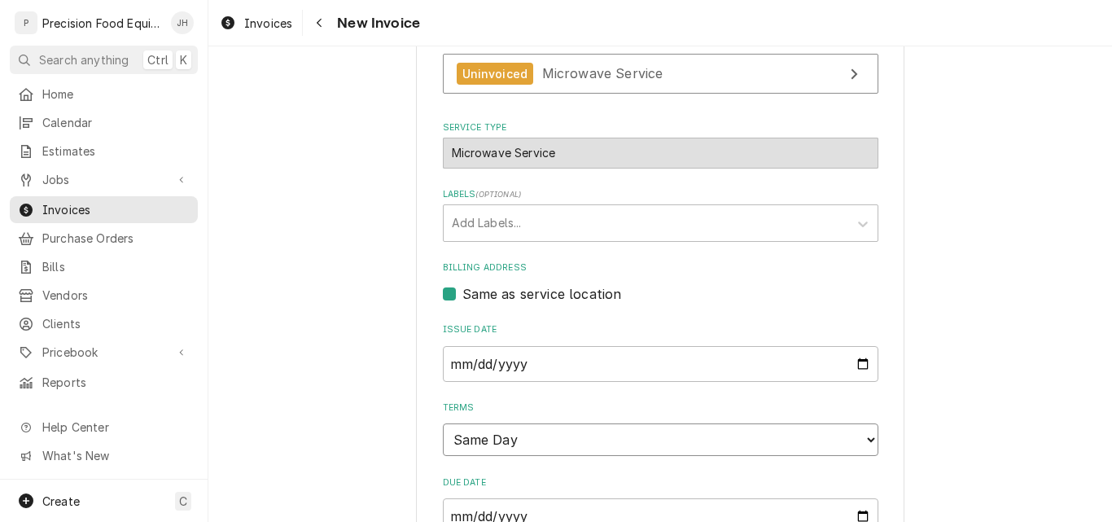
click at [621, 438] on select "Choose payment terms... Same Day Net 7 Net 14 Net 21 Net 30 Net 45 Net 60 Net 90" at bounding box center [661, 439] width 436 height 33
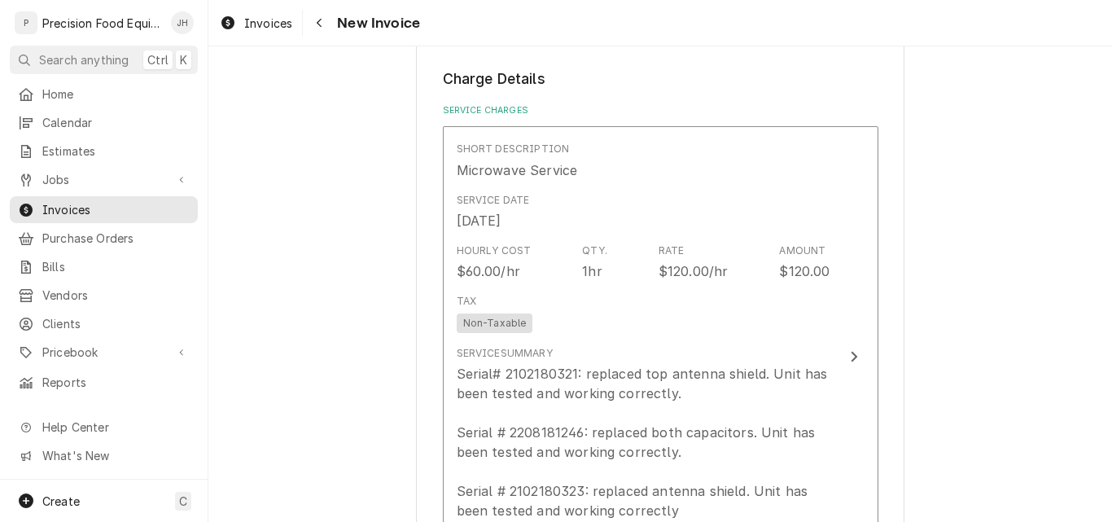
scroll to position [896, 0]
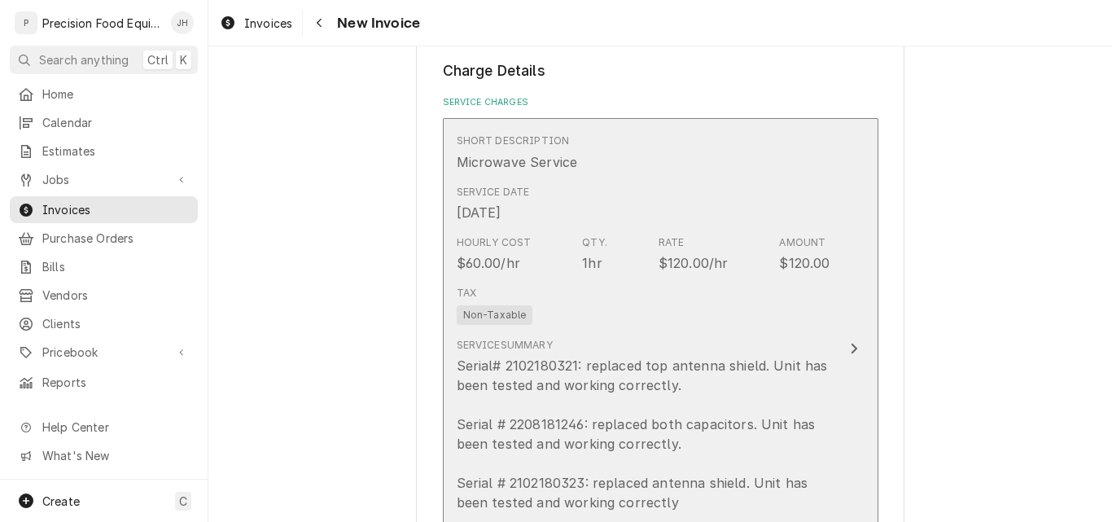
click at [761, 314] on div "Tax Non-Taxable" at bounding box center [644, 305] width 374 height 52
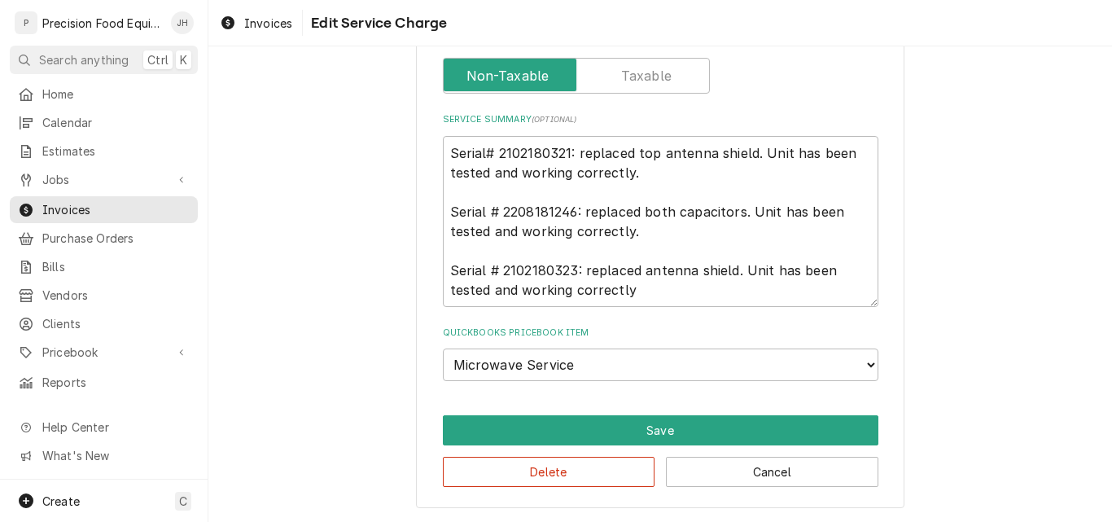
scroll to position [541, 0]
type textarea "x"
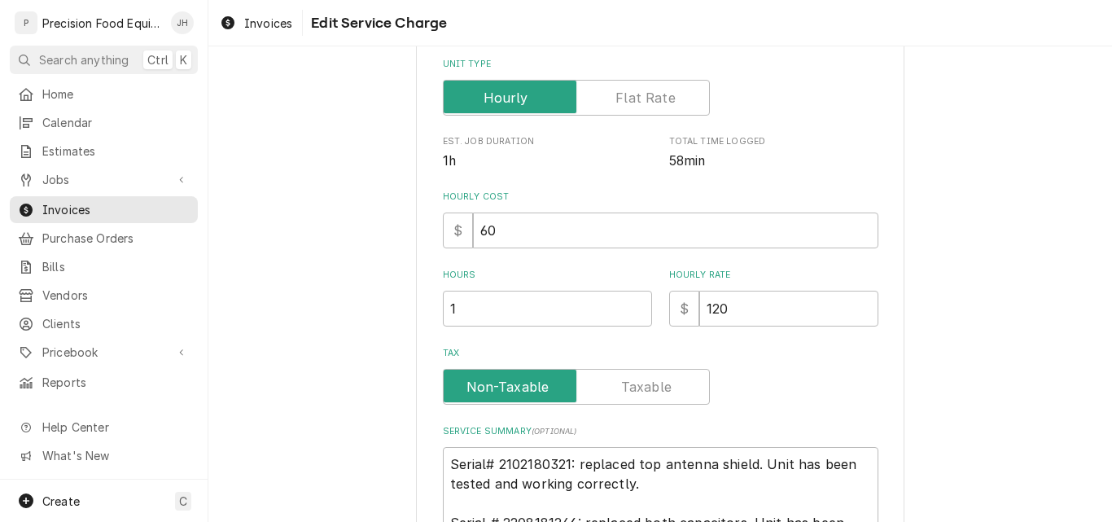
scroll to position [244, 0]
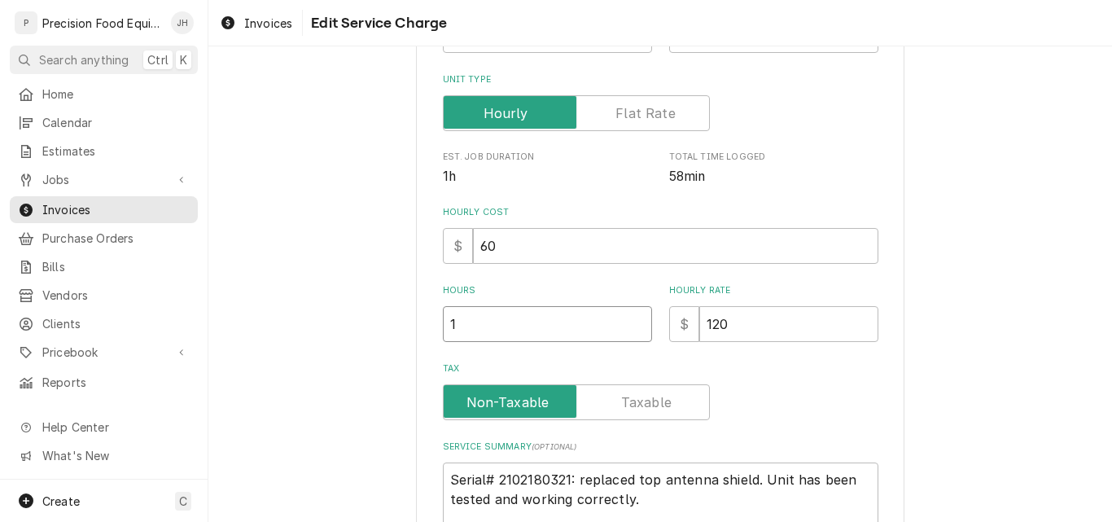
drag, startPoint x: 463, startPoint y: 325, endPoint x: 442, endPoint y: 337, distance: 23.7
click at [443, 337] on input "1" at bounding box center [547, 324] width 209 height 36
type input "2"
type textarea "x"
type input "2"
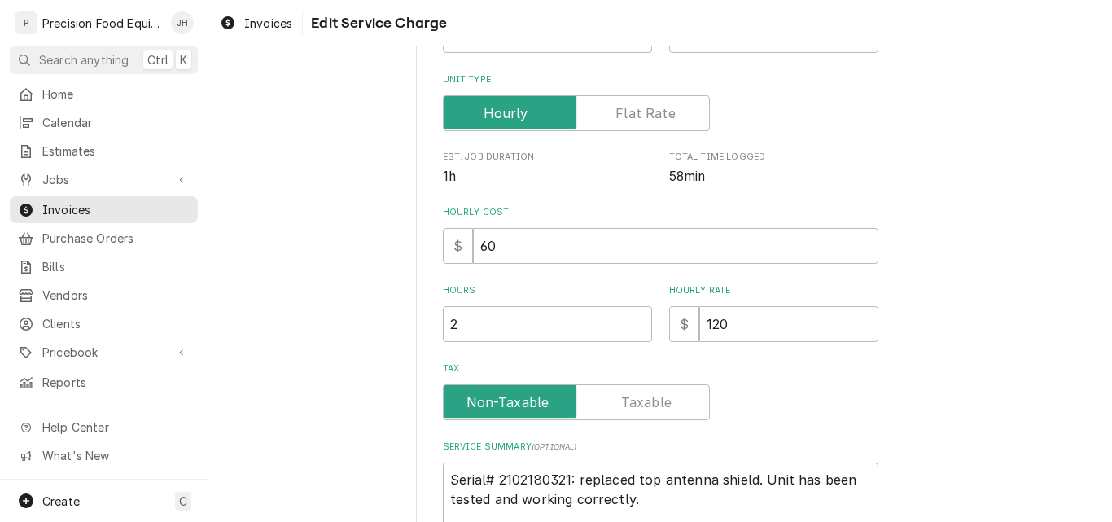
scroll to position [489, 0]
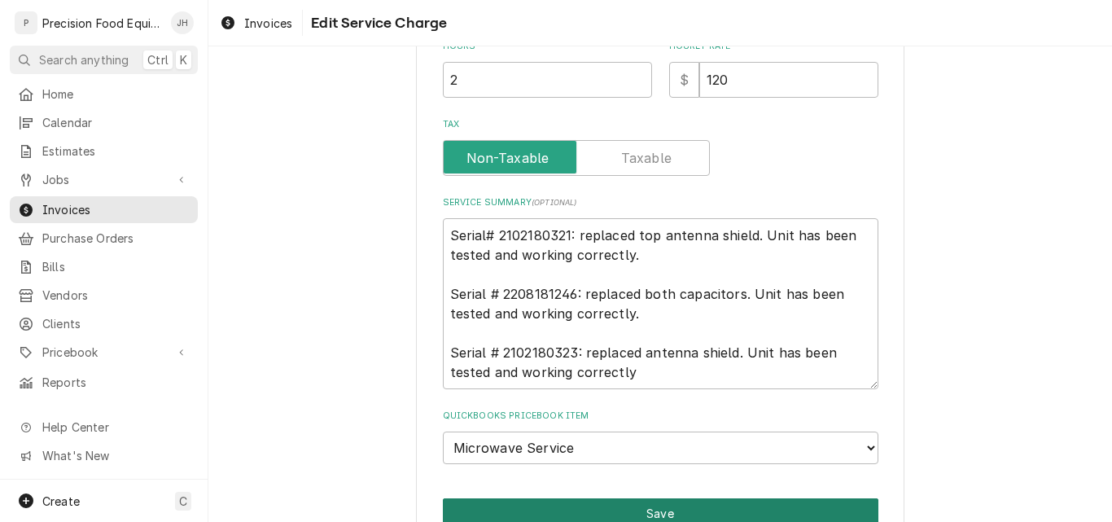
click at [655, 507] on button "Save" at bounding box center [661, 513] width 436 height 30
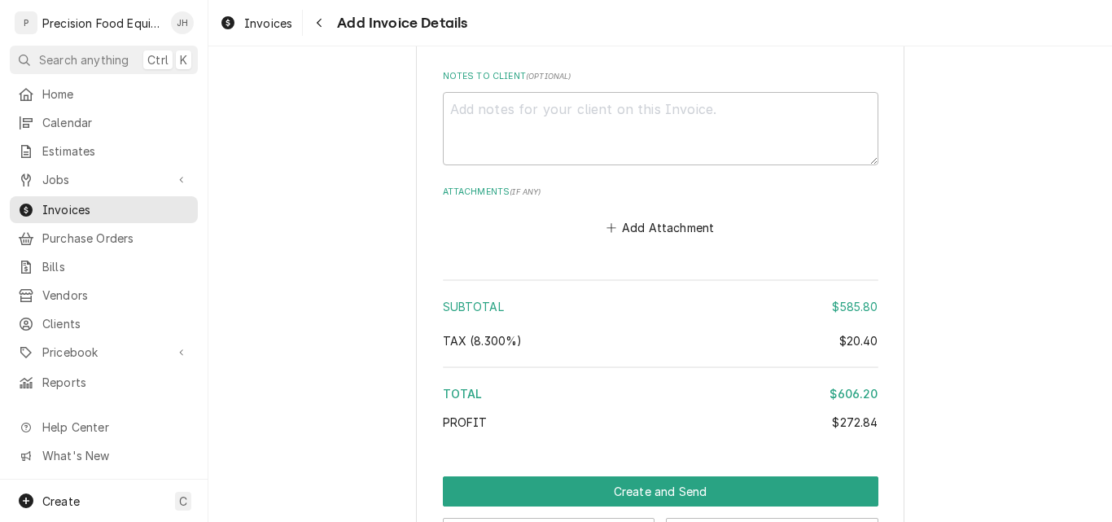
scroll to position [2892, 0]
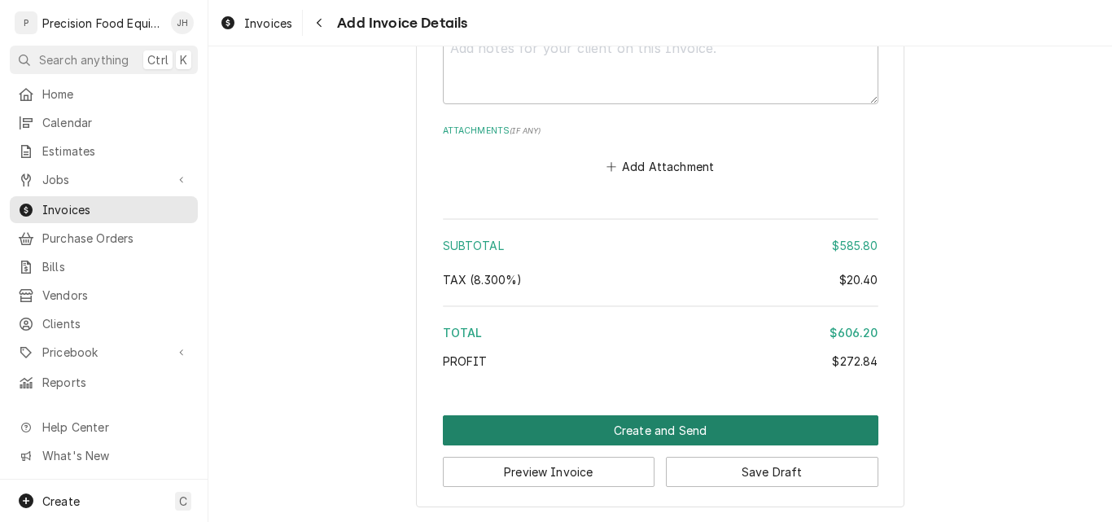
click at [673, 427] on button "Create and Send" at bounding box center [661, 430] width 436 height 30
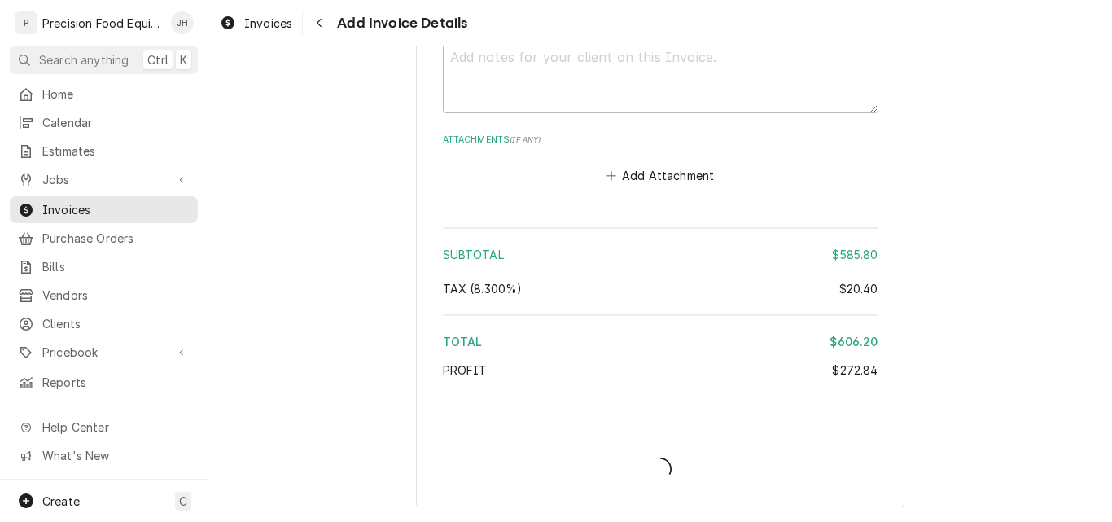
type textarea "x"
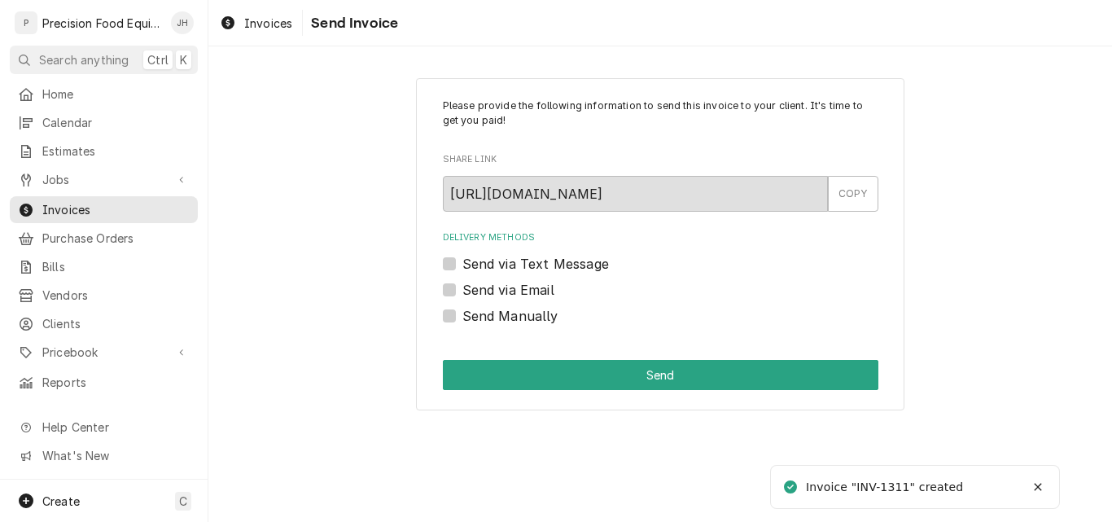
click at [496, 288] on label "Send via Email" at bounding box center [509, 290] width 92 height 20
click at [496, 288] on input "Send via Email" at bounding box center [681, 298] width 436 height 36
checkbox input "true"
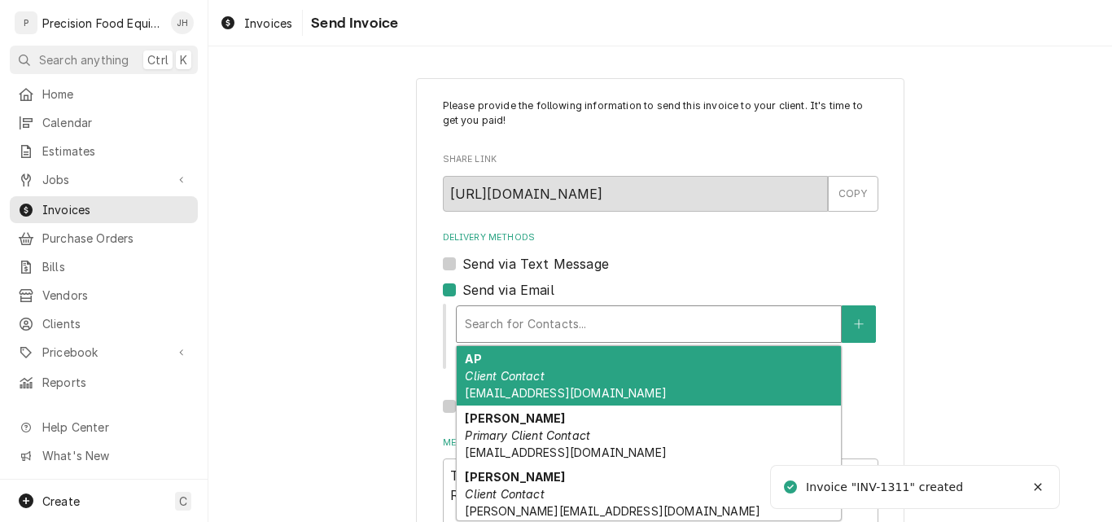
click at [500, 320] on div "Delivery Methods" at bounding box center [649, 323] width 368 height 29
click at [499, 376] on em "Client Contact" at bounding box center [504, 376] width 79 height 14
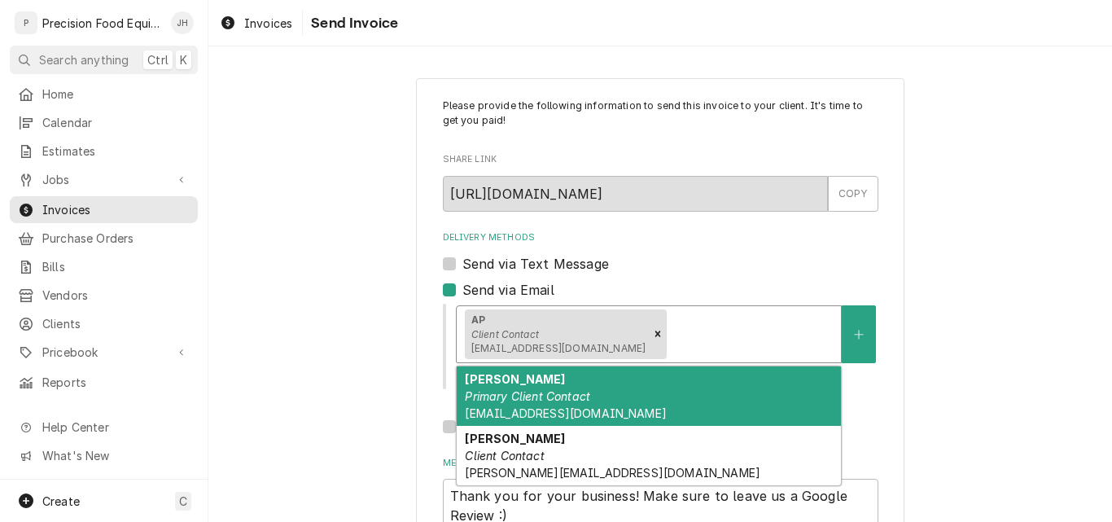
click at [593, 327] on div "AP Client Contact cmiller@atthetableaccountingservices.com" at bounding box center [557, 334] width 184 height 50
click at [559, 379] on div "Jessica Roberts Primary Client Contact jroberts.jnd@gmail.com" at bounding box center [649, 395] width 384 height 59
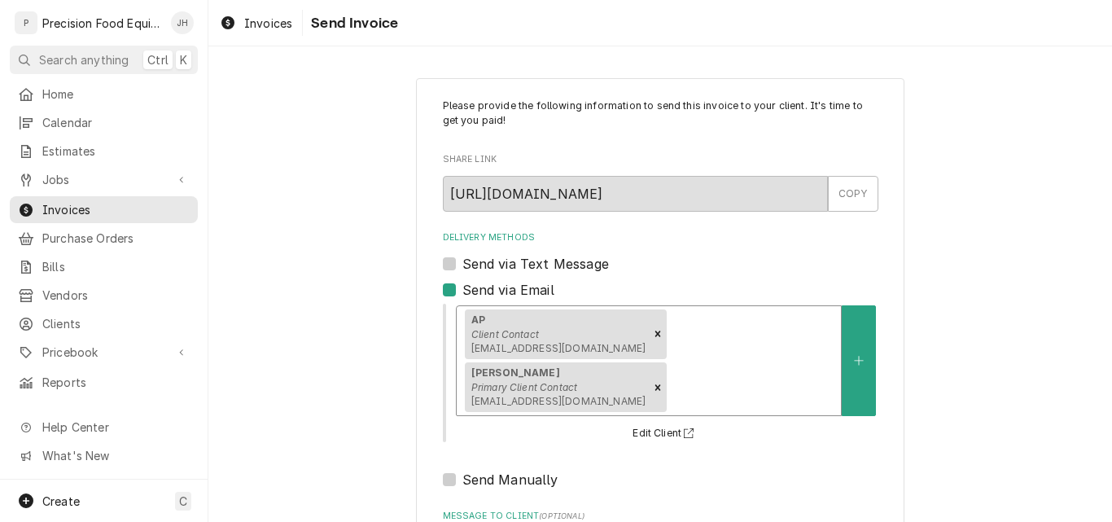
click at [588, 338] on div "AP Client Contact cmiller@atthetableaccountingservices.com" at bounding box center [557, 334] width 184 height 50
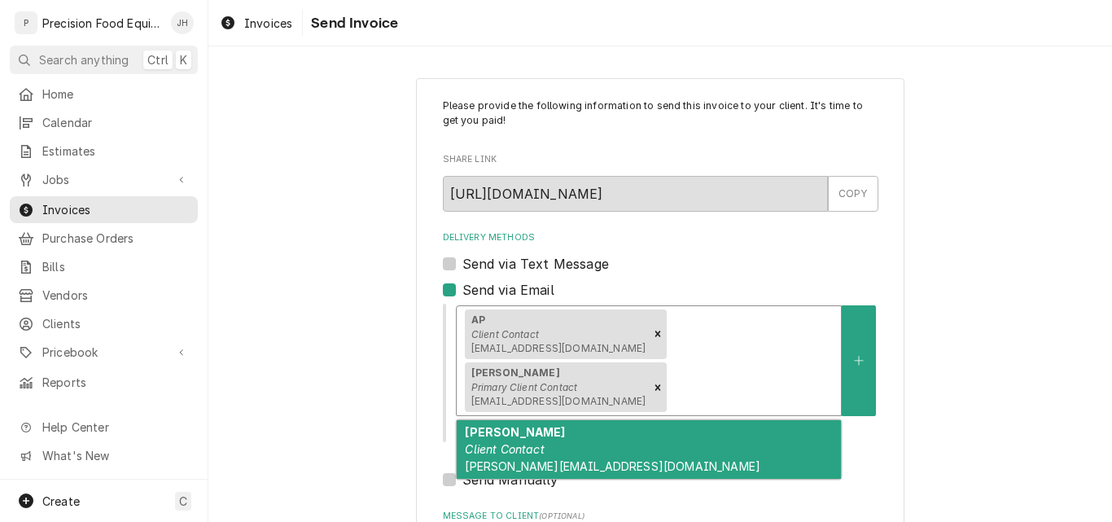
click at [525, 442] on em "Client Contact" at bounding box center [504, 449] width 79 height 14
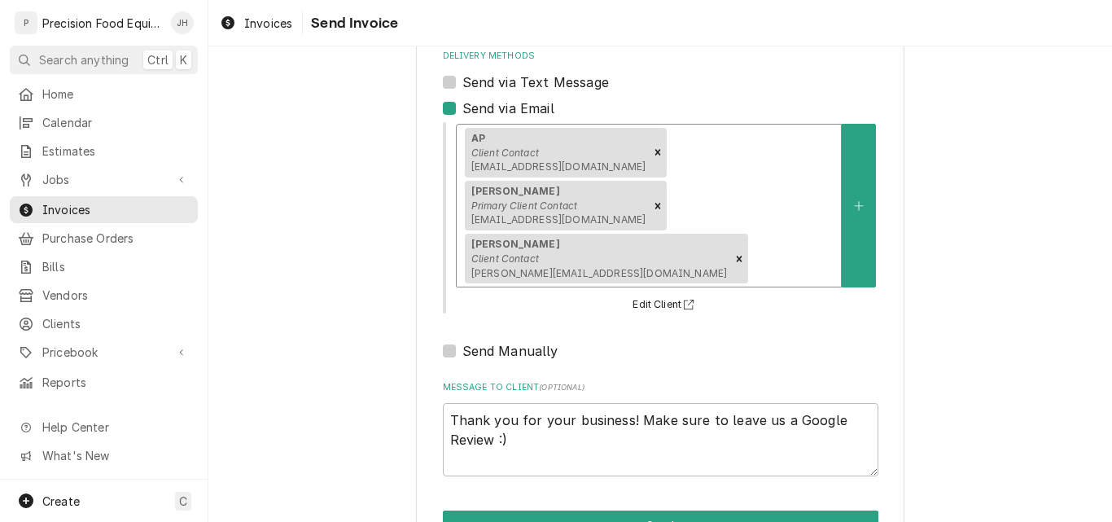
scroll to position [182, 0]
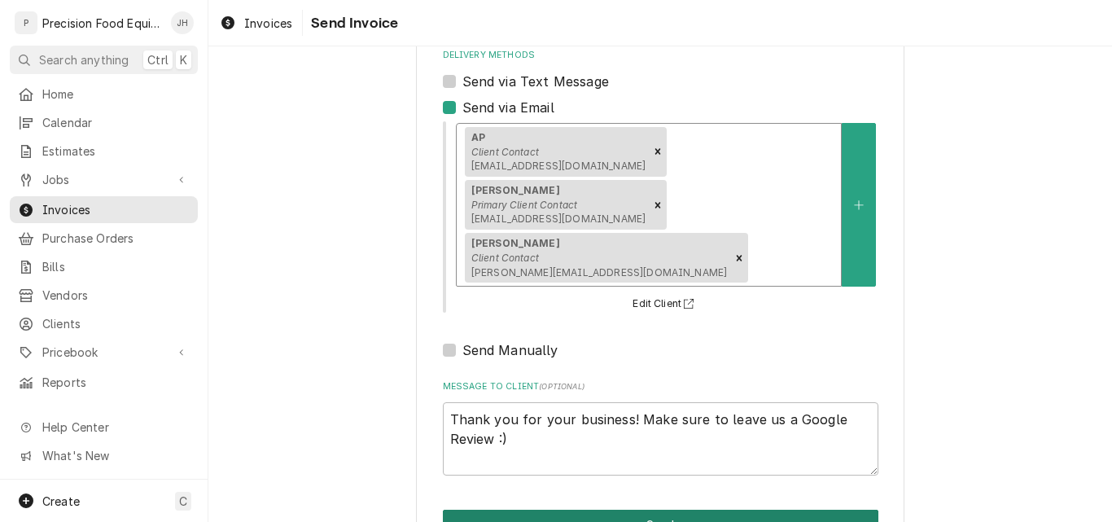
click at [651, 510] on button "Send" at bounding box center [661, 525] width 436 height 30
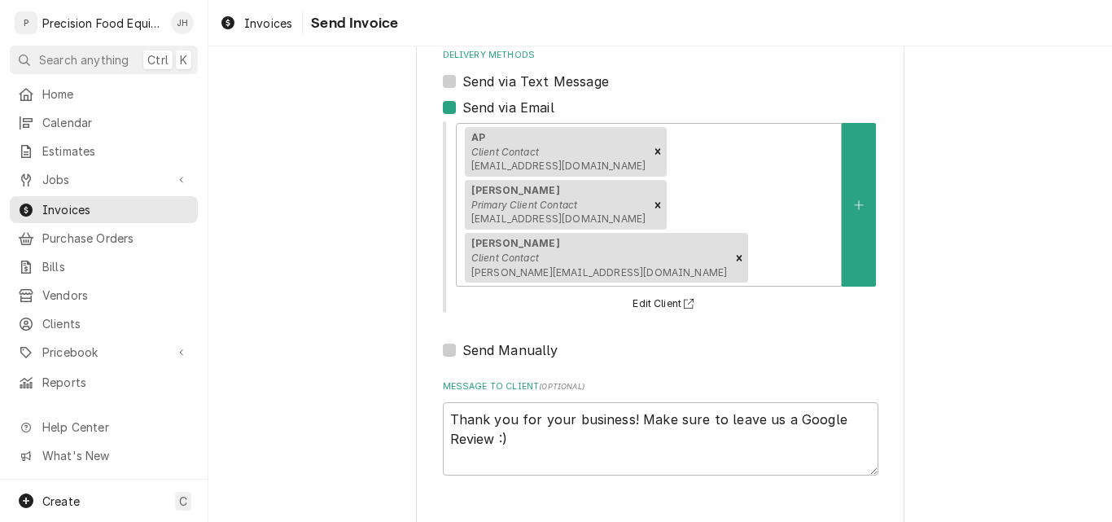
type textarea "x"
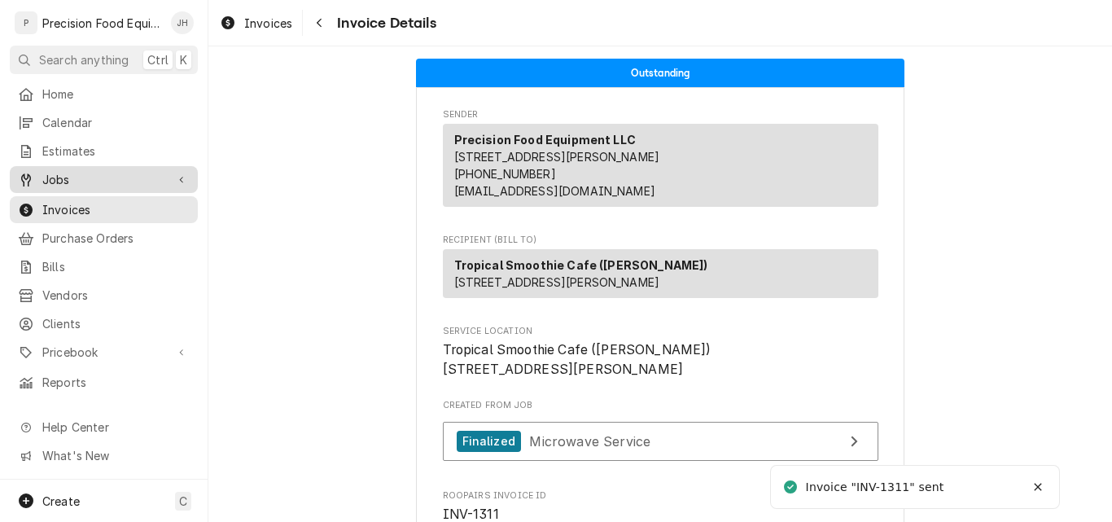
click at [59, 173] on span "Jobs" at bounding box center [103, 179] width 123 height 17
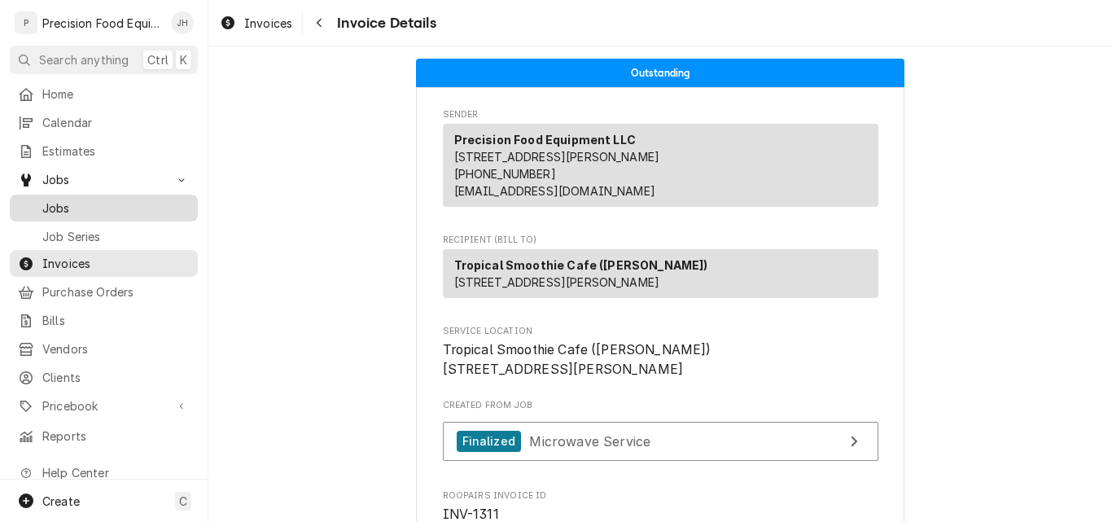
click at [62, 204] on span "Jobs" at bounding box center [115, 208] width 147 height 17
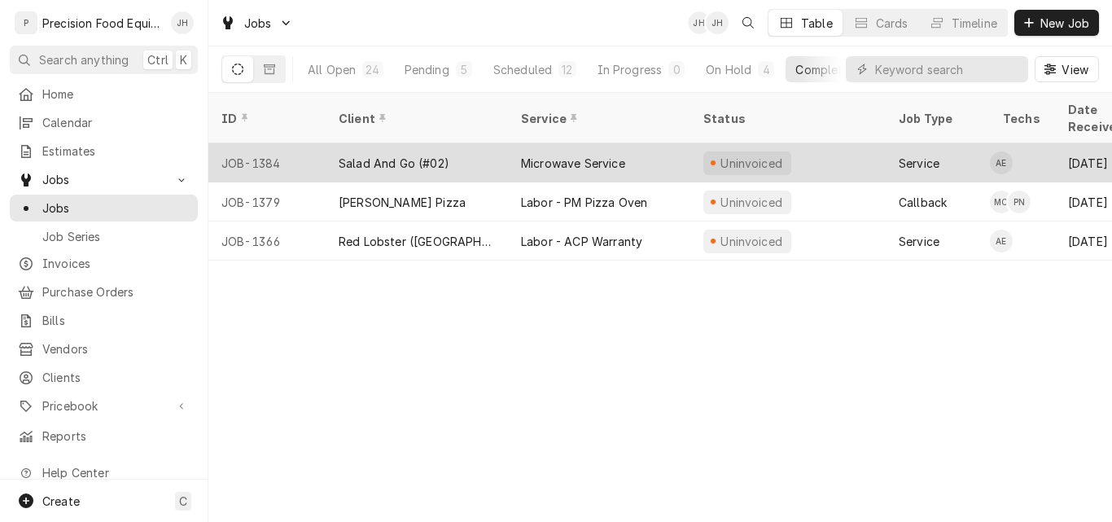
click at [445, 155] on div "Salad And Go (#02)" at bounding box center [394, 163] width 111 height 17
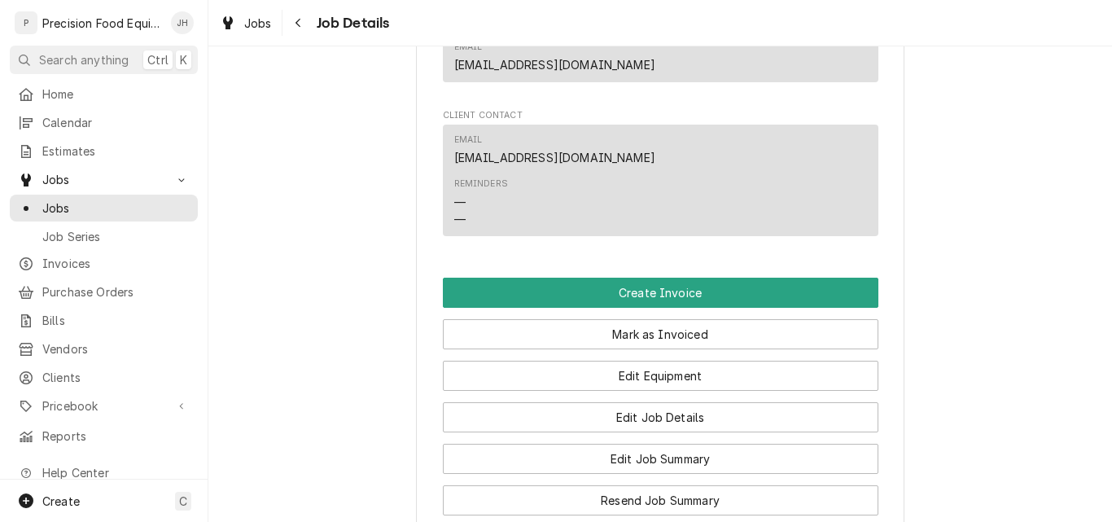
scroll to position [1059, 0]
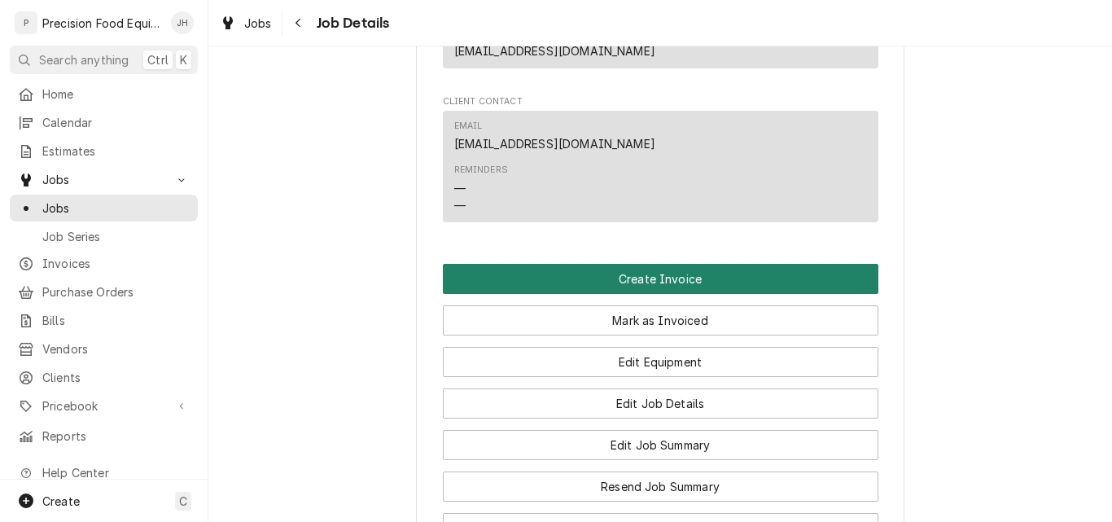
click at [734, 294] on button "Create Invoice" at bounding box center [661, 279] width 436 height 30
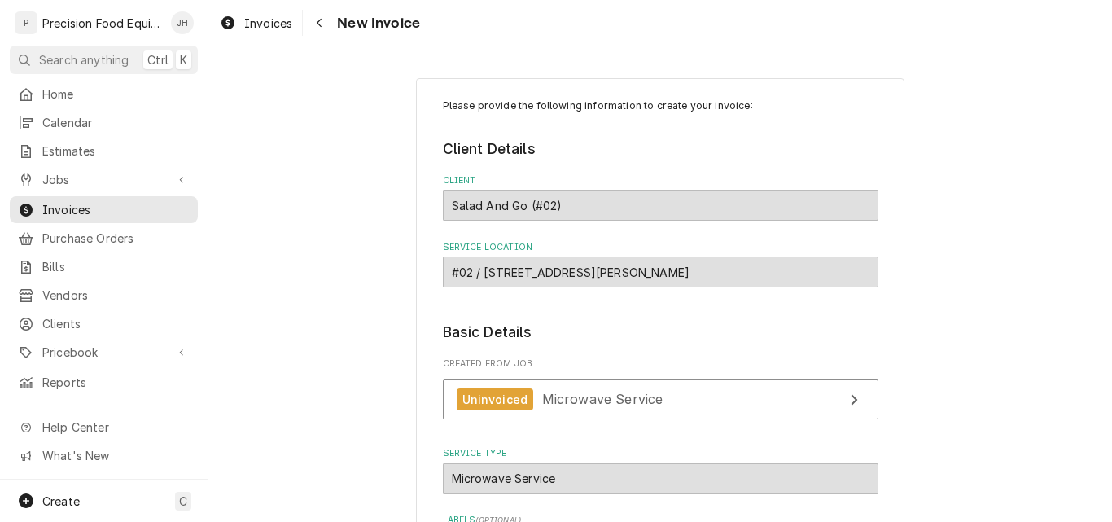
scroll to position [244, 0]
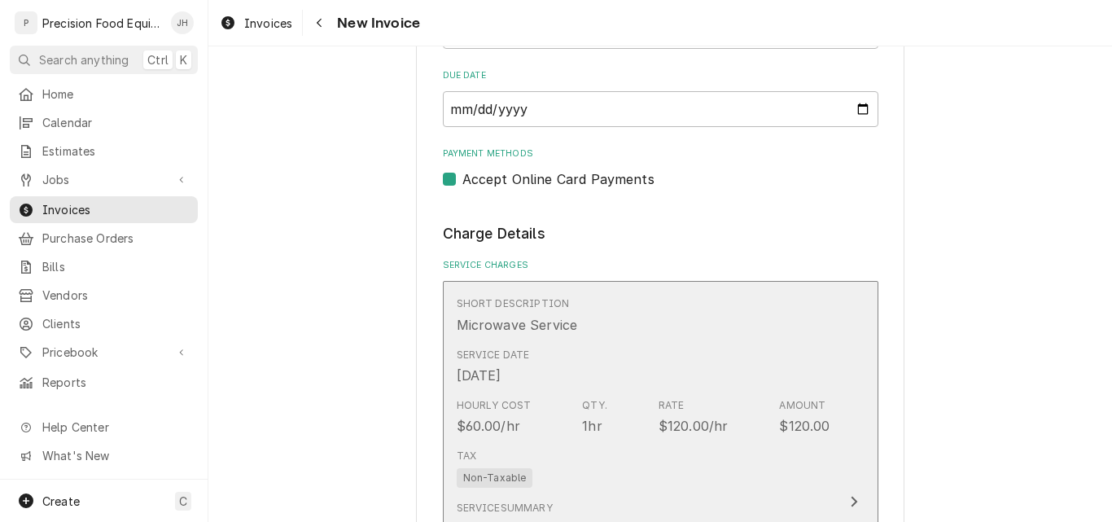
click at [665, 338] on div "Short Description Microwave Service" at bounding box center [644, 315] width 374 height 50
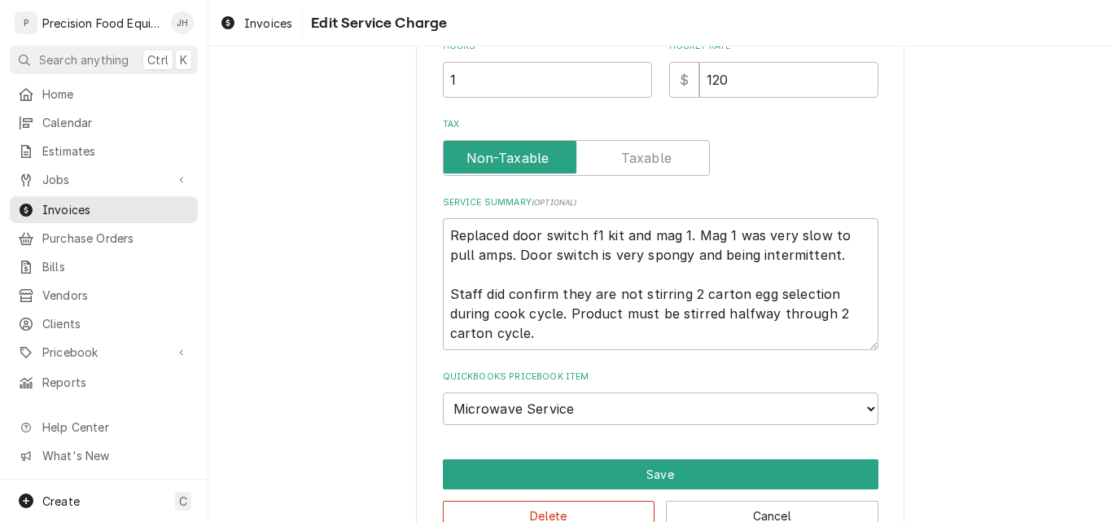
scroll to position [533, 0]
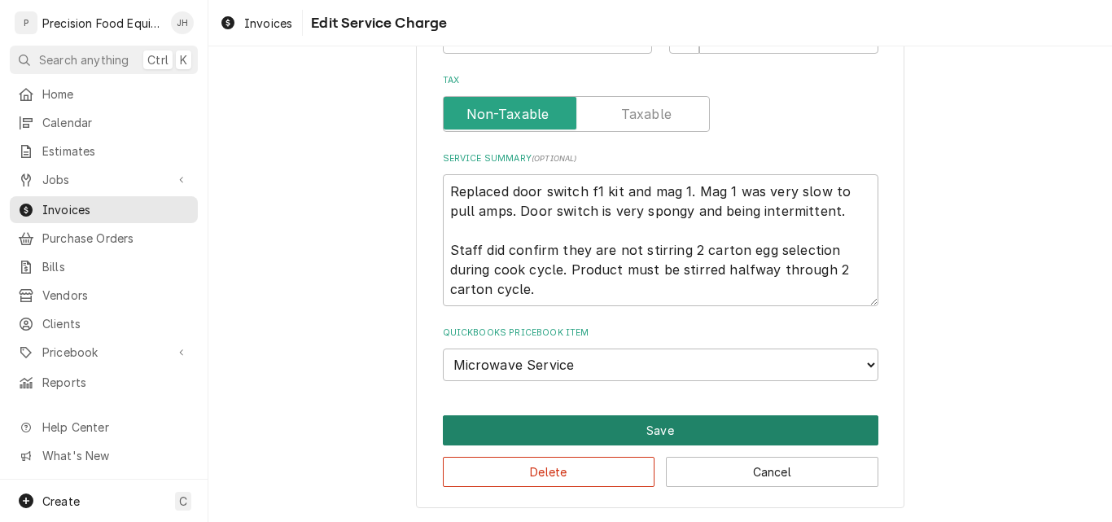
click at [652, 428] on button "Save" at bounding box center [661, 430] width 436 height 30
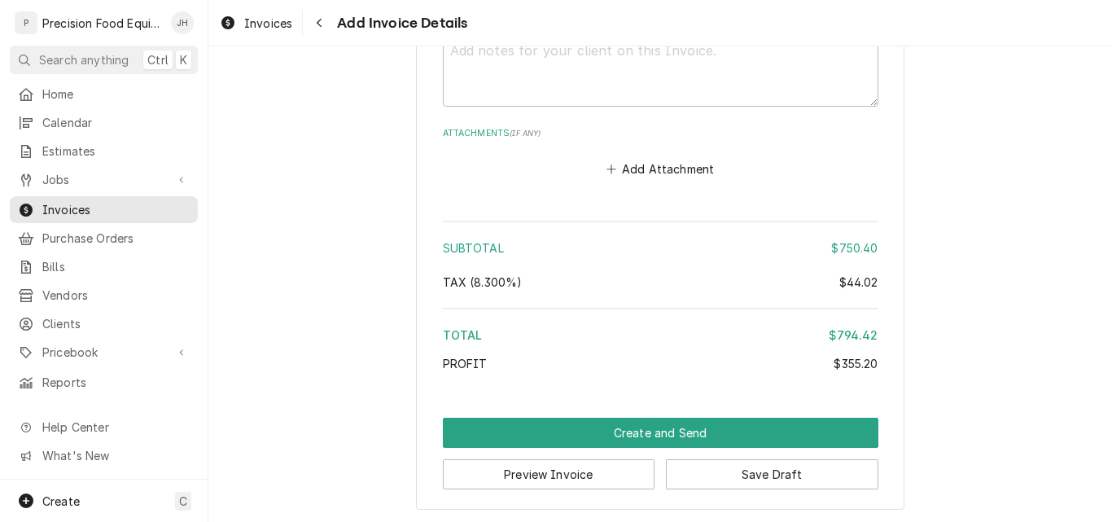
scroll to position [2872, 0]
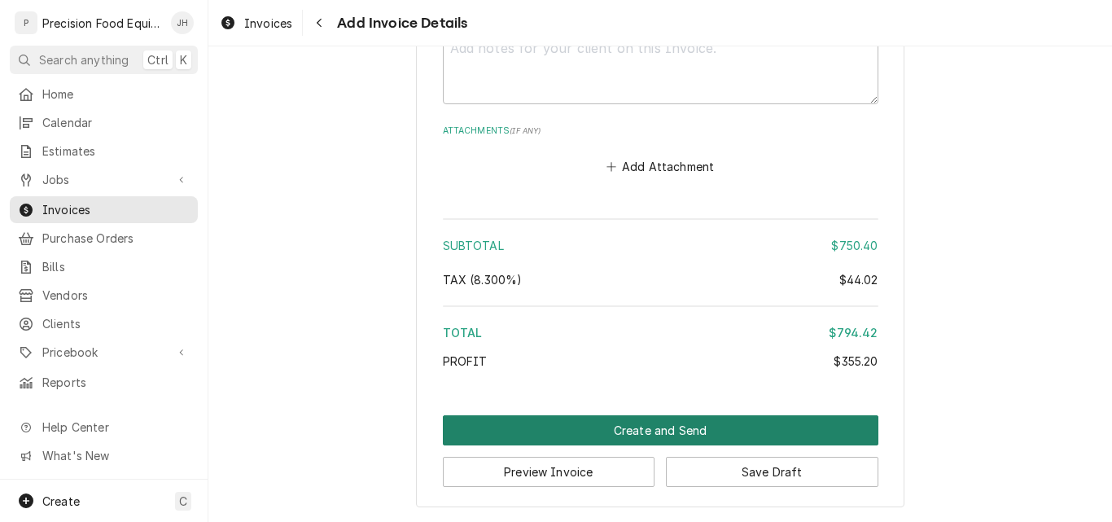
click at [642, 428] on button "Create and Send" at bounding box center [661, 430] width 436 height 30
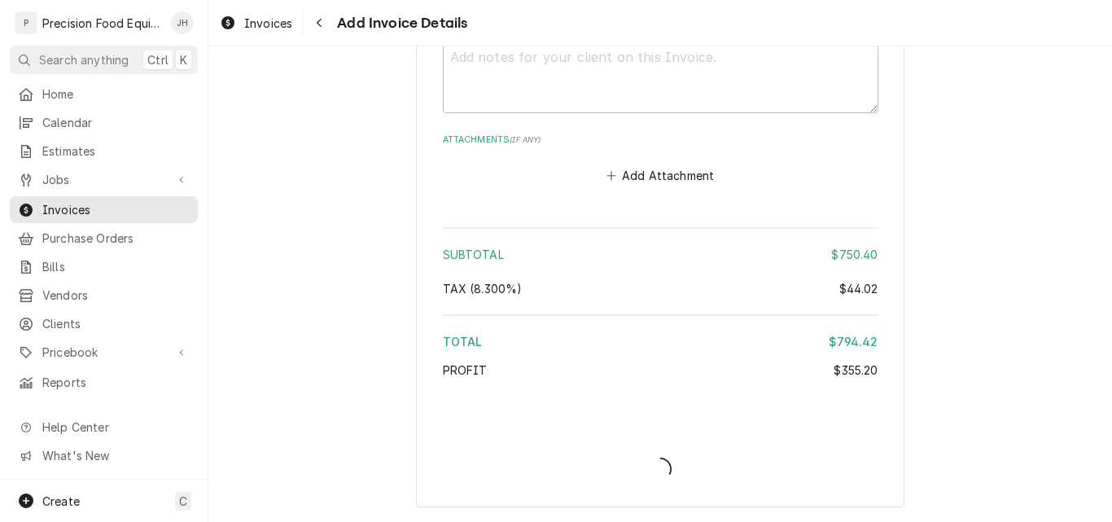
type textarea "x"
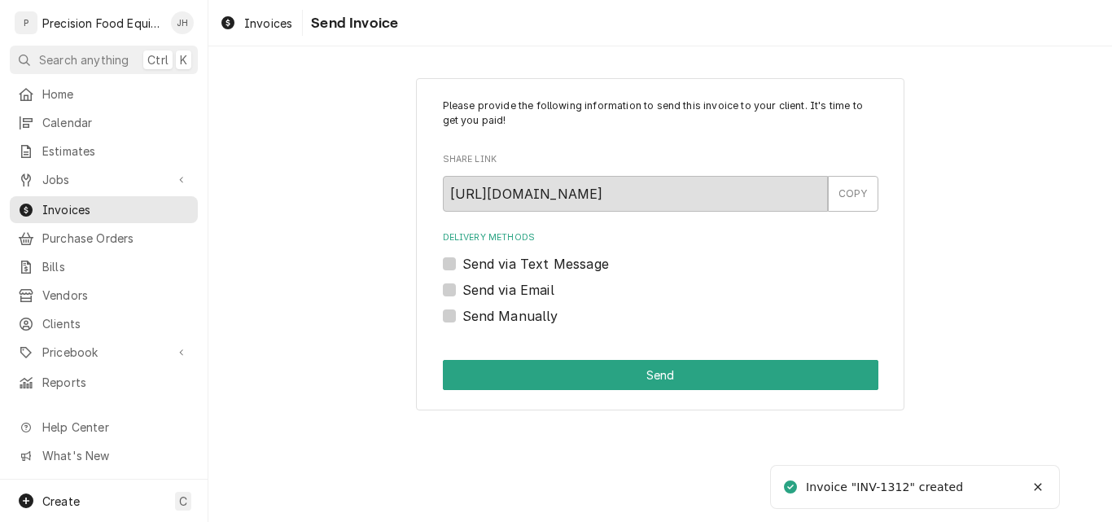
click at [509, 317] on label "Send Manually" at bounding box center [511, 316] width 96 height 20
click at [509, 317] on input "Send Manually" at bounding box center [681, 324] width 436 height 36
checkbox input "true"
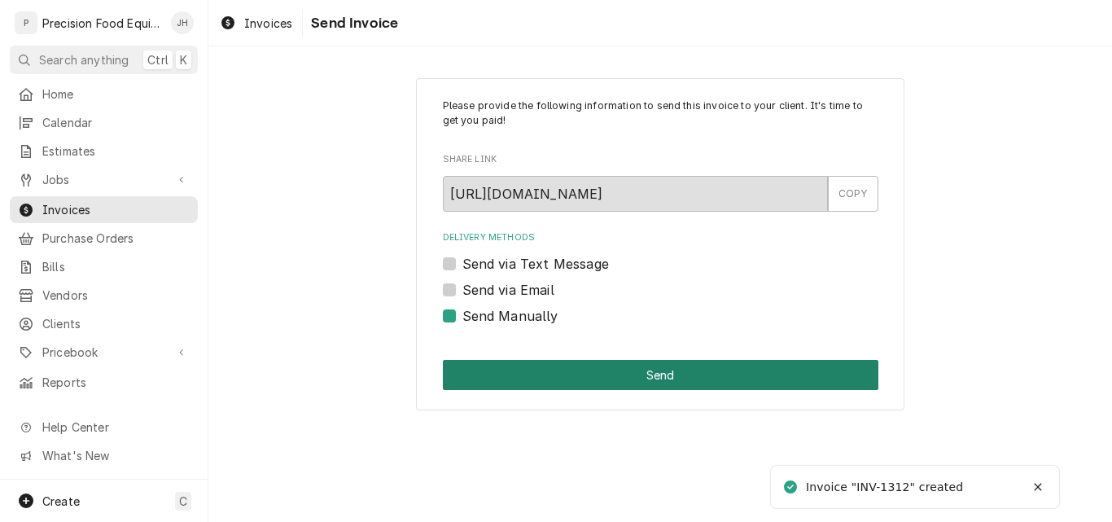
click at [520, 376] on button "Send" at bounding box center [661, 375] width 436 height 30
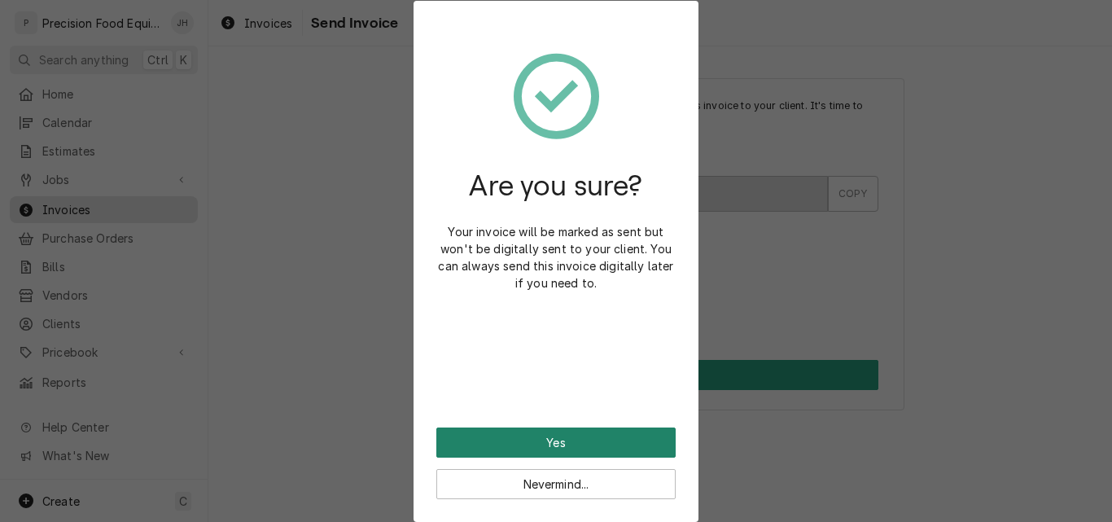
click at [528, 437] on button "Yes" at bounding box center [556, 443] width 239 height 30
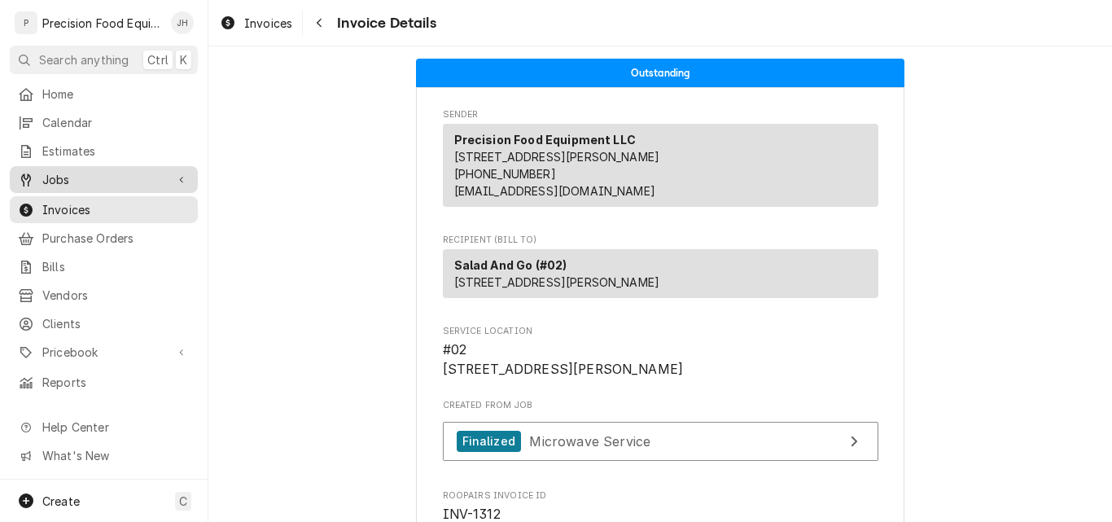
click at [87, 172] on span "Jobs" at bounding box center [103, 179] width 123 height 17
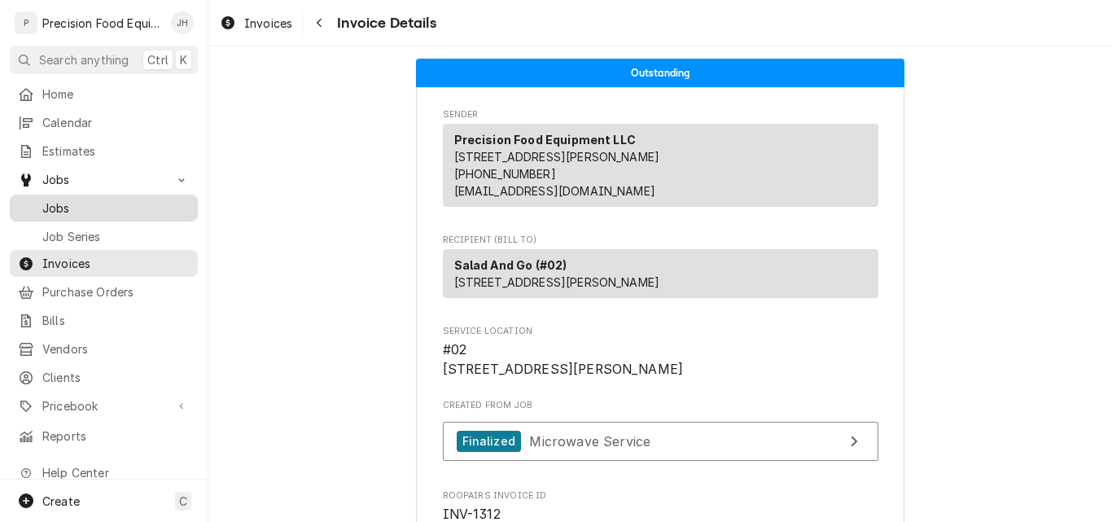
click at [87, 200] on span "Jobs" at bounding box center [115, 208] width 147 height 17
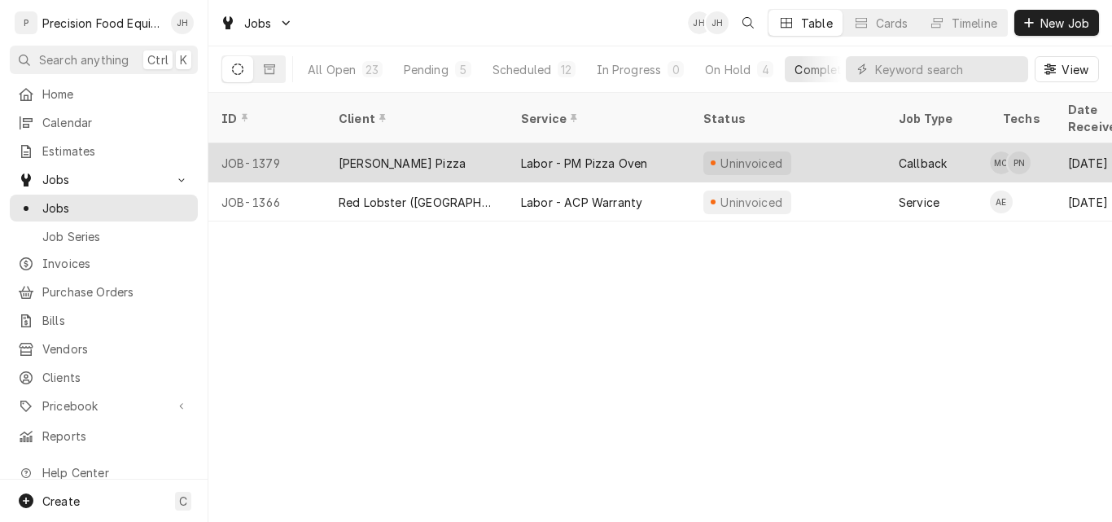
click at [476, 145] on div "[PERSON_NAME] Pizza" at bounding box center [417, 162] width 182 height 39
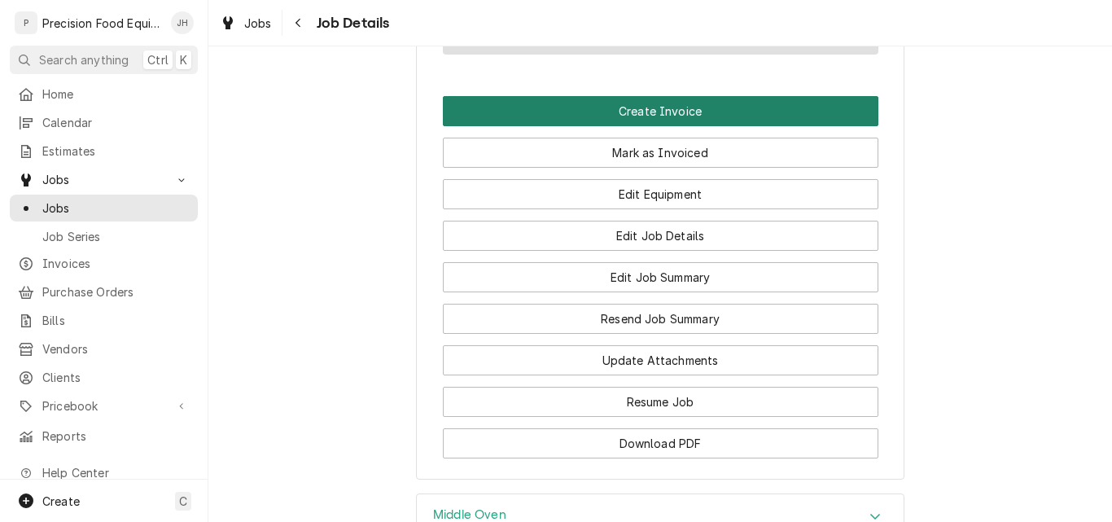
scroll to position [1303, 0]
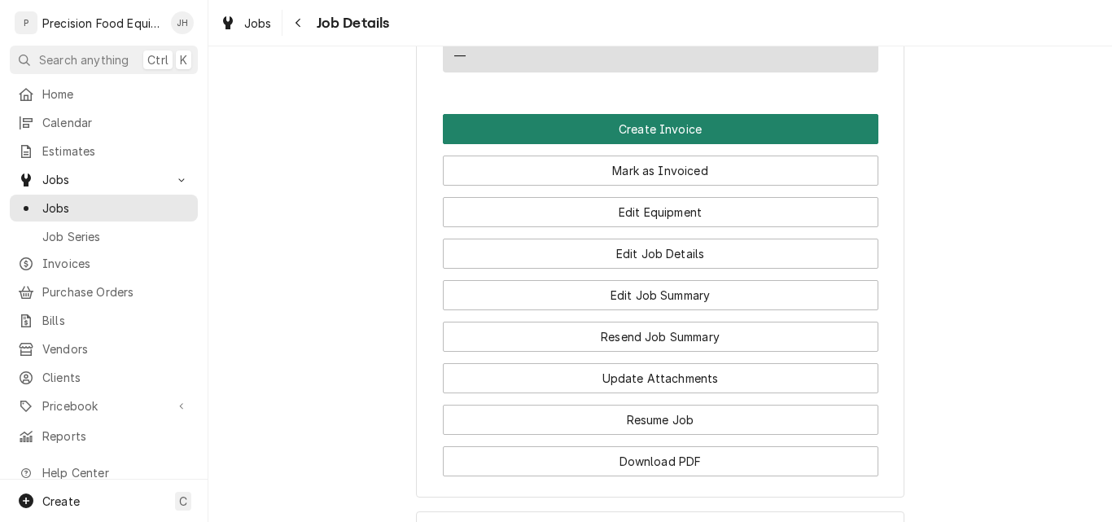
click at [722, 144] on button "Create Invoice" at bounding box center [661, 129] width 436 height 30
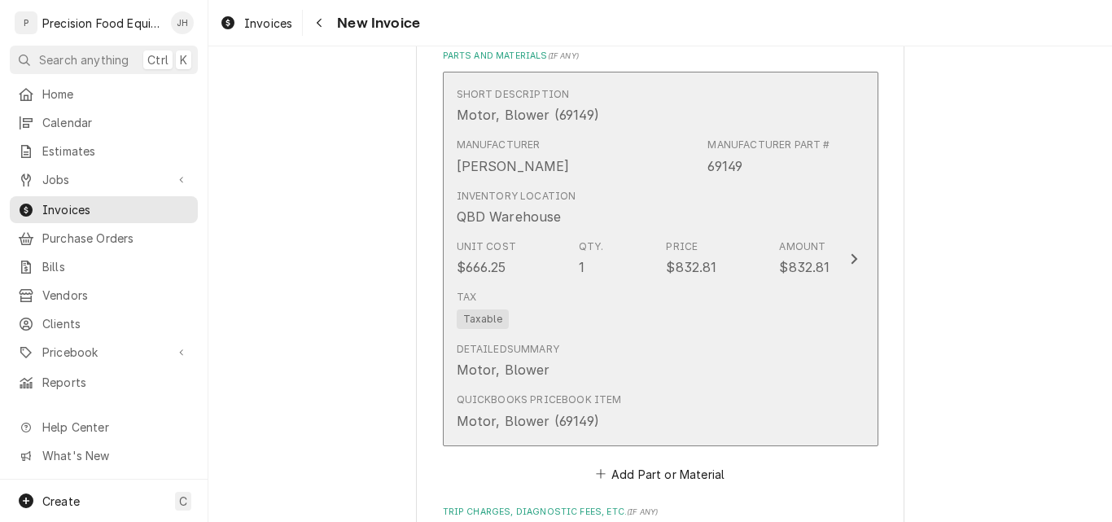
scroll to position [1954, 0]
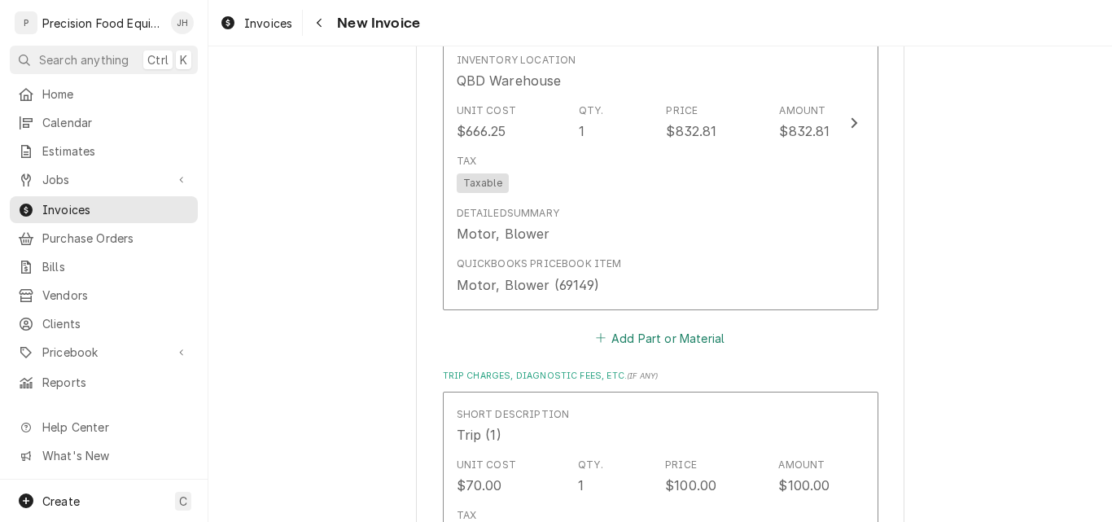
click at [666, 336] on button "Add Part or Material" at bounding box center [660, 338] width 134 height 23
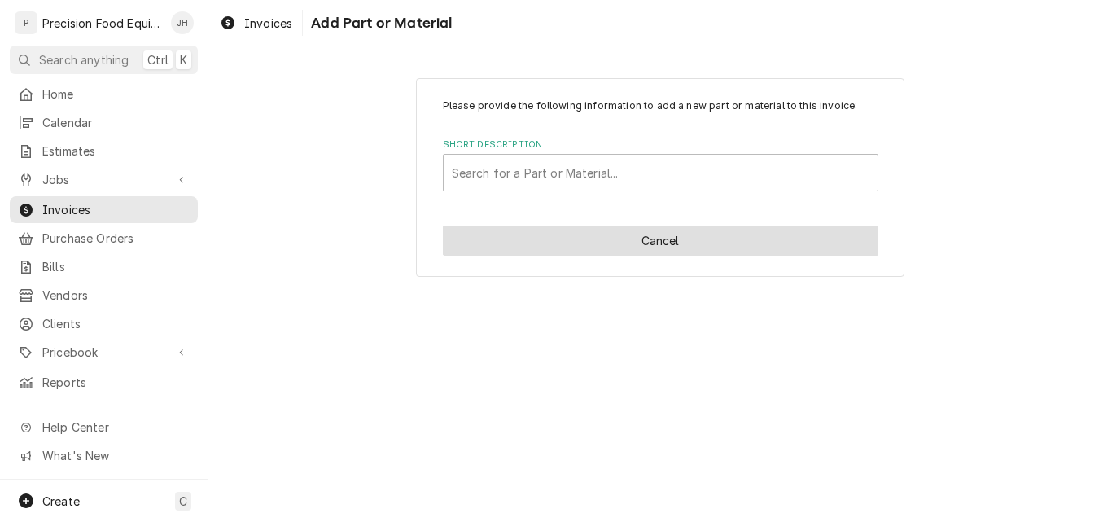
click at [697, 243] on button "Cancel" at bounding box center [661, 241] width 436 height 30
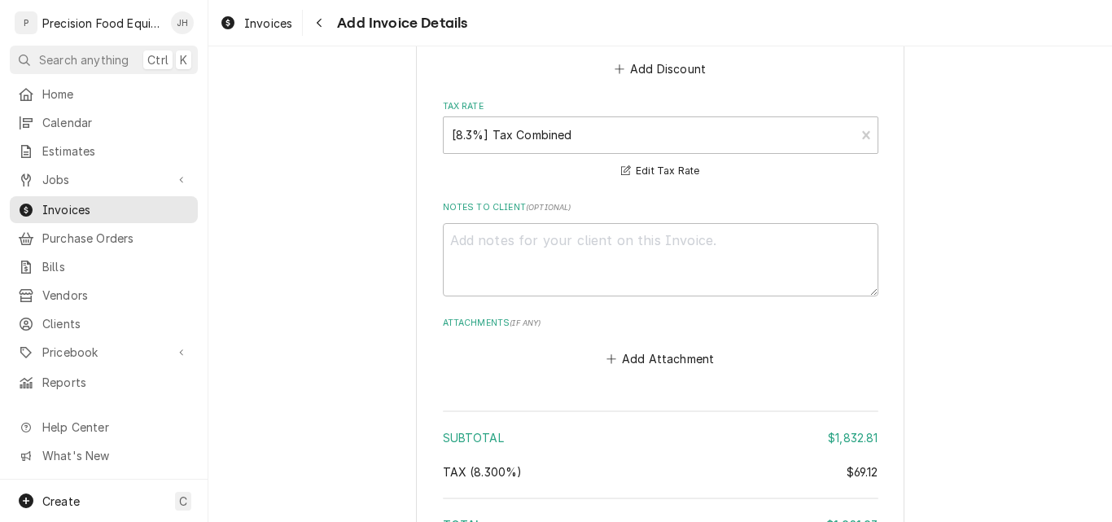
scroll to position [2424, 0]
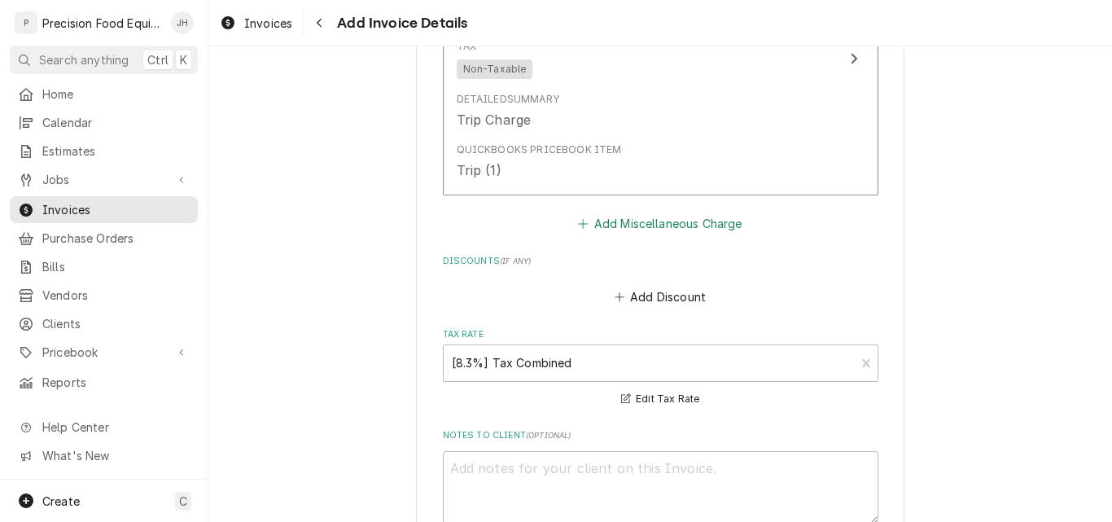
click at [625, 222] on button "Add Miscellaneous Charge" at bounding box center [660, 223] width 169 height 23
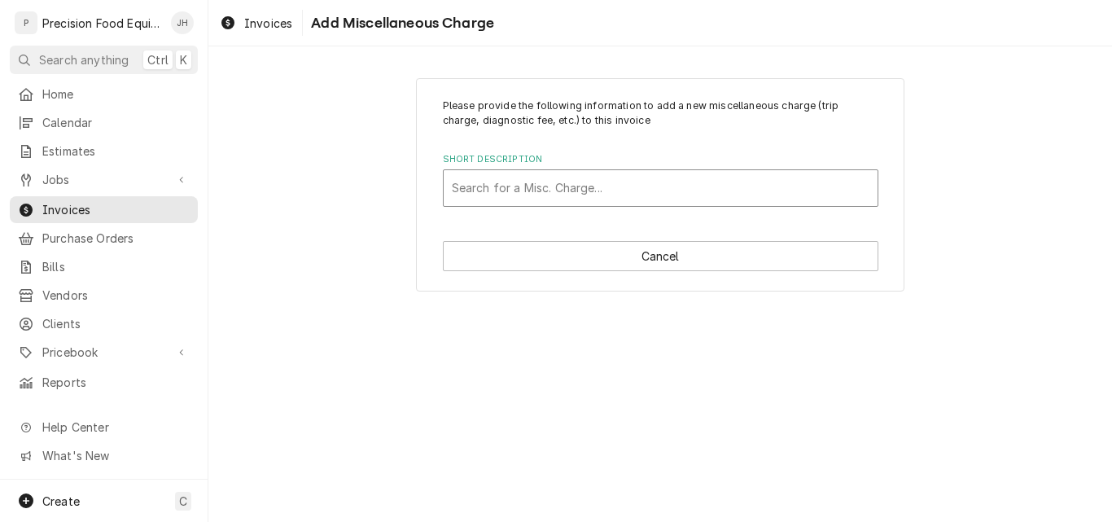
click at [487, 187] on div "Short Description" at bounding box center [661, 187] width 418 height 29
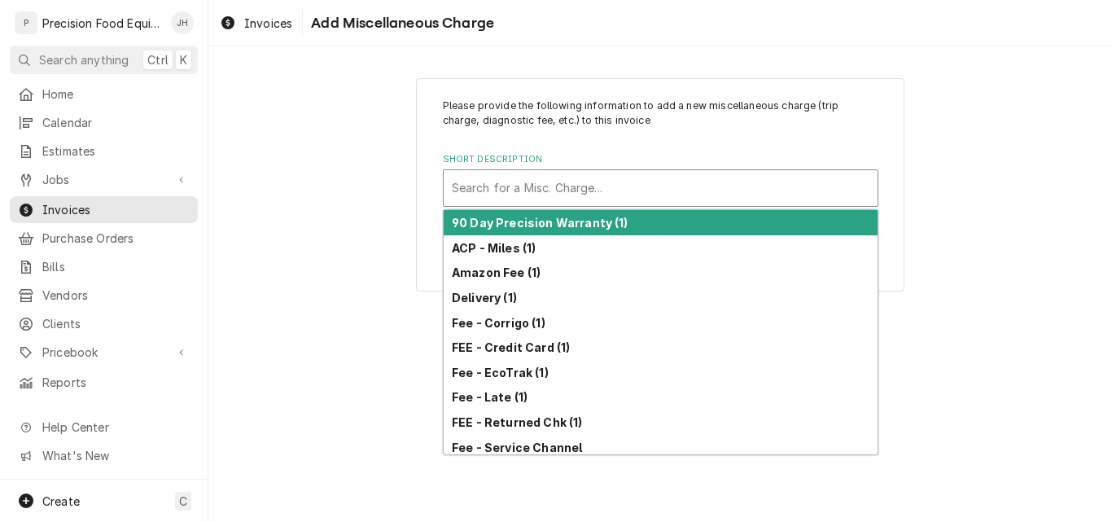
click at [371, 209] on div "Please provide the following information to add a new miscellaneous charge (tri…" at bounding box center [660, 185] width 904 height 243
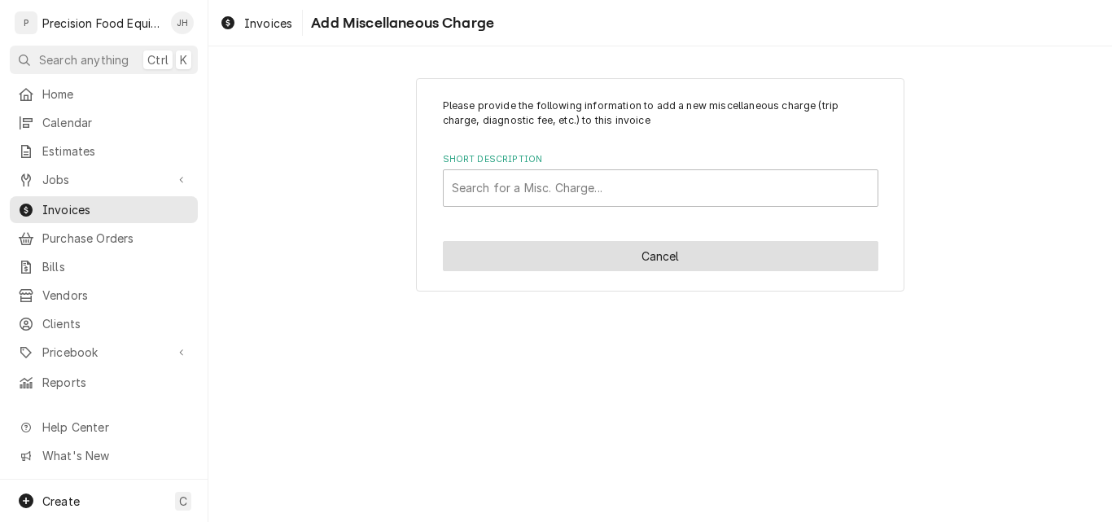
click at [594, 258] on button "Cancel" at bounding box center [661, 256] width 436 height 30
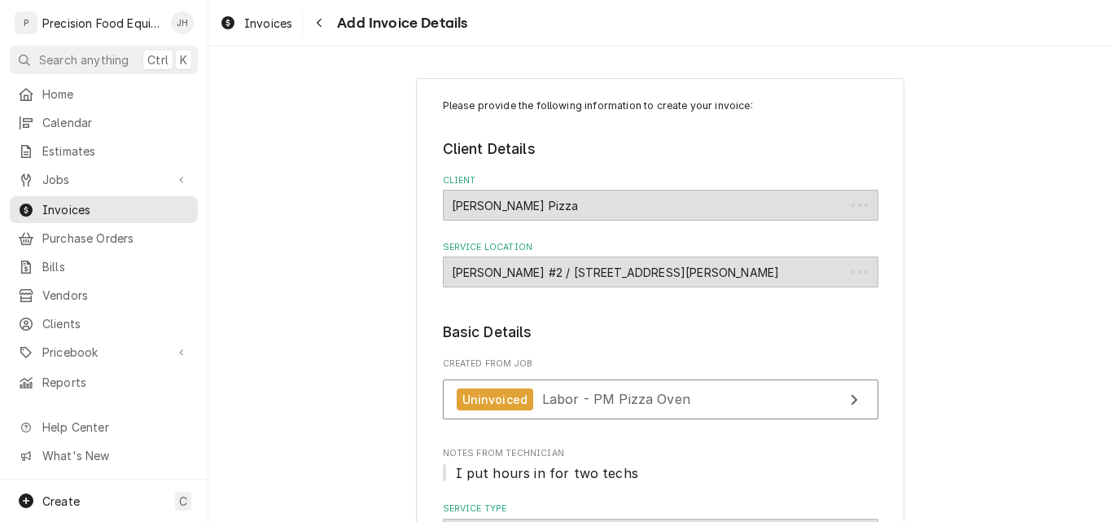
scroll to position [2404, 0]
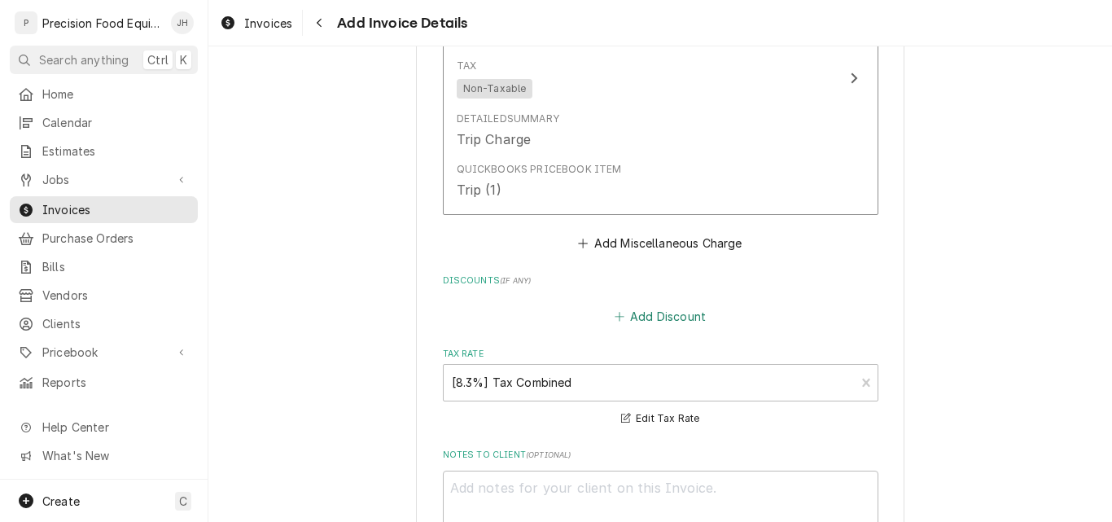
click at [647, 314] on button "Add Discount" at bounding box center [660, 316] width 97 height 23
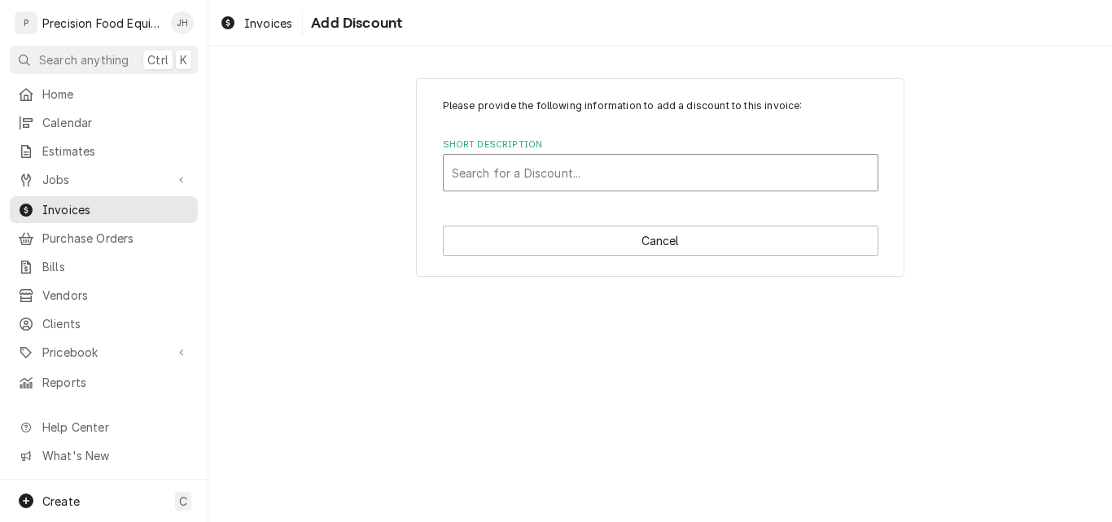
click at [511, 175] on div "Short Description" at bounding box center [661, 172] width 418 height 29
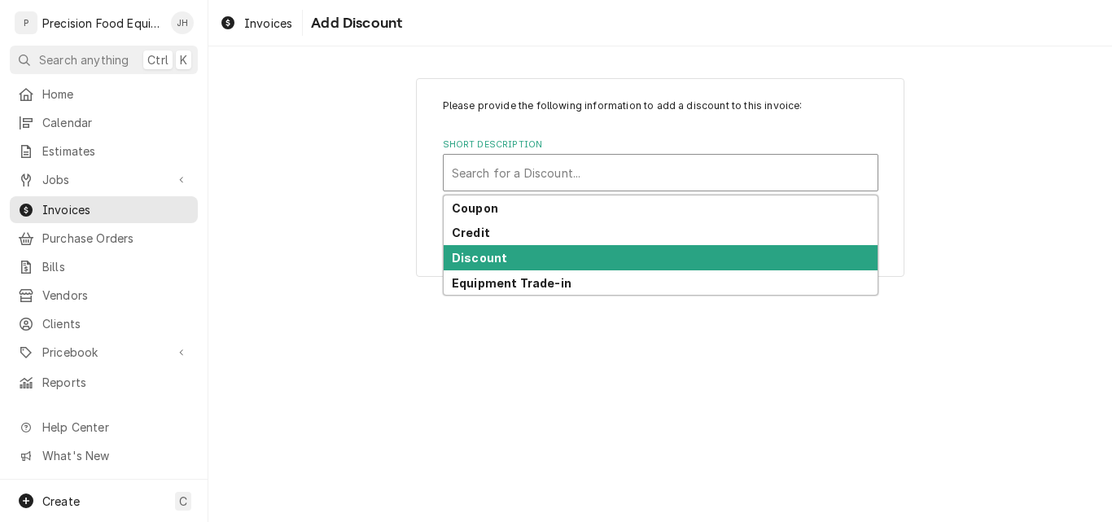
click at [496, 260] on strong "Discount" at bounding box center [479, 258] width 55 height 14
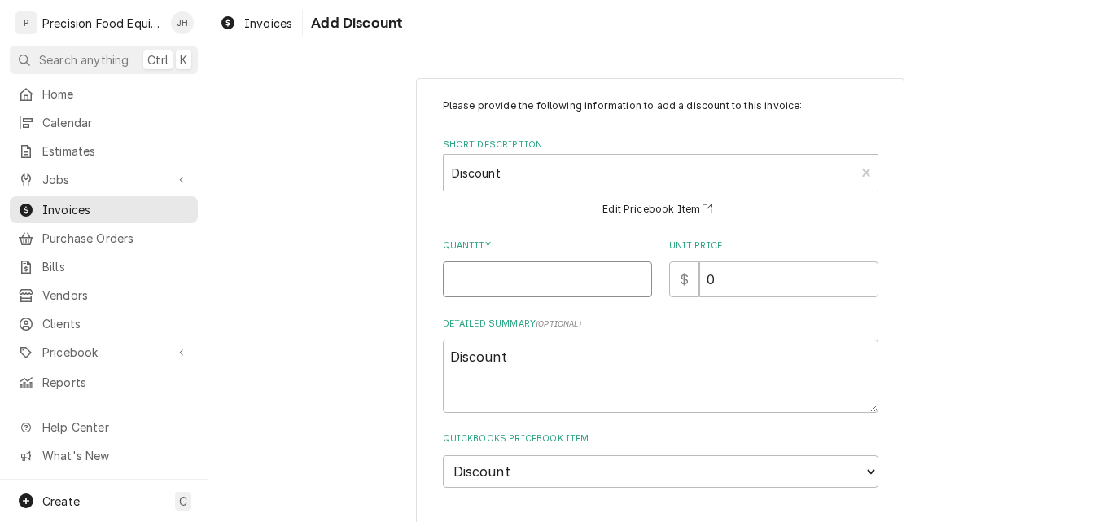
click at [506, 279] on input "Quantity" at bounding box center [547, 279] width 209 height 36
type textarea "x"
type input "1"
type textarea "x"
type input "8"
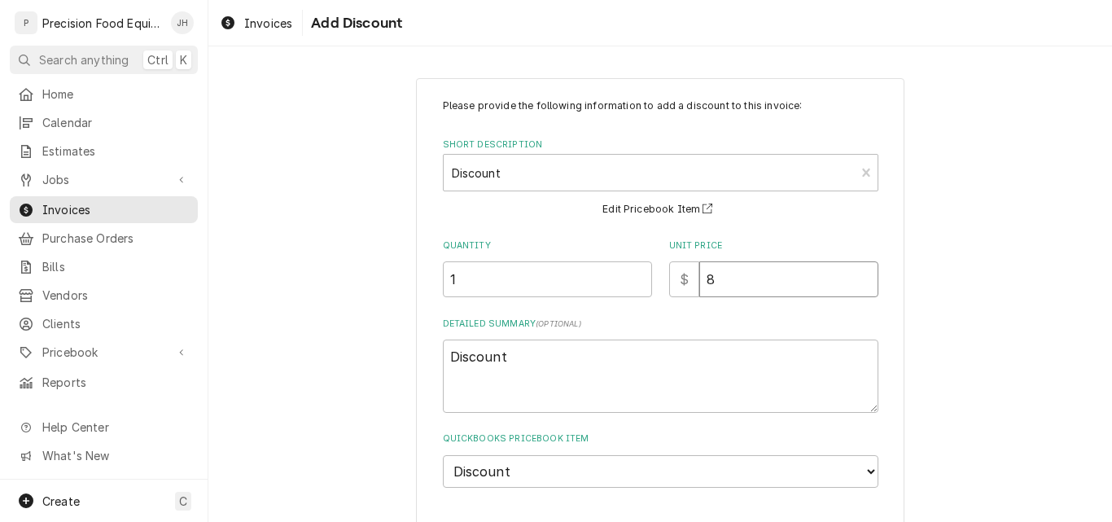
type textarea "x"
type input "83"
type textarea "x"
type input "832"
type textarea "x"
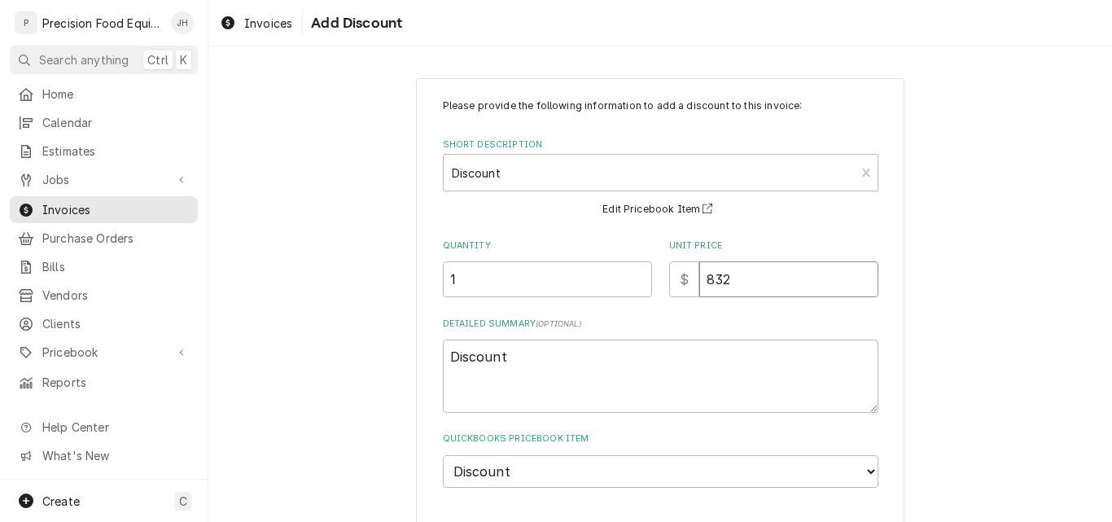
type input "832.6"
type textarea "x"
type input "832.61"
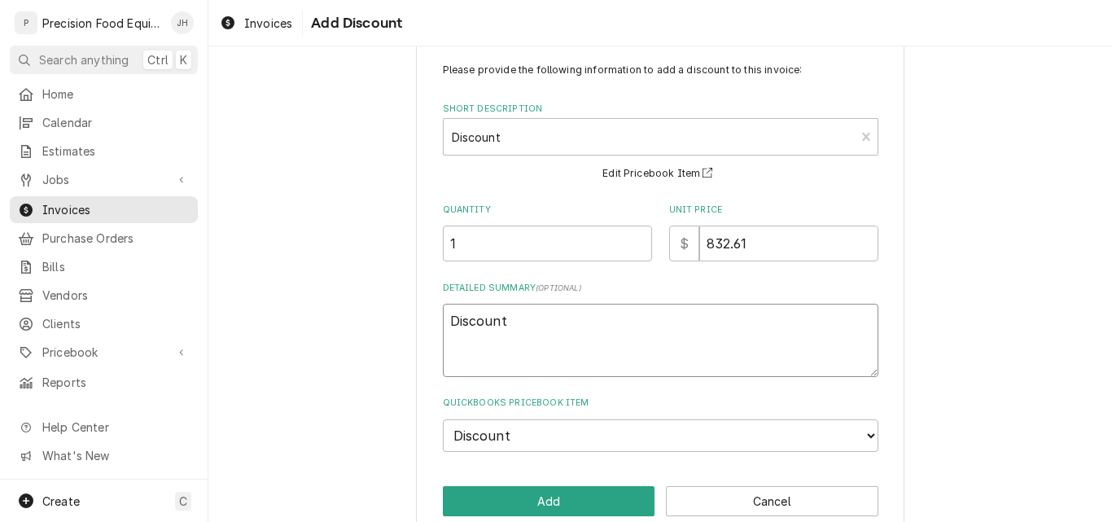
scroll to position [65, 0]
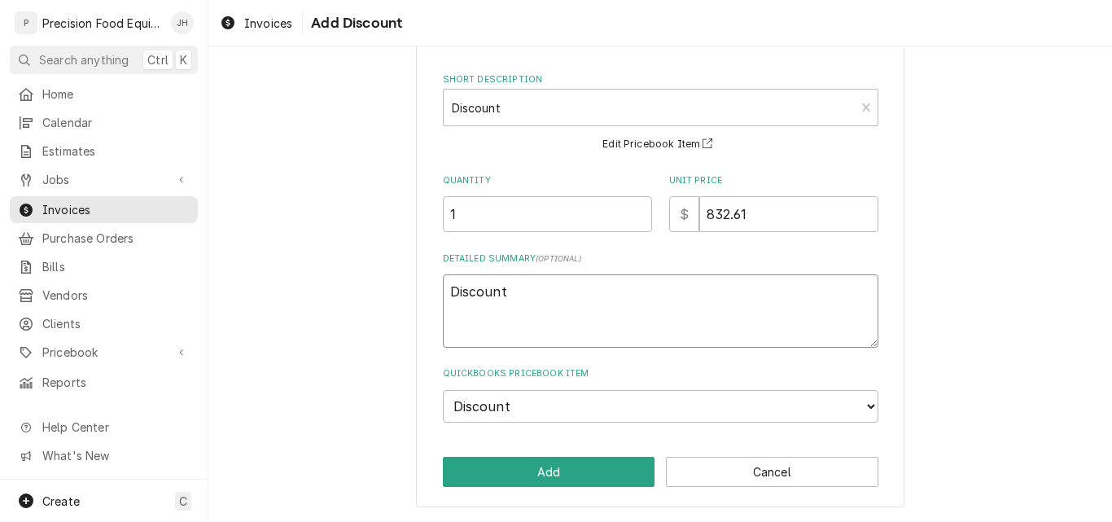
click at [445, 293] on textarea "Discount" at bounding box center [661, 310] width 436 height 73
type textarea "x"
type textarea "WDiscount"
type textarea "x"
type textarea "WaDiscount"
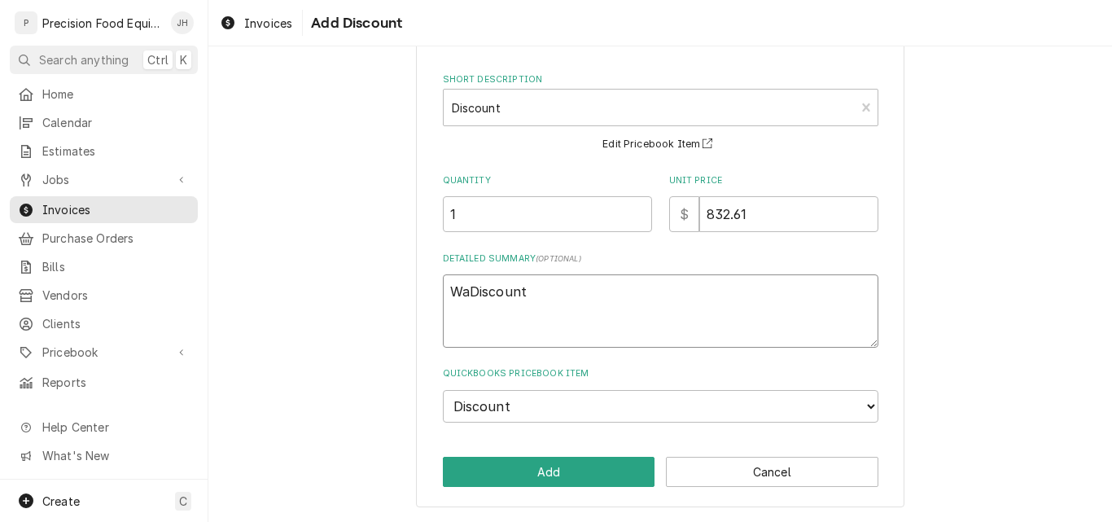
type textarea "x"
type textarea "WarDiscount"
type textarea "x"
type textarea "WarrDiscount"
type textarea "x"
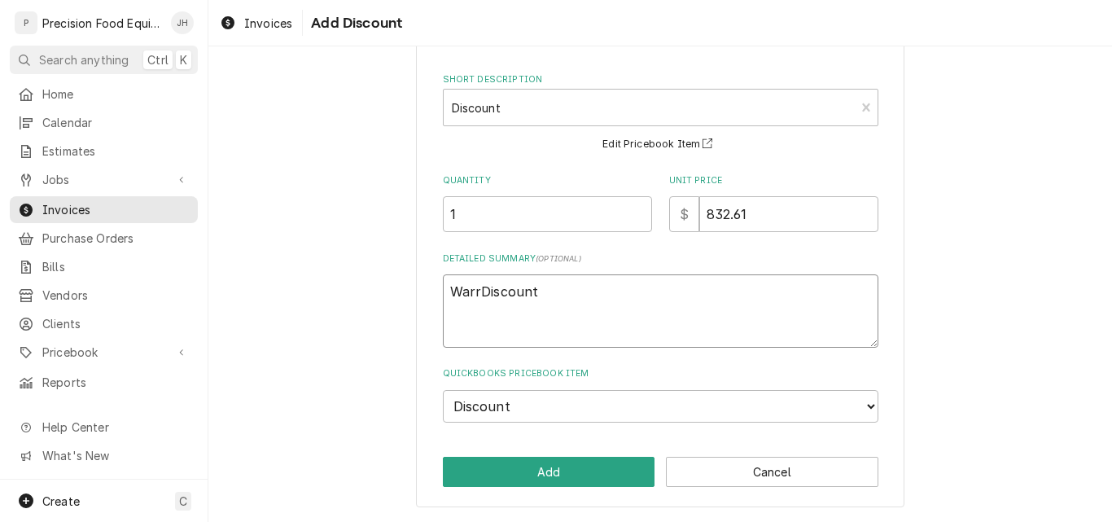
type textarea "WarraDiscount"
type textarea "x"
type textarea "WarranDiscount"
type textarea "x"
type textarea "WarrantDiscount"
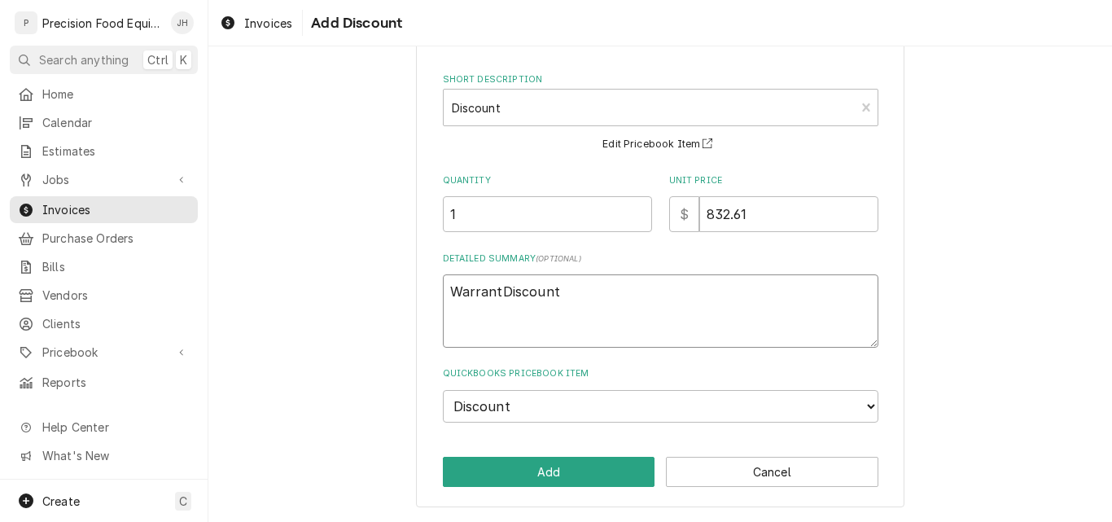
type textarea "x"
type textarea "WarrantyDiscount"
type textarea "x"
type textarea "Warranty Discount"
type textarea "x"
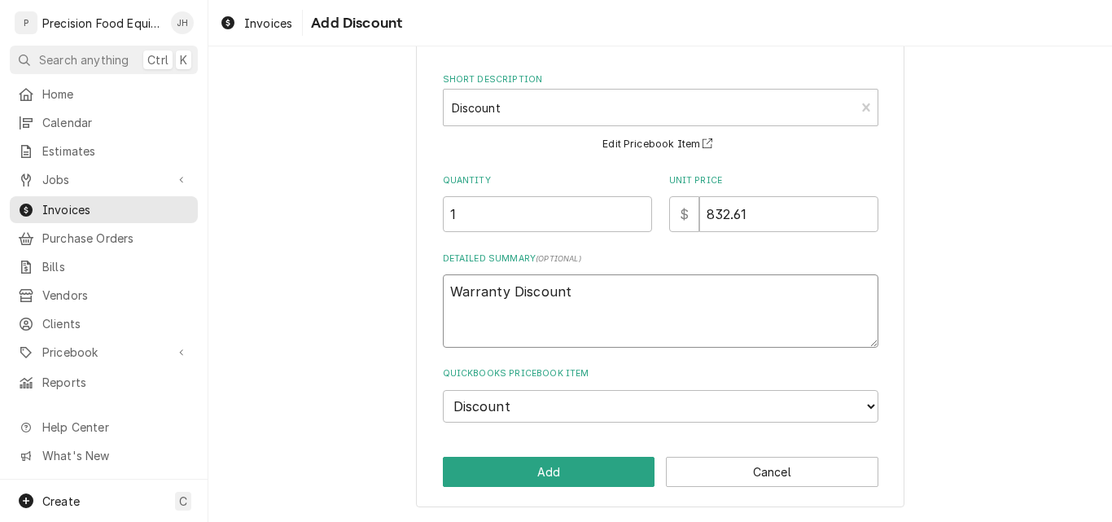
type textarea "Warranty Discount"
type textarea "x"
type textarea "Warranty Discount -"
type textarea "x"
type textarea "Warranty Discount -"
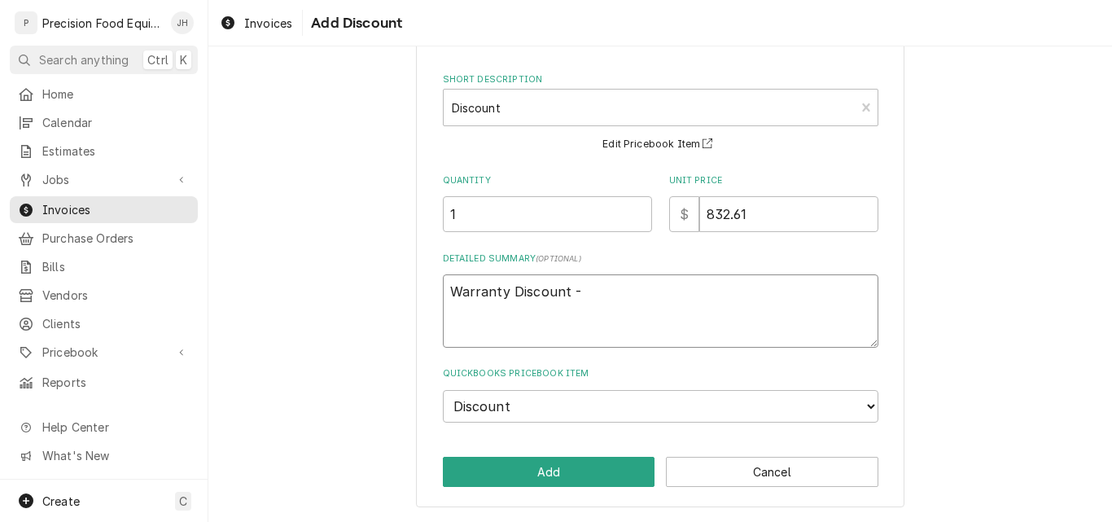
type textarea "x"
type textarea "Warranty Discount - M"
type textarea "x"
type textarea "Warranty Discount - Mo"
type textarea "x"
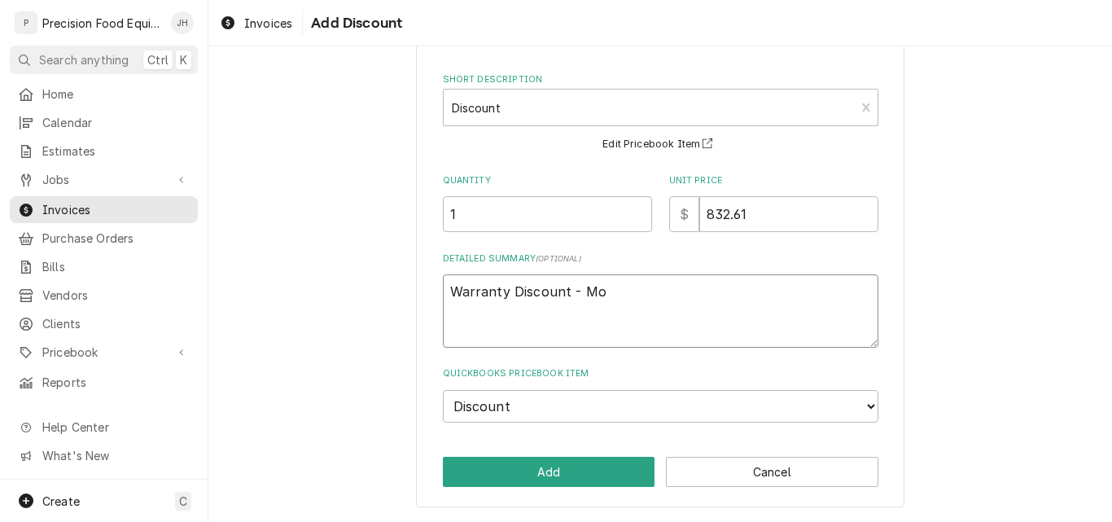
type textarea "Warranty Discount - Mot"
type textarea "x"
type textarea "Warranty Discount - Moto"
type textarea "x"
type textarea "Warranty Discount - Motor"
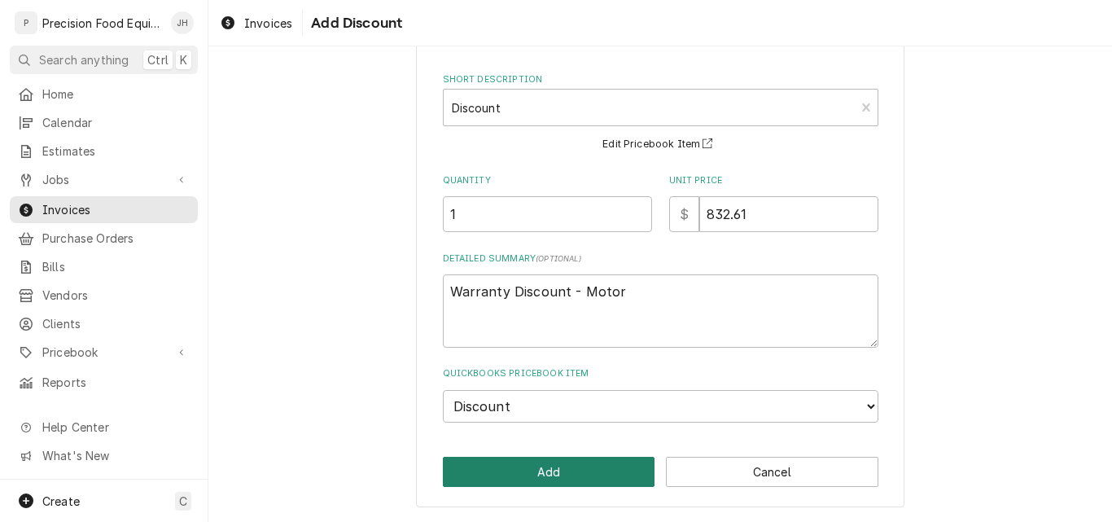
click at [527, 475] on button "Add" at bounding box center [549, 472] width 213 height 30
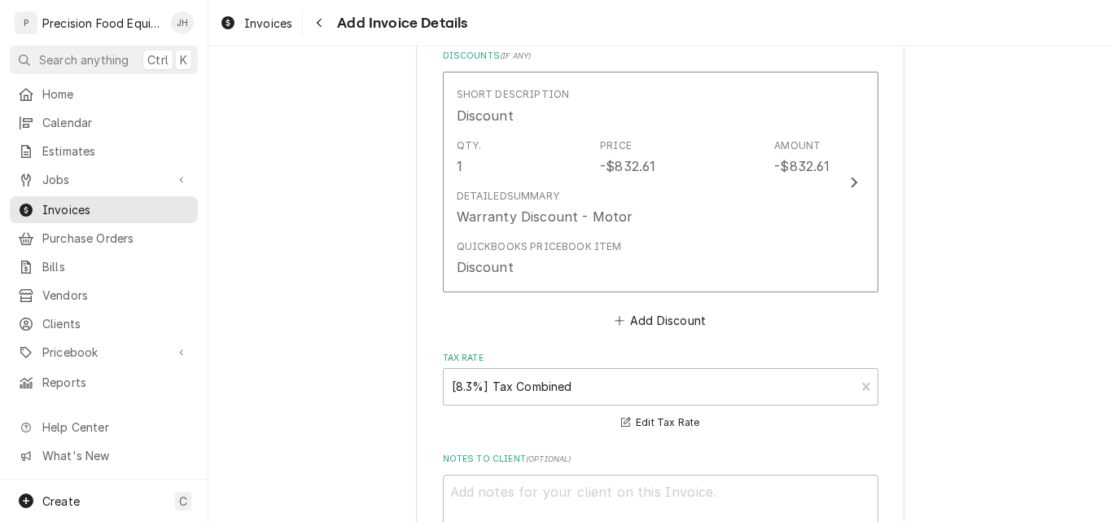
scroll to position [2792, 0]
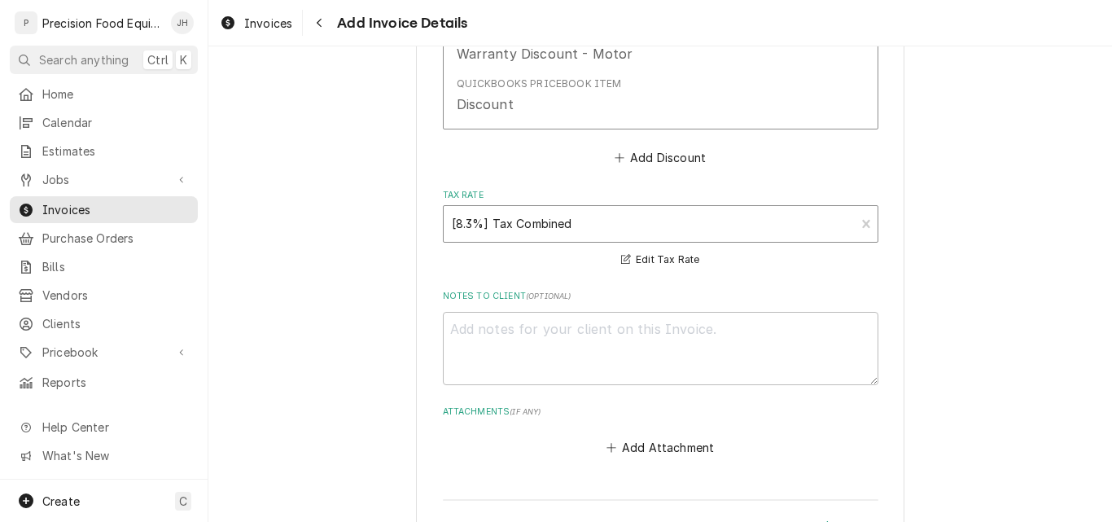
click at [812, 226] on div "Tax Rate" at bounding box center [650, 223] width 396 height 29
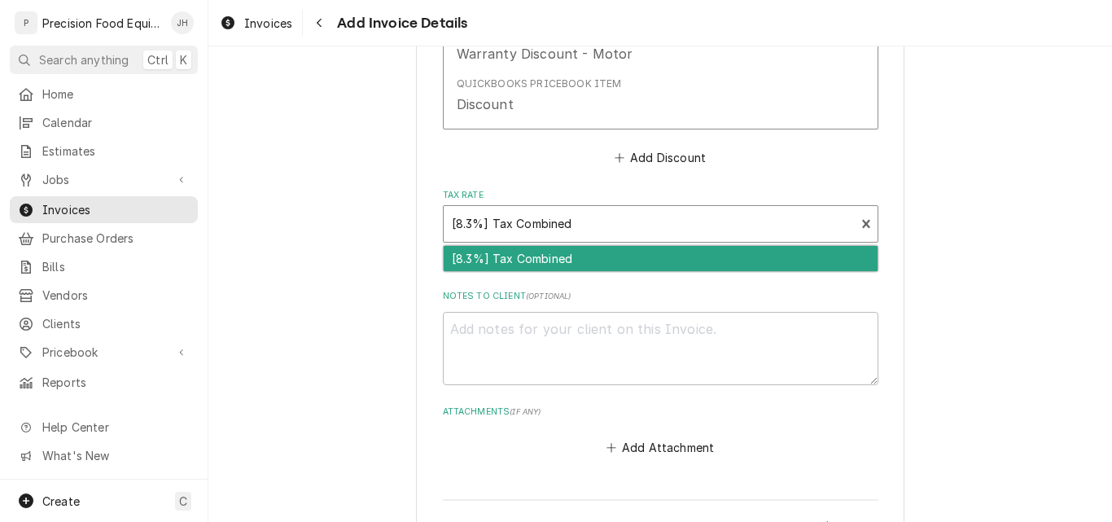
click at [753, 234] on div "Tax Rate" at bounding box center [650, 223] width 396 height 29
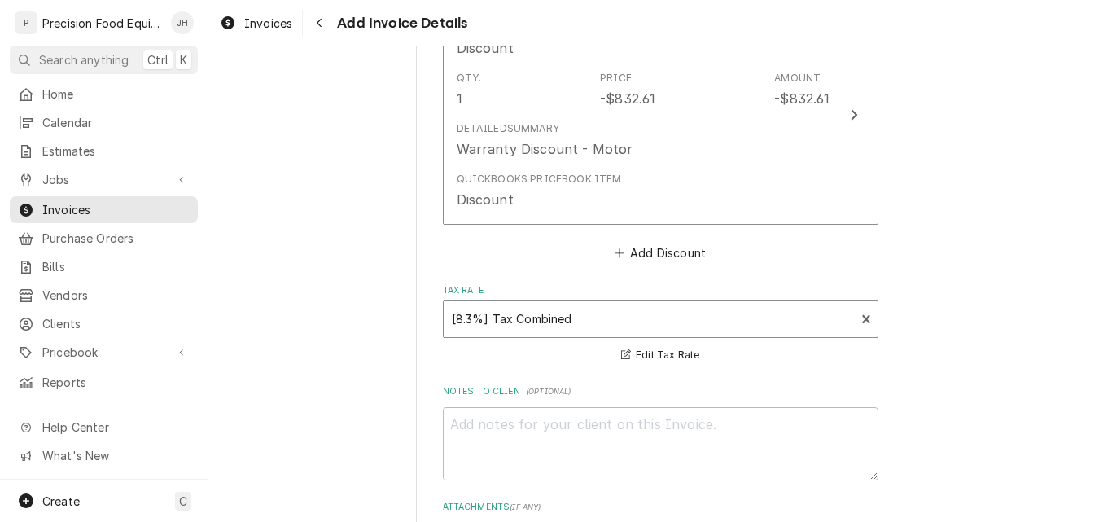
scroll to position [2665, 0]
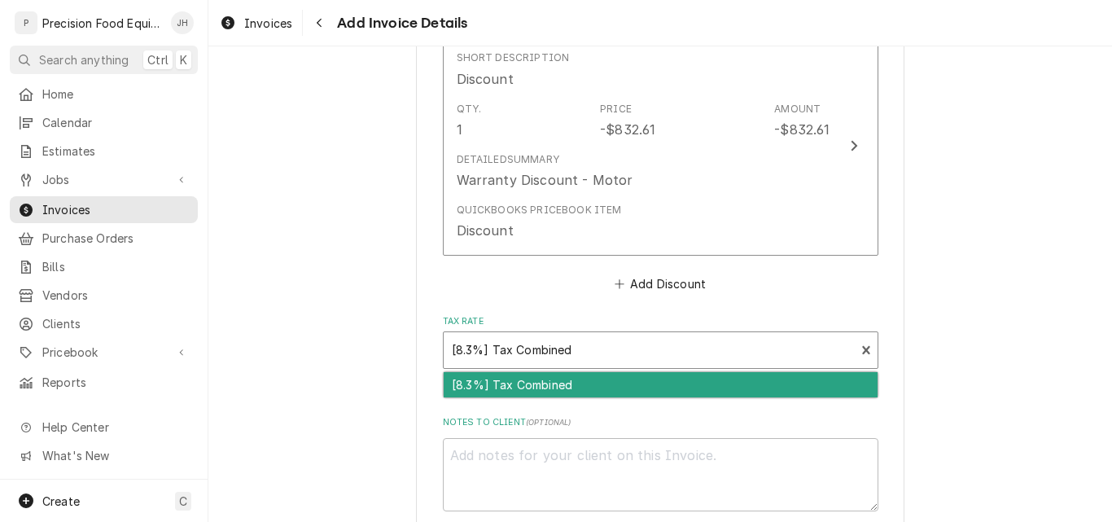
click at [651, 353] on div "Tax Rate" at bounding box center [650, 350] width 396 height 29
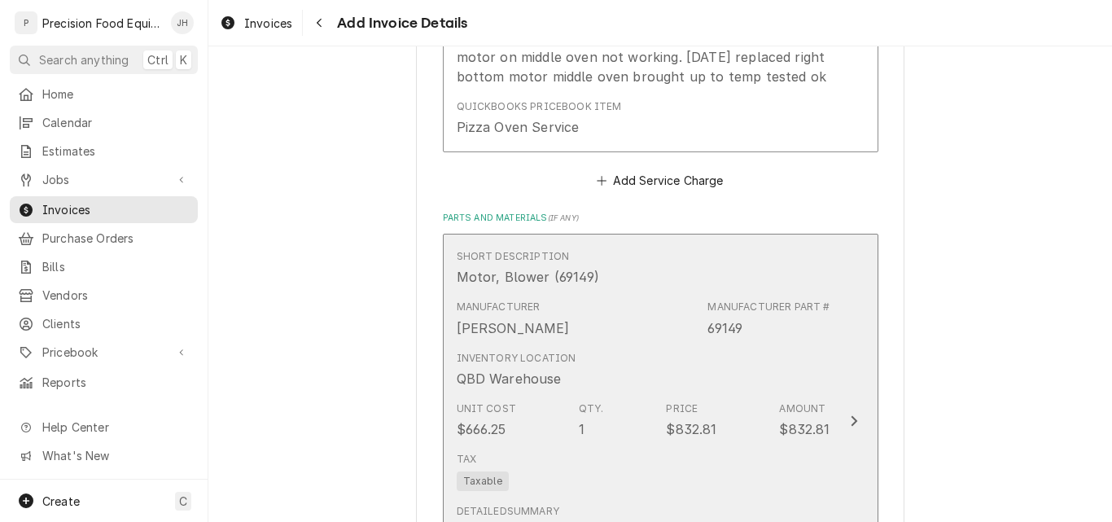
scroll to position [1688, 0]
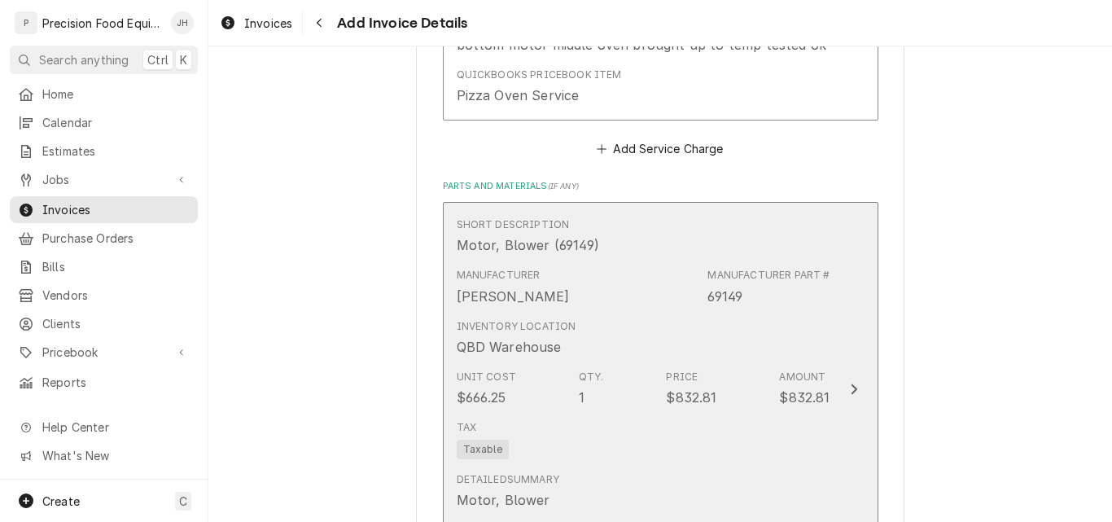
click at [672, 336] on div "Inventory Location QBD Warehouse" at bounding box center [644, 338] width 374 height 50
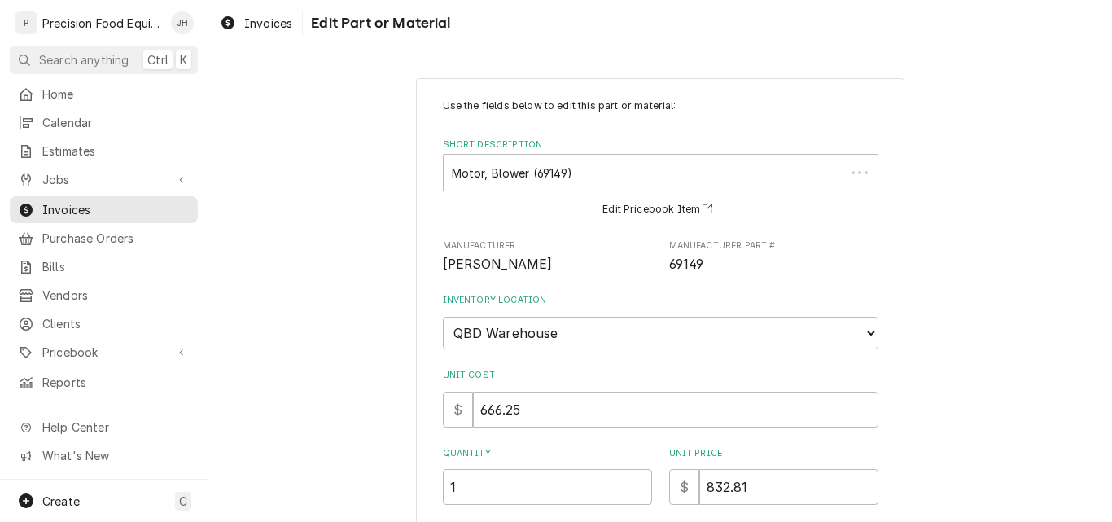
type textarea "x"
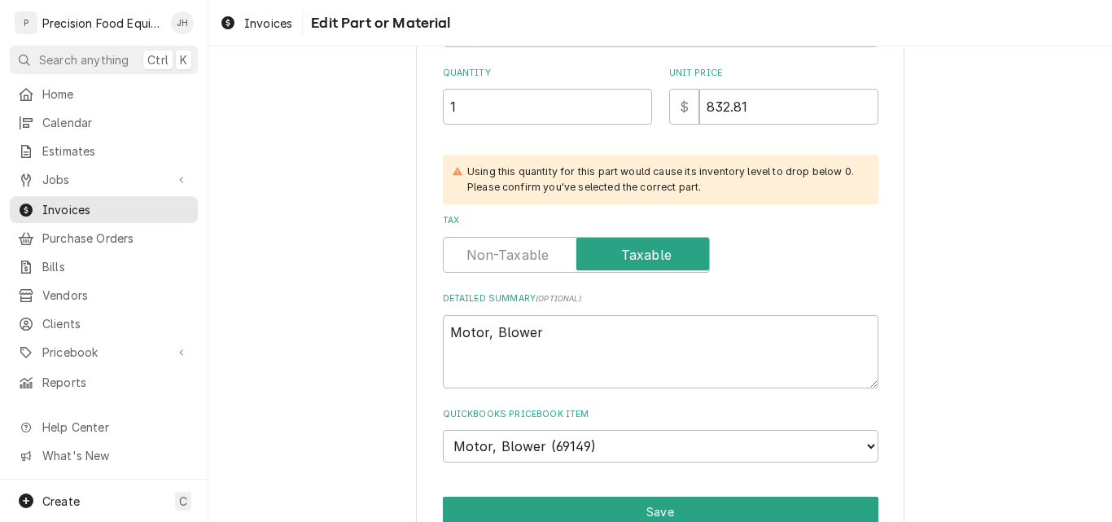
scroll to position [407, 0]
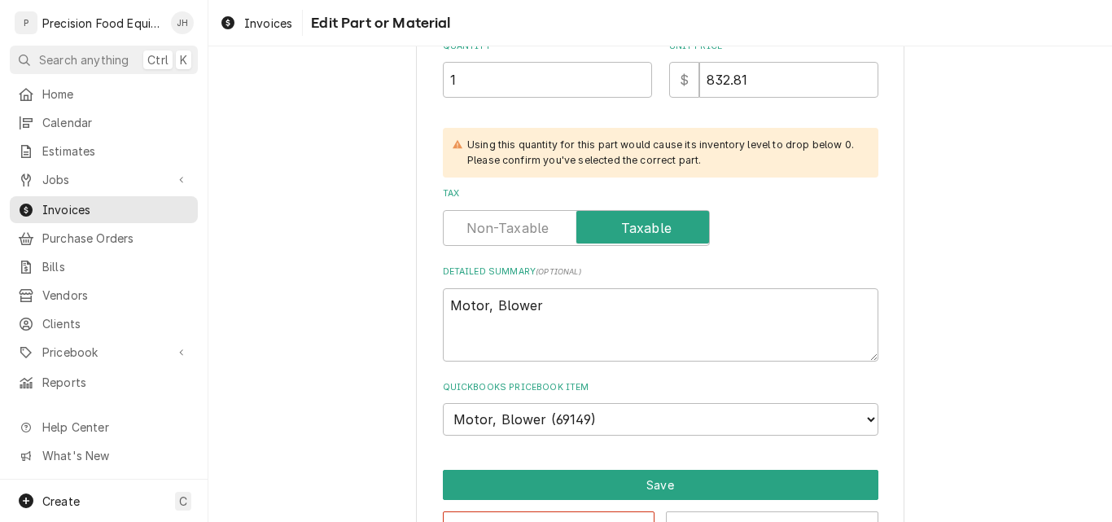
click at [509, 232] on label "Tax" at bounding box center [576, 228] width 267 height 36
click at [509, 232] on input "Tax" at bounding box center [576, 228] width 252 height 36
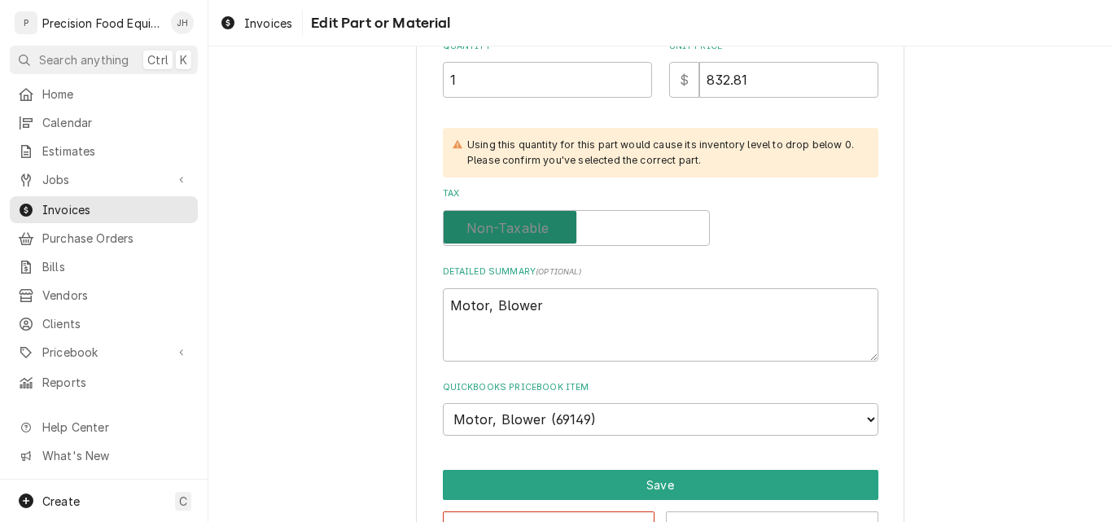
checkbox input "false"
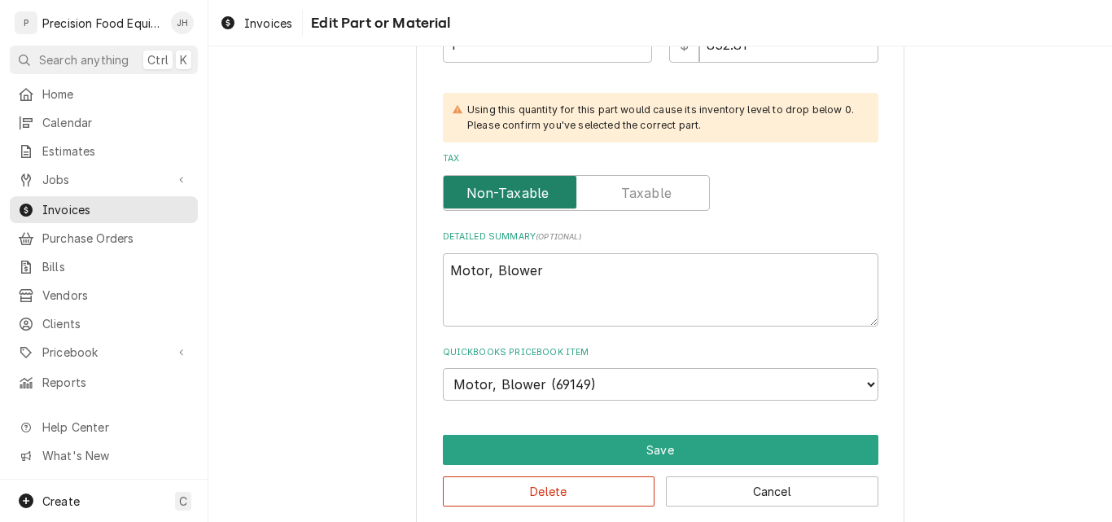
scroll to position [462, 0]
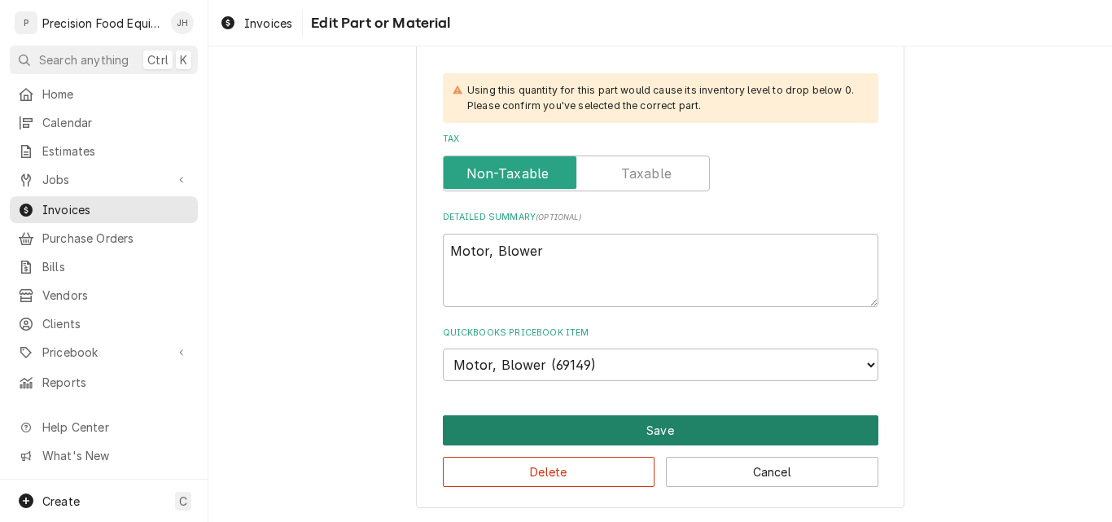
click at [679, 426] on button "Save" at bounding box center [661, 430] width 436 height 30
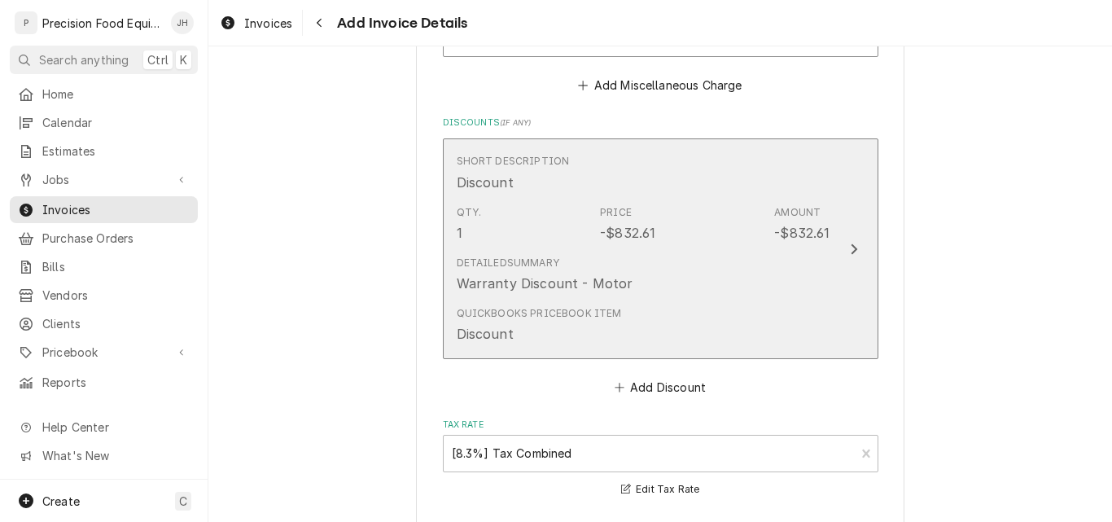
scroll to position [2564, 0]
click at [794, 300] on div "QuickBooks PriceBook Item Discount" at bounding box center [644, 322] width 374 height 50
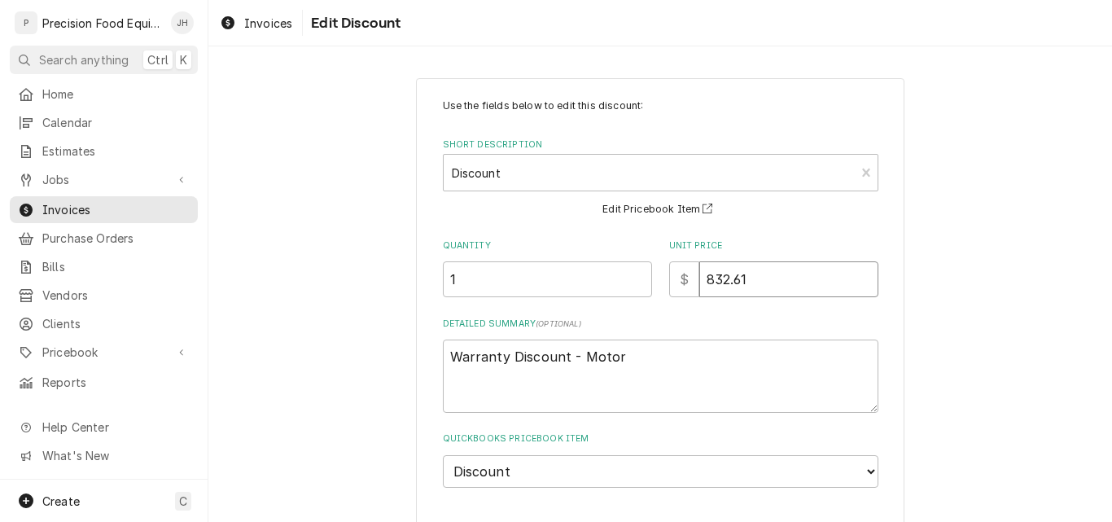
click at [729, 287] on input "832.61" at bounding box center [789, 279] width 179 height 36
type textarea "x"
type input "832.81"
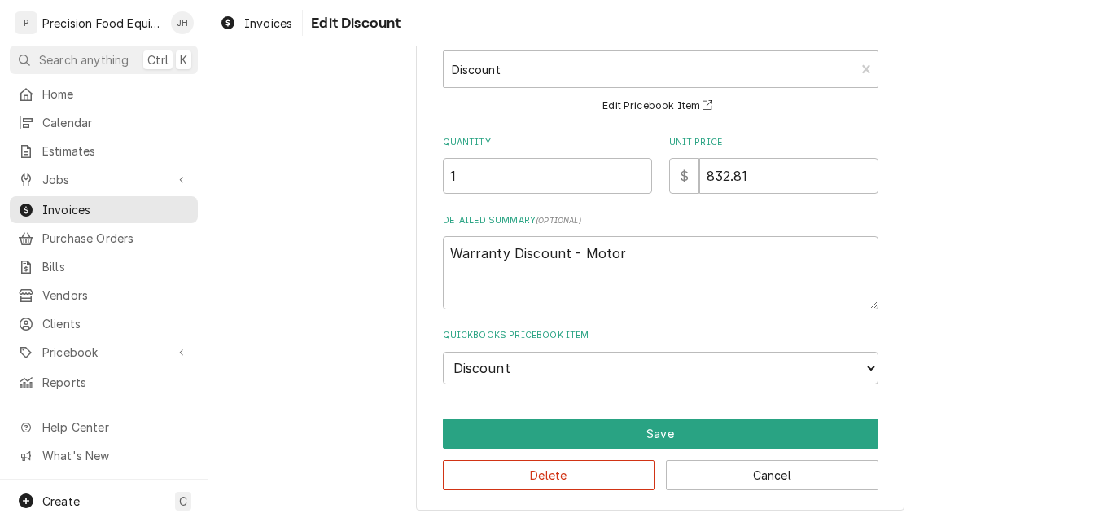
scroll to position [107, 0]
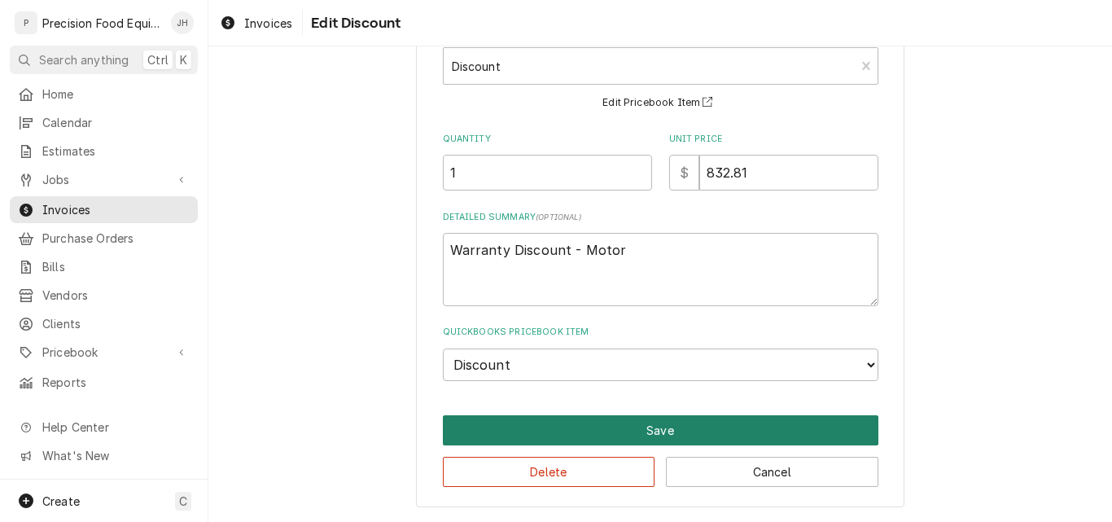
click at [728, 424] on button "Save" at bounding box center [661, 430] width 436 height 30
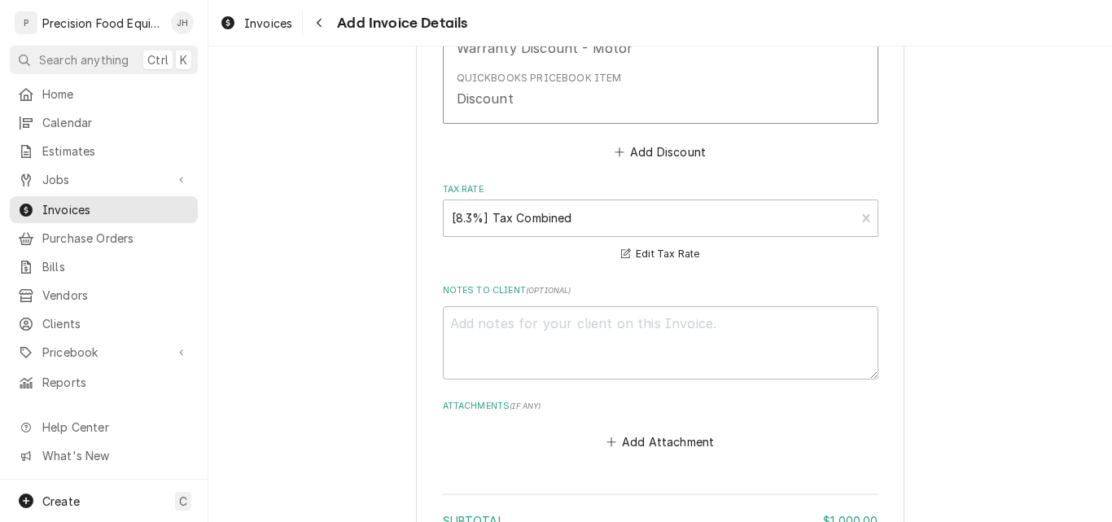
scroll to position [2747, 0]
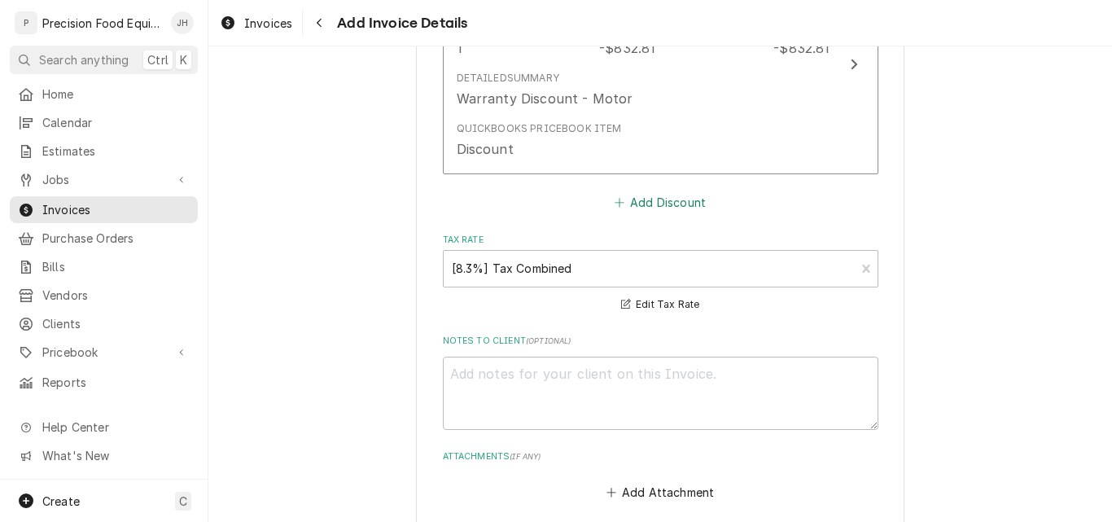
click at [651, 202] on button "Add Discount" at bounding box center [660, 202] width 97 height 23
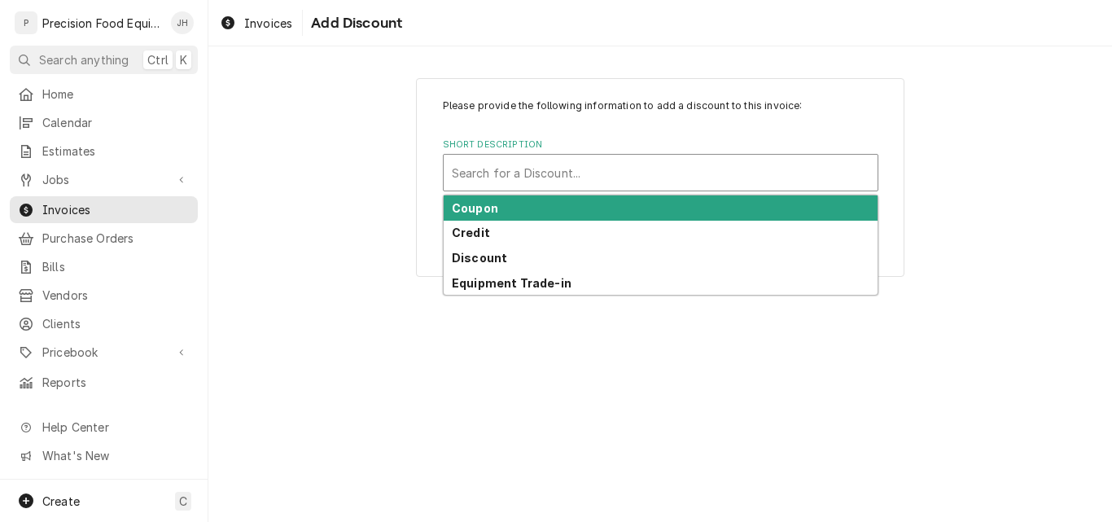
click at [561, 182] on div "Short Description" at bounding box center [661, 172] width 418 height 29
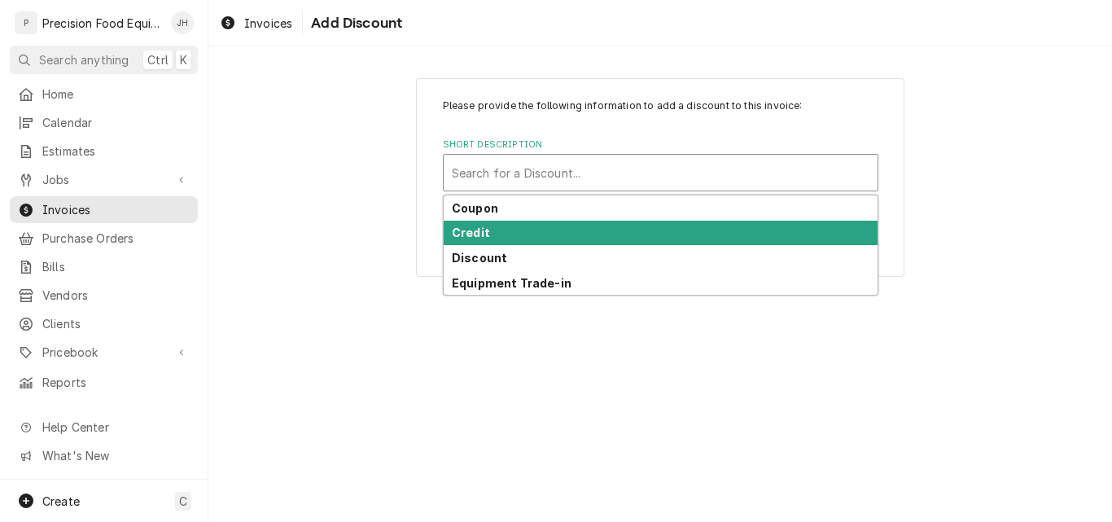
click at [502, 239] on div "Credit" at bounding box center [661, 233] width 434 height 25
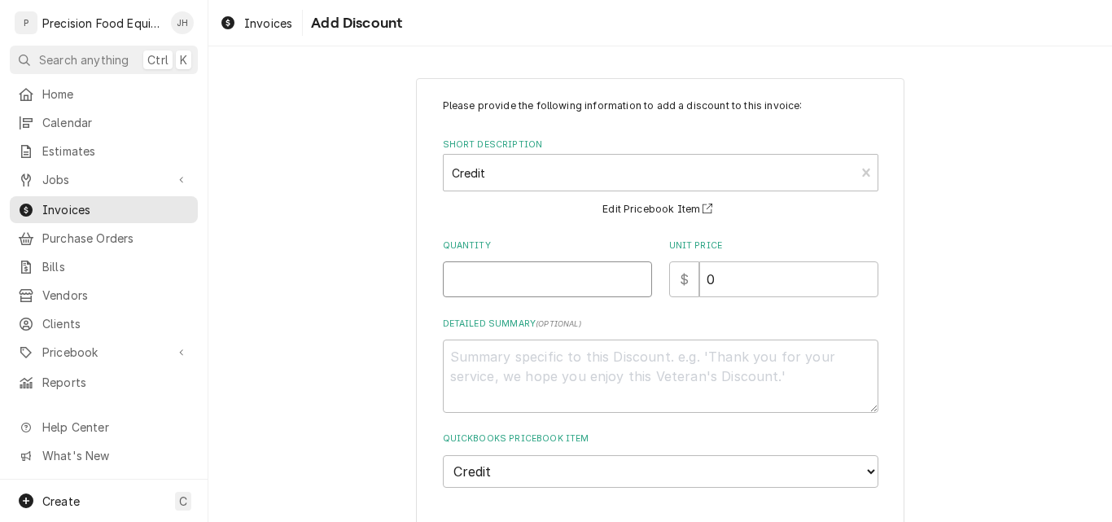
click at [503, 274] on input "Quantity" at bounding box center [547, 279] width 209 height 36
type textarea "x"
type input "1"
type textarea "x"
type input "1"
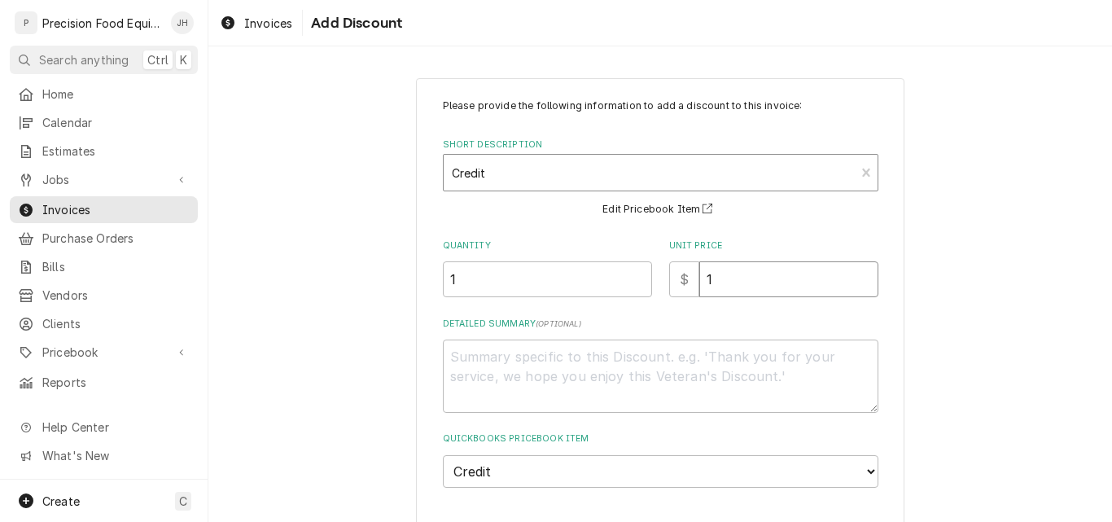
type textarea "x"
type input "10"
type textarea "x"
type input "100"
type textarea "x"
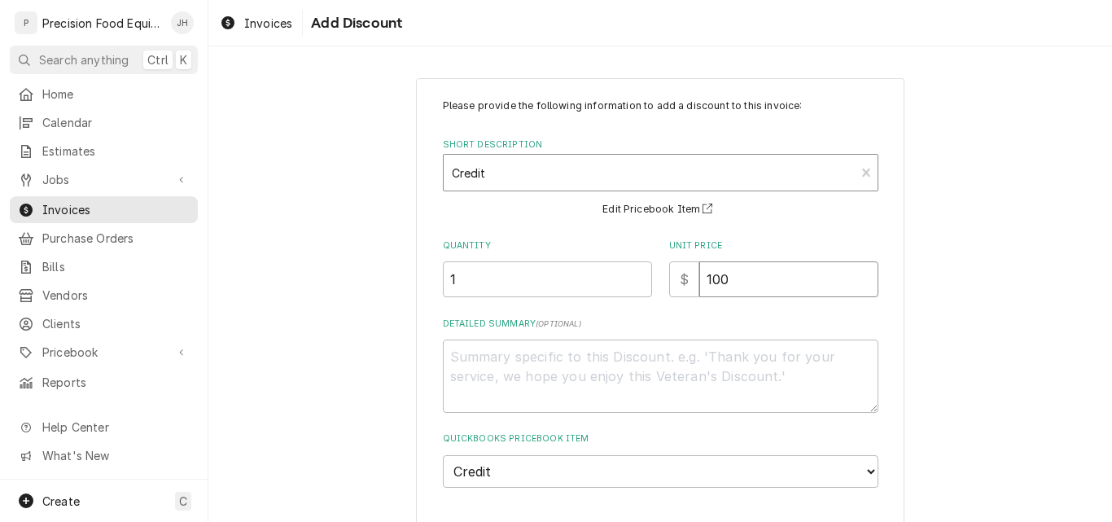
type input "1000"
type textarea "x"
type input "10000"
type textarea "x"
type input "1000"
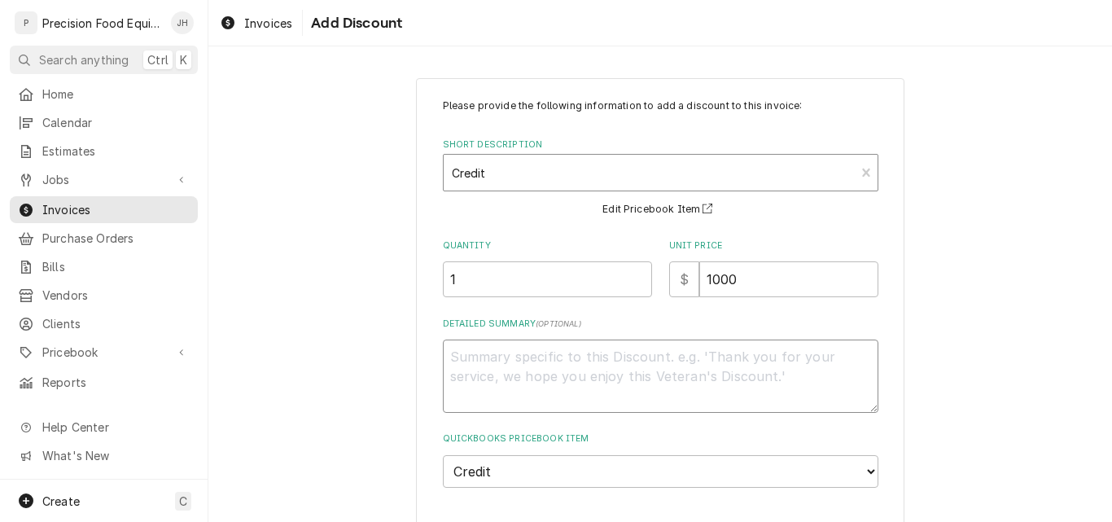
type textarea "x"
type textarea "P"
type textarea "x"
type textarea "Pr"
type textarea "x"
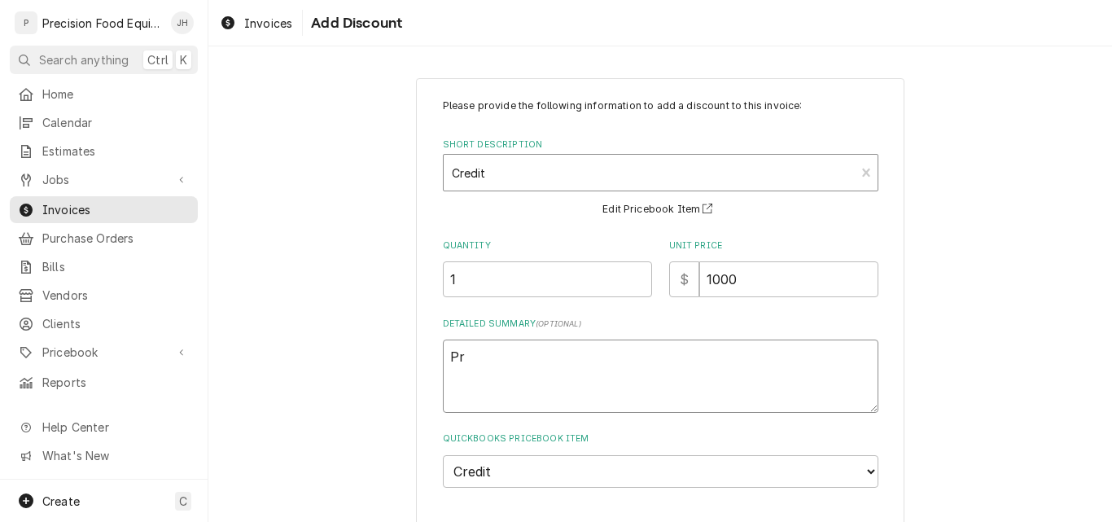
type textarea "Pre"
type textarea "x"
type textarea "Prec"
type textarea "x"
type textarea "Preci"
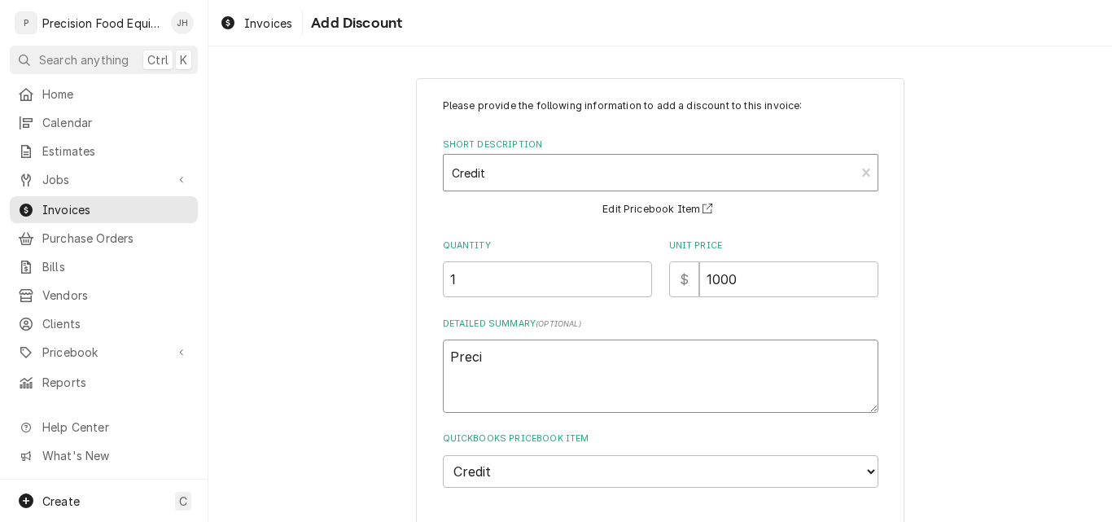
type textarea "x"
type textarea "Precis"
type textarea "x"
type textarea "Precisi"
type textarea "x"
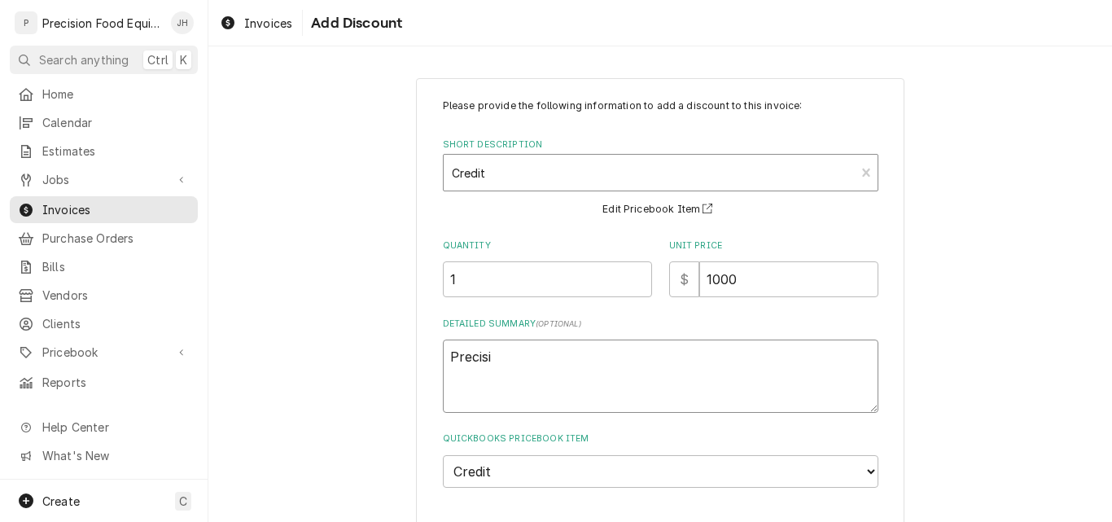
type textarea "Precisio"
type textarea "x"
type textarea "Precision"
type textarea "x"
type textarea "Precision"
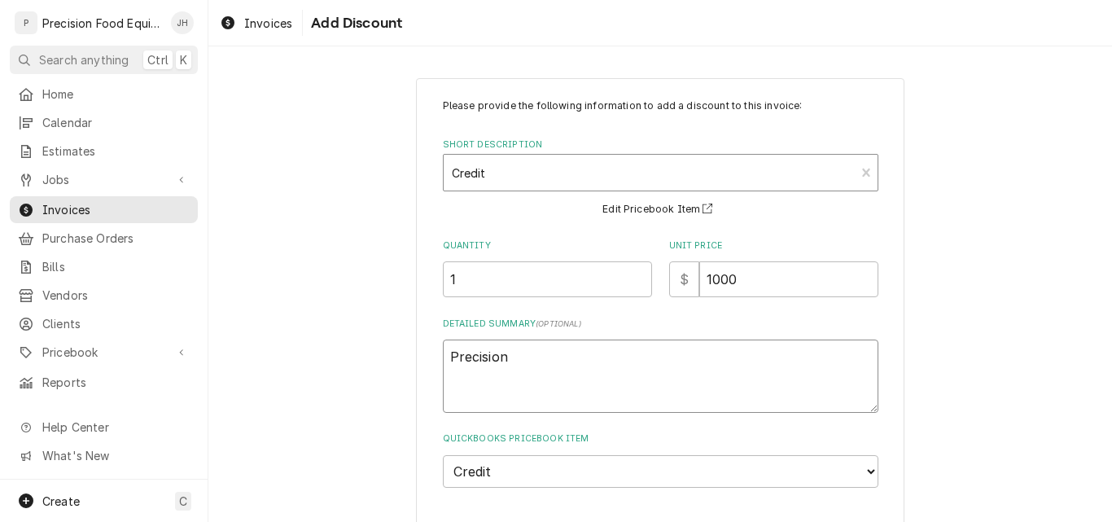
type textarea "x"
type textarea "Precision W"
type textarea "x"
type textarea "Precision Wa"
type textarea "x"
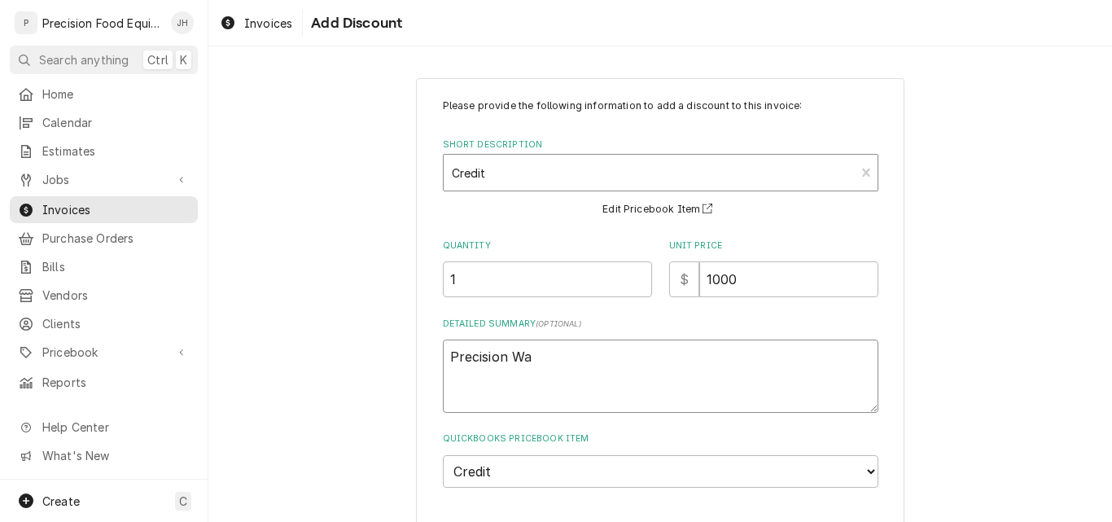
type textarea "Precision War"
type textarea "x"
type textarea "Precision Warr"
type textarea "x"
type textarea "Precision Warra"
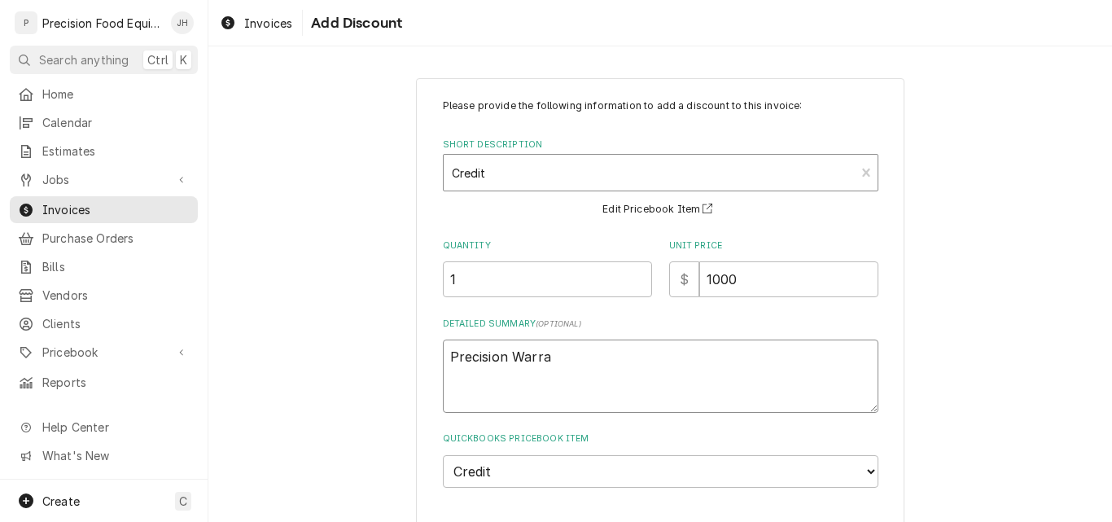
type textarea "x"
type textarea "Precision Warran"
type textarea "x"
type textarea "Precision Warrant"
type textarea "x"
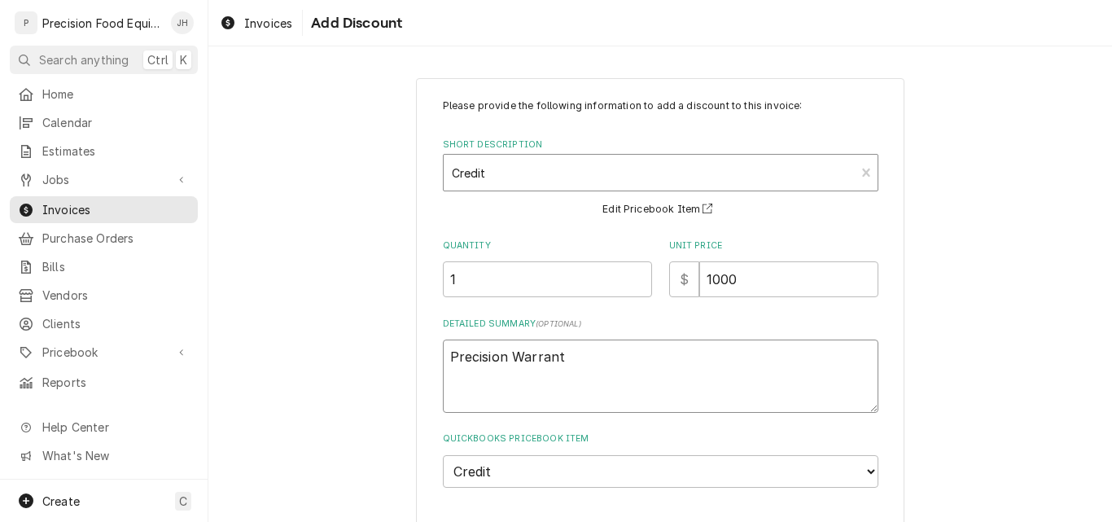
type textarea "Precision Warranty"
type textarea "x"
type textarea "Precision Warranty"
type textarea "x"
type textarea "Precision Warranty o"
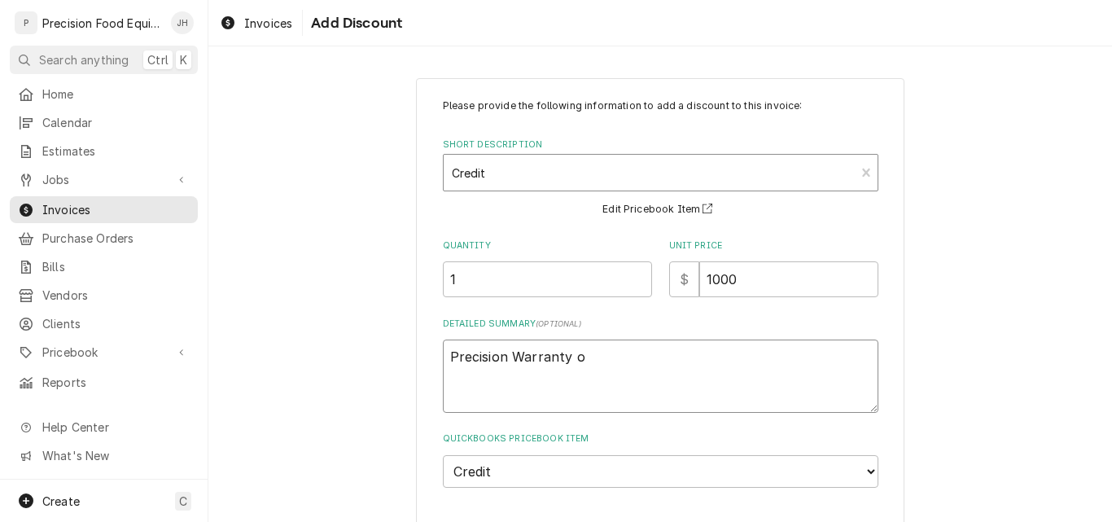
type textarea "x"
type textarea "Precision Warranty on"
type textarea "x"
type textarea "Precision Warranty on"
type textarea "x"
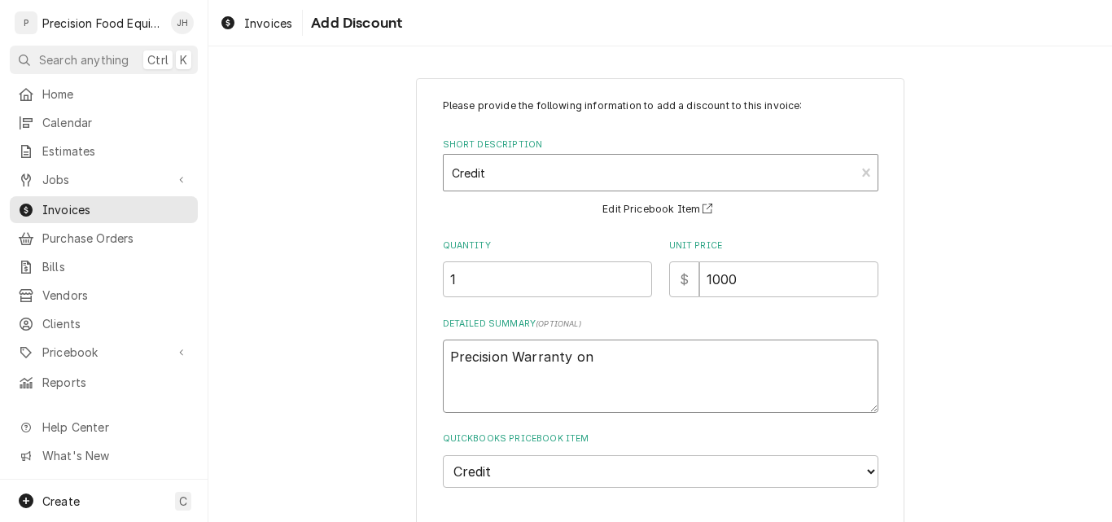
type textarea "Precision Warranty on f"
type textarea "x"
type textarea "Precision Warranty on fa"
type textarea "x"
type textarea "Precision Warranty on fac"
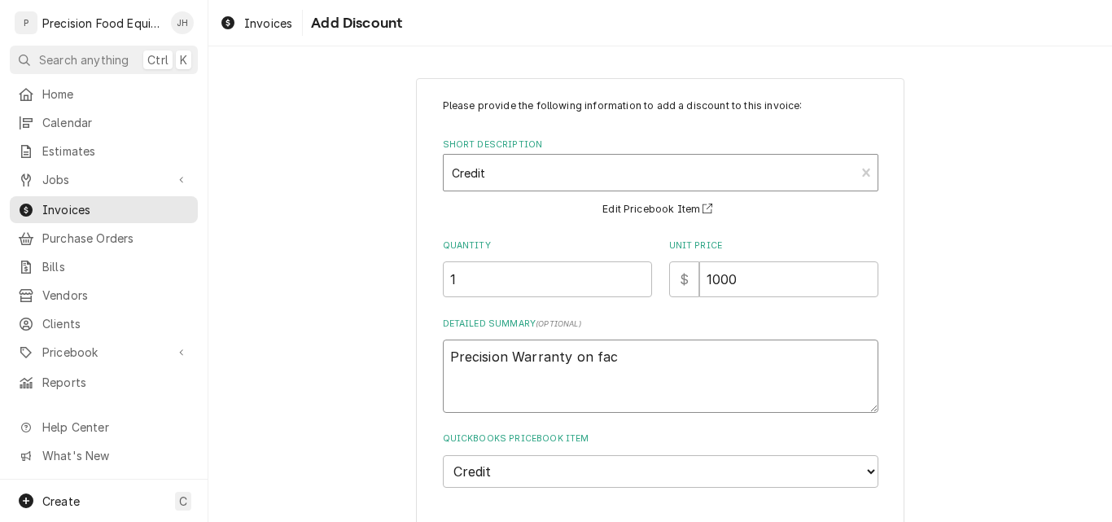
type textarea "x"
type textarea "Precision Warranty on fa"
type textarea "x"
type textarea "Precision Warranty on f"
type textarea "x"
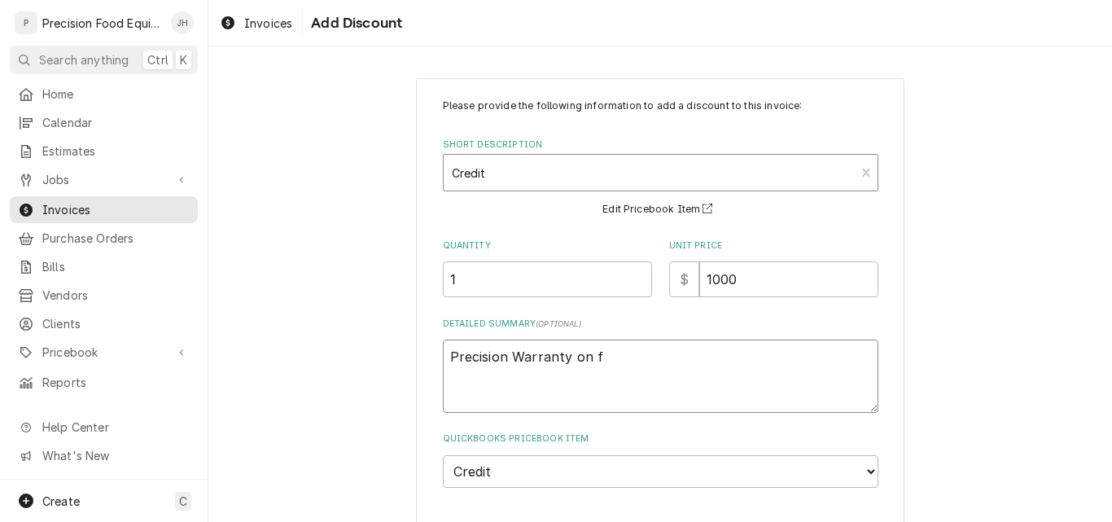
type textarea "Precision Warranty on fa"
type textarea "x"
type textarea "Precision Warranty on fai"
type textarea "x"
type textarea "Precision Warranty on fail"
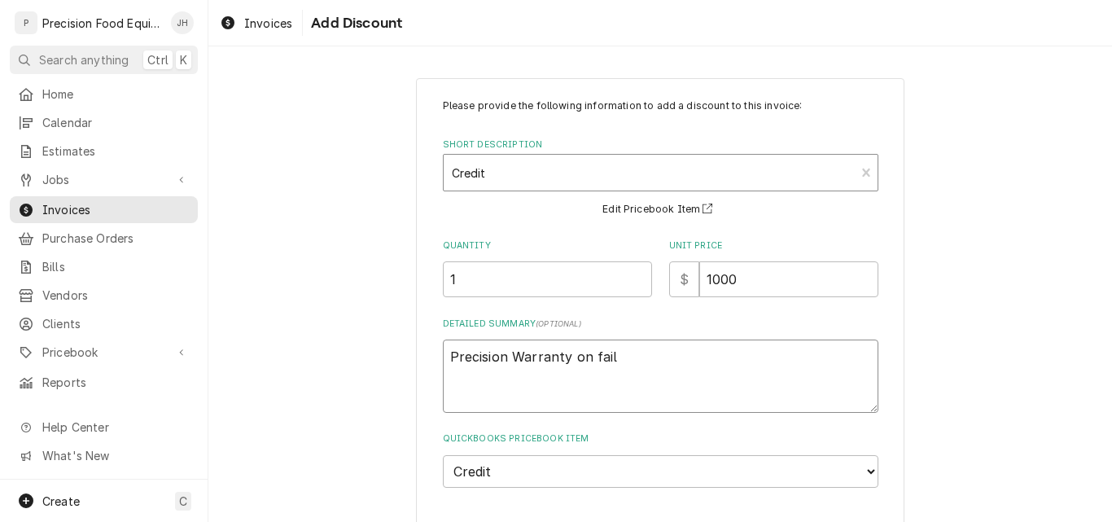
type textarea "x"
type textarea "Precision Warranty on faile"
type textarea "x"
type textarea "Precision Warranty on failed"
type textarea "x"
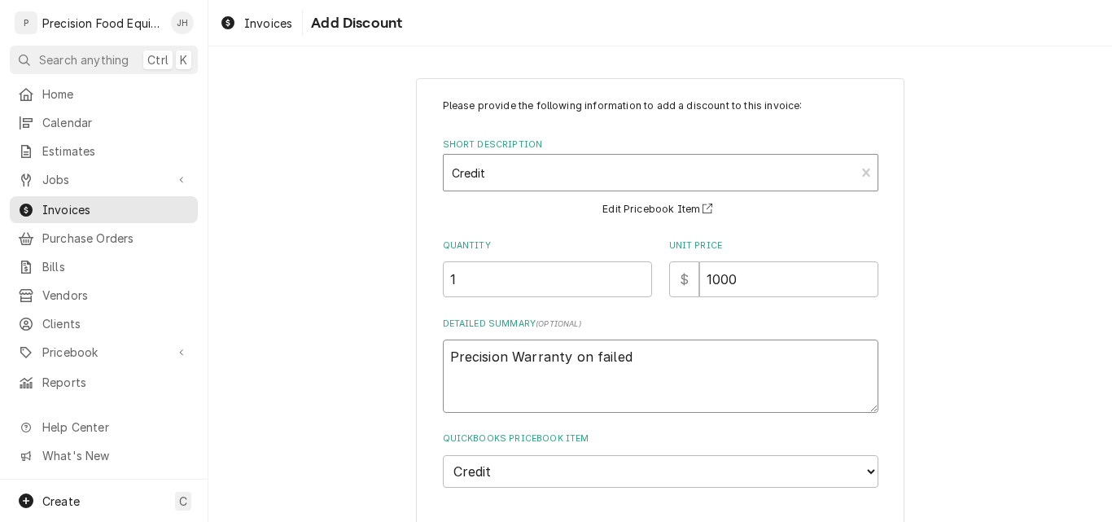
type textarea "Precision Warranty on failed"
type textarea "x"
type textarea "Precision Warranty on failed f"
type textarea "x"
type textarea "Precision Warranty on failed fa"
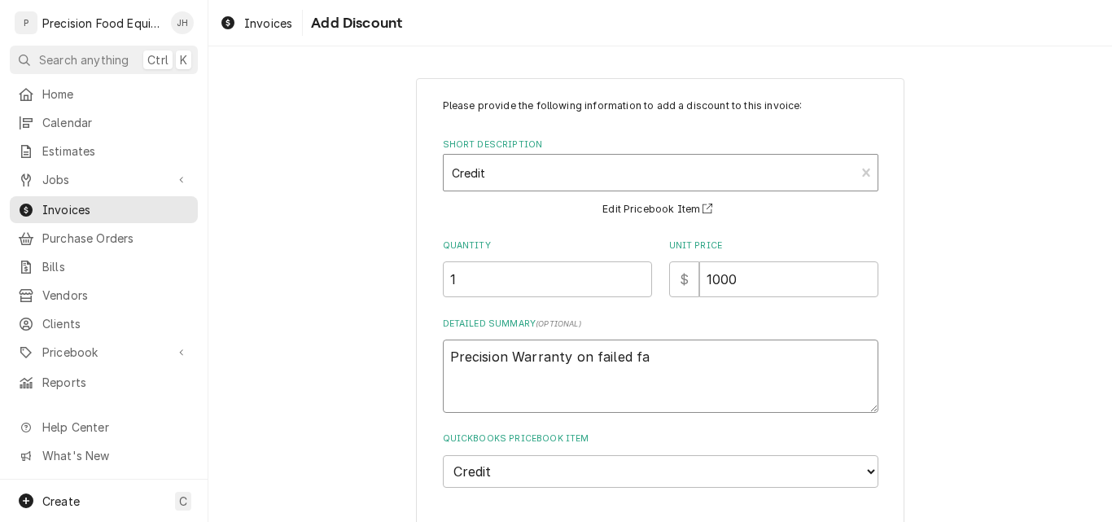
type textarea "x"
type textarea "Precision Warranty on failed fac"
type textarea "x"
type textarea "Precision Warranty on failed fact"
type textarea "x"
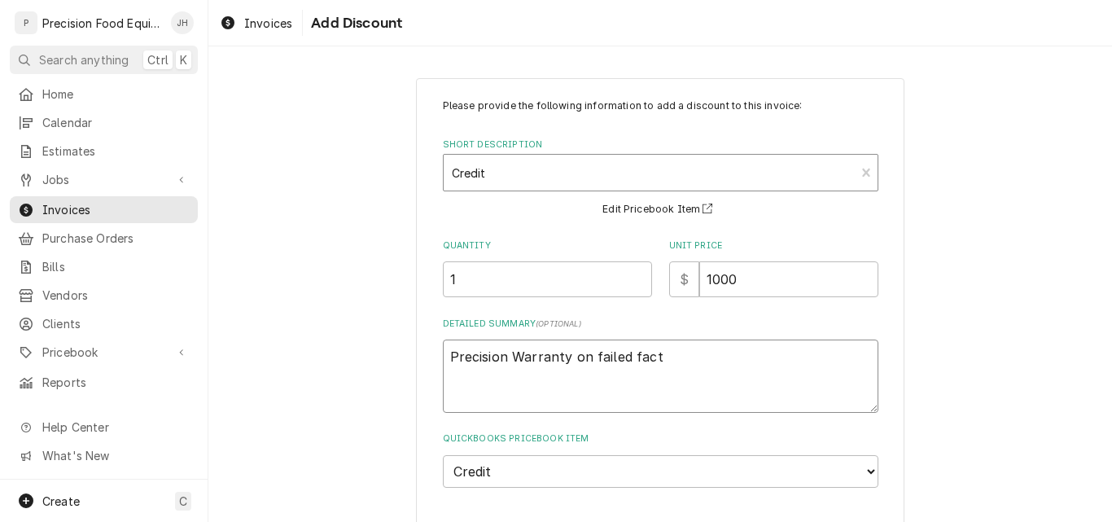
type textarea "Precision Warranty on failed facto"
type textarea "x"
type textarea "Precision Warranty on failed factor"
type textarea "x"
type textarea "Precision Warranty on failed factory"
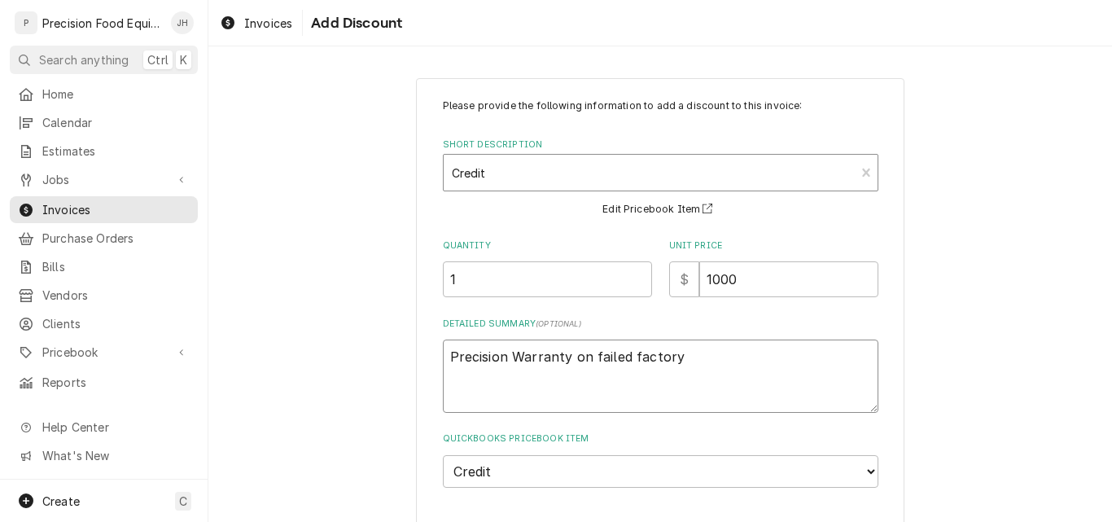
type textarea "x"
type textarea "Precision Warranty on failed factory"
type textarea "x"
type textarea "Precision Warranty on failed factory p"
type textarea "x"
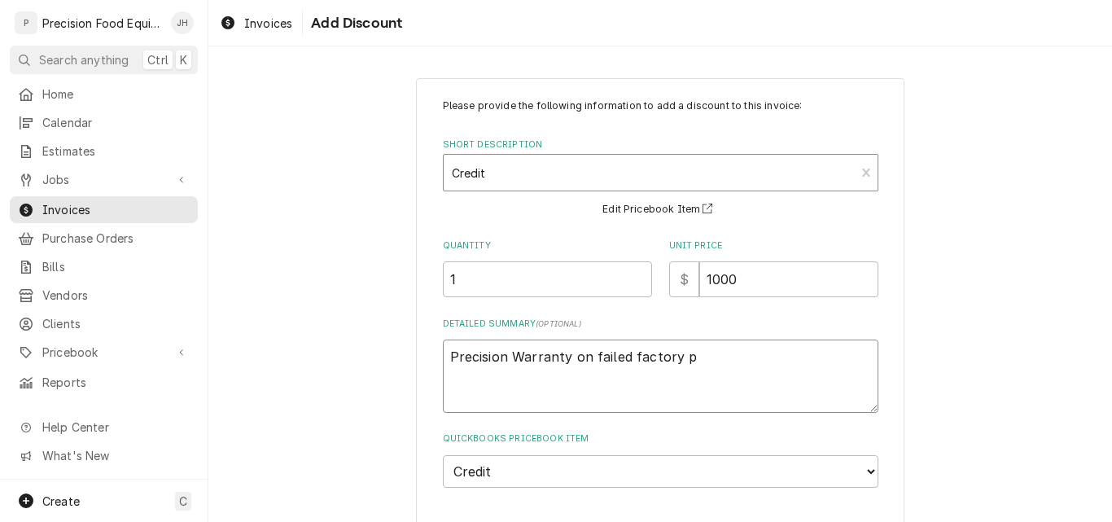
type textarea "Precision Warranty on failed factory pa"
type textarea "x"
type textarea "Precision Warranty on failed factory par"
type textarea "x"
type textarea "Precision Warranty on failed factory part"
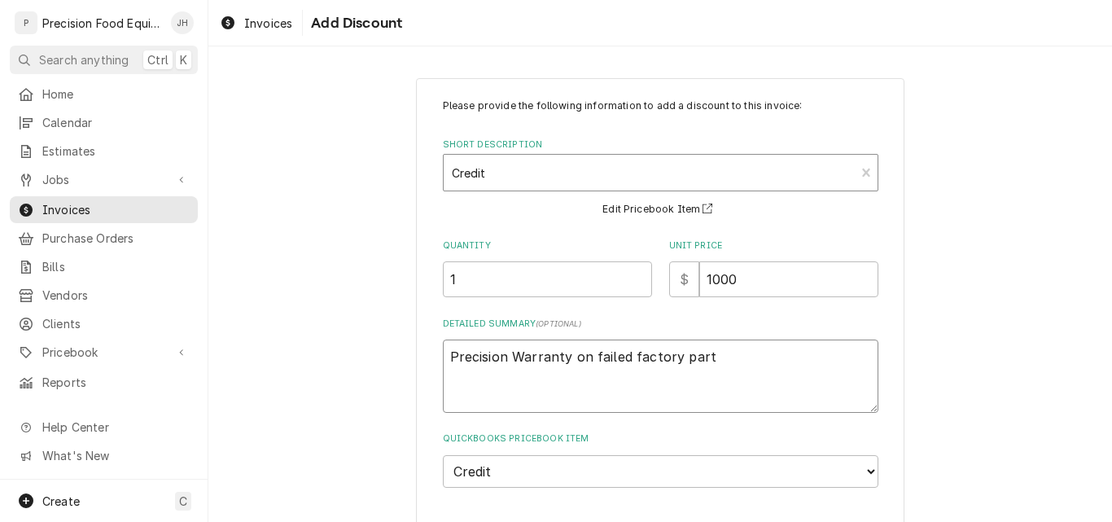
type textarea "x"
type textarea "Precision Warranty on failed factory part."
type textarea "x"
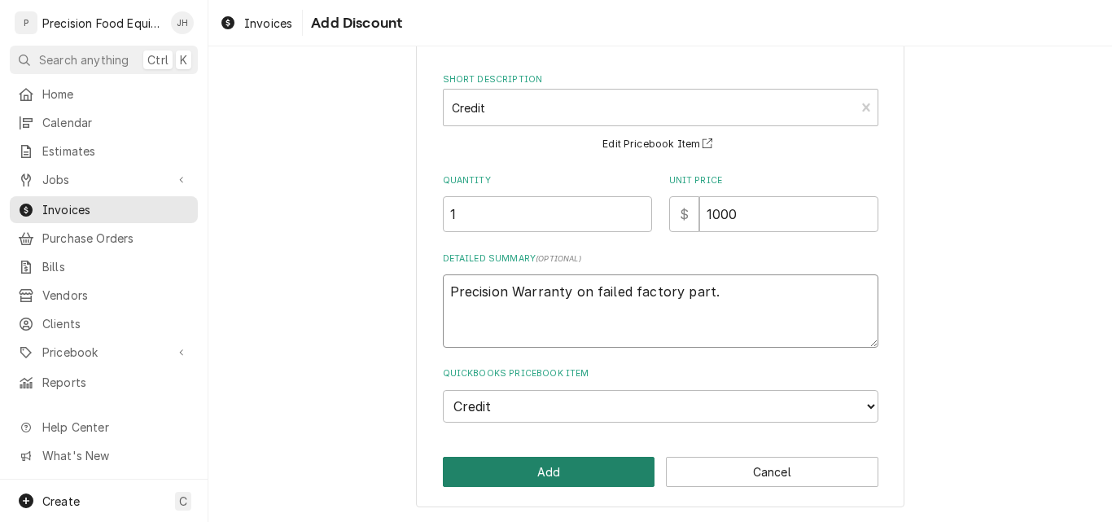
type textarea "Precision Warranty on failed factory part."
click at [550, 478] on button "Add" at bounding box center [549, 472] width 213 height 30
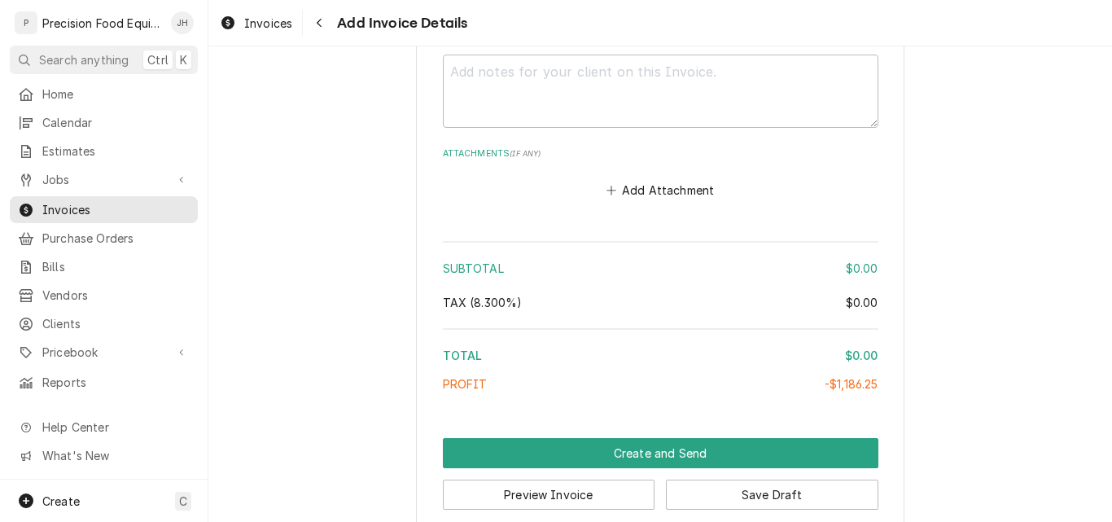
scroll to position [3301, 0]
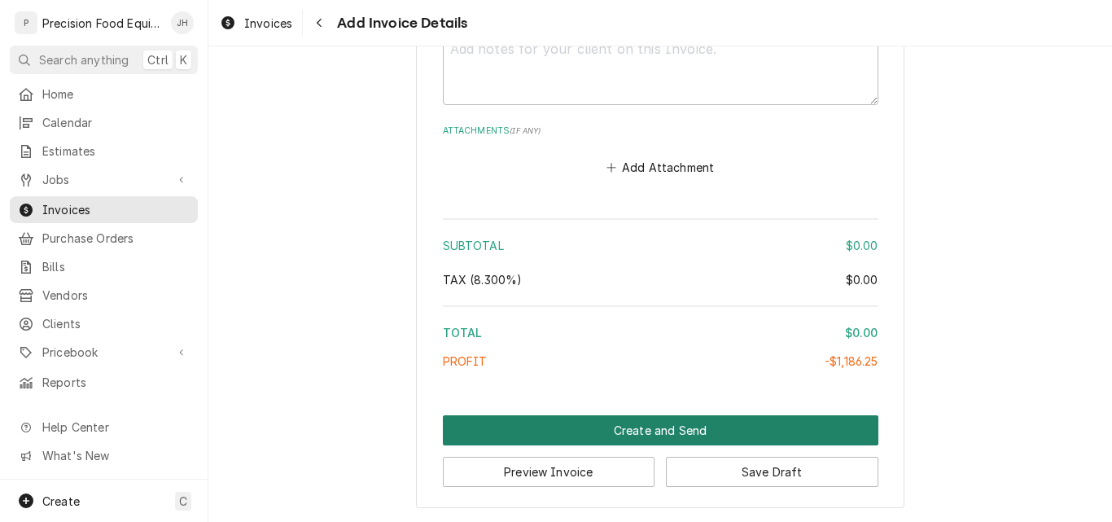
click at [718, 430] on button "Create and Send" at bounding box center [661, 430] width 436 height 30
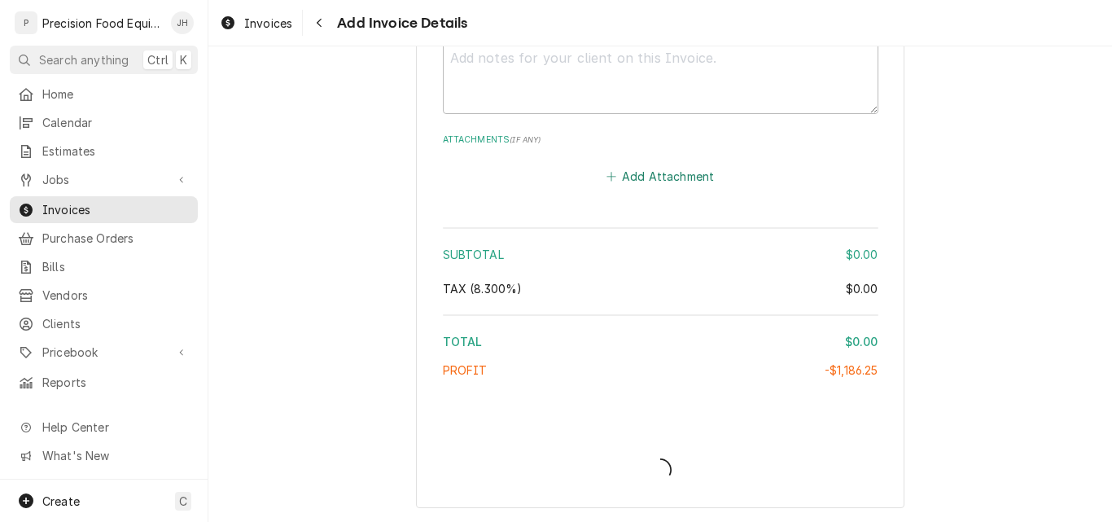
type textarea "x"
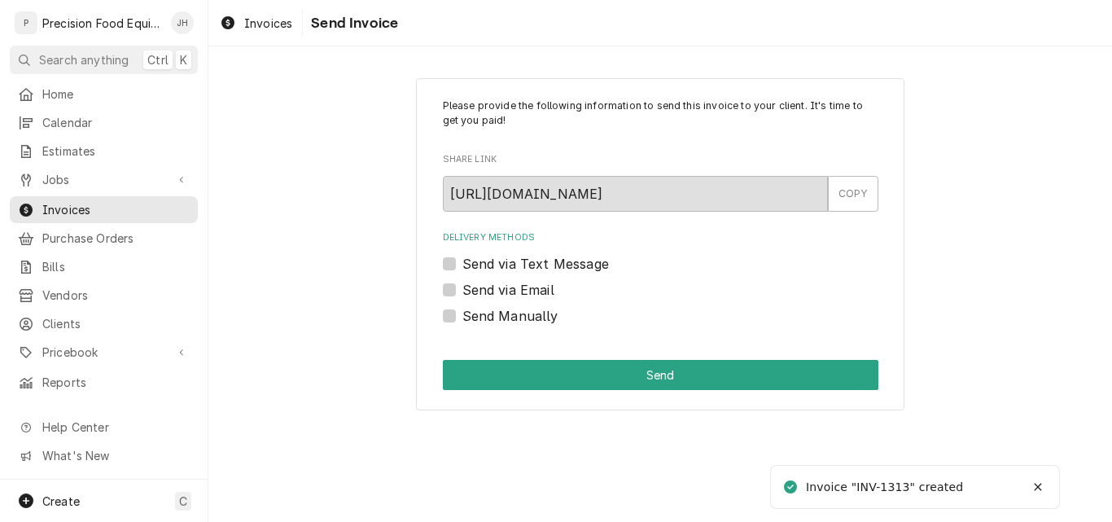
click at [537, 292] on label "Send via Email" at bounding box center [509, 290] width 92 height 20
click at [537, 292] on input "Send via Email" at bounding box center [681, 298] width 436 height 36
checkbox input "true"
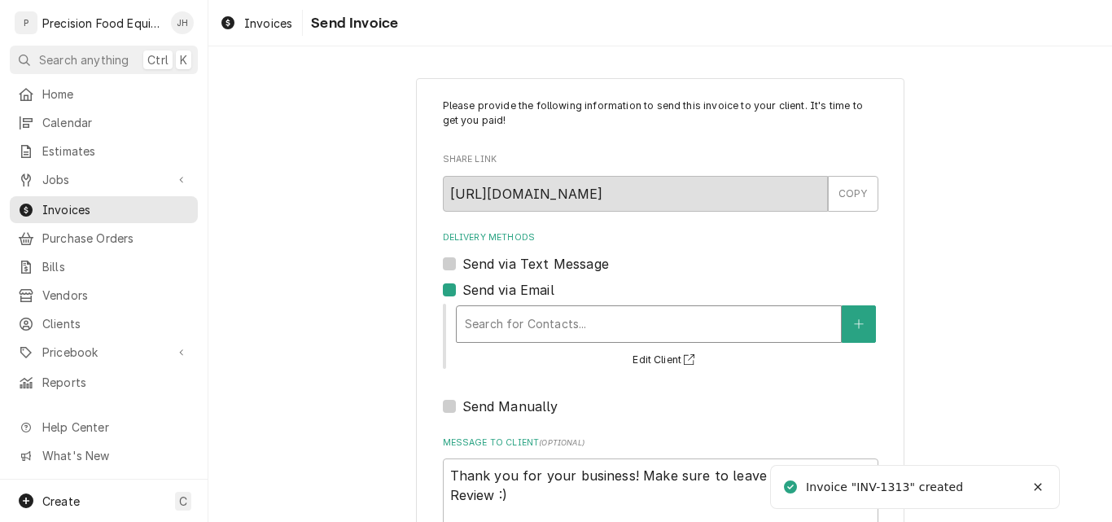
click at [515, 320] on div "Delivery Methods" at bounding box center [649, 323] width 368 height 29
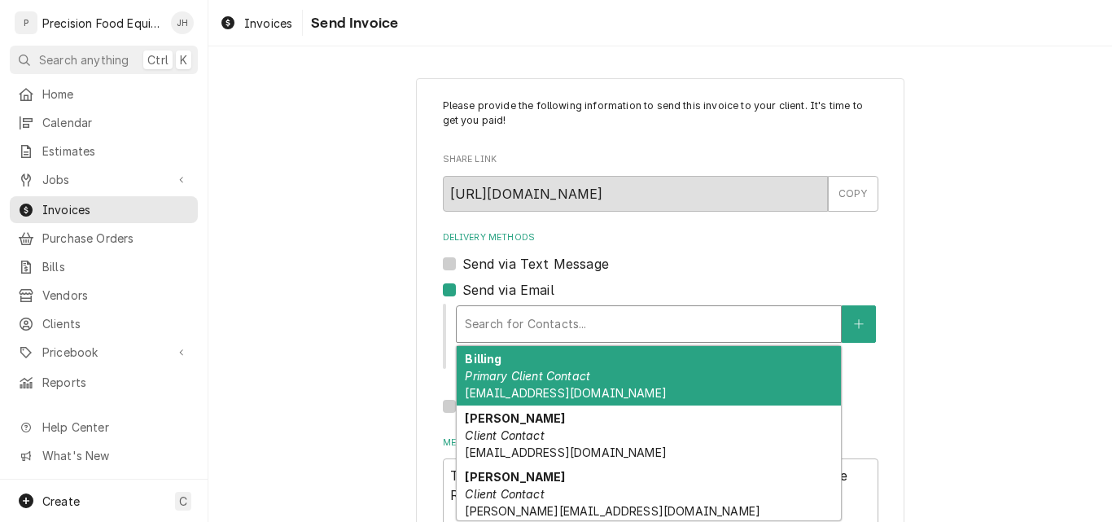
click at [612, 379] on div "Billing Primary Client Contact billing@spinatospizza.com" at bounding box center [649, 375] width 384 height 59
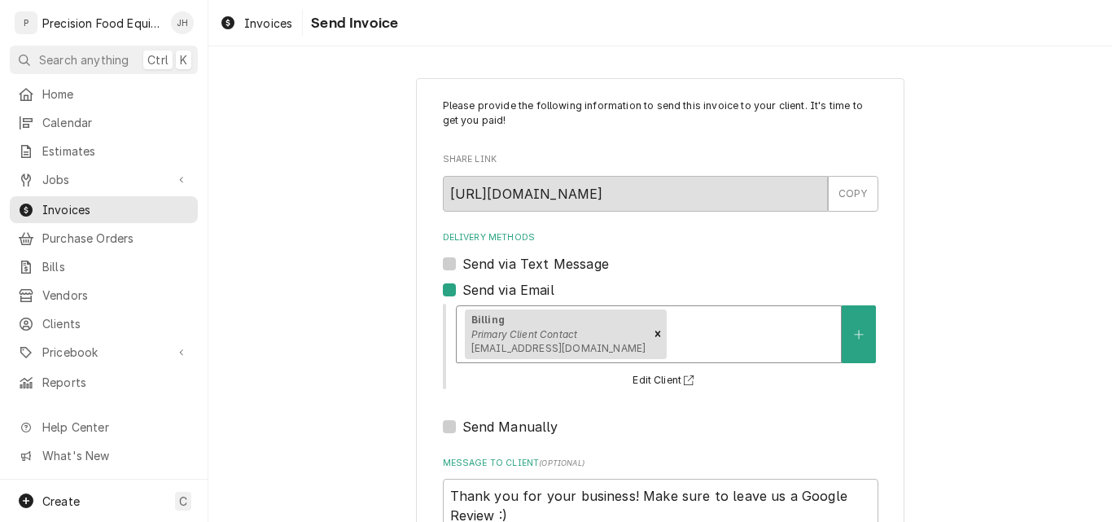
click at [670, 335] on div "Delivery Methods" at bounding box center [751, 333] width 163 height 29
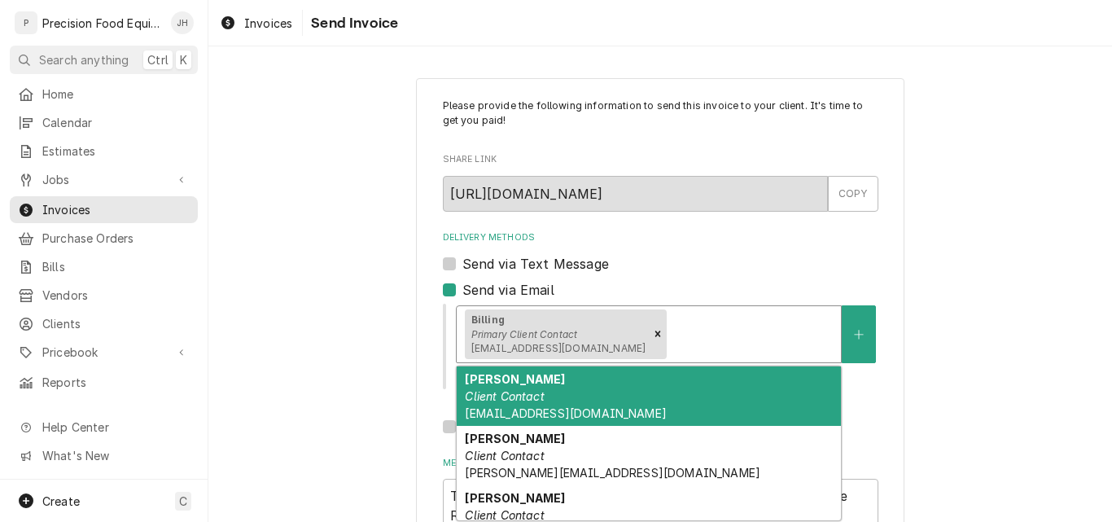
click at [604, 406] on div "Josh Client Contact jvogelsang@spinatospizza.com" at bounding box center [649, 395] width 384 height 59
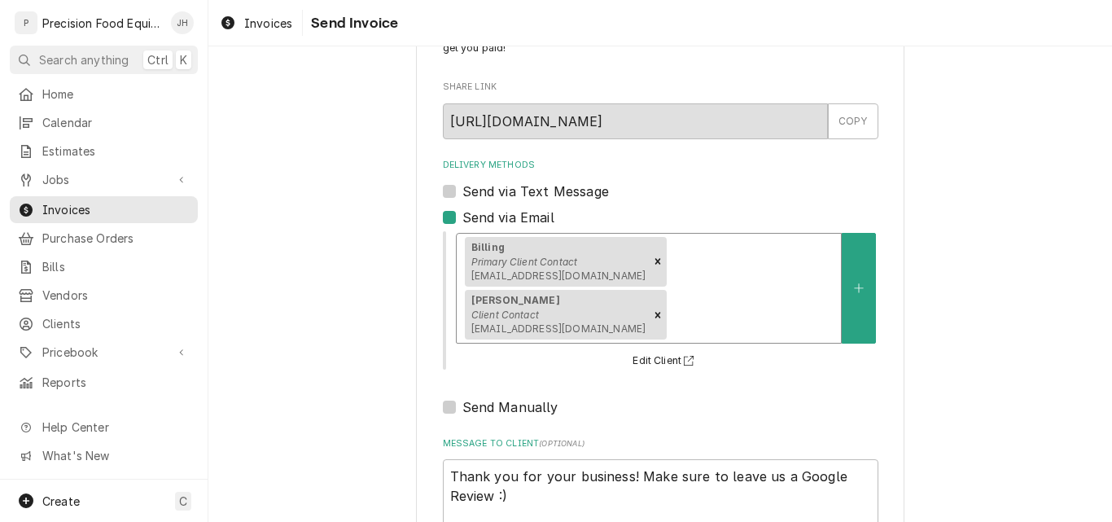
scroll to position [129, 0]
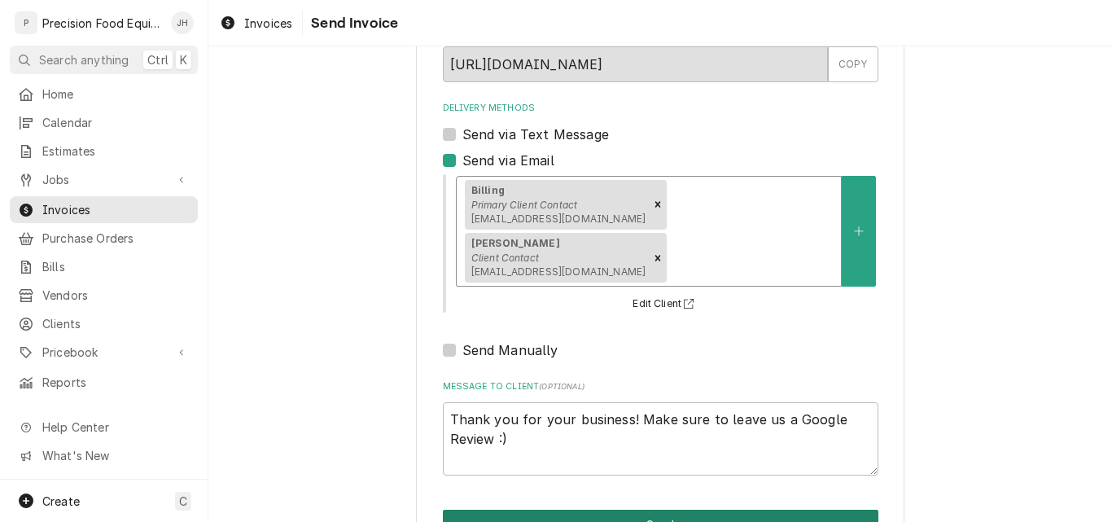
click at [650, 510] on button "Send" at bounding box center [661, 525] width 436 height 30
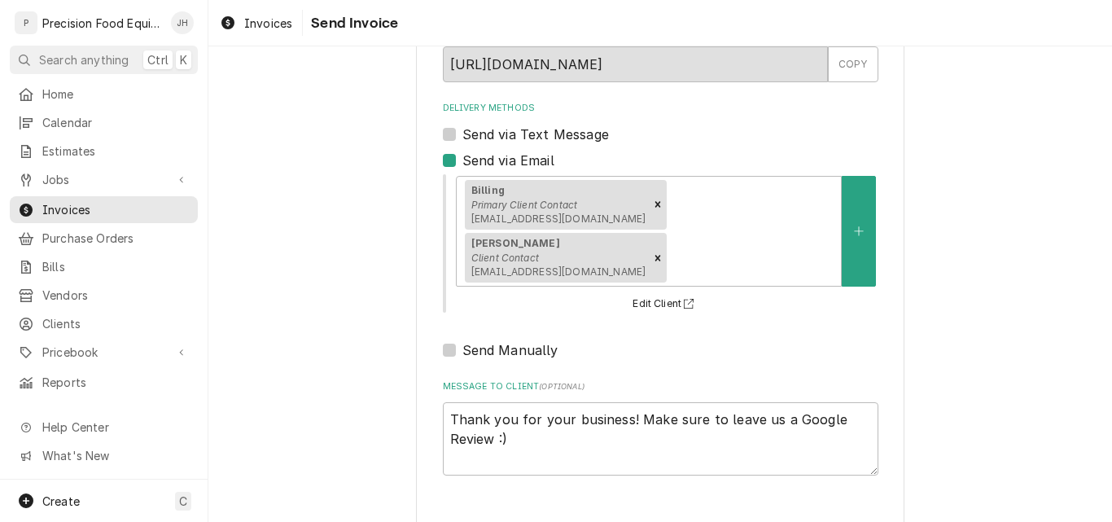
type textarea "x"
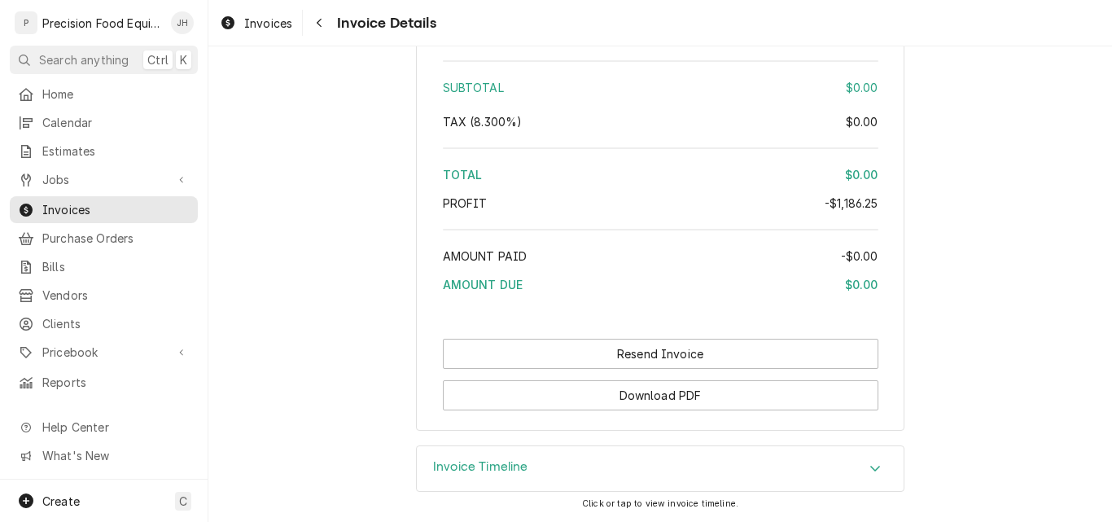
scroll to position [2310, 0]
click at [70, 175] on span "Jobs" at bounding box center [103, 179] width 123 height 17
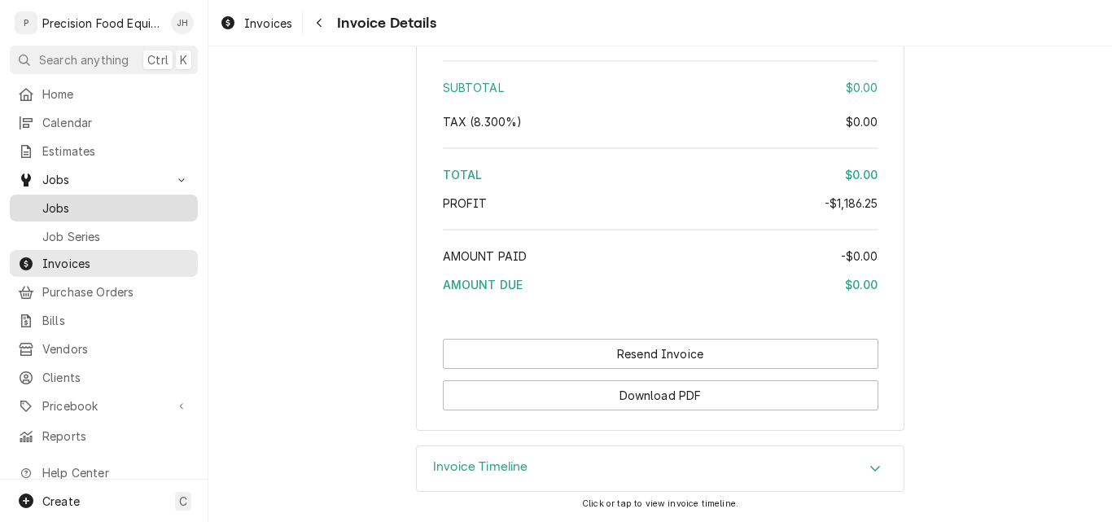
click at [79, 200] on span "Jobs" at bounding box center [115, 208] width 147 height 17
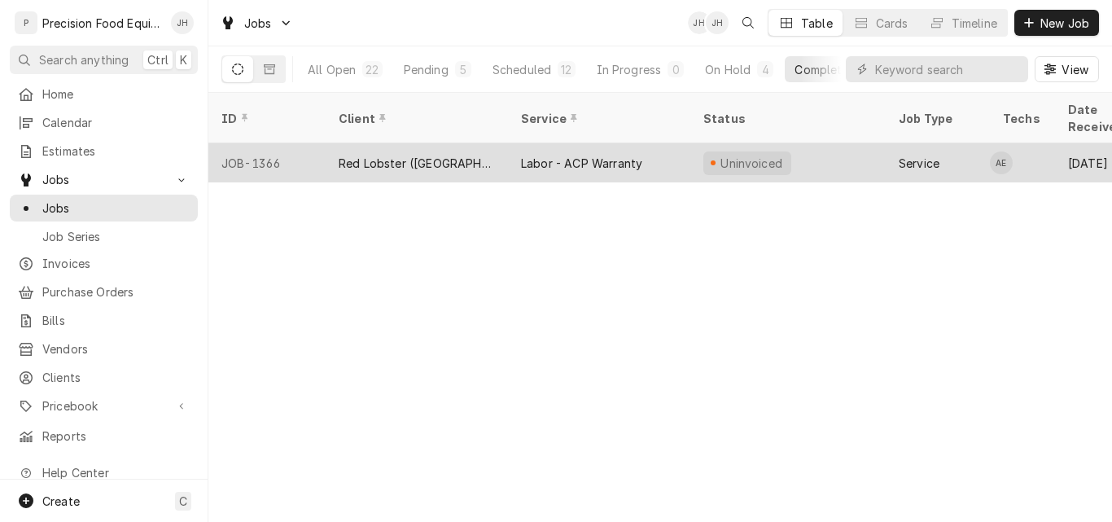
click at [644, 143] on div "Labor - ACP Warranty" at bounding box center [599, 162] width 182 height 39
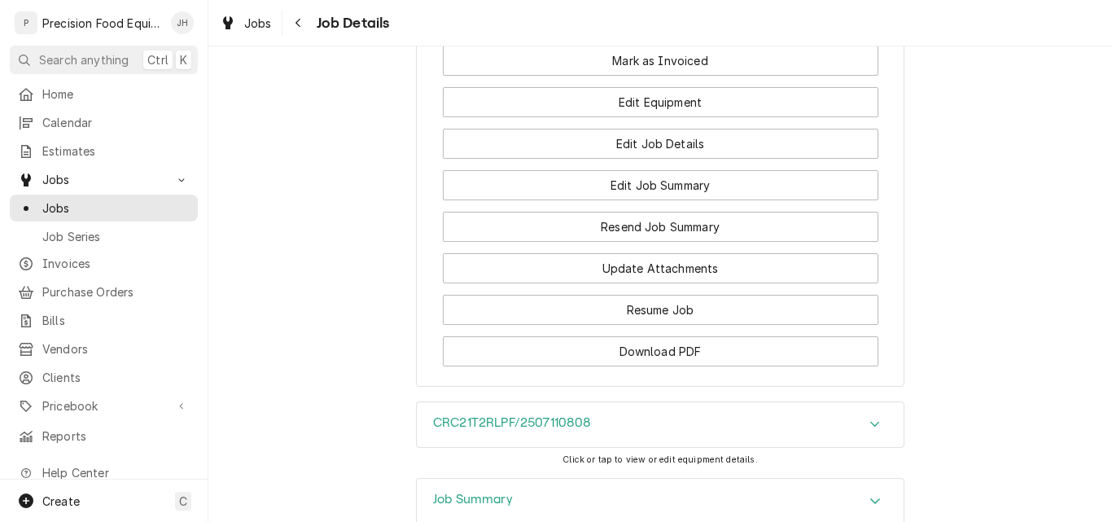
scroll to position [1676, 0]
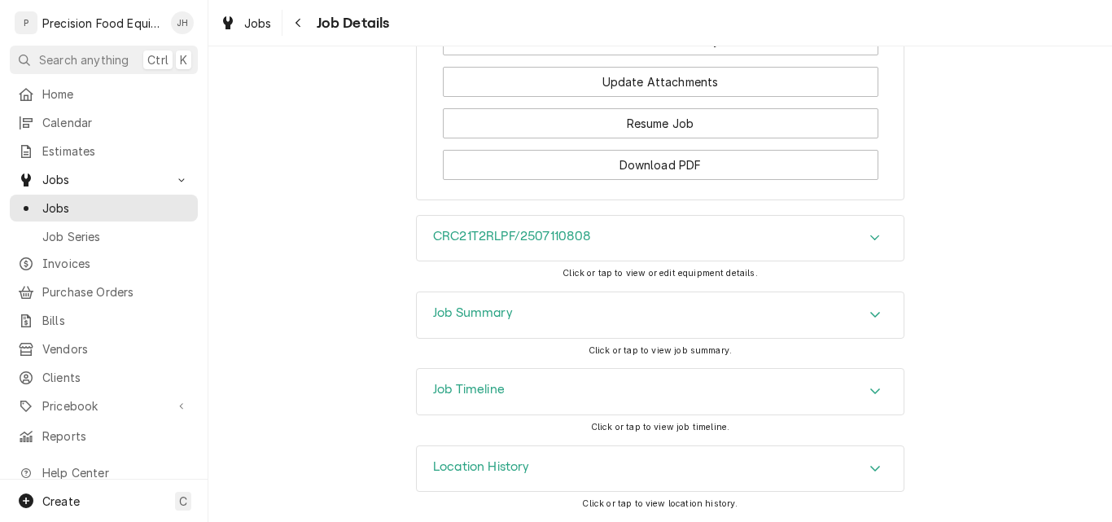
click at [613, 303] on div "Job Summary" at bounding box center [660, 315] width 487 height 46
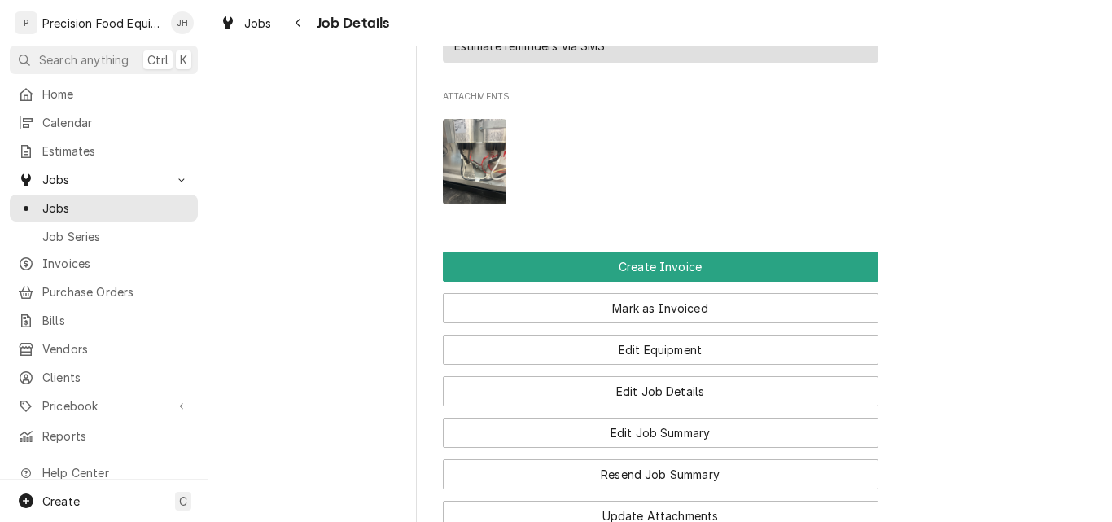
scroll to position [1222, 0]
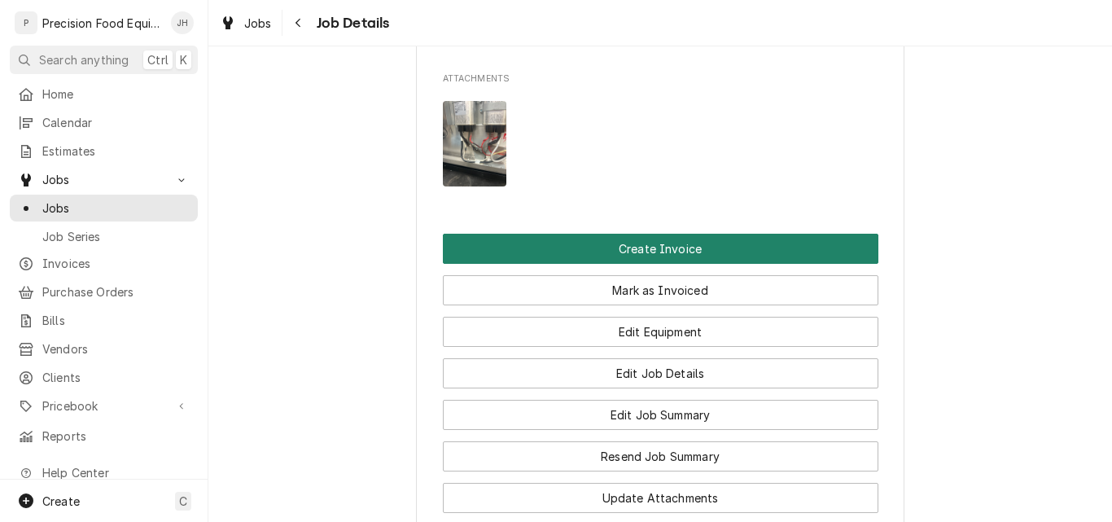
click at [682, 264] on button "Create Invoice" at bounding box center [661, 249] width 436 height 30
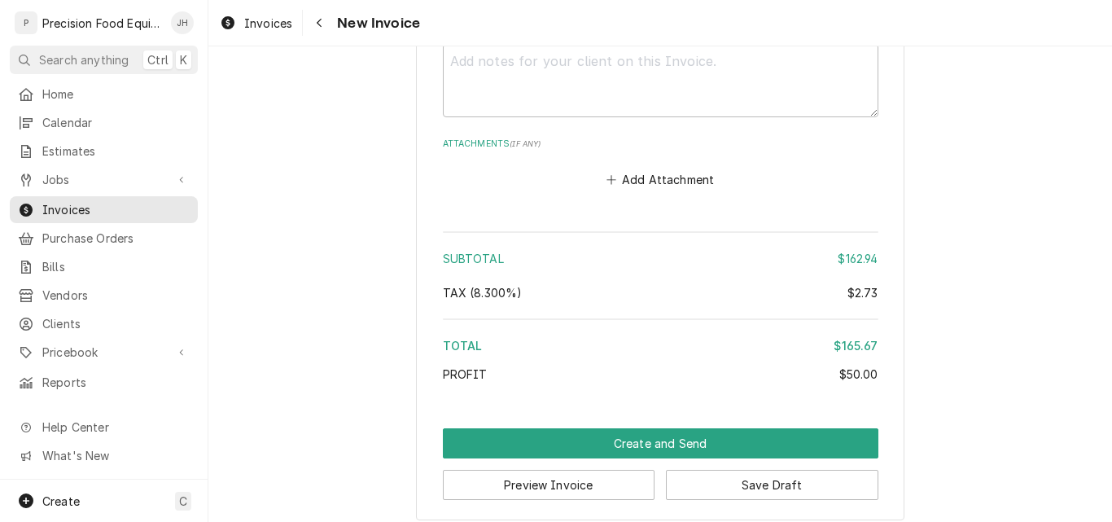
scroll to position [2323, 0]
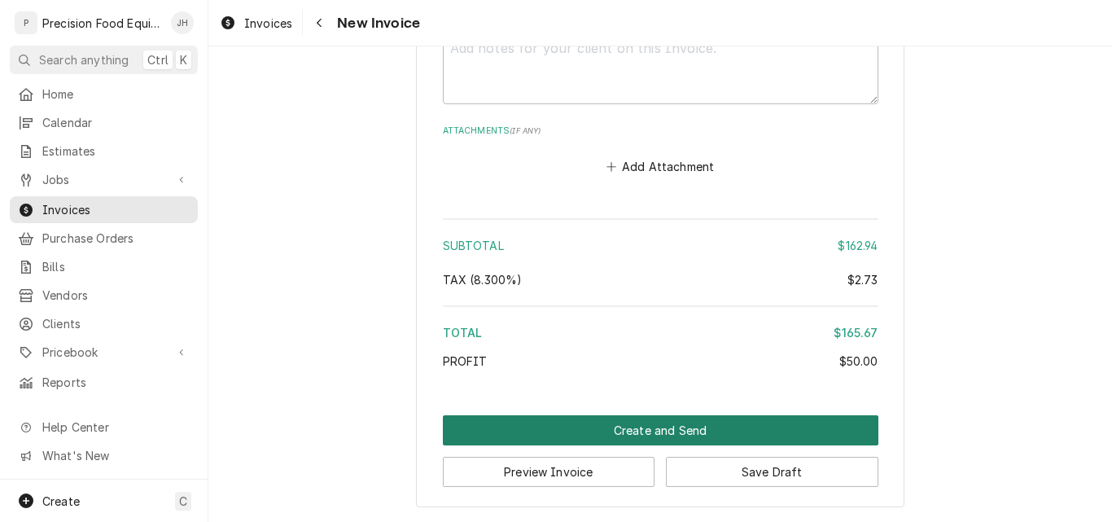
click at [604, 428] on button "Create and Send" at bounding box center [661, 430] width 436 height 30
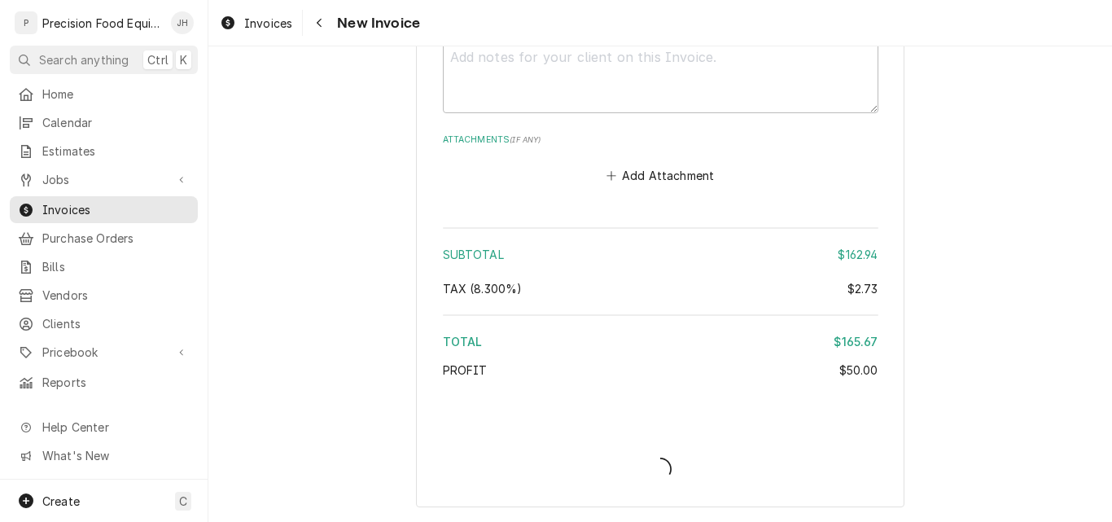
type textarea "x"
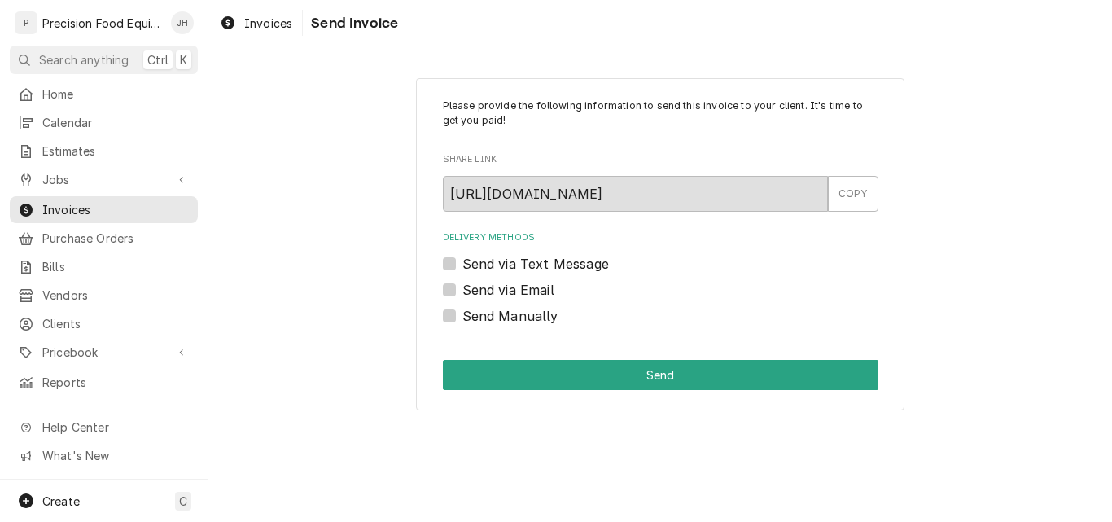
click at [513, 320] on label "Send Manually" at bounding box center [511, 316] width 96 height 20
click at [513, 320] on input "Send Manually" at bounding box center [681, 324] width 436 height 36
checkbox input "true"
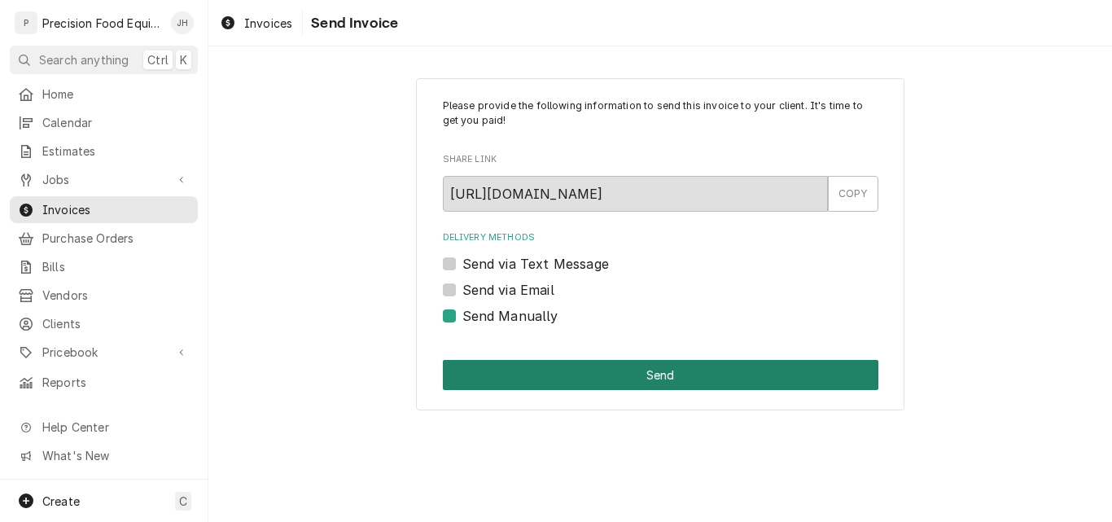
click at [573, 383] on button "Send" at bounding box center [661, 375] width 436 height 30
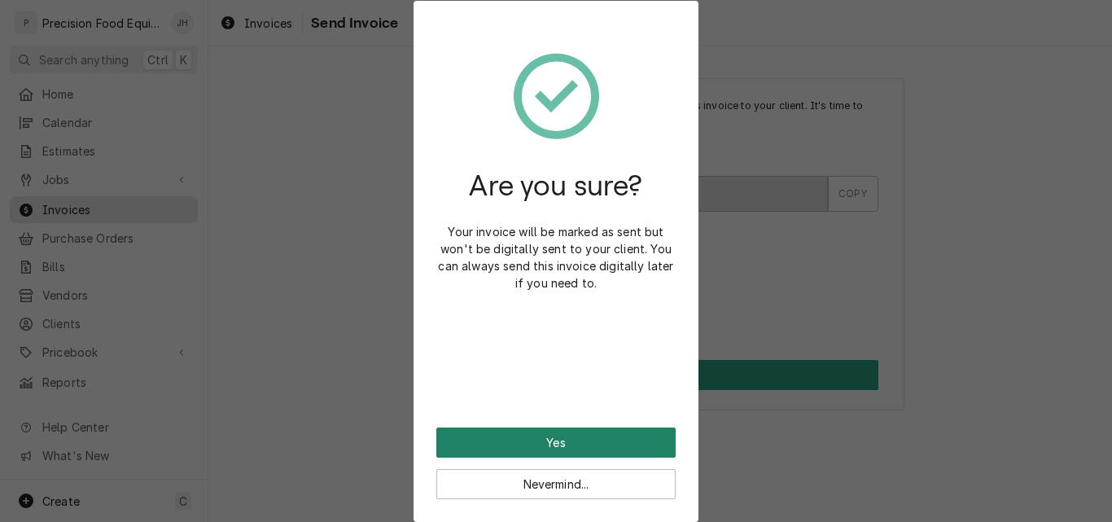
click at [569, 432] on button "Yes" at bounding box center [556, 443] width 239 height 30
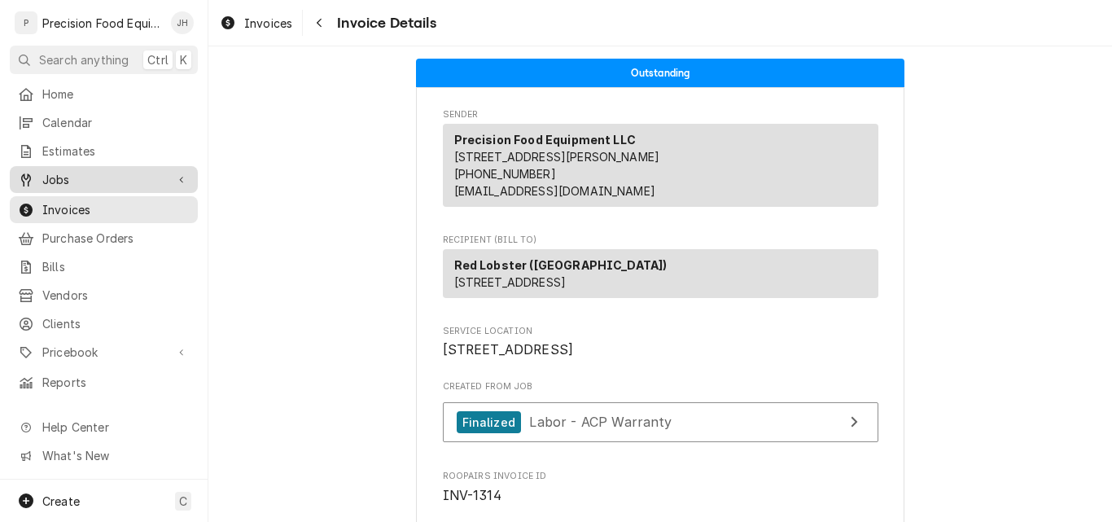
click at [74, 174] on span "Jobs" at bounding box center [103, 179] width 123 height 17
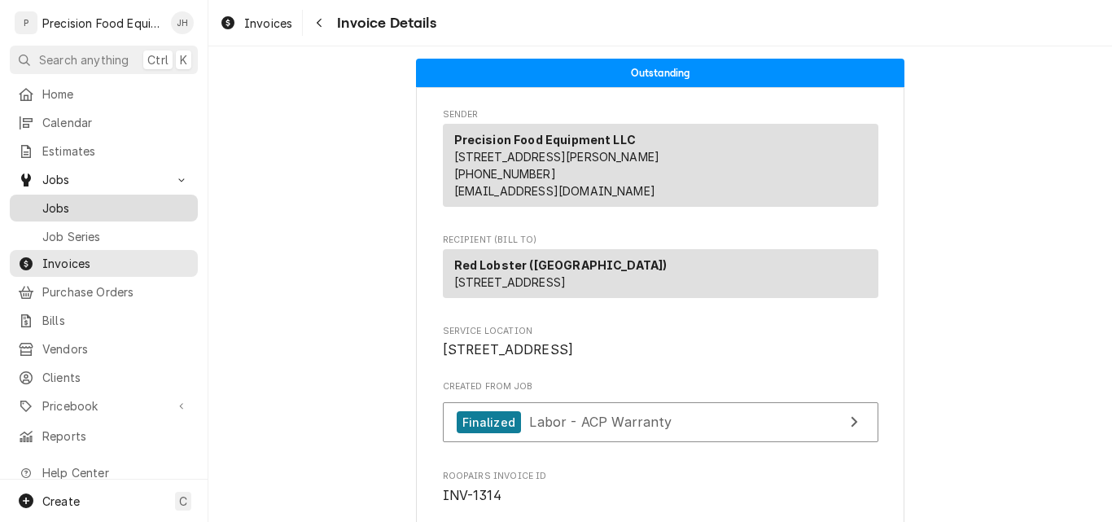
click at [71, 200] on span "Jobs" at bounding box center [115, 208] width 147 height 17
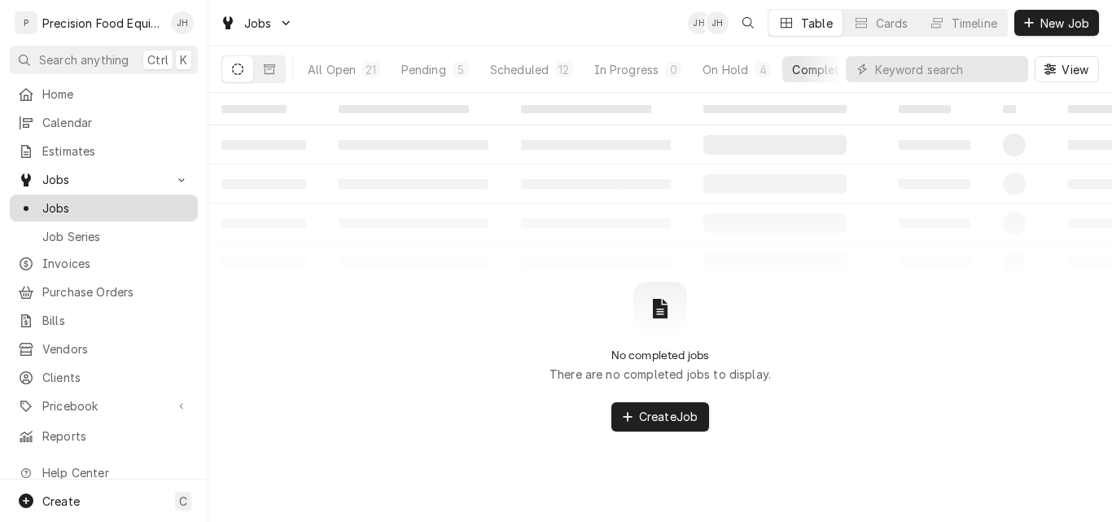
click at [70, 208] on span "Jobs" at bounding box center [115, 208] width 147 height 17
click at [526, 72] on div "Scheduled" at bounding box center [519, 69] width 59 height 17
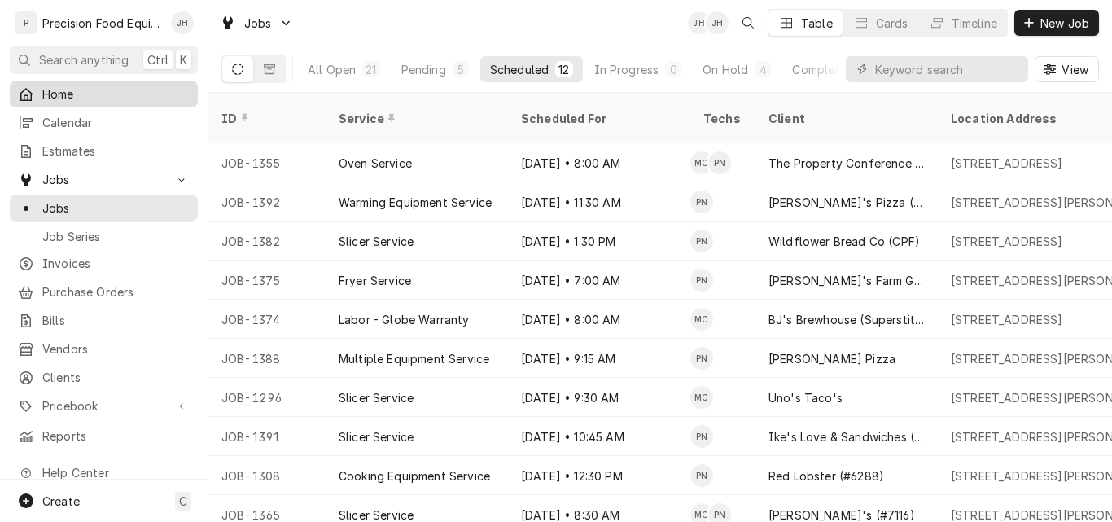
click at [69, 86] on span "Home" at bounding box center [115, 94] width 147 height 17
